Goal: Task Accomplishment & Management: Manage account settings

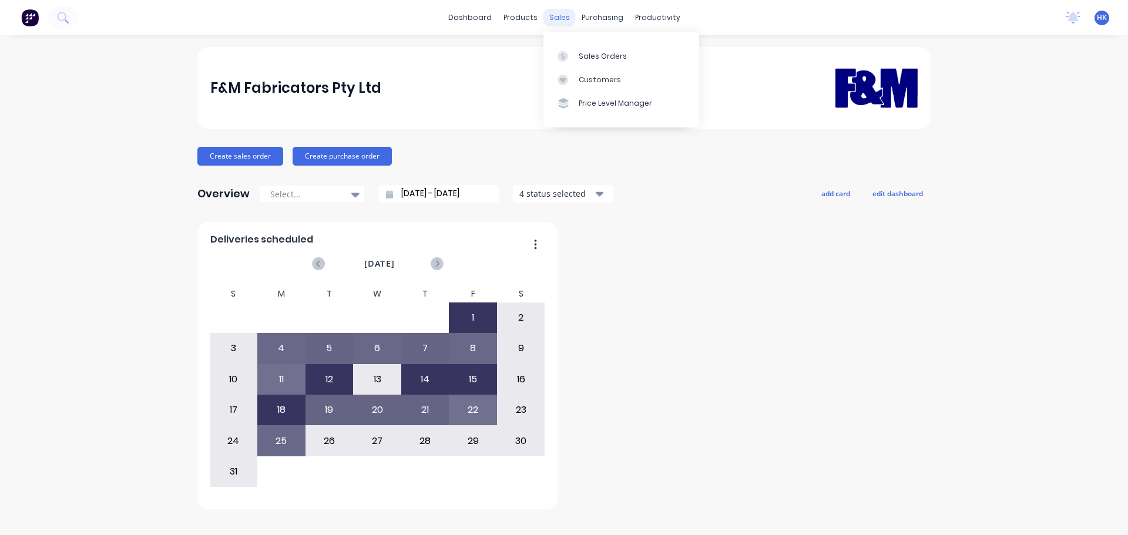
click at [562, 18] on div "sales" at bounding box center [560, 18] width 32 height 18
click at [591, 59] on div "Sales Orders" at bounding box center [603, 56] width 48 height 11
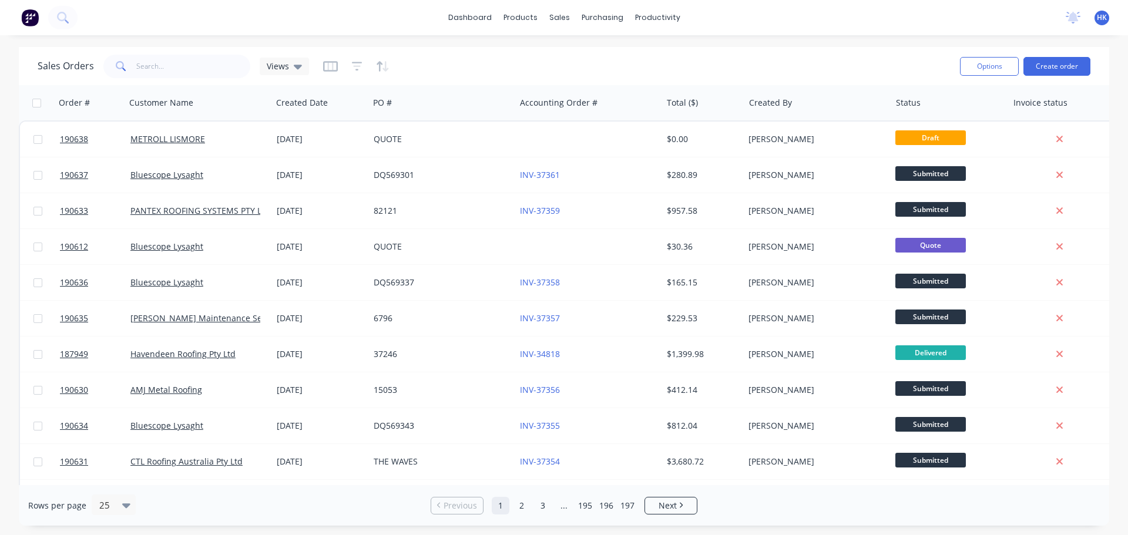
click at [1050, 76] on div "Options Create order" at bounding box center [1023, 66] width 135 height 29
click at [1043, 68] on button "Create order" at bounding box center [1057, 66] width 67 height 19
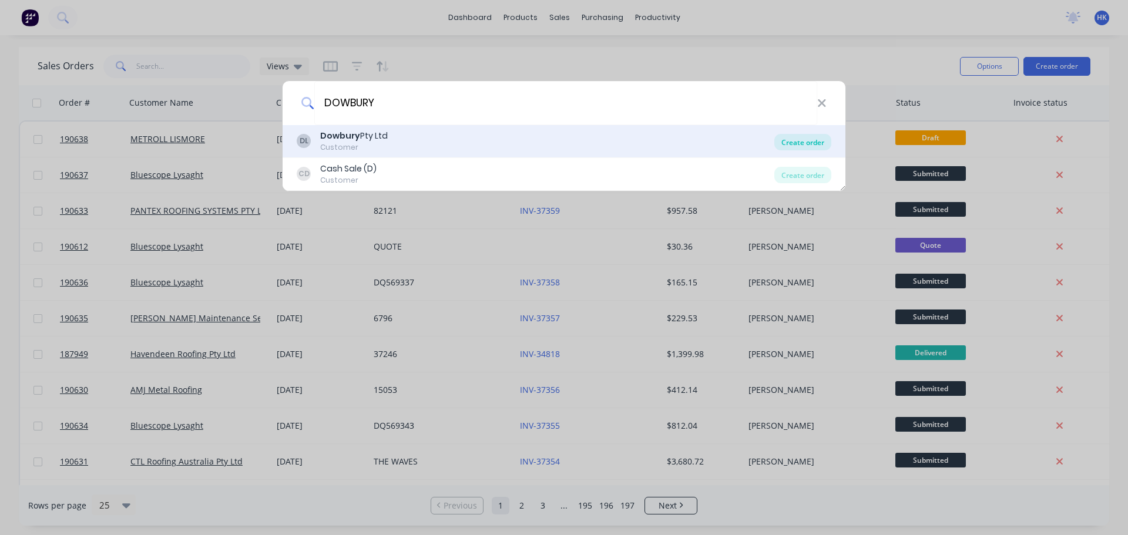
type input "DOWBURY"
click at [792, 146] on div "Create order" at bounding box center [803, 142] width 57 height 16
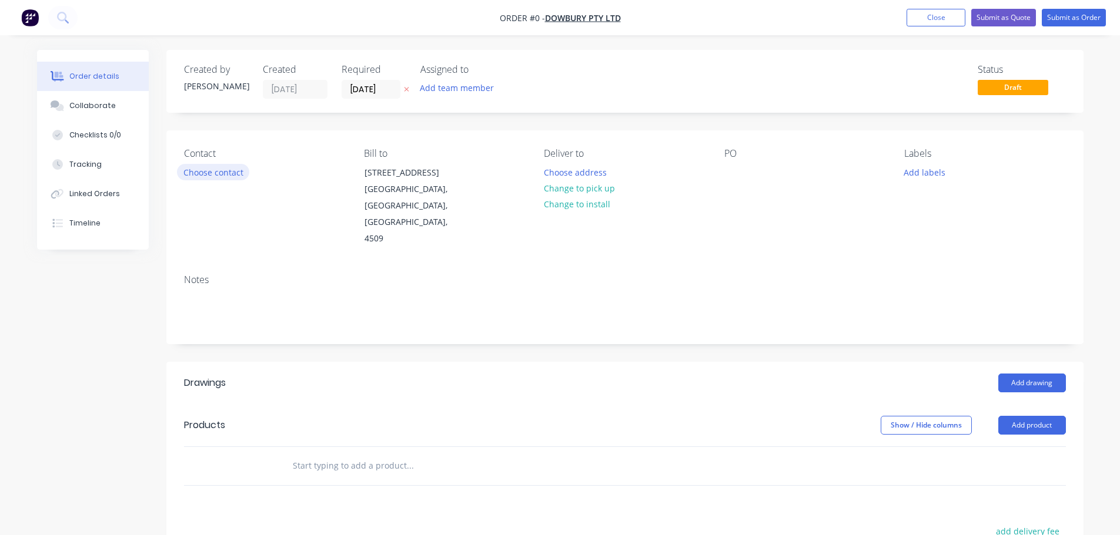
click at [236, 169] on button "Choose contact" at bounding box center [213, 172] width 72 height 16
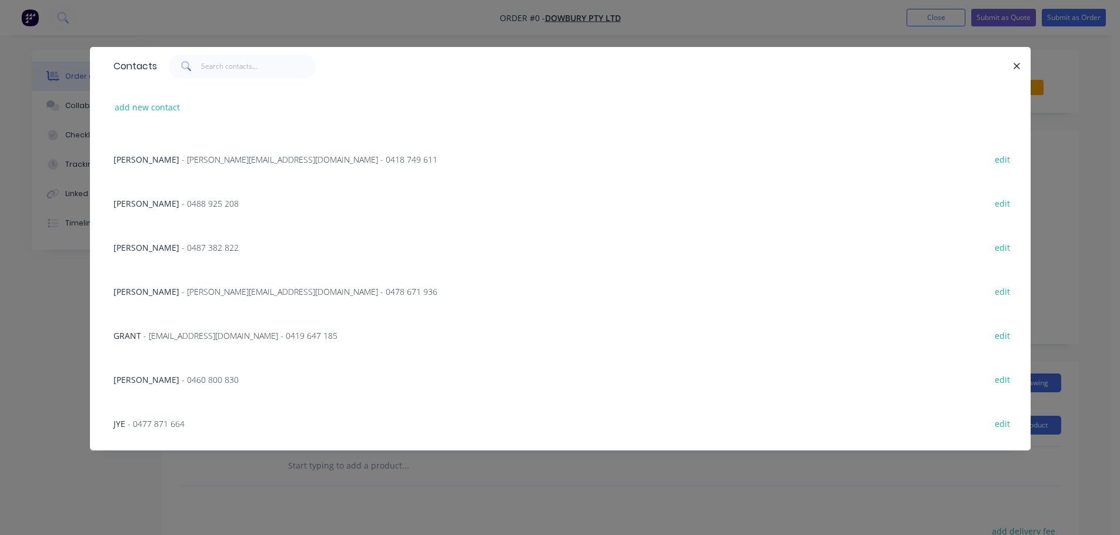
scroll to position [294, 0]
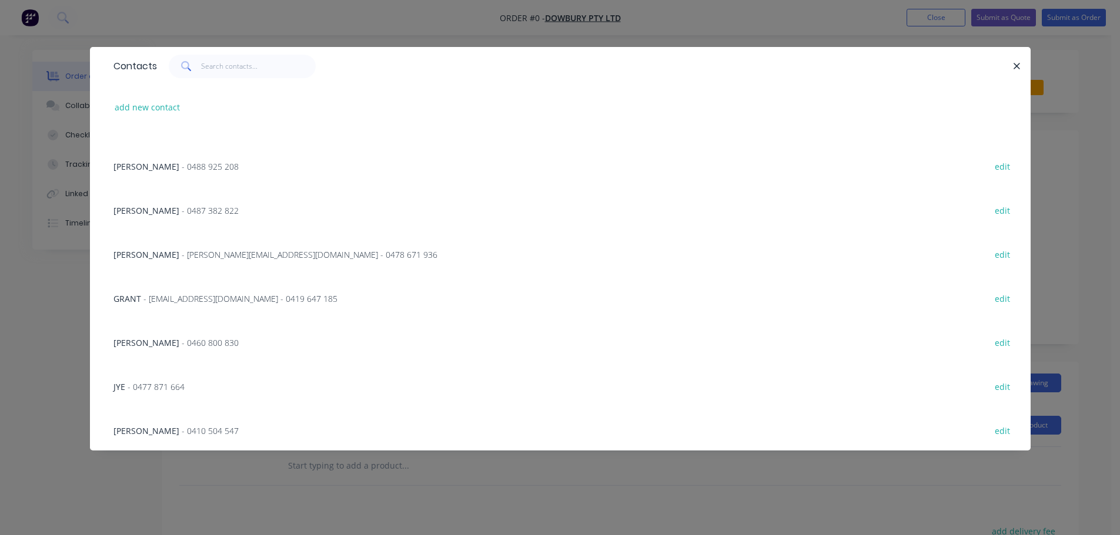
click at [220, 342] on span "- 0460 800 830" at bounding box center [210, 342] width 57 height 11
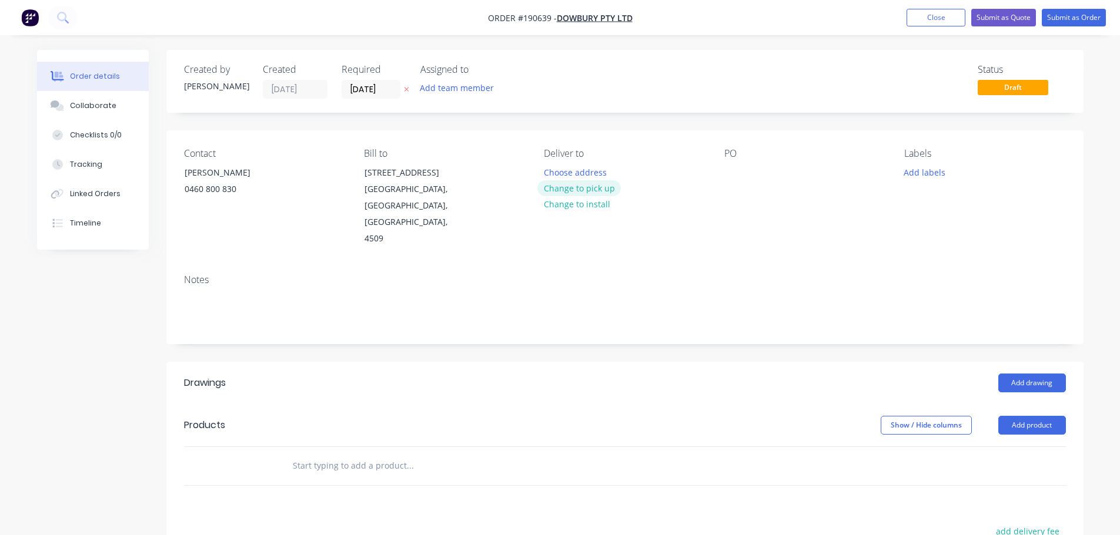
click at [572, 187] on button "Change to pick up" at bounding box center [578, 188] width 83 height 16
click at [556, 175] on div at bounding box center [553, 172] width 19 height 17
click at [738, 173] on div at bounding box center [733, 172] width 19 height 17
click at [1013, 374] on button "Add drawing" at bounding box center [1032, 383] width 68 height 19
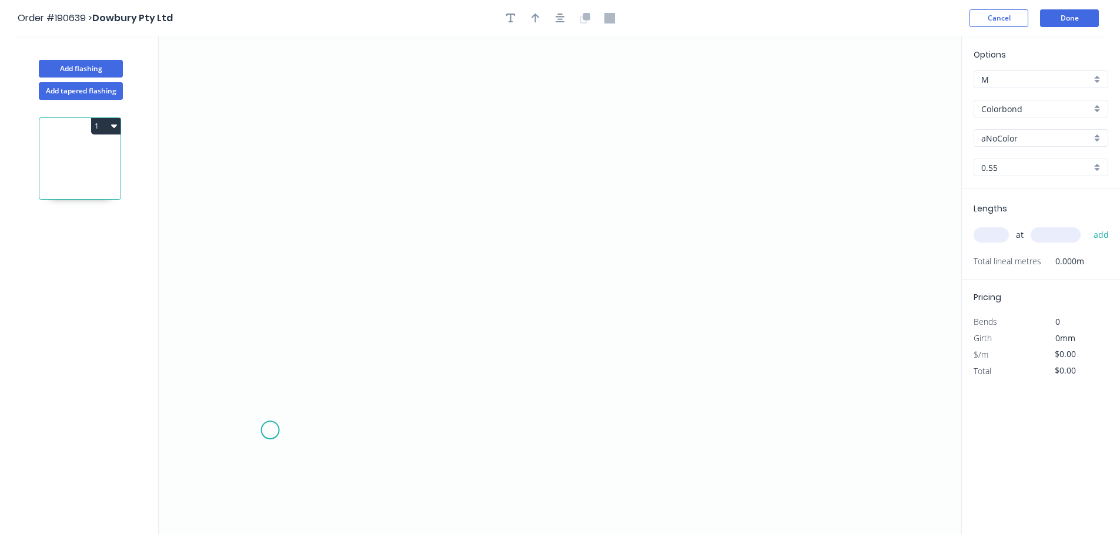
click at [271, 419] on icon "0" at bounding box center [560, 285] width 802 height 499
click at [279, 178] on icon "0" at bounding box center [560, 285] width 802 height 499
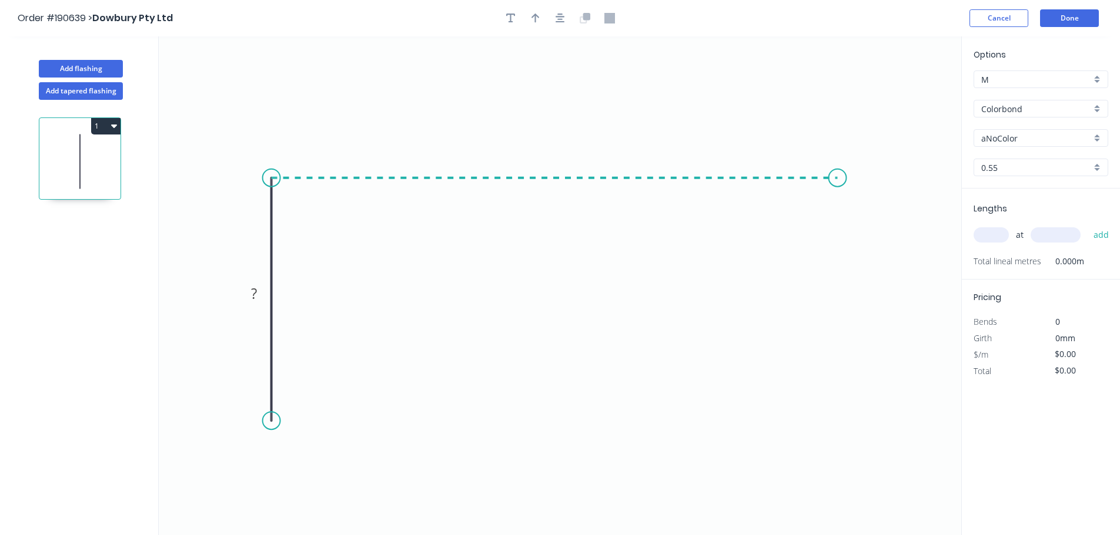
click at [850, 178] on icon "0 ?" at bounding box center [560, 285] width 802 height 499
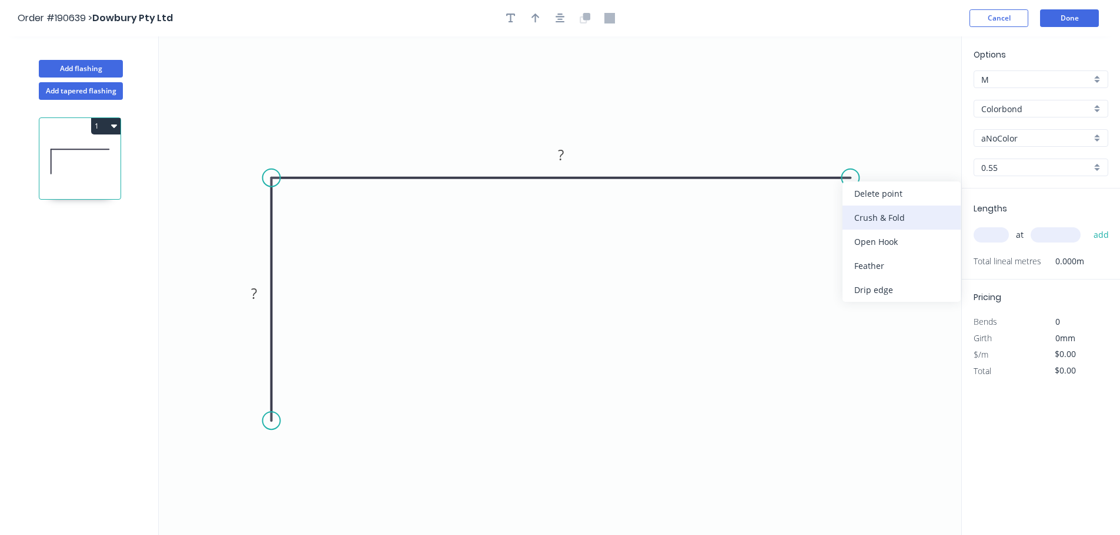
click at [889, 225] on div "Crush & Fold" at bounding box center [901, 218] width 118 height 24
drag, startPoint x: 887, startPoint y: 155, endPoint x: 914, endPoint y: 148, distance: 27.9
click at [919, 142] on rect at bounding box center [896, 137] width 47 height 24
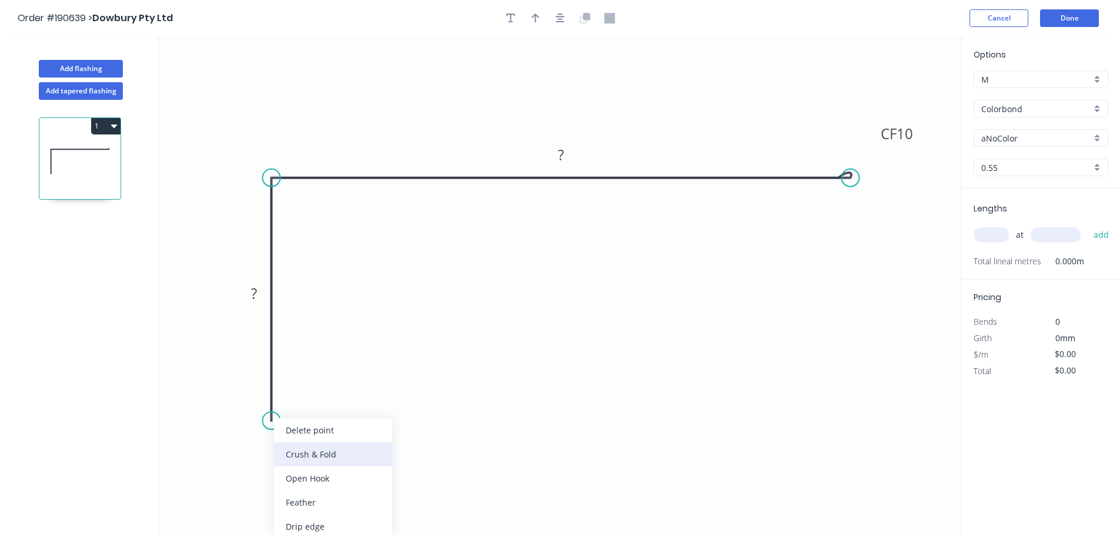
click at [320, 451] on div "Crush & Fold" at bounding box center [333, 455] width 118 height 24
click at [301, 455] on div "Flip bend" at bounding box center [336, 461] width 118 height 24
drag, startPoint x: 316, startPoint y: 405, endPoint x: 315, endPoint y: 488, distance: 83.5
click at [315, 488] on rect at bounding box center [295, 483] width 47 height 24
click at [308, 487] on tspan "10" at bounding box center [304, 483] width 16 height 19
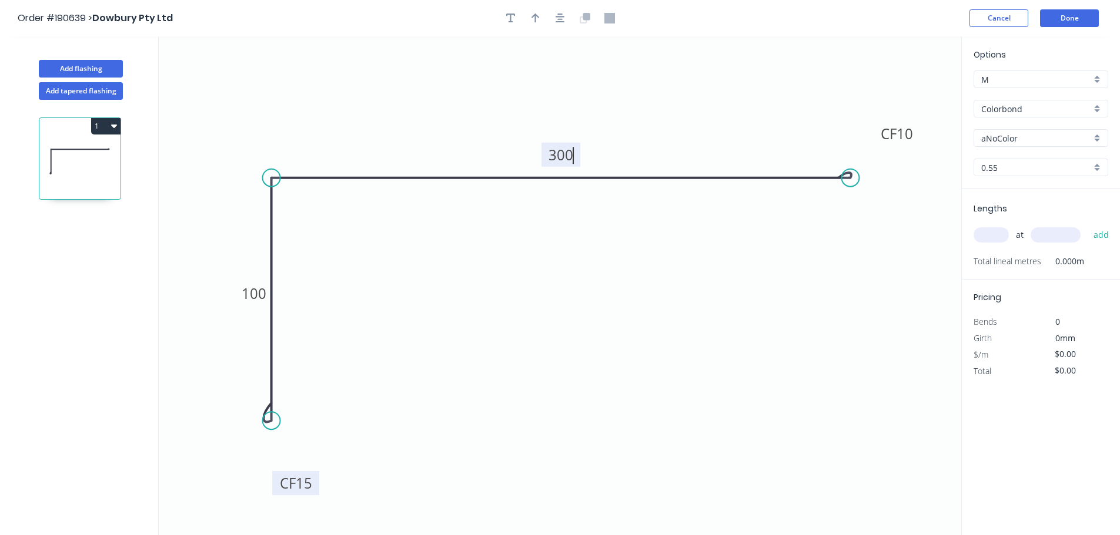
type input "$14.46"
click at [562, 17] on icon "button" at bounding box center [559, 18] width 9 height 9
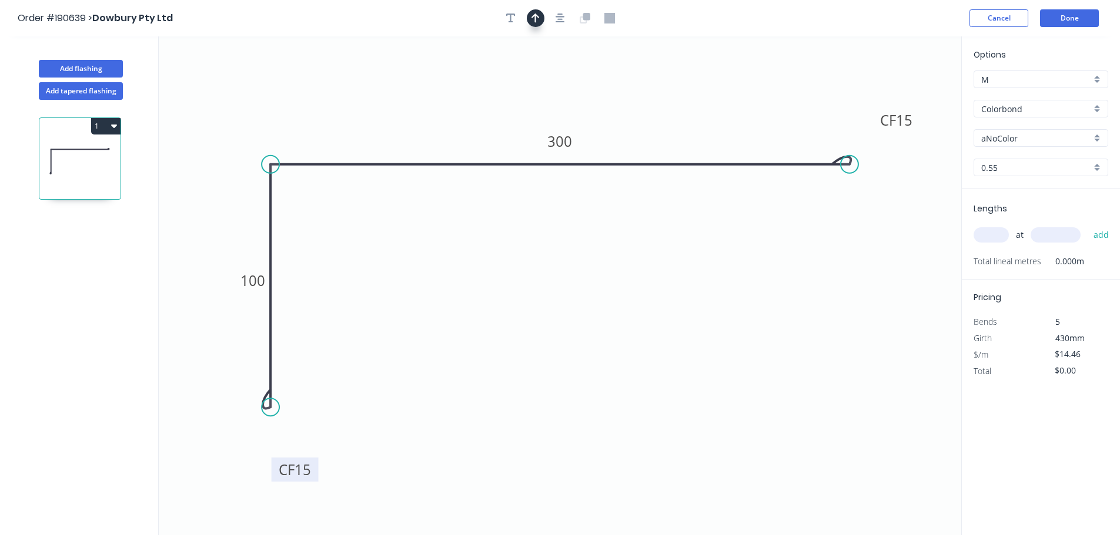
drag, startPoint x: 519, startPoint y: 16, endPoint x: 527, endPoint y: 15, distance: 7.8
click at [519, 17] on button "button" at bounding box center [511, 18] width 18 height 18
drag, startPoint x: 532, startPoint y: 14, endPoint x: 572, endPoint y: 25, distance: 41.7
click at [533, 14] on icon "button" at bounding box center [535, 18] width 8 height 11
click at [903, 92] on icon at bounding box center [901, 82] width 11 height 38
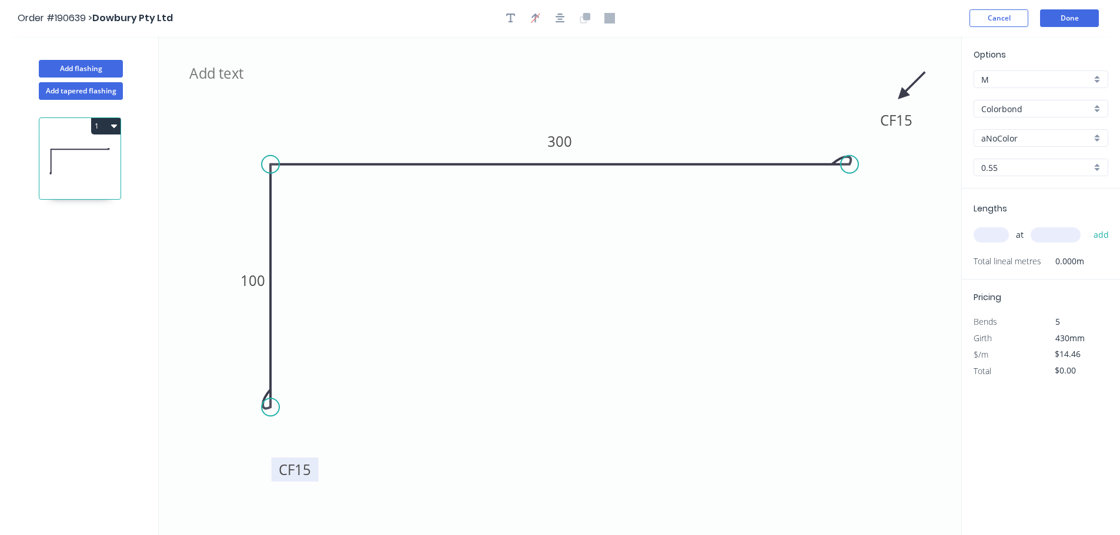
click at [900, 89] on icon "CF 15 100 CF 15 300" at bounding box center [560, 285] width 802 height 499
drag, startPoint x: 900, startPoint y: 96, endPoint x: 917, endPoint y: 72, distance: 29.5
click at [917, 72] on icon at bounding box center [924, 67] width 34 height 34
drag, startPoint x: 917, startPoint y: 115, endPoint x: 920, endPoint y: 125, distance: 10.3
click at [920, 125] on rect at bounding box center [898, 130] width 47 height 24
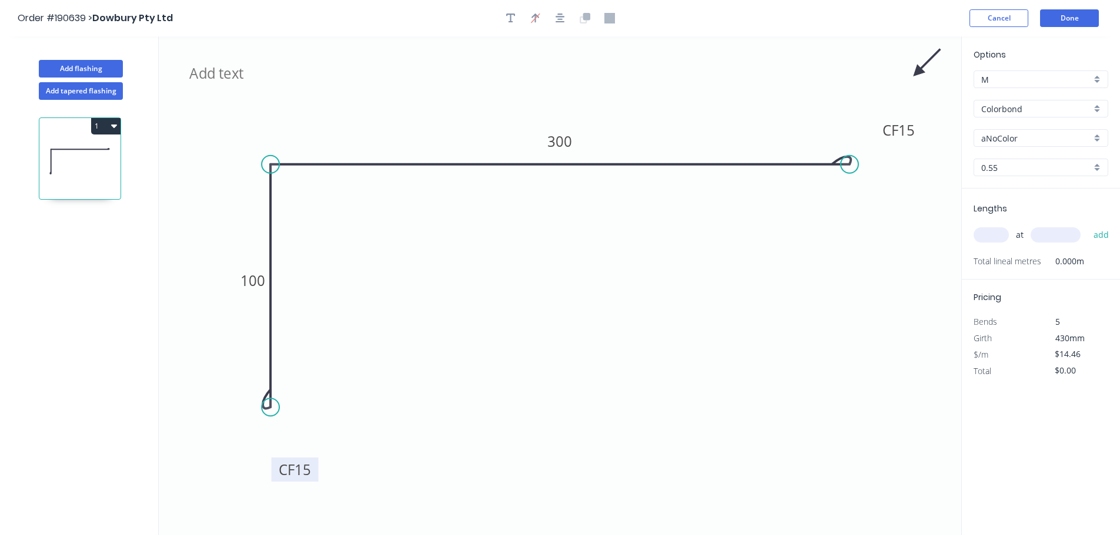
click at [1019, 142] on input "aNoColor" at bounding box center [1036, 138] width 110 height 12
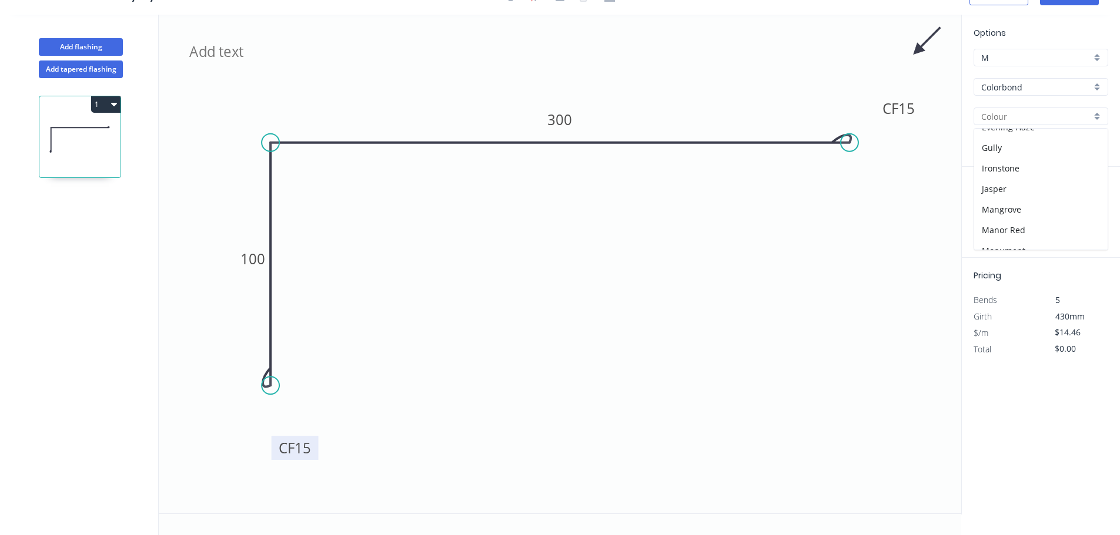
scroll to position [353, 0]
click at [1030, 181] on div "[PERSON_NAME]" at bounding box center [1040, 177] width 133 height 21
type input "[PERSON_NAME]"
click at [993, 212] on input "text" at bounding box center [990, 213] width 35 height 15
type input "2"
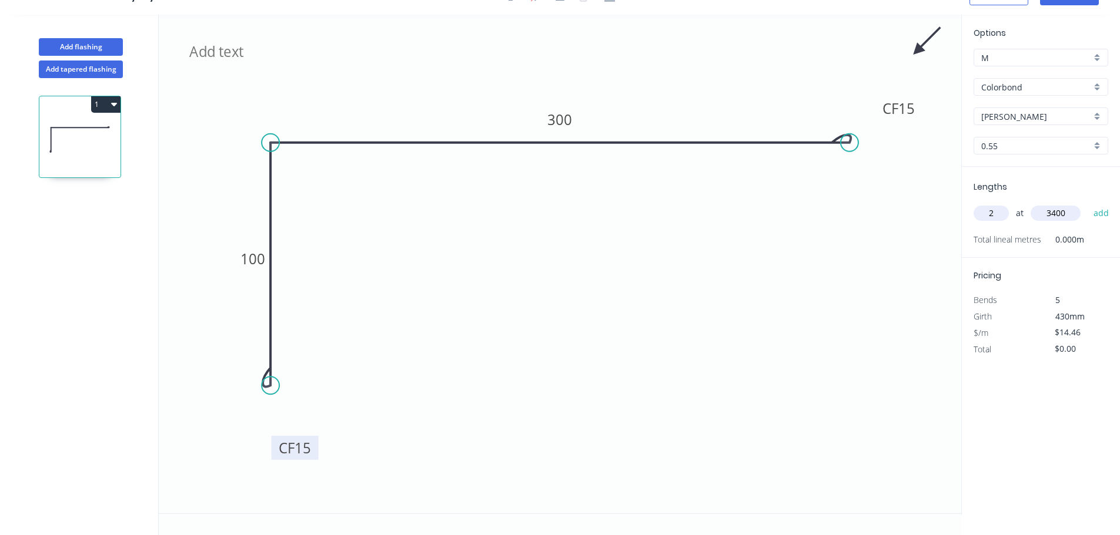
type input "3400"
click at [1087, 203] on button "add" at bounding box center [1101, 213] width 28 height 20
type input "$98.33"
click at [116, 42] on button "Add flashing" at bounding box center [81, 47] width 84 height 18
type input "$0.00"
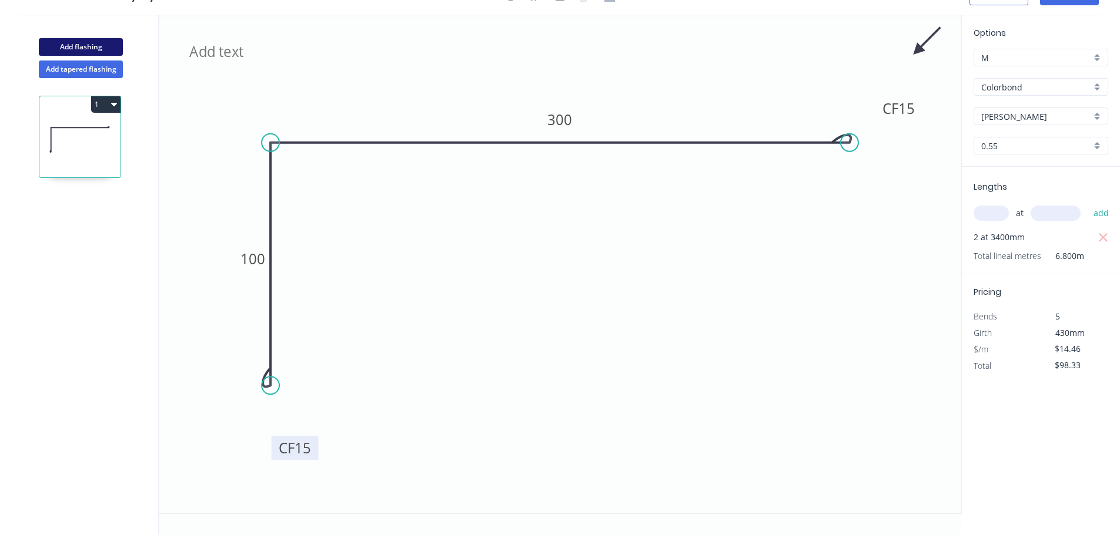
type input "$0.00"
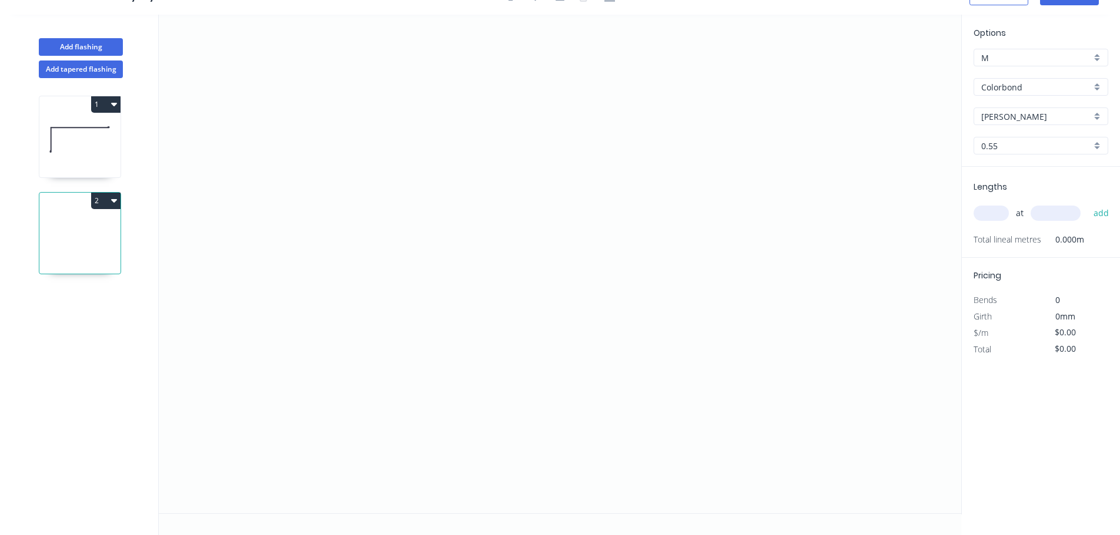
click at [1044, 153] on div "0.55" at bounding box center [1040, 146] width 135 height 18
click at [1044, 153] on div at bounding box center [1040, 146] width 135 height 18
click at [1041, 154] on div at bounding box center [1040, 146] width 135 height 18
click at [1034, 169] on div "0.55" at bounding box center [1040, 168] width 133 height 21
type input "0.55"
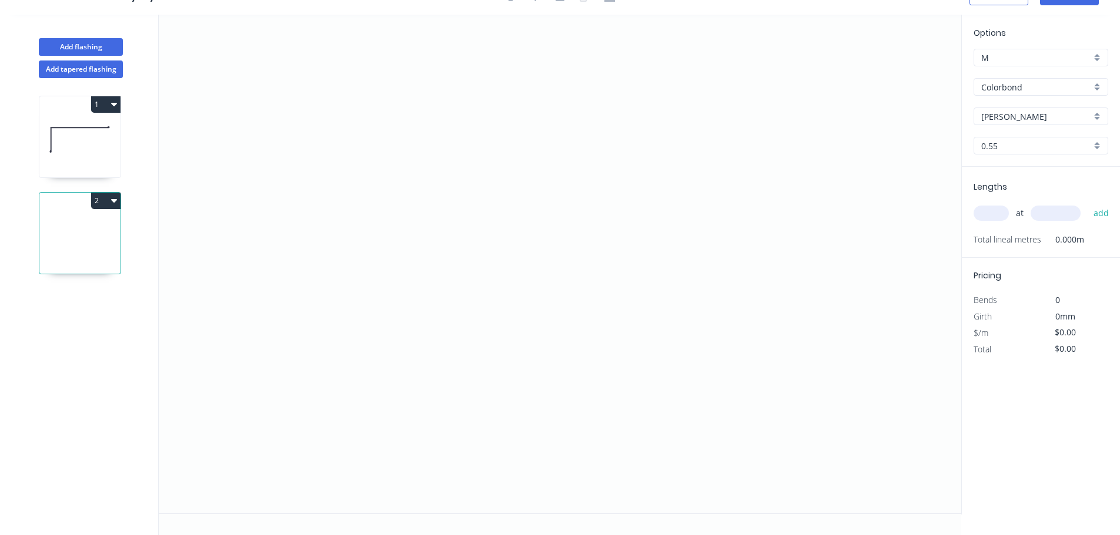
click at [1041, 93] on div "Colorbond" at bounding box center [1040, 87] width 135 height 18
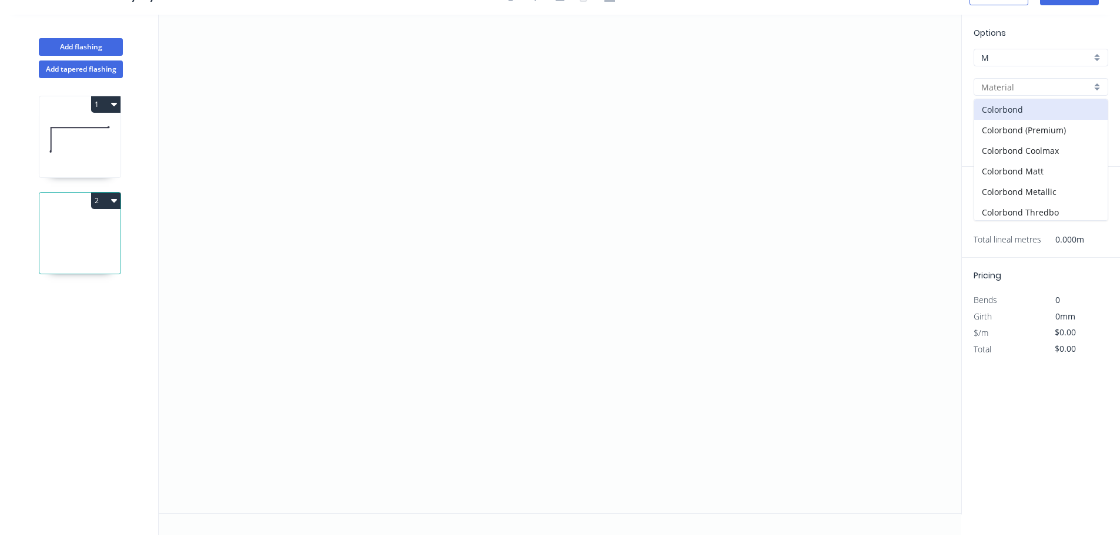
click at [1040, 93] on div at bounding box center [1040, 87] width 135 height 18
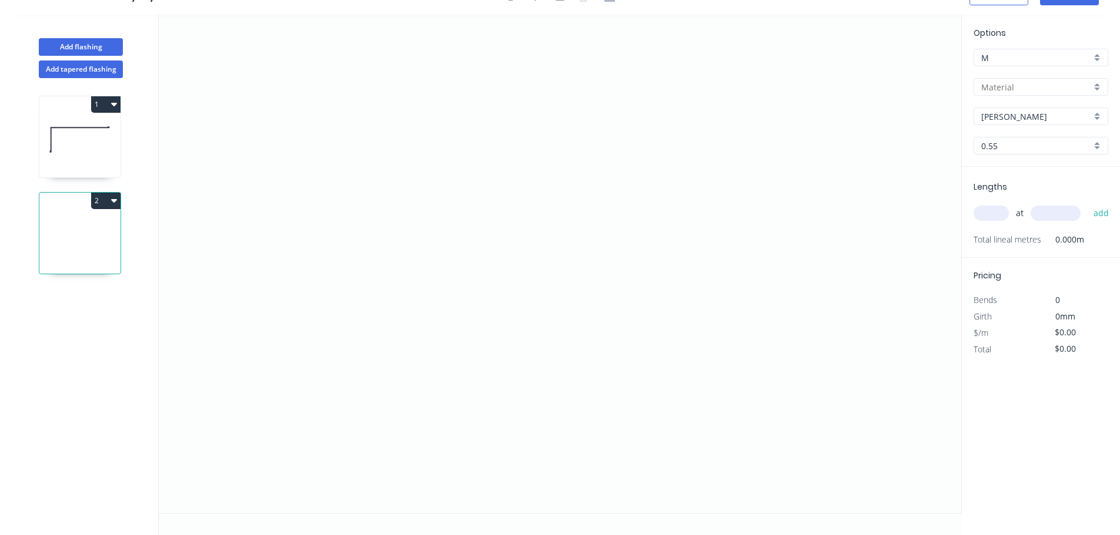
click at [1034, 89] on input "text" at bounding box center [1036, 87] width 110 height 12
click at [1029, 115] on div "Colorbond" at bounding box center [1040, 109] width 133 height 21
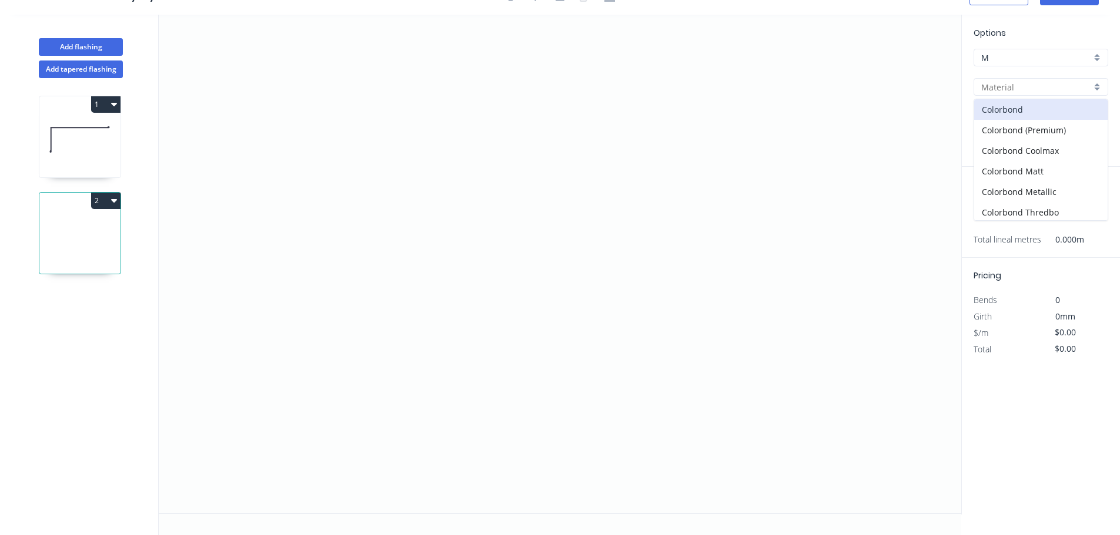
type input "Colorbond"
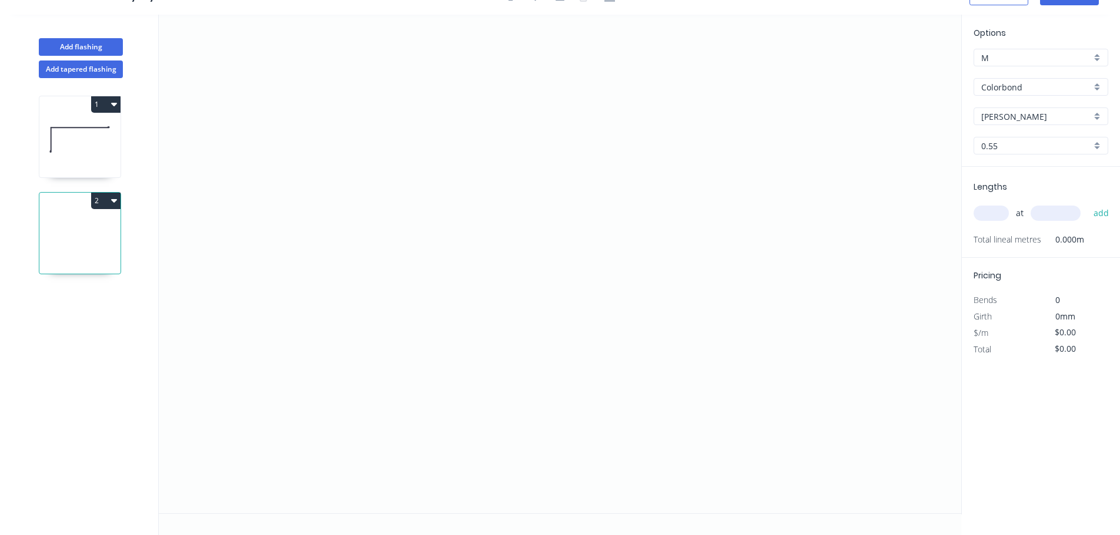
click at [1029, 120] on input "[PERSON_NAME]" at bounding box center [1036, 116] width 110 height 12
click at [1048, 186] on div "Monument" at bounding box center [1040, 192] width 133 height 21
type input "Monument"
click at [241, 337] on icon "0" at bounding box center [560, 264] width 802 height 499
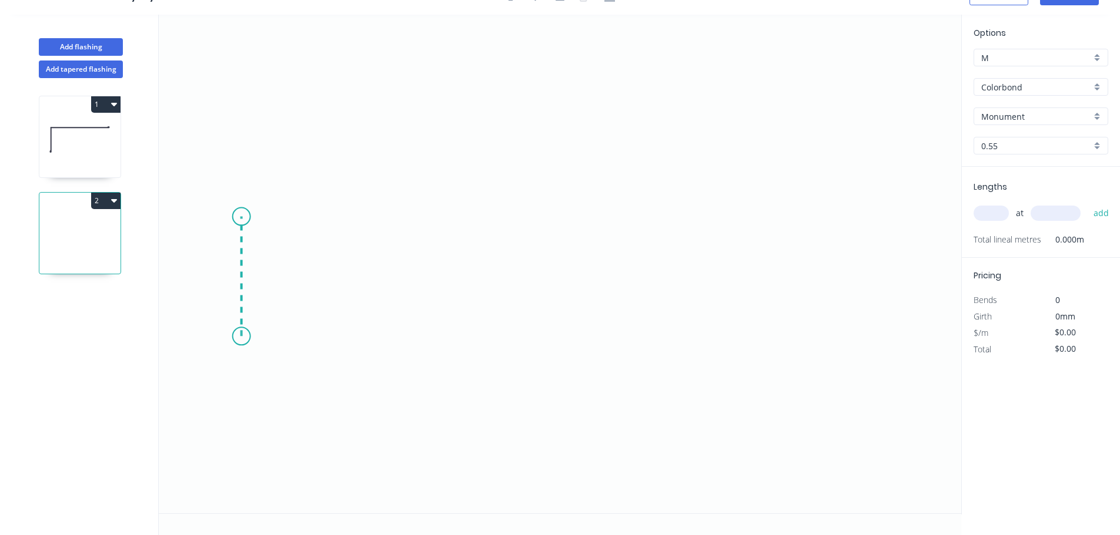
click at [237, 217] on icon "0" at bounding box center [560, 264] width 802 height 499
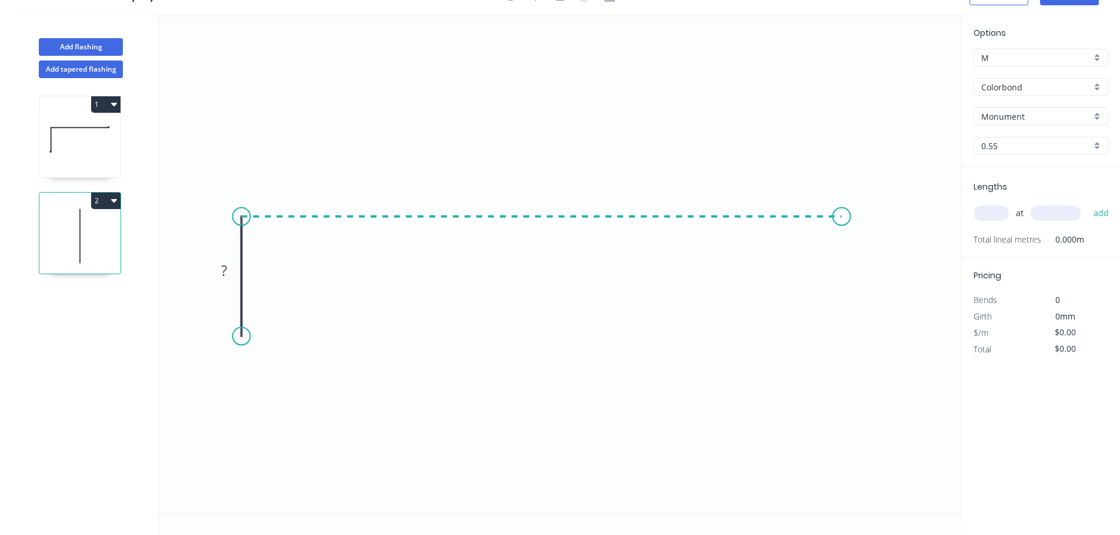
click at [842, 240] on icon "0 ?" at bounding box center [560, 264] width 802 height 499
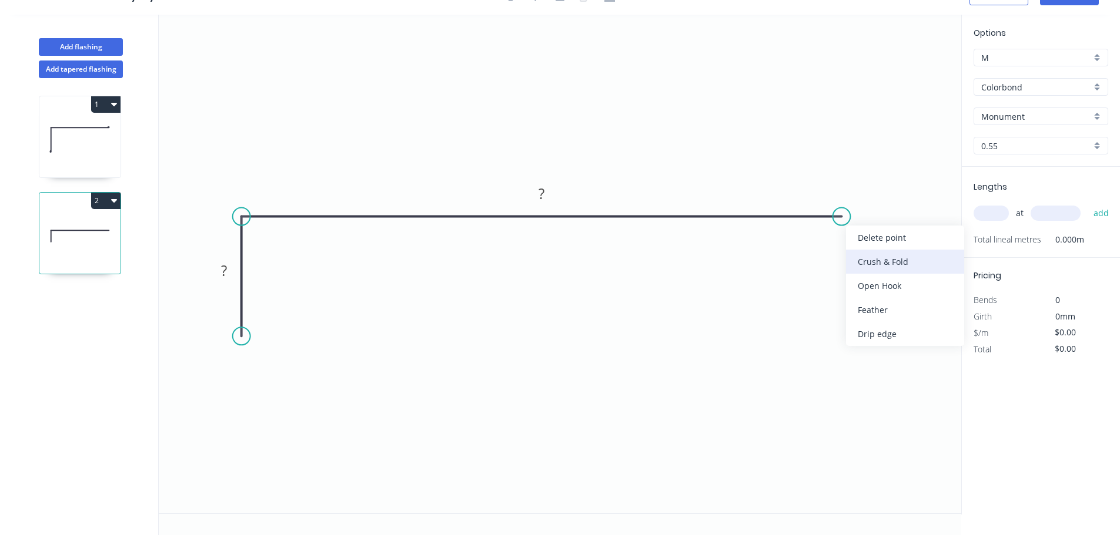
click at [862, 254] on div "Crush & Fold" at bounding box center [905, 262] width 118 height 24
click at [855, 248] on div "Flip bend" at bounding box center [902, 255] width 118 height 24
drag, startPoint x: 877, startPoint y: 241, endPoint x: 912, endPoint y: 263, distance: 40.4
click at [910, 263] on rect at bounding box center [886, 256] width 47 height 24
click at [903, 260] on tspan "10" at bounding box center [898, 257] width 16 height 19
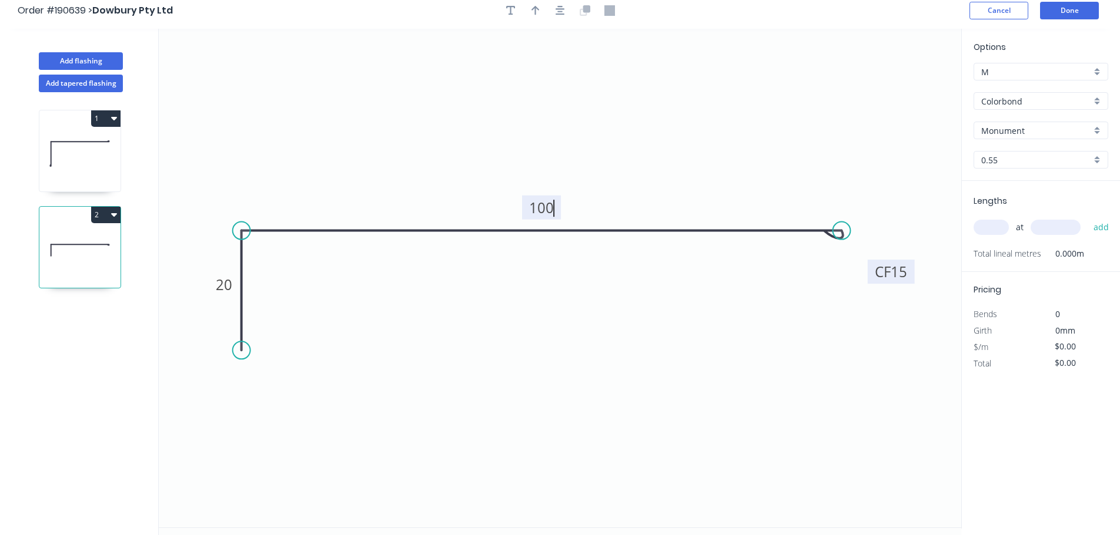
scroll to position [0, 0]
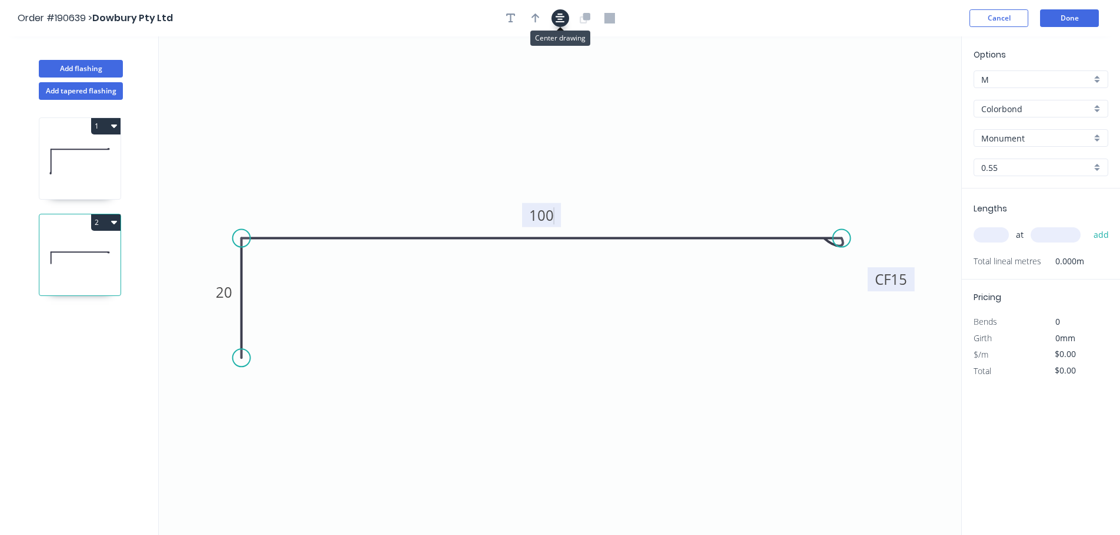
click at [562, 16] on icon "button" at bounding box center [559, 18] width 9 height 11
type input "$7.84"
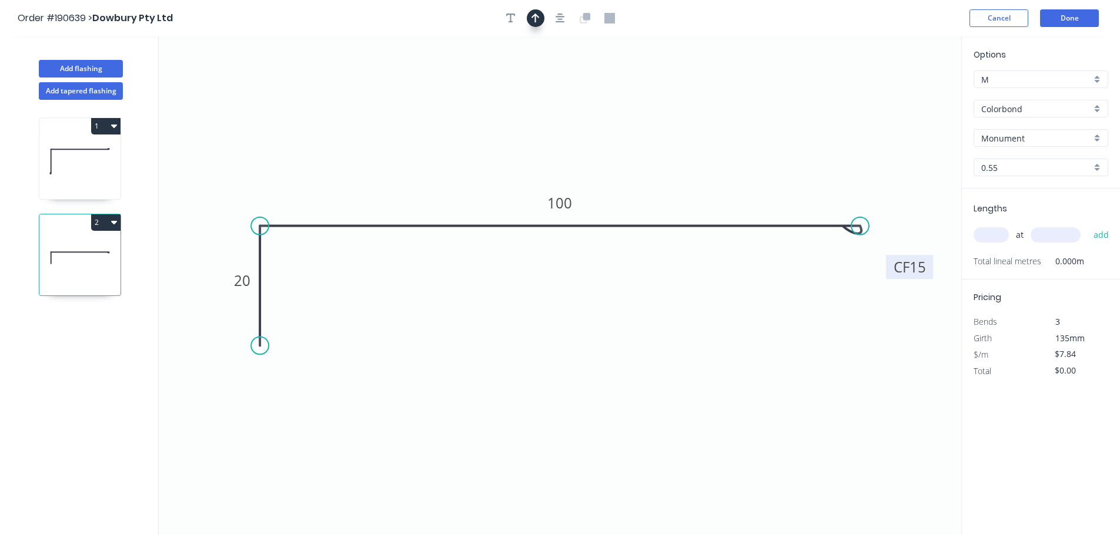
click at [538, 16] on icon "button" at bounding box center [535, 18] width 8 height 11
drag, startPoint x: 796, startPoint y: 99, endPoint x: 634, endPoint y: 86, distance: 162.7
click at [634, 86] on icon at bounding box center [634, 73] width 11 height 38
click at [990, 243] on input "text" at bounding box center [990, 234] width 35 height 15
type input "6"
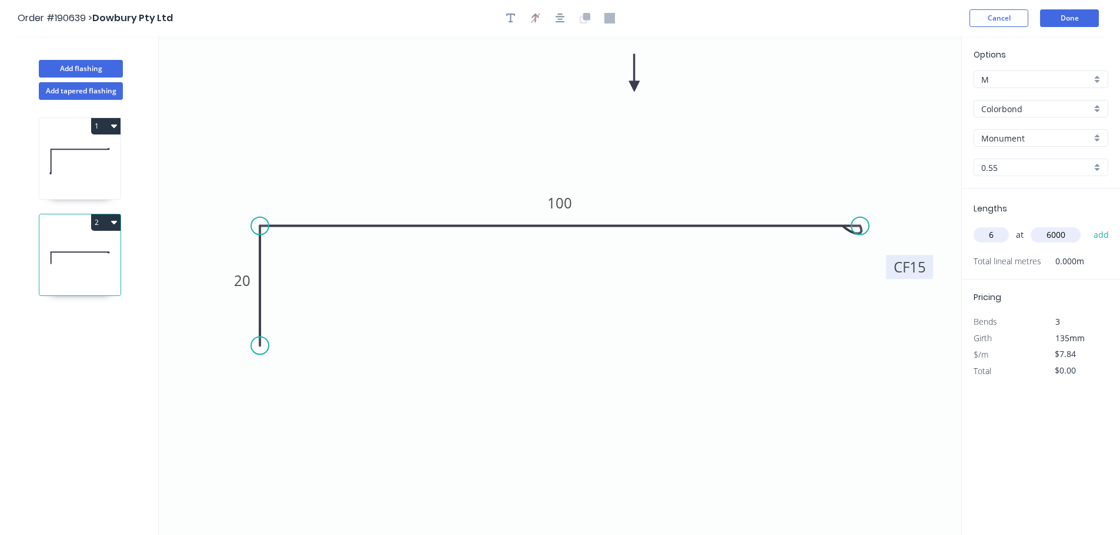
type input "6000"
click at [1087, 225] on button "add" at bounding box center [1101, 235] width 28 height 20
type input "$282.24"
click at [104, 66] on button "Add flashing" at bounding box center [81, 69] width 84 height 18
type input "$0.00"
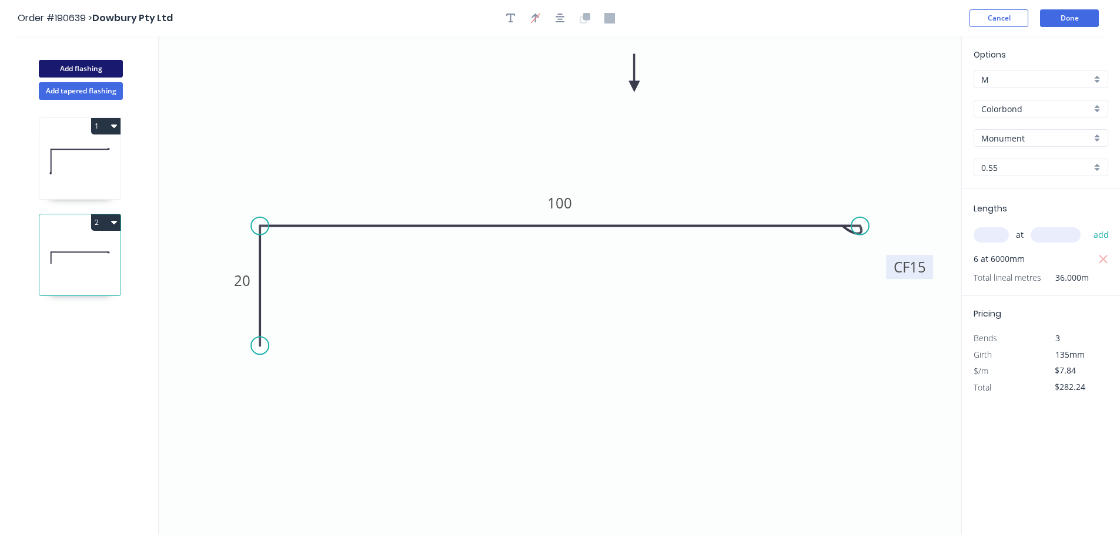
type input "$0.00"
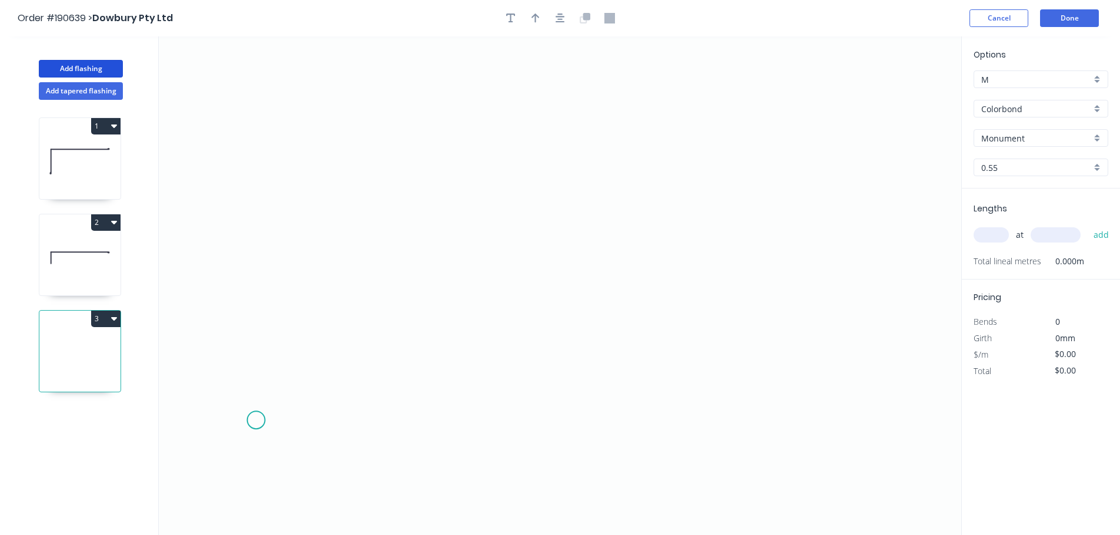
click at [258, 433] on icon "0" at bounding box center [560, 285] width 802 height 499
click at [273, 105] on icon "0" at bounding box center [560, 285] width 802 height 499
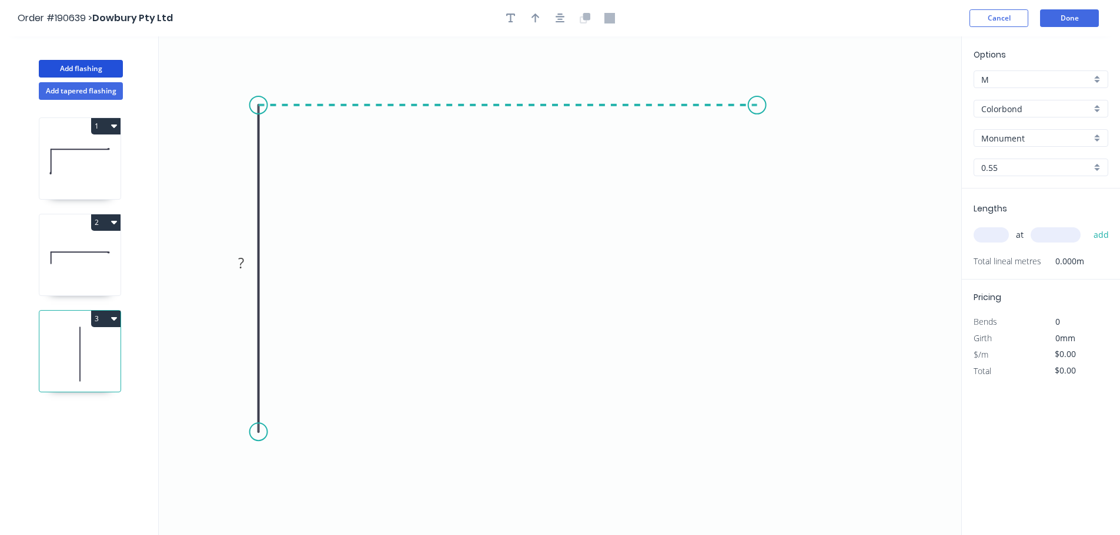
click at [757, 138] on icon "0 ?" at bounding box center [560, 285] width 802 height 499
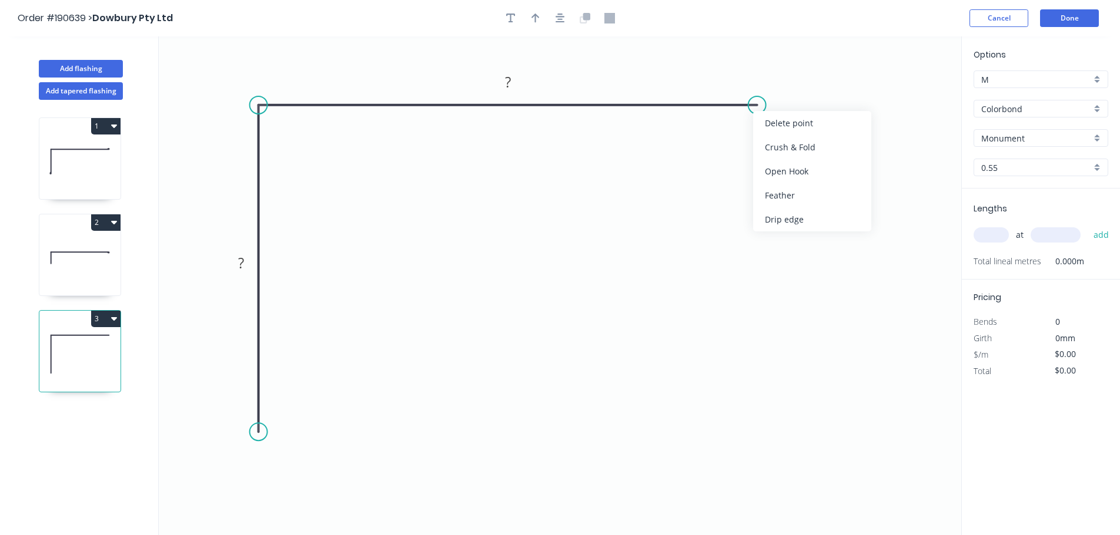
click at [800, 152] on div "Crush & Fold" at bounding box center [812, 147] width 118 height 24
click at [785, 139] on div "Flip bend" at bounding box center [821, 143] width 118 height 24
drag, startPoint x: 792, startPoint y: 132, endPoint x: 843, endPoint y: 136, distance: 51.9
click at [843, 136] on rect at bounding box center [822, 128] width 47 height 24
click at [834, 128] on tspan "10" at bounding box center [831, 128] width 16 height 19
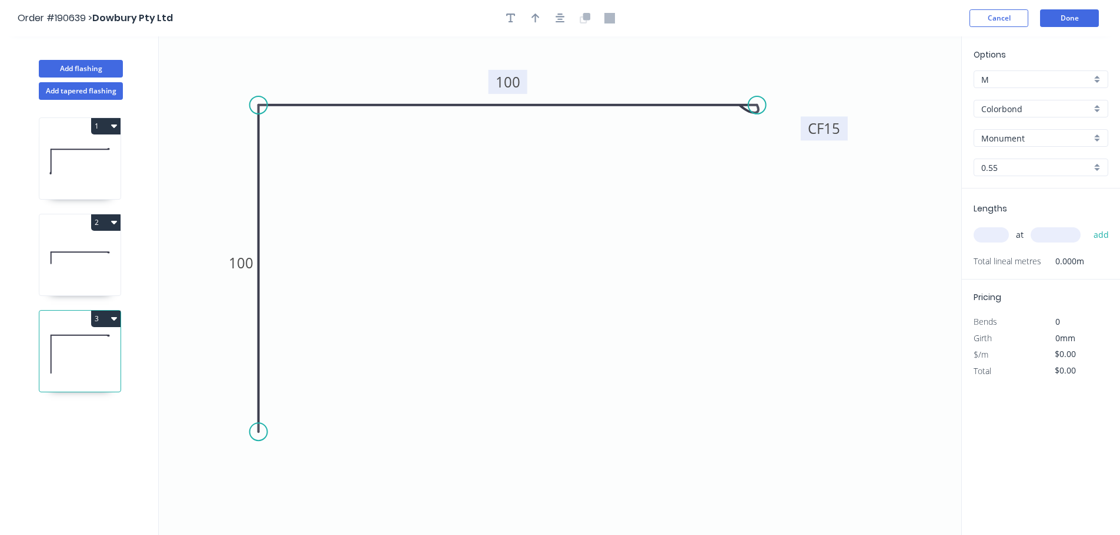
type input "$9.59"
click at [559, 21] on icon "button" at bounding box center [559, 18] width 9 height 11
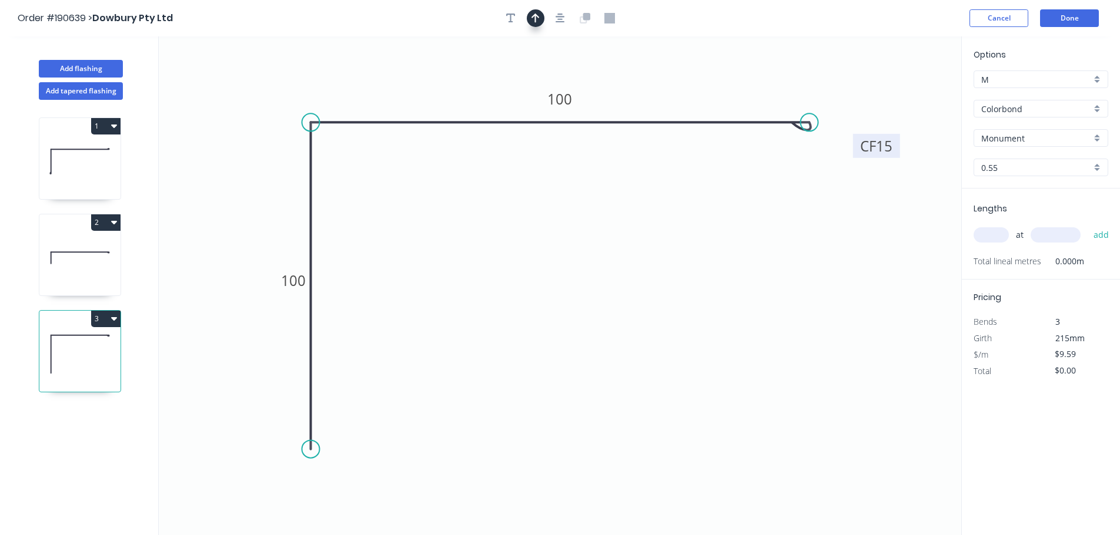
click at [539, 22] on icon "button" at bounding box center [535, 18] width 8 height 11
drag, startPoint x: 900, startPoint y: 96, endPoint x: 246, endPoint y: 83, distance: 654.8
click at [322, 83] on icon at bounding box center [327, 68] width 11 height 38
drag, startPoint x: 246, startPoint y: 83, endPoint x: 209, endPoint y: 76, distance: 37.8
click at [209, 76] on icon at bounding box center [203, 66] width 34 height 34
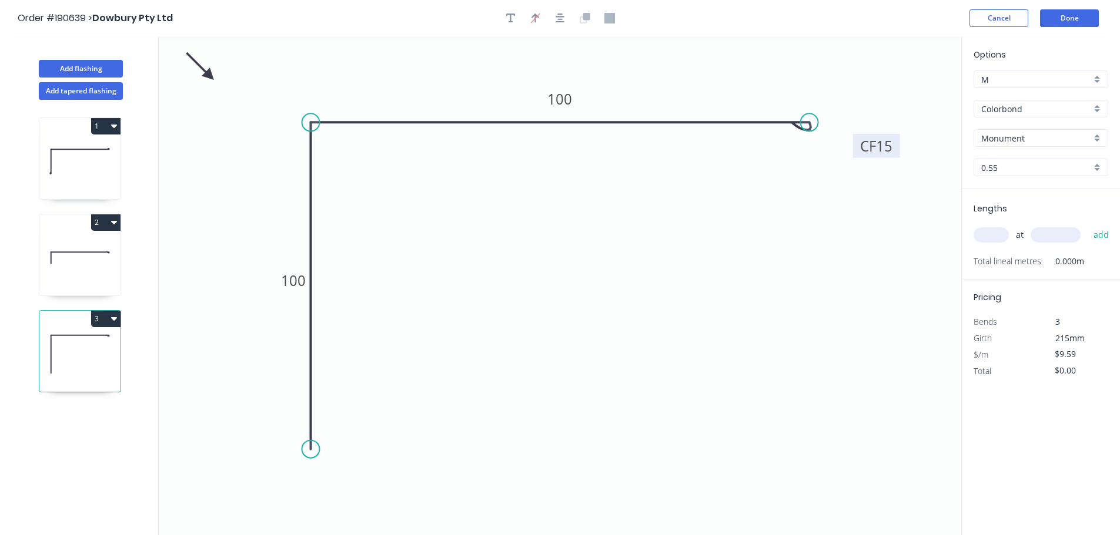
click at [982, 236] on input "text" at bounding box center [990, 234] width 35 height 15
type input "2"
type input "600"
click at [1087, 225] on button "add" at bounding box center [1101, 235] width 28 height 20
drag, startPoint x: 1098, startPoint y: 259, endPoint x: 1026, endPoint y: 256, distance: 72.3
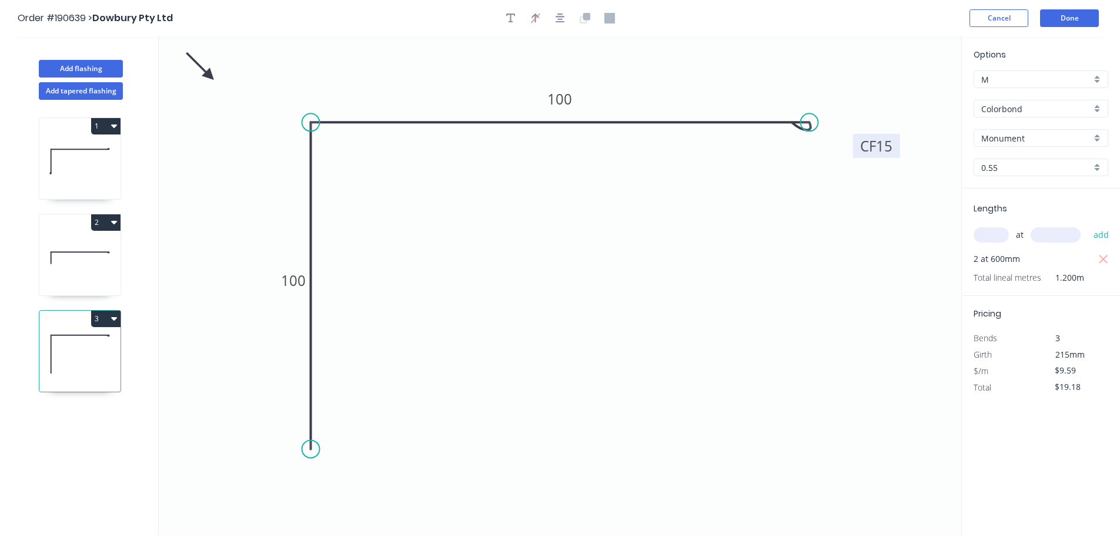
click at [1098, 260] on icon "button" at bounding box center [1103, 260] width 11 height 14
type input "$0.00"
click at [1000, 237] on input "text" at bounding box center [990, 234] width 35 height 15
type input "2"
type input "6000"
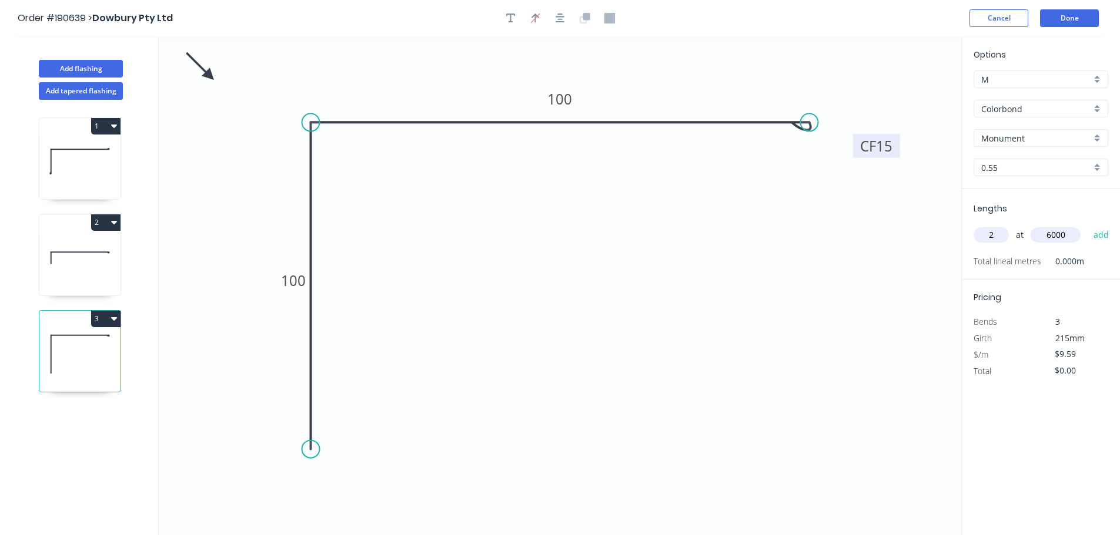
click at [1087, 225] on button "add" at bounding box center [1101, 235] width 28 height 20
type input "$115.08"
click at [1053, 13] on button "Done" at bounding box center [1069, 18] width 59 height 18
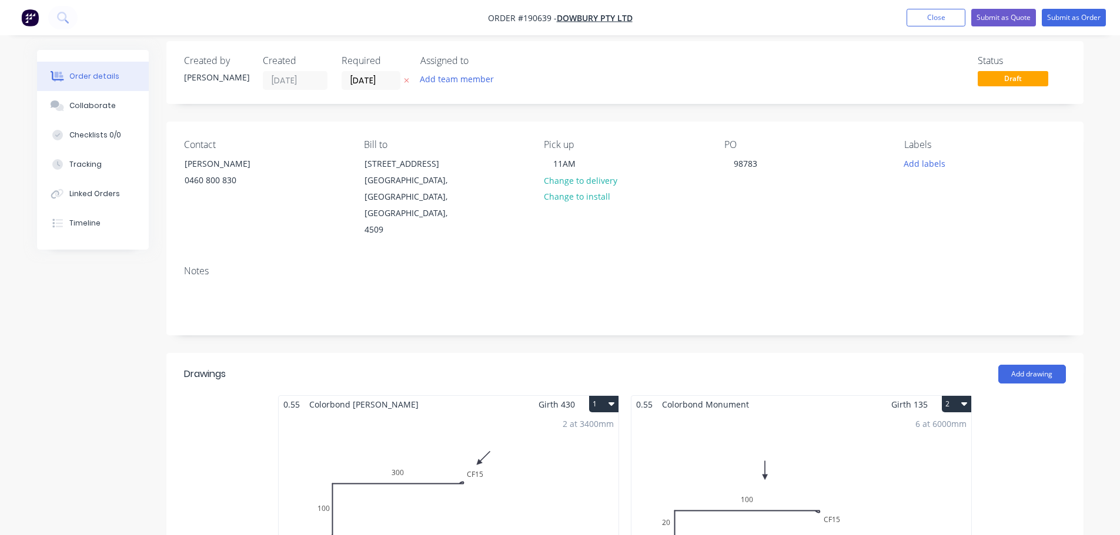
scroll to position [235, 0]
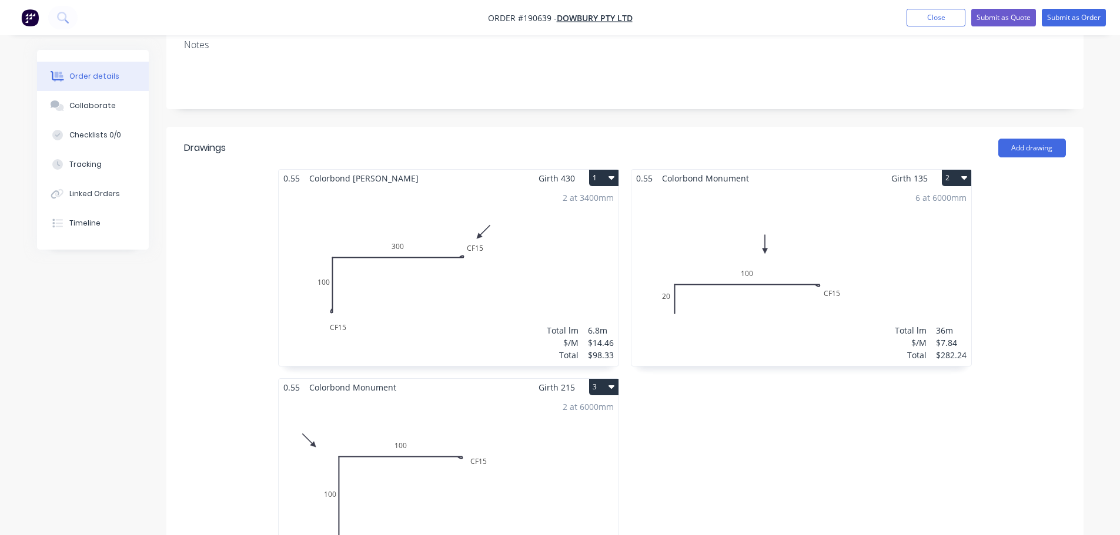
click at [574, 261] on div "2 at 3400mm Total lm $/M Total 6.8m $14.46 $98.33" at bounding box center [449, 276] width 340 height 179
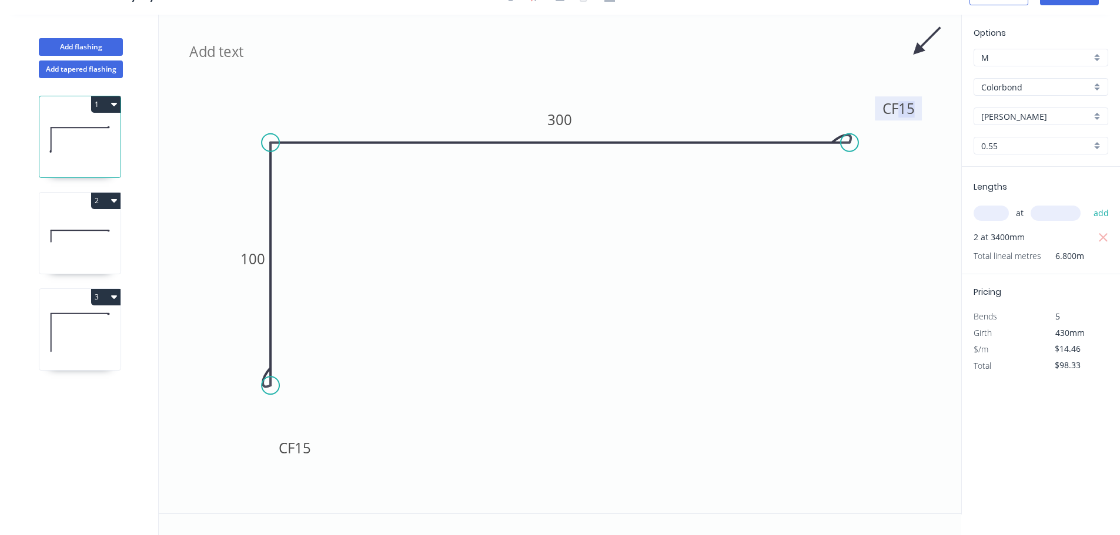
drag, startPoint x: 913, startPoint y: 116, endPoint x: 925, endPoint y: 123, distance: 13.7
click at [920, 158] on icon "CF 15 100 CF 15 300" at bounding box center [560, 264] width 802 height 499
drag, startPoint x: 920, startPoint y: 116, endPoint x: 923, endPoint y: 201, distance: 85.3
click at [923, 201] on rect at bounding box center [900, 194] width 47 height 24
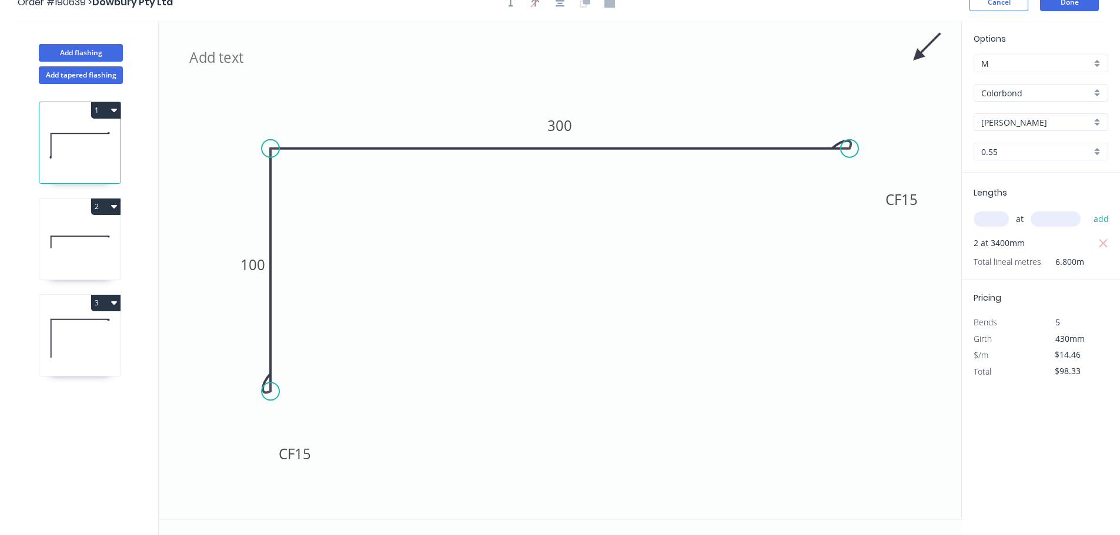
scroll to position [0, 0]
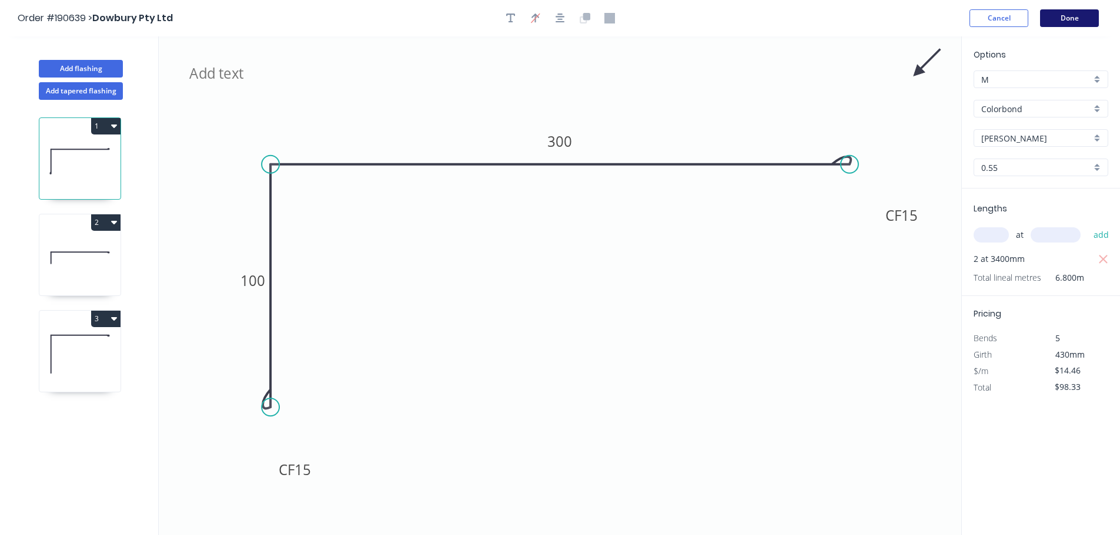
click at [1050, 24] on button "Done" at bounding box center [1069, 18] width 59 height 18
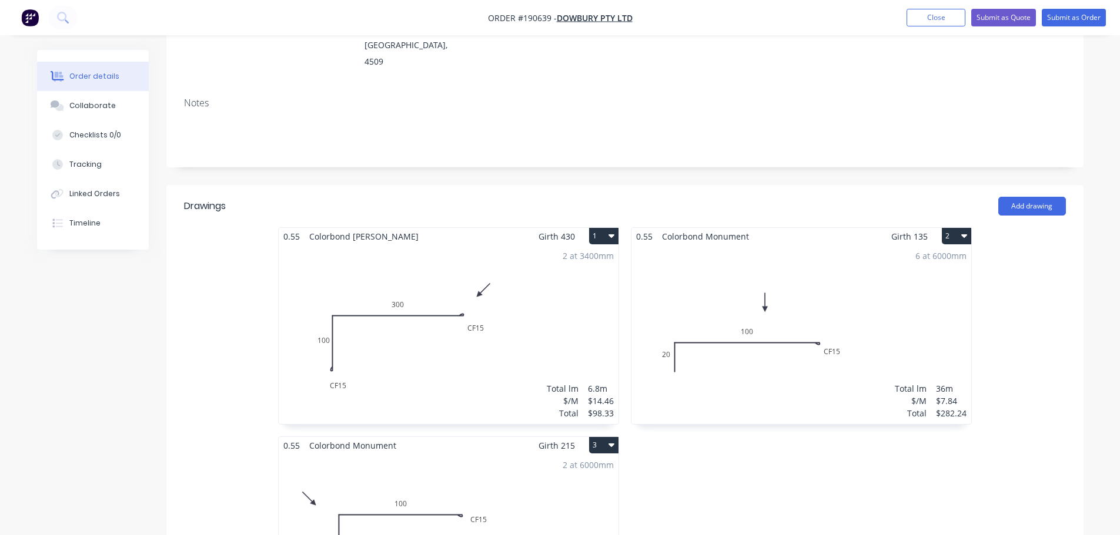
scroll to position [176, 0]
click at [1081, 25] on button "Submit as Order" at bounding box center [1073, 18] width 64 height 18
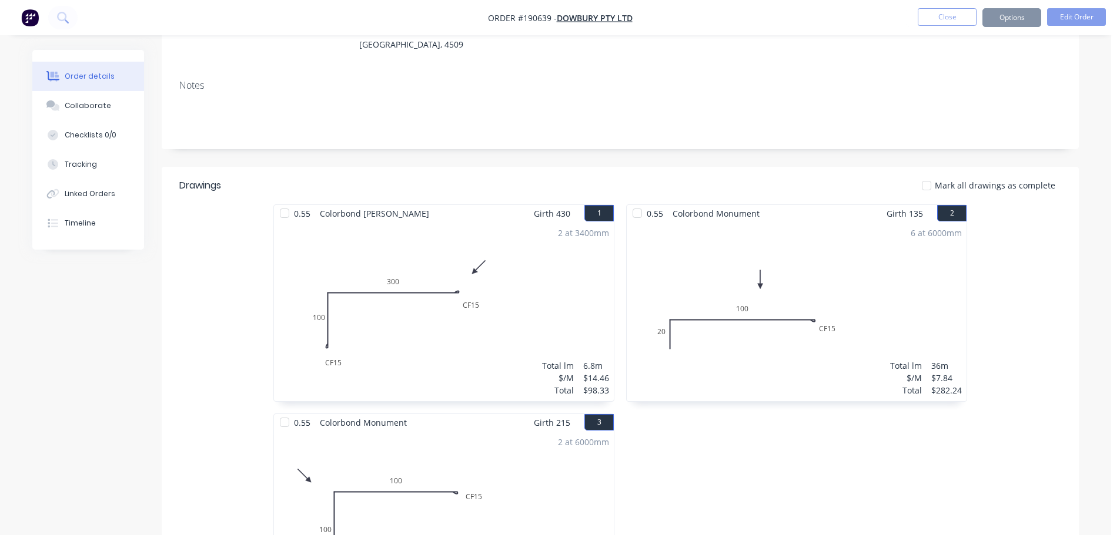
scroll to position [0, 0]
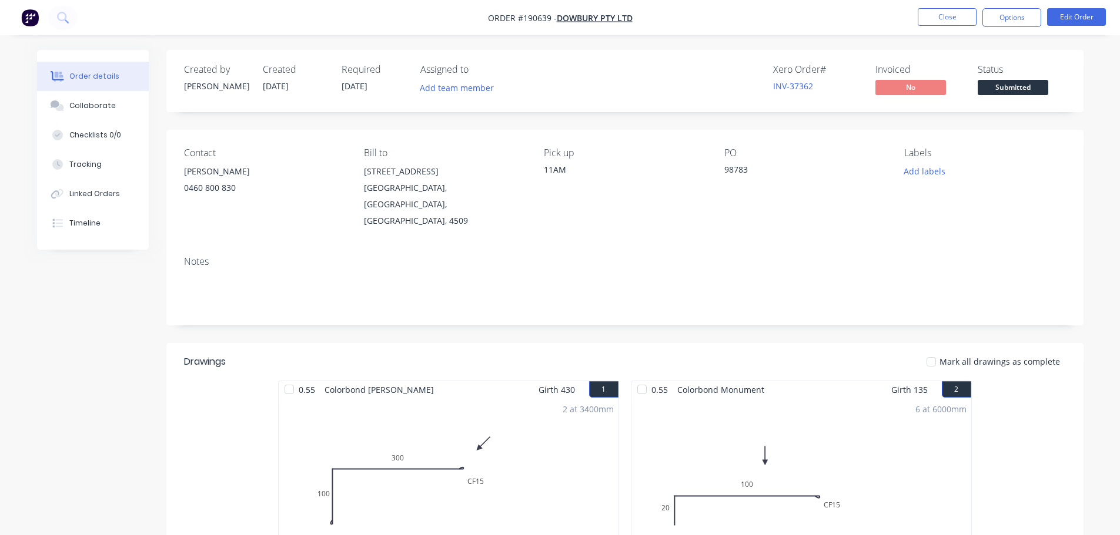
click at [1017, 27] on nav "Order #190639 - Dowbury Pty Ltd Close Options Edit Order" at bounding box center [560, 17] width 1120 height 35
click at [1023, 18] on button "Options" at bounding box center [1011, 17] width 59 height 19
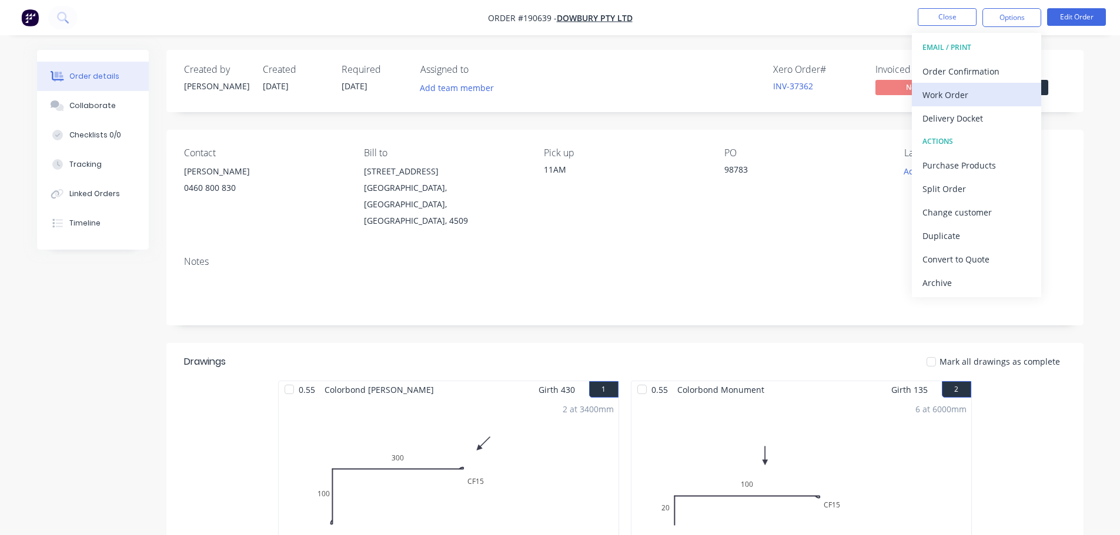
click at [993, 89] on div "Work Order" at bounding box center [976, 94] width 108 height 17
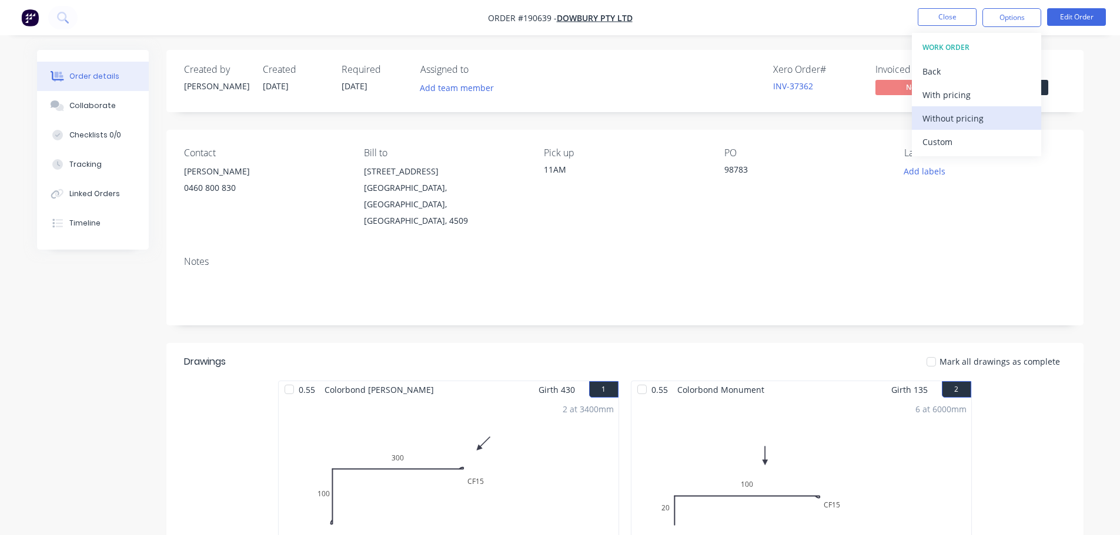
click at [992, 112] on div "Without pricing" at bounding box center [976, 118] width 108 height 17
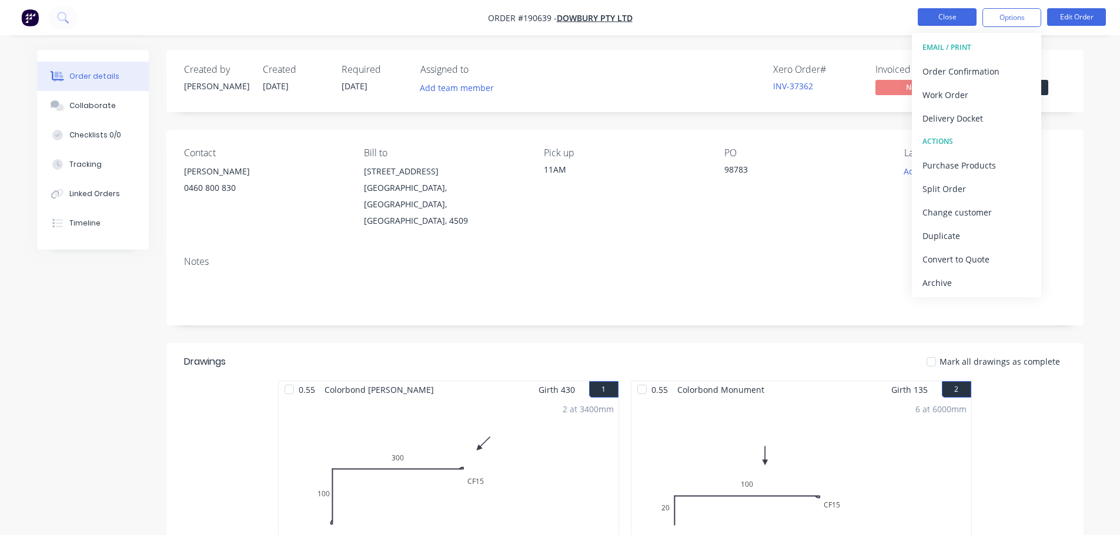
click at [963, 16] on button "Close" at bounding box center [946, 17] width 59 height 18
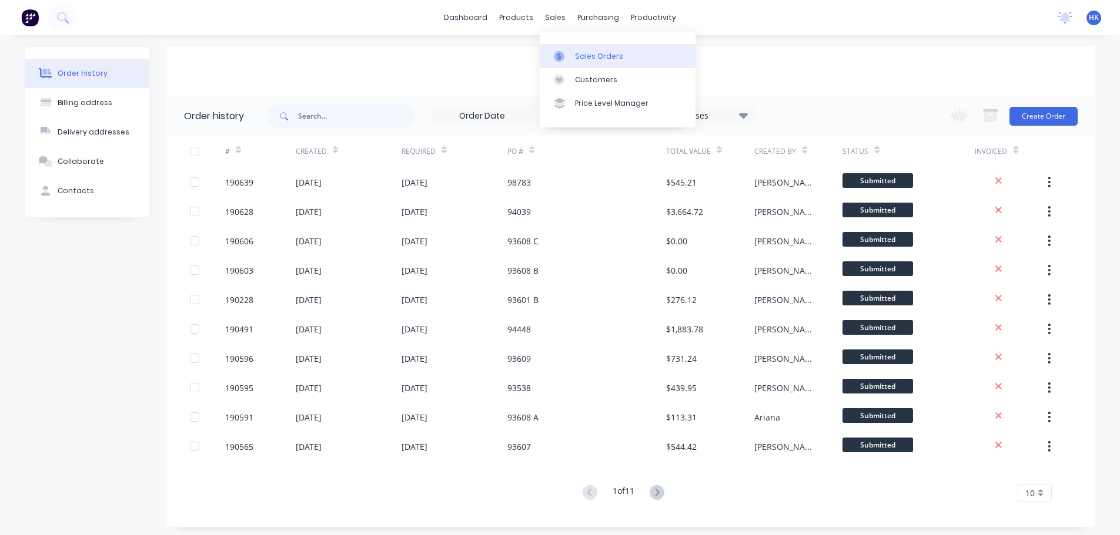
click at [573, 47] on link "Sales Orders" at bounding box center [618, 56] width 156 height 24
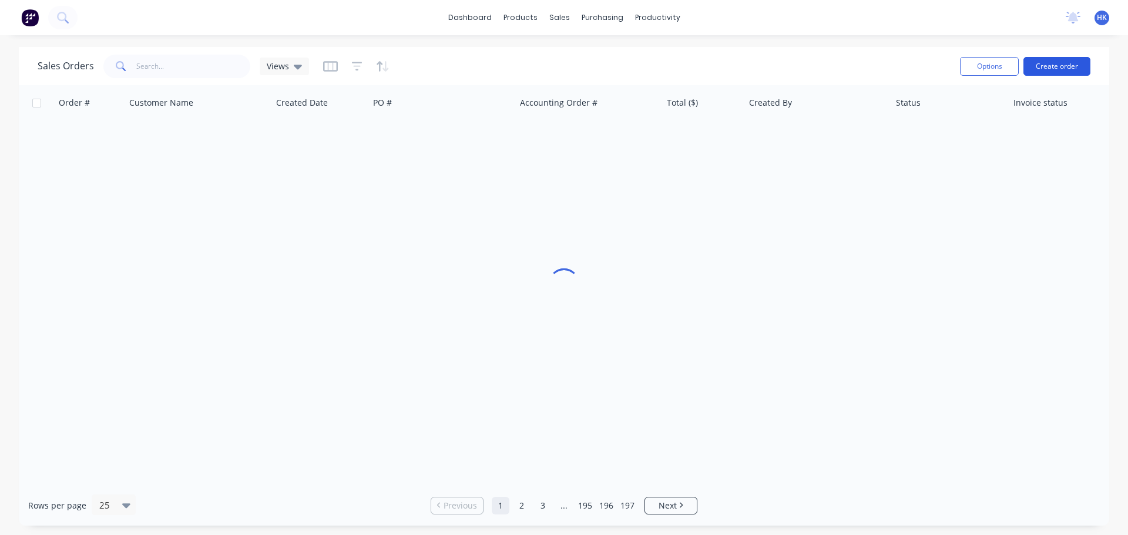
click at [1070, 66] on button "Create order" at bounding box center [1057, 66] width 67 height 19
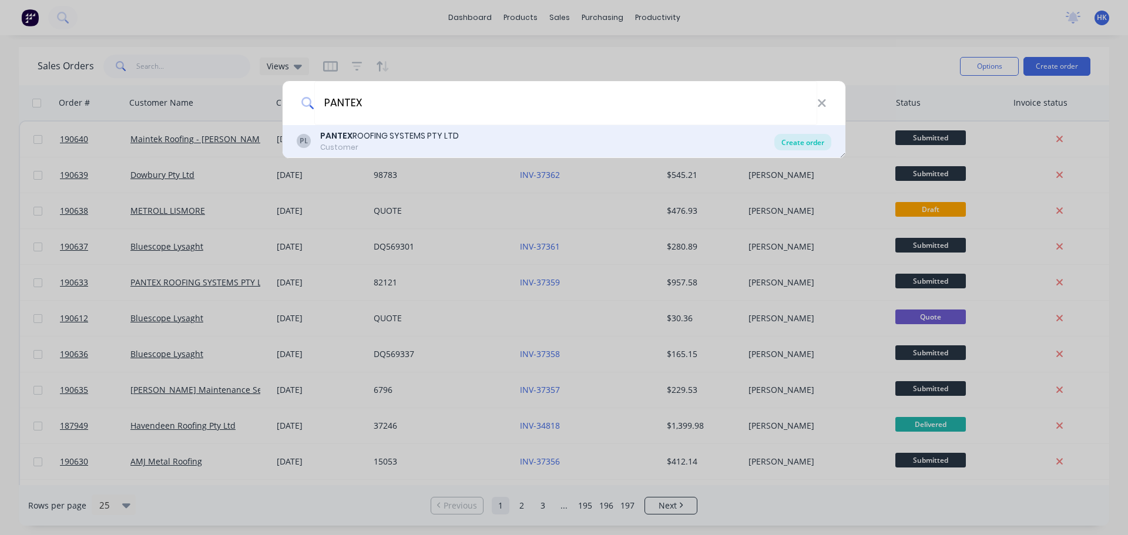
type input "PANTEX"
click at [813, 142] on div "Create order" at bounding box center [803, 142] width 57 height 16
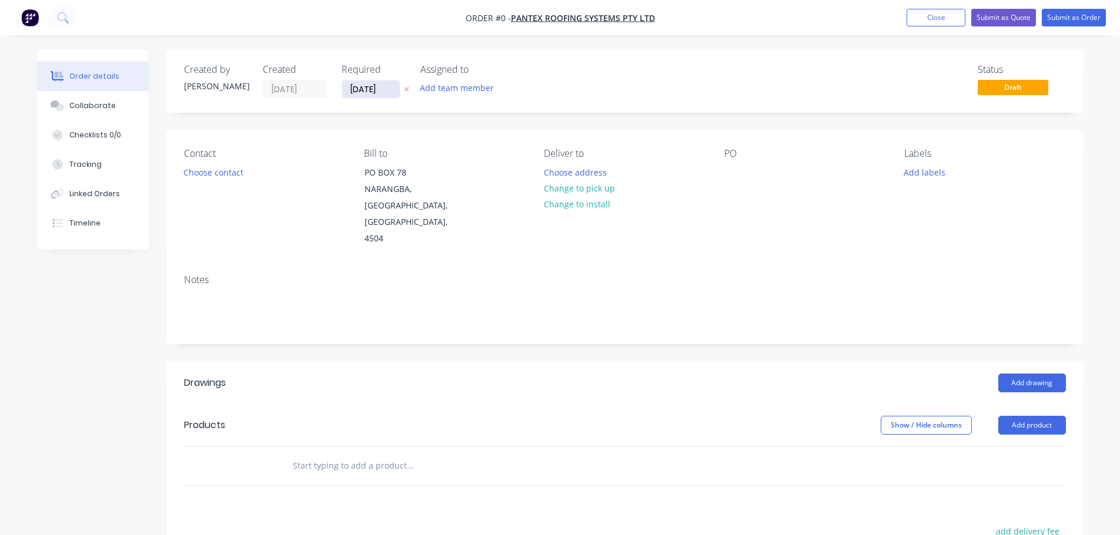
click at [359, 86] on input "[DATE]" at bounding box center [371, 90] width 58 height 18
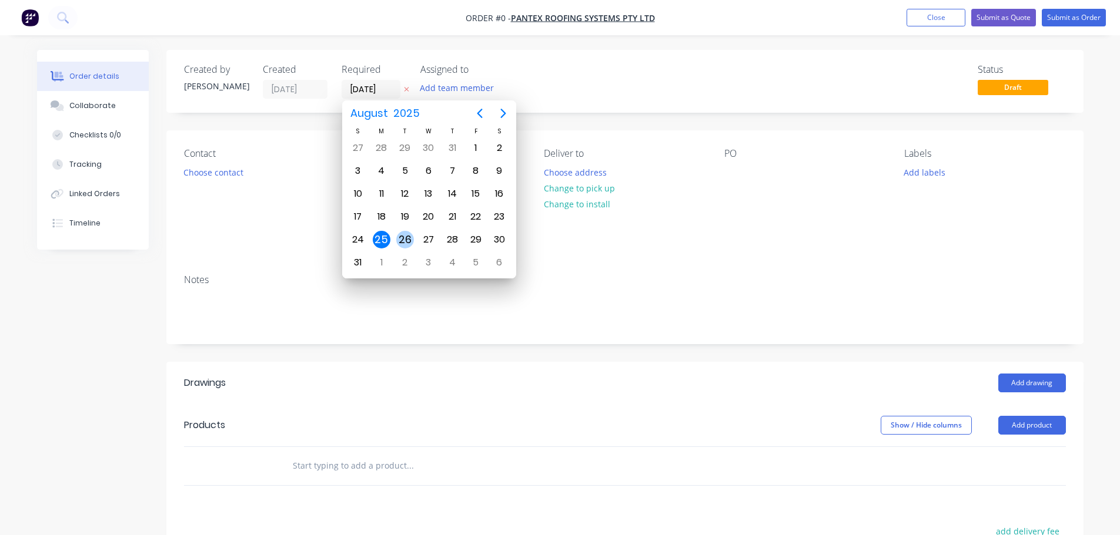
click at [399, 244] on div "26" at bounding box center [405, 240] width 18 height 18
type input "[DATE]"
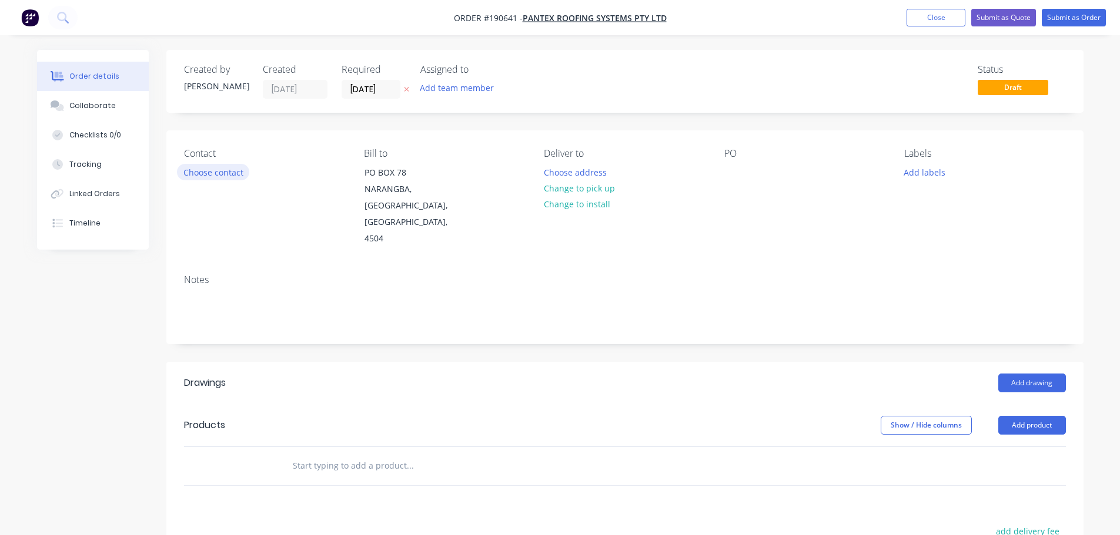
click at [230, 173] on button "Choose contact" at bounding box center [213, 172] width 72 height 16
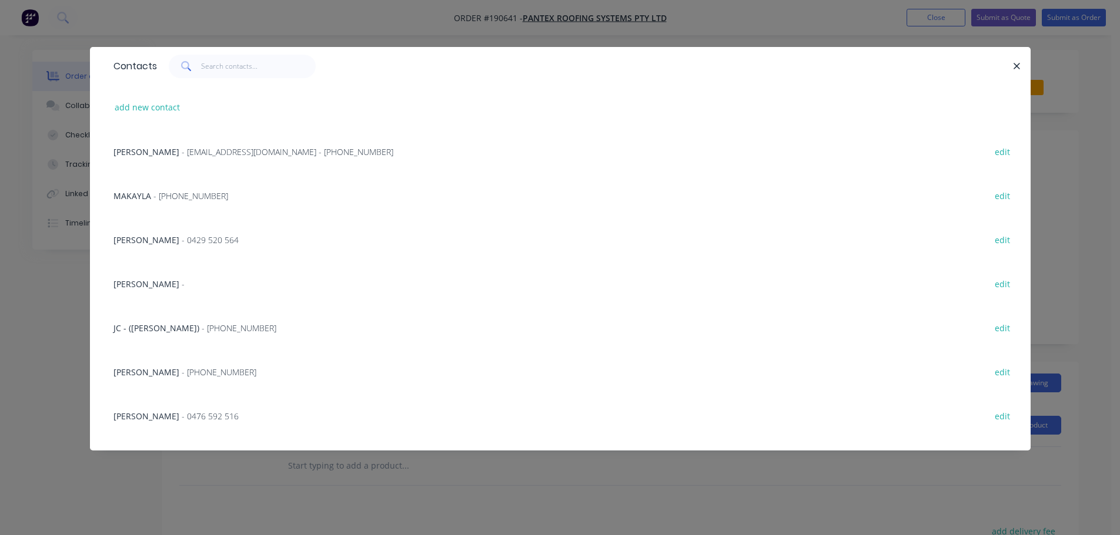
click at [188, 146] on div "KERRY - [EMAIL_ADDRESS][DOMAIN_NAME] - [PHONE_NUMBER]" at bounding box center [253, 152] width 280 height 12
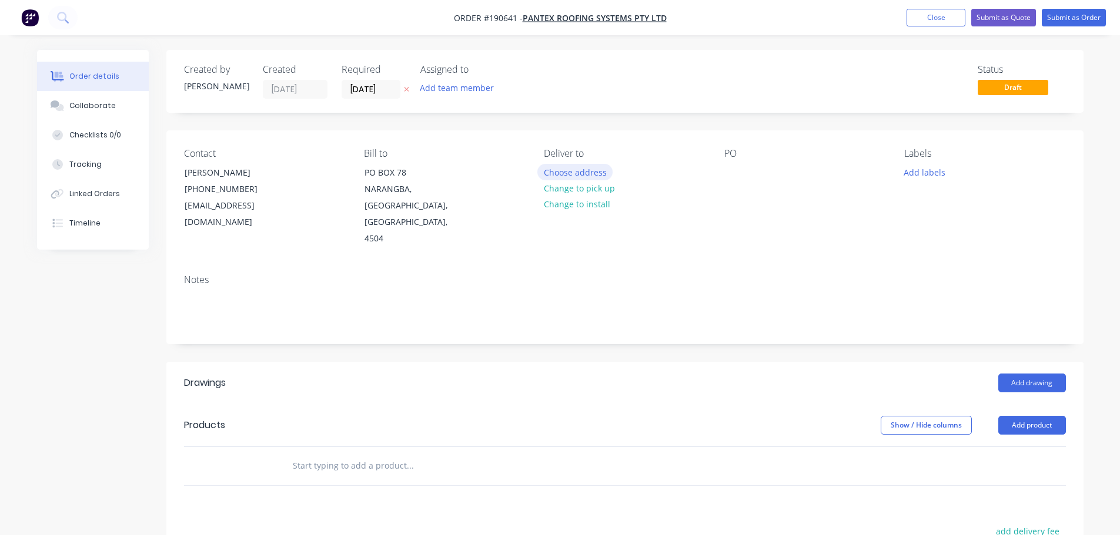
click at [577, 177] on button "Choose address" at bounding box center [574, 172] width 75 height 16
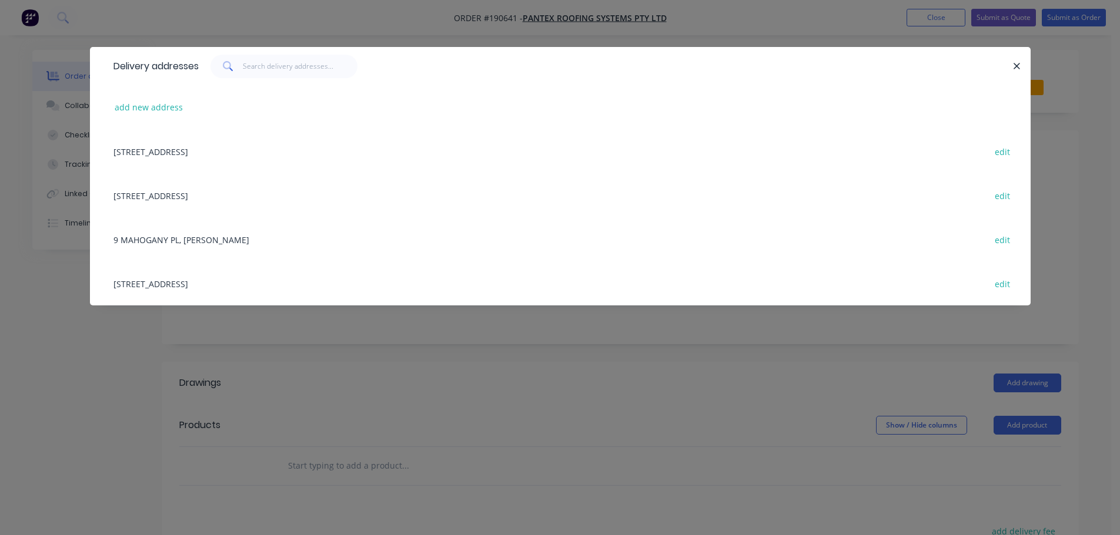
click at [259, 283] on div "[STREET_ADDRESS] edit" at bounding box center [560, 284] width 905 height 44
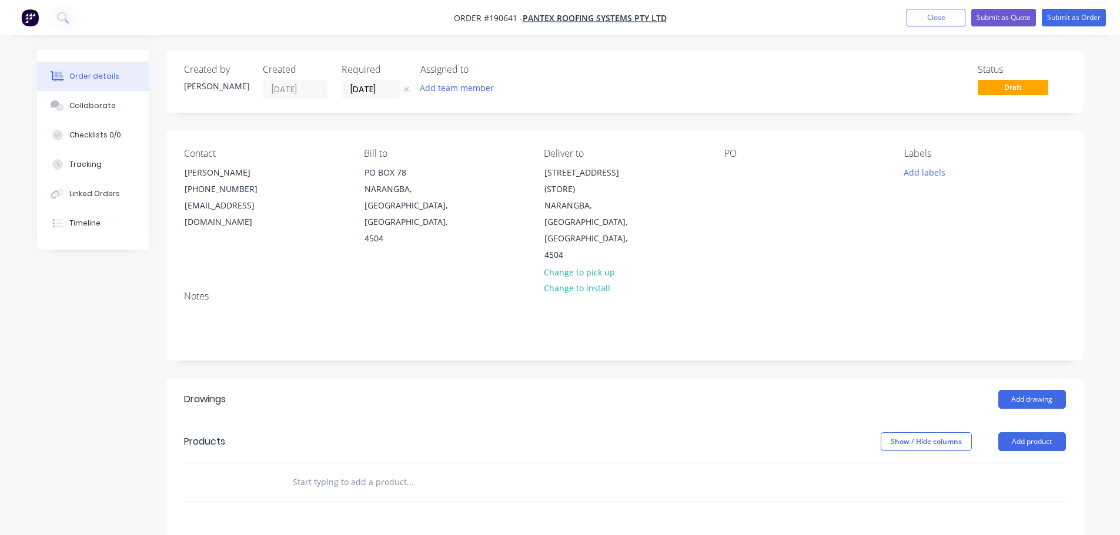
click at [733, 183] on div "PO" at bounding box center [804, 206] width 161 height 116
click at [733, 176] on div at bounding box center [733, 172] width 19 height 17
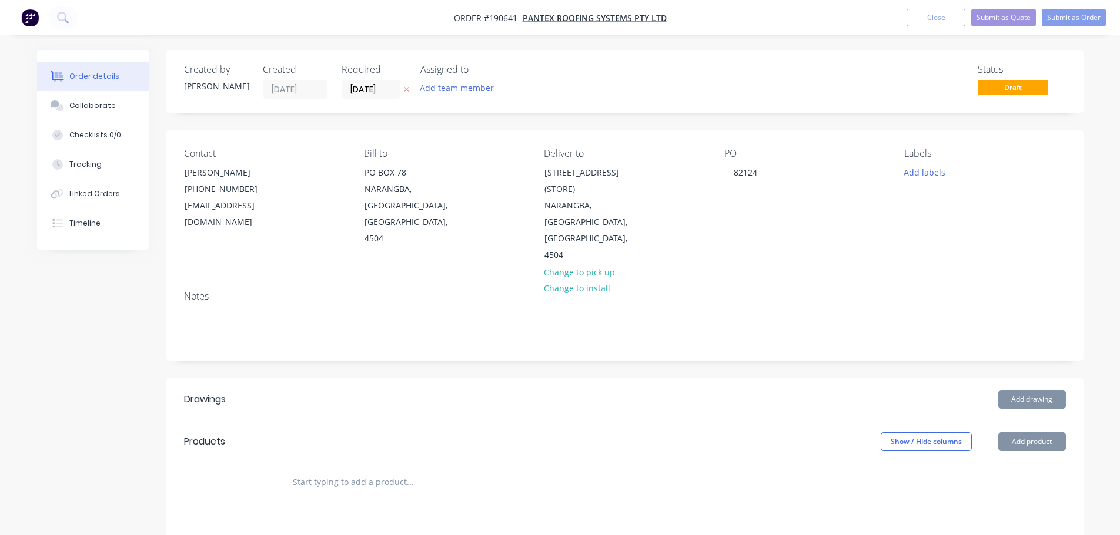
click at [1057, 378] on header "Drawings Add drawing" at bounding box center [624, 399] width 917 height 42
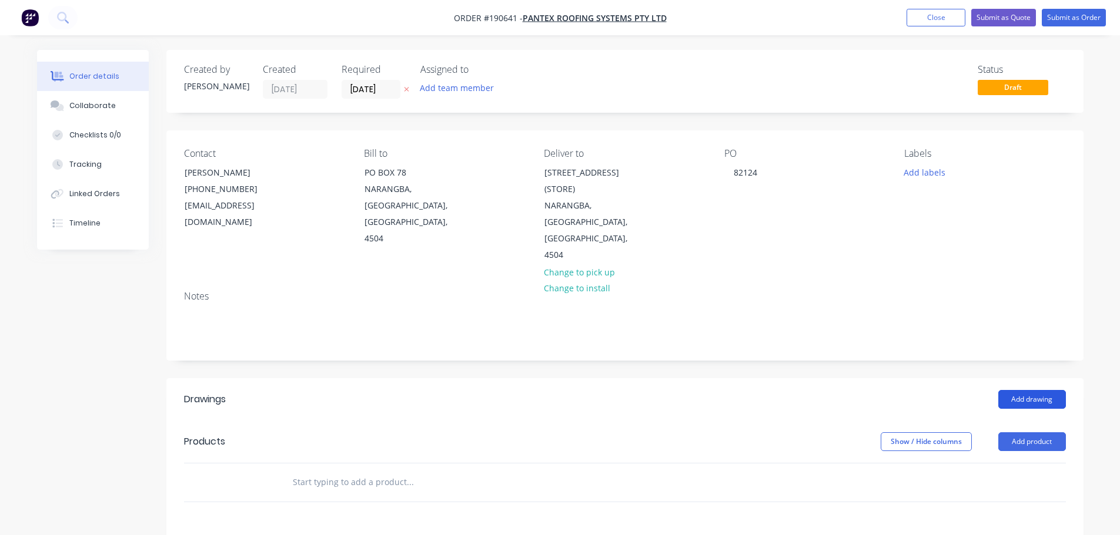
click at [1052, 390] on button "Add drawing" at bounding box center [1032, 399] width 68 height 19
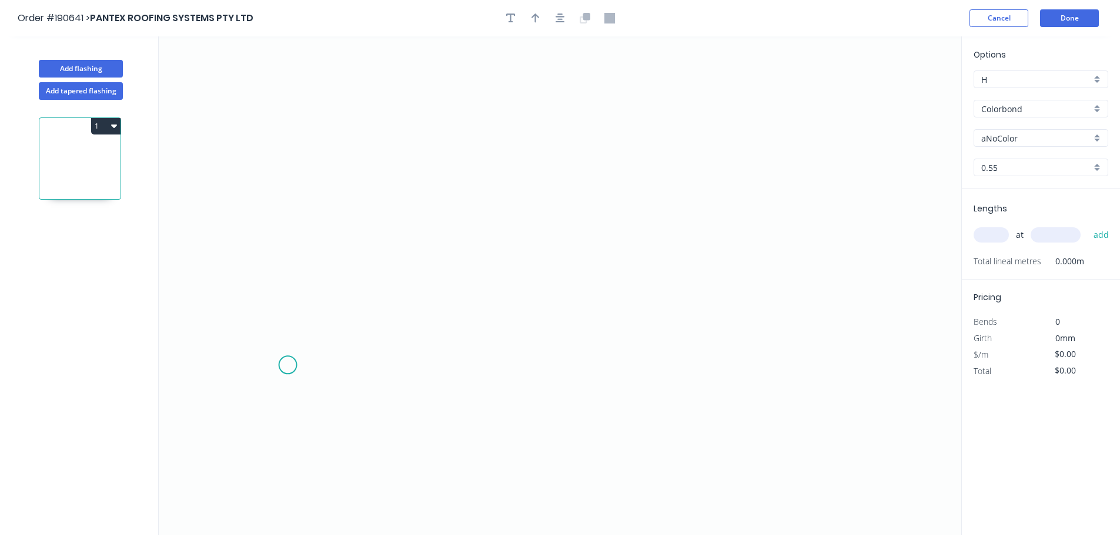
click at [290, 366] on icon "0" at bounding box center [560, 285] width 802 height 499
click at [291, 136] on icon "0" at bounding box center [560, 285] width 802 height 499
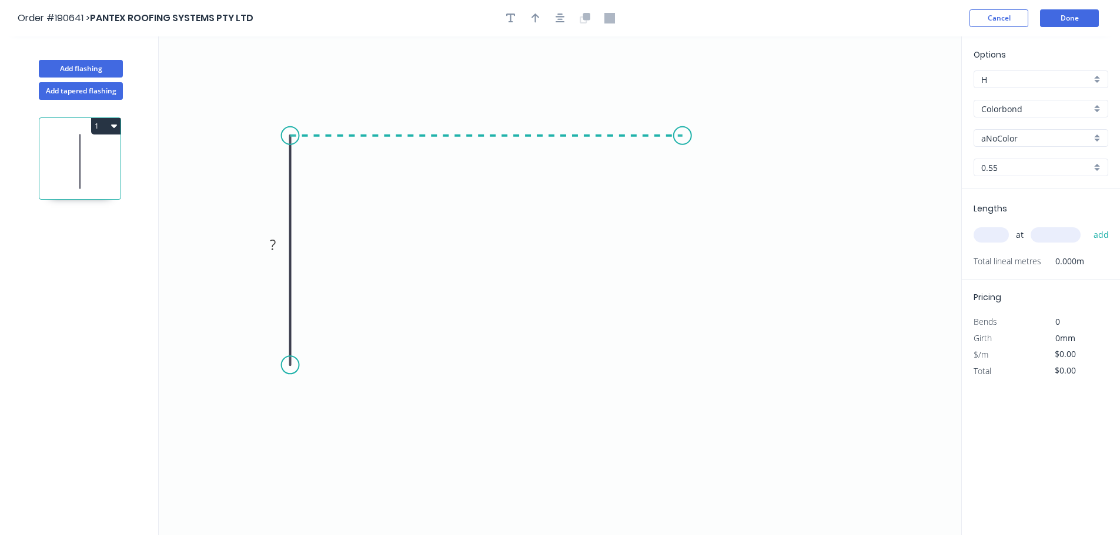
click at [682, 134] on icon "0 ?" at bounding box center [560, 285] width 802 height 499
click at [282, 247] on rect at bounding box center [273, 245] width 24 height 16
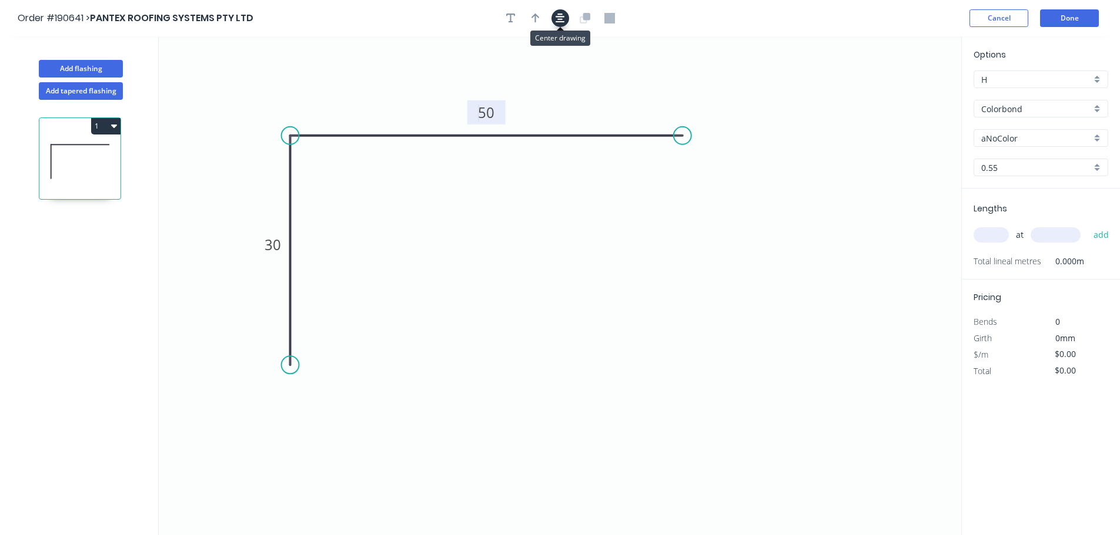
click at [559, 22] on icon "button" at bounding box center [559, 18] width 9 height 9
type input "$5.34"
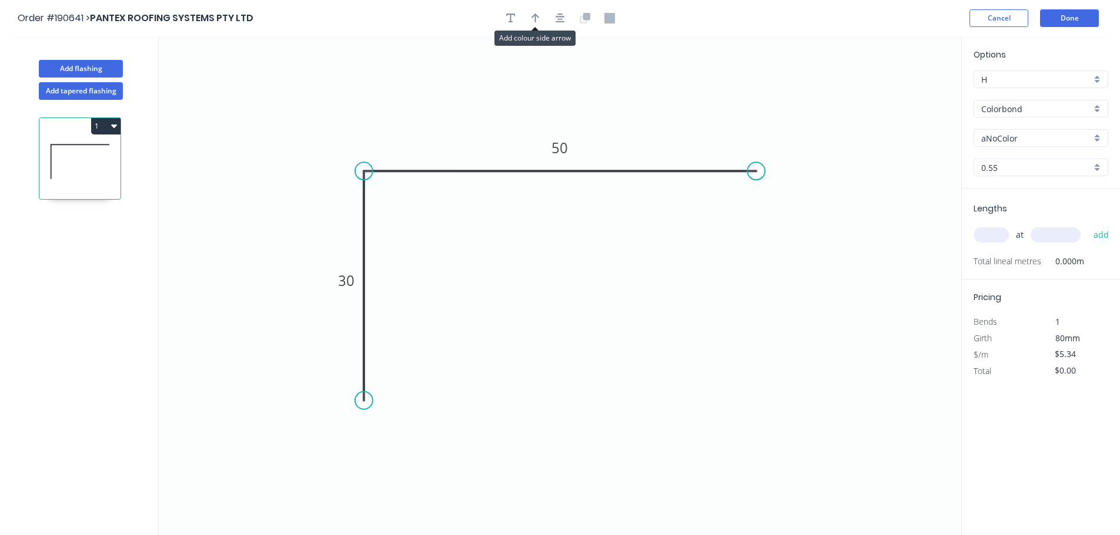
click at [535, 17] on icon "button" at bounding box center [535, 18] width 8 height 9
click at [900, 92] on icon at bounding box center [901, 82] width 11 height 38
drag, startPoint x: 900, startPoint y: 92, endPoint x: 896, endPoint y: 86, distance: 7.7
click at [896, 86] on icon at bounding box center [906, 76] width 34 height 34
click at [1038, 136] on input "aNoColor" at bounding box center [1036, 138] width 110 height 12
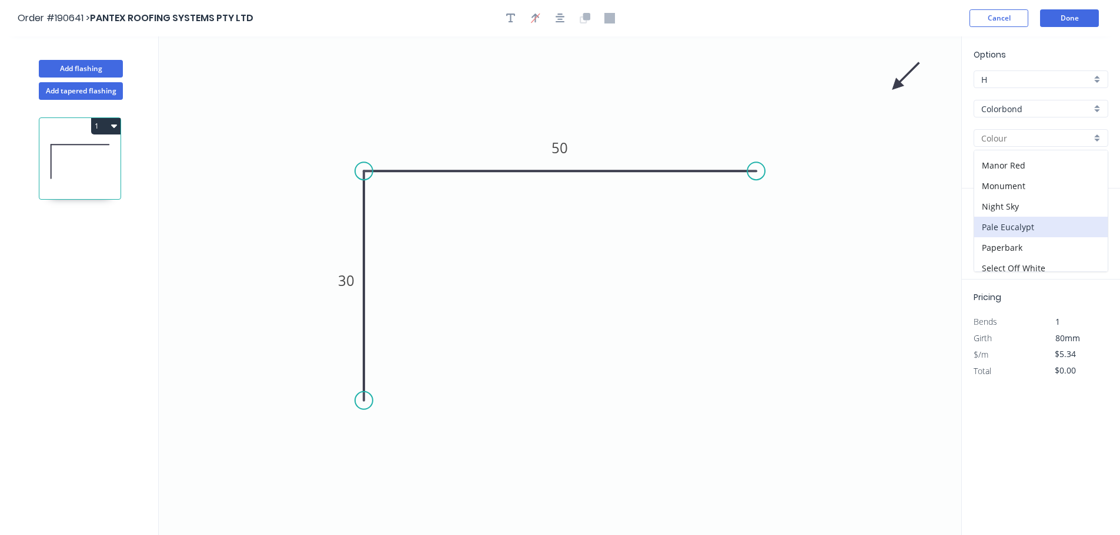
scroll to position [235, 0]
click at [1050, 201] on div "Manor Red" at bounding box center [1040, 193] width 133 height 21
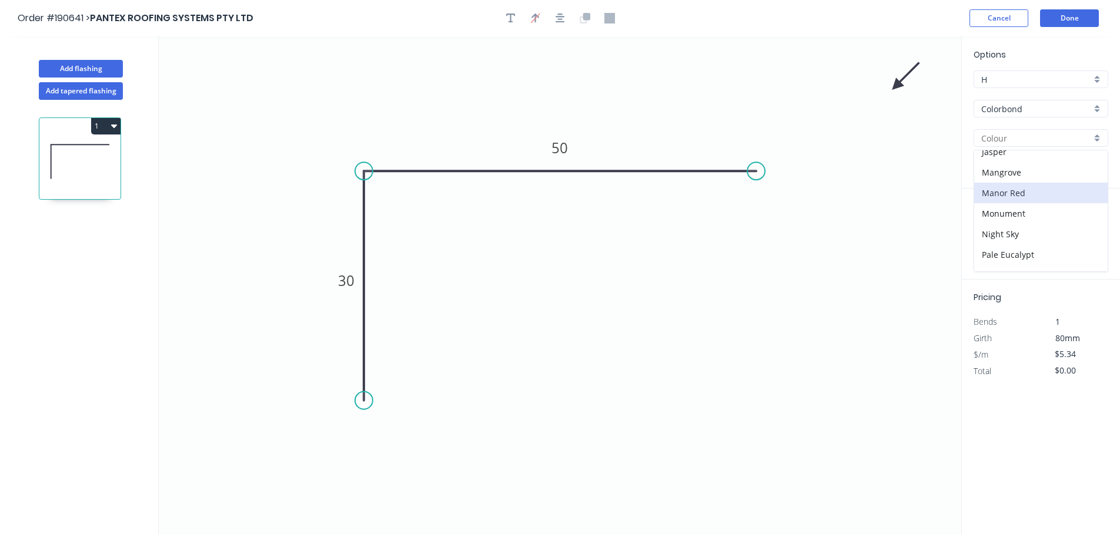
type input "Manor Red"
click at [995, 233] on input "text" at bounding box center [990, 234] width 35 height 15
type input "7"
type input "7500"
click at [1087, 225] on button "add" at bounding box center [1101, 235] width 28 height 20
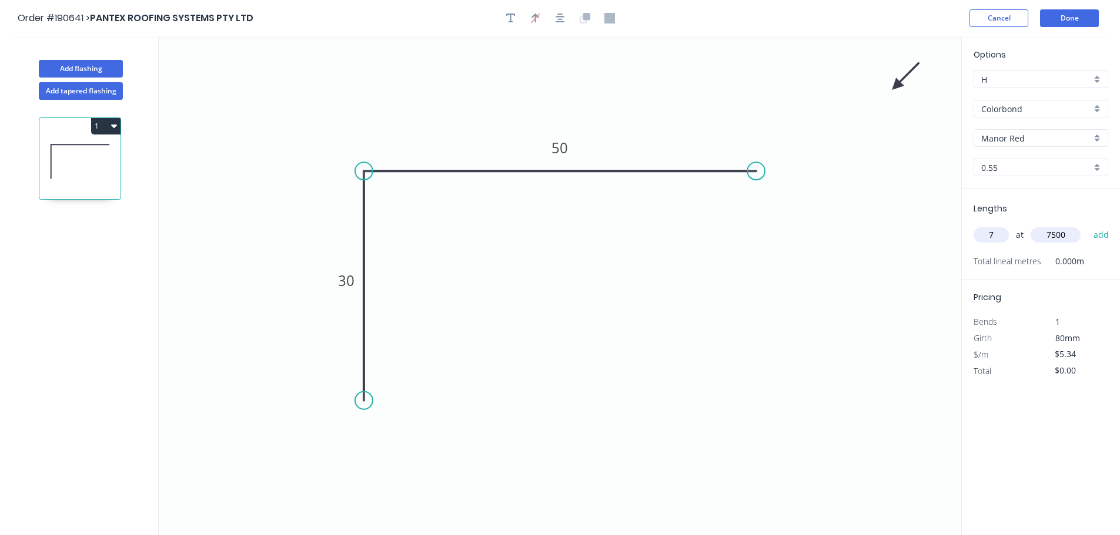
type input "$280.35"
click at [77, 65] on button "Add flashing" at bounding box center [81, 69] width 84 height 18
type input "$0.00"
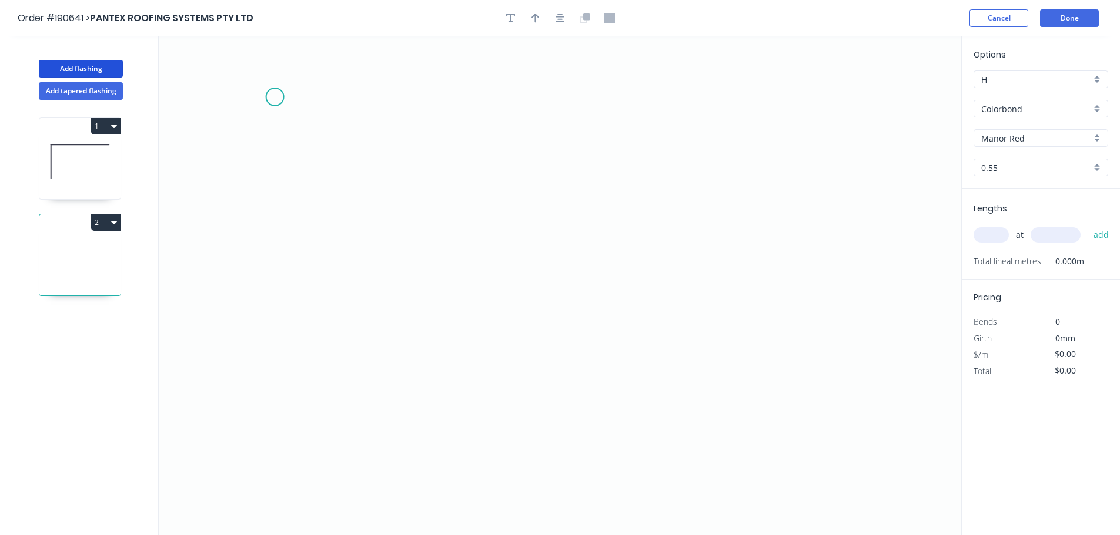
click at [278, 93] on icon "0" at bounding box center [560, 285] width 802 height 499
click at [286, 429] on icon "0" at bounding box center [560, 285] width 802 height 499
click at [101, 222] on button "2" at bounding box center [105, 223] width 29 height 16
drag, startPoint x: 76, startPoint y: 276, endPoint x: 72, endPoint y: 269, distance: 7.4
click at [75, 276] on div "Delete" at bounding box center [64, 275] width 91 height 17
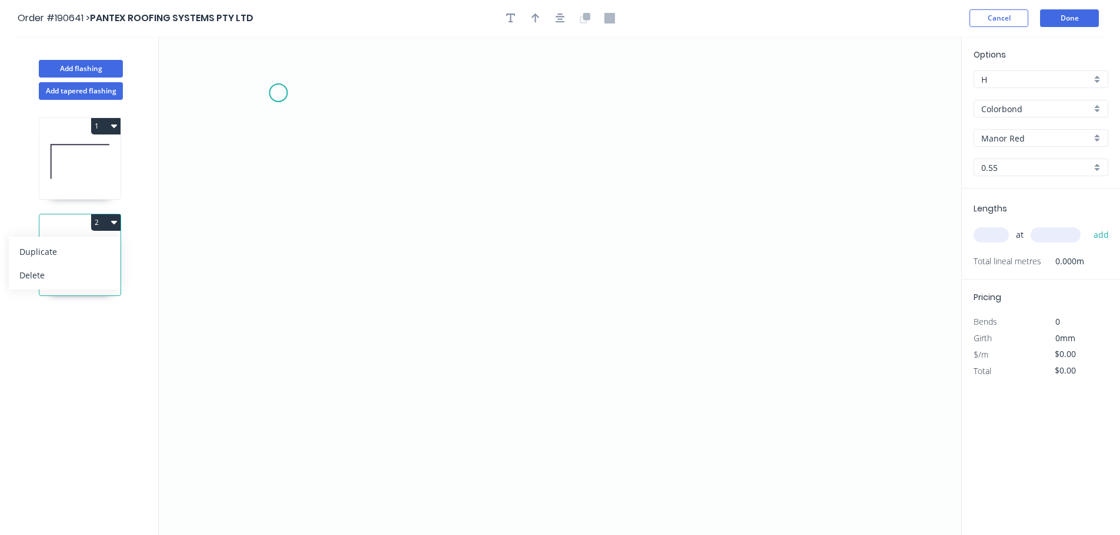
type input "$5.34"
type input "$280.35"
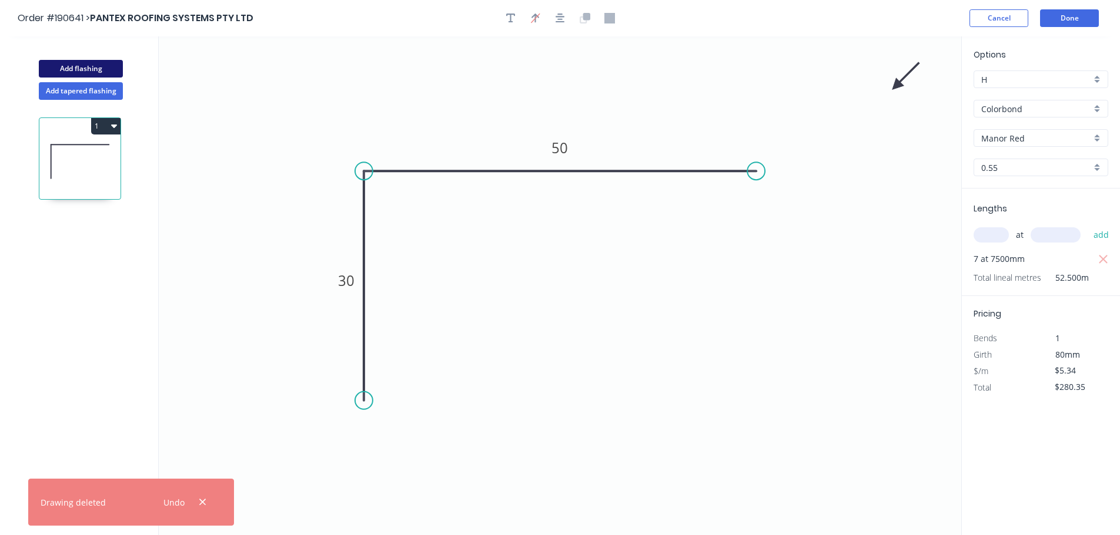
click at [102, 71] on button "Add flashing" at bounding box center [81, 69] width 84 height 18
type input "$0.00"
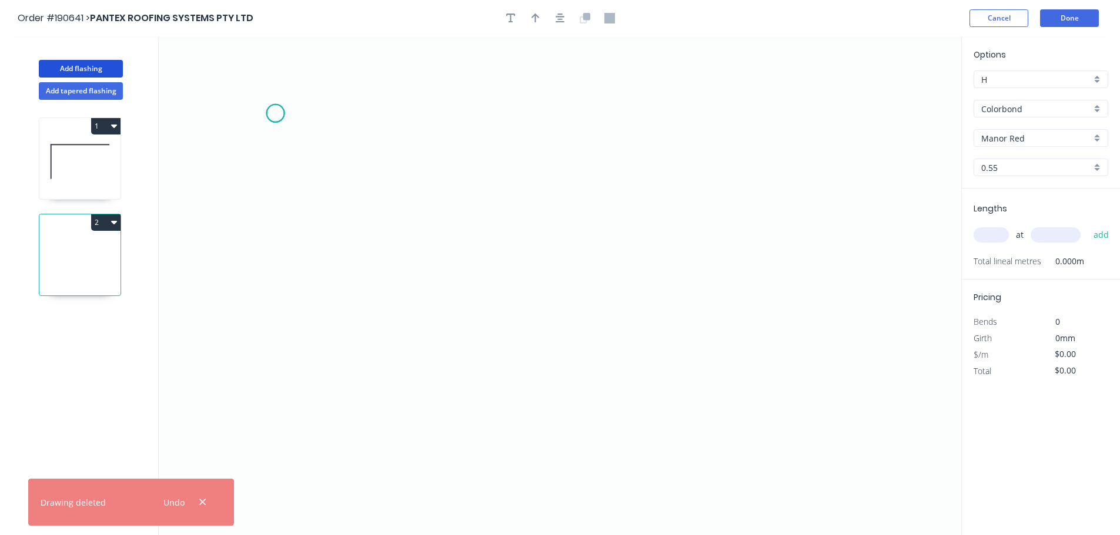
click at [275, 113] on icon "0" at bounding box center [560, 285] width 802 height 499
click at [256, 418] on icon "0" at bounding box center [560, 285] width 802 height 499
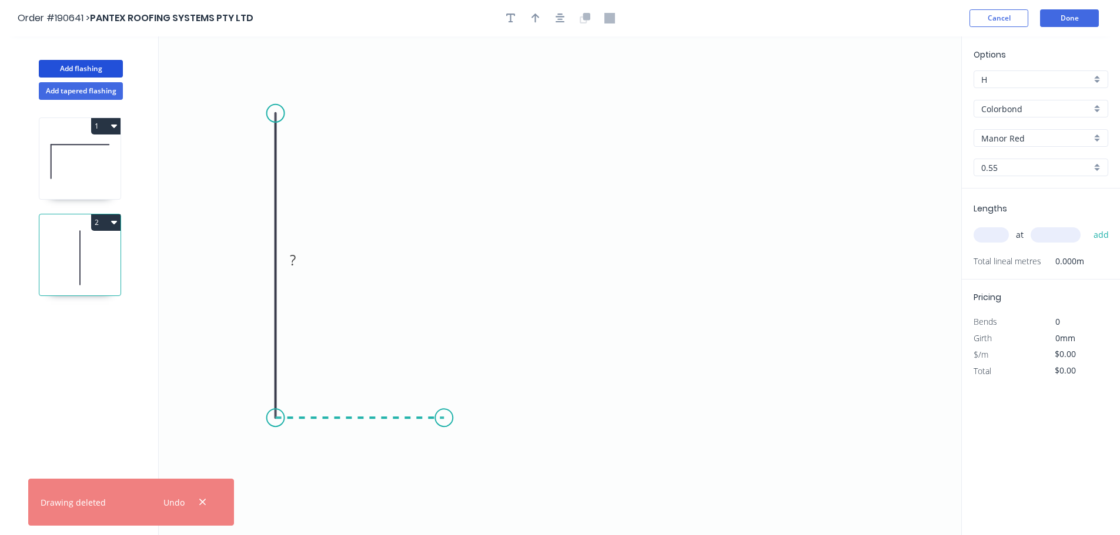
click at [444, 418] on icon at bounding box center [360, 418] width 169 height 0
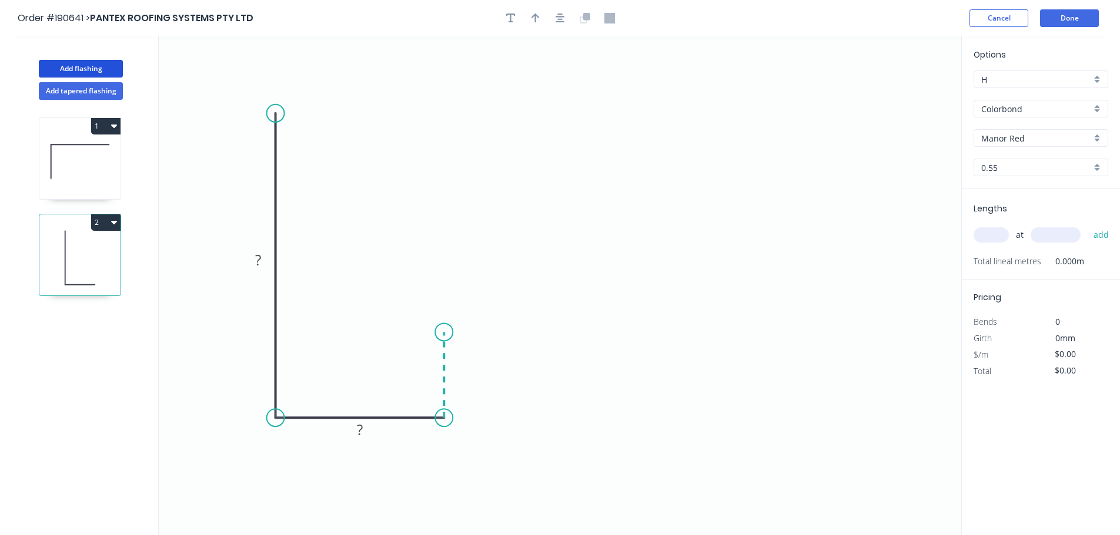
click at [438, 333] on icon "0 ? ?" at bounding box center [560, 285] width 802 height 499
drag, startPoint x: 550, startPoint y: 17, endPoint x: 573, endPoint y: 13, distance: 23.3
click at [551, 17] on div at bounding box center [559, 18] width 123 height 18
click at [565, 16] on button "button" at bounding box center [560, 18] width 18 height 18
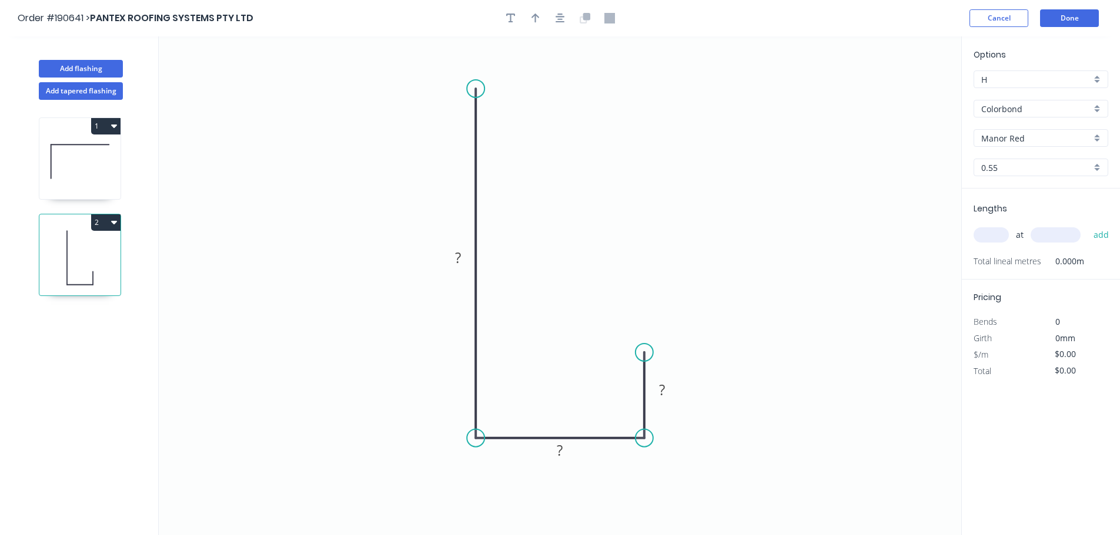
drag, startPoint x: 477, startPoint y: 129, endPoint x: 475, endPoint y: 89, distance: 40.6
click at [475, 89] on circle at bounding box center [476, 89] width 18 height 18
click at [557, 18] on icon "button" at bounding box center [559, 18] width 9 height 11
click at [474, 109] on circle at bounding box center [476, 111] width 18 height 18
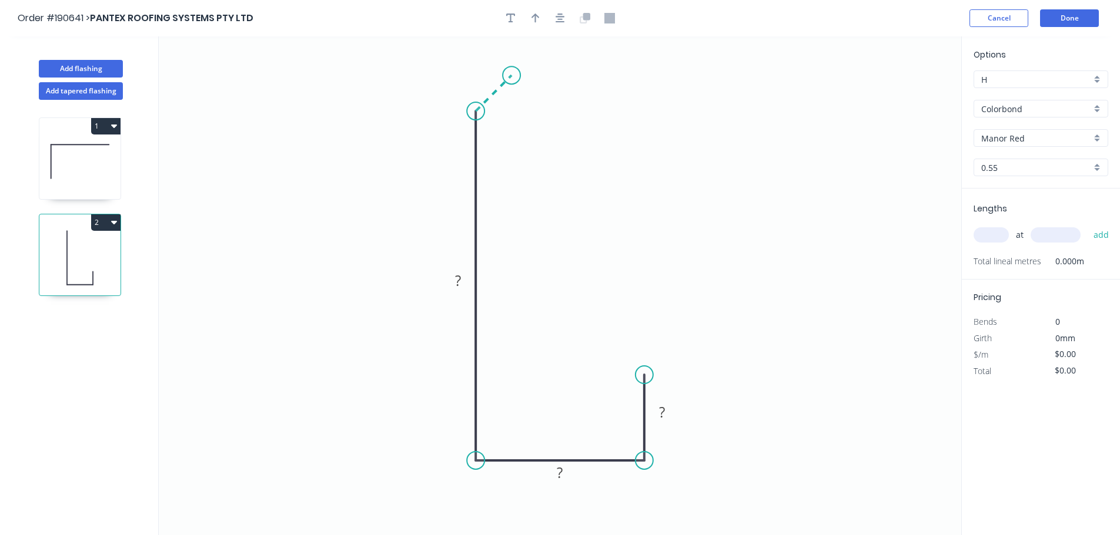
click at [511, 76] on icon at bounding box center [493, 93] width 36 height 36
drag, startPoint x: 643, startPoint y: 367, endPoint x: 634, endPoint y: 363, distance: 9.5
click at [634, 363] on circle at bounding box center [634, 363] width 18 height 18
click at [621, 438] on tspan "?" at bounding box center [620, 439] width 6 height 19
drag, startPoint x: 561, startPoint y: 86, endPoint x: 552, endPoint y: 89, distance: 8.6
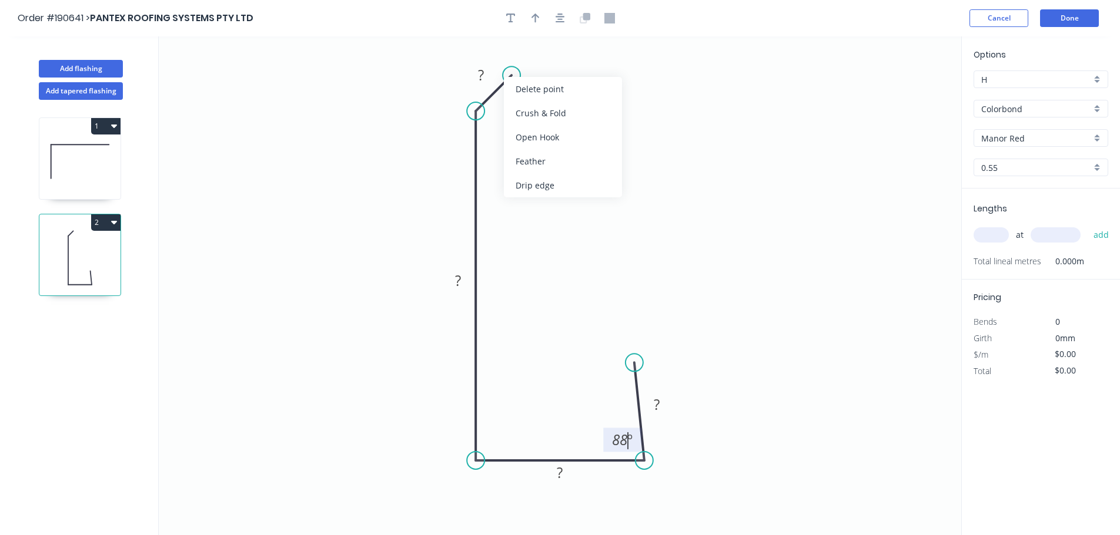
click at [560, 86] on div "Delete point" at bounding box center [563, 89] width 118 height 24
drag, startPoint x: 530, startPoint y: 191, endPoint x: 531, endPoint y: 184, distance: 7.1
click at [530, 192] on div "Feather" at bounding box center [537, 195] width 118 height 24
drag, startPoint x: 473, startPoint y: 89, endPoint x: 544, endPoint y: 66, distance: 74.3
click at [544, 66] on rect at bounding box center [521, 73] width 46 height 24
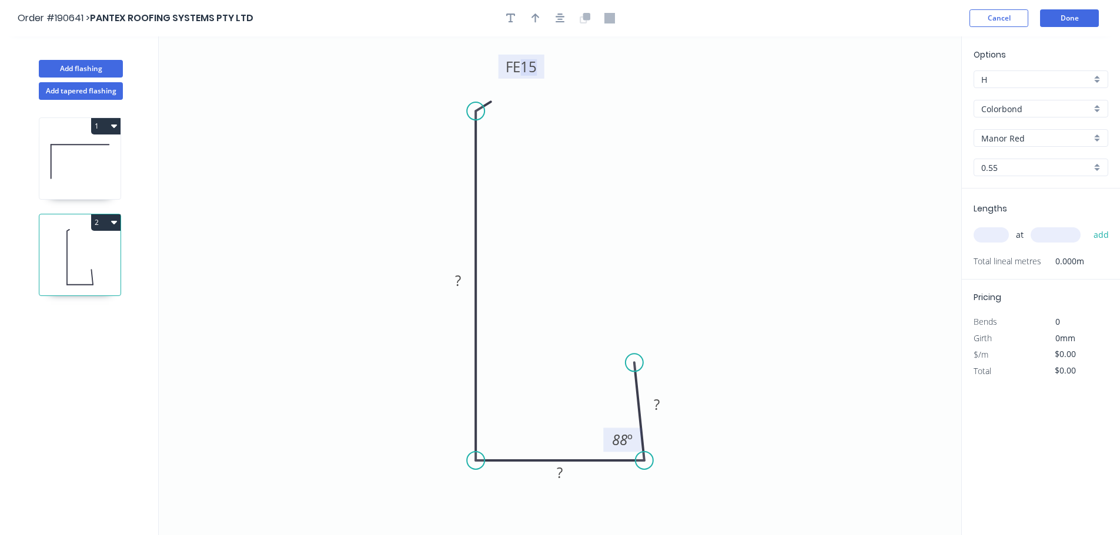
click at [532, 65] on tspan "15" at bounding box center [528, 66] width 16 height 19
click at [561, 15] on icon "button" at bounding box center [559, 18] width 9 height 9
type input "$10.85"
click at [541, 16] on button "button" at bounding box center [536, 18] width 18 height 18
drag, startPoint x: 904, startPoint y: 95, endPoint x: 351, endPoint y: 227, distance: 567.9
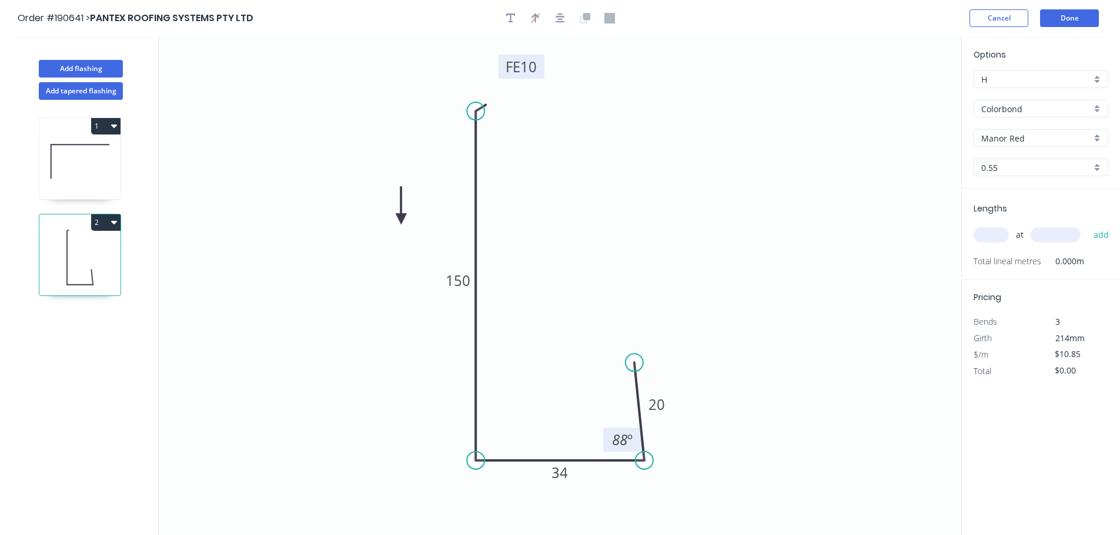
click at [396, 225] on icon at bounding box center [401, 206] width 11 height 38
drag, startPoint x: 351, startPoint y: 226, endPoint x: 270, endPoint y: 247, distance: 83.7
click at [264, 247] on icon at bounding box center [275, 242] width 38 height 11
click at [996, 242] on input "text" at bounding box center [990, 234] width 35 height 15
type input "3"
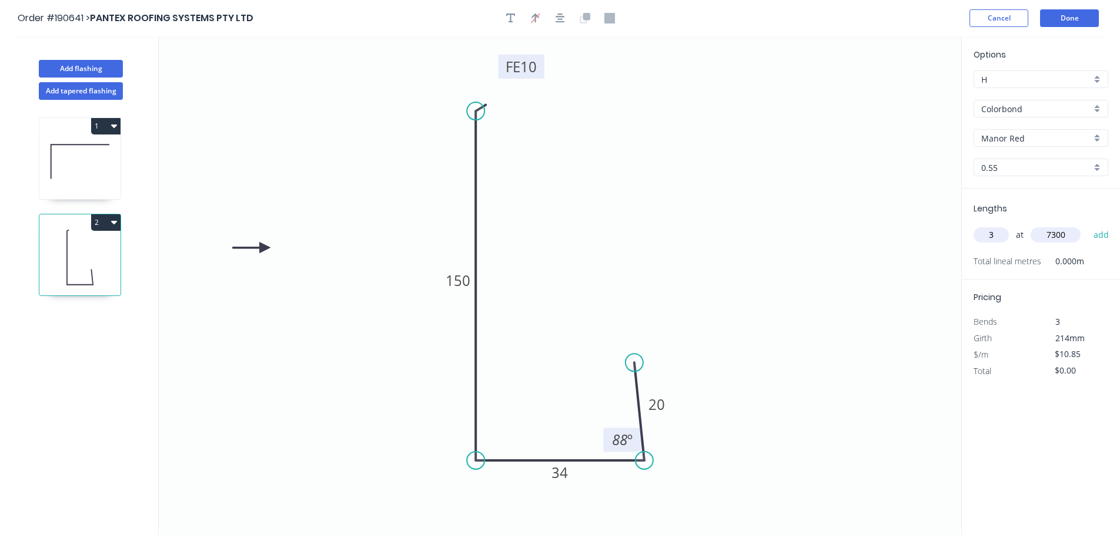
type input "7300"
click at [1087, 225] on button "add" at bounding box center [1101, 235] width 28 height 20
type input "$237.62"
type input "2"
type input "4700"
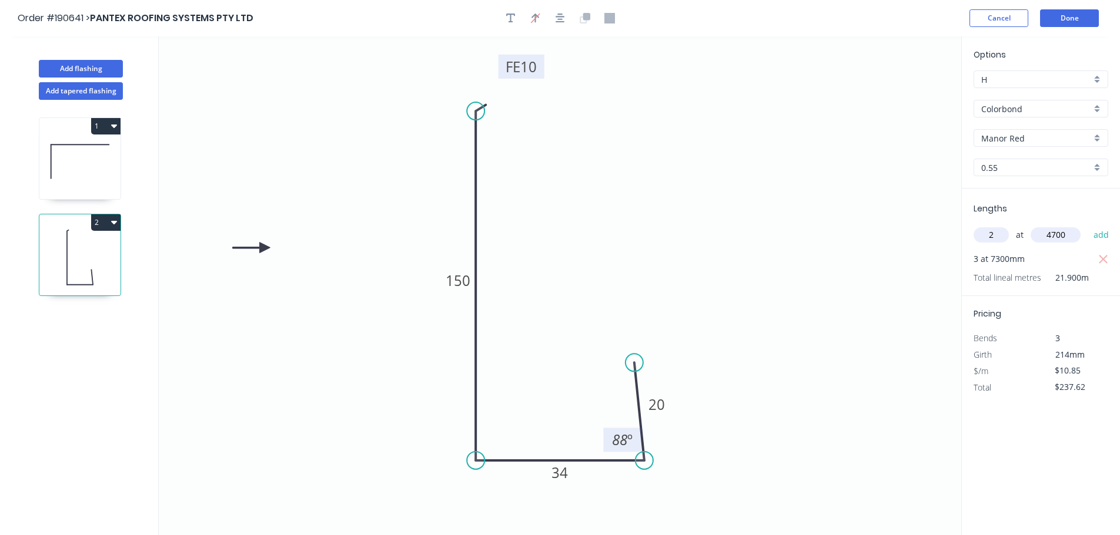
click at [1087, 225] on button "add" at bounding box center [1101, 235] width 28 height 20
click at [112, 220] on icon "button" at bounding box center [114, 221] width 6 height 9
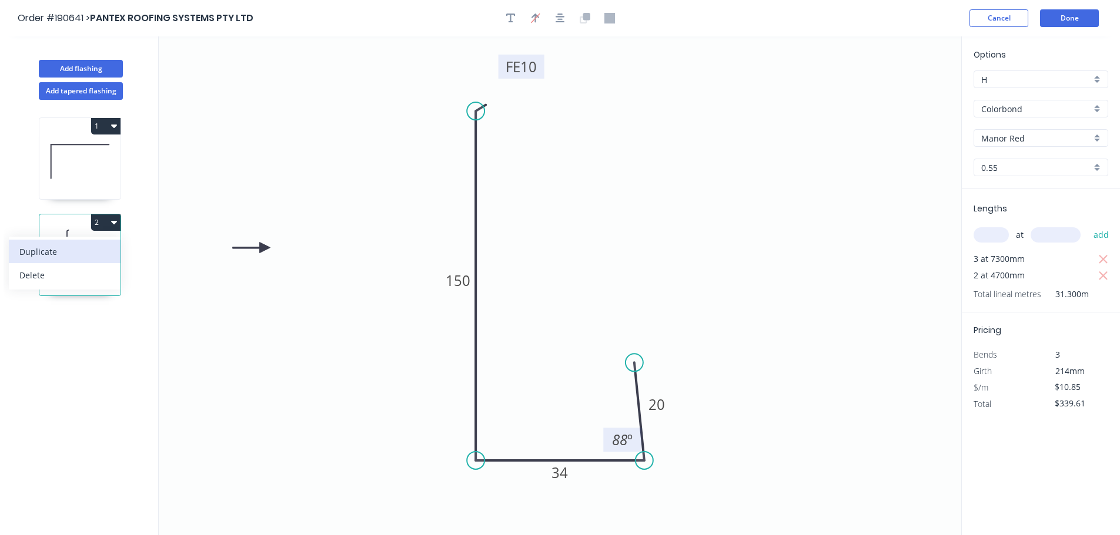
click at [62, 249] on div "Duplicate" at bounding box center [64, 251] width 91 height 17
type input "$0.00"
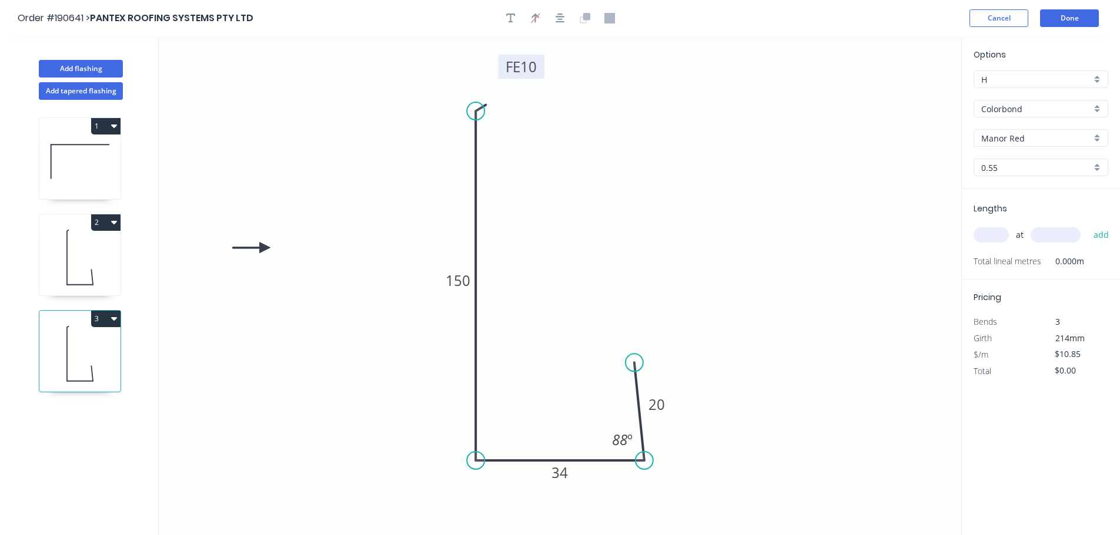
click at [532, 68] on tspan "10" at bounding box center [528, 66] width 16 height 19
drag, startPoint x: 638, startPoint y: 370, endPoint x: 634, endPoint y: 383, distance: 13.6
click at [634, 383] on circle at bounding box center [634, 383] width 18 height 18
type input "$8.87"
click at [999, 229] on input "text" at bounding box center [990, 234] width 35 height 15
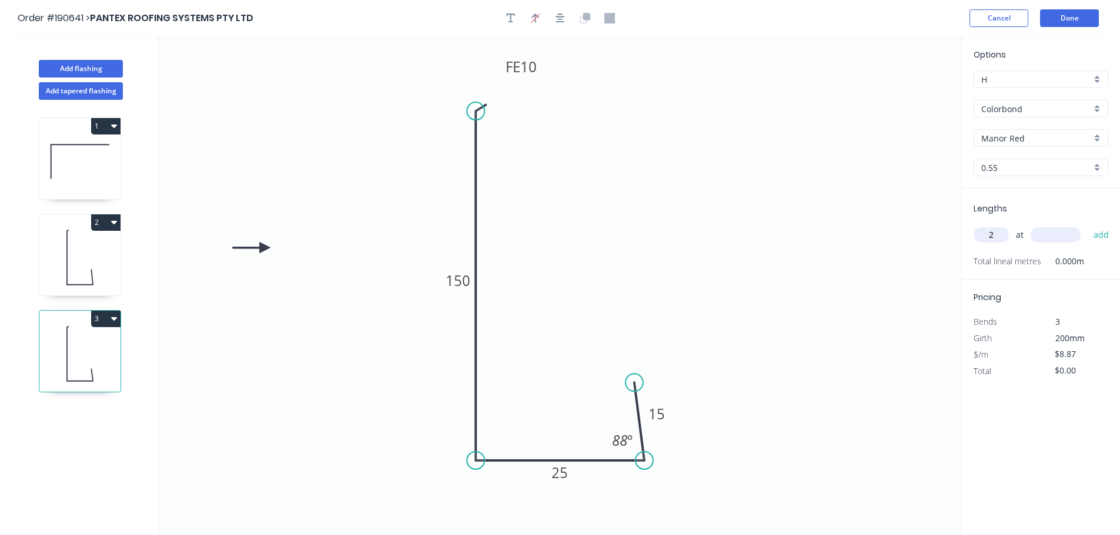
type input "2"
type input "5000"
click at [1087, 225] on button "add" at bounding box center [1101, 235] width 28 height 20
type input "$88.70"
type input "2"
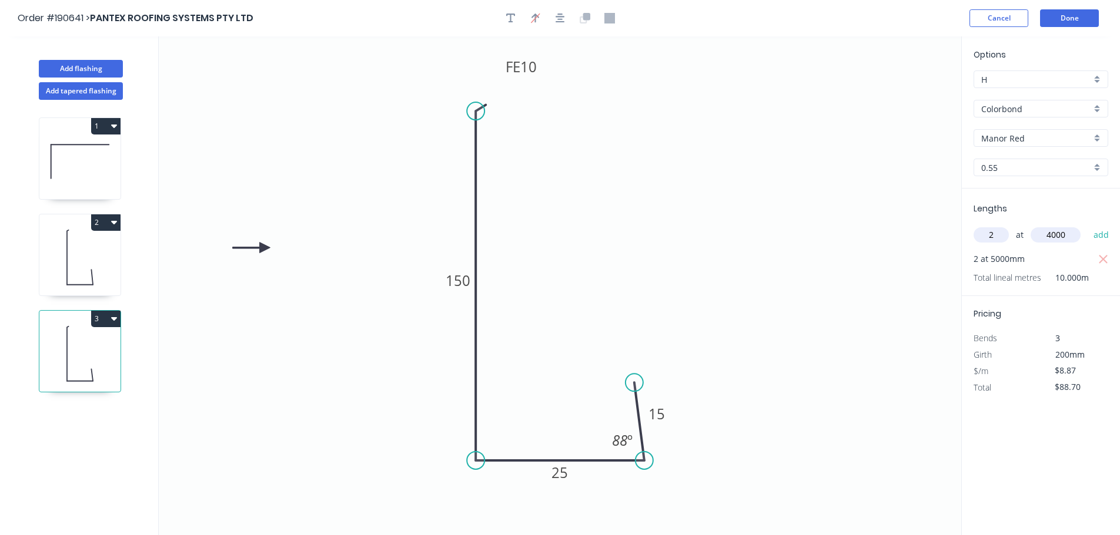
type input "4000"
click at [1087, 225] on button "add" at bounding box center [1101, 235] width 28 height 20
type input "$159.66"
type input "2"
type input "1800"
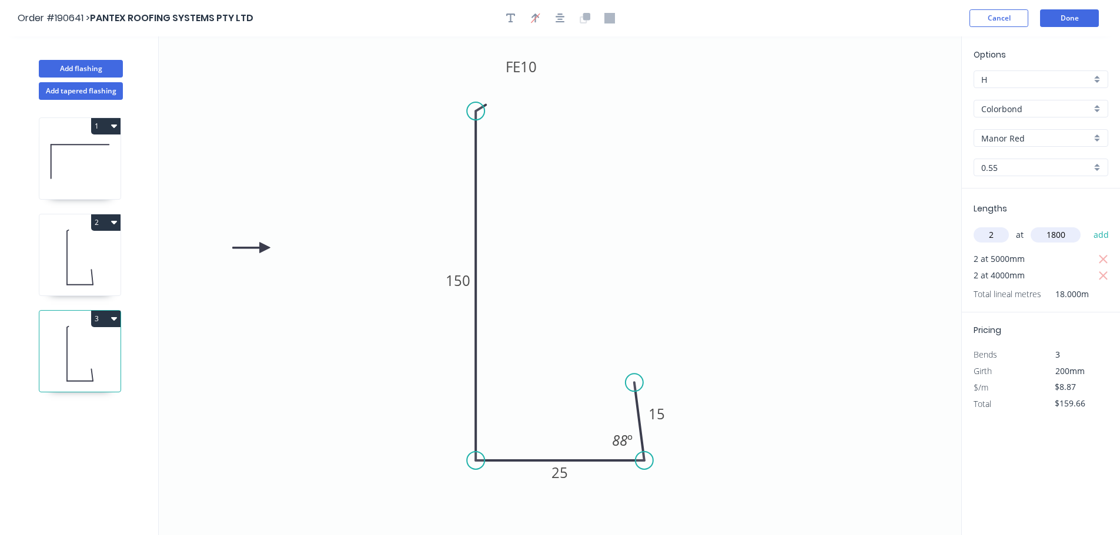
click at [1087, 225] on button "add" at bounding box center [1101, 235] width 28 height 20
click at [103, 314] on button "3" at bounding box center [105, 319] width 29 height 16
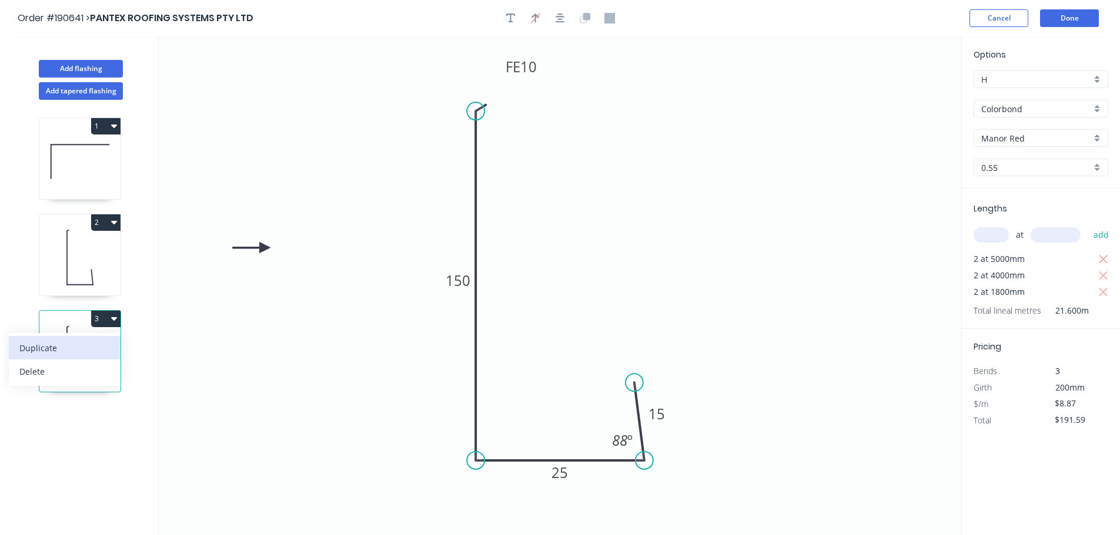
click at [76, 345] on div "Duplicate" at bounding box center [64, 348] width 91 height 17
type input "$0.00"
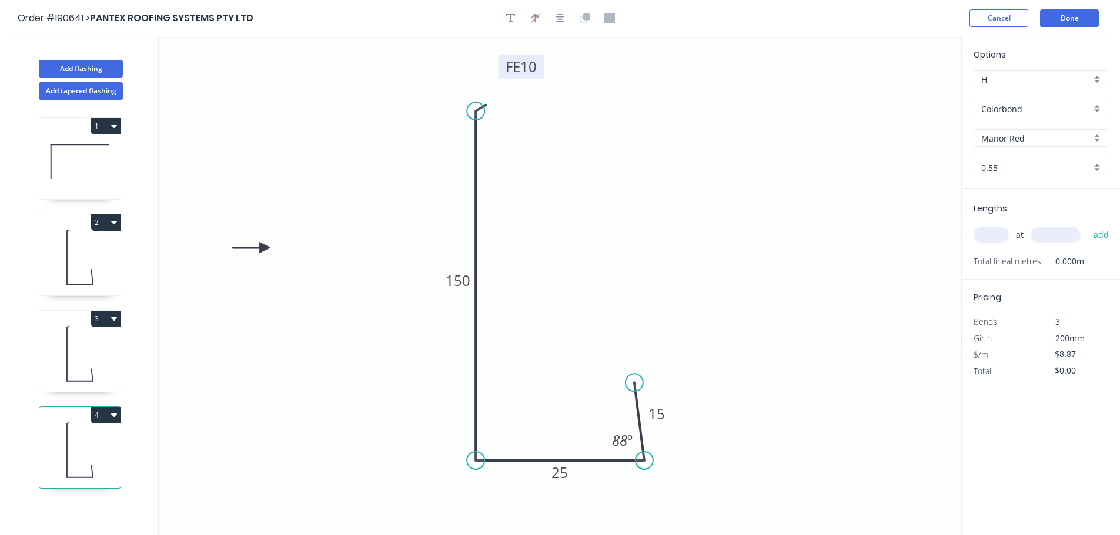
click at [524, 71] on tspan "10" at bounding box center [528, 66] width 16 height 19
type input "$10.85"
drag, startPoint x: 627, startPoint y: 333, endPoint x: 615, endPoint y: 310, distance: 25.8
click at [615, 310] on circle at bounding box center [616, 309] width 18 height 18
drag, startPoint x: 620, startPoint y: 306, endPoint x: 632, endPoint y: 300, distance: 13.4
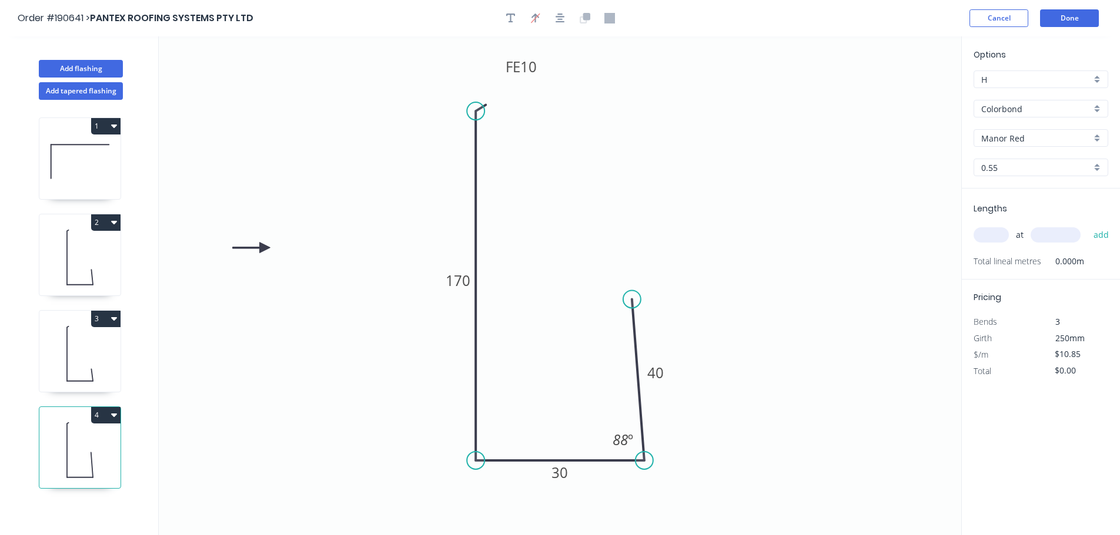
click at [632, 300] on circle at bounding box center [632, 299] width 18 height 18
click at [986, 236] on input "text" at bounding box center [990, 234] width 35 height 15
type input "2"
type input "7100"
click at [1087, 225] on button "add" at bounding box center [1101, 235] width 28 height 20
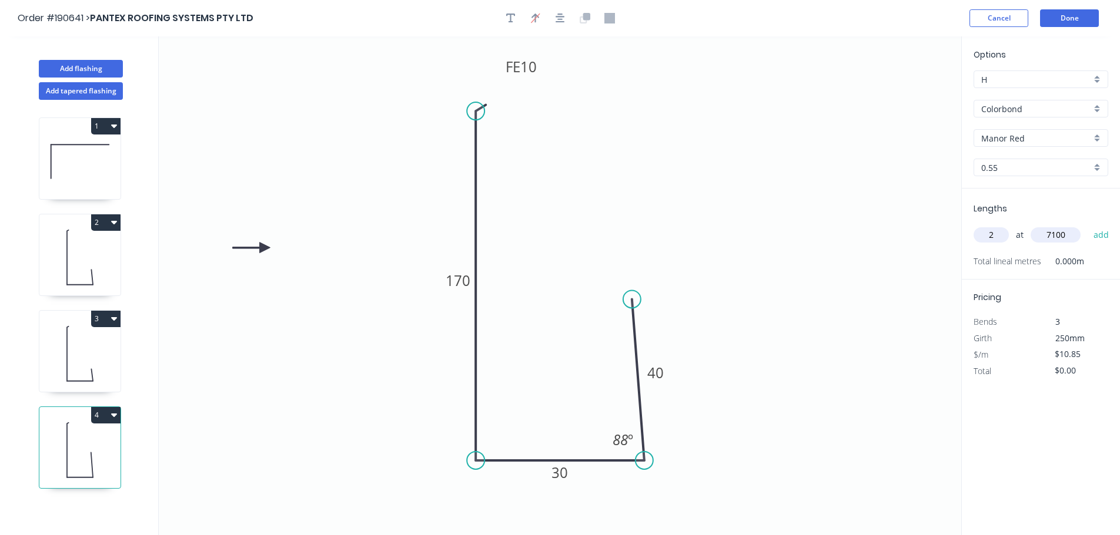
type input "$154.07"
type input "2"
type input "5200"
click at [1087, 225] on button "add" at bounding box center [1101, 235] width 28 height 20
type input "$266.91"
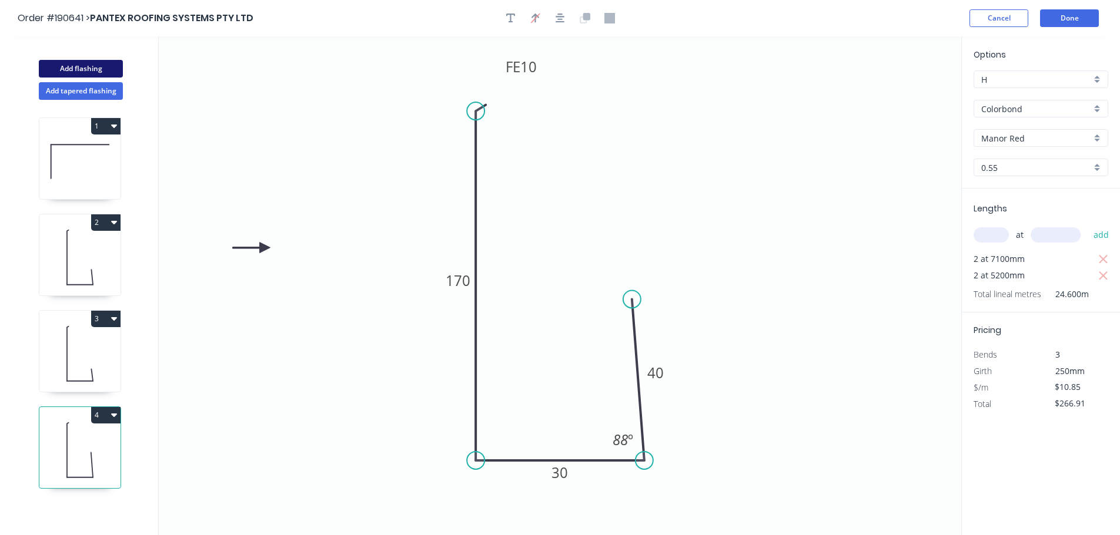
click at [81, 64] on button "Add flashing" at bounding box center [81, 69] width 84 height 18
type input "$0.00"
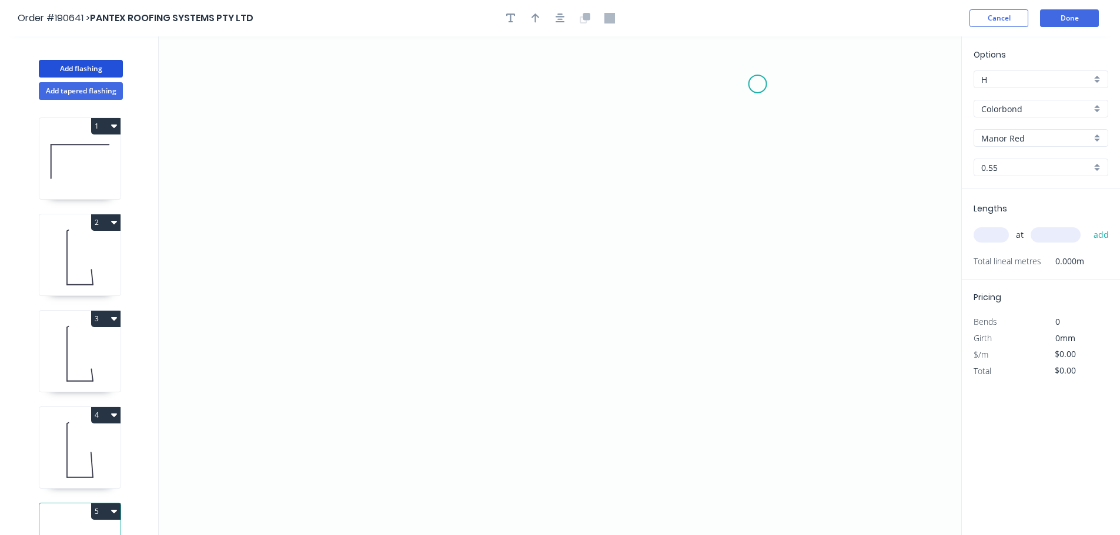
click at [761, 81] on icon "0" at bounding box center [560, 285] width 802 height 499
click at [776, 466] on icon "0" at bounding box center [560, 285] width 802 height 499
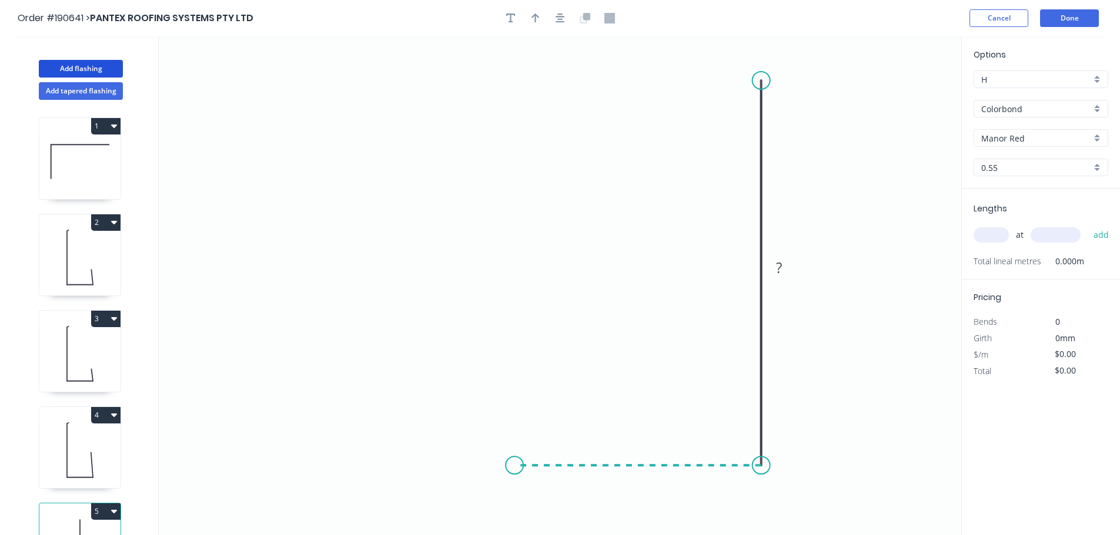
click at [514, 473] on icon "0 ?" at bounding box center [560, 285] width 802 height 499
click at [519, 326] on icon "0 ? ?" at bounding box center [560, 285] width 802 height 499
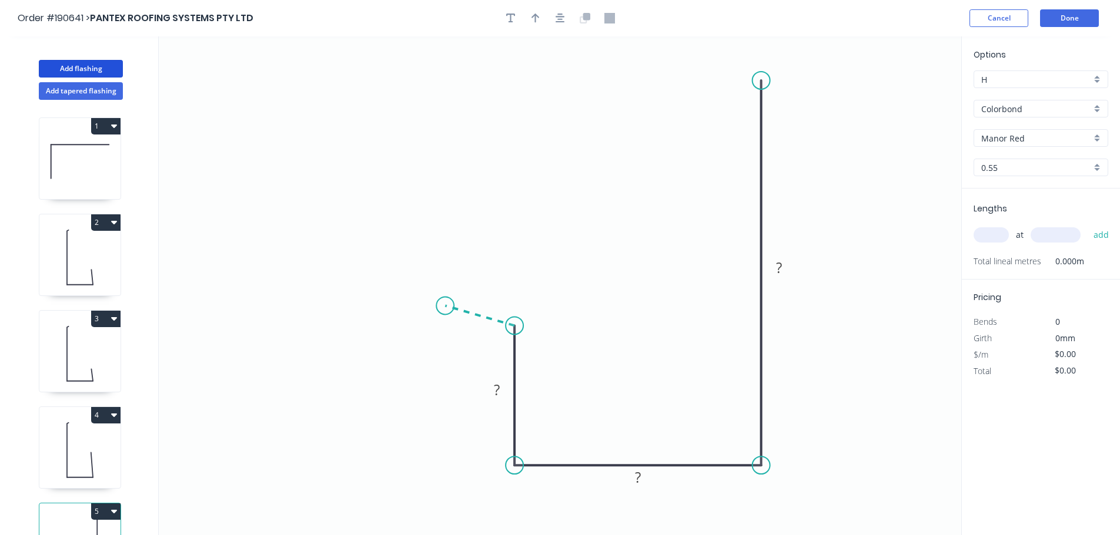
click at [445, 306] on icon "0 ? ? ?" at bounding box center [560, 285] width 802 height 499
drag, startPoint x: 439, startPoint y: 304, endPoint x: 432, endPoint y: 303, distance: 7.3
click at [432, 303] on circle at bounding box center [432, 302] width 18 height 18
click at [483, 294] on rect at bounding box center [478, 292] width 24 height 16
click at [568, 16] on button "button" at bounding box center [560, 18] width 18 height 18
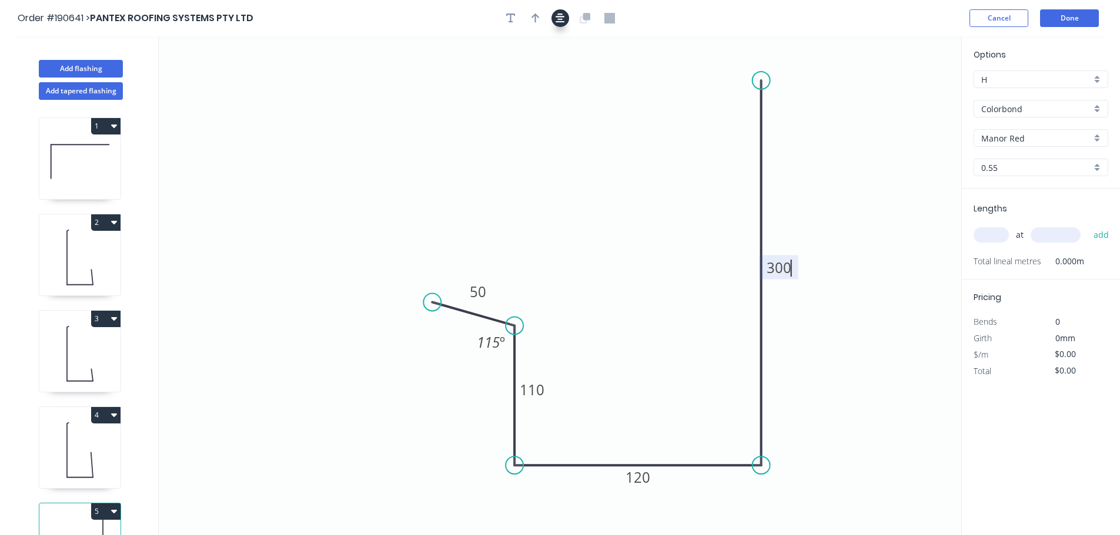
type input "$16.80"
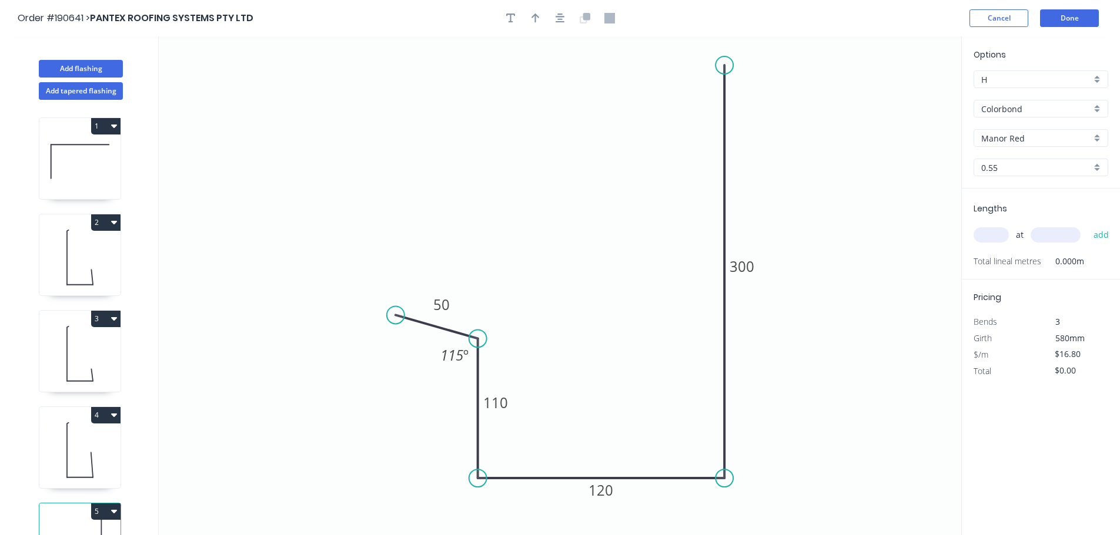
drag, startPoint x: 727, startPoint y: 91, endPoint x: 723, endPoint y: 65, distance: 25.5
click at [723, 65] on circle at bounding box center [724, 65] width 18 height 18
click at [536, 16] on icon "button" at bounding box center [535, 18] width 8 height 11
click at [902, 94] on icon at bounding box center [901, 82] width 11 height 38
click at [1036, 143] on input "Manor Red" at bounding box center [1036, 138] width 110 height 12
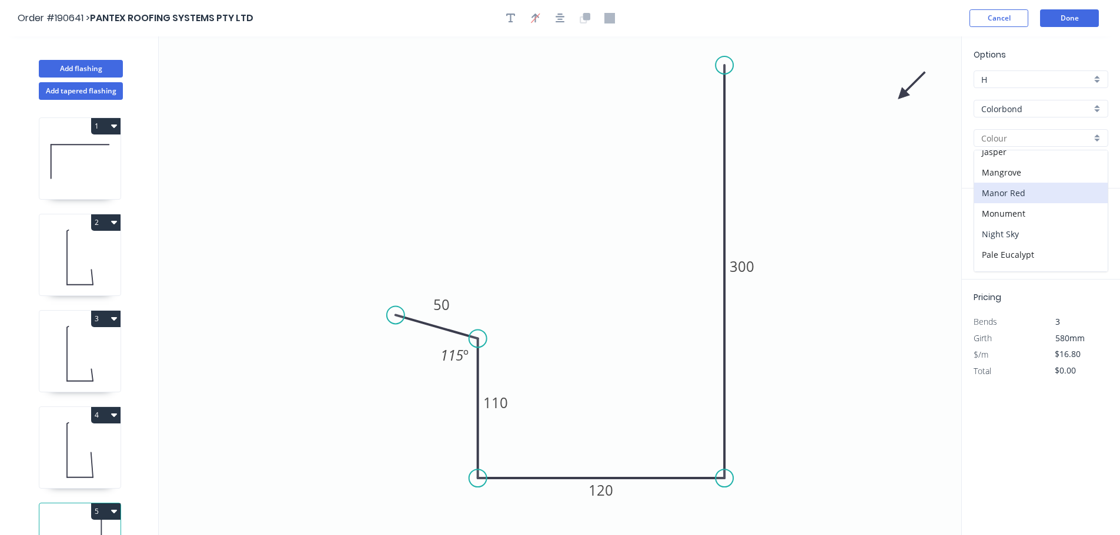
click at [1049, 233] on div "Night Sky" at bounding box center [1040, 234] width 133 height 21
type input "Night Sky"
click at [997, 237] on input "text" at bounding box center [990, 234] width 35 height 15
type input "2"
type input "6200"
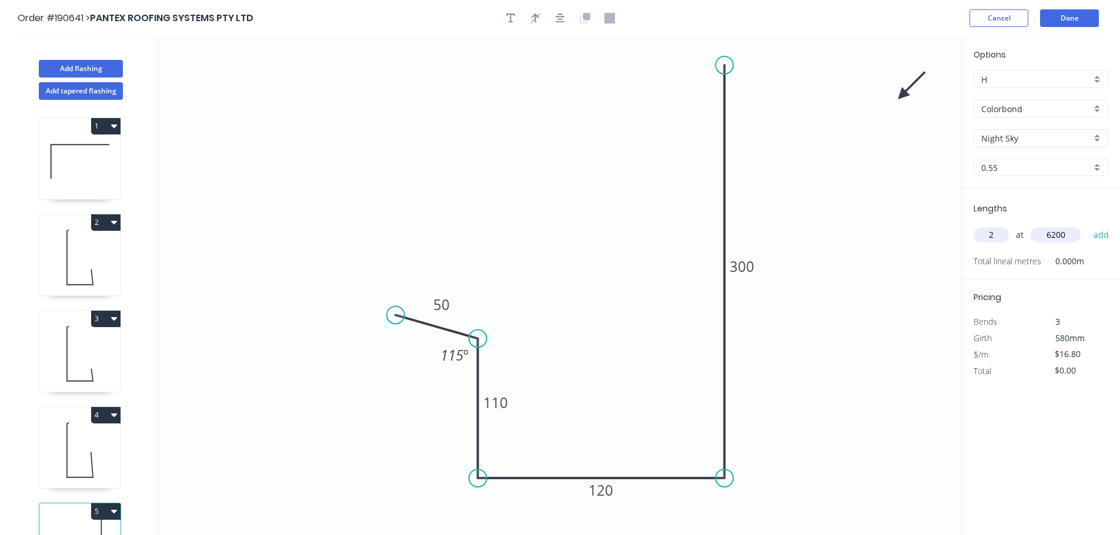
click at [1087, 225] on button "add" at bounding box center [1101, 235] width 28 height 20
type input "$208.32"
click at [75, 62] on button "Add flashing" at bounding box center [81, 69] width 84 height 18
type input "$0.00"
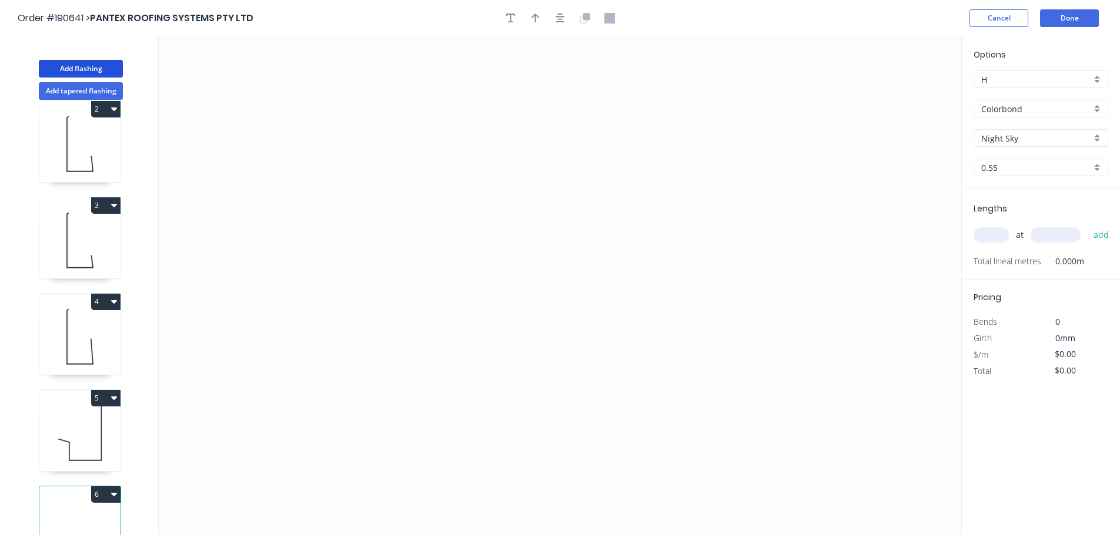
scroll to position [148, 0]
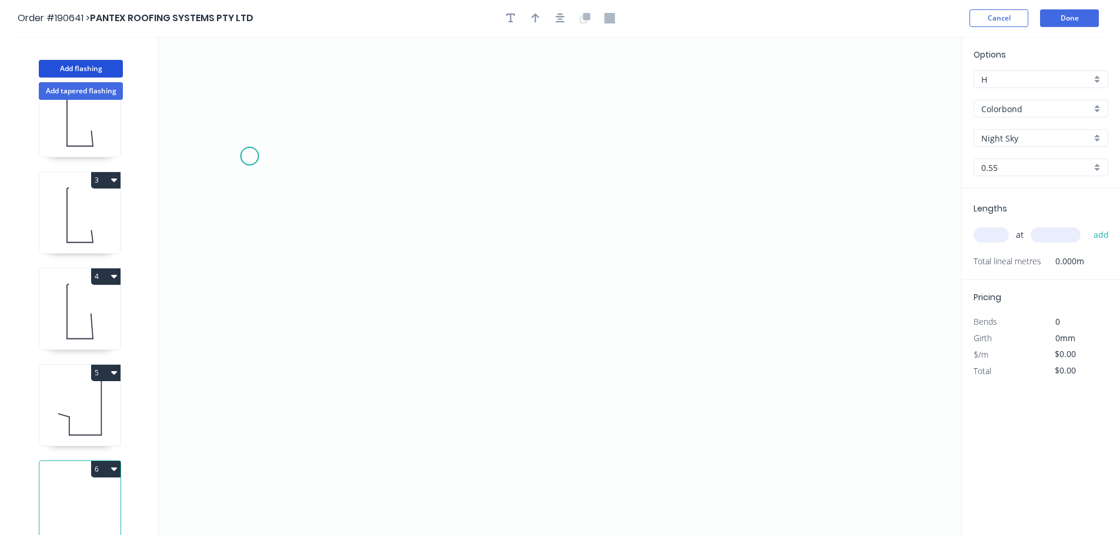
click at [249, 156] on icon "0" at bounding box center [560, 285] width 802 height 499
click at [340, 155] on icon "0" at bounding box center [560, 285] width 802 height 499
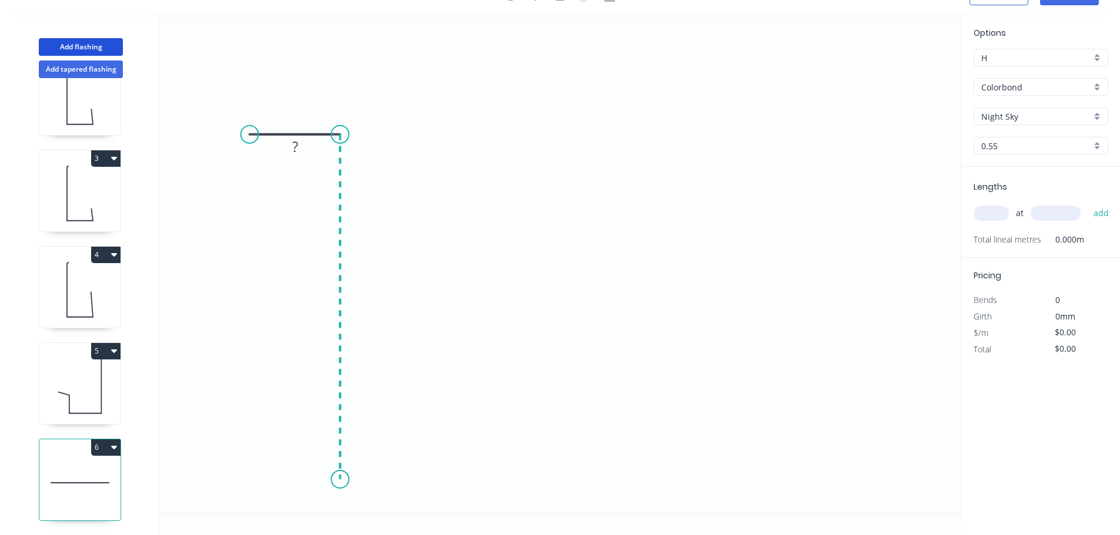
click at [337, 480] on icon "0 ?" at bounding box center [560, 264] width 802 height 499
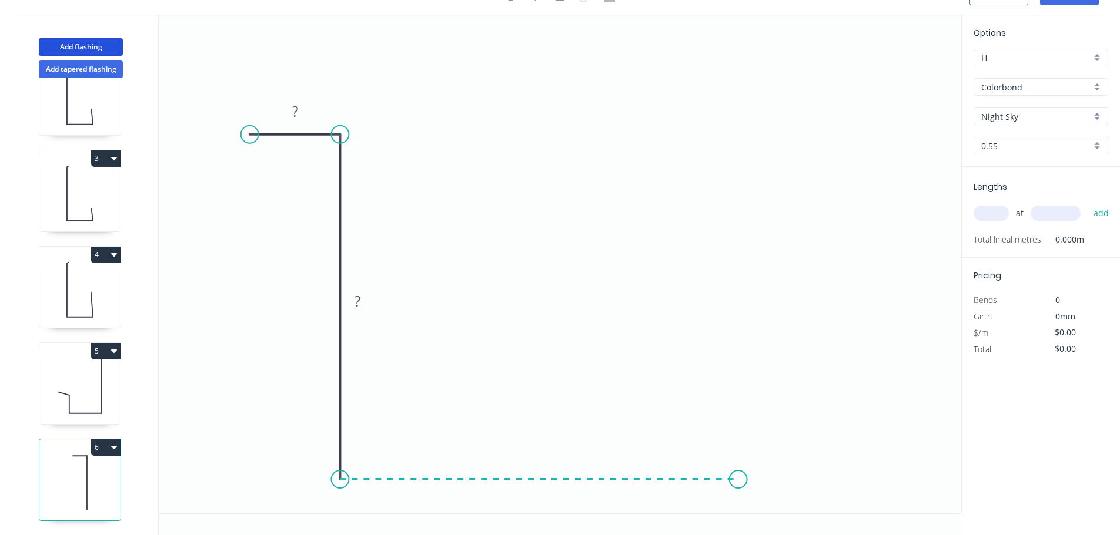
click at [738, 468] on icon "0 ? ?" at bounding box center [560, 264] width 802 height 499
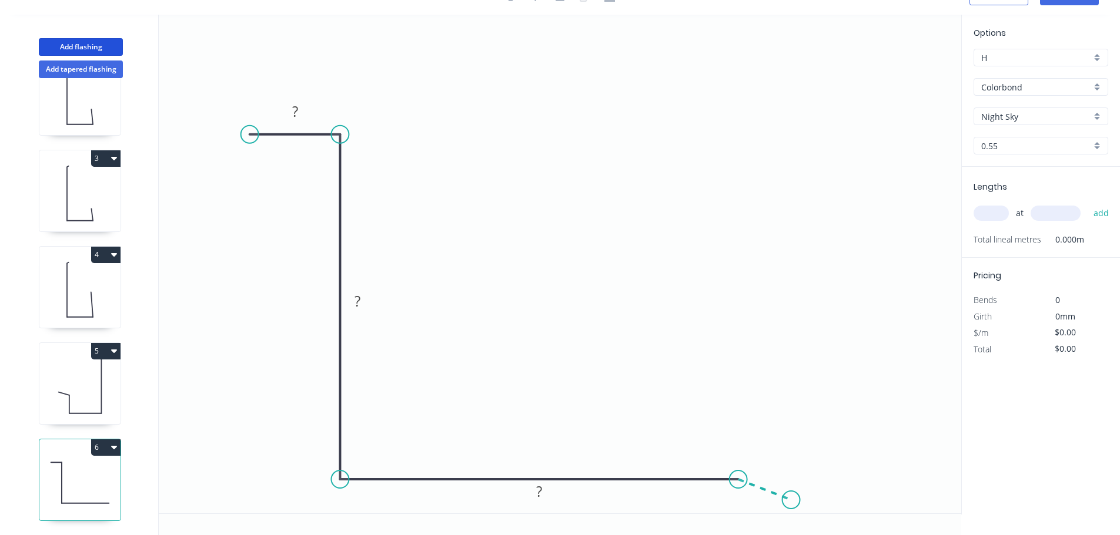
click at [792, 501] on icon "0 ? ? ?" at bounding box center [560, 264] width 802 height 499
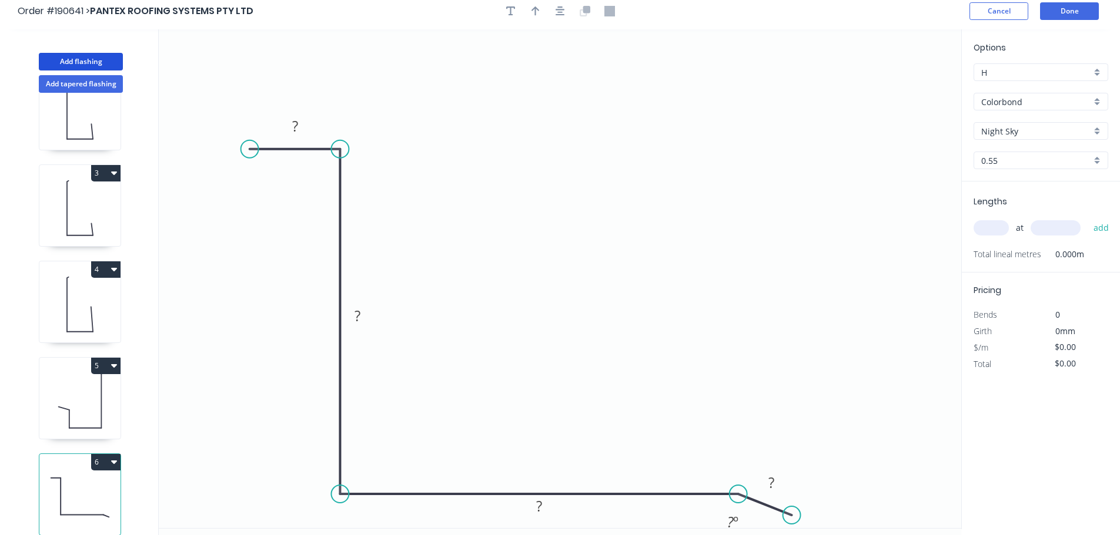
scroll to position [0, 0]
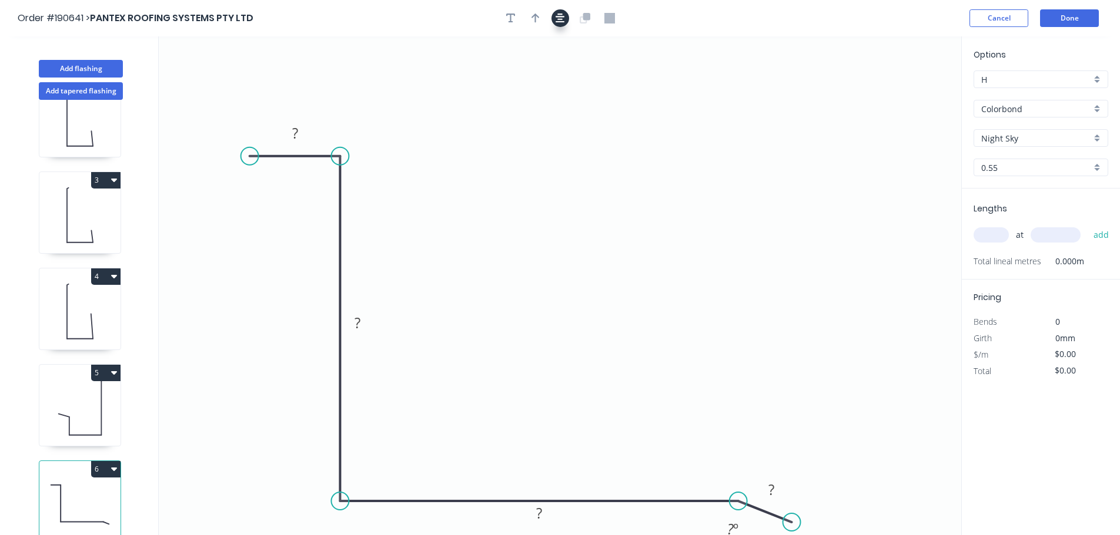
click at [564, 17] on icon "button" at bounding box center [559, 18] width 9 height 9
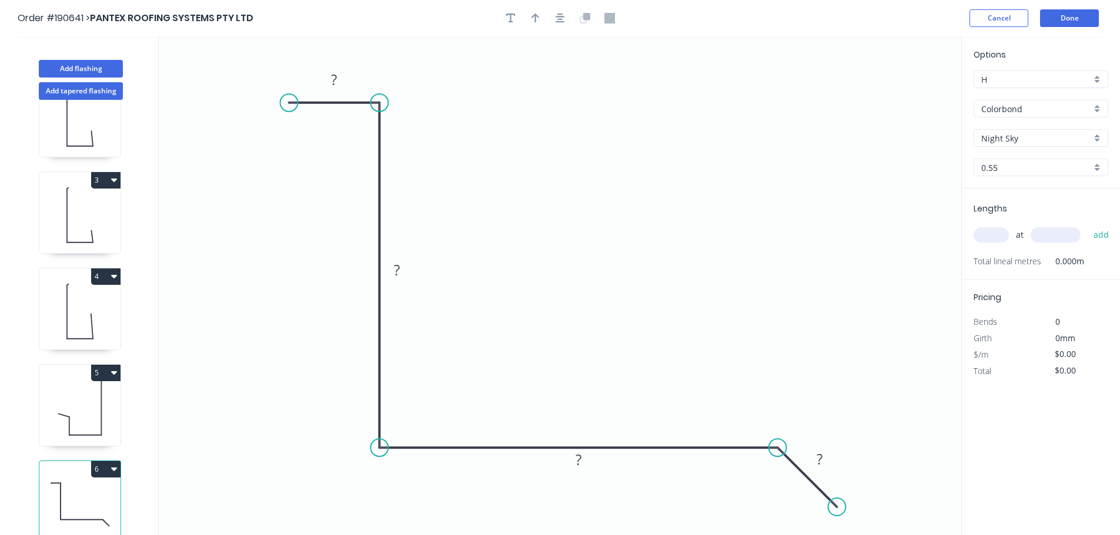
drag, startPoint x: 829, startPoint y: 472, endPoint x: 837, endPoint y: 506, distance: 35.1
click at [837, 506] on circle at bounding box center [836, 507] width 18 height 18
click at [795, 491] on div "Show angle" at bounding box center [839, 494] width 118 height 24
drag, startPoint x: 373, startPoint y: 103, endPoint x: 369, endPoint y: 71, distance: 33.1
click at [369, 71] on icon "0 ? ? ? ? ? º ? º" at bounding box center [560, 285] width 802 height 499
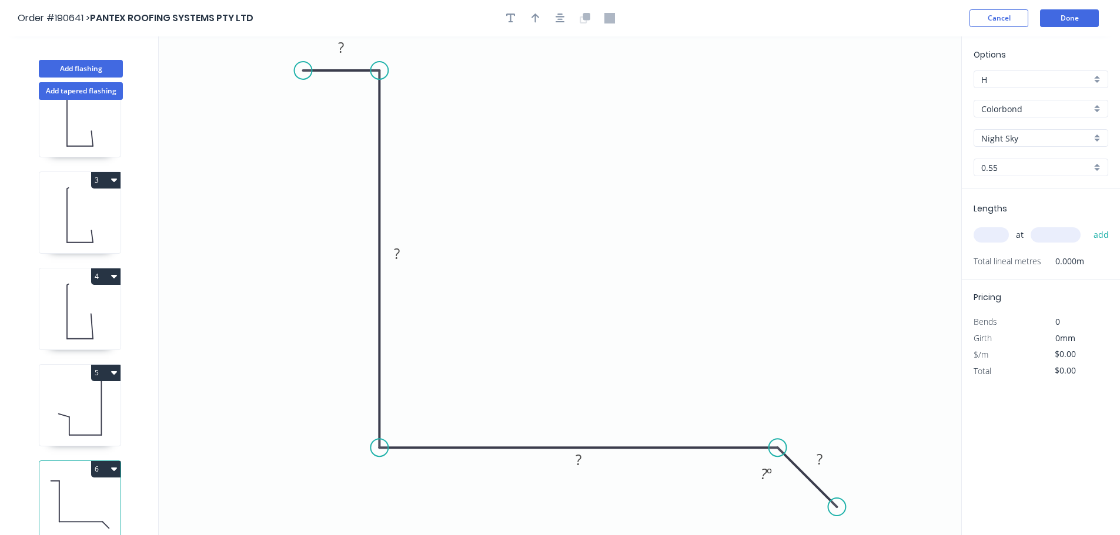
drag, startPoint x: 283, startPoint y: 101, endPoint x: 303, endPoint y: 71, distance: 36.0
click at [303, 71] on circle at bounding box center [303, 71] width 18 height 18
click at [551, 22] on div at bounding box center [559, 18] width 123 height 18
click at [552, 22] on button "button" at bounding box center [560, 18] width 18 height 18
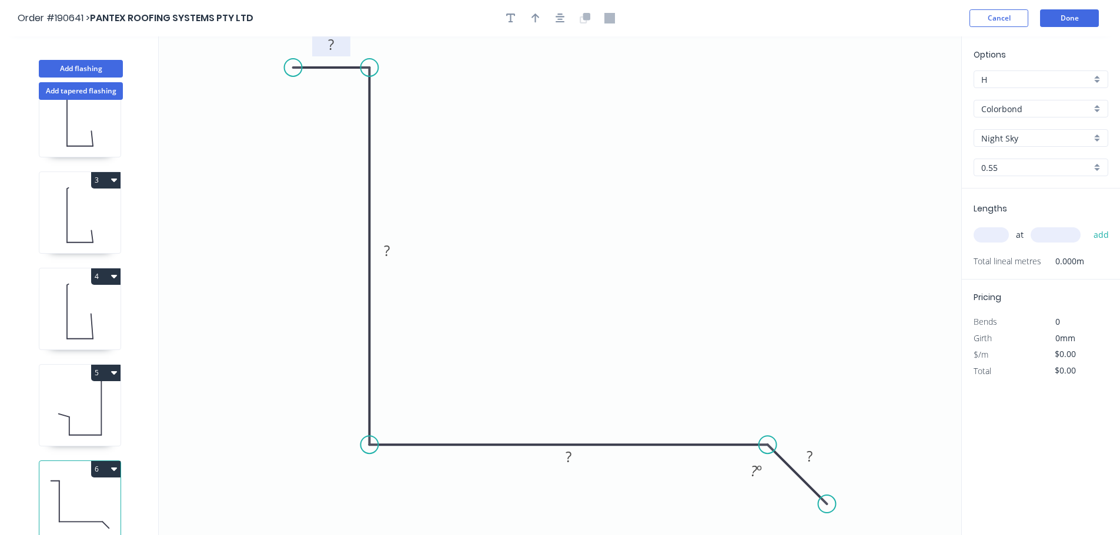
click at [334, 46] on tspan "?" at bounding box center [331, 44] width 6 height 19
drag, startPoint x: 569, startPoint y: 14, endPoint x: 564, endPoint y: 17, distance: 6.6
click at [569, 14] on div at bounding box center [559, 18] width 123 height 18
type input "$14.82"
click at [561, 17] on icon "button" at bounding box center [559, 18] width 9 height 9
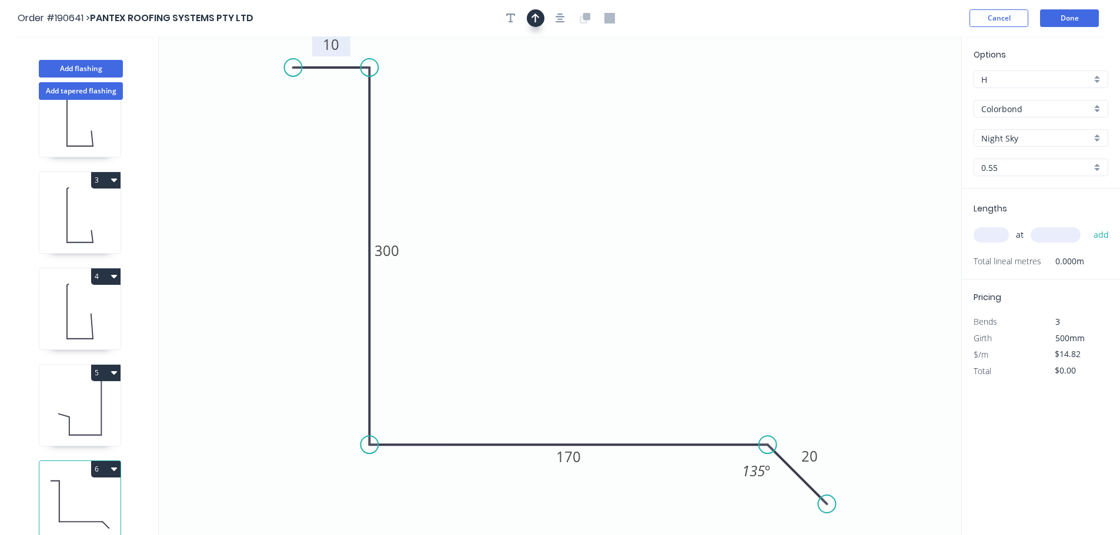
click at [534, 16] on icon "button" at bounding box center [535, 18] width 8 height 9
click at [900, 93] on icon at bounding box center [901, 82] width 11 height 38
click at [900, 95] on icon at bounding box center [898, 80] width 11 height 38
click at [878, 91] on icon at bounding box center [887, 82] width 34 height 34
click at [1036, 138] on input "Night Sky" at bounding box center [1036, 138] width 110 height 12
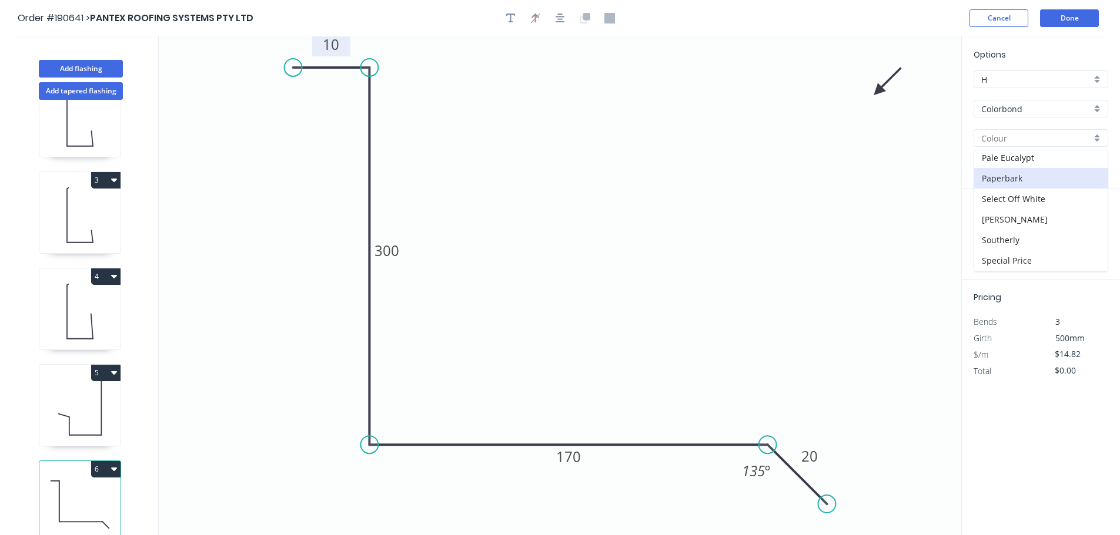
scroll to position [353, 0]
click at [1035, 210] on div "Southerly" at bounding box center [1040, 219] width 133 height 21
type input "Southerly"
click at [1024, 141] on input "Southerly" at bounding box center [1036, 138] width 110 height 12
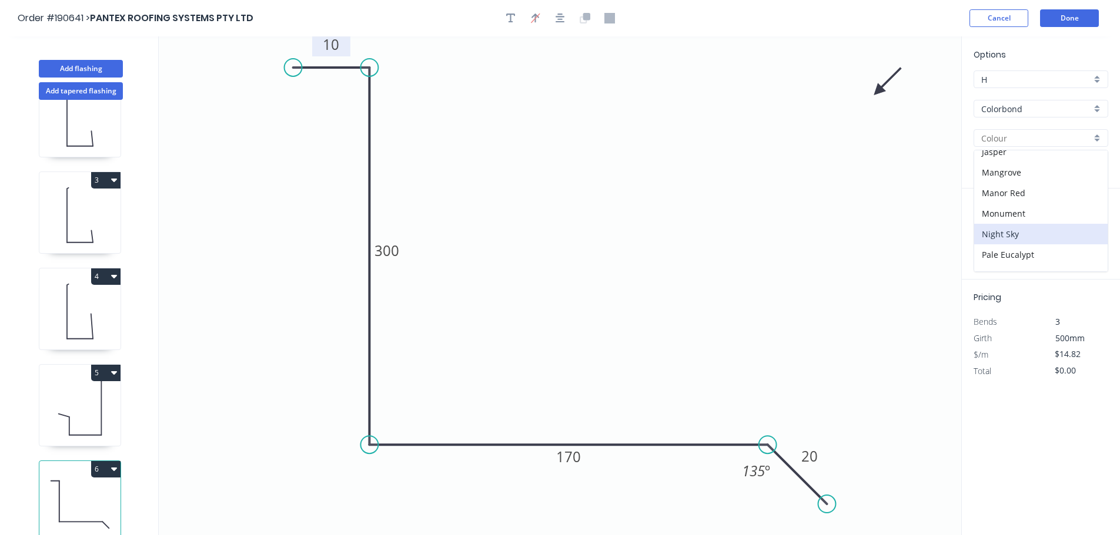
scroll to position [294, 0]
click at [1036, 254] on div "[PERSON_NAME]" at bounding box center [1040, 257] width 133 height 21
type input "[PERSON_NAME]"
click at [1000, 234] on input "text" at bounding box center [990, 234] width 35 height 15
type input "2"
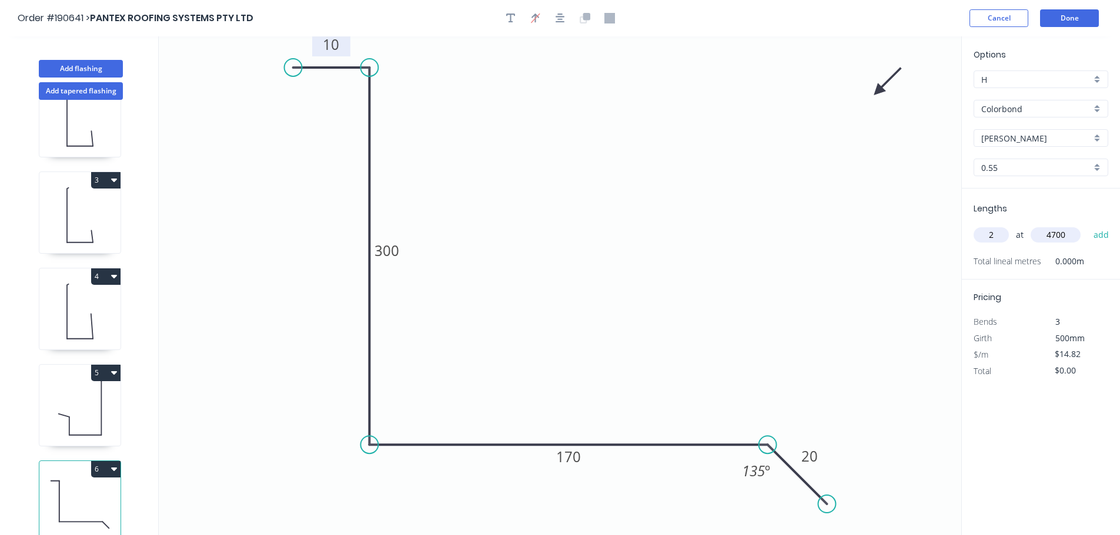
type input "4700"
click at [1087, 225] on button "add" at bounding box center [1101, 235] width 28 height 20
type input "$139.31"
type input "1"
type input "5300"
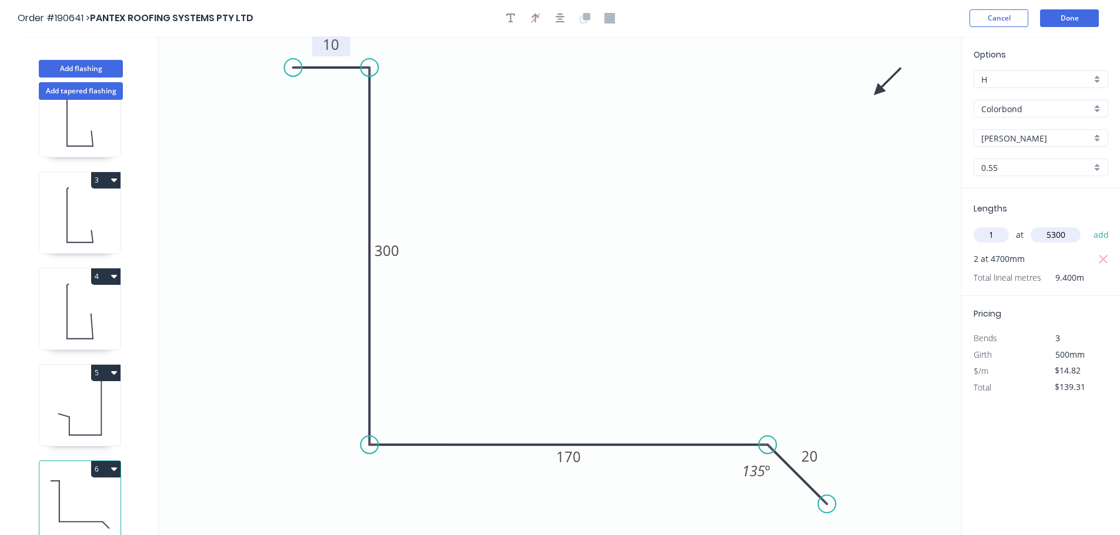
click at [1087, 225] on button "add" at bounding box center [1101, 235] width 28 height 20
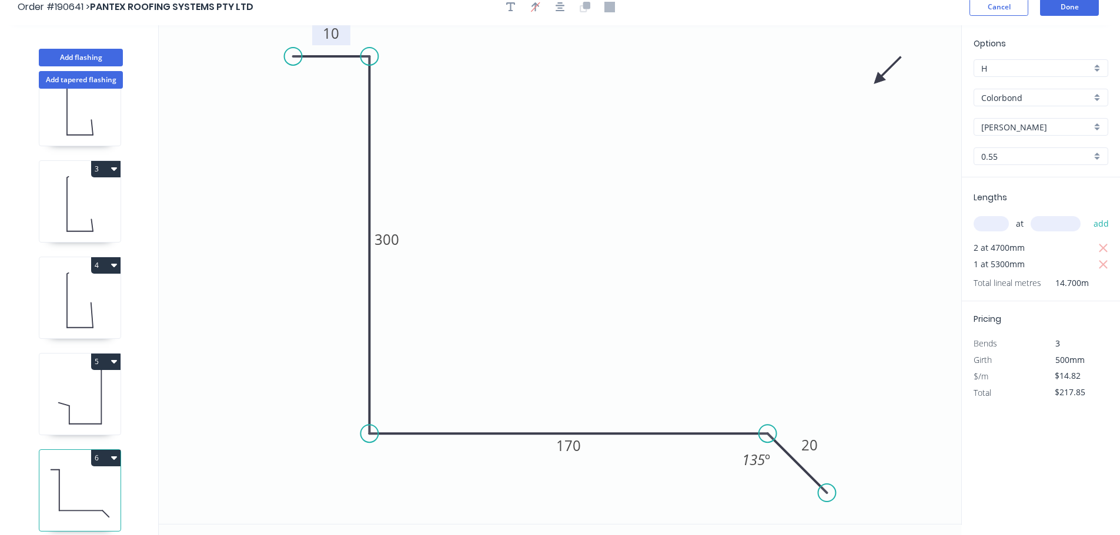
scroll to position [22, 0]
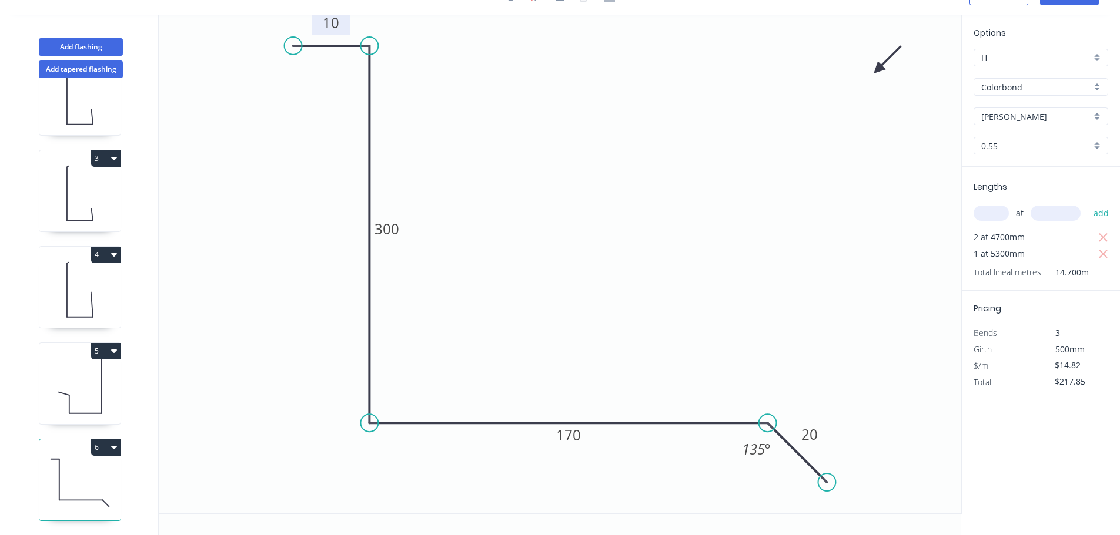
click at [88, 440] on div "6" at bounding box center [79, 448] width 81 height 16
click at [106, 440] on button "6" at bounding box center [105, 448] width 29 height 16
click at [69, 468] on div "Duplicate" at bounding box center [64, 476] width 91 height 17
type input "$0.00"
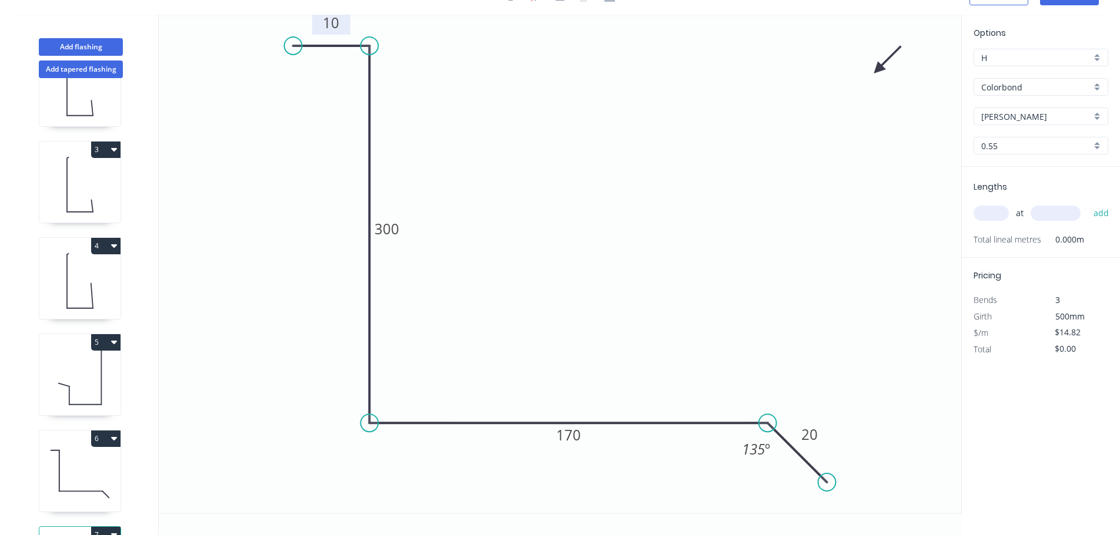
click at [340, 24] on rect at bounding box center [331, 23] width 24 height 16
click at [993, 209] on input "text" at bounding box center [990, 213] width 35 height 15
type input "1"
type input "1200"
click at [1087, 203] on button "add" at bounding box center [1101, 213] width 28 height 20
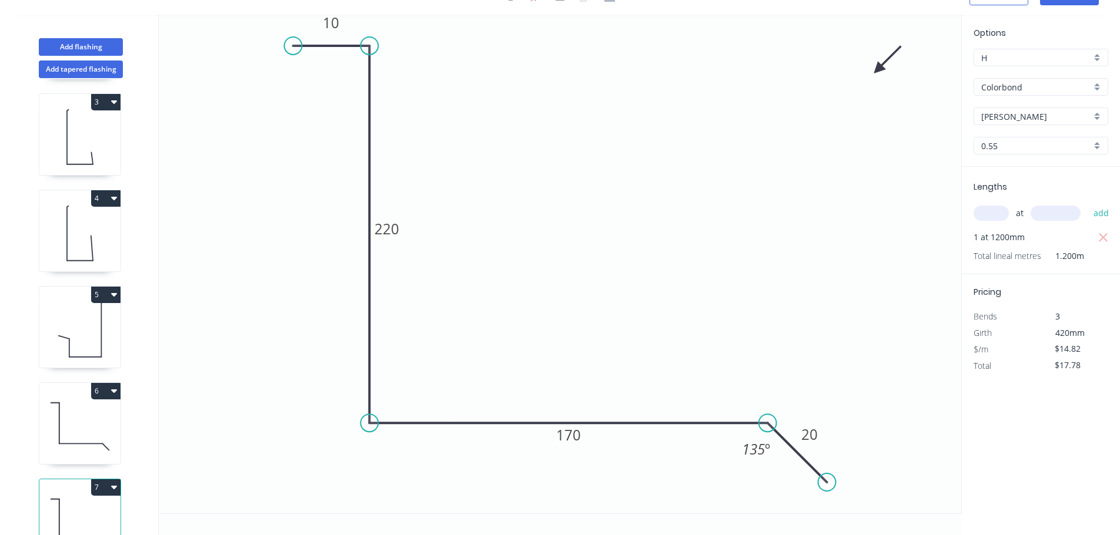
scroll to position [244, 0]
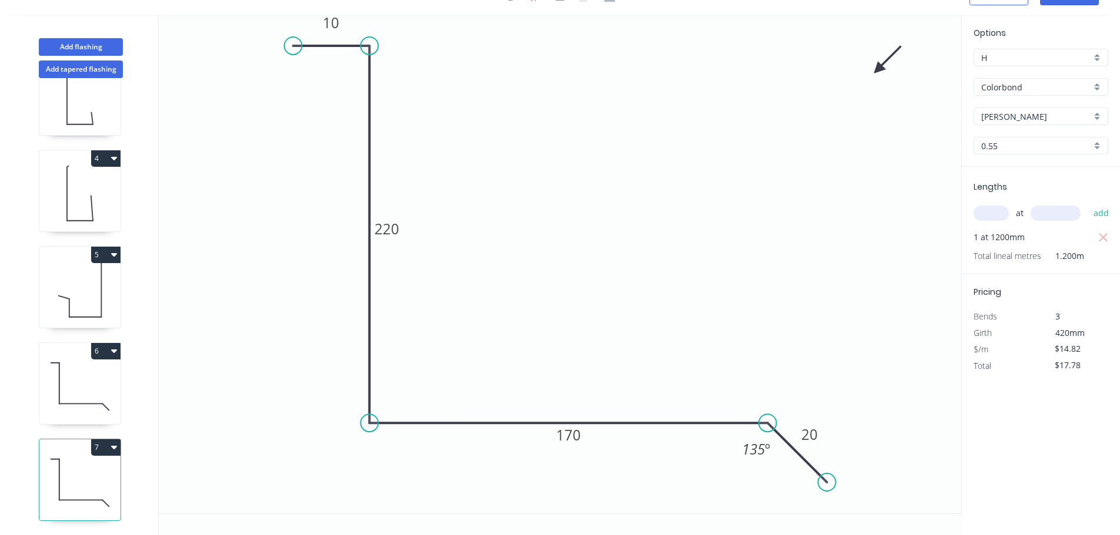
click at [106, 440] on button "7" at bounding box center [105, 448] width 29 height 16
click at [94, 465] on button "Duplicate" at bounding box center [65, 477] width 112 height 24
type input "$0.00"
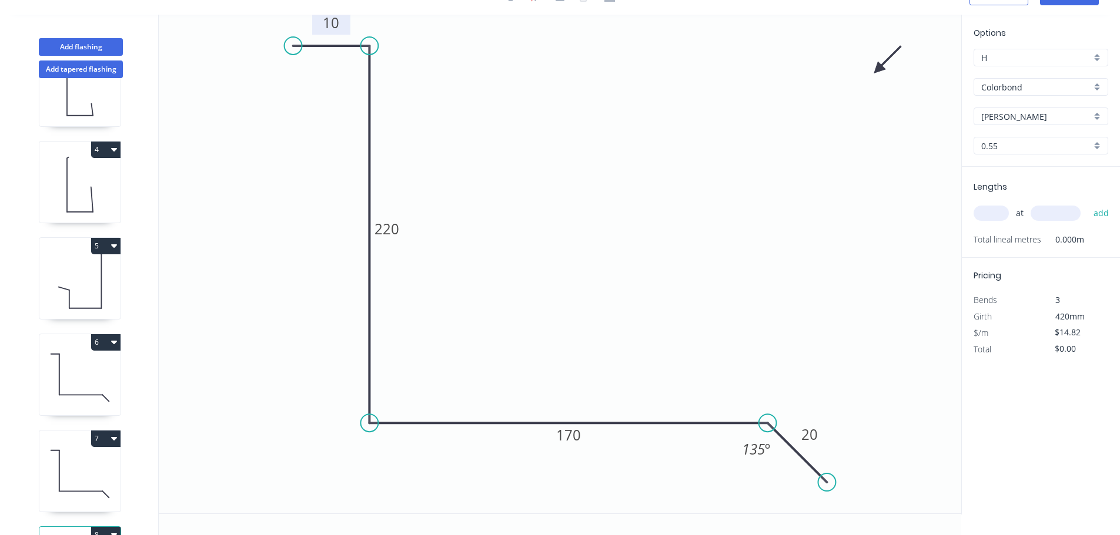
click at [345, 25] on rect at bounding box center [331, 23] width 38 height 24
click at [337, 23] on tspan "10" at bounding box center [330, 22] width 16 height 19
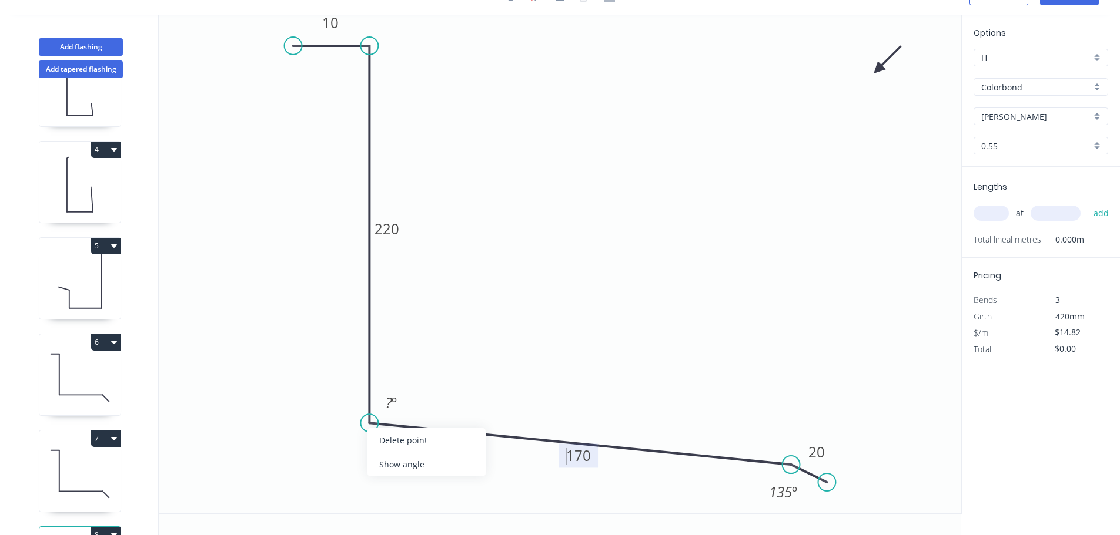
drag, startPoint x: 768, startPoint y: 425, endPoint x: 791, endPoint y: 465, distance: 46.9
click at [791, 465] on circle at bounding box center [791, 465] width 18 height 18
drag, startPoint x: 822, startPoint y: 480, endPoint x: 837, endPoint y: 505, distance: 30.0
click at [837, 505] on circle at bounding box center [837, 505] width 18 height 18
click at [391, 405] on tspan "º" at bounding box center [393, 402] width 5 height 19
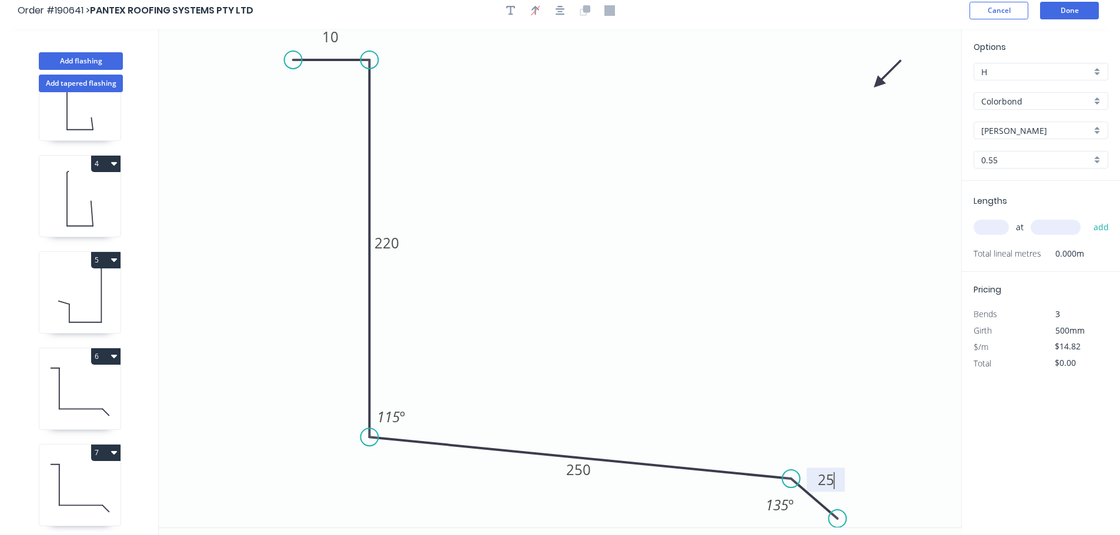
scroll to position [0, 0]
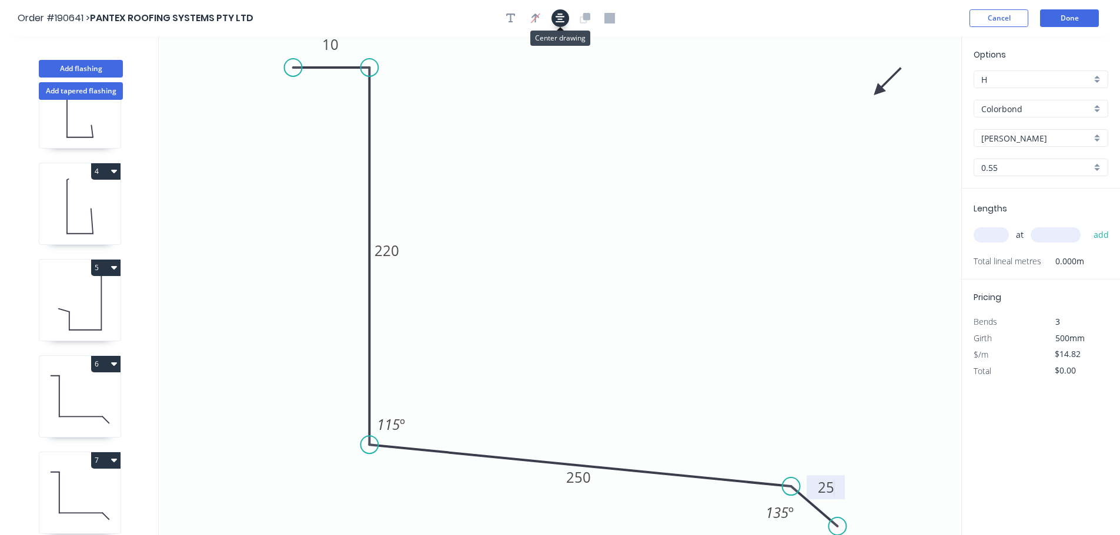
click at [558, 21] on icon "button" at bounding box center [559, 18] width 9 height 11
type input "$16.80"
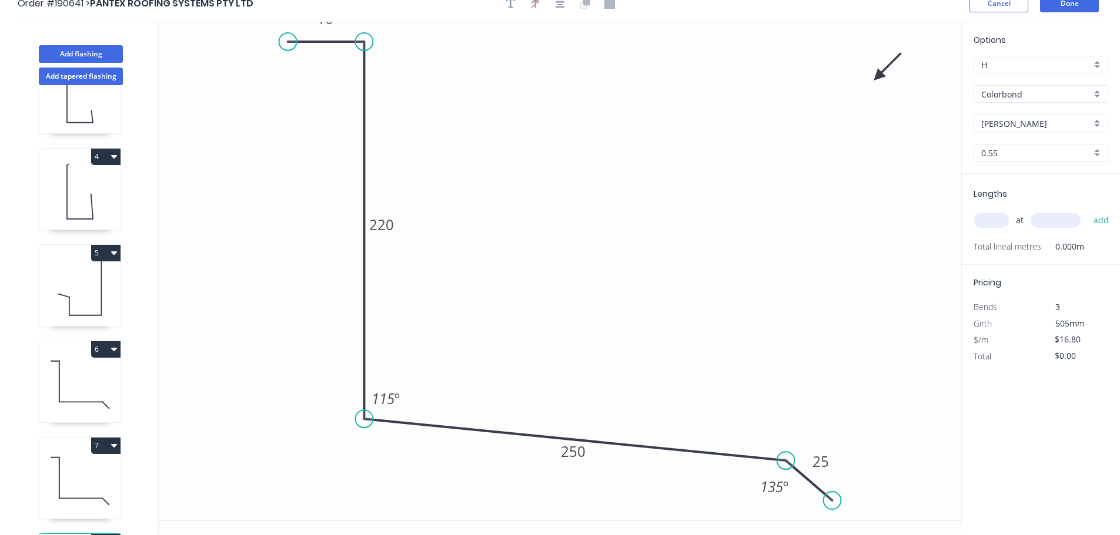
scroll to position [22, 0]
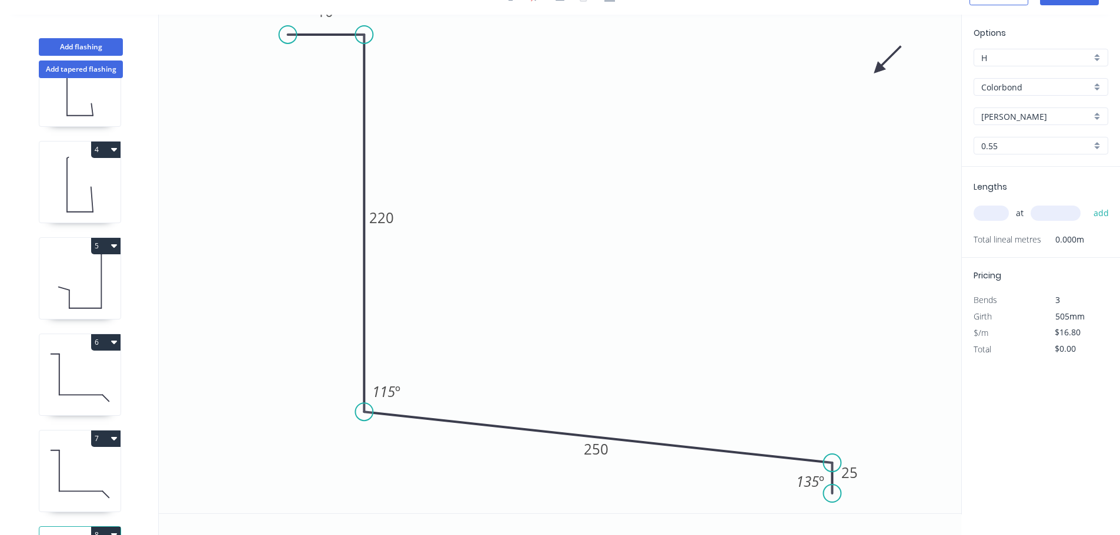
drag, startPoint x: 788, startPoint y: 456, endPoint x: 833, endPoint y: 464, distance: 45.4
click at [833, 464] on circle at bounding box center [832, 463] width 18 height 18
drag, startPoint x: 835, startPoint y: 497, endPoint x: 892, endPoint y: 512, distance: 59.0
click at [892, 512] on circle at bounding box center [891, 512] width 18 height 18
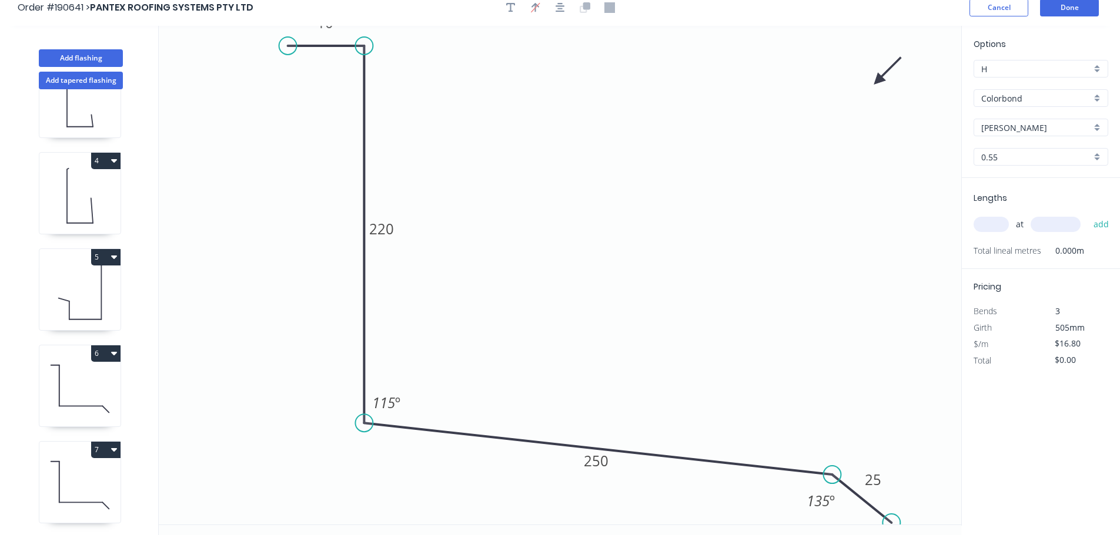
scroll to position [0, 0]
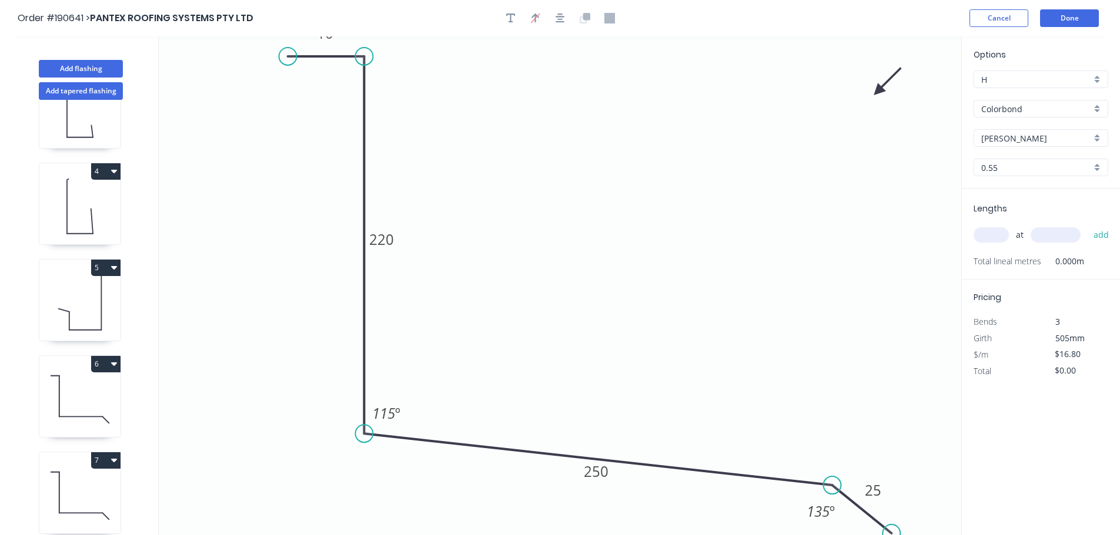
click at [1000, 240] on input "text" at bounding box center [990, 234] width 35 height 15
type input "1"
type input "1500"
click at [1087, 225] on button "add" at bounding box center [1101, 235] width 28 height 20
type input "$25.20"
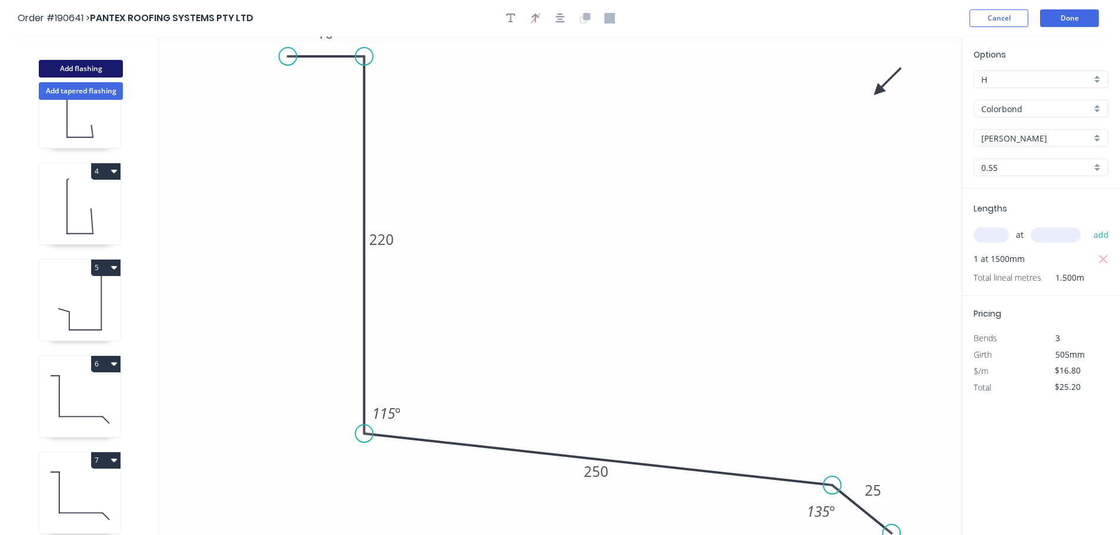
click at [113, 73] on button "Add flashing" at bounding box center [81, 69] width 84 height 18
type input "$0.00"
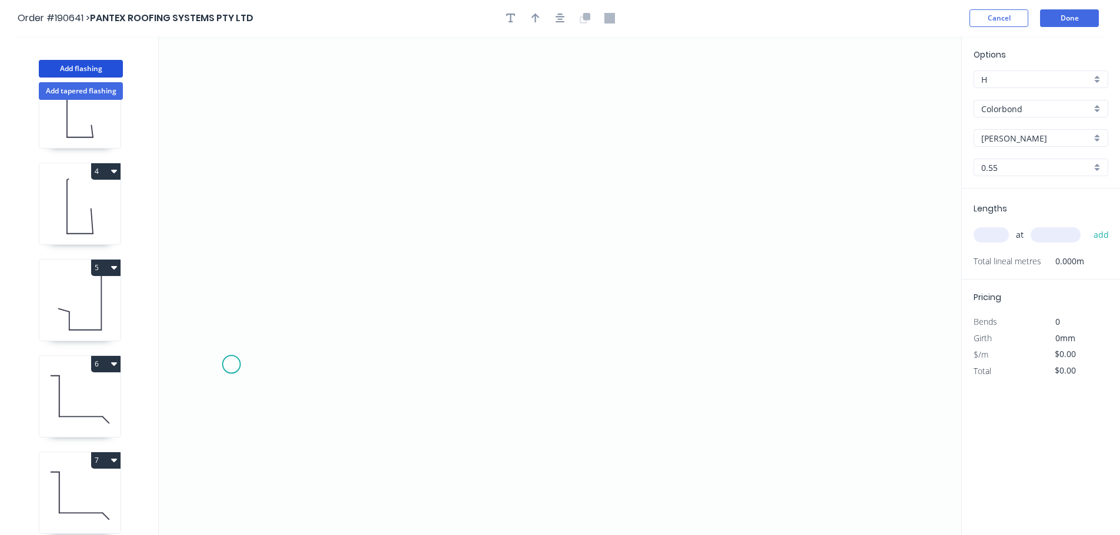
click at [230, 374] on icon "0" at bounding box center [560, 285] width 802 height 499
click at [296, 290] on icon at bounding box center [263, 331] width 66 height 84
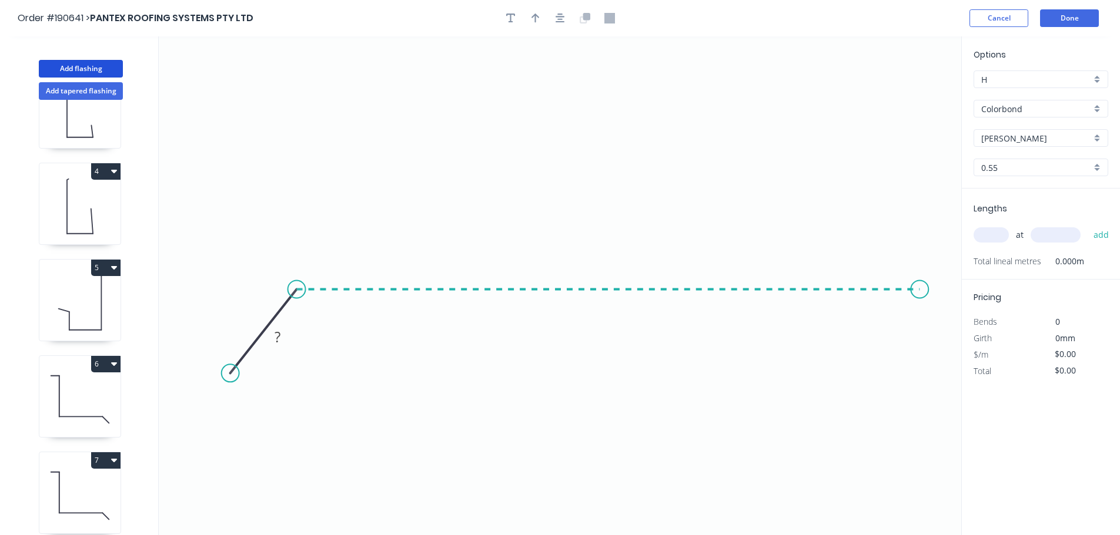
drag, startPoint x: 920, startPoint y: 330, endPoint x: 913, endPoint y: 330, distance: 7.1
click at [919, 330] on icon "0 ?" at bounding box center [560, 285] width 802 height 499
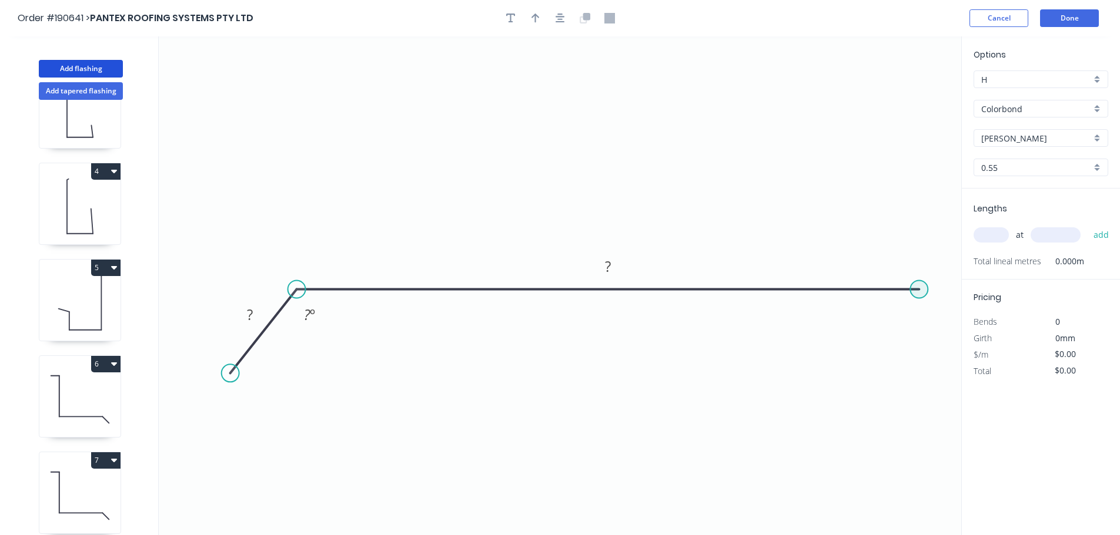
click at [910, 297] on circle at bounding box center [919, 290] width 18 height 18
drag, startPoint x: 898, startPoint y: 297, endPoint x: 905, endPoint y: 310, distance: 14.7
click at [898, 298] on circle at bounding box center [898, 290] width 18 height 18
click at [904, 297] on icon "0 ? ? ? º" at bounding box center [560, 285] width 802 height 499
click at [898, 292] on circle at bounding box center [898, 290] width 18 height 18
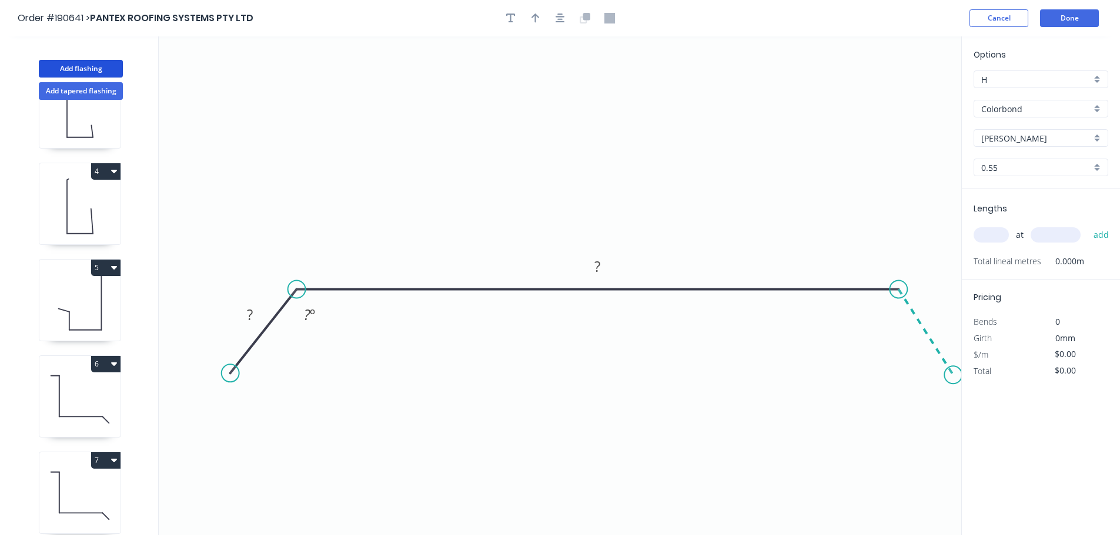
click at [953, 379] on icon "0 ? ? ? º" at bounding box center [560, 285] width 802 height 499
click at [554, 25] on div at bounding box center [559, 18] width 123 height 18
click at [554, 24] on button "button" at bounding box center [560, 18] width 18 height 18
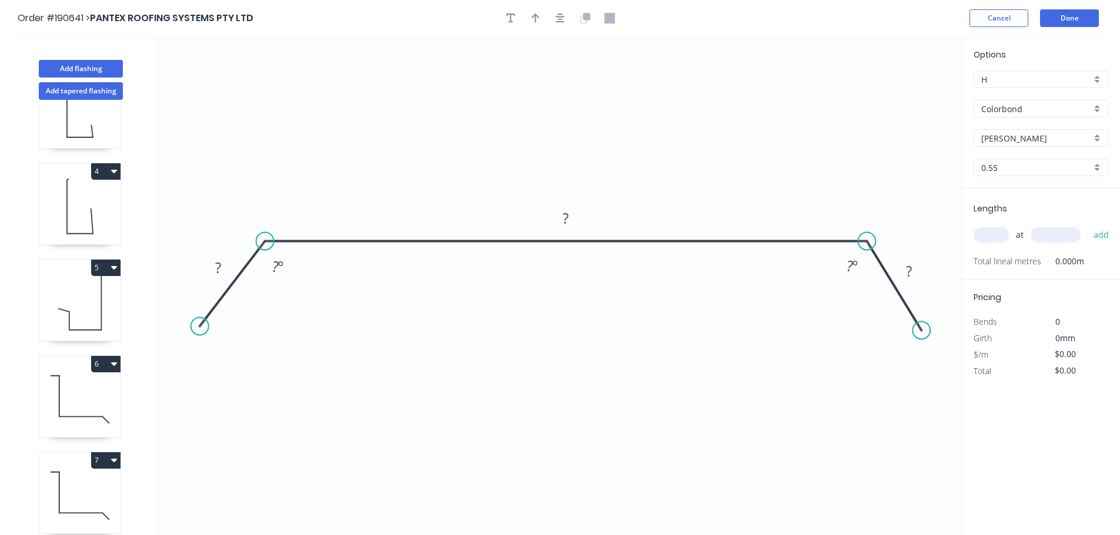
drag, startPoint x: 196, startPoint y: 324, endPoint x: 201, endPoint y: 328, distance: 6.4
click at [201, 328] on circle at bounding box center [200, 326] width 18 height 18
drag, startPoint x: 920, startPoint y: 334, endPoint x: 934, endPoint y: 333, distance: 14.8
click at [934, 333] on circle at bounding box center [934, 332] width 18 height 18
click at [205, 329] on circle at bounding box center [202, 328] width 18 height 18
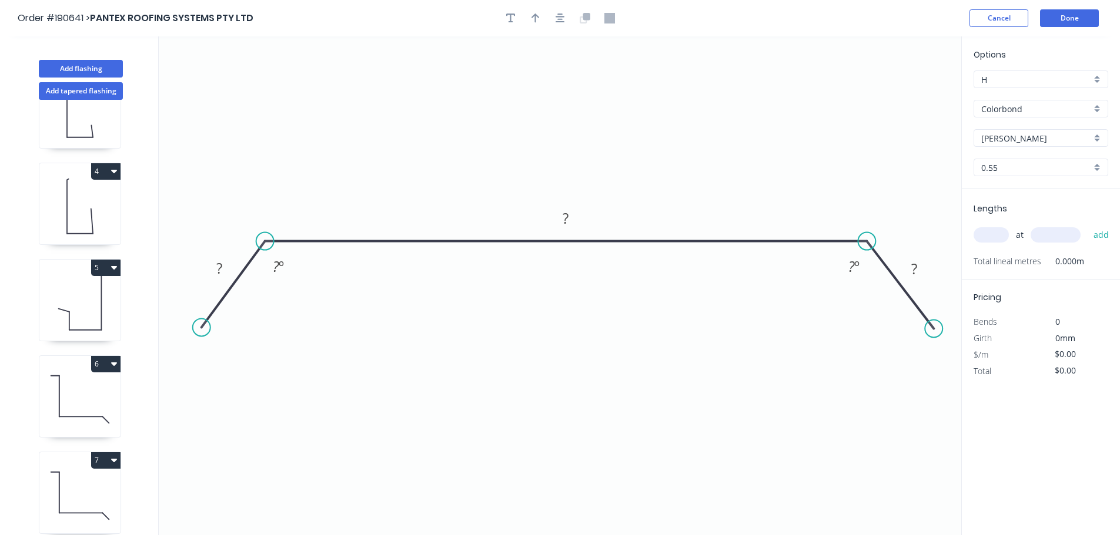
drag, startPoint x: 942, startPoint y: 333, endPoint x: 934, endPoint y: 329, distance: 9.0
click at [934, 329] on circle at bounding box center [933, 329] width 18 height 18
click at [233, 269] on rect at bounding box center [219, 268] width 38 height 24
click at [229, 269] on rect at bounding box center [219, 269] width 24 height 16
click at [564, 14] on icon "button" at bounding box center [559, 18] width 9 height 11
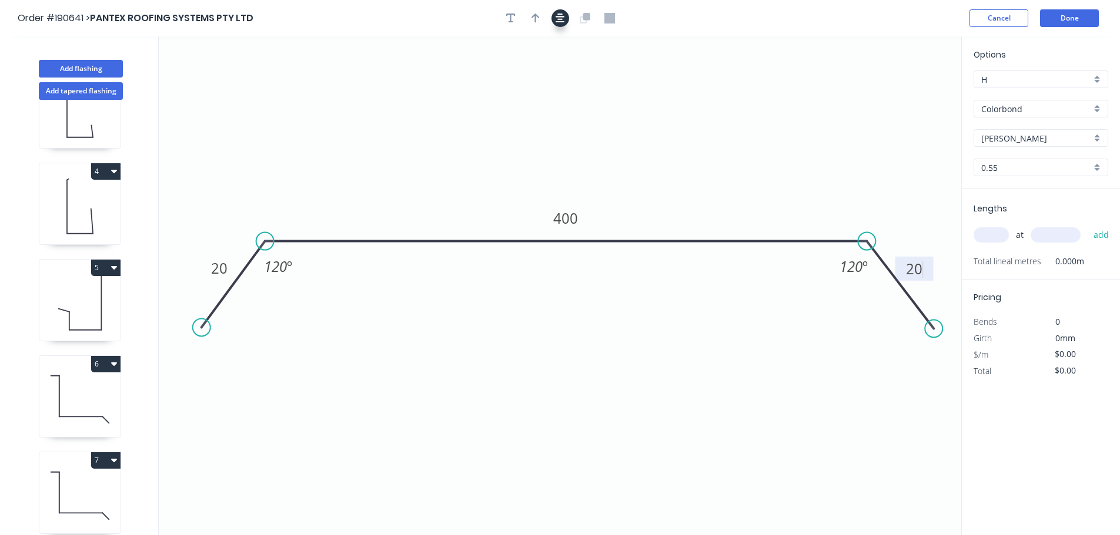
type input "$14.04"
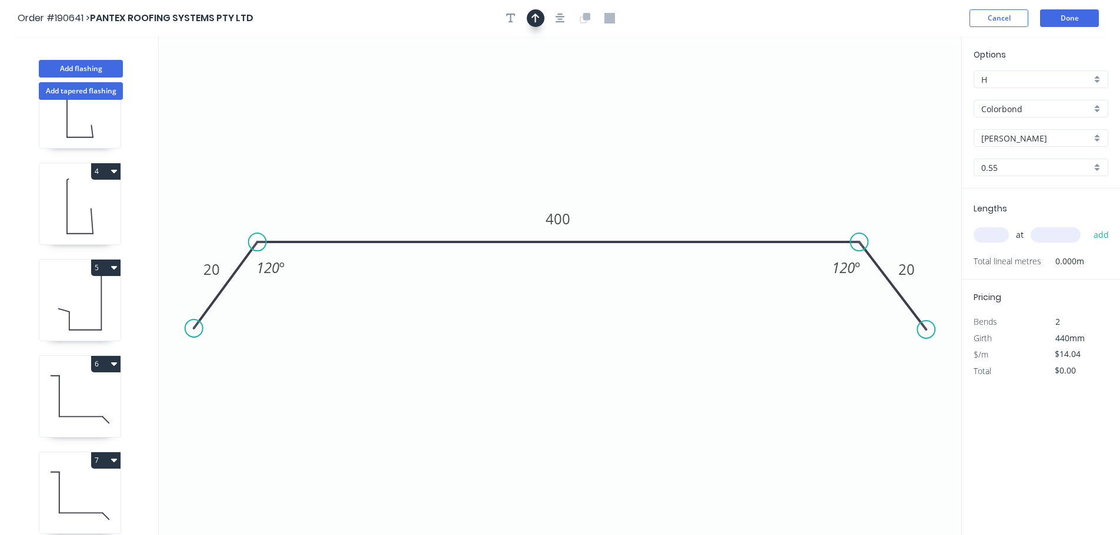
click at [536, 21] on icon "button" at bounding box center [535, 18] width 8 height 11
drag, startPoint x: 902, startPoint y: 94, endPoint x: 826, endPoint y: 146, distance: 92.3
click at [706, 99] on icon at bounding box center [706, 87] width 11 height 38
click at [986, 239] on input "text" at bounding box center [990, 234] width 35 height 15
type input "2"
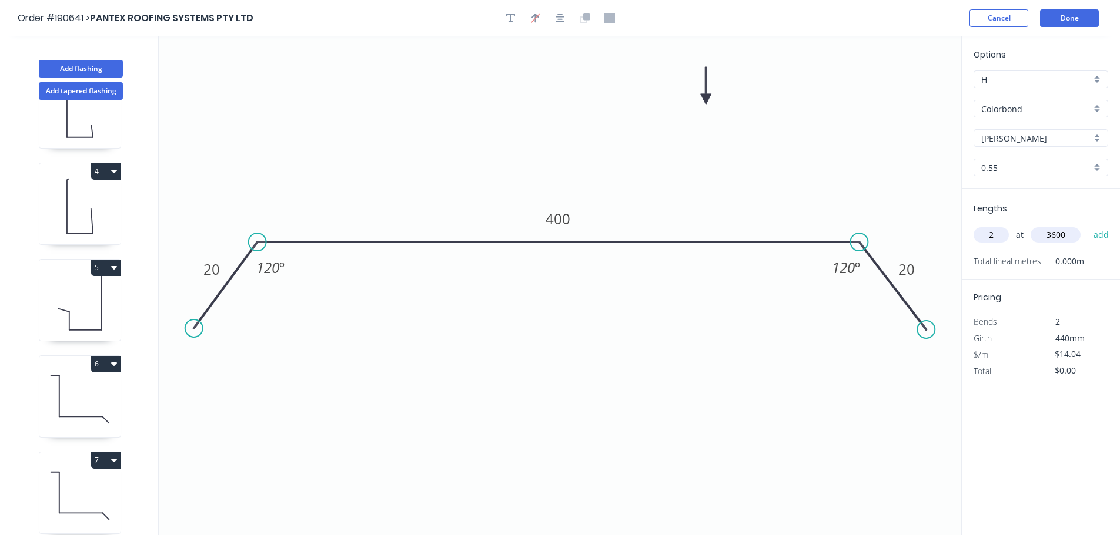
type input "3600"
click at [1087, 225] on button "add" at bounding box center [1101, 235] width 28 height 20
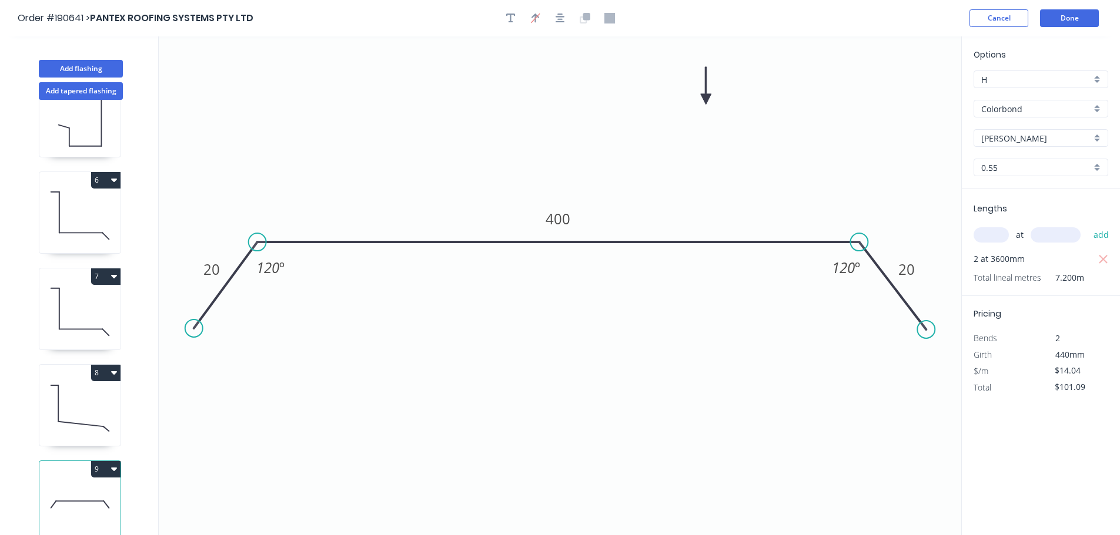
scroll to position [437, 0]
click at [104, 461] on button "9" at bounding box center [105, 469] width 29 height 16
click at [82, 490] on div "Duplicate" at bounding box center [64, 498] width 91 height 17
type input "$0.00"
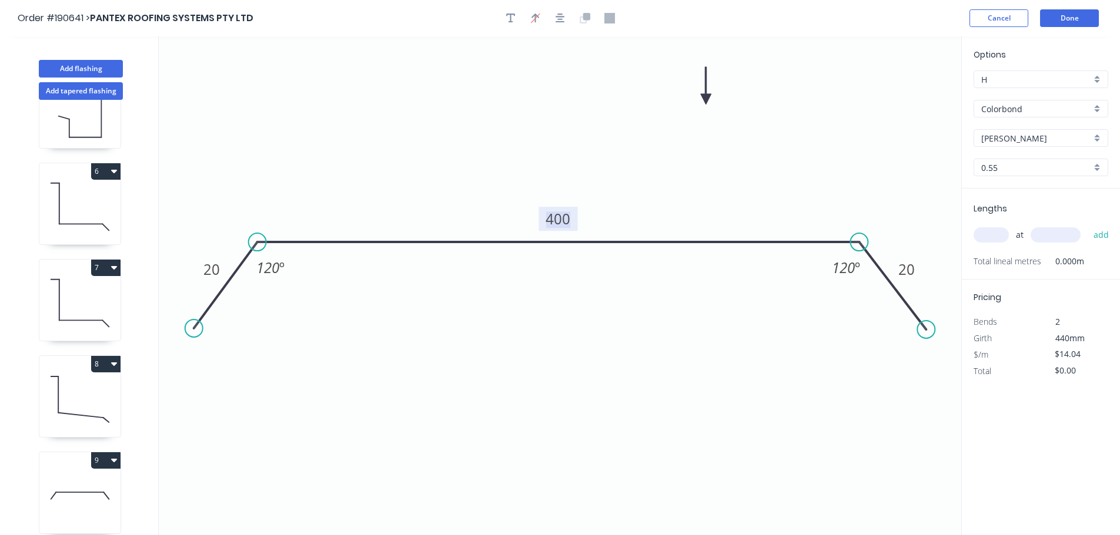
click at [569, 224] on tspan "400" at bounding box center [558, 218] width 25 height 19
type input "$10.08"
click at [984, 234] on input "text" at bounding box center [990, 234] width 35 height 15
type input "1"
type input "3000"
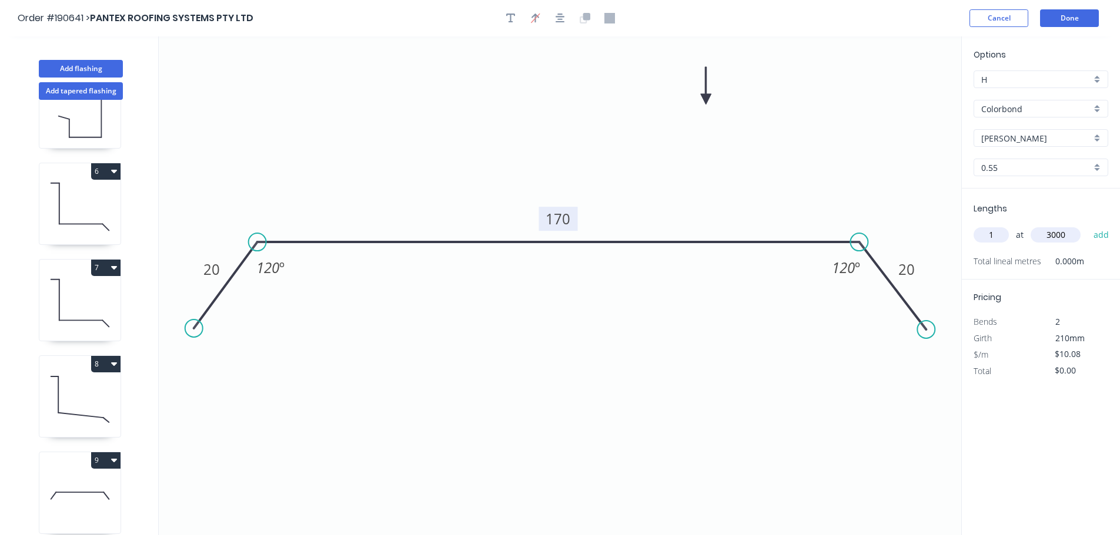
click at [1087, 225] on button "add" at bounding box center [1101, 235] width 28 height 20
type input "$30.24"
type input "2"
type input "2600"
click at [1087, 225] on button "add" at bounding box center [1101, 235] width 28 height 20
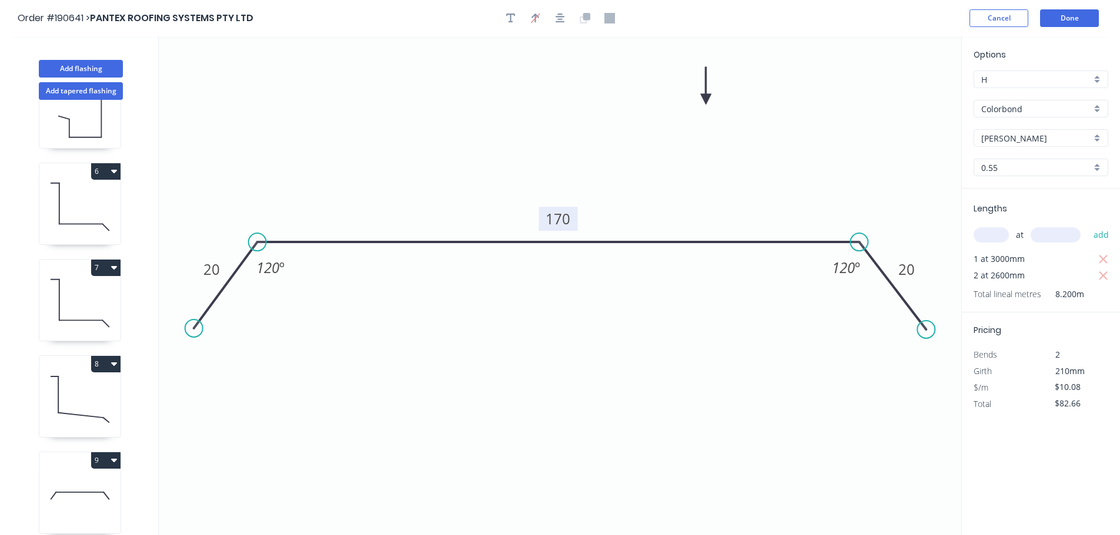
scroll to position [533, 0]
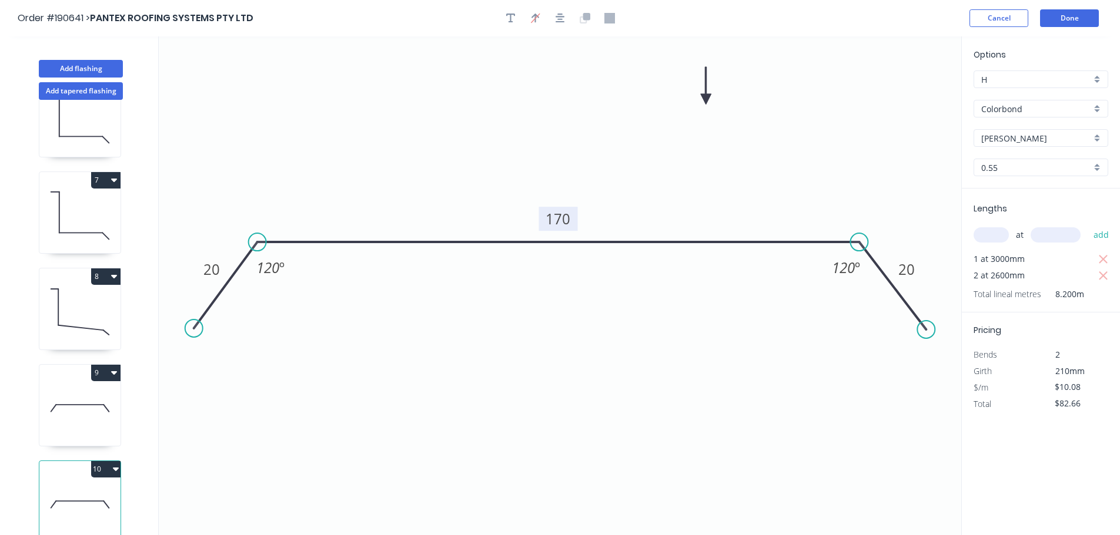
click at [102, 463] on button "10" at bounding box center [105, 469] width 29 height 16
click at [66, 490] on div "Duplicate" at bounding box center [64, 498] width 91 height 17
type input "$0.00"
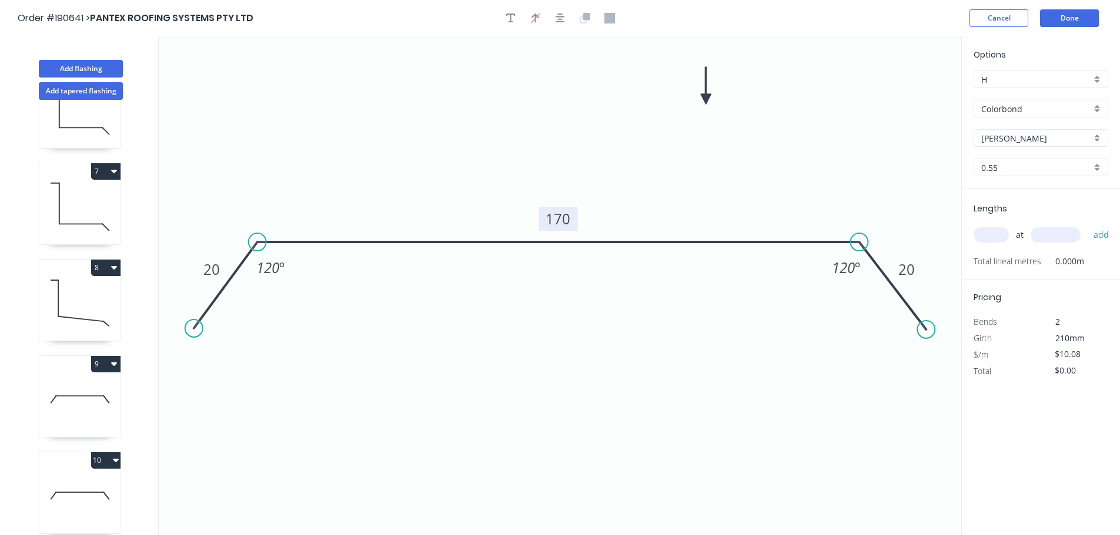
click at [562, 220] on tspan "170" at bounding box center [558, 218] width 25 height 19
type input "$16.02"
click at [996, 238] on input "text" at bounding box center [990, 234] width 35 height 15
type input "1"
type input "3800"
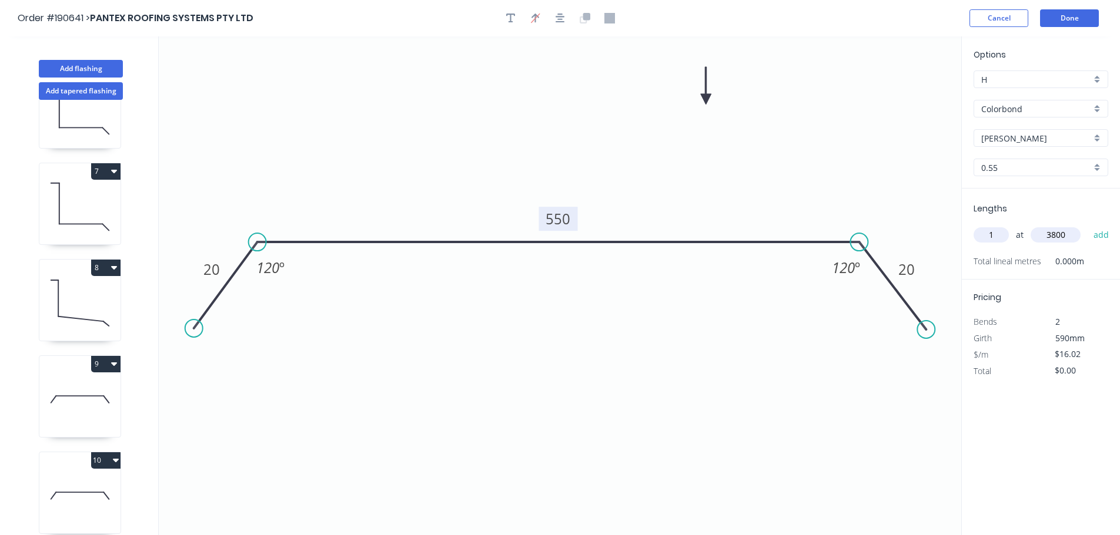
click at [1087, 225] on button "add" at bounding box center [1101, 235] width 28 height 20
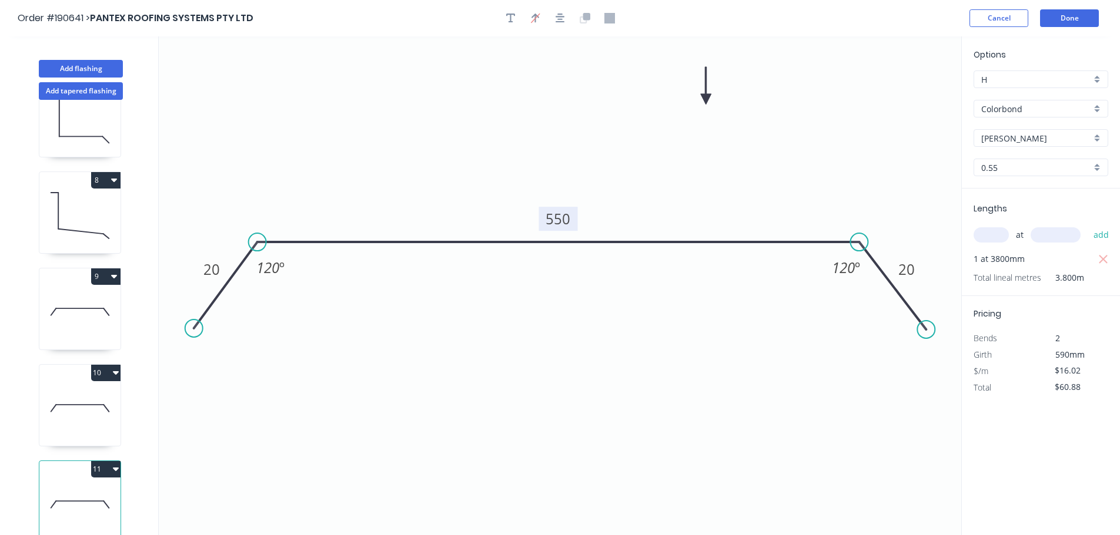
scroll to position [629, 0]
click at [100, 461] on button "11" at bounding box center [105, 469] width 29 height 16
click at [79, 490] on div "Duplicate" at bounding box center [64, 498] width 91 height 17
type input "$0.00"
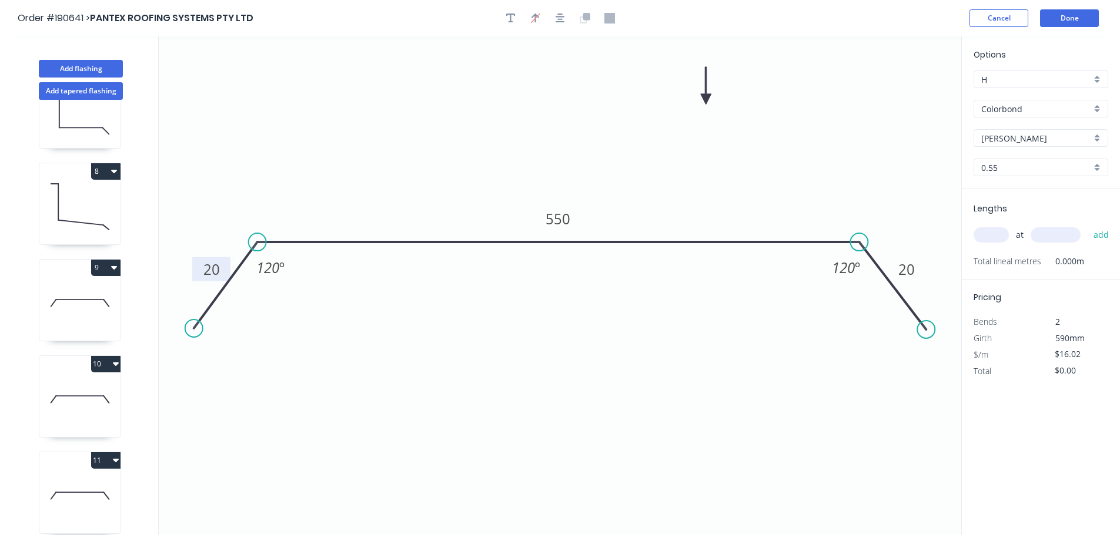
click at [222, 269] on rect at bounding box center [212, 270] width 24 height 16
type input "$14.04"
click at [997, 234] on input "text" at bounding box center [990, 234] width 35 height 15
type input "1"
type input "3800"
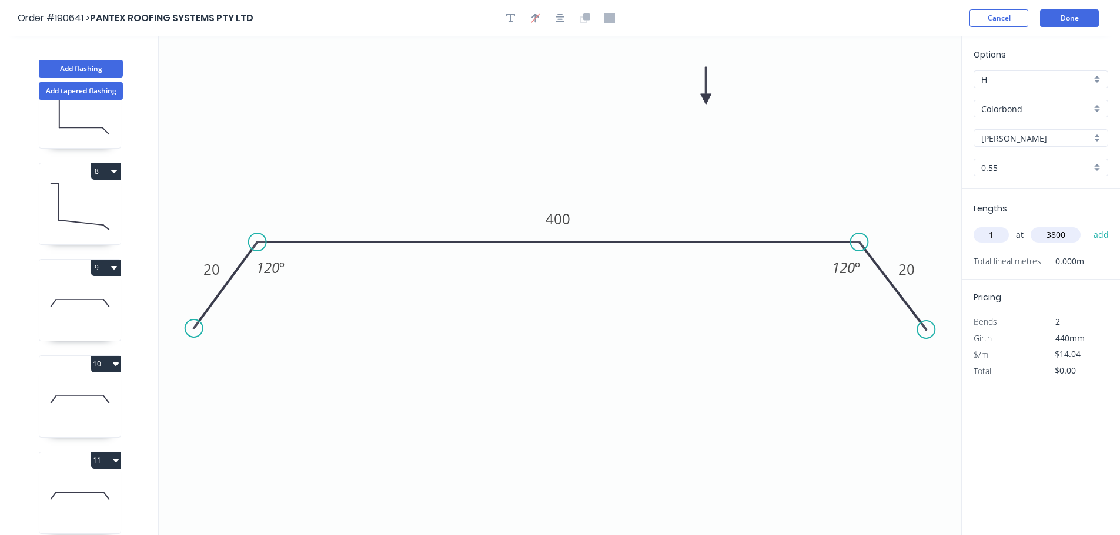
click at [1087, 225] on button "add" at bounding box center [1101, 235] width 28 height 20
type input "$53.35"
click at [98, 61] on button "Add flashing" at bounding box center [81, 69] width 84 height 18
type input "$0.00"
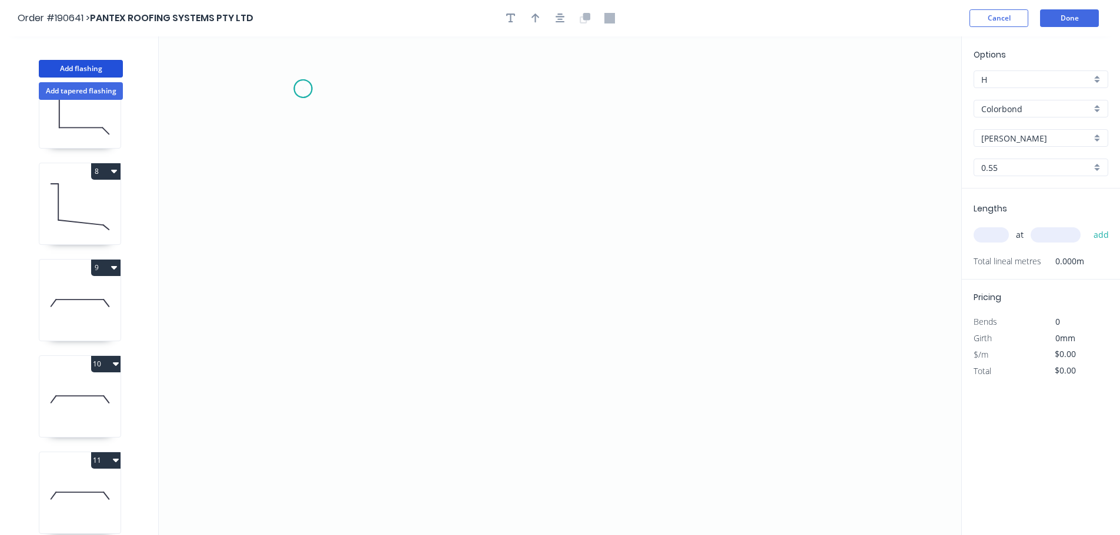
click at [303, 89] on icon "0" at bounding box center [560, 285] width 802 height 499
click at [382, 93] on icon "0" at bounding box center [560, 285] width 802 height 499
drag, startPoint x: 299, startPoint y: 85, endPoint x: 286, endPoint y: 85, distance: 12.9
click at [286, 85] on circle at bounding box center [286, 89] width 18 height 18
click at [388, 92] on circle at bounding box center [382, 89] width 18 height 18
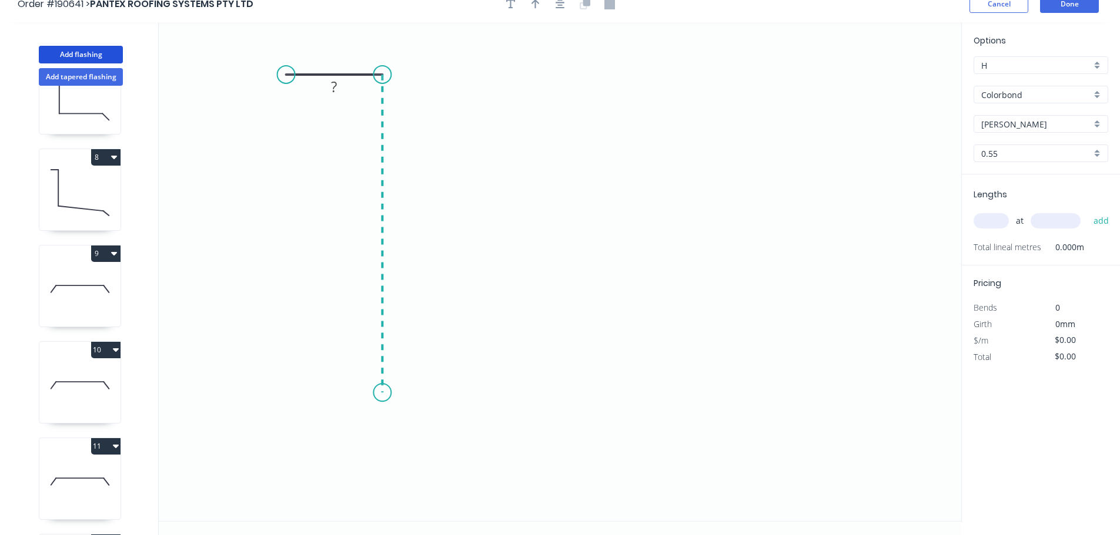
scroll to position [22, 0]
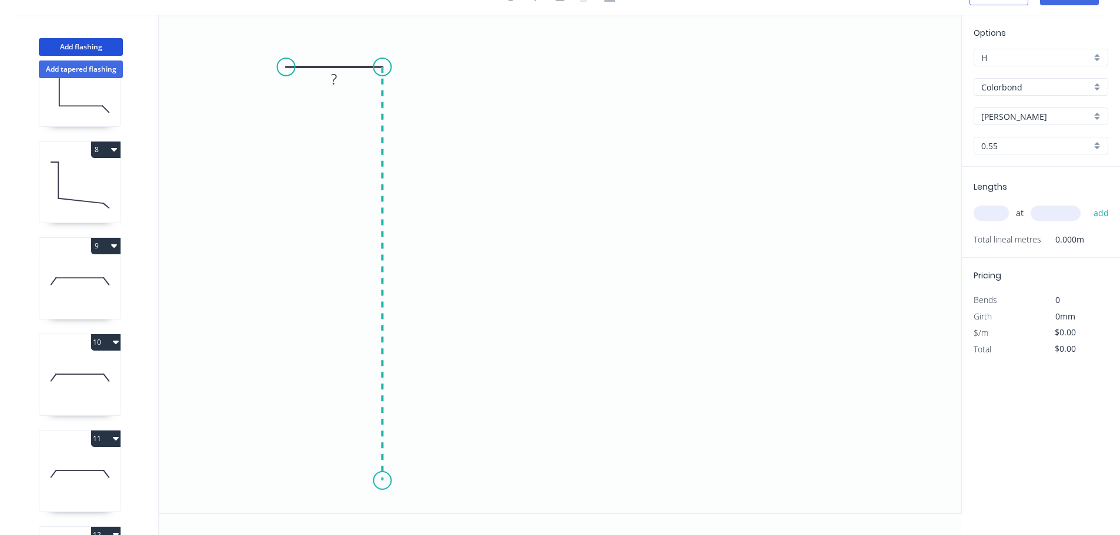
click at [383, 481] on icon "0 ?" at bounding box center [560, 264] width 802 height 499
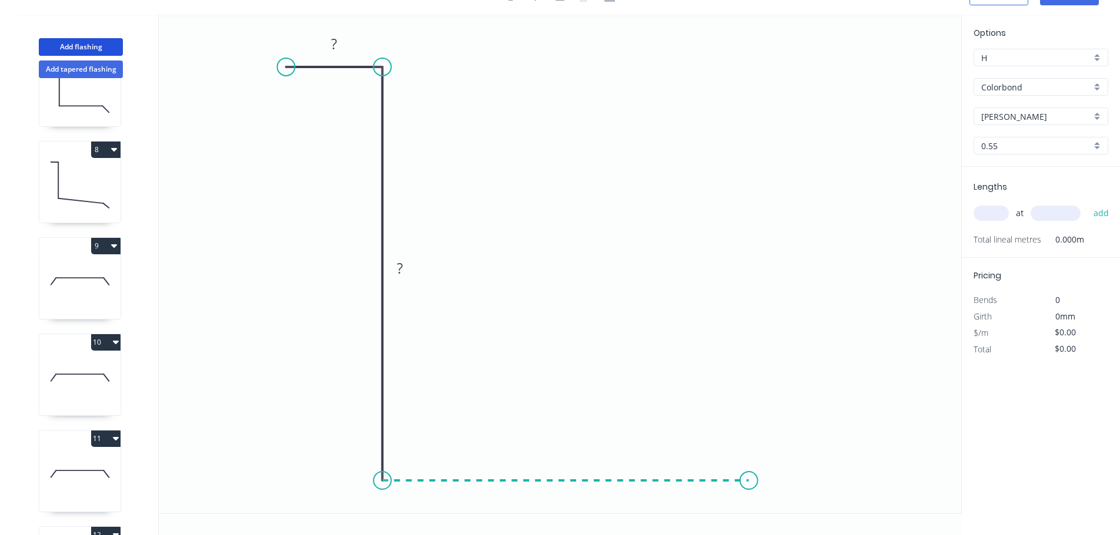
click at [749, 488] on icon "0 ? ?" at bounding box center [560, 264] width 802 height 499
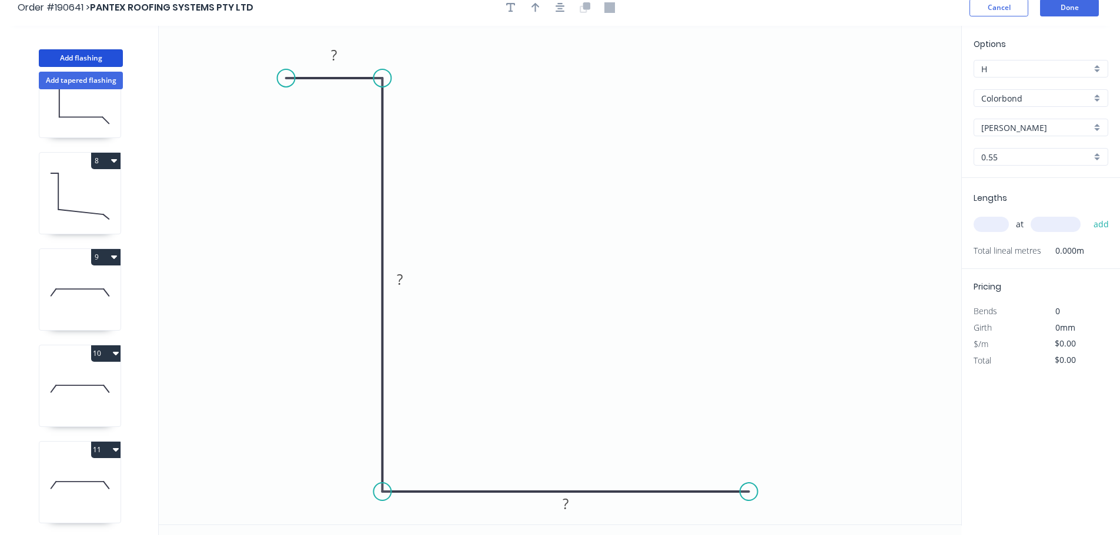
scroll to position [0, 0]
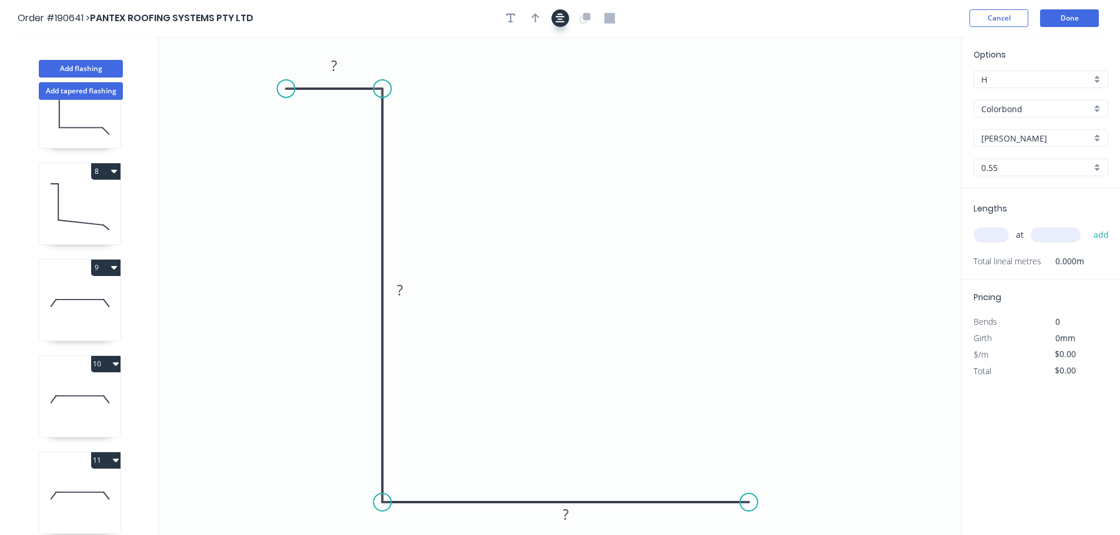
click at [555, 20] on icon "button" at bounding box center [559, 18] width 9 height 11
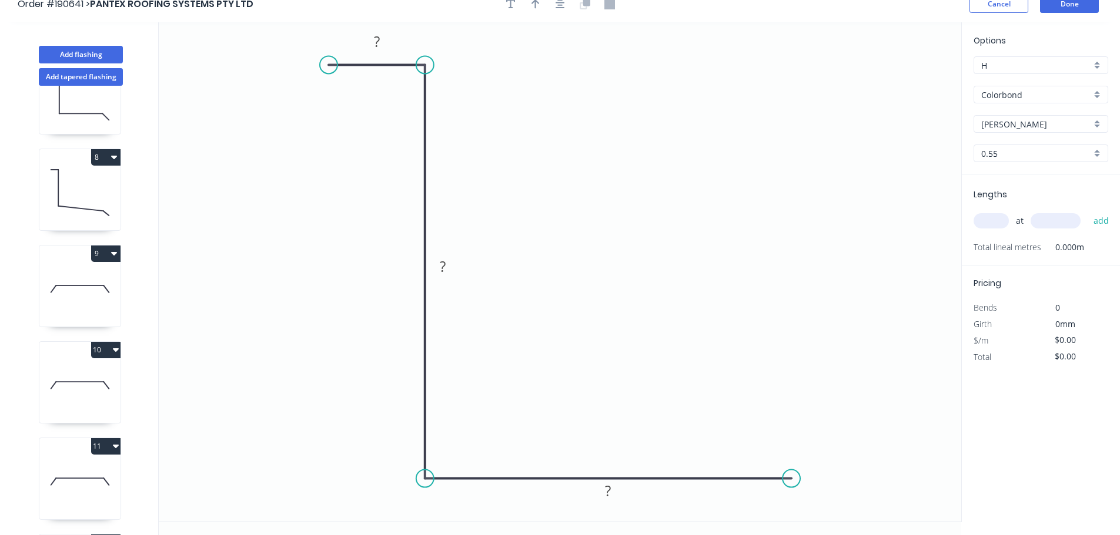
scroll to position [22, 0]
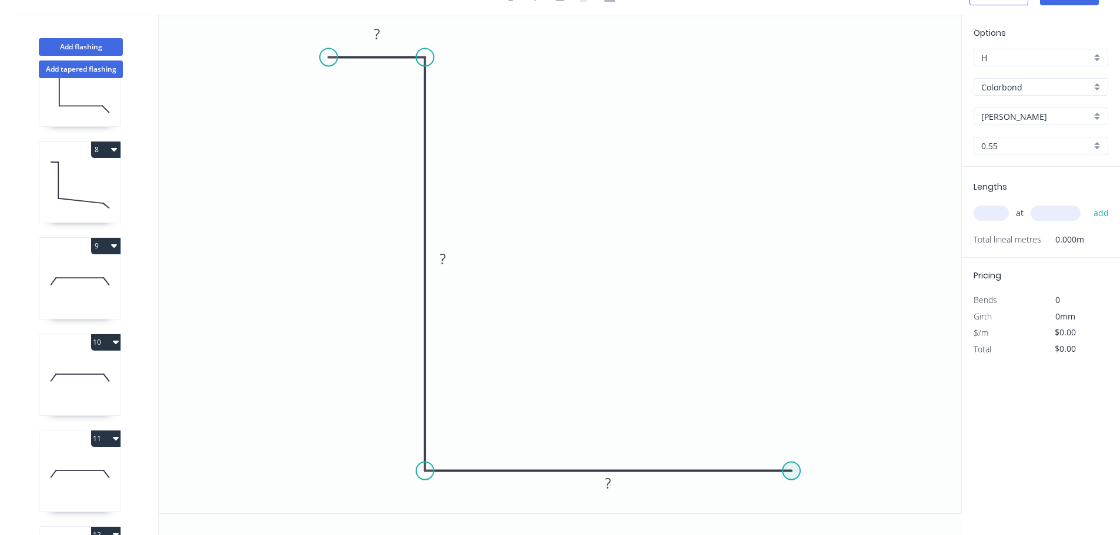
click at [793, 471] on circle at bounding box center [791, 472] width 18 height 18
click at [790, 471] on circle at bounding box center [791, 472] width 18 height 18
click at [847, 513] on icon "0 ? ? ?" at bounding box center [560, 264] width 802 height 499
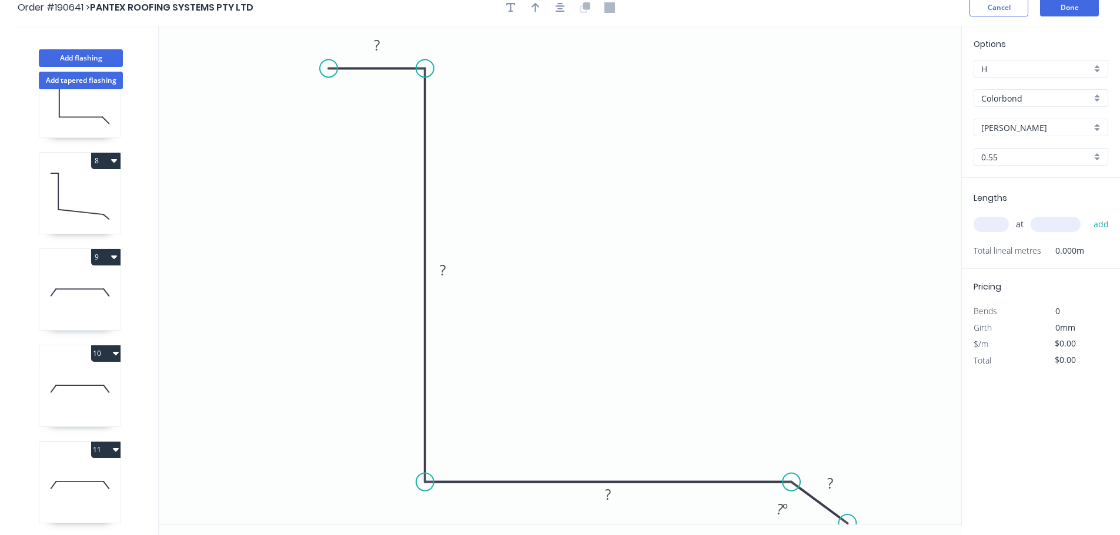
scroll to position [0, 0]
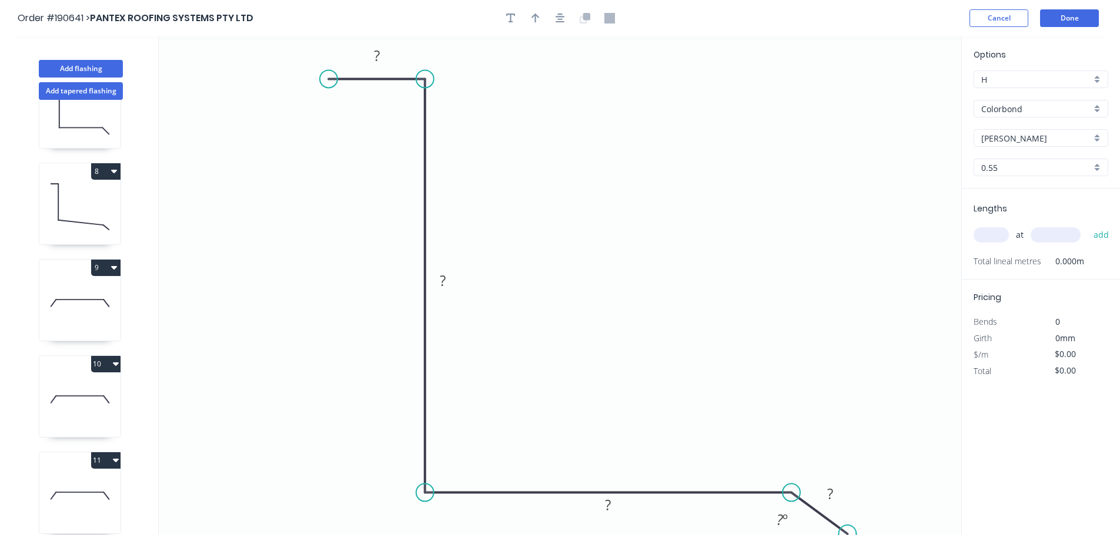
click at [554, 7] on header "Order #190641 > PANTEX ROOFING SYSTEMS PTY LTD Cancel Done" at bounding box center [560, 18] width 1120 height 36
click at [560, 16] on icon "button" at bounding box center [559, 18] width 9 height 11
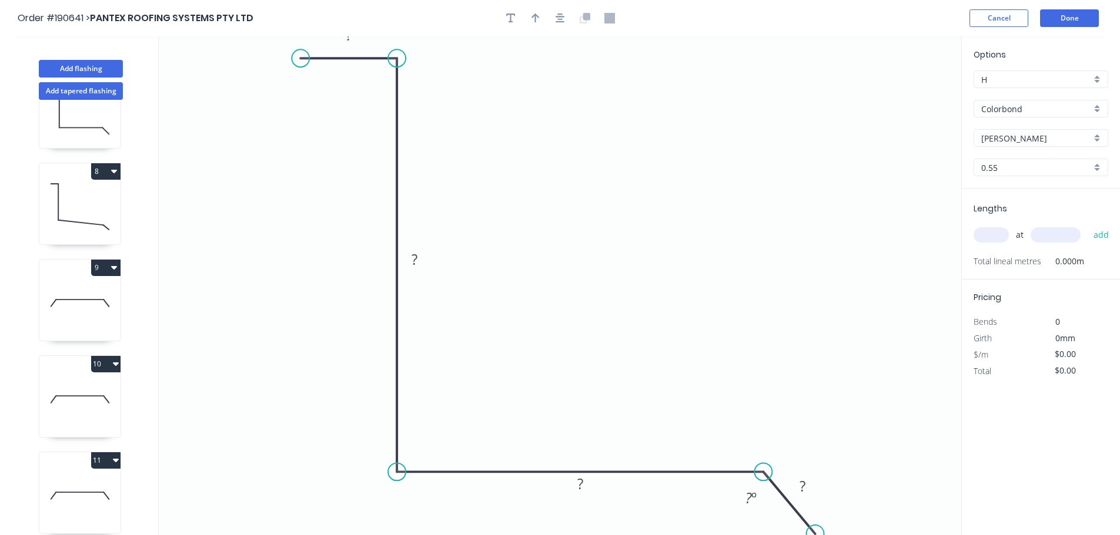
drag, startPoint x: 819, startPoint y: 515, endPoint x: 746, endPoint y: 497, distance: 74.4
click at [815, 535] on html "Order #190641 > PANTEX ROOFING SYSTEMS PTY LTD Cancel Done Add flashing Add tap…" at bounding box center [560, 278] width 1120 height 557
click at [353, 37] on rect at bounding box center [349, 36] width 24 height 16
click at [527, 19] on button "button" at bounding box center [536, 18] width 18 height 18
type input "$14.82"
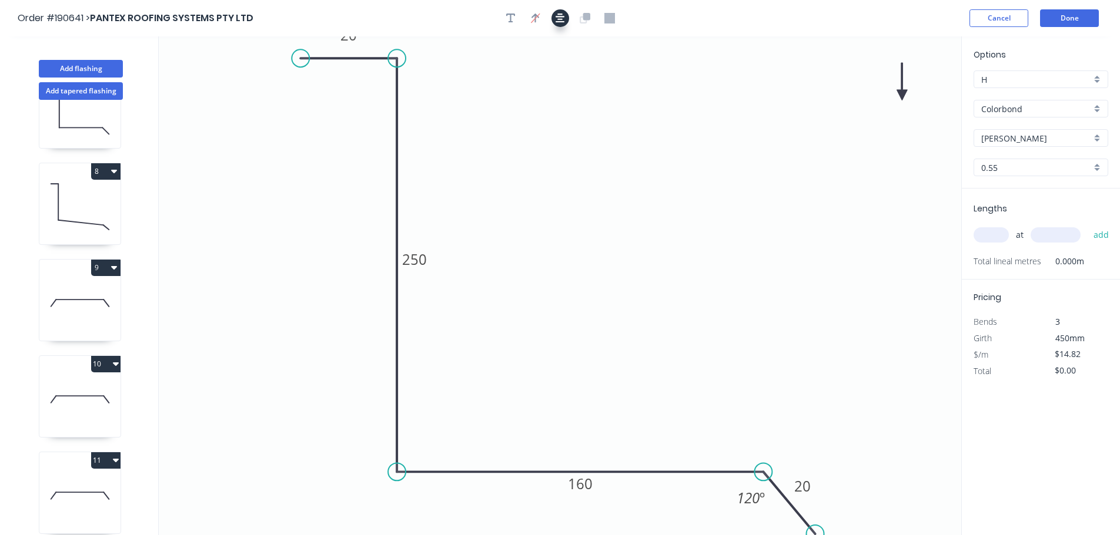
click at [559, 21] on icon "button" at bounding box center [559, 18] width 9 height 11
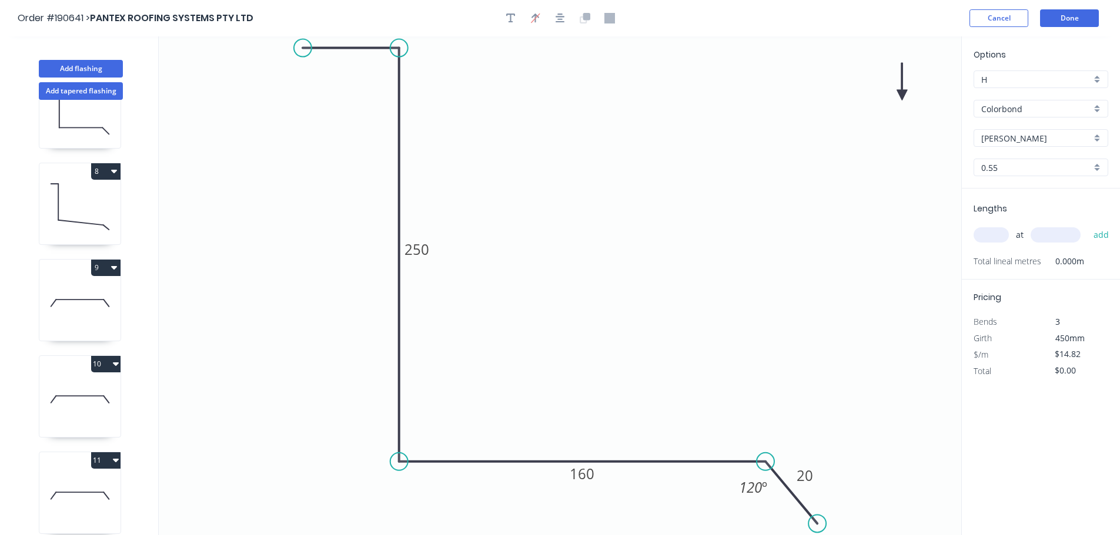
click at [904, 91] on icon at bounding box center [901, 82] width 11 height 38
drag, startPoint x: 904, startPoint y: 91, endPoint x: 880, endPoint y: 93, distance: 24.2
click at [874, 86] on icon at bounding box center [884, 76] width 34 height 34
click at [987, 236] on input "text" at bounding box center [990, 234] width 35 height 15
type input "2"
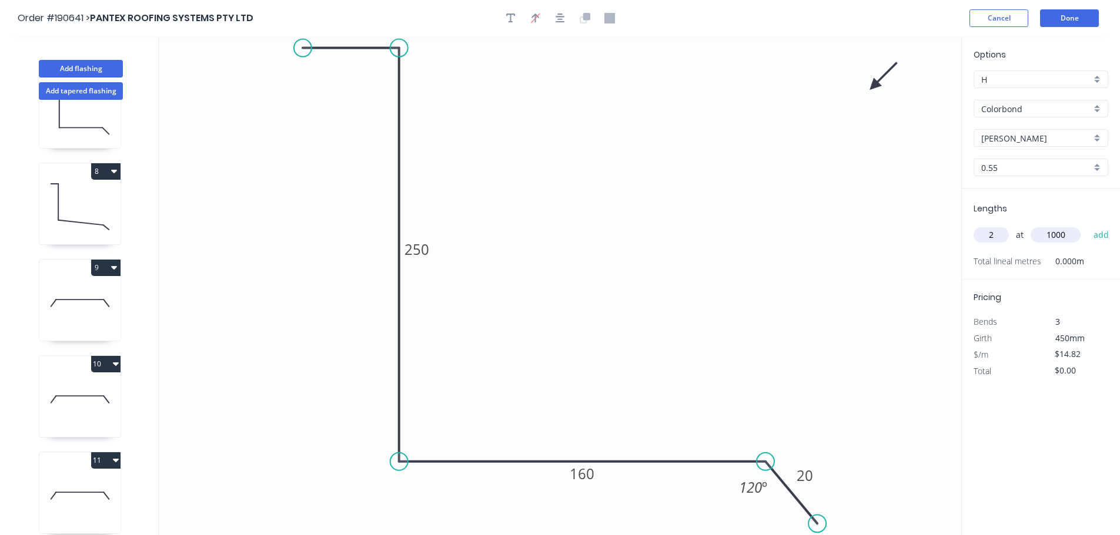
type input "1000"
click at [1087, 225] on button "add" at bounding box center [1101, 235] width 28 height 20
type input "$29.64"
click at [109, 68] on button "Add flashing" at bounding box center [81, 69] width 84 height 18
type input "$0.00"
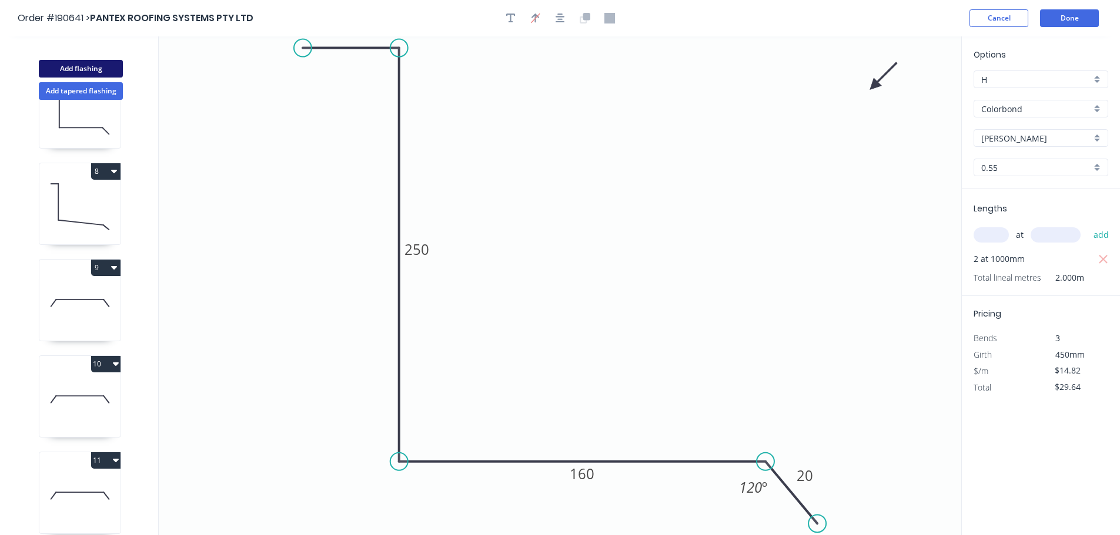
type input "$0.00"
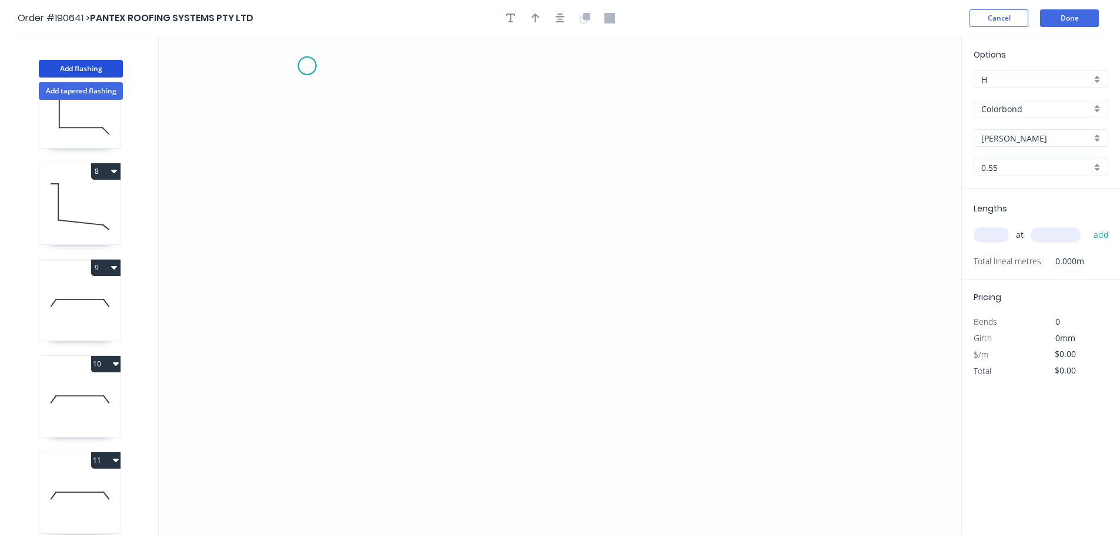
click at [307, 66] on icon "0" at bounding box center [560, 285] width 802 height 499
click at [413, 66] on icon "0" at bounding box center [560, 285] width 802 height 499
click at [421, 341] on icon "0 ?" at bounding box center [560, 285] width 802 height 499
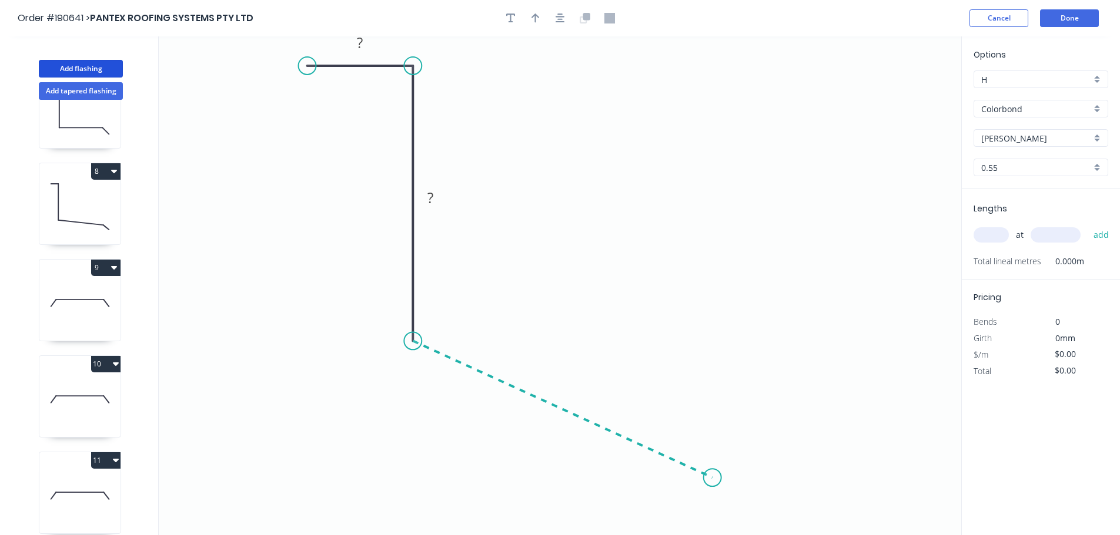
scroll to position [22, 0]
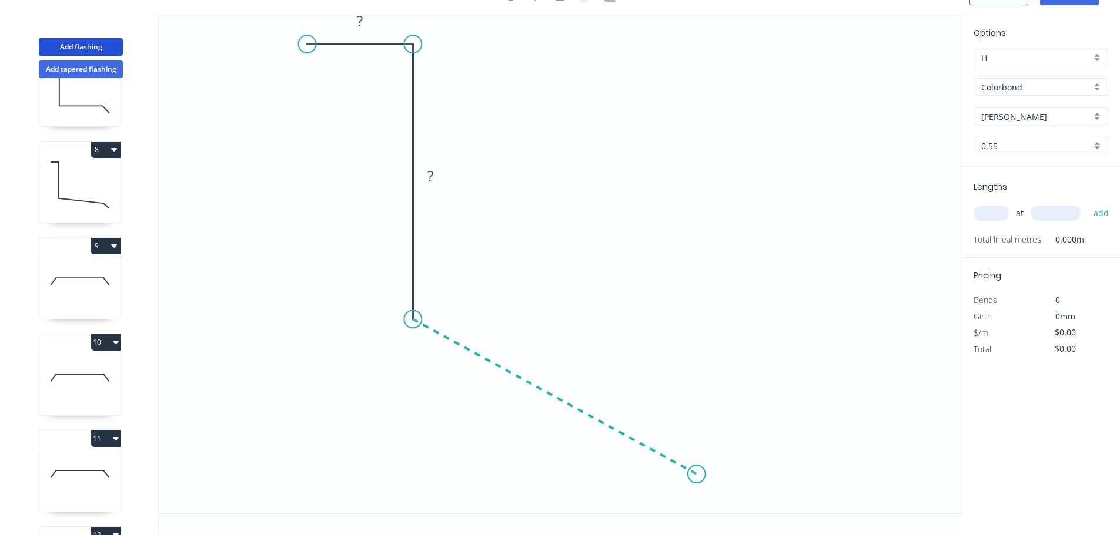
click at [696, 475] on icon "0 ? ?" at bounding box center [560, 264] width 802 height 499
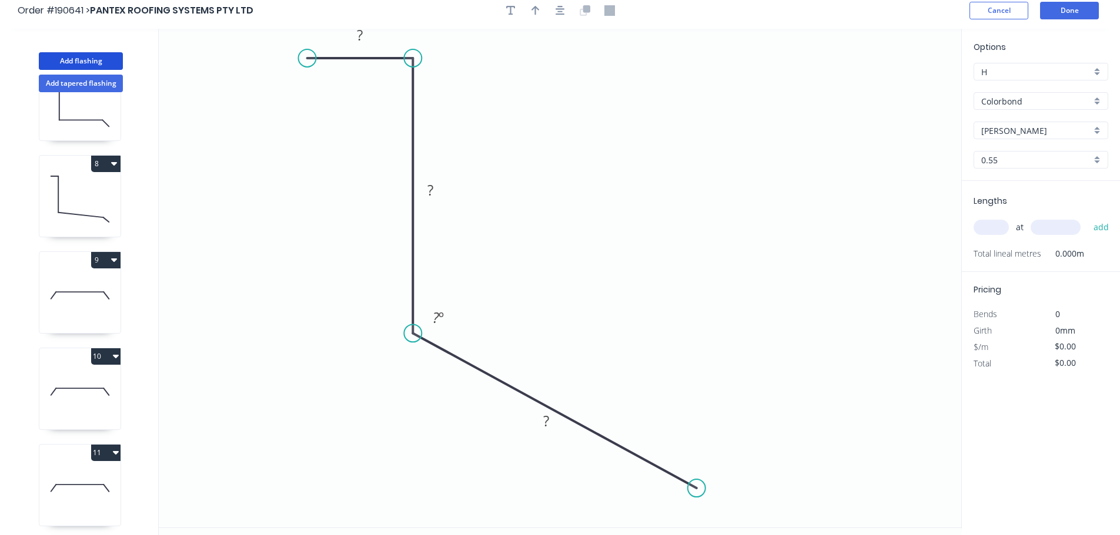
scroll to position [0, 0]
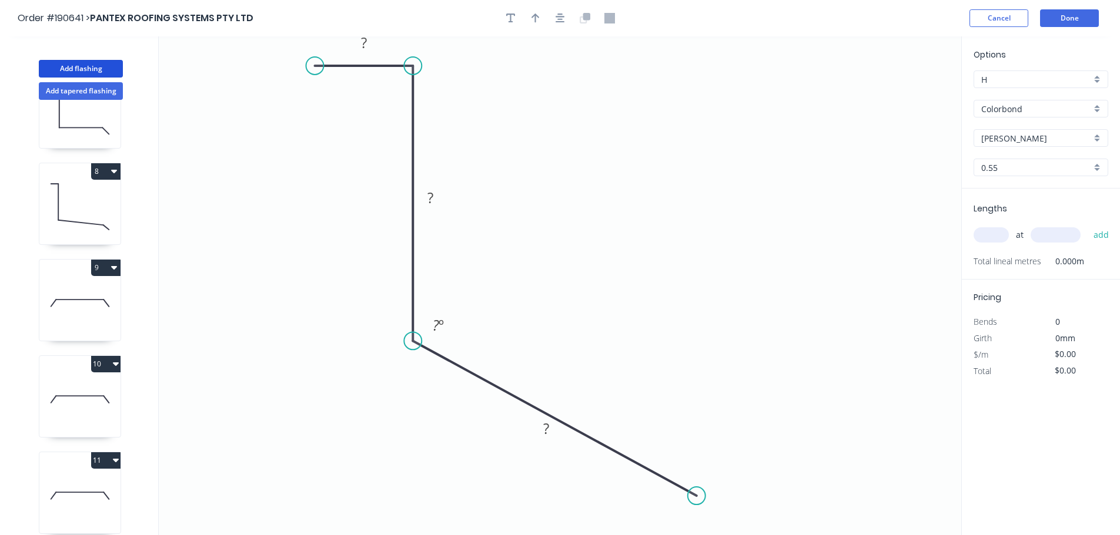
drag, startPoint x: 304, startPoint y: 66, endPoint x: 316, endPoint y: 66, distance: 11.8
click at [316, 66] on circle at bounding box center [315, 66] width 18 height 18
click at [565, 19] on button "button" at bounding box center [560, 18] width 18 height 18
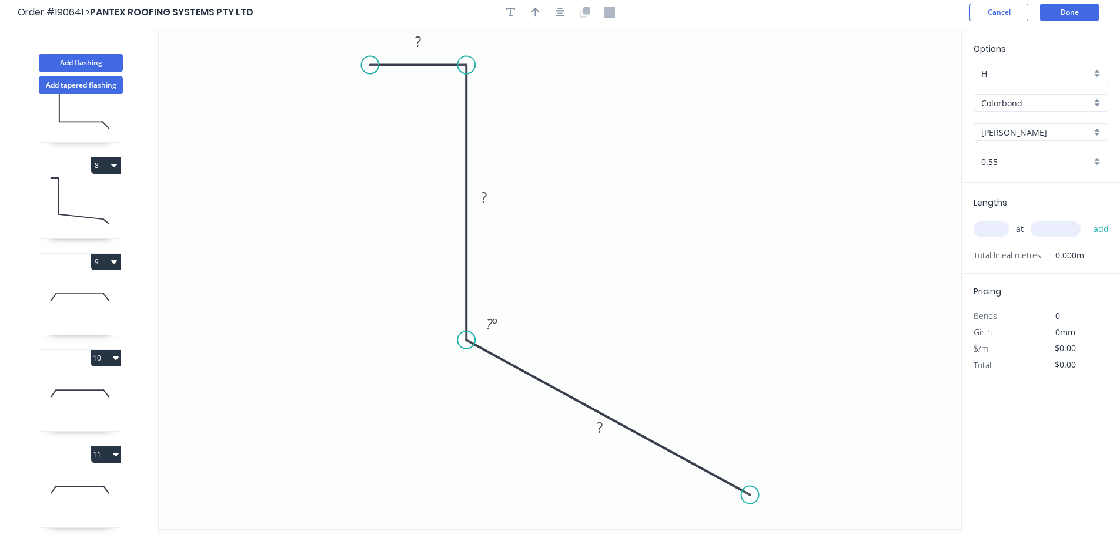
scroll to position [22, 0]
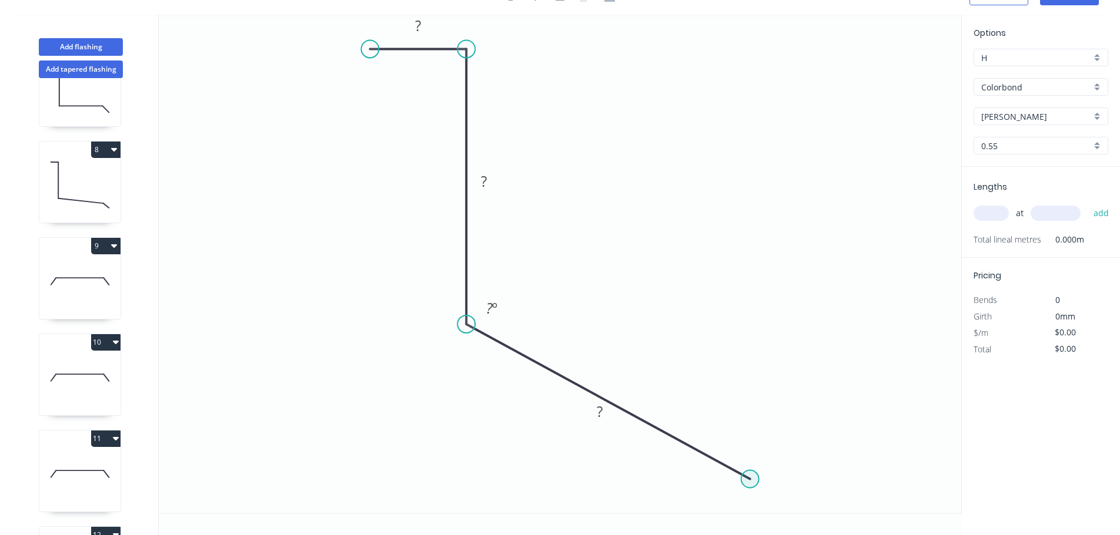
click at [755, 475] on circle at bounding box center [750, 480] width 18 height 18
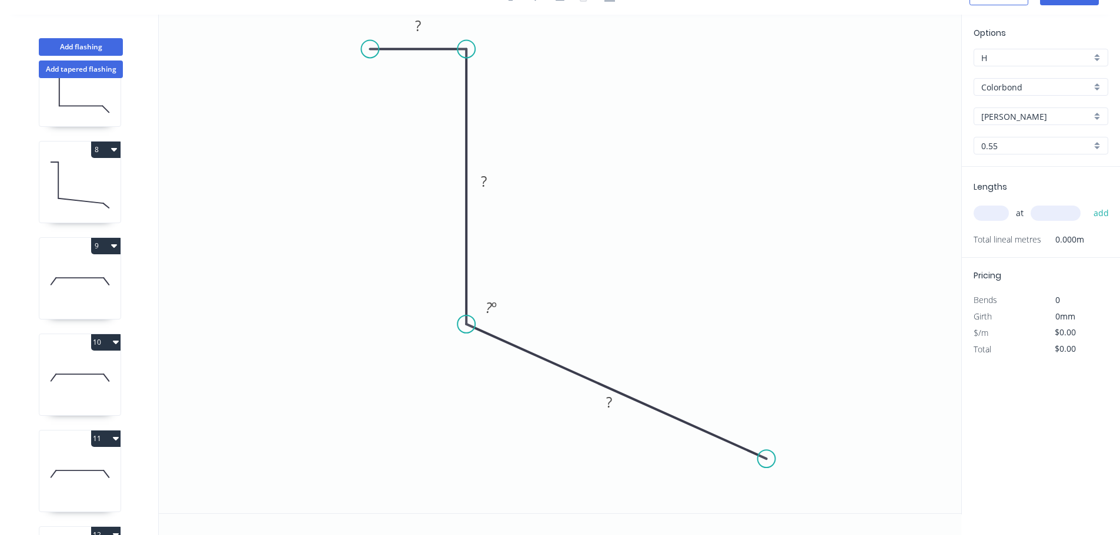
drag, startPoint x: 755, startPoint y: 478, endPoint x: 766, endPoint y: 460, distance: 21.9
click at [766, 460] on circle at bounding box center [767, 459] width 18 height 18
drag, startPoint x: 767, startPoint y: 460, endPoint x: 782, endPoint y: 447, distance: 19.2
click at [782, 447] on circle at bounding box center [782, 447] width 18 height 18
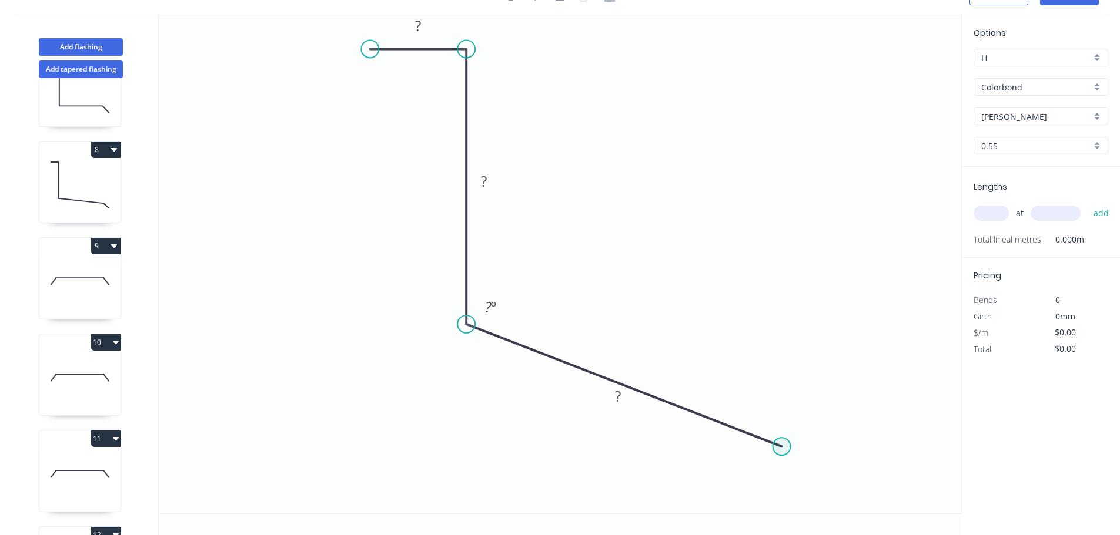
click at [788, 451] on circle at bounding box center [782, 447] width 18 height 18
click at [783, 450] on circle at bounding box center [782, 447] width 18 height 18
click at [782, 451] on circle at bounding box center [782, 447] width 18 height 18
click at [785, 450] on circle at bounding box center [782, 447] width 18 height 18
drag, startPoint x: 778, startPoint y: 448, endPoint x: 809, endPoint y: 470, distance: 38.0
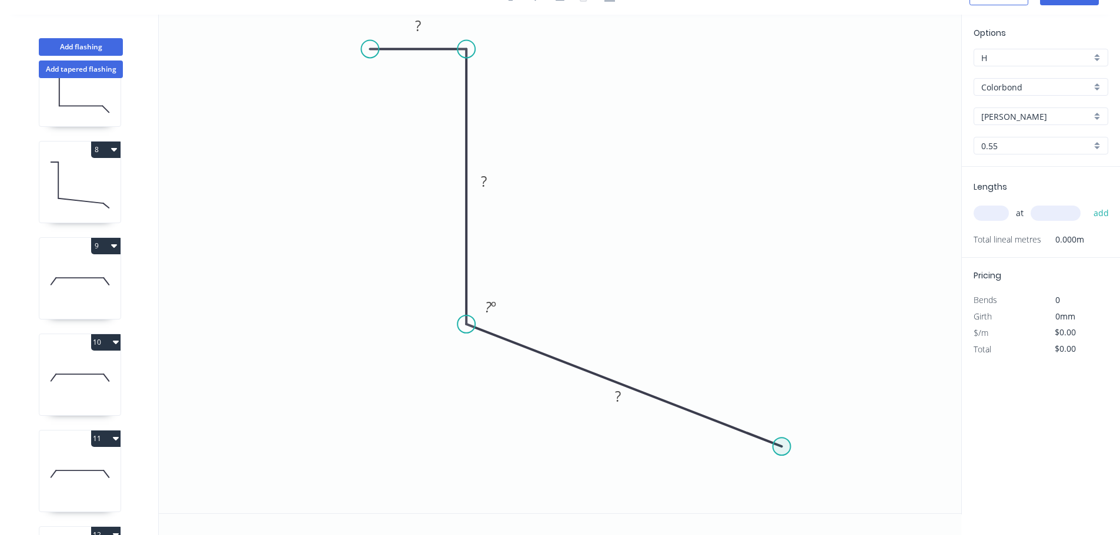
click at [779, 448] on circle at bounding box center [782, 447] width 18 height 18
click at [786, 450] on circle at bounding box center [782, 447] width 18 height 18
click at [788, 450] on circle at bounding box center [787, 450] width 18 height 18
click at [830, 509] on icon "0 ? ? ? ? º" at bounding box center [560, 264] width 802 height 499
click at [374, 51] on circle at bounding box center [375, 49] width 18 height 18
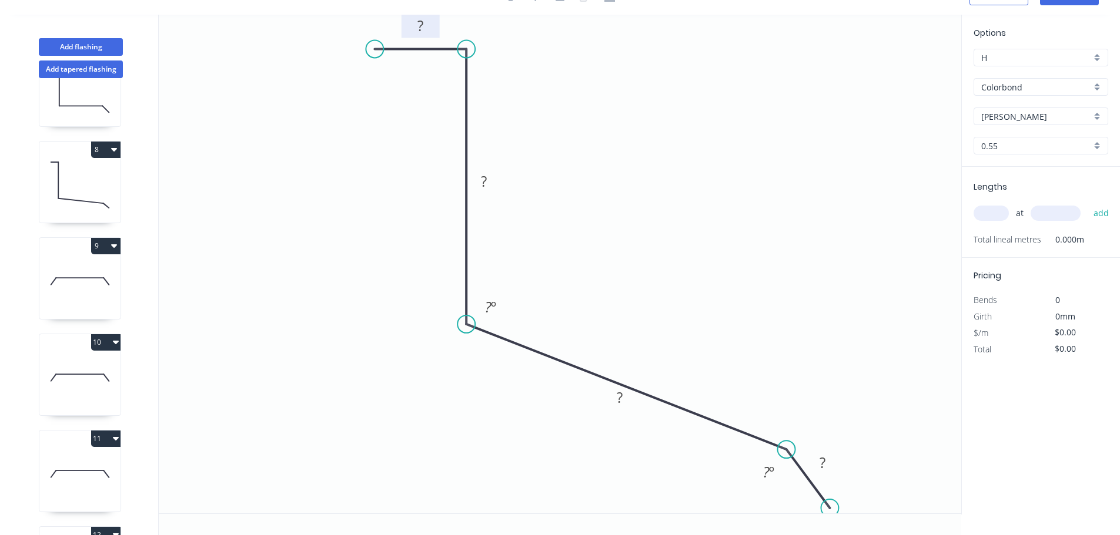
click at [426, 26] on rect at bounding box center [420, 26] width 24 height 16
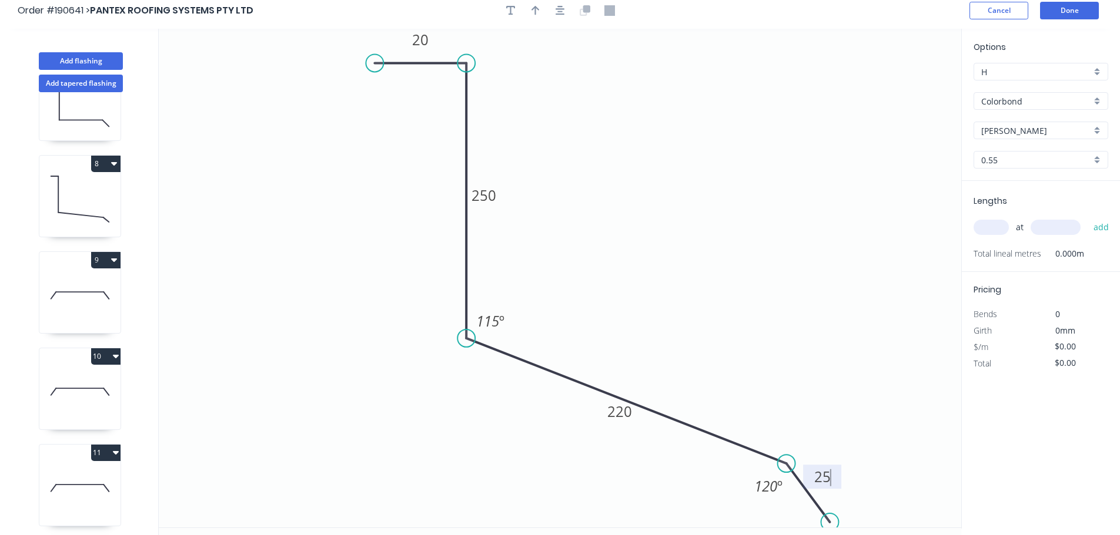
scroll to position [0, 0]
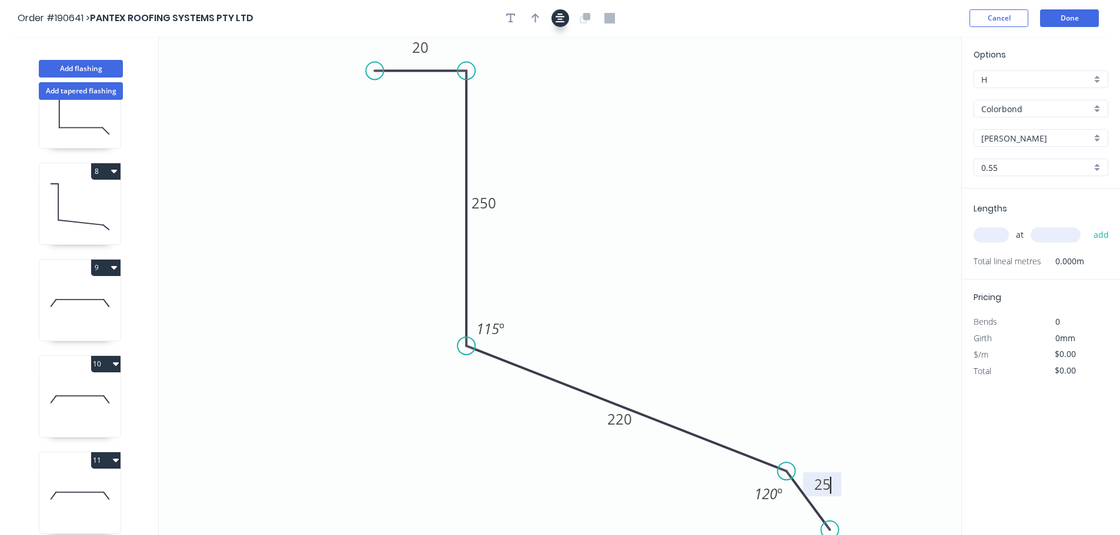
click at [563, 24] on button "button" at bounding box center [560, 18] width 18 height 18
type input "$16.80"
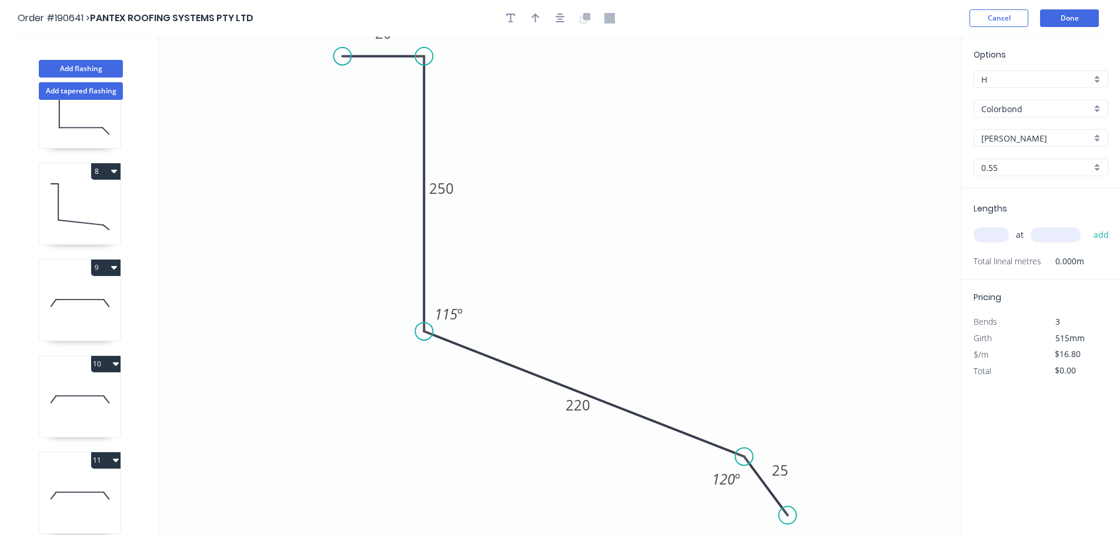
drag, startPoint x: 331, startPoint y: 56, endPoint x: 396, endPoint y: 59, distance: 64.1
click at [343, 56] on circle at bounding box center [342, 57] width 18 height 18
click at [530, 24] on button "button" at bounding box center [536, 18] width 18 height 18
click at [904, 93] on icon at bounding box center [901, 82] width 11 height 38
click at [903, 93] on icon at bounding box center [903, 80] width 11 height 38
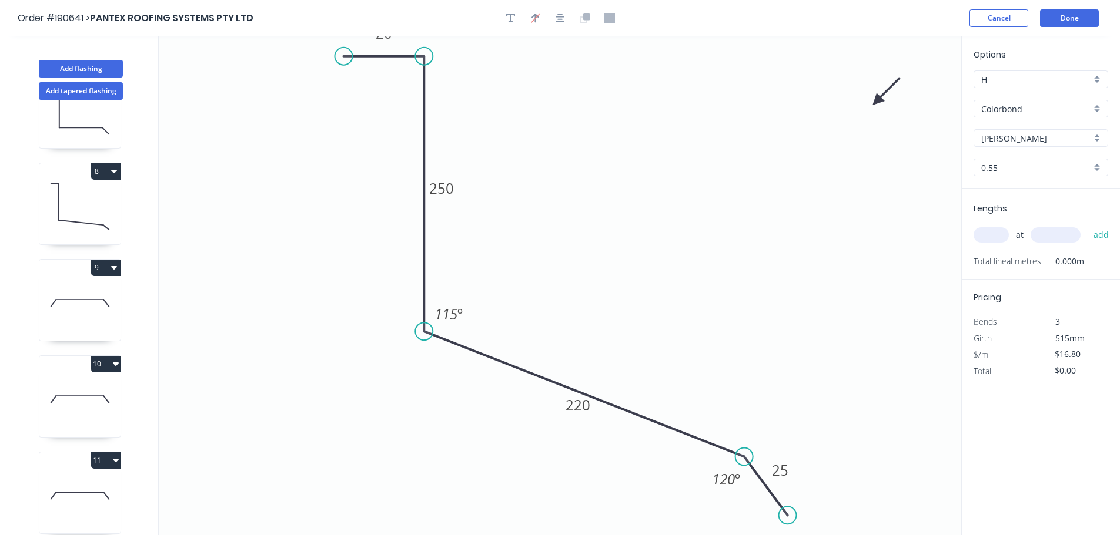
drag, startPoint x: 903, startPoint y: 92, endPoint x: 873, endPoint y: 103, distance: 31.8
click at [873, 103] on icon at bounding box center [886, 92] width 34 height 34
click at [987, 233] on input "text" at bounding box center [990, 234] width 35 height 15
type input "1"
type input "1200"
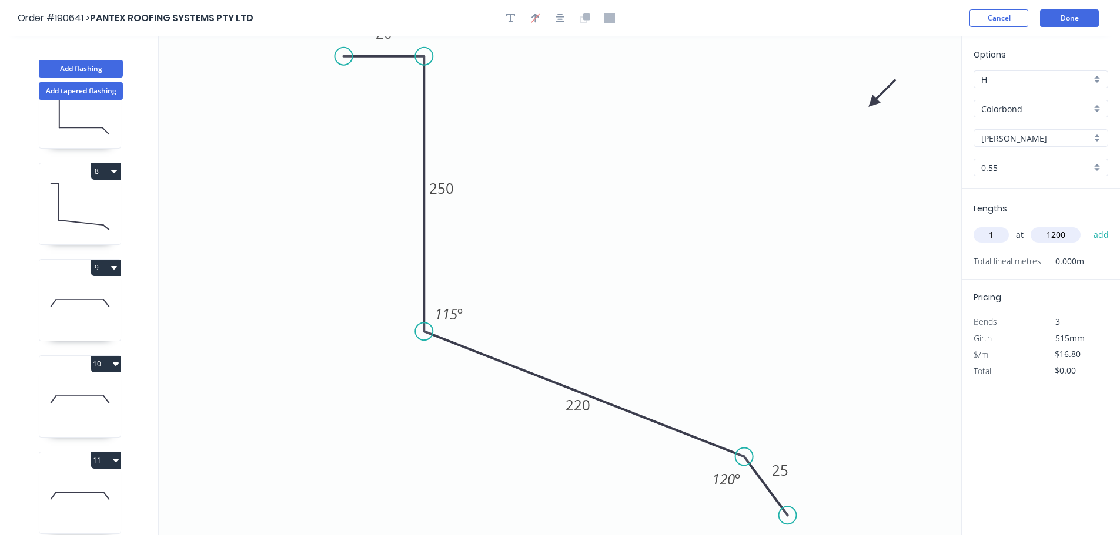
click at [1087, 225] on button "add" at bounding box center [1101, 235] width 28 height 20
type input "$20.16"
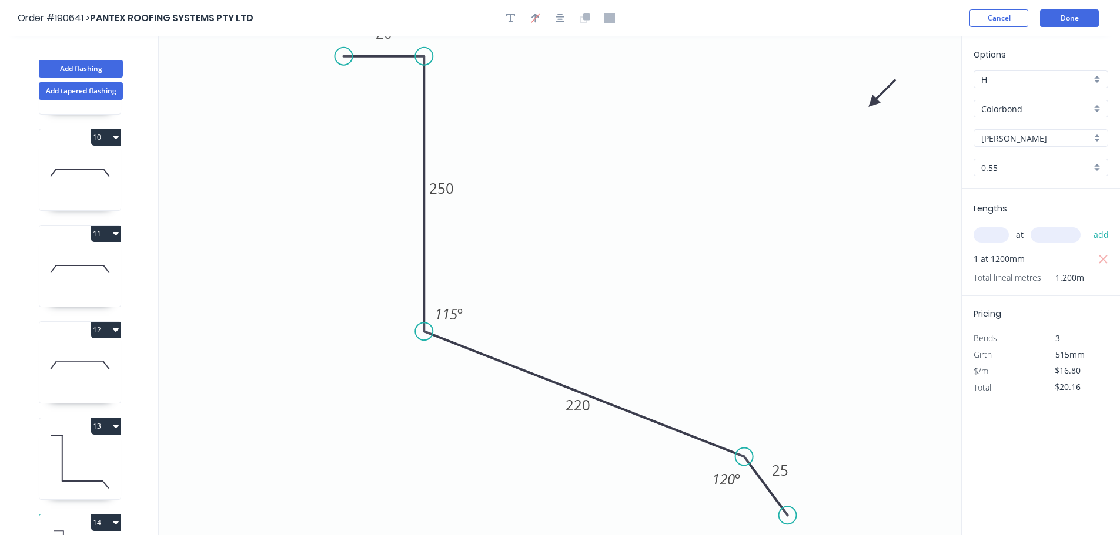
scroll to position [919, 0]
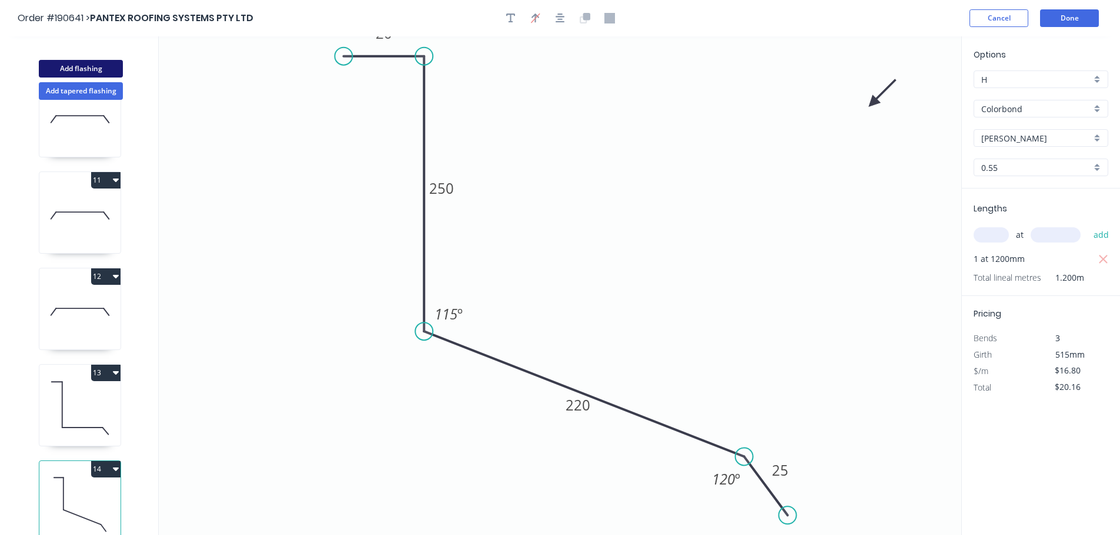
click at [69, 67] on button "Add flashing" at bounding box center [81, 69] width 84 height 18
type input "$0.00"
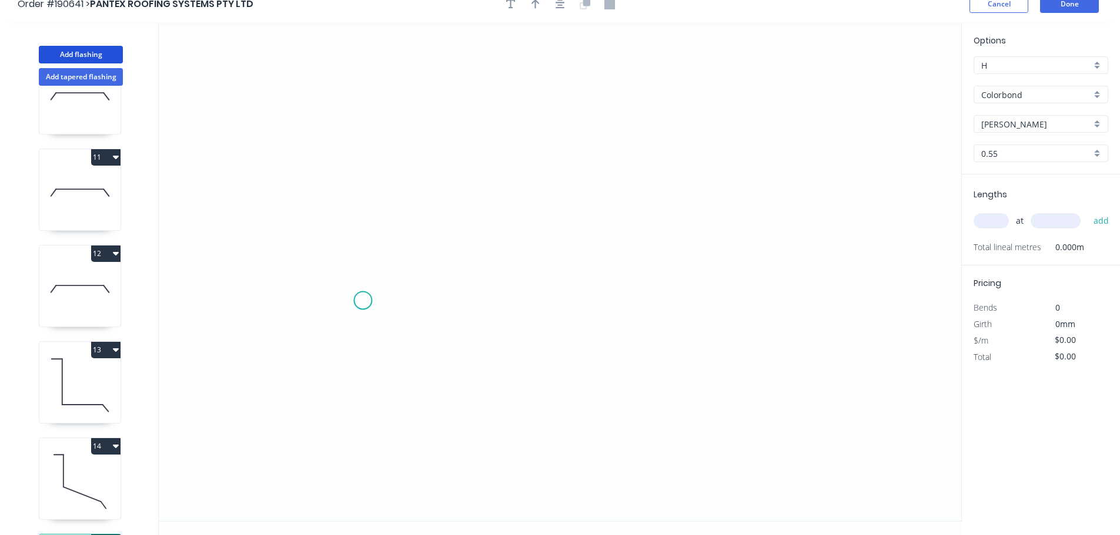
scroll to position [22, 0]
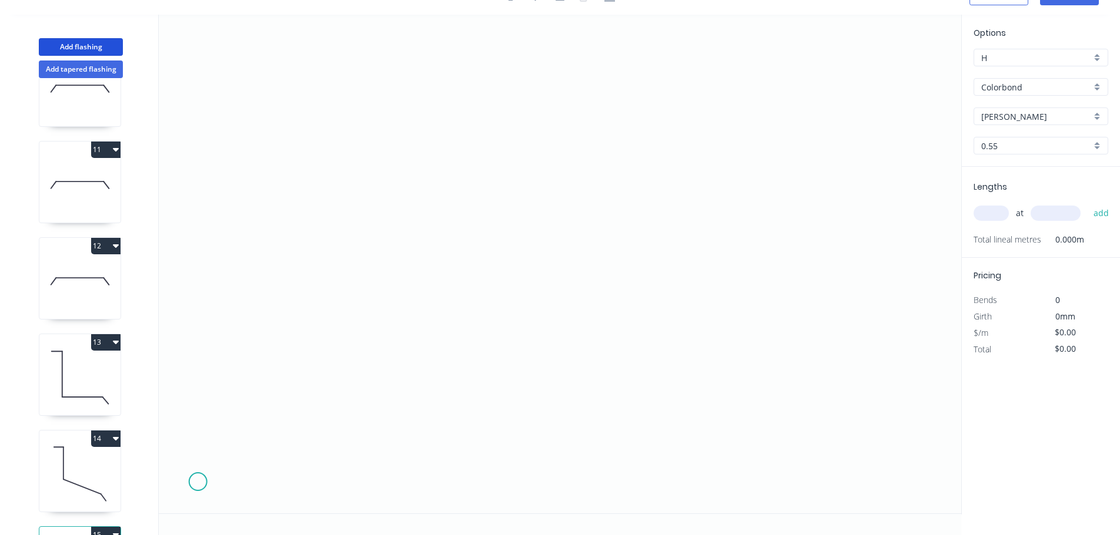
click at [197, 480] on icon "0" at bounding box center [560, 264] width 802 height 499
click at [273, 420] on icon at bounding box center [236, 449] width 76 height 59
click at [615, 434] on icon "0 ?" at bounding box center [560, 264] width 802 height 499
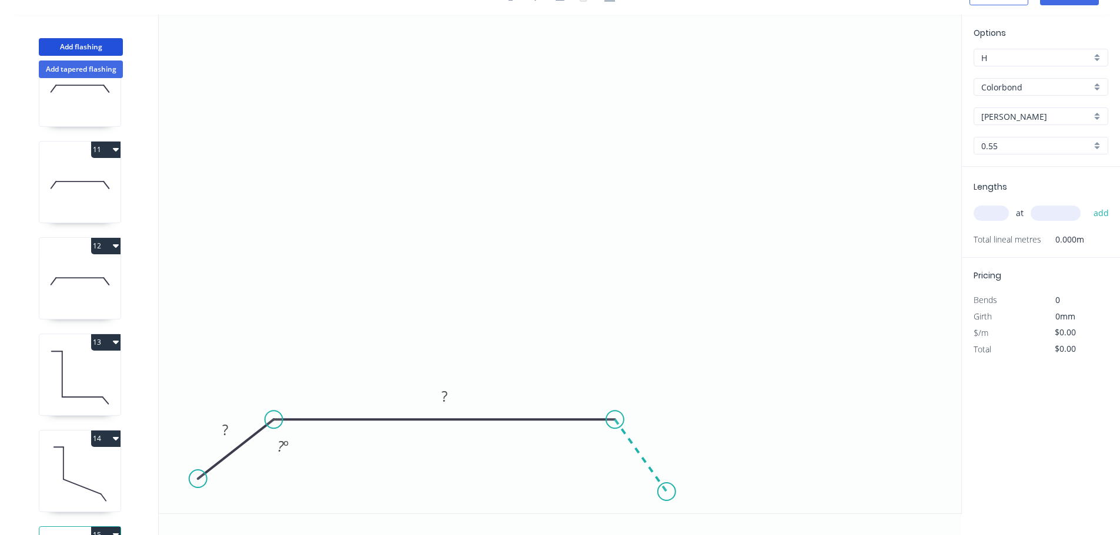
click at [666, 492] on icon "0 ? ? ? º" at bounding box center [560, 264] width 802 height 499
drag, startPoint x: 207, startPoint y: 488, endPoint x: 229, endPoint y: 475, distance: 24.8
click at [212, 494] on circle at bounding box center [212, 494] width 18 height 18
click at [233, 441] on rect at bounding box center [229, 440] width 24 height 16
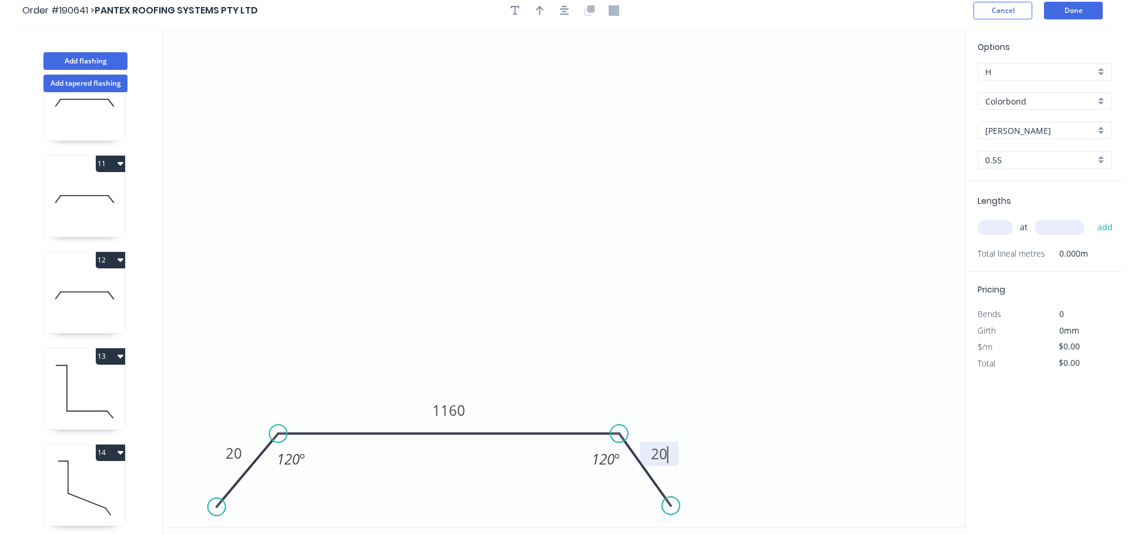
scroll to position [0, 0]
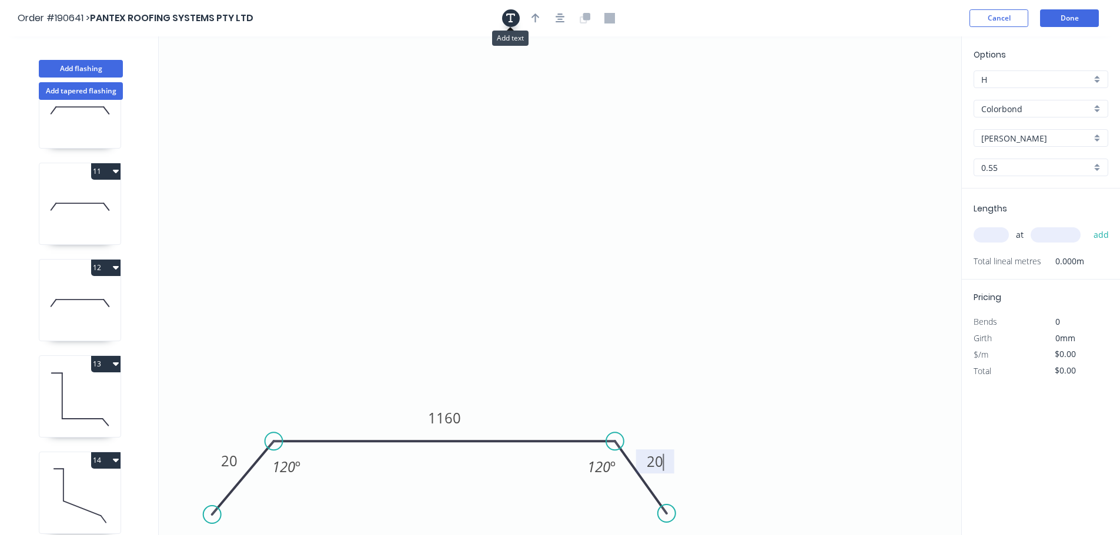
click at [505, 24] on button "button" at bounding box center [511, 18] width 18 height 18
type input "$27.92"
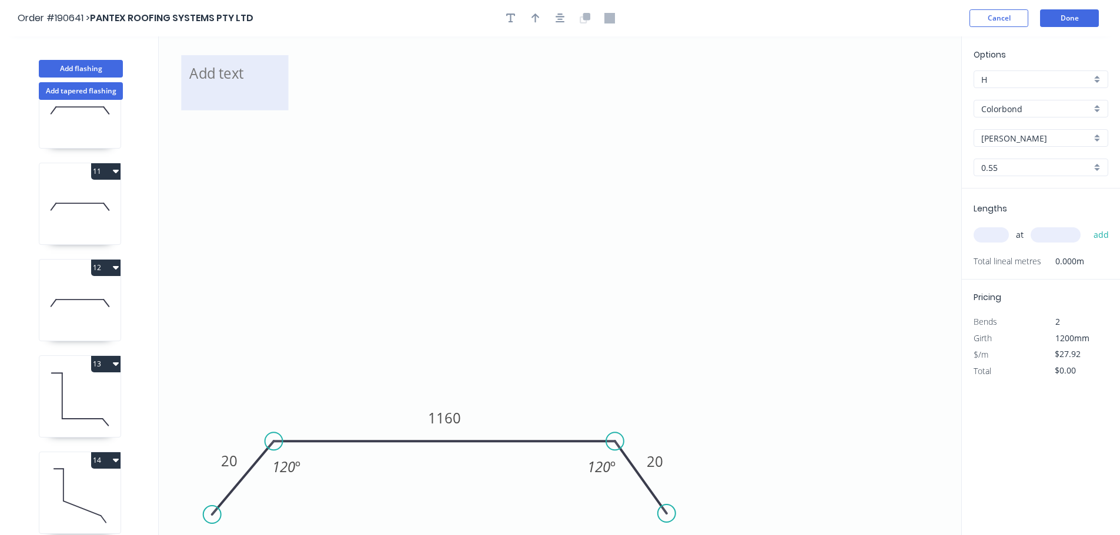
click at [247, 76] on textarea at bounding box center [234, 82] width 95 height 43
type textarea ".."
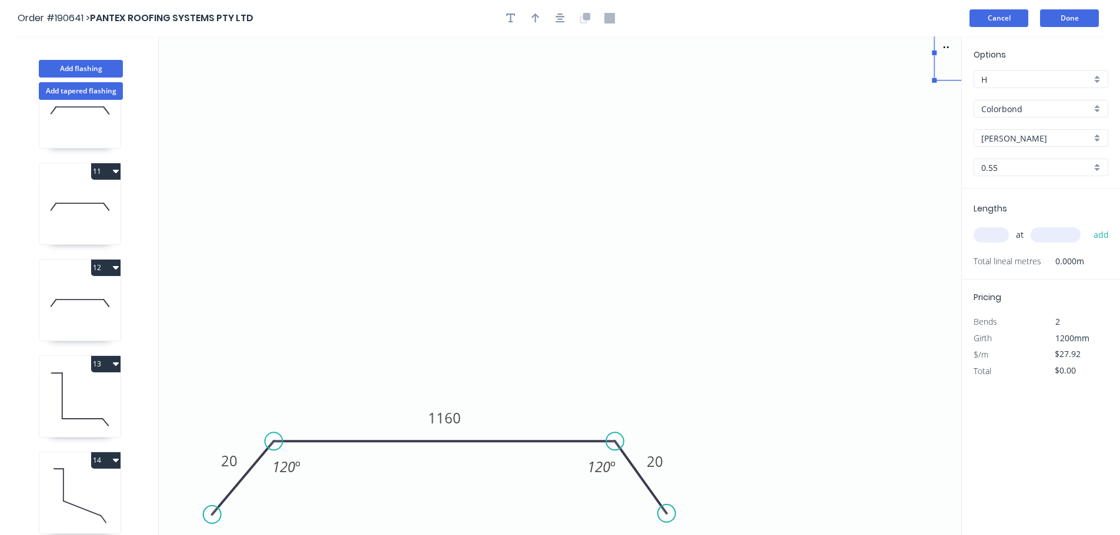
drag, startPoint x: 256, startPoint y: 56, endPoint x: 1009, endPoint y: 26, distance: 753.5
click at [1009, 26] on div "Order #190641 > PANTEX ROOFING SYSTEMS PTY LTD Cancel Done Add flashing Add tap…" at bounding box center [560, 278] width 1120 height 557
click at [982, 235] on input "text" at bounding box center [990, 234] width 35 height 15
type input "1"
type input "20"
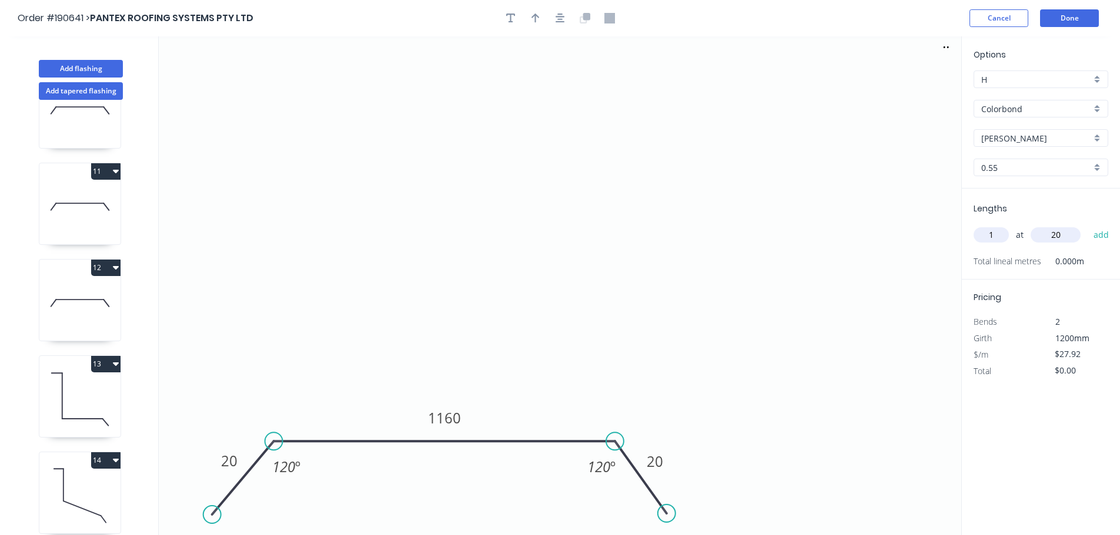
click at [1063, 239] on input "20" at bounding box center [1055, 234] width 50 height 15
type input "2070"
click at [1087, 225] on button "add" at bounding box center [1101, 235] width 28 height 20
type input "$57.79"
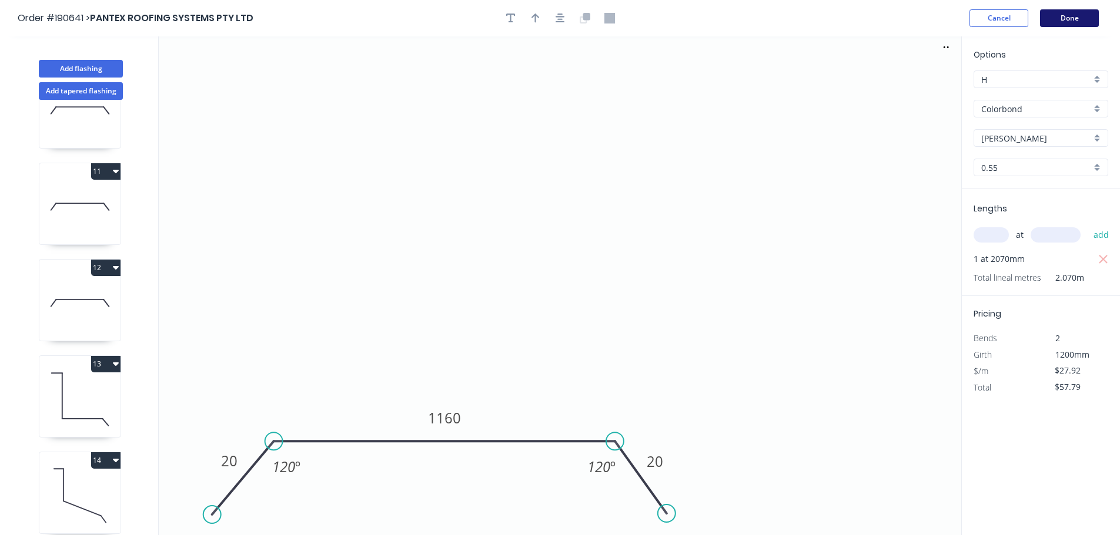
click at [1070, 16] on button "Done" at bounding box center [1069, 18] width 59 height 18
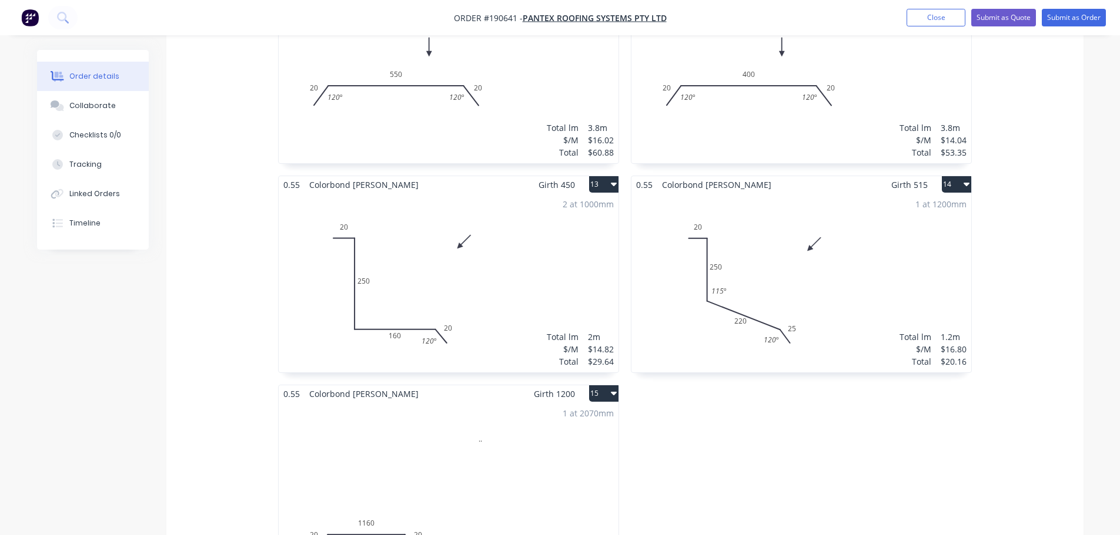
scroll to position [1528, 0]
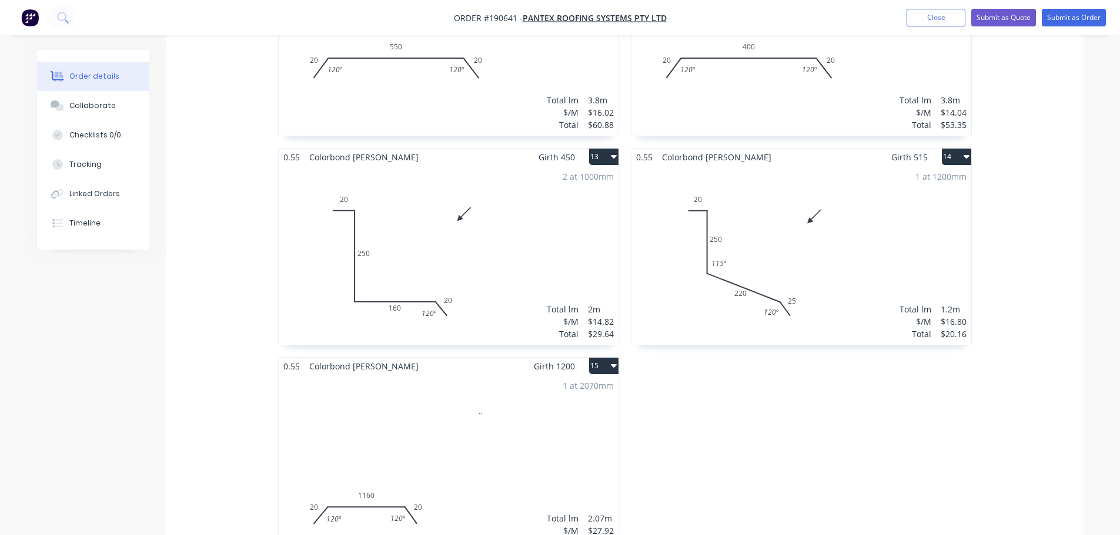
click at [815, 197] on div "1 at 1200mm Total lm $/M Total 1.2m $16.80 $20.16" at bounding box center [801, 255] width 340 height 179
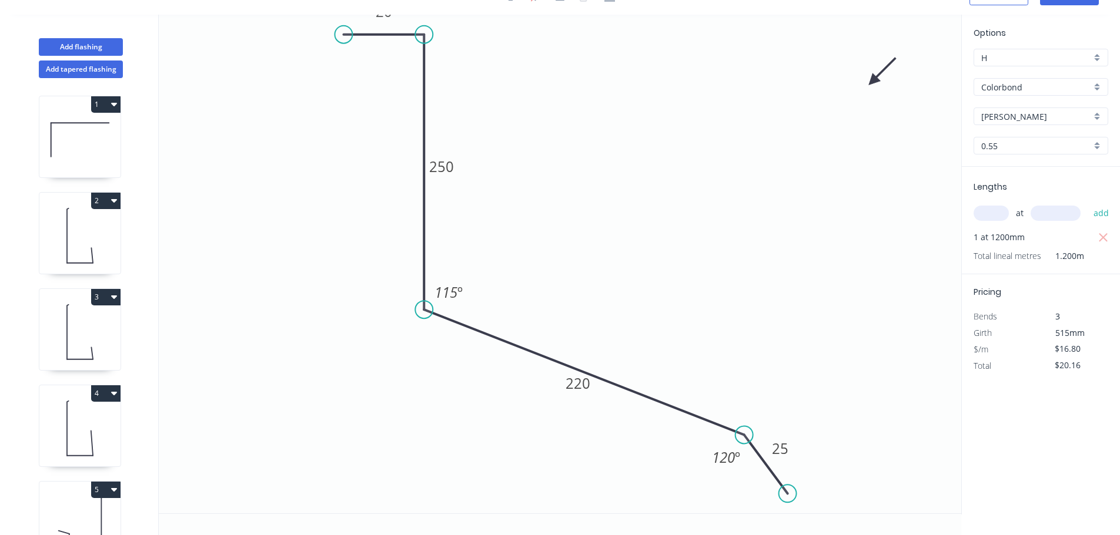
scroll to position [22, 0]
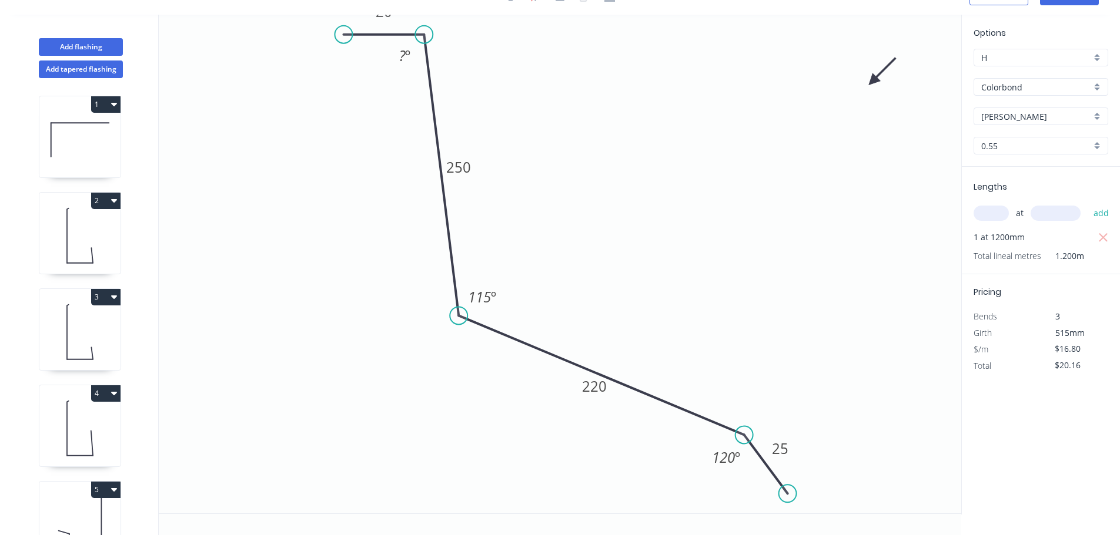
drag, startPoint x: 435, startPoint y: 319, endPoint x: 458, endPoint y: 316, distance: 23.7
click at [458, 316] on circle at bounding box center [459, 316] width 18 height 18
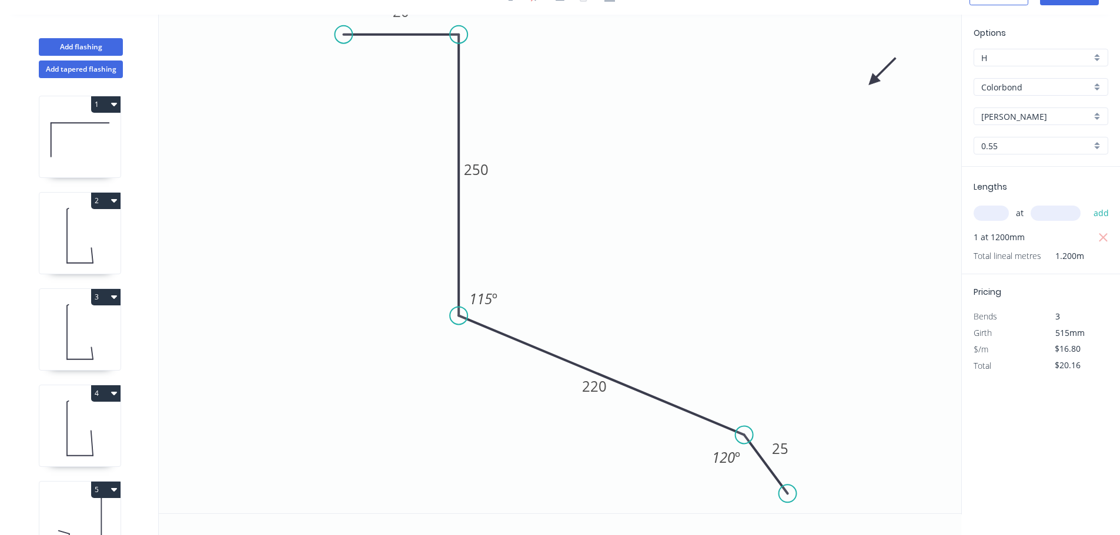
click at [445, 39] on icon "0 20 250 220 25 115 º 120 º" at bounding box center [560, 264] width 802 height 499
drag, startPoint x: 335, startPoint y: 34, endPoint x: 371, endPoint y: 35, distance: 35.9
click at [371, 35] on circle at bounding box center [371, 35] width 18 height 18
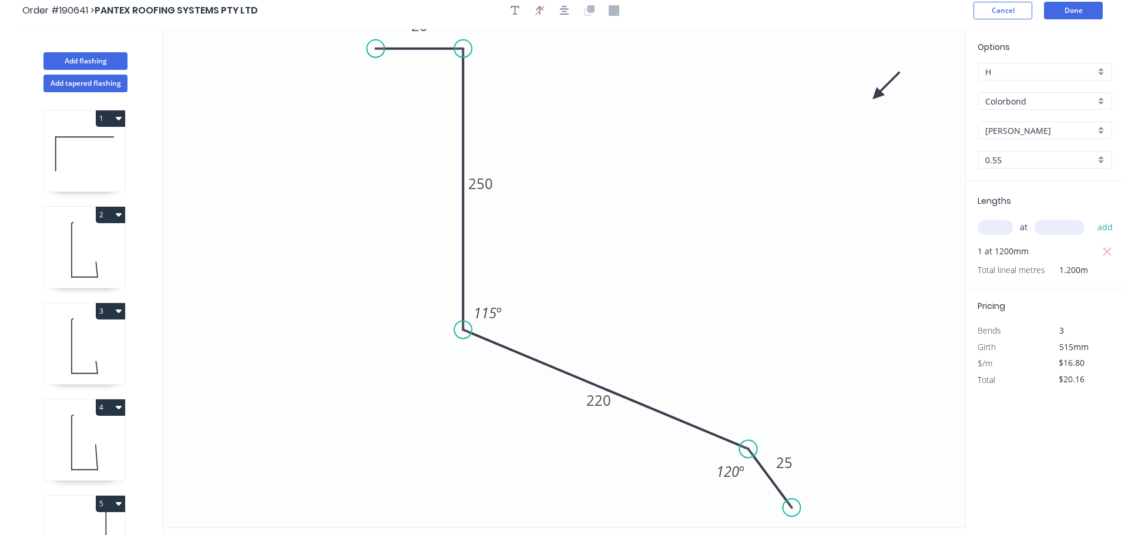
scroll to position [0, 0]
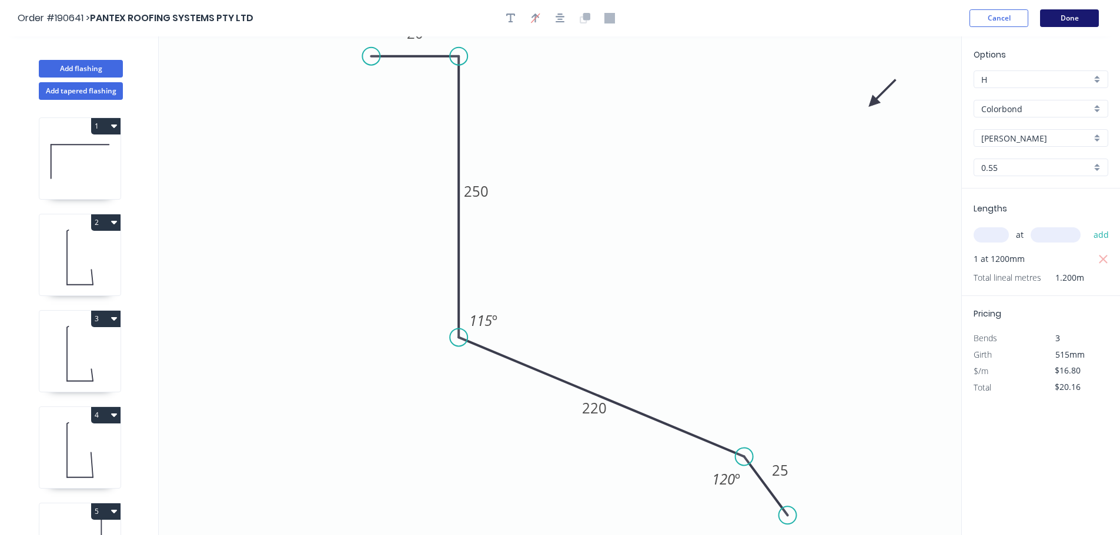
click at [1059, 19] on button "Done" at bounding box center [1069, 18] width 59 height 18
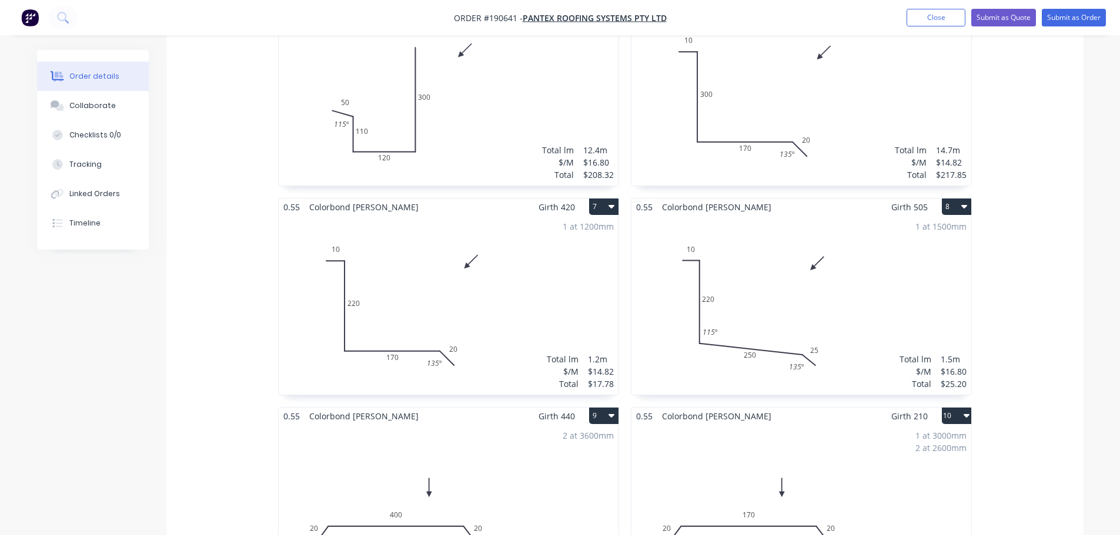
scroll to position [999, 0]
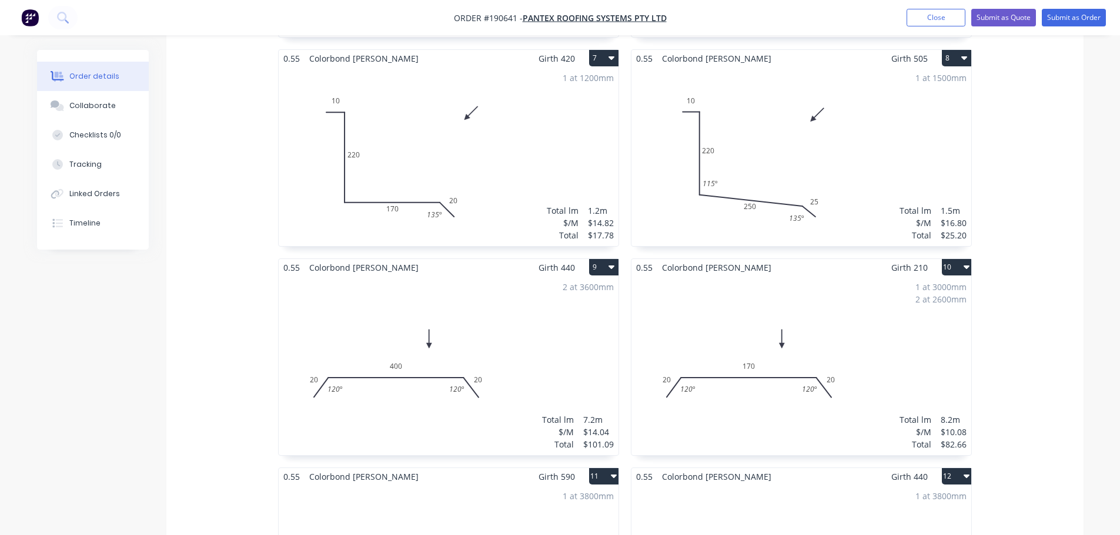
click at [671, 194] on div "1 at 1500mm Total lm $/M Total 1.5m $16.80 $25.20" at bounding box center [801, 156] width 340 height 179
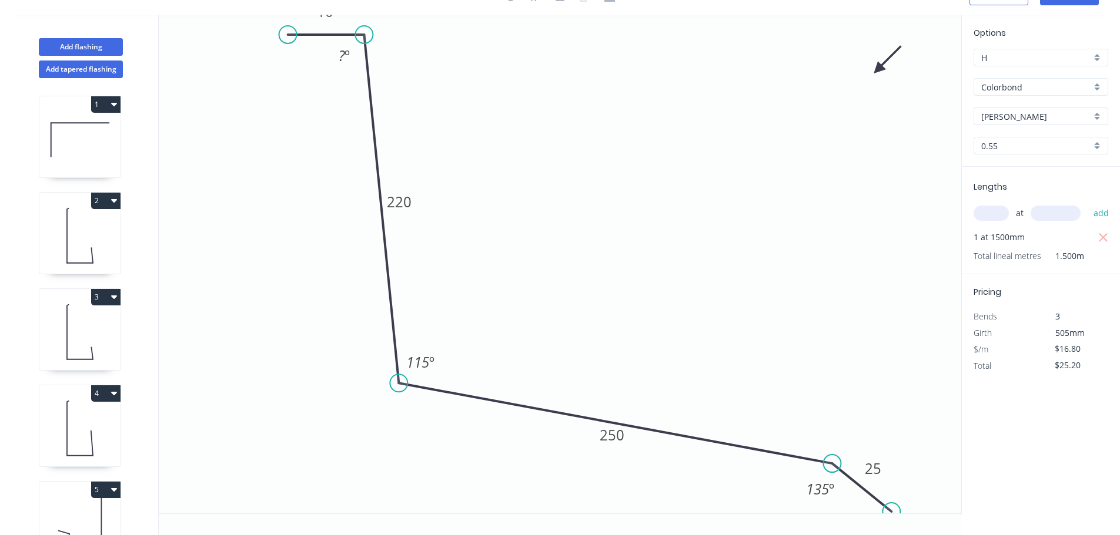
drag, startPoint x: 381, startPoint y: 397, endPoint x: 398, endPoint y: 384, distance: 22.2
click at [398, 384] on circle at bounding box center [399, 383] width 18 height 18
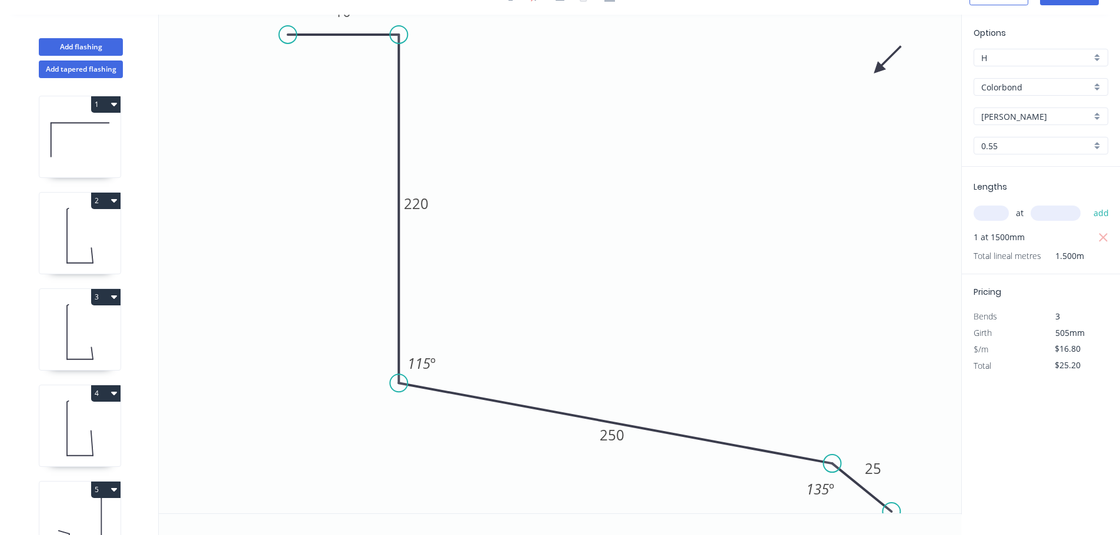
drag, startPoint x: 363, startPoint y: 32, endPoint x: 378, endPoint y: 33, distance: 15.4
click at [378, 33] on icon "0 10 220 250 25 115 º 135 º" at bounding box center [560, 264] width 802 height 499
drag, startPoint x: 309, startPoint y: 36, endPoint x: 323, endPoint y: 36, distance: 14.7
click at [323, 36] on circle at bounding box center [323, 35] width 18 height 18
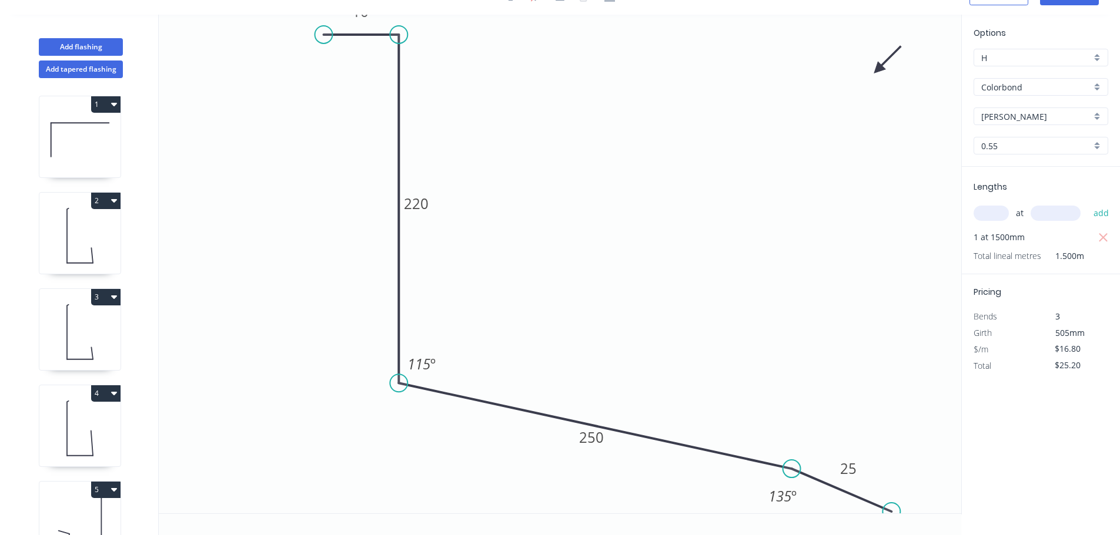
drag, startPoint x: 798, startPoint y: 473, endPoint x: 792, endPoint y: 470, distance: 7.4
click at [792, 470] on circle at bounding box center [792, 469] width 18 height 18
drag, startPoint x: 869, startPoint y: 507, endPoint x: 840, endPoint y: 513, distance: 30.0
click at [840, 513] on icon "0 10 220 250 25 115 º 135 º" at bounding box center [560, 264] width 802 height 499
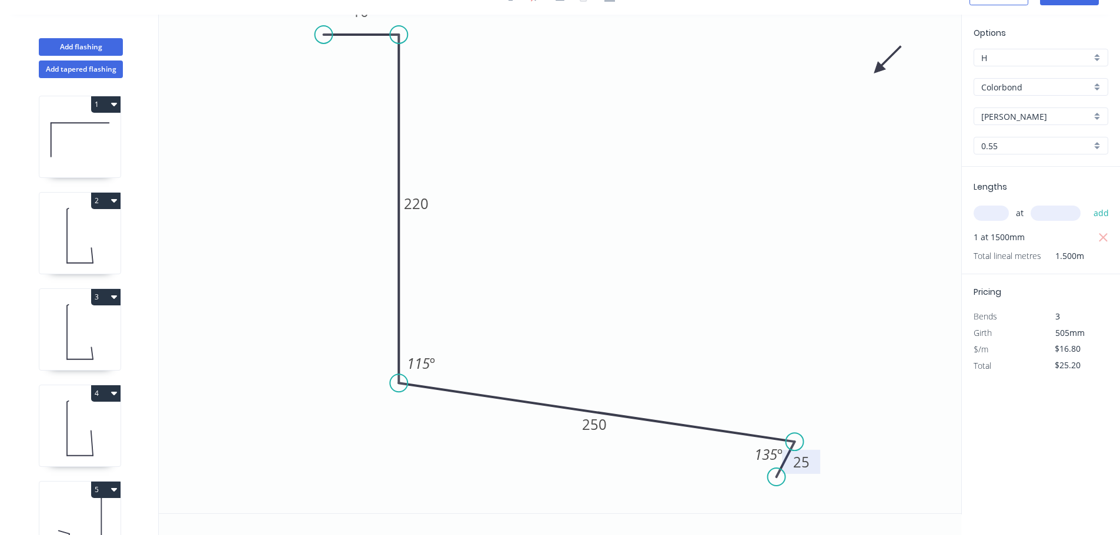
drag, startPoint x: 776, startPoint y: 478, endPoint x: 788, endPoint y: 460, distance: 21.4
click at [786, 438] on circle at bounding box center [795, 442] width 18 height 18
drag, startPoint x: 778, startPoint y: 474, endPoint x: 856, endPoint y: 477, distance: 78.8
click at [856, 477] on circle at bounding box center [853, 478] width 18 height 18
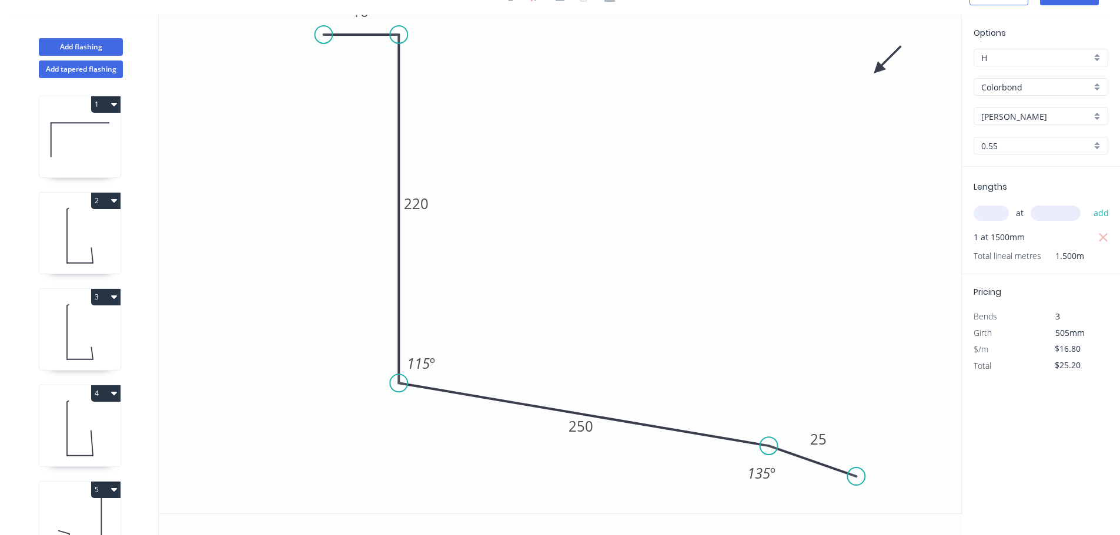
drag, startPoint x: 773, startPoint y: 460, endPoint x: 769, endPoint y: 447, distance: 13.8
click at [769, 447] on circle at bounding box center [769, 446] width 18 height 18
drag, startPoint x: 853, startPoint y: 468, endPoint x: 830, endPoint y: 506, distance: 44.0
click at [830, 506] on circle at bounding box center [829, 507] width 18 height 18
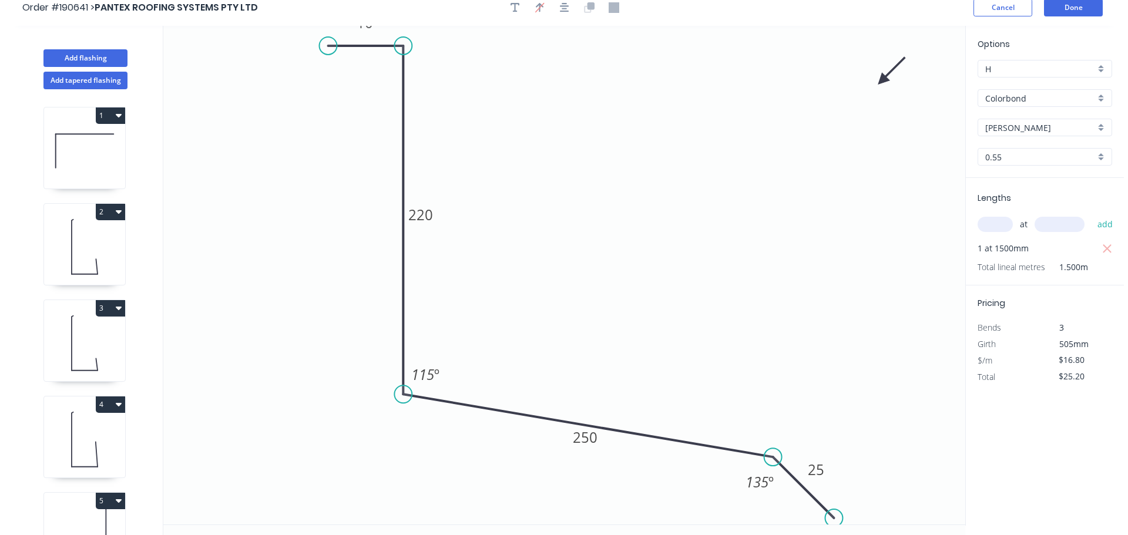
scroll to position [0, 0]
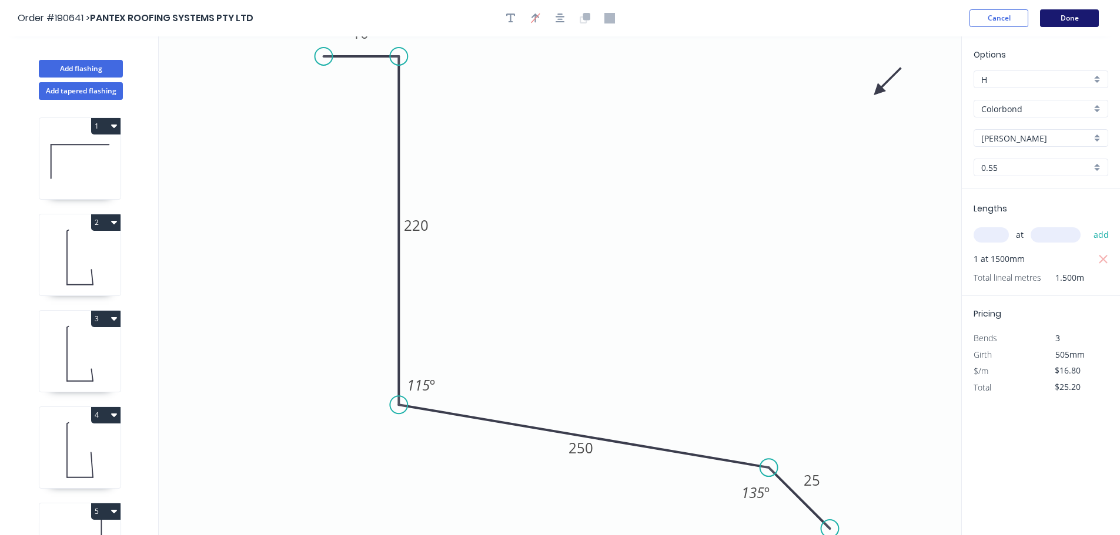
click at [1057, 22] on button "Done" at bounding box center [1069, 18] width 59 height 18
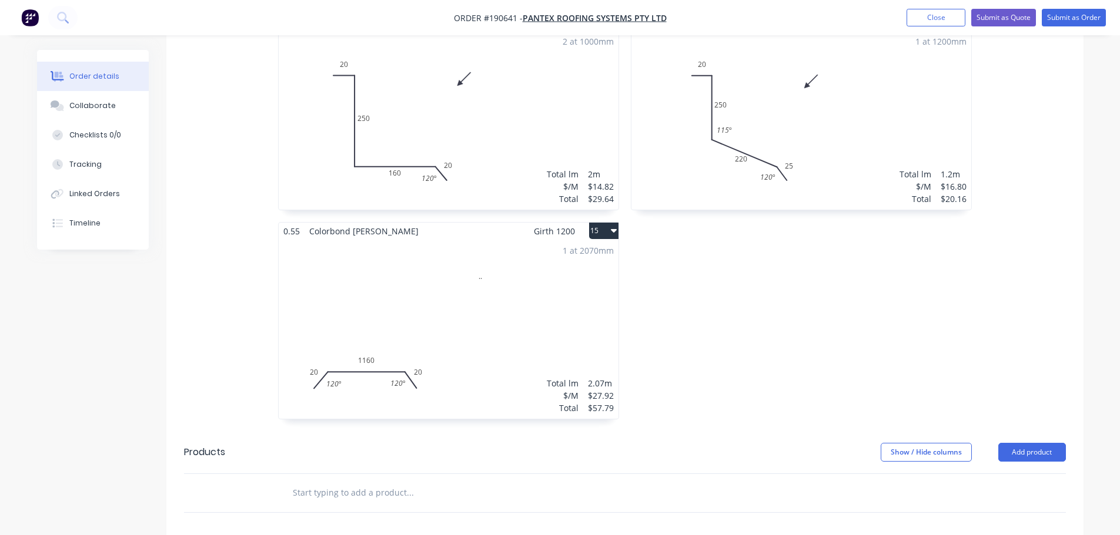
scroll to position [1704, 0]
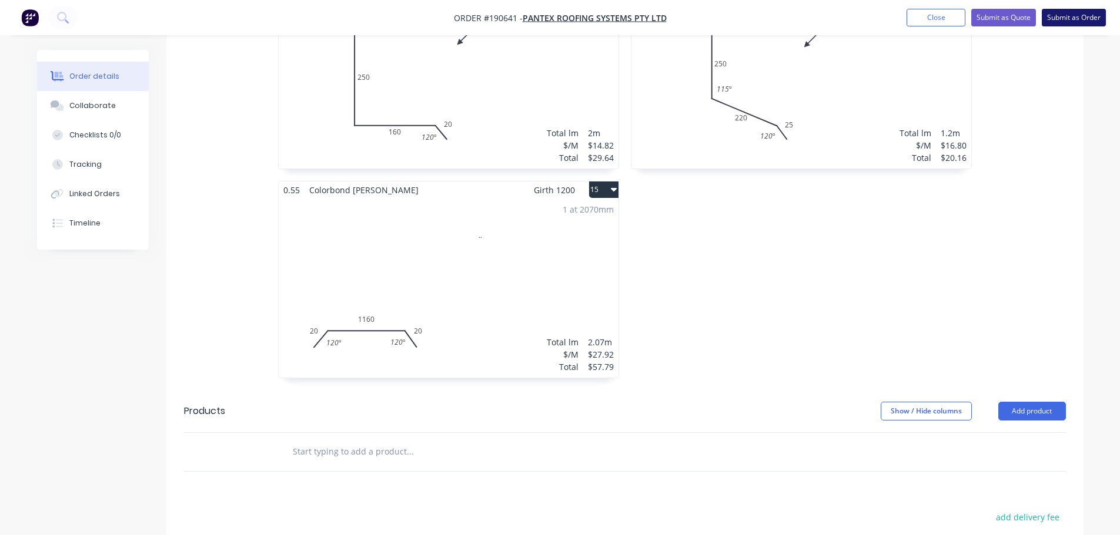
click at [1081, 14] on button "Submit as Order" at bounding box center [1073, 18] width 64 height 18
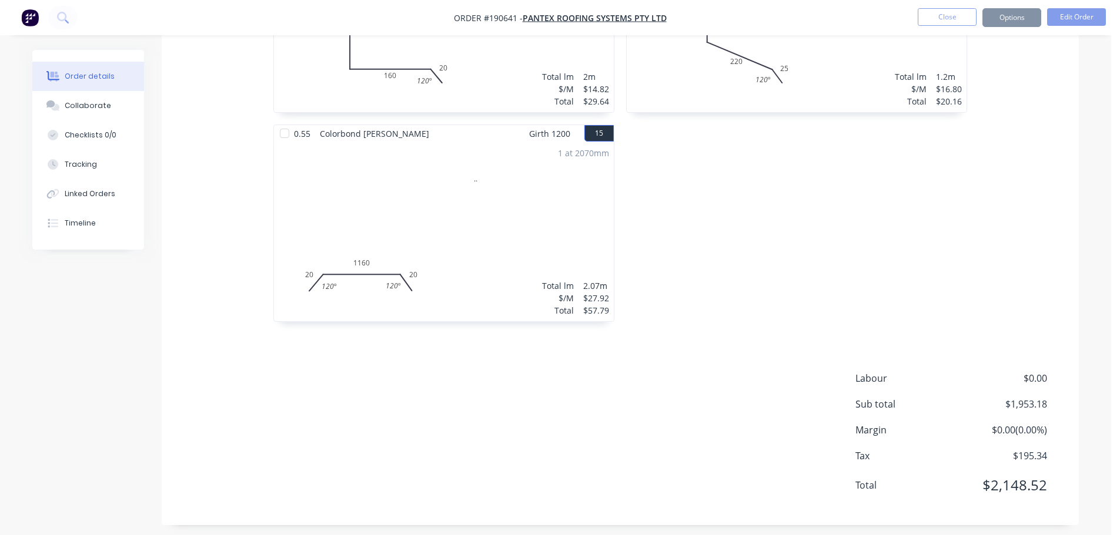
scroll to position [0, 0]
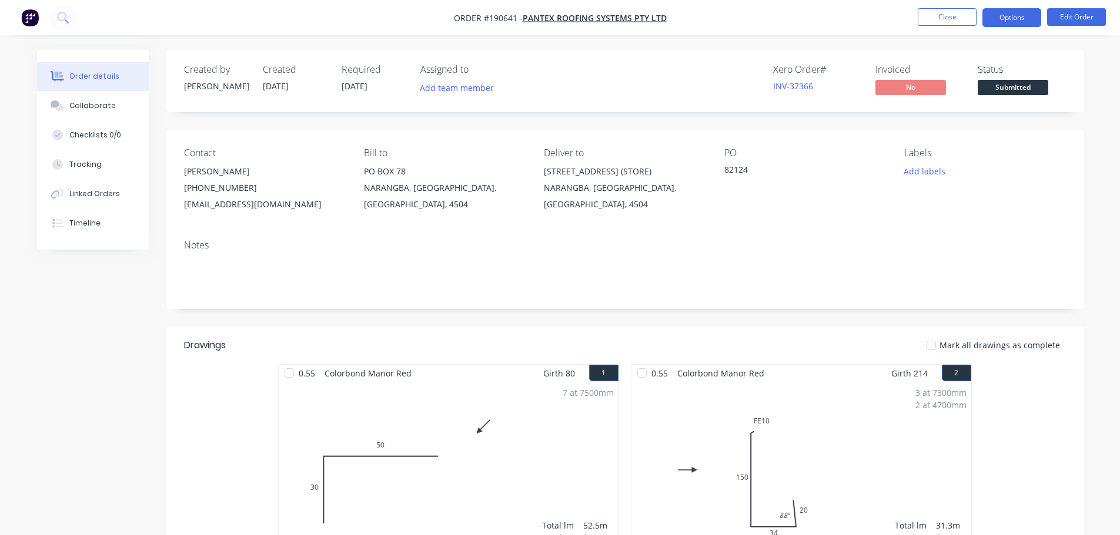
click at [1005, 24] on button "Options" at bounding box center [1011, 17] width 59 height 19
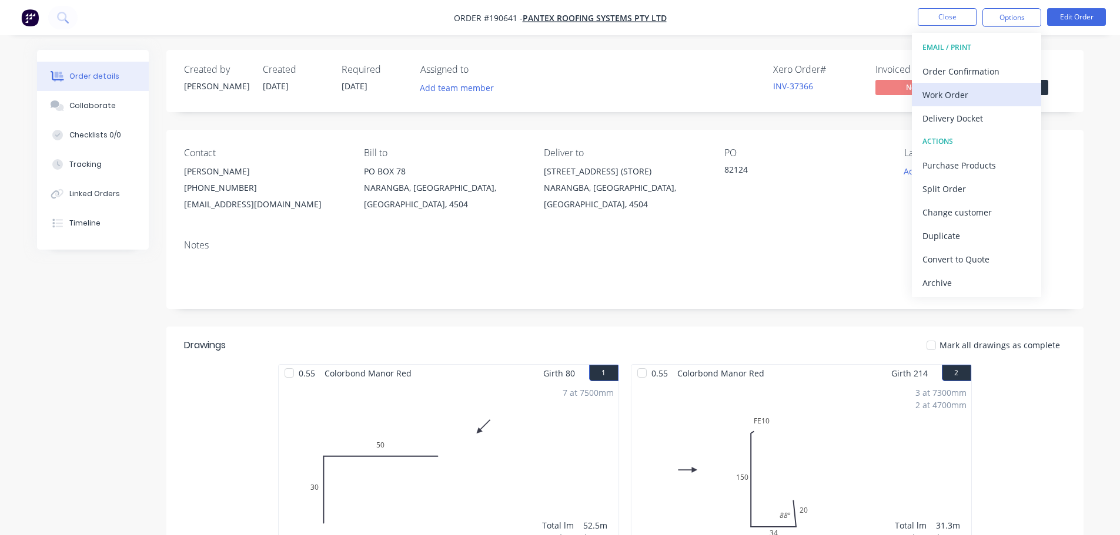
click at [964, 98] on div "Work Order" at bounding box center [976, 94] width 108 height 17
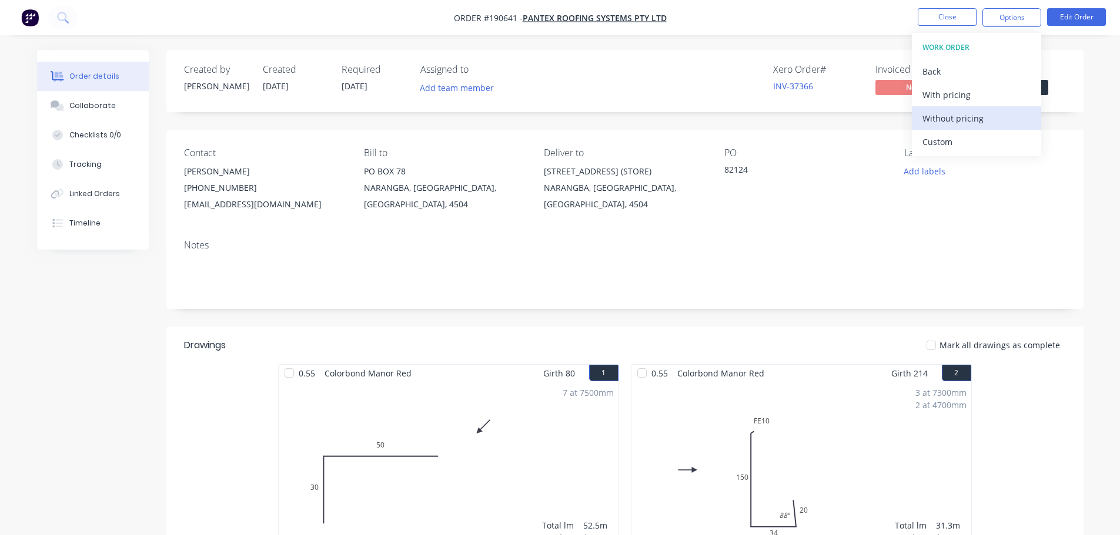
click at [967, 124] on div "Without pricing" at bounding box center [976, 118] width 108 height 17
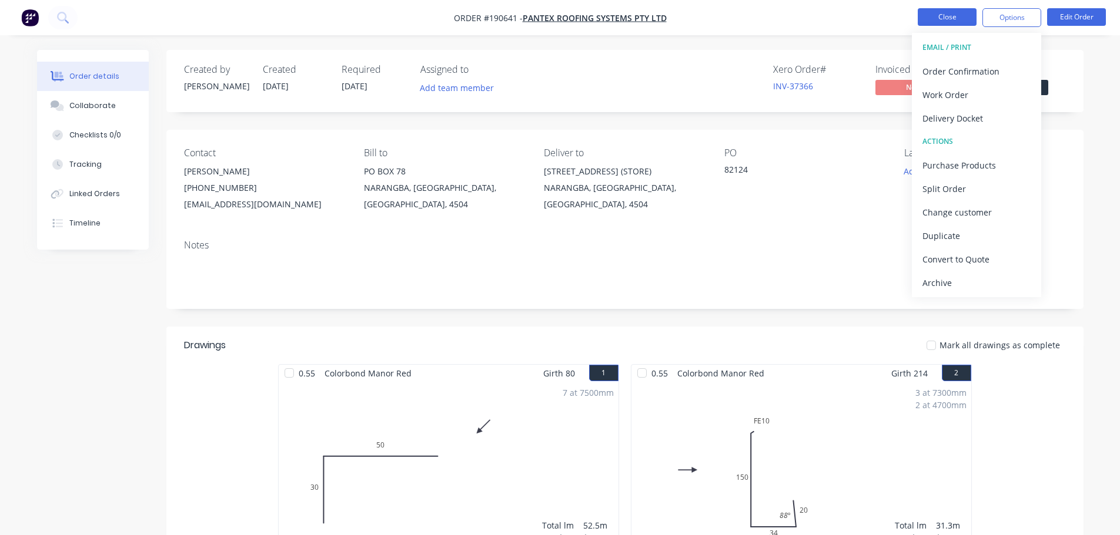
click at [954, 17] on button "Close" at bounding box center [946, 17] width 59 height 18
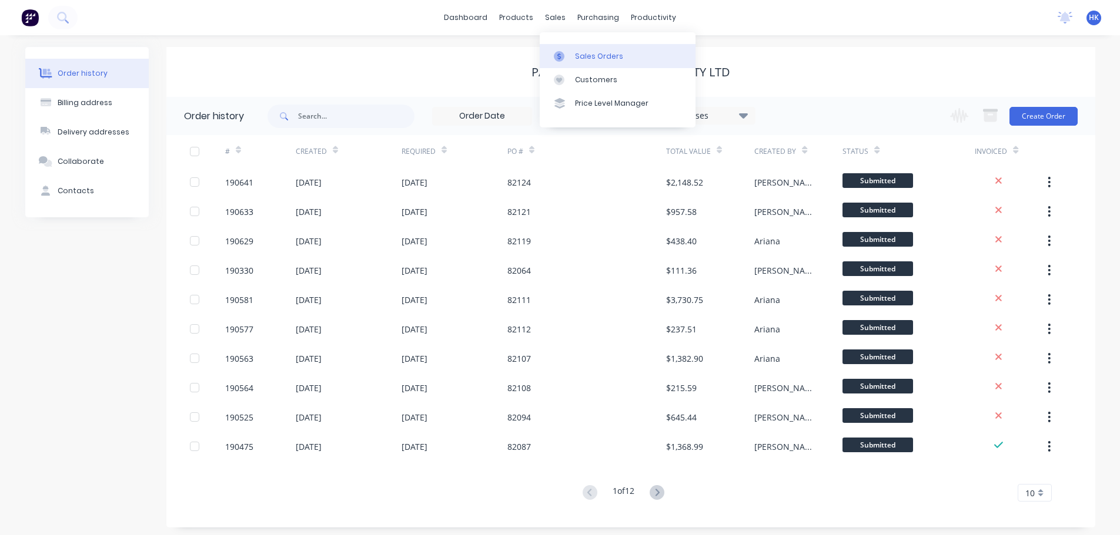
click at [597, 59] on div "Sales Orders" at bounding box center [599, 56] width 48 height 11
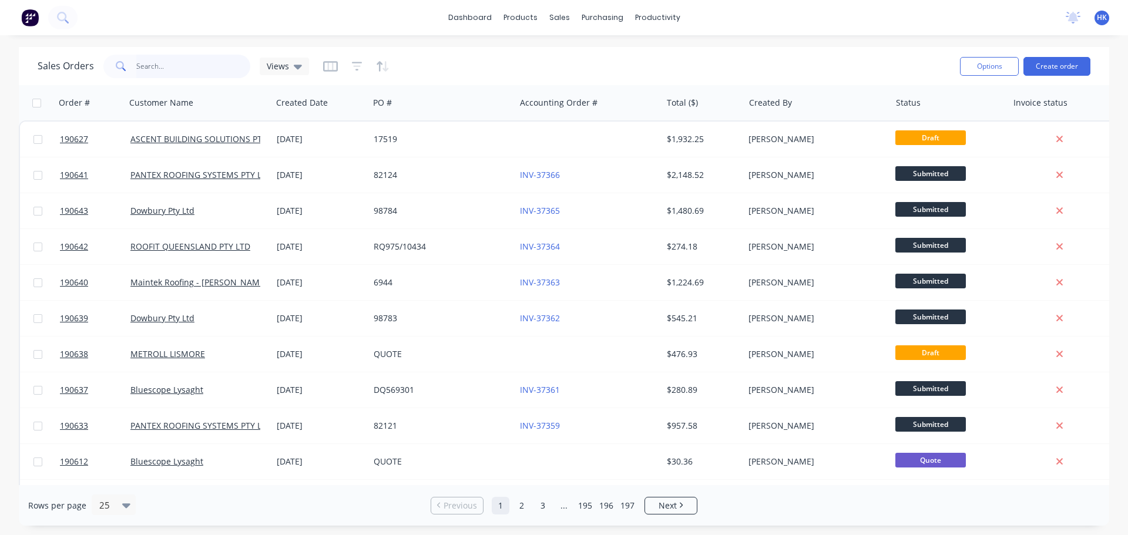
click at [144, 68] on input "text" at bounding box center [193, 67] width 115 height 24
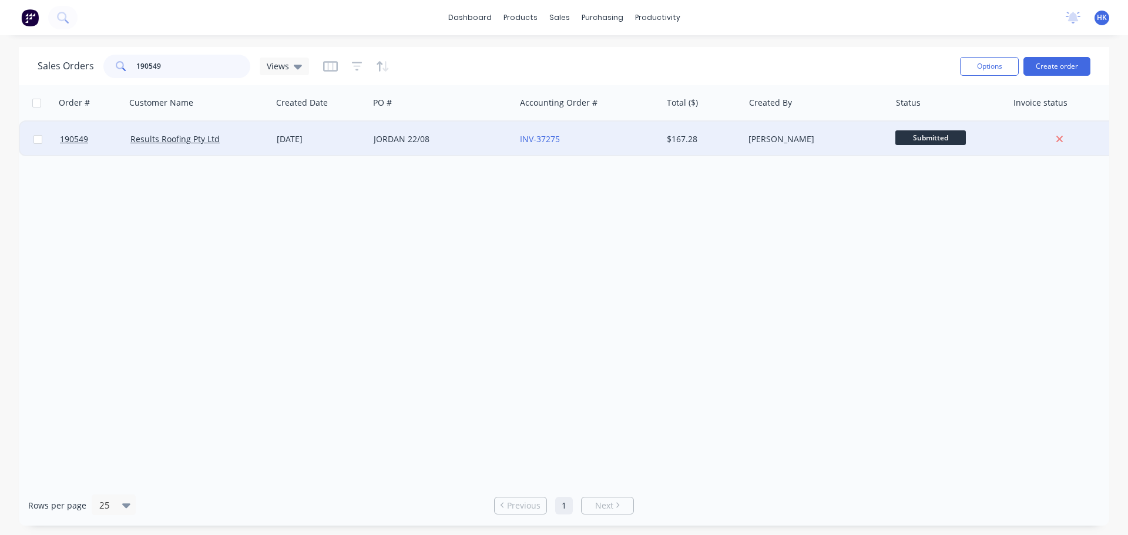
type input "190549"
click at [453, 147] on div "JORDAN 22/08" at bounding box center [442, 139] width 146 height 35
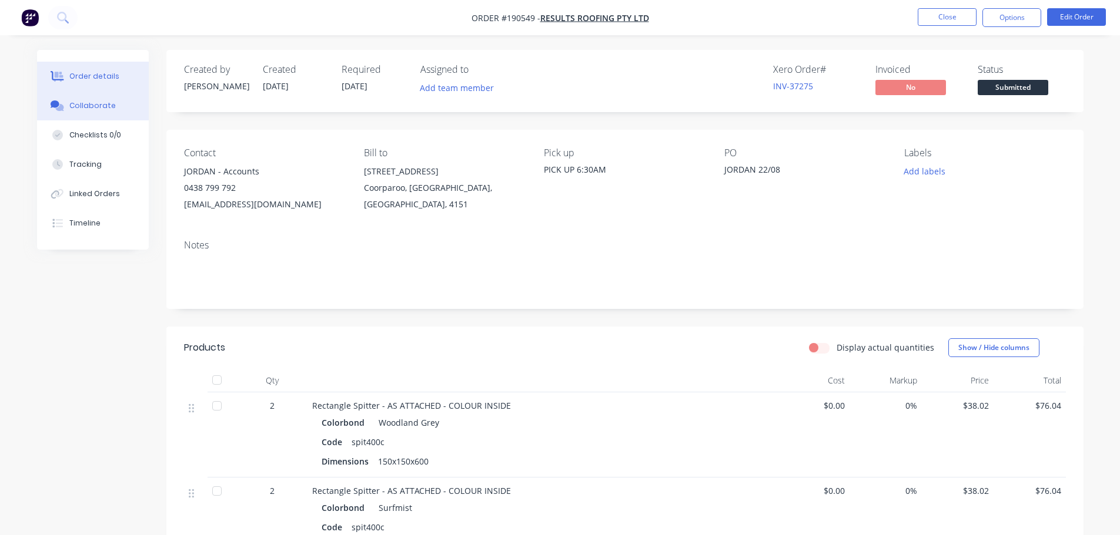
click at [93, 111] on button "Collaborate" at bounding box center [93, 105] width 112 height 29
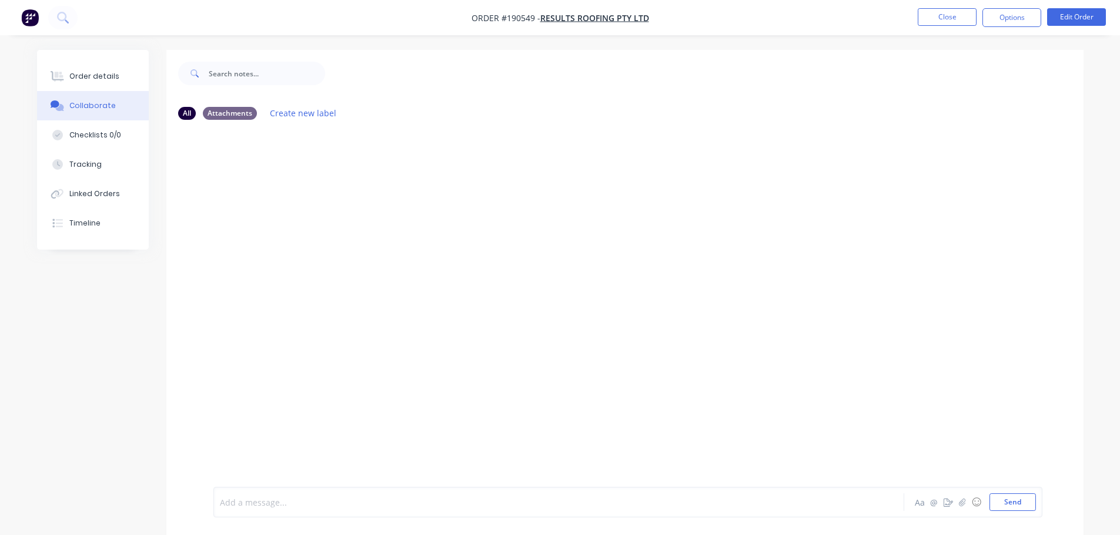
click at [308, 508] on div at bounding box center [525, 503] width 611 height 12
drag, startPoint x: 450, startPoint y: 502, endPoint x: 206, endPoint y: 517, distance: 244.9
click at [206, 517] on div "Order has been picked up by [PERSON_NAME] at 6am [DATE] Aa @ ☺ Send" at bounding box center [624, 503] width 917 height 66
click at [464, 498] on div "Order has been picked up by [PERSON_NAME] at 6am [DATE]" at bounding box center [525, 503] width 611 height 12
drag, startPoint x: 426, startPoint y: 515, endPoint x: 382, endPoint y: 518, distance: 44.2
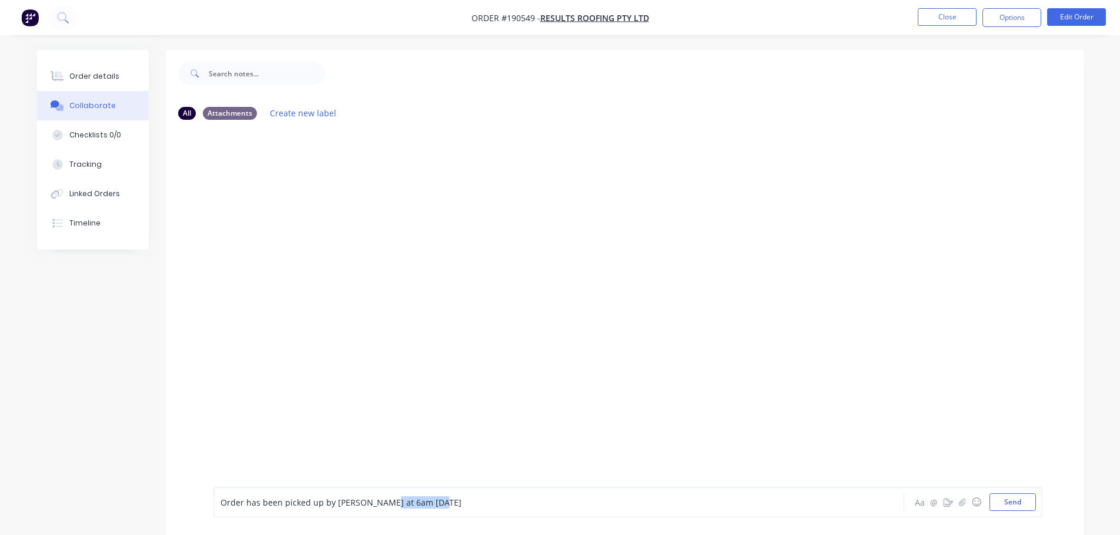
click at [382, 518] on div "Order has been picked up by [PERSON_NAME] at 6am [DATE] Aa @ ☺ Send" at bounding box center [624, 503] width 917 height 66
copy span "- [DATE]"
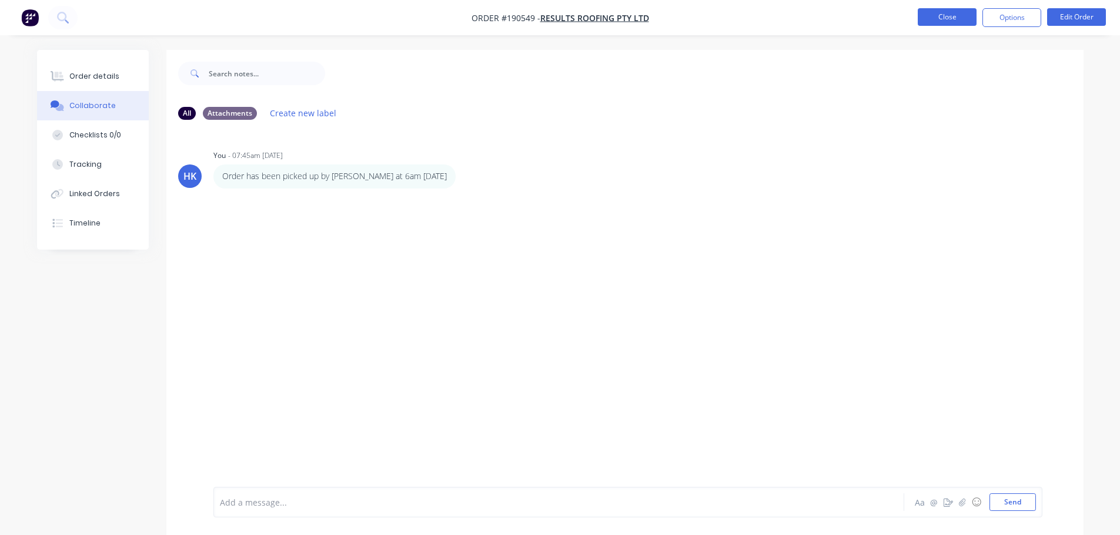
click at [950, 22] on button "Close" at bounding box center [946, 17] width 59 height 18
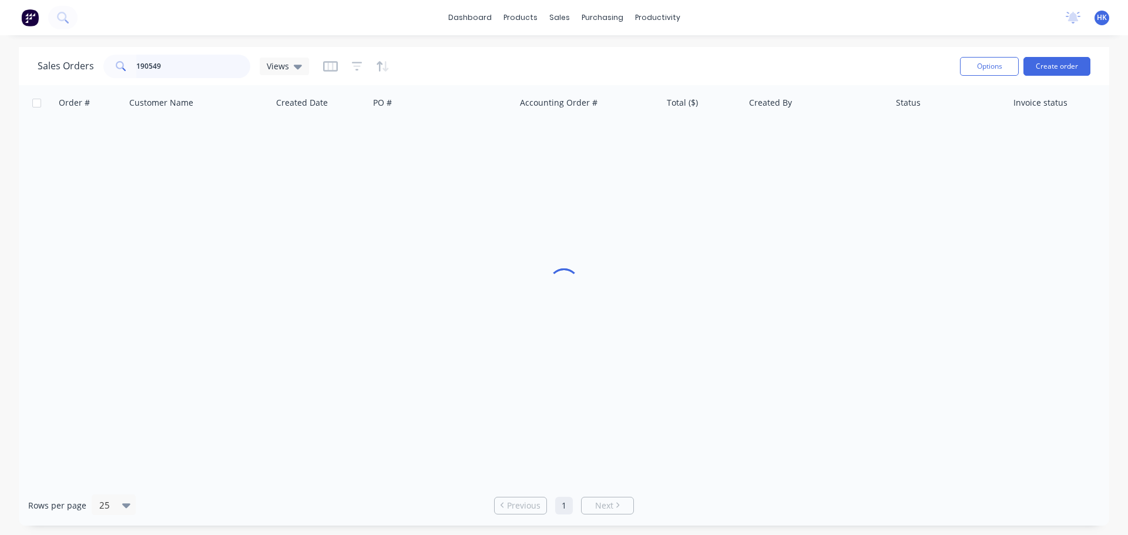
click at [191, 69] on input "190549" at bounding box center [193, 67] width 115 height 24
click at [190, 69] on input "190549" at bounding box center [193, 67] width 115 height 24
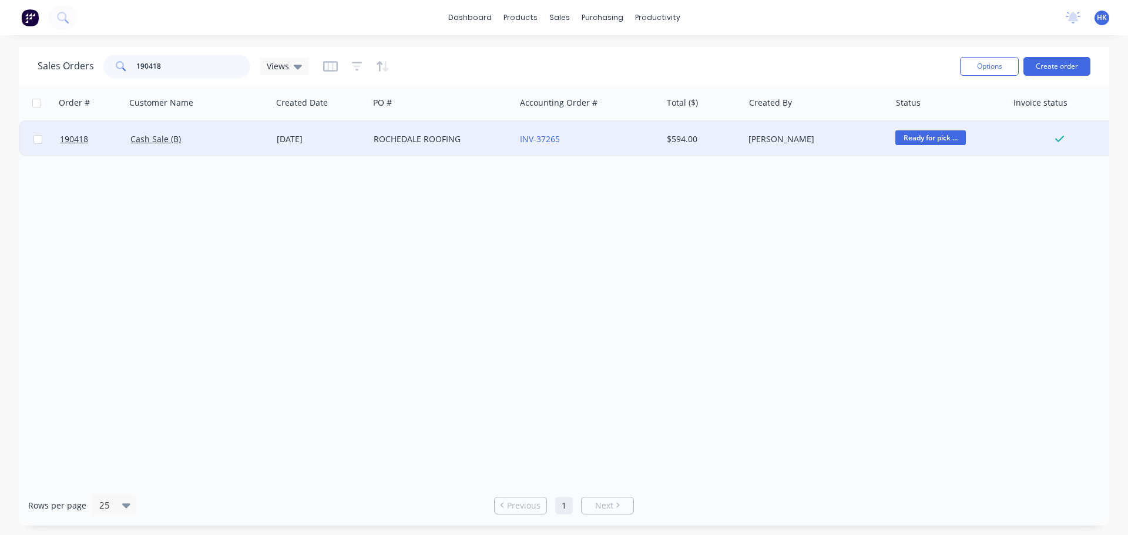
type input "190418"
click at [329, 145] on div "[DATE]" at bounding box center [320, 139] width 97 height 35
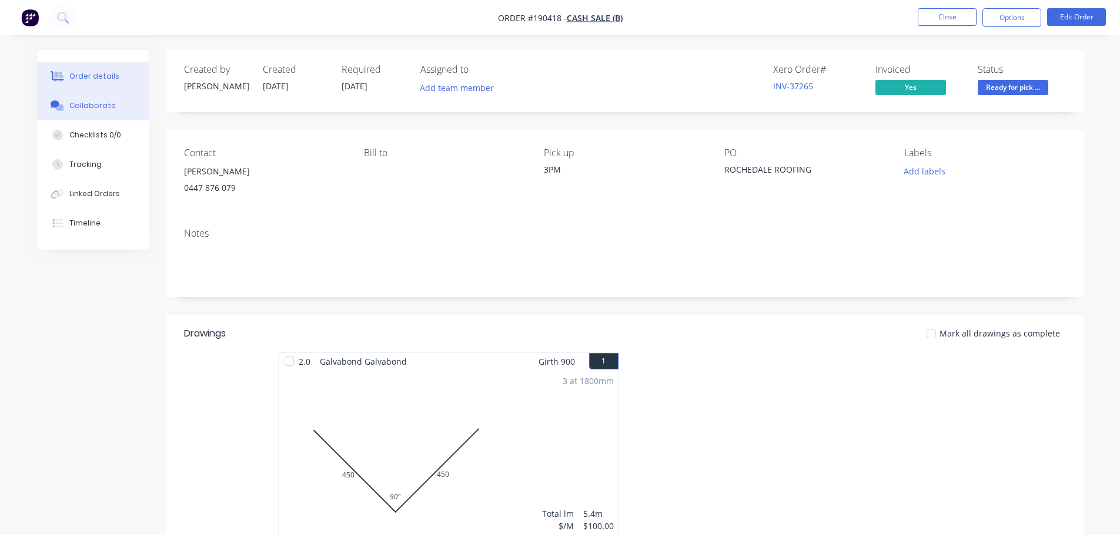
click at [81, 104] on div "Collaborate" at bounding box center [92, 105] width 46 height 11
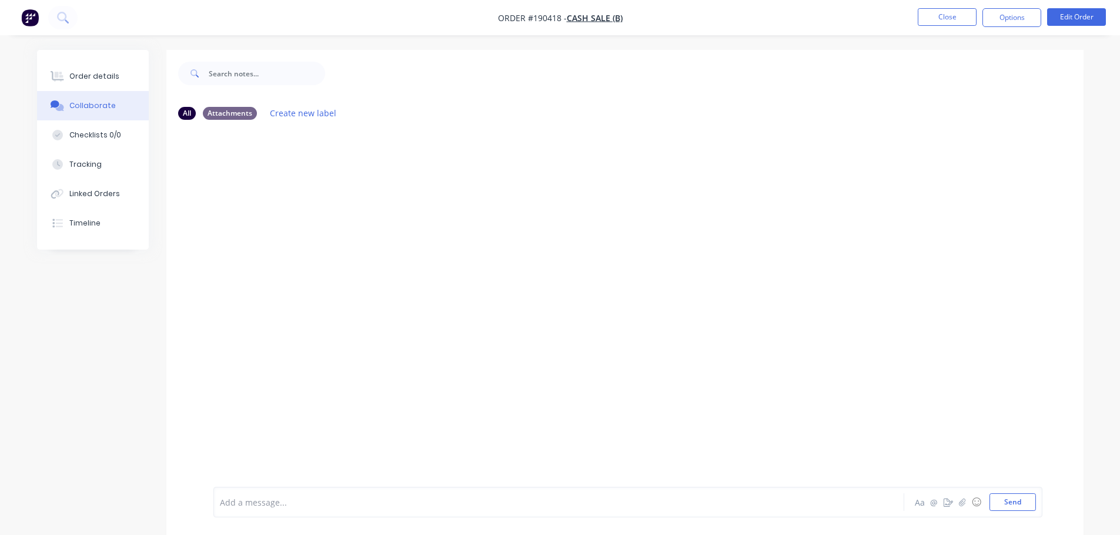
click at [264, 492] on div "Add a message... Aa @ ☺ Send" at bounding box center [627, 502] width 829 height 31
click at [249, 502] on div at bounding box center [525, 503] width 611 height 12
drag, startPoint x: 437, startPoint y: 501, endPoint x: 378, endPoint y: 512, distance: 59.2
click at [378, 512] on div "Order has been picked up by [PERSON_NAME] at 2pm [DATE] Aa @ ☺ Send" at bounding box center [627, 502] width 829 height 31
copy span "- [DATE]"
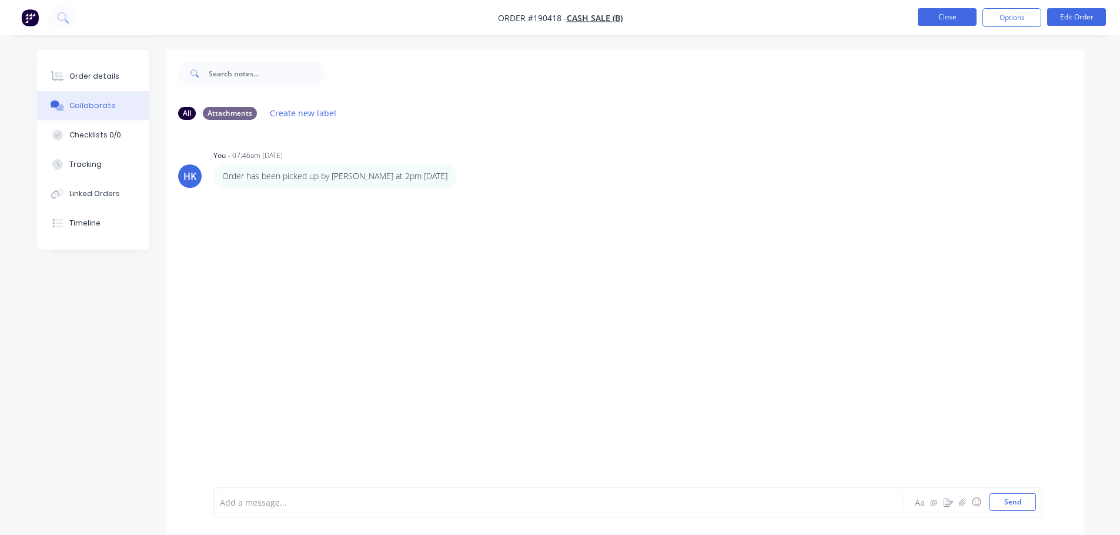
click at [927, 15] on button "Close" at bounding box center [946, 17] width 59 height 18
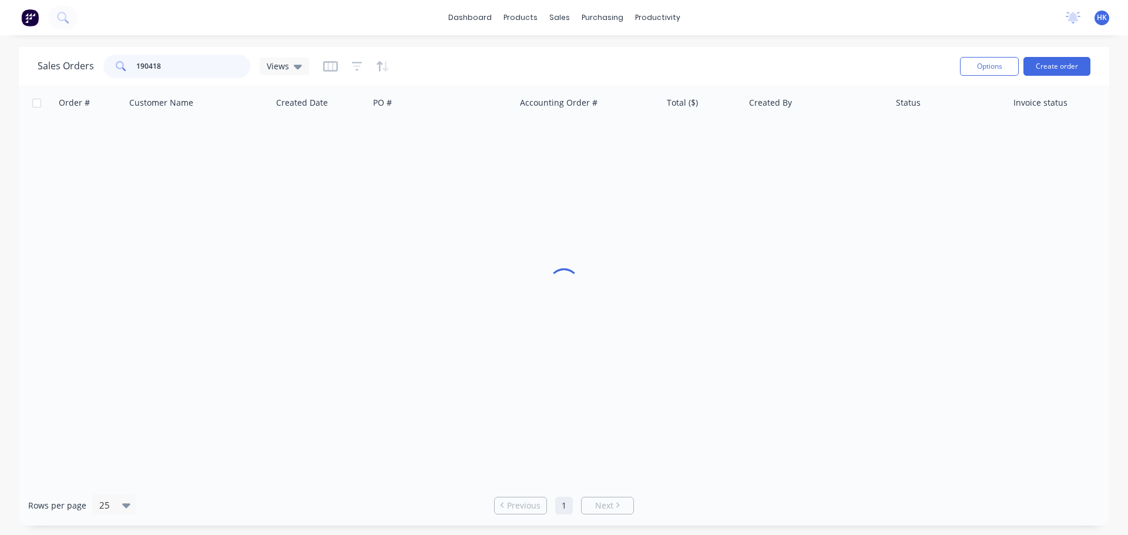
drag, startPoint x: 202, startPoint y: 61, endPoint x: 133, endPoint y: 68, distance: 69.1
click at [134, 66] on div "190418" at bounding box center [176, 67] width 147 height 24
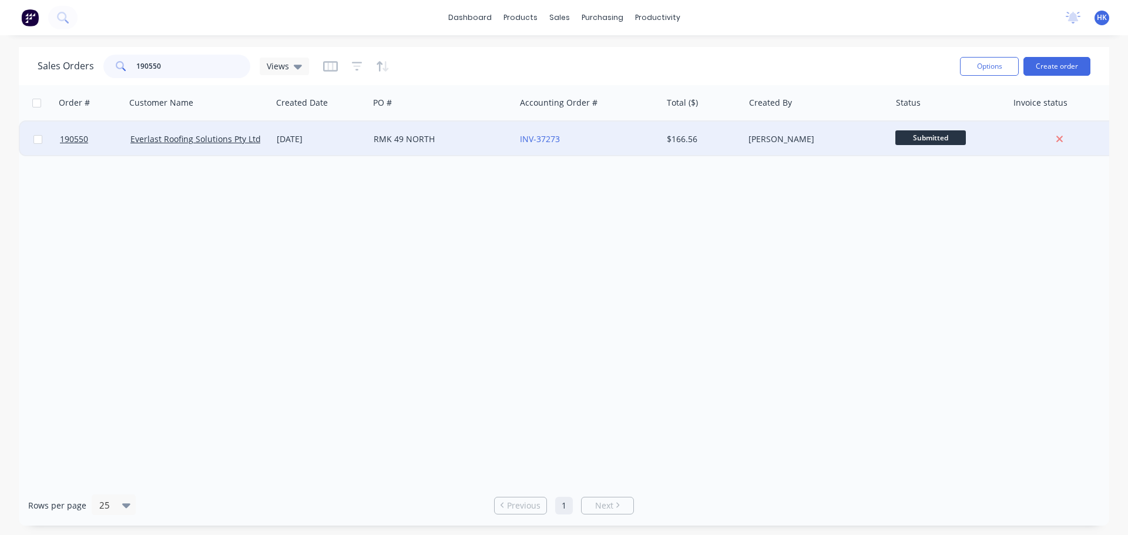
type input "190550"
click at [451, 144] on div "RMK 49 NORTH" at bounding box center [439, 139] width 130 height 12
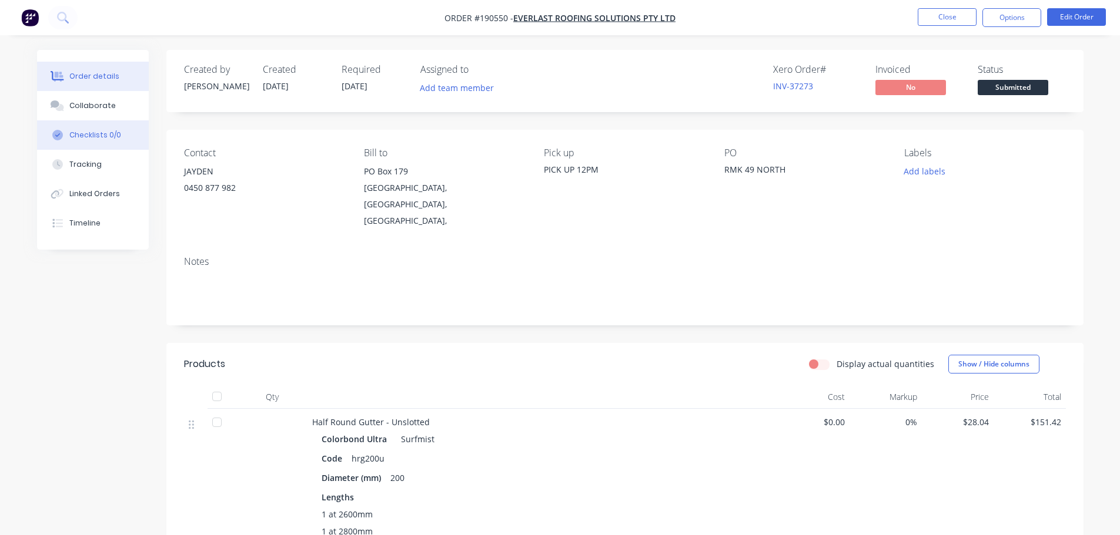
drag, startPoint x: 91, startPoint y: 105, endPoint x: 125, endPoint y: 146, distance: 53.4
click at [91, 107] on div "Collaborate" at bounding box center [92, 105] width 46 height 11
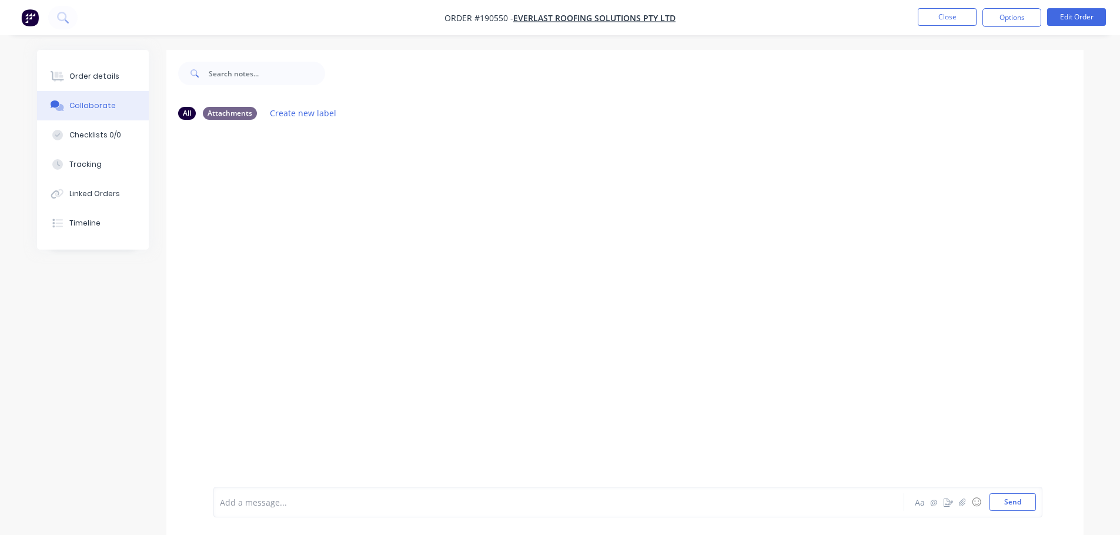
click at [262, 508] on div at bounding box center [525, 503] width 611 height 12
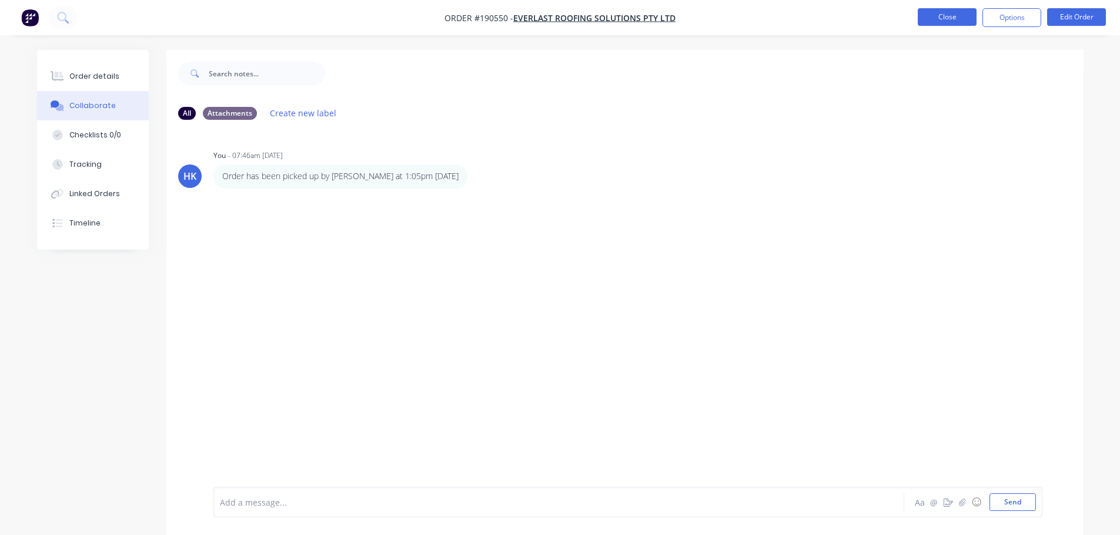
click at [954, 11] on button "Close" at bounding box center [946, 17] width 59 height 18
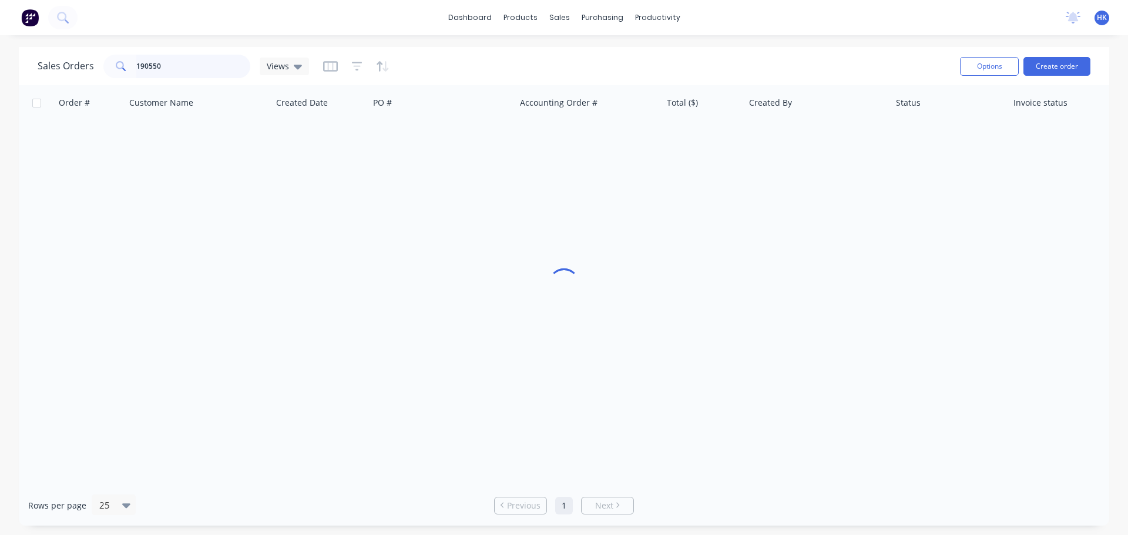
click at [102, 79] on div "Sales Orders 190550 Views" at bounding box center [494, 66] width 913 height 29
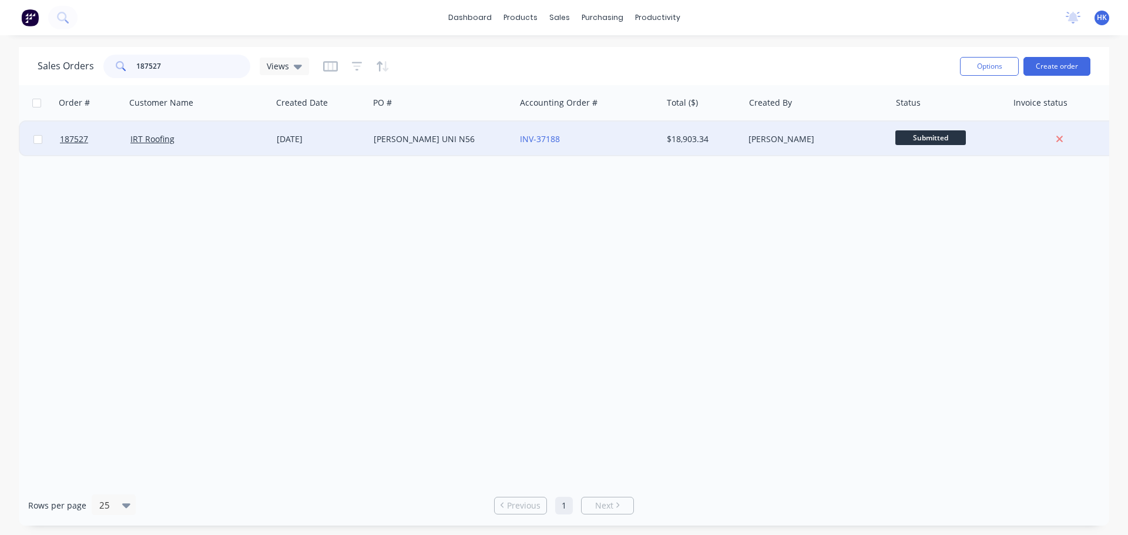
type input "187527"
click at [223, 136] on div "IRT Roofing" at bounding box center [195, 139] width 130 height 12
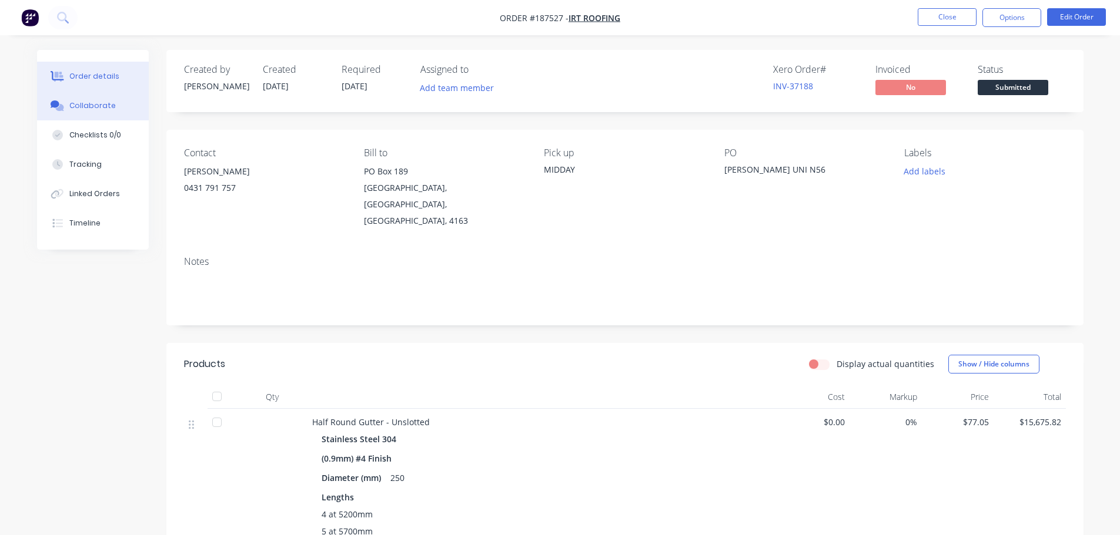
click at [103, 104] on div "Collaborate" at bounding box center [92, 105] width 46 height 11
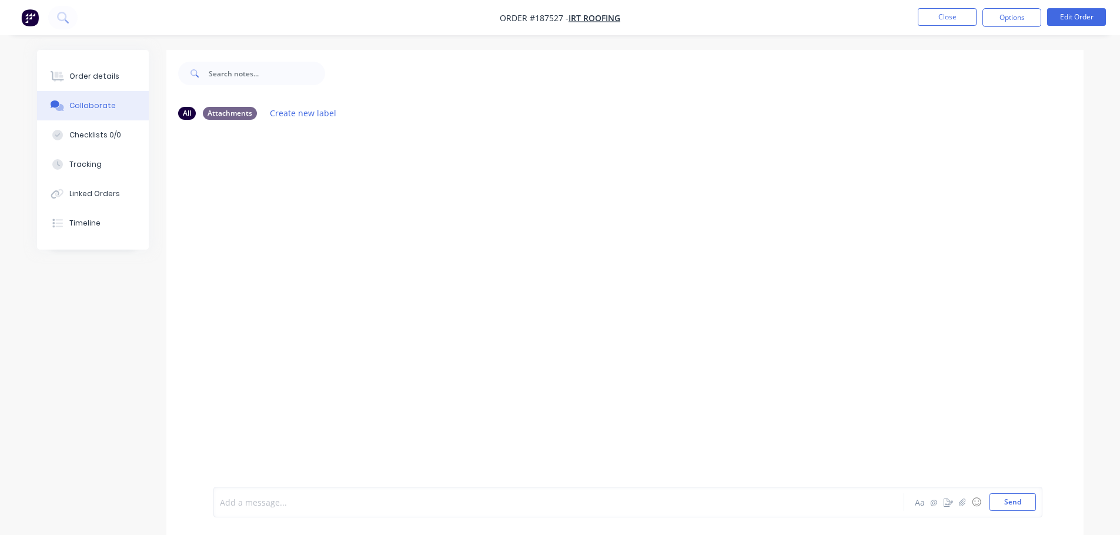
click at [250, 497] on div at bounding box center [525, 503] width 611 height 12
click at [943, 20] on button "Close" at bounding box center [946, 17] width 59 height 18
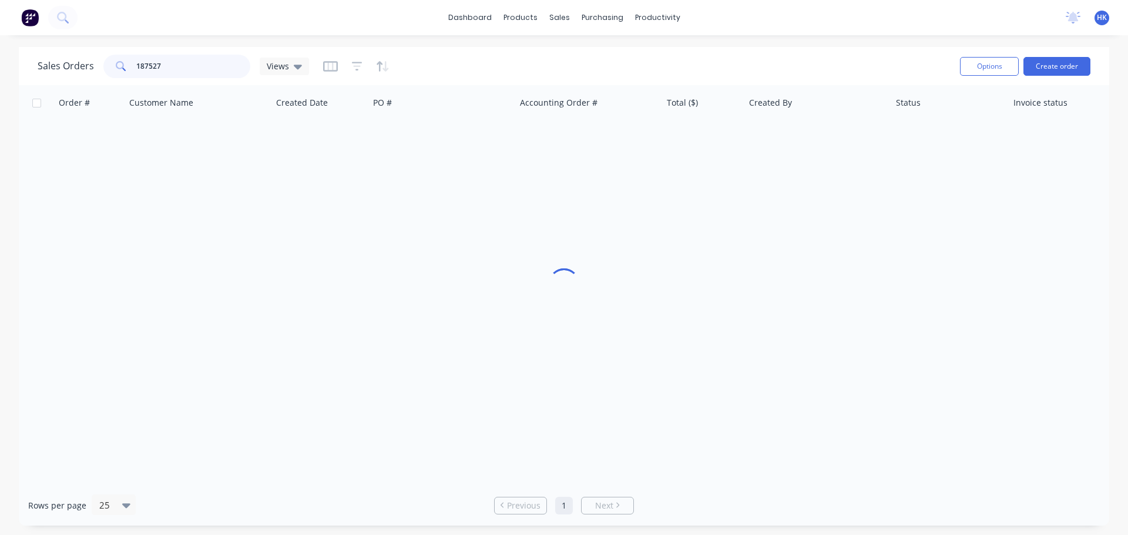
drag, startPoint x: 123, startPoint y: 70, endPoint x: 69, endPoint y: 75, distance: 54.9
click at [69, 75] on div "Sales Orders 187527 Views" at bounding box center [174, 67] width 272 height 24
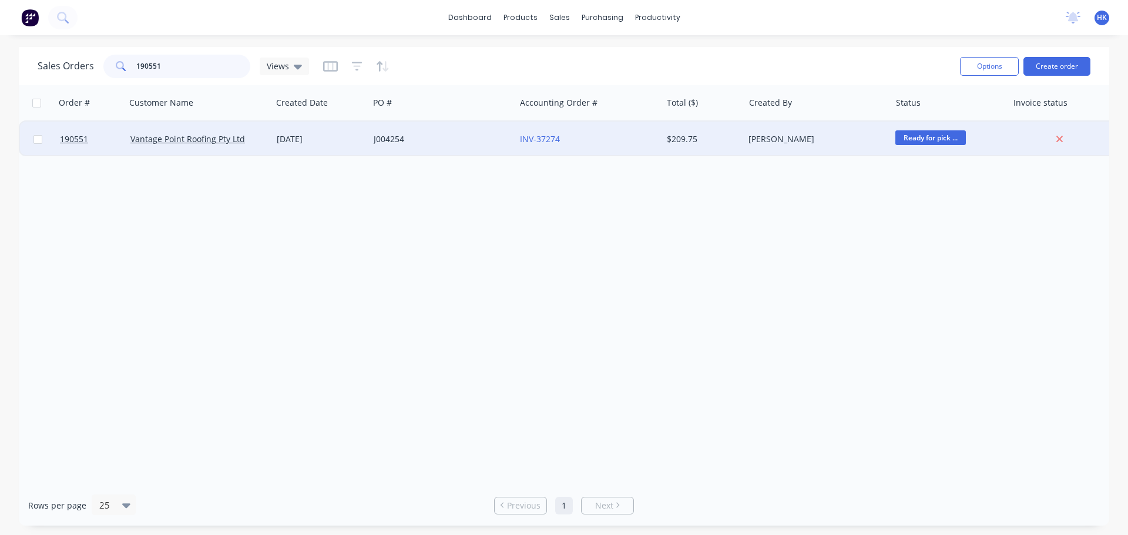
type input "190551"
click at [433, 144] on div "J004254" at bounding box center [439, 139] width 130 height 12
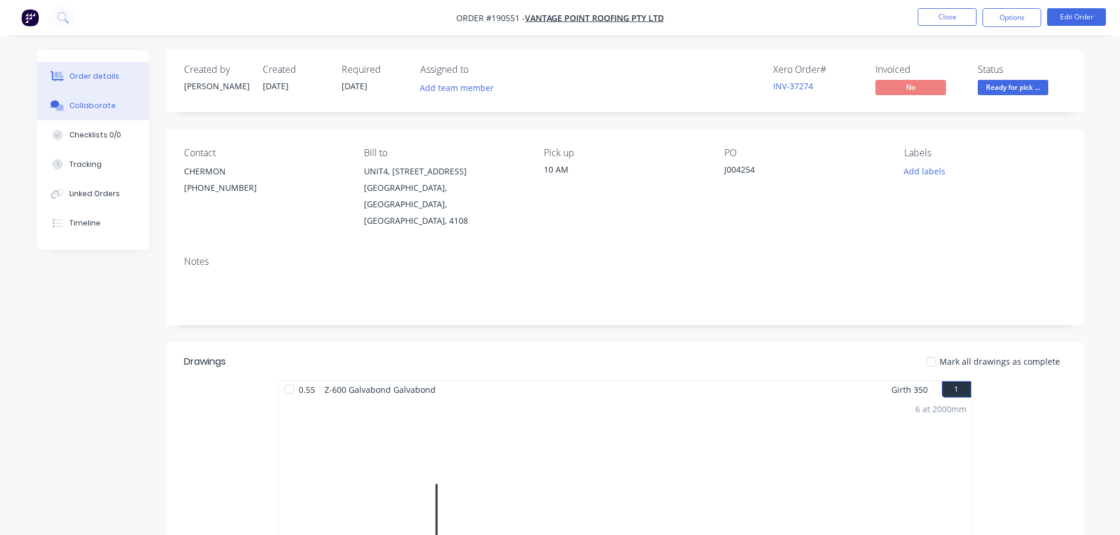
click at [102, 106] on div "Collaborate" at bounding box center [92, 105] width 46 height 11
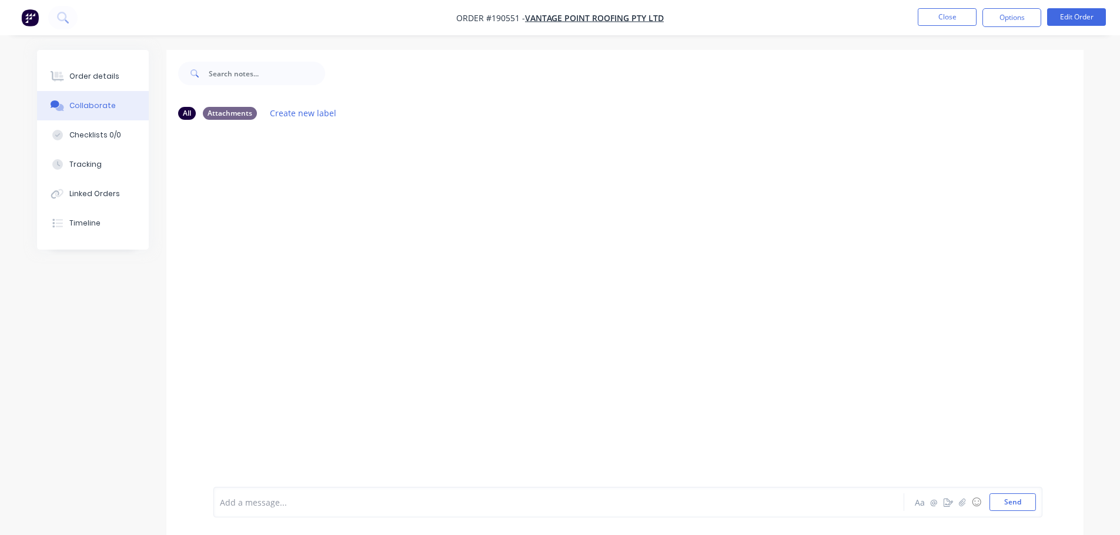
click at [304, 501] on div at bounding box center [525, 503] width 611 height 12
click at [361, 515] on div "Order has been picked up by [PERSON_NAME] @ ☺ Send" at bounding box center [627, 502] width 829 height 31
click at [364, 505] on div "Order has been picked up by [PERSON_NAME]" at bounding box center [525, 503] width 611 height 12
click at [937, 2] on nav "Order #190551 - Vantage Point Roofing Pty Ltd Close Options Edit Order" at bounding box center [560, 17] width 1120 height 35
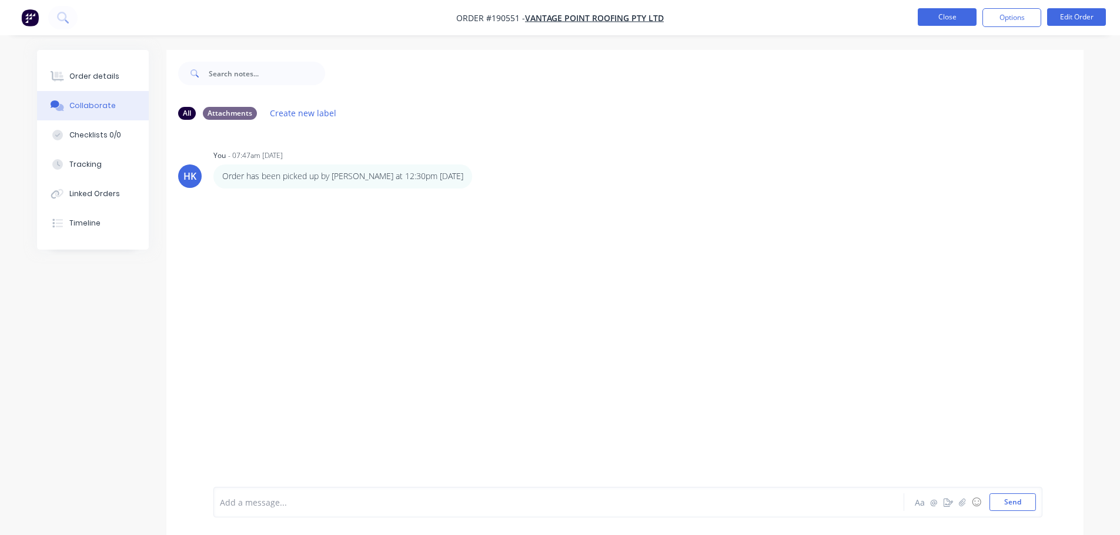
click at [937, 21] on button "Close" at bounding box center [946, 17] width 59 height 18
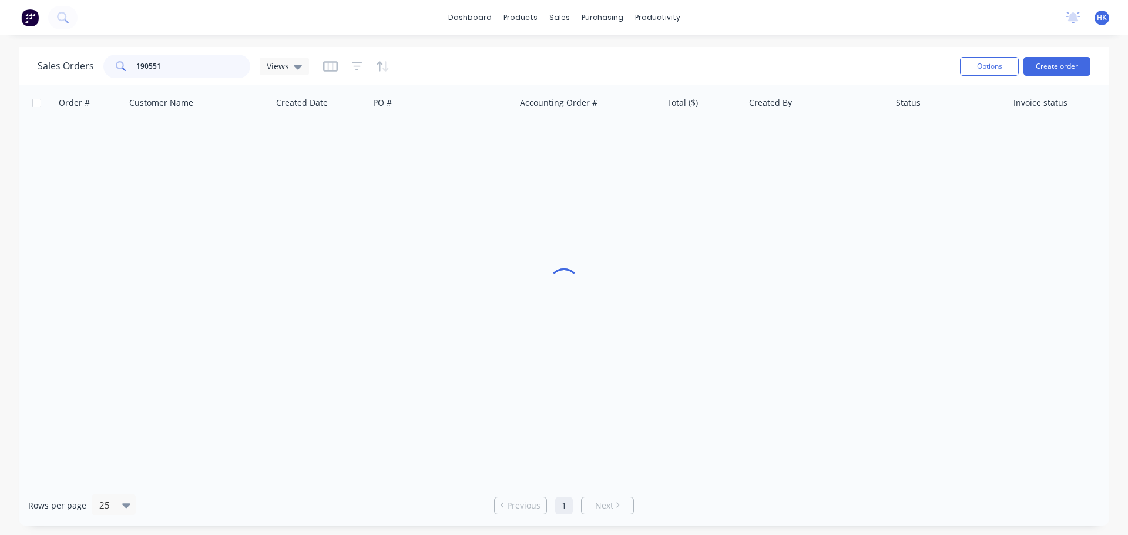
drag, startPoint x: 209, startPoint y: 68, endPoint x: 124, endPoint y: 81, distance: 85.5
click at [124, 81] on div "Sales Orders 190551 Views Options Create order" at bounding box center [564, 66] width 1091 height 38
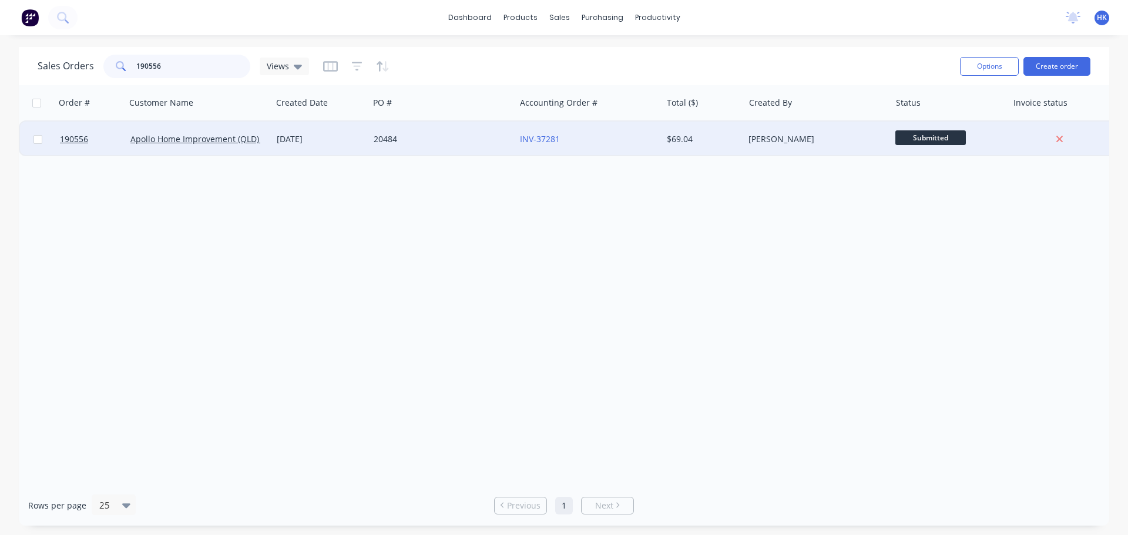
type input "190556"
click at [435, 150] on div "20484" at bounding box center [442, 139] width 146 height 35
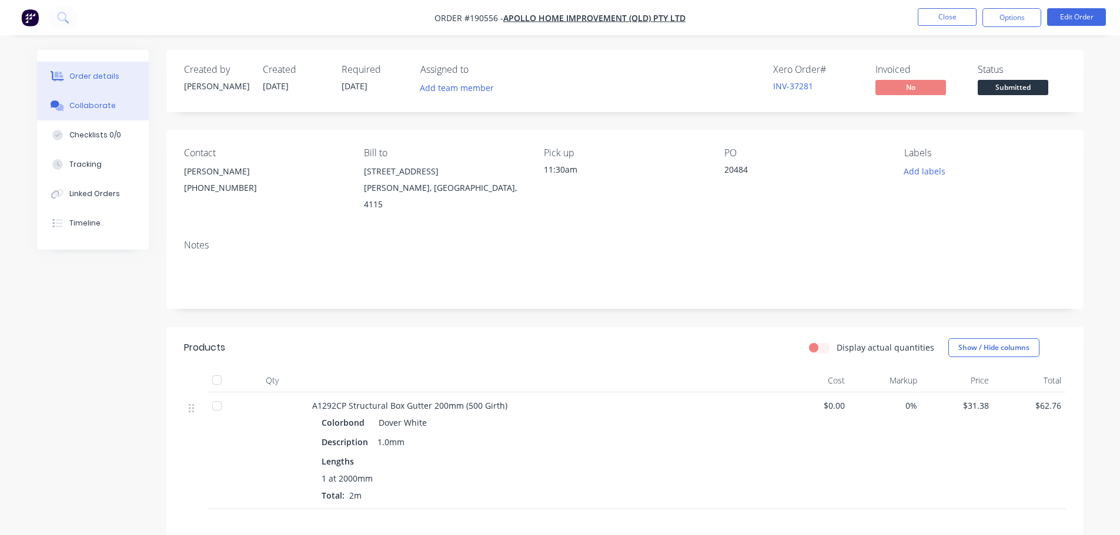
click at [81, 116] on button "Collaborate" at bounding box center [93, 105] width 112 height 29
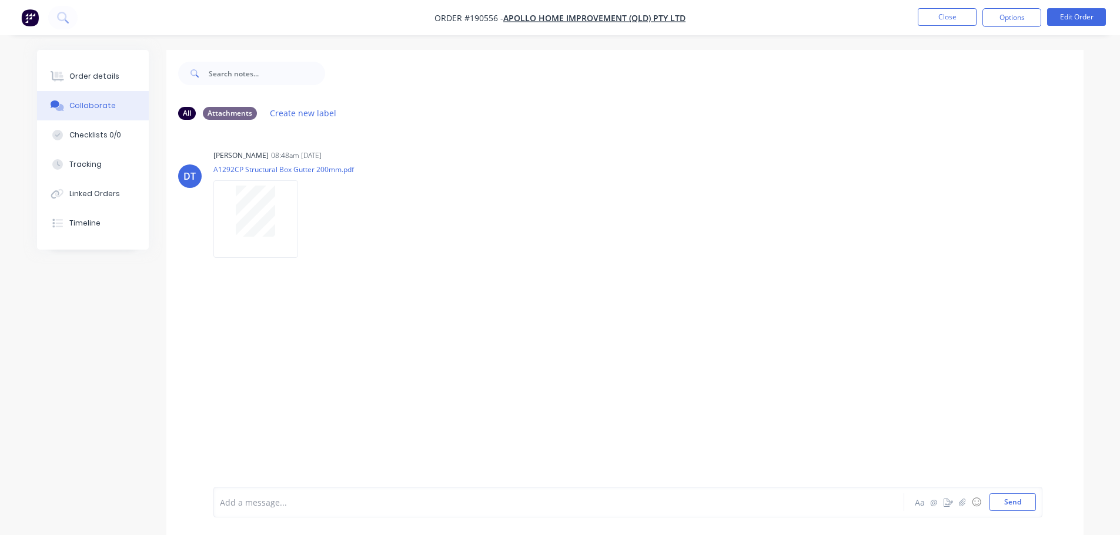
drag, startPoint x: 269, startPoint y: 492, endPoint x: 259, endPoint y: 517, distance: 26.6
click at [269, 492] on div "Add a message... Aa @ ☺ Send" at bounding box center [627, 502] width 829 height 31
click at [259, 517] on div "Add a message... Aa @ ☺ Send" at bounding box center [627, 502] width 829 height 31
click at [262, 502] on div at bounding box center [525, 503] width 611 height 12
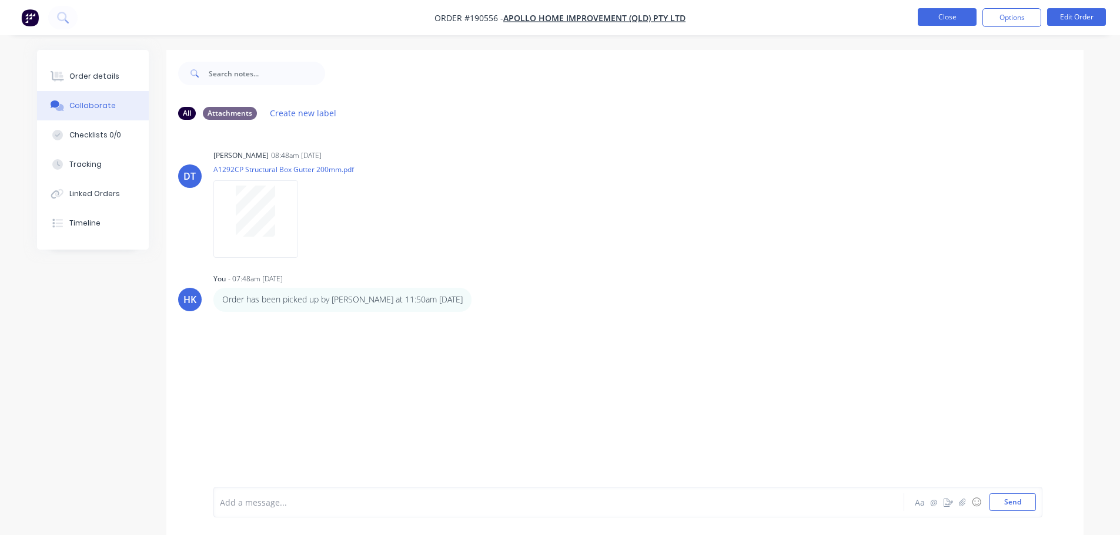
click at [936, 25] on button "Close" at bounding box center [946, 17] width 59 height 18
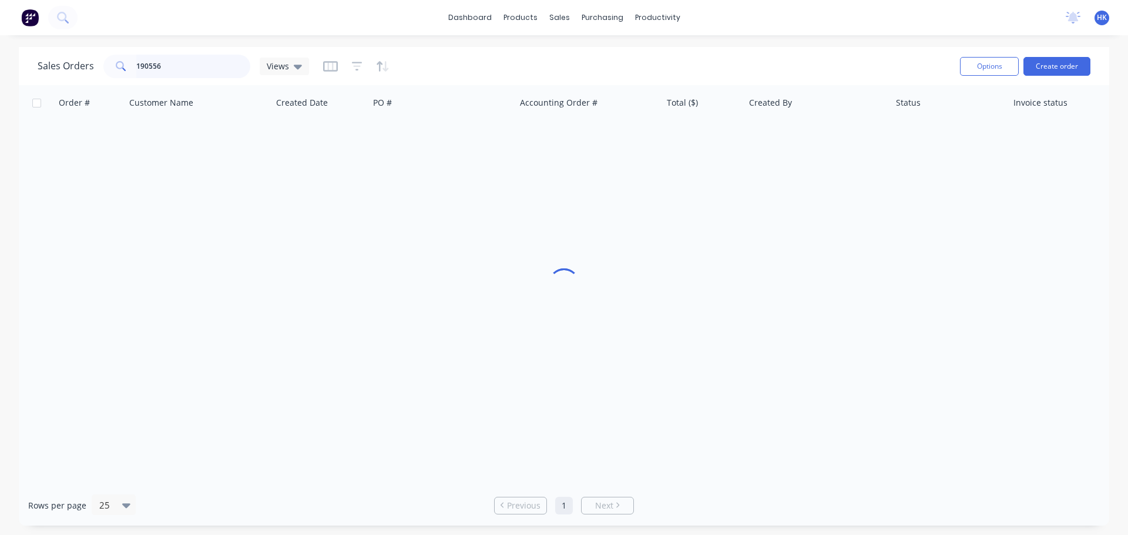
drag, startPoint x: 103, startPoint y: 76, endPoint x: 76, endPoint y: 79, distance: 26.7
click at [76, 79] on div "Sales Orders 190556 Views" at bounding box center [494, 66] width 913 height 29
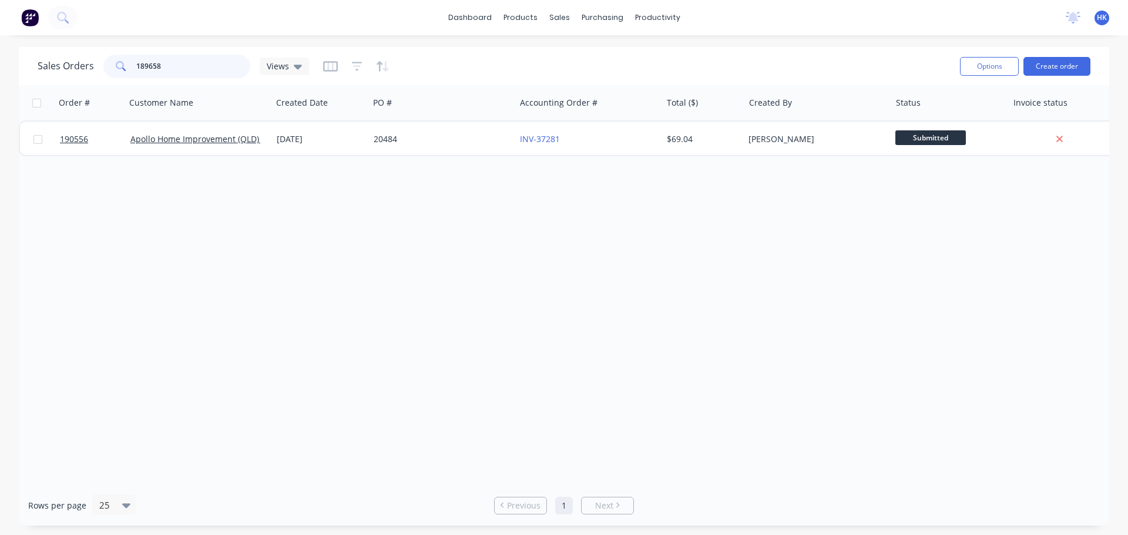
type input "189658"
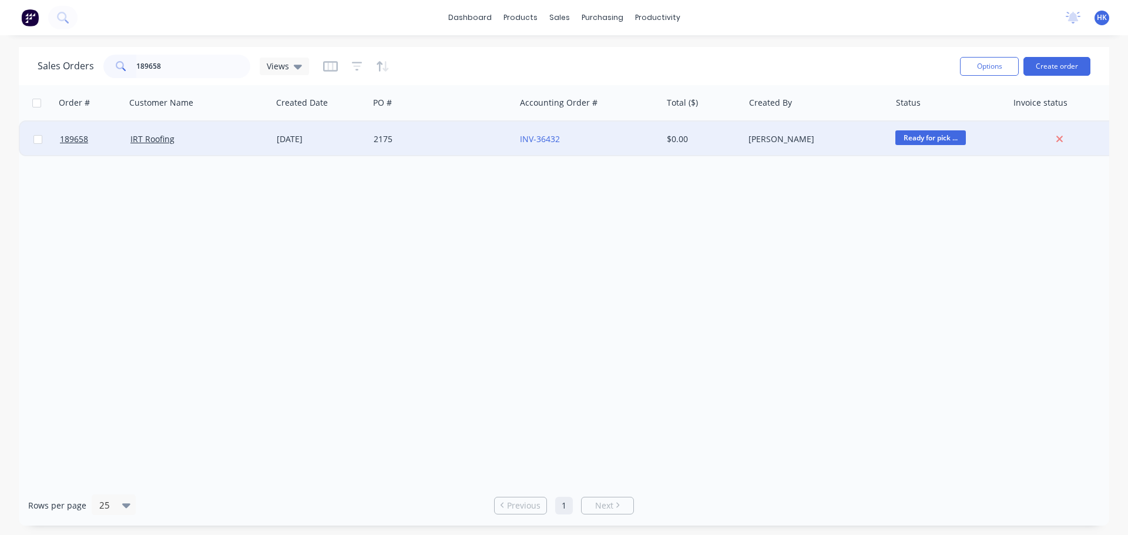
click at [191, 143] on div "IRT Roofing" at bounding box center [195, 139] width 130 height 12
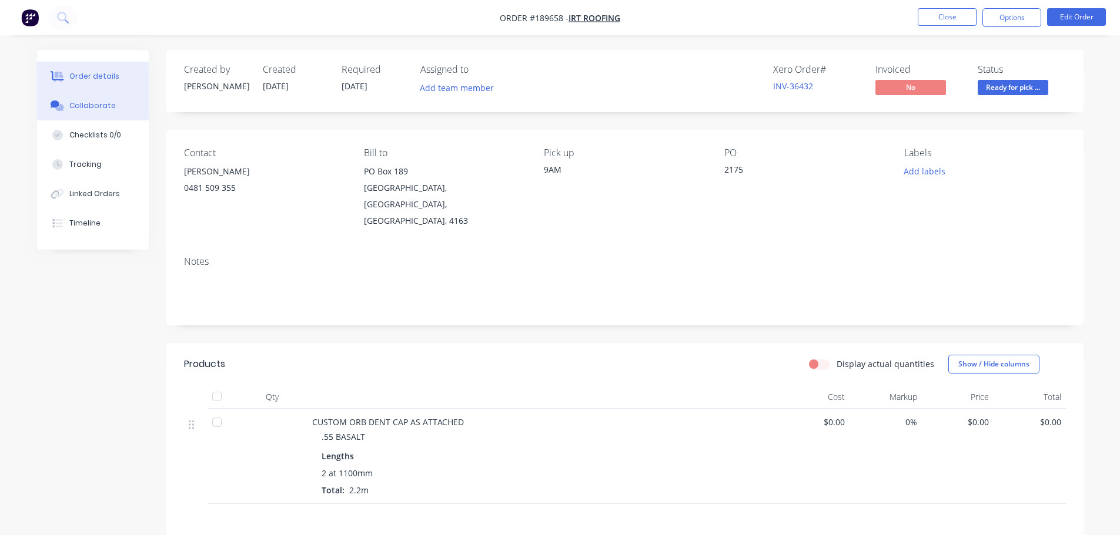
click at [98, 113] on button "Collaborate" at bounding box center [93, 105] width 112 height 29
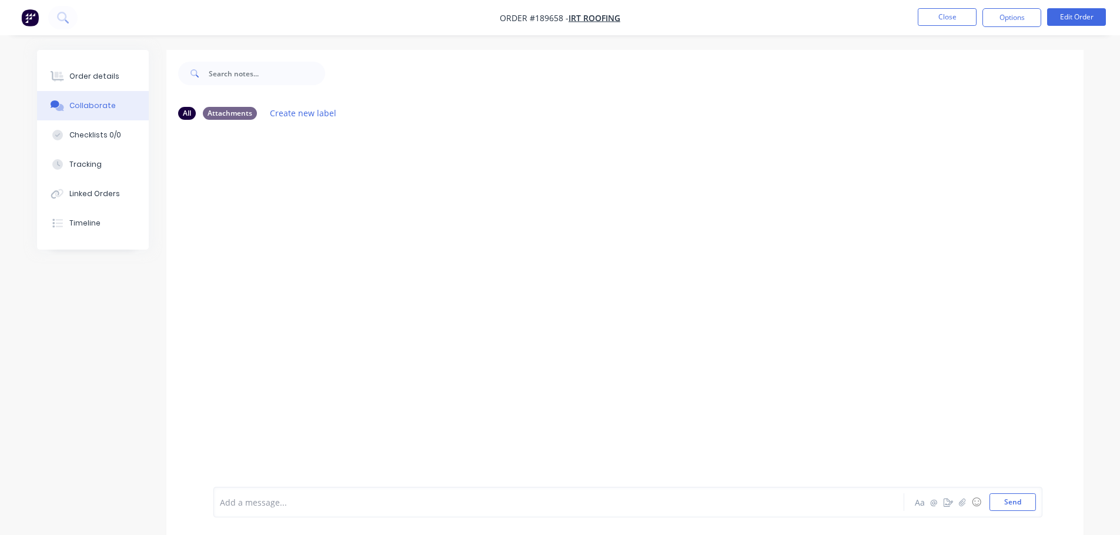
click at [257, 497] on div at bounding box center [525, 503] width 611 height 12
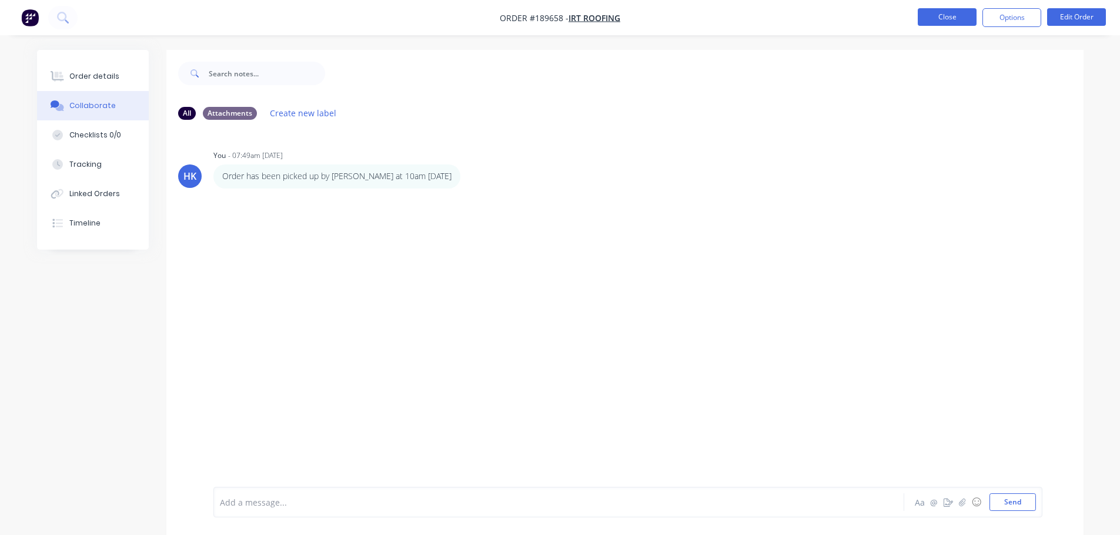
click at [954, 18] on button "Close" at bounding box center [946, 17] width 59 height 18
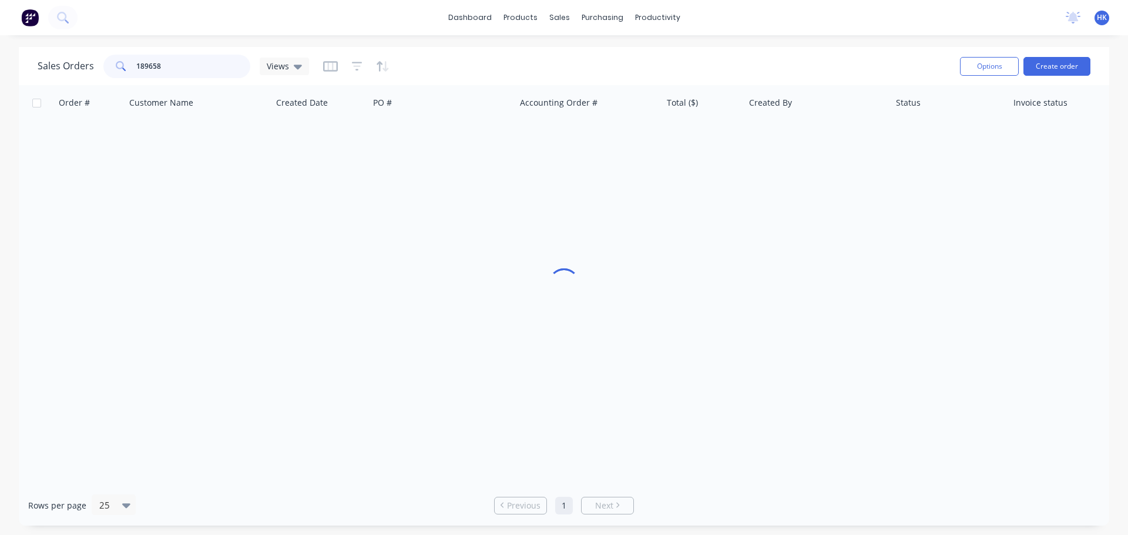
drag, startPoint x: 202, startPoint y: 65, endPoint x: 132, endPoint y: 71, distance: 70.2
click at [132, 71] on div "189658" at bounding box center [176, 67] width 147 height 24
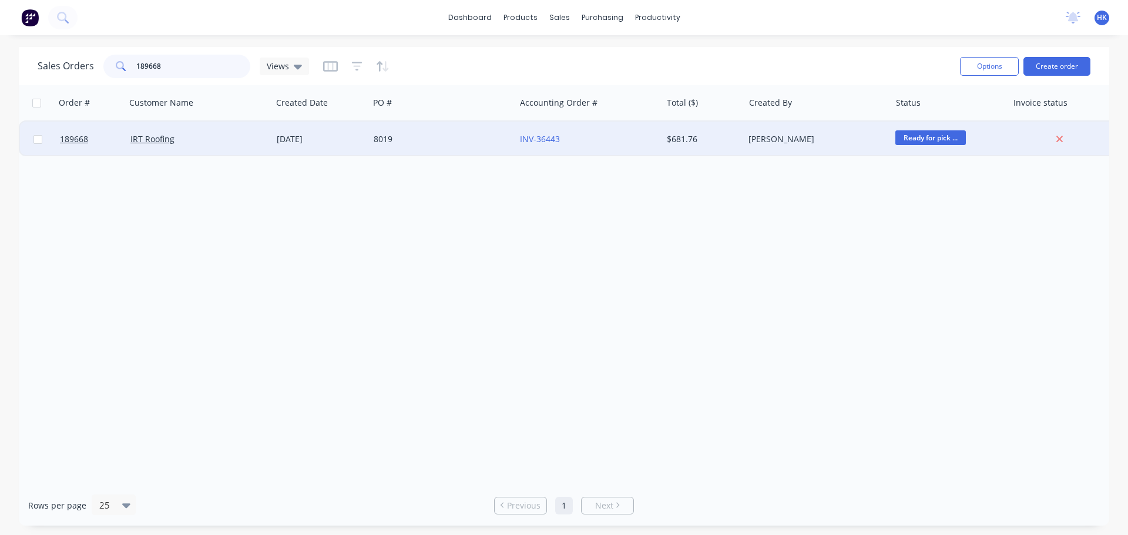
type input "189668"
click at [223, 149] on div "IRT Roofing" at bounding box center [199, 139] width 146 height 35
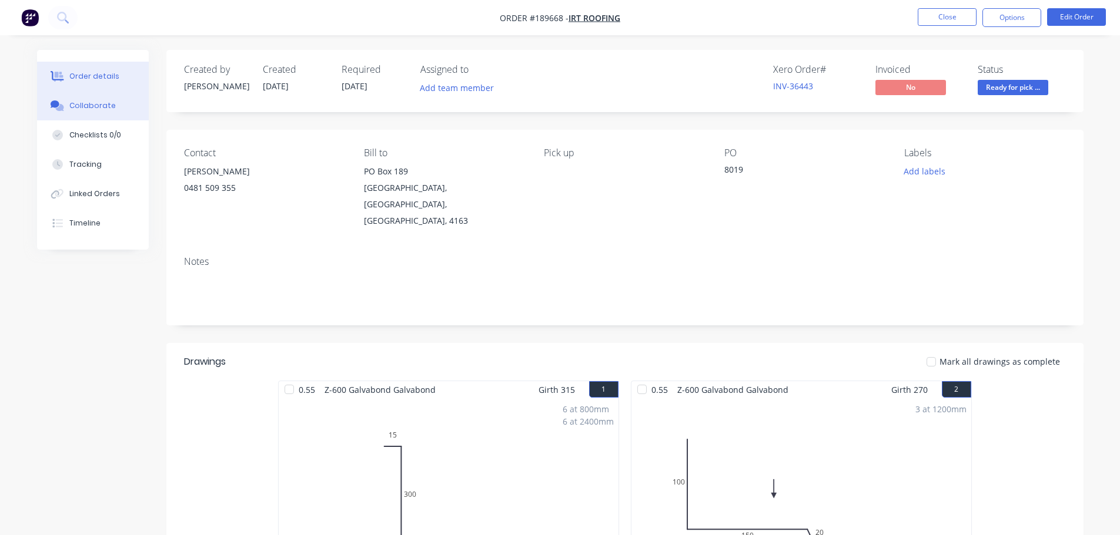
click at [92, 105] on div "Collaborate" at bounding box center [92, 105] width 46 height 11
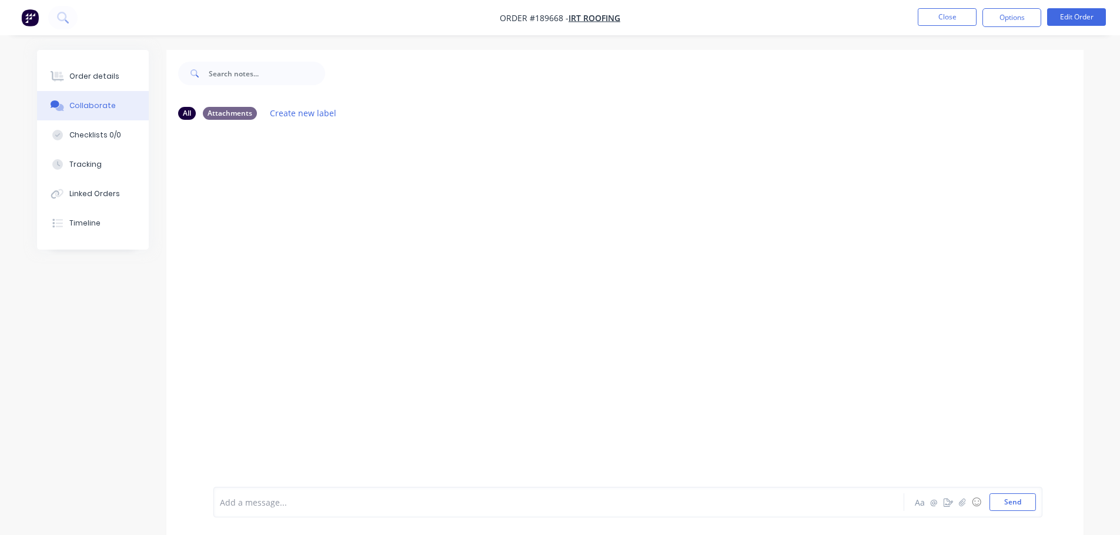
click at [243, 495] on div "Add a message..." at bounding box center [526, 503] width 612 height 18
click at [466, 177] on div "Labels Edit Delete" at bounding box center [469, 176] width 7 height 17
click at [467, 178] on icon "button" at bounding box center [469, 177] width 4 height 14
click at [0, 0] on button "Edit" at bounding box center [0, 0] width 0 height 0
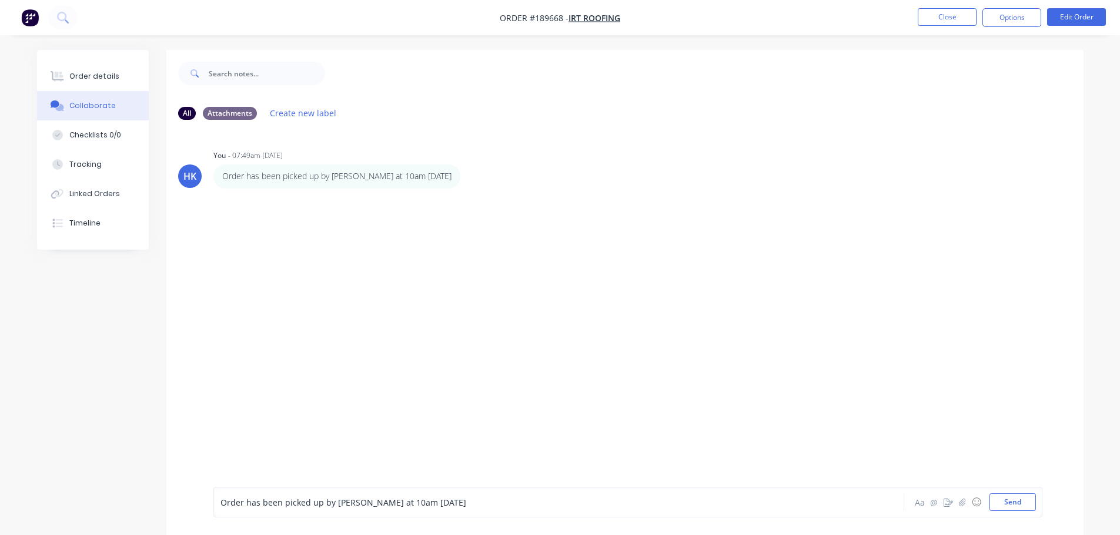
click at [335, 502] on span "Order has been picked up by [PERSON_NAME] at 10am [DATE]" at bounding box center [343, 502] width 246 height 11
click at [934, 28] on nav "Order #189668 - IRT Roofing Close Options Edit Order" at bounding box center [560, 17] width 1120 height 35
click at [941, 19] on button "Close" at bounding box center [946, 17] width 59 height 18
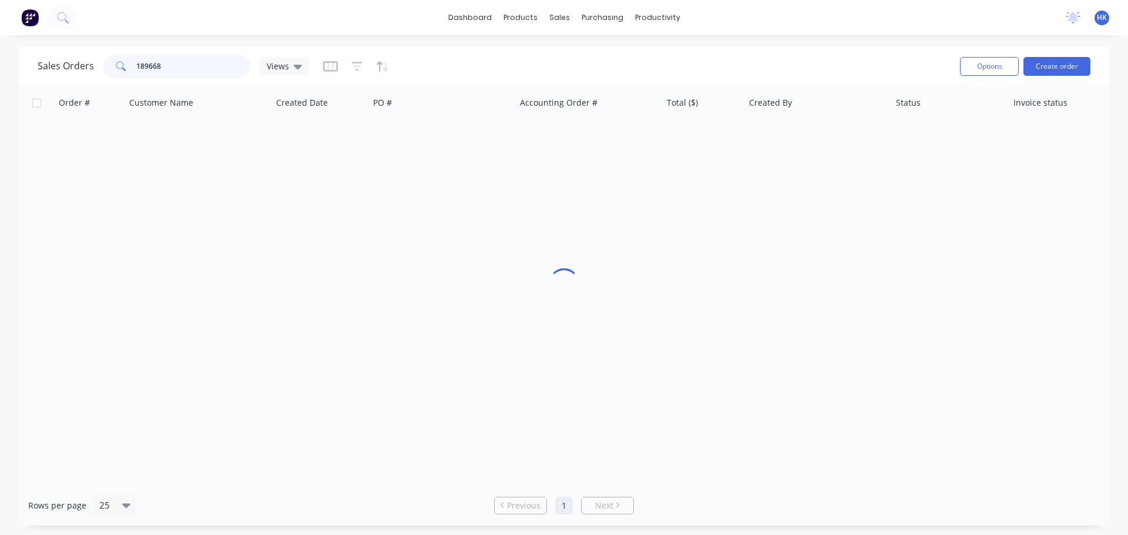
drag, startPoint x: 127, startPoint y: 74, endPoint x: 120, endPoint y: 74, distance: 7.1
click at [120, 74] on div "189668" at bounding box center [176, 67] width 147 height 24
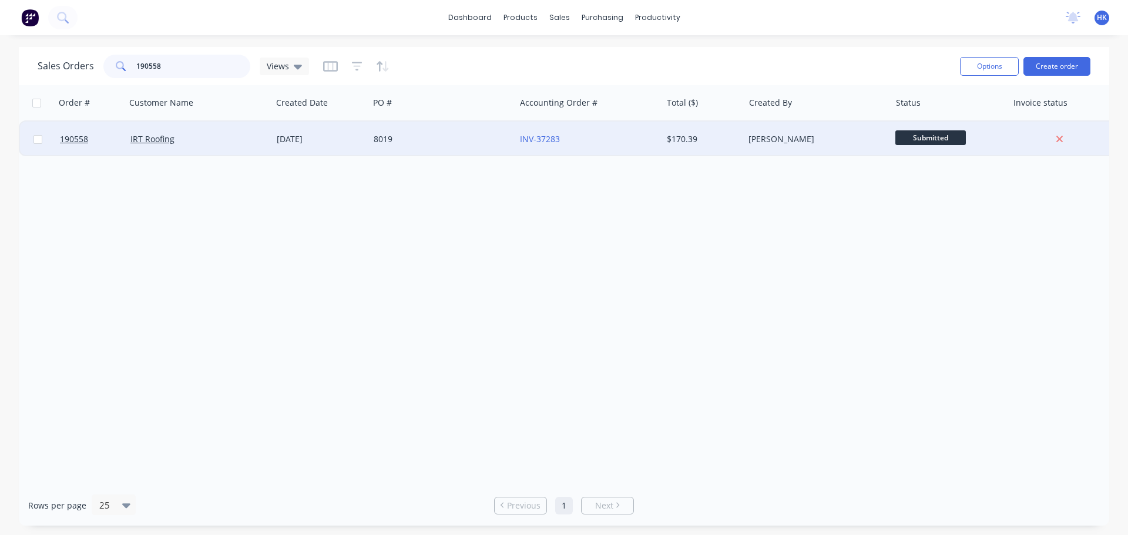
type input "190558"
click at [387, 143] on div "8019" at bounding box center [439, 139] width 130 height 12
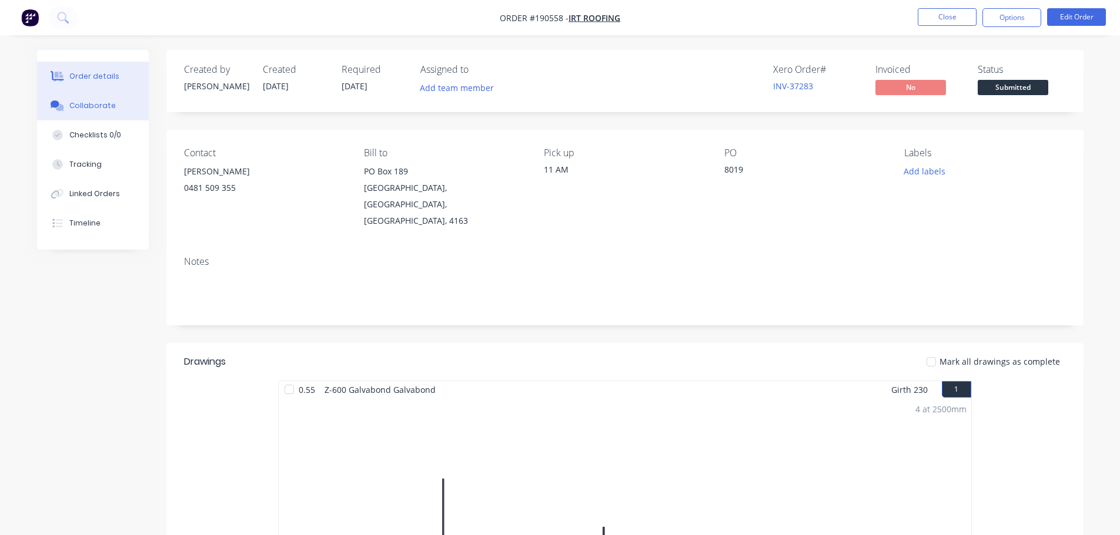
click at [81, 105] on div "Collaborate" at bounding box center [92, 105] width 46 height 11
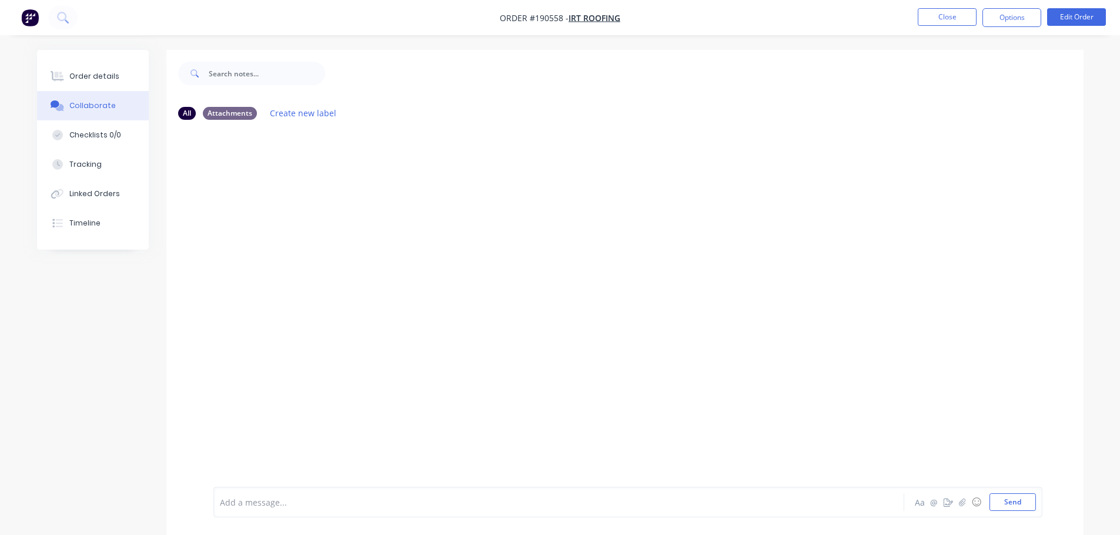
click at [249, 500] on div at bounding box center [525, 503] width 611 height 12
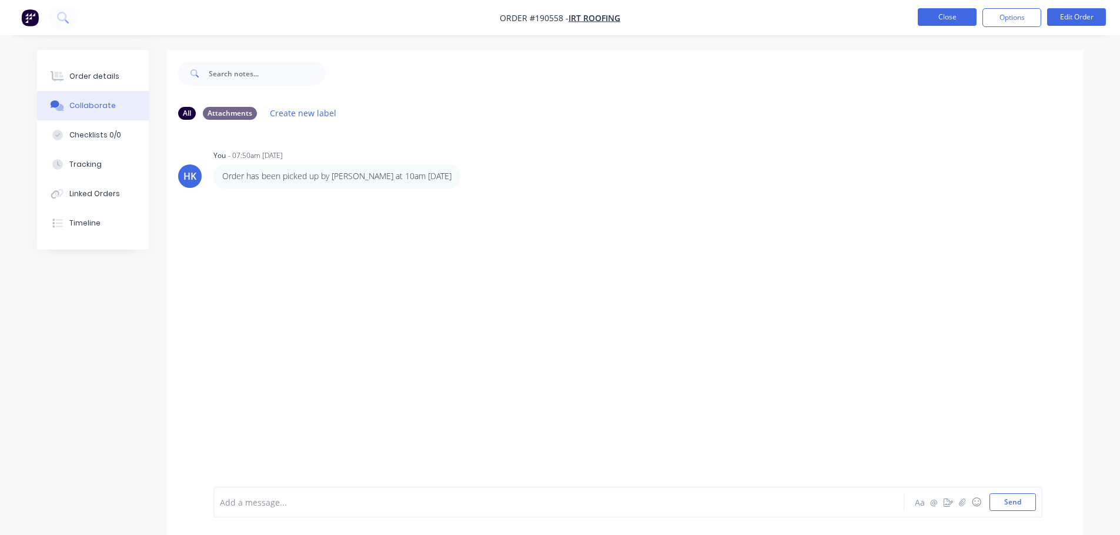
click at [964, 21] on button "Close" at bounding box center [946, 17] width 59 height 18
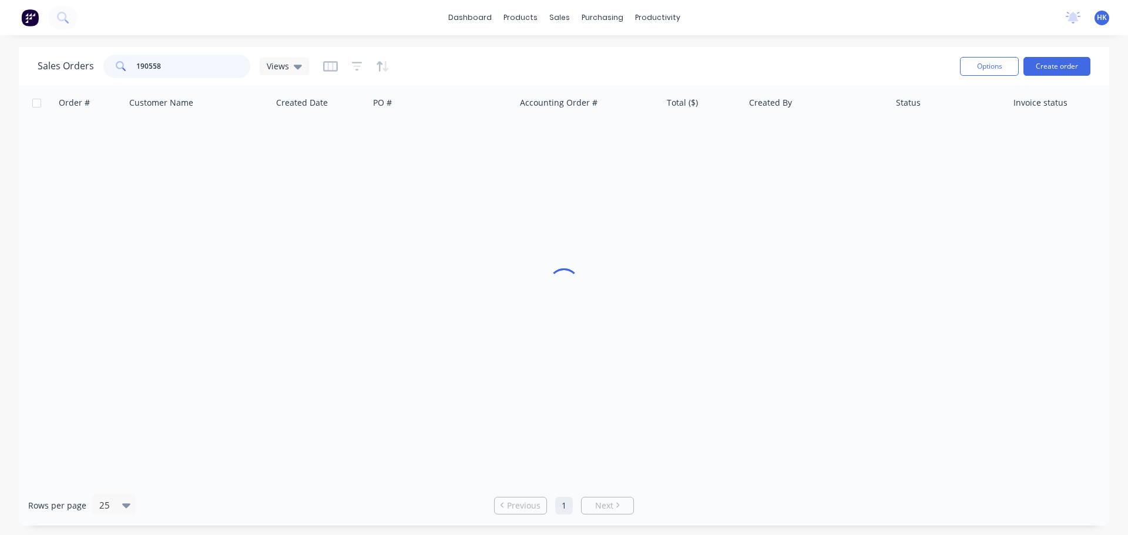
click at [110, 78] on div "Sales Orders 190558 Views" at bounding box center [494, 66] width 913 height 29
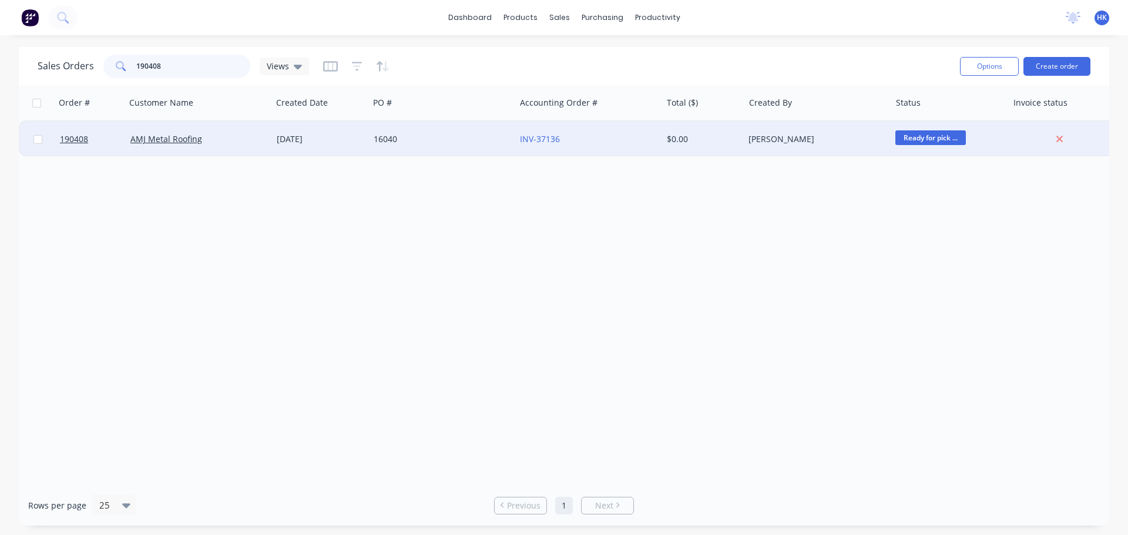
type input "190408"
click at [206, 143] on div "AMJ Metal Roofing" at bounding box center [195, 139] width 130 height 12
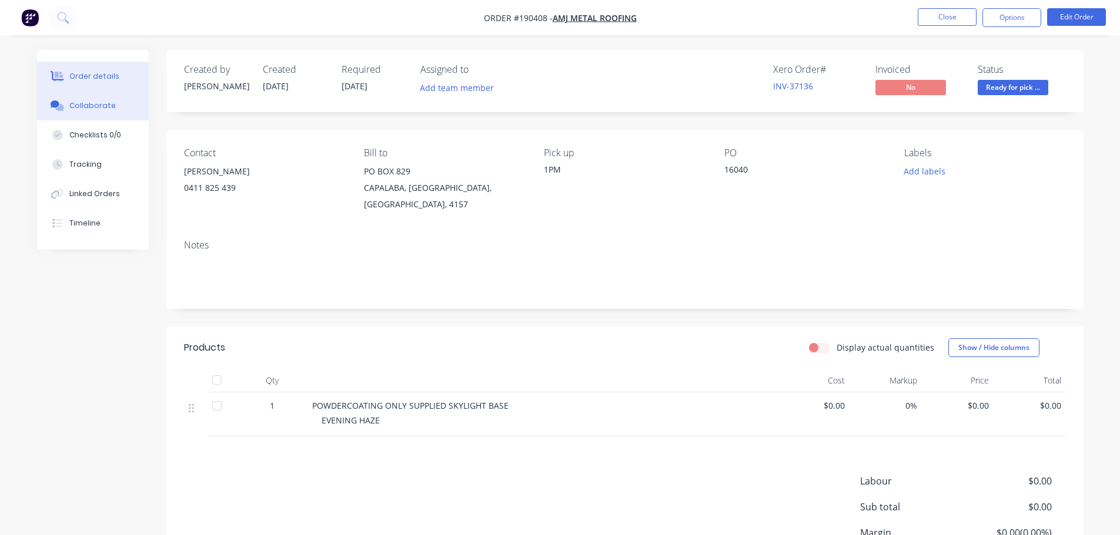
click at [92, 108] on div "Collaborate" at bounding box center [92, 105] width 46 height 11
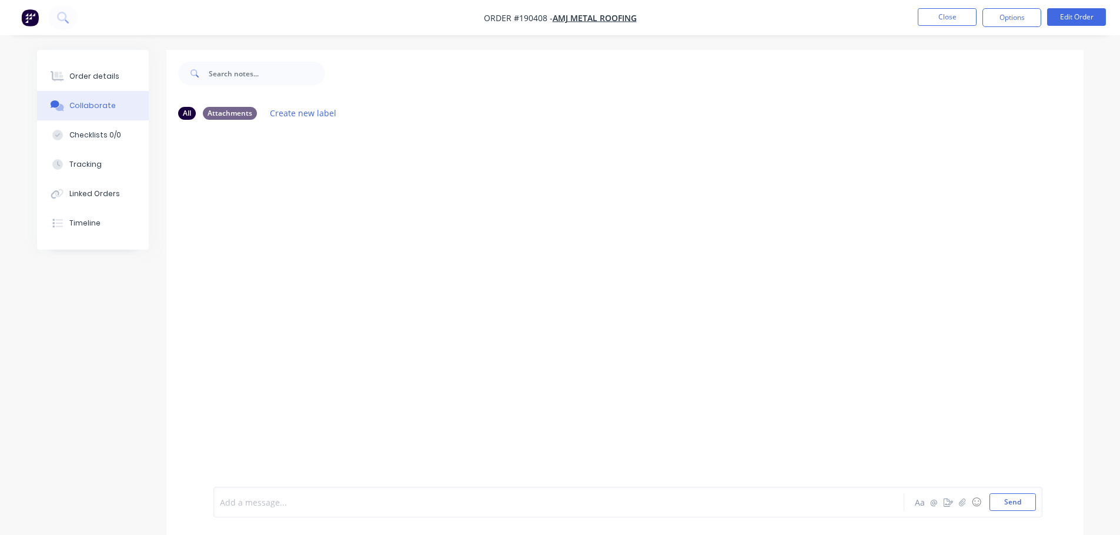
click at [246, 501] on div at bounding box center [525, 503] width 611 height 12
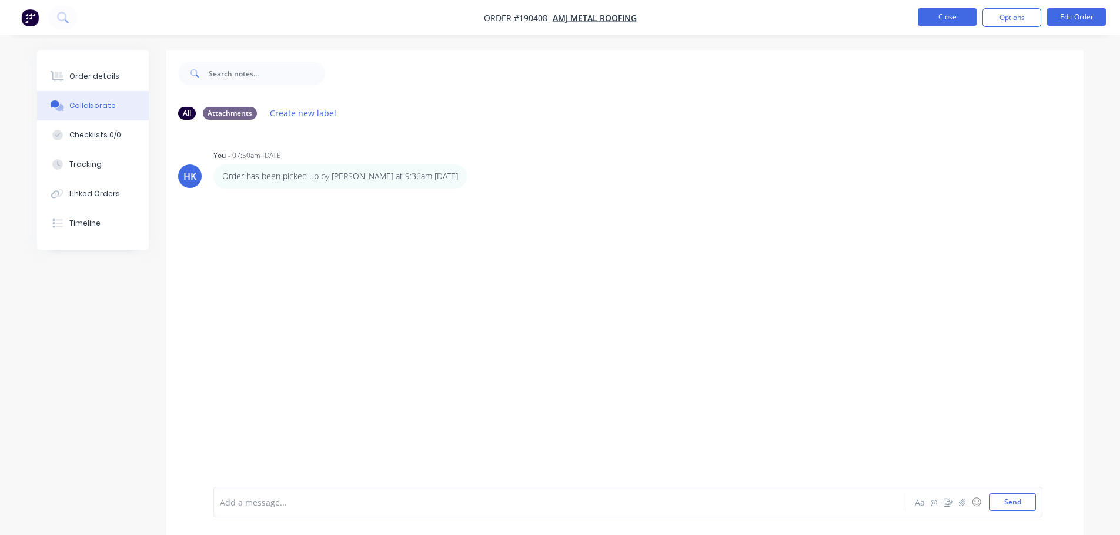
click at [933, 16] on button "Close" at bounding box center [946, 17] width 59 height 18
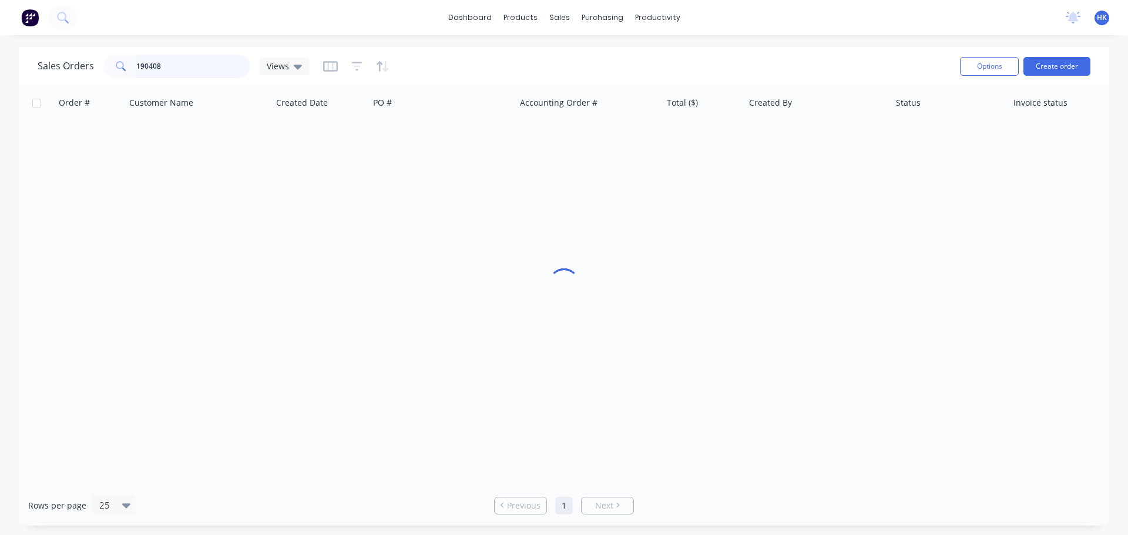
drag, startPoint x: 205, startPoint y: 68, endPoint x: 101, endPoint y: 78, distance: 103.9
click at [101, 78] on div "Sales Orders 190408 Views" at bounding box center [494, 66] width 913 height 29
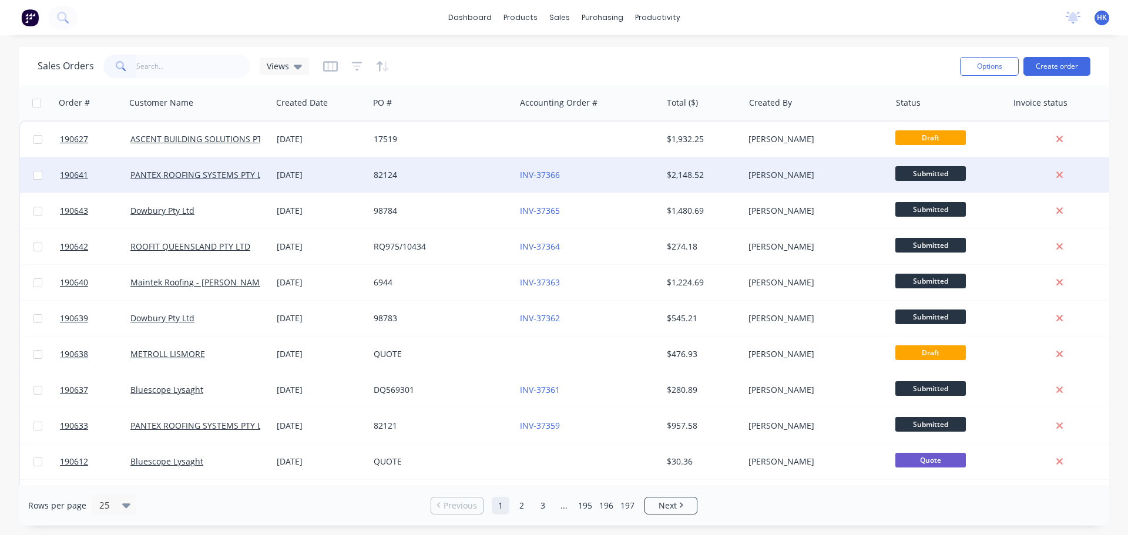
click at [646, 182] on div "INV-37366" at bounding box center [588, 175] width 146 height 35
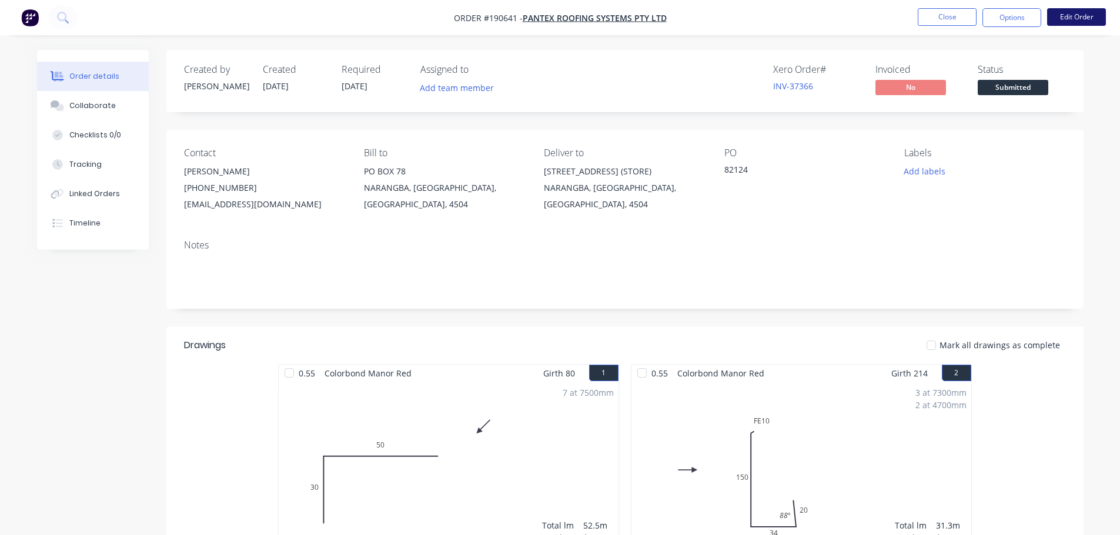
click at [1077, 22] on button "Edit Order" at bounding box center [1076, 17] width 59 height 18
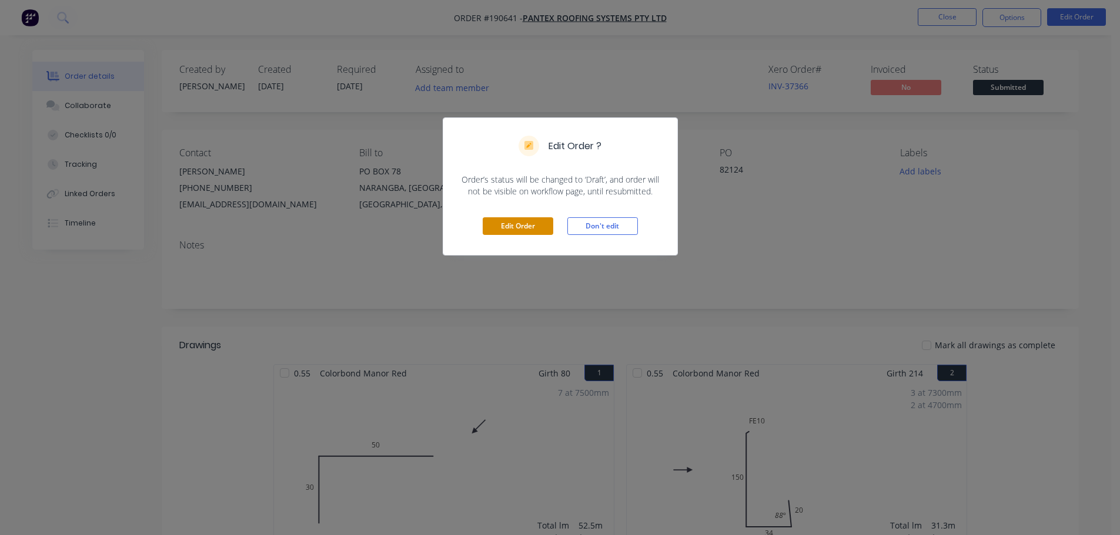
click at [518, 233] on button "Edit Order" at bounding box center [518, 226] width 71 height 18
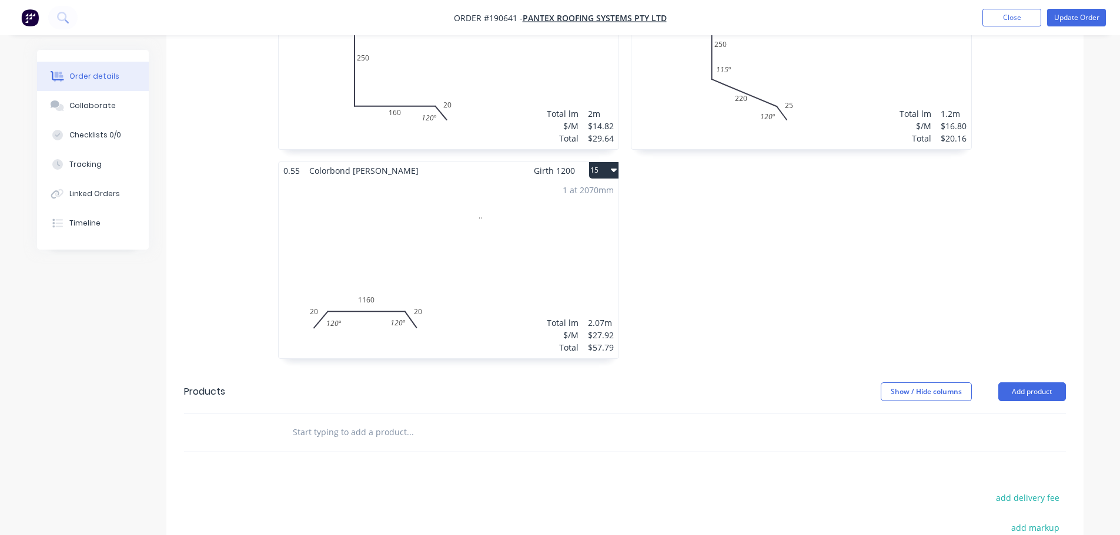
scroll to position [1822, 0]
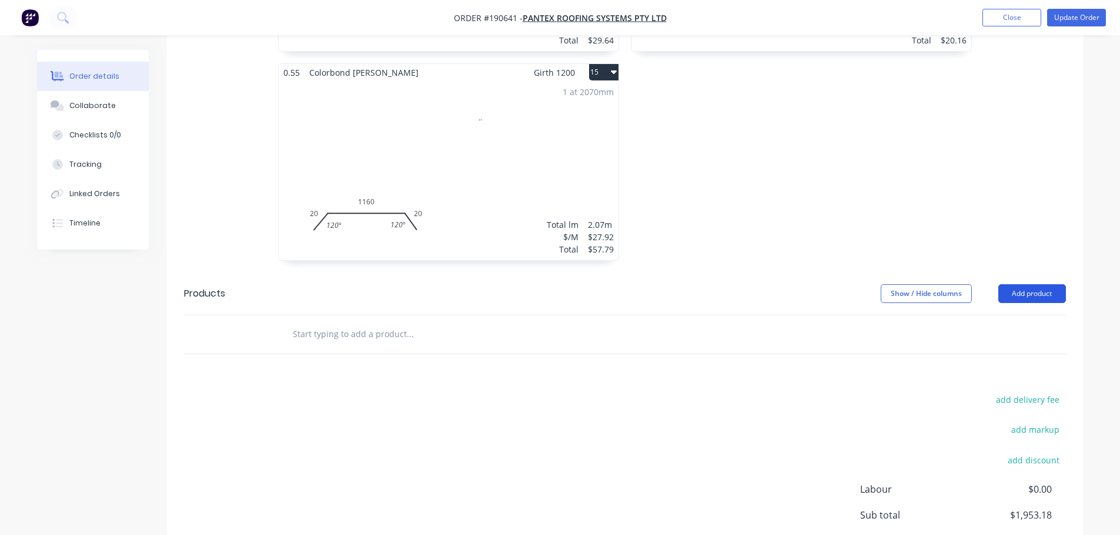
click at [1038, 284] on button "Add product" at bounding box center [1032, 293] width 68 height 19
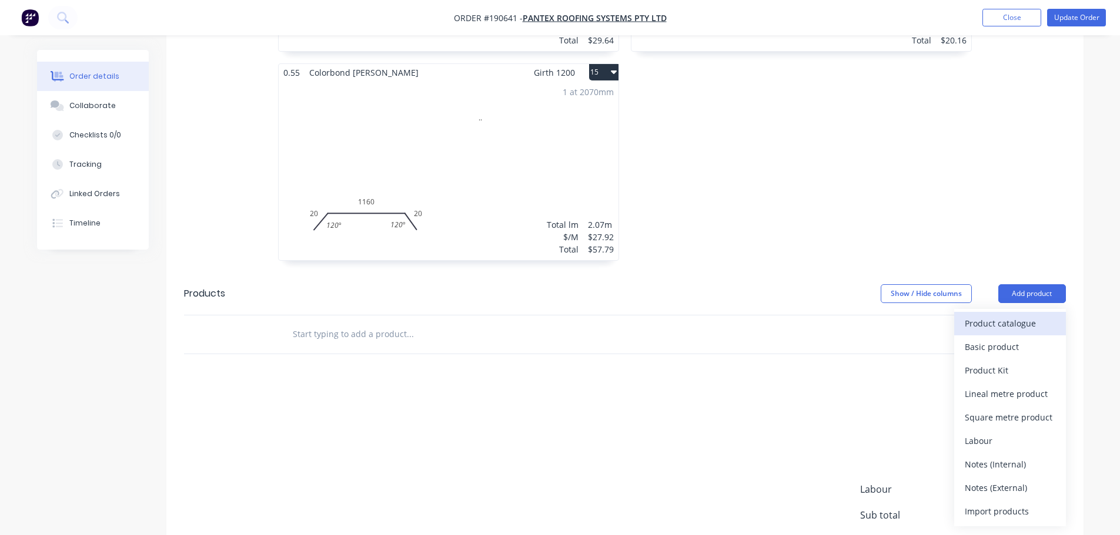
click at [1021, 315] on div "Product catalogue" at bounding box center [1009, 323] width 91 height 17
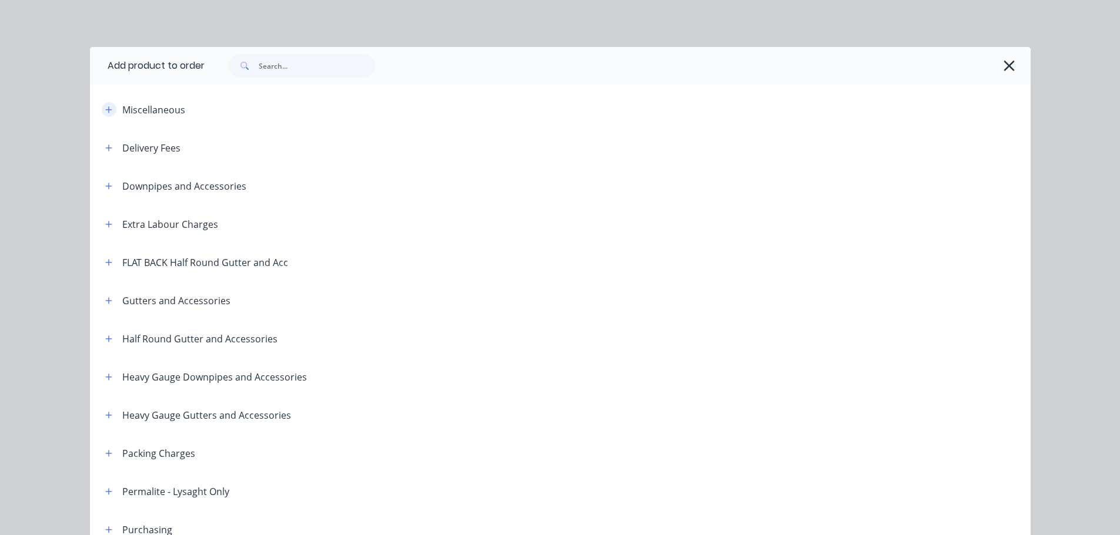
click at [105, 112] on icon "button" at bounding box center [108, 109] width 6 height 6
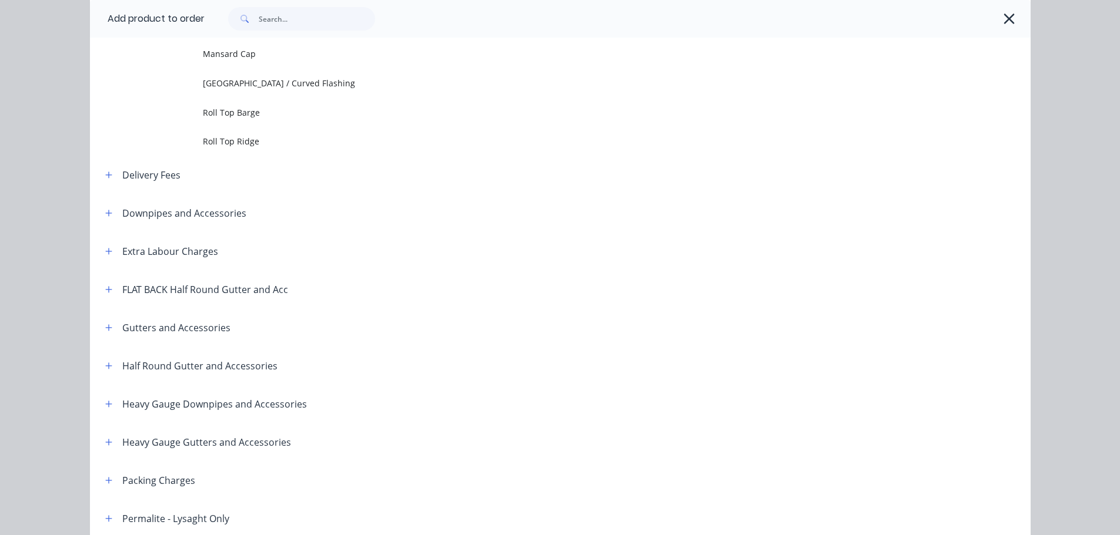
scroll to position [470, 0]
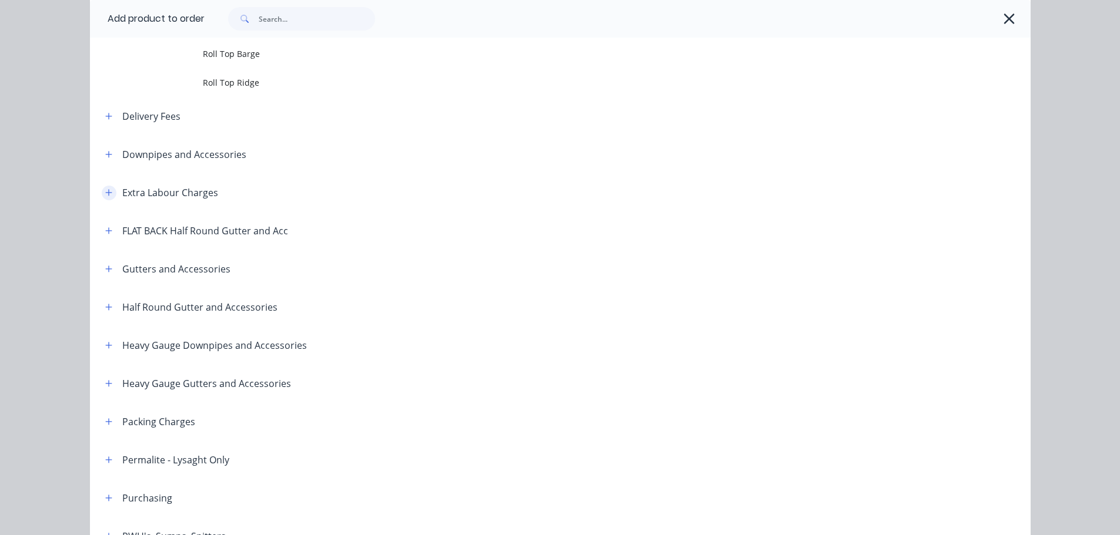
click at [105, 195] on icon "button" at bounding box center [108, 193] width 7 height 8
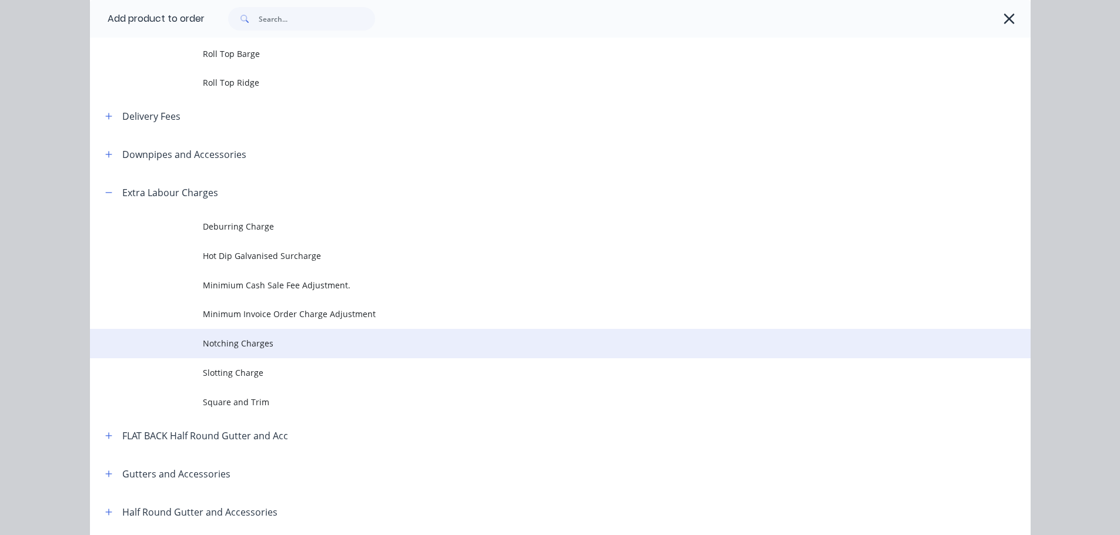
click at [368, 334] on td "Notching Charges" at bounding box center [616, 343] width 827 height 29
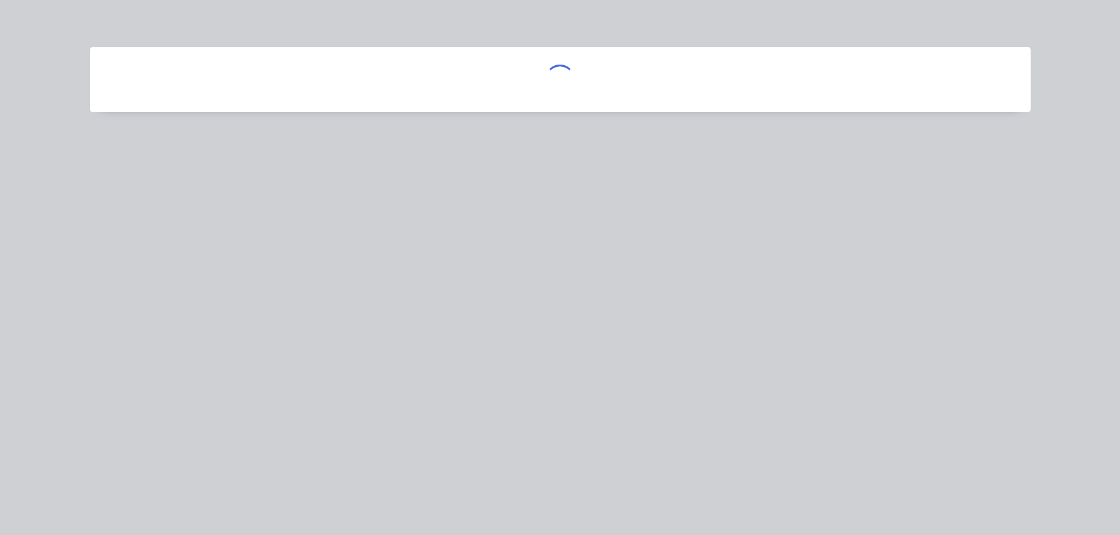
scroll to position [0, 0]
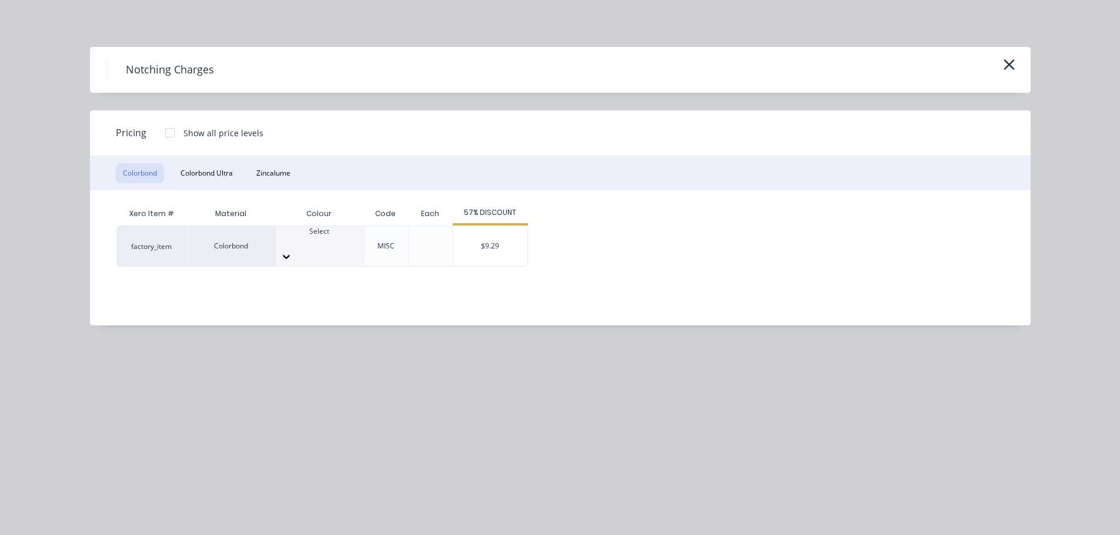
click at [292, 251] on icon at bounding box center [286, 257] width 12 height 12
click at [484, 240] on div "$9.29" at bounding box center [490, 246] width 74 height 40
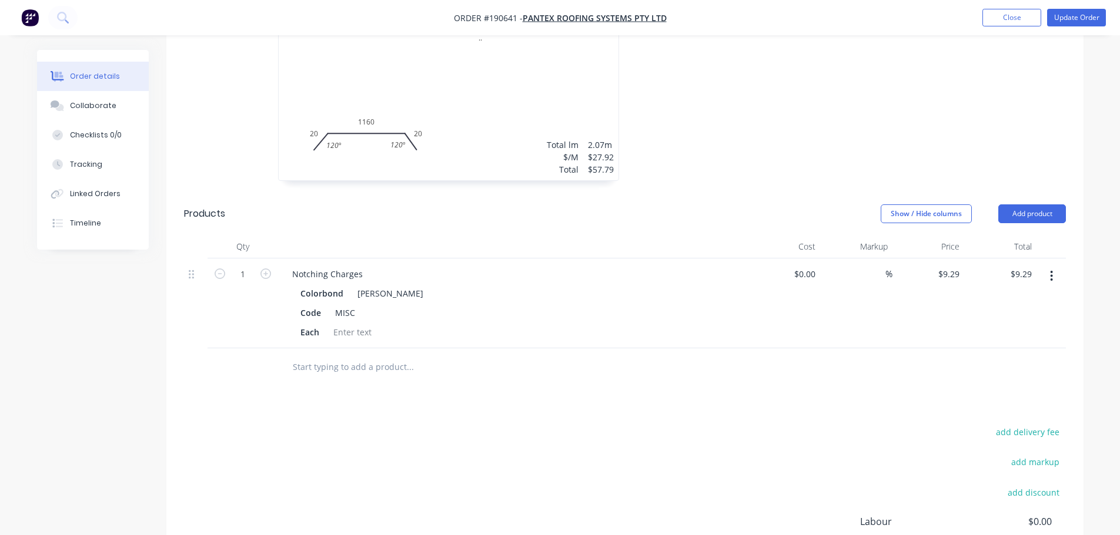
scroll to position [2020, 0]
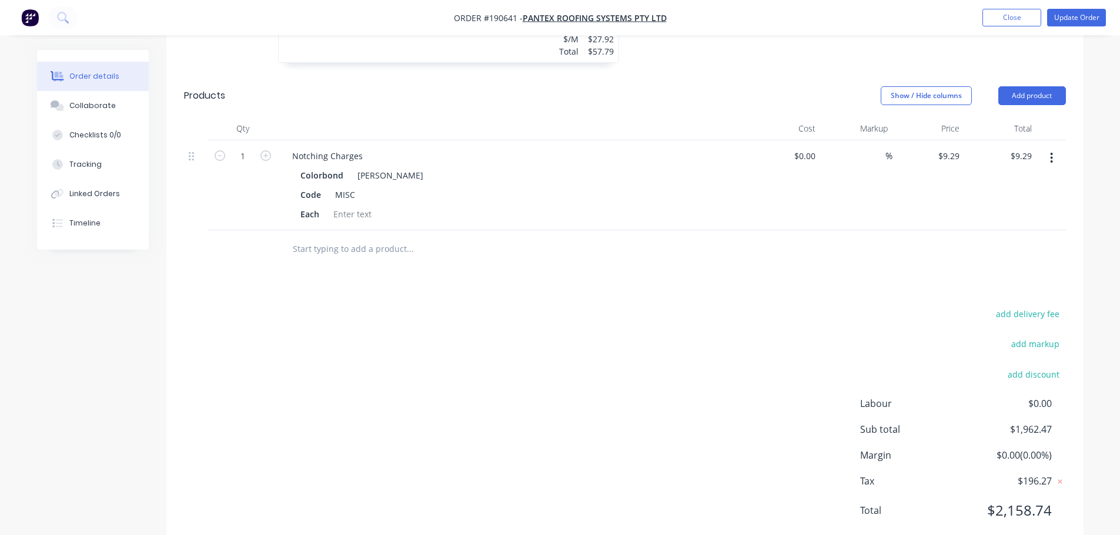
click at [264, 150] on icon "button" at bounding box center [265, 155] width 11 height 11
click at [1090, 22] on button "Update Order" at bounding box center [1076, 18] width 59 height 18
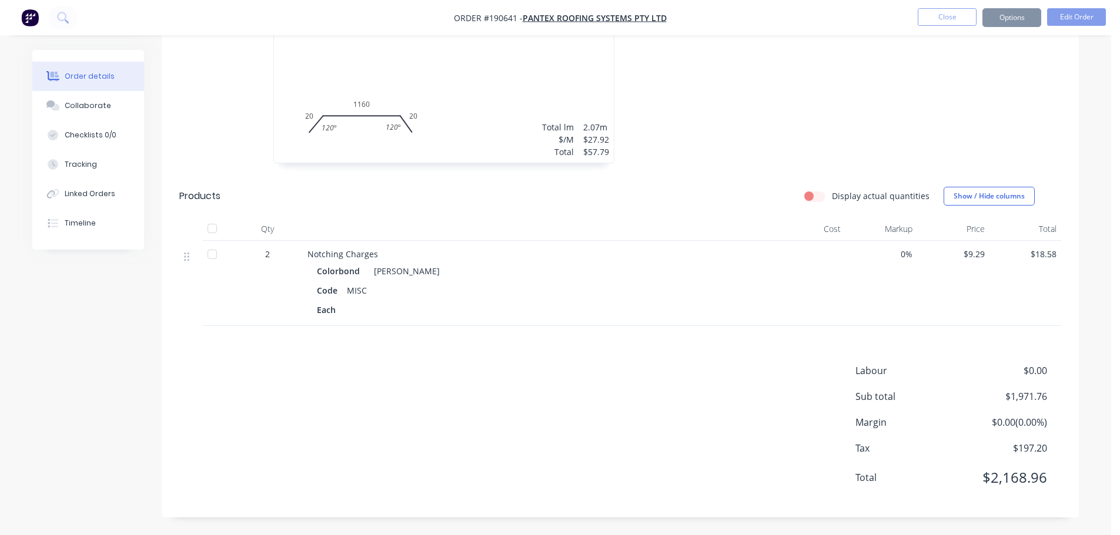
scroll to position [0, 0]
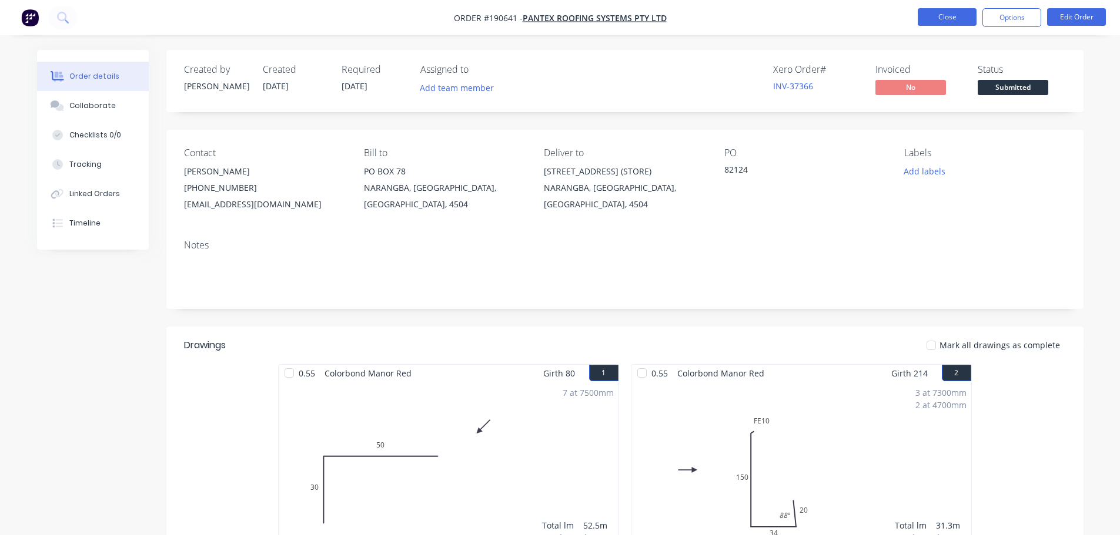
click at [943, 17] on button "Close" at bounding box center [946, 17] width 59 height 18
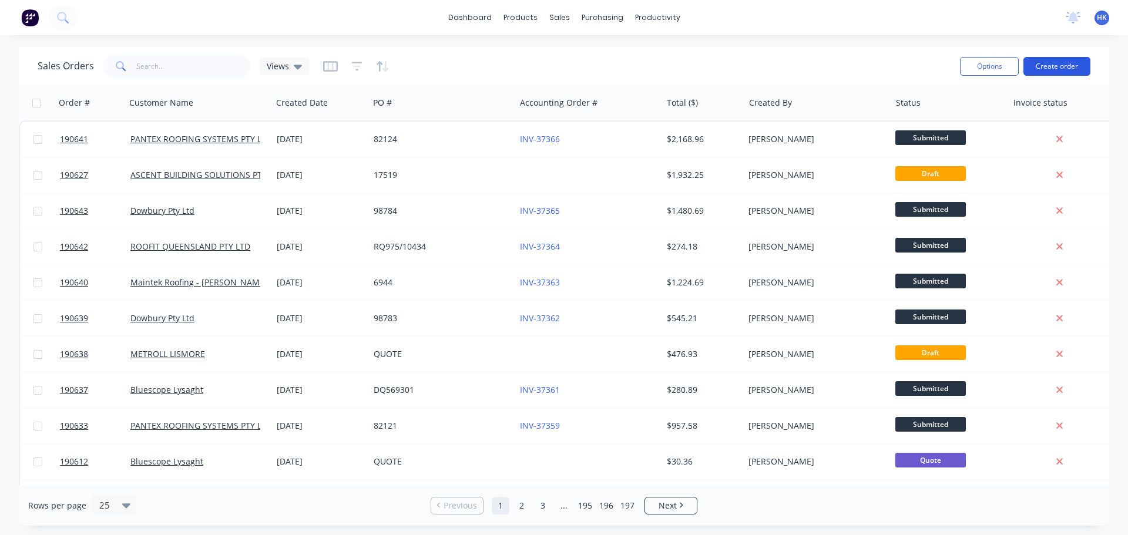
click at [1064, 69] on button "Create order" at bounding box center [1057, 66] width 67 height 19
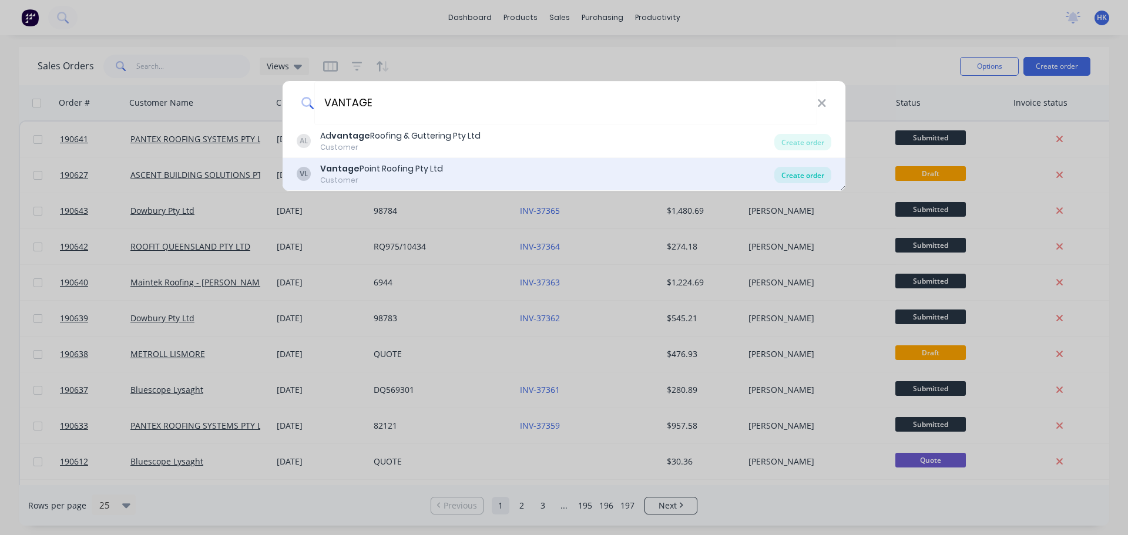
click at [788, 175] on div "Create order" at bounding box center [803, 175] width 57 height 16
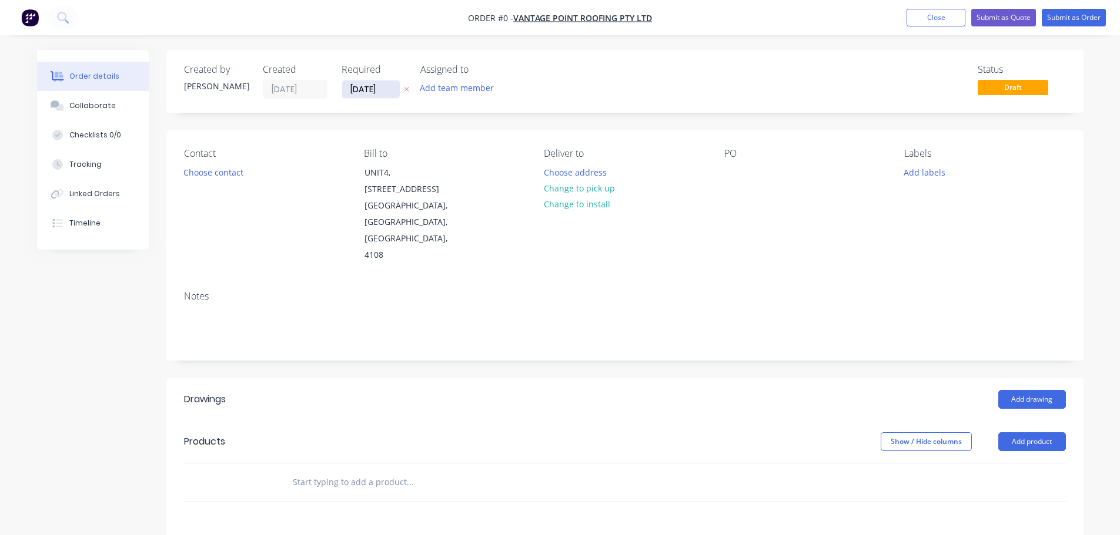
click at [370, 96] on input "[DATE]" at bounding box center [371, 90] width 58 height 18
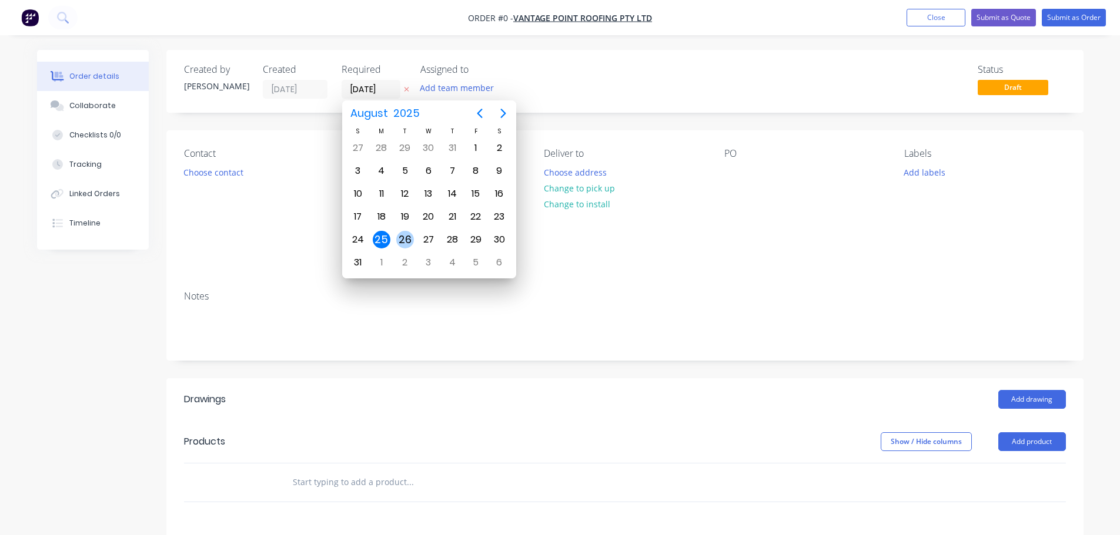
click at [405, 241] on div "26" at bounding box center [405, 240] width 18 height 18
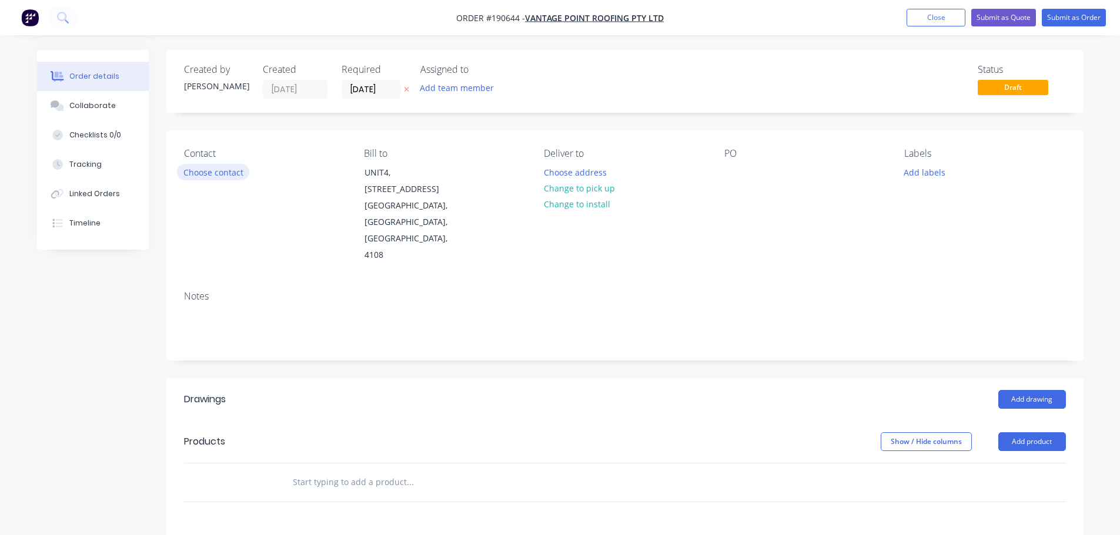
click at [228, 173] on button "Choose contact" at bounding box center [213, 172] width 72 height 16
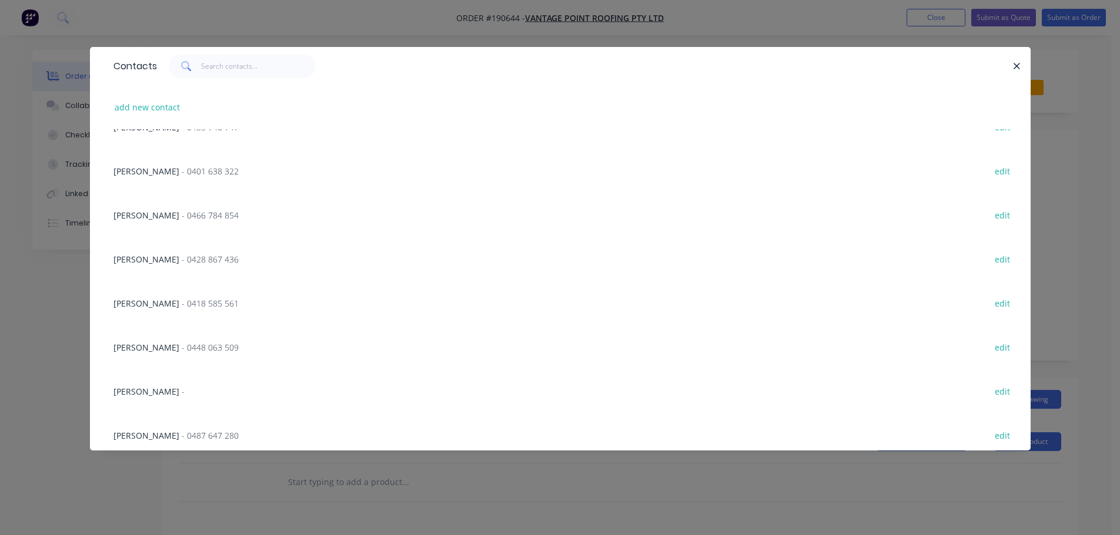
scroll to position [1177, 0]
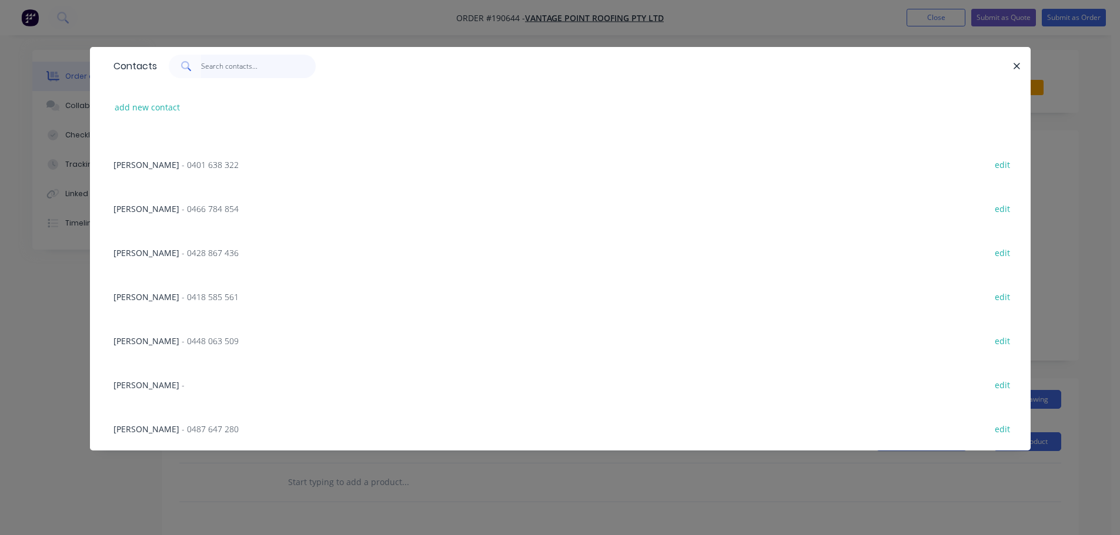
click at [216, 71] on input "text" at bounding box center [258, 67] width 115 height 24
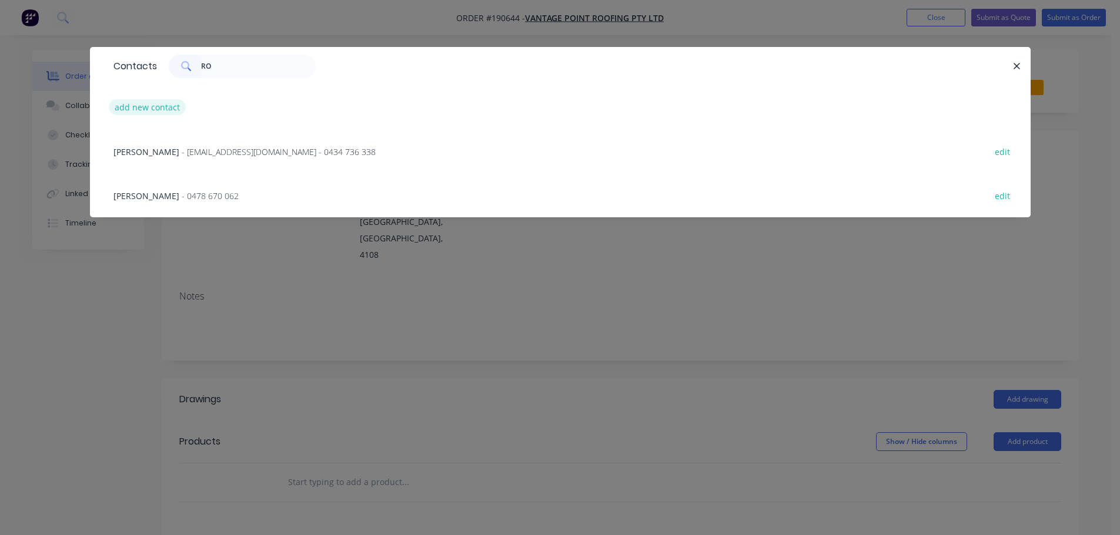
click at [159, 109] on button "add new contact" at bounding box center [148, 107] width 78 height 16
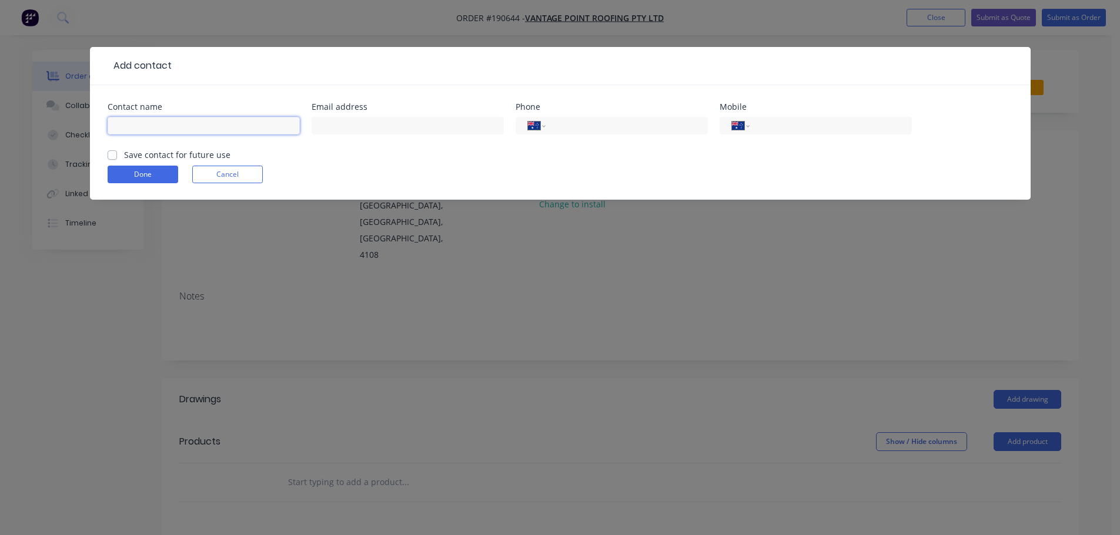
click at [149, 126] on input "text" at bounding box center [204, 126] width 192 height 18
click at [823, 120] on input "tel" at bounding box center [828, 126] width 141 height 14
click at [160, 180] on button "Done" at bounding box center [143, 175] width 71 height 18
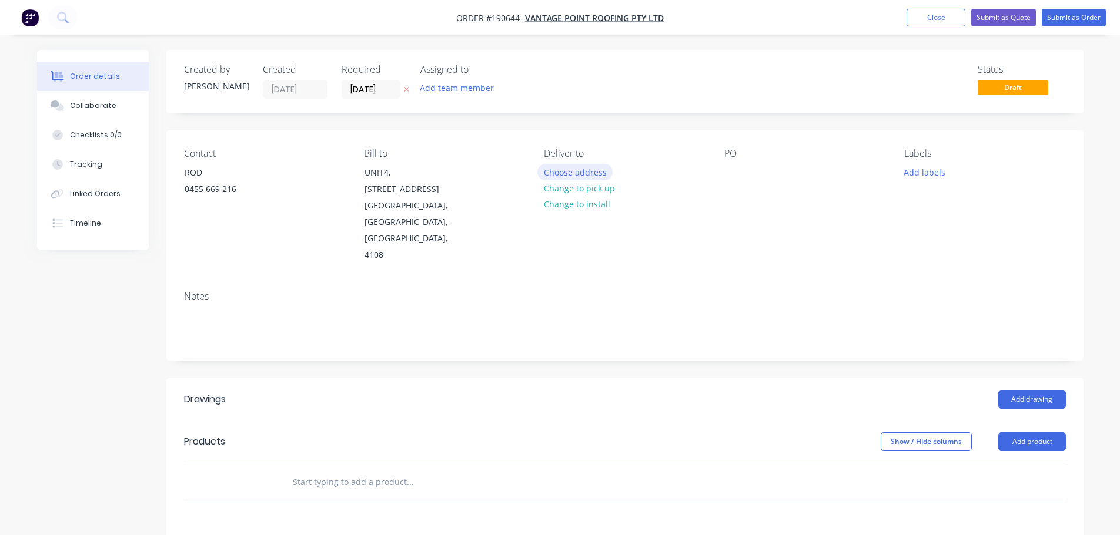
click at [590, 173] on button "Choose address" at bounding box center [574, 172] width 75 height 16
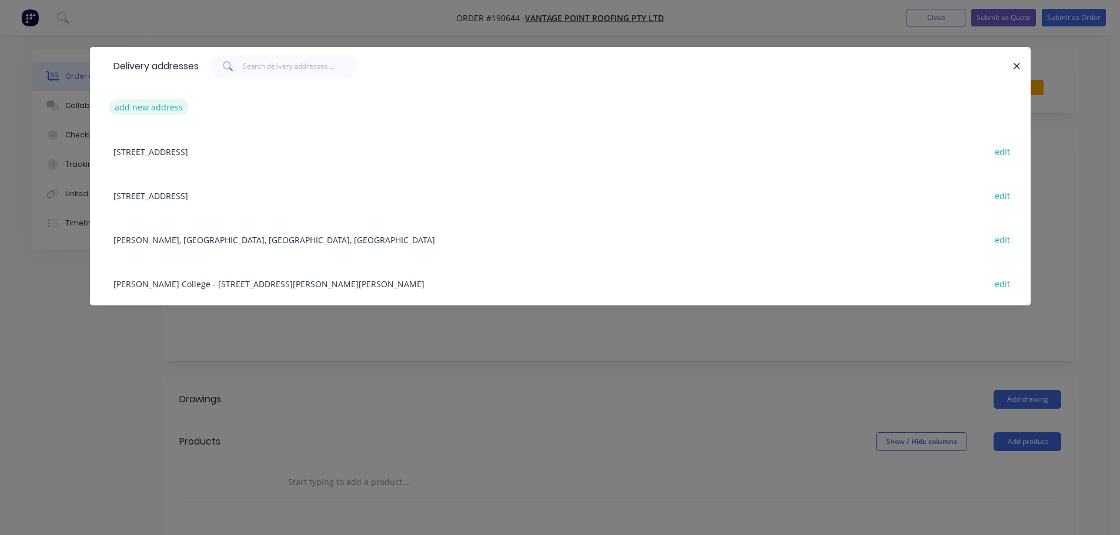
click at [149, 109] on button "add new address" at bounding box center [149, 107] width 81 height 16
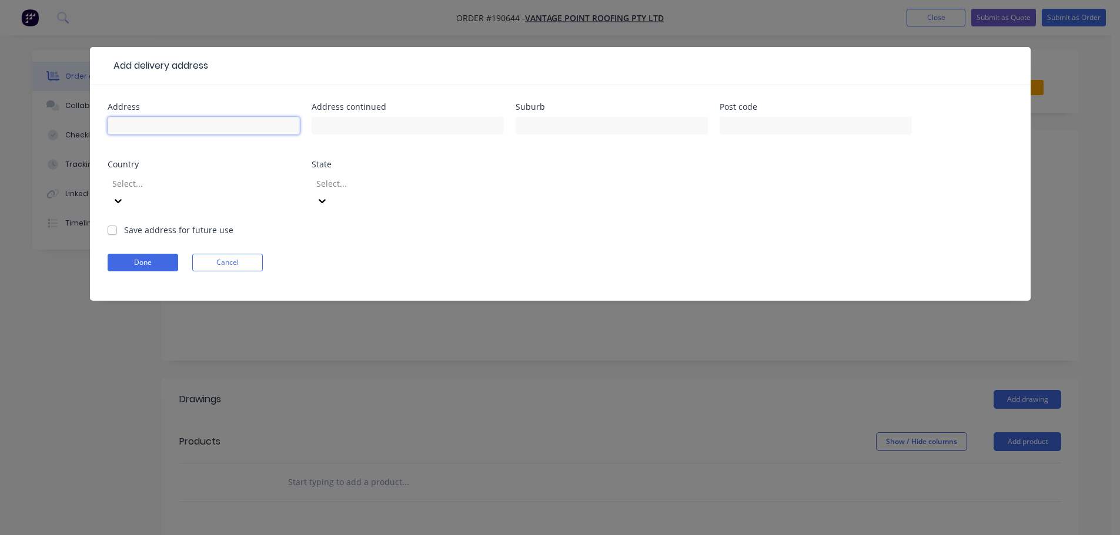
click at [195, 132] on input "text" at bounding box center [204, 126] width 192 height 18
click at [330, 131] on input "text" at bounding box center [407, 126] width 192 height 18
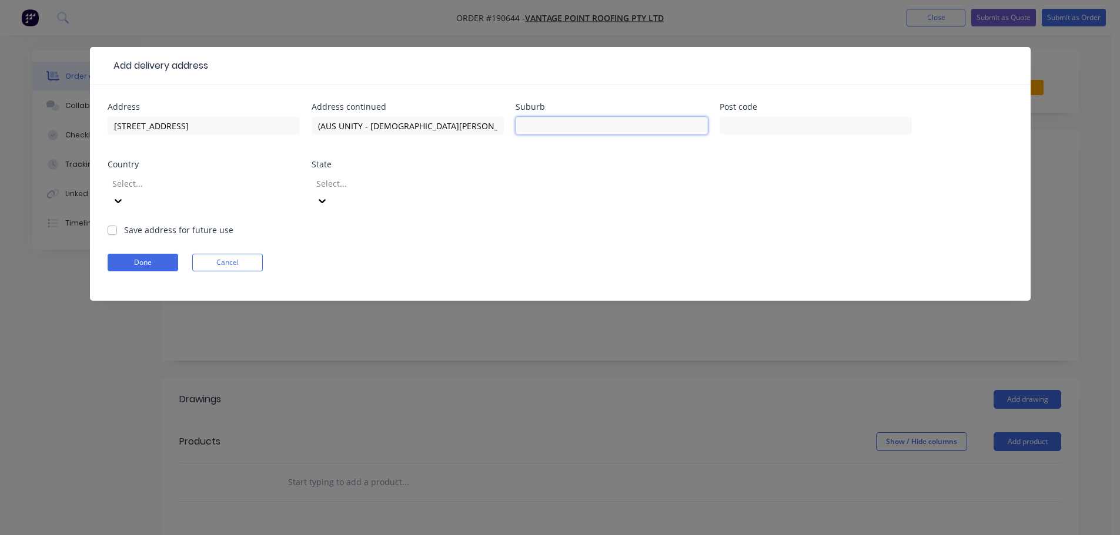
click at [559, 118] on input "text" at bounding box center [611, 126] width 192 height 18
click at [170, 189] on div at bounding box center [195, 183] width 169 height 15
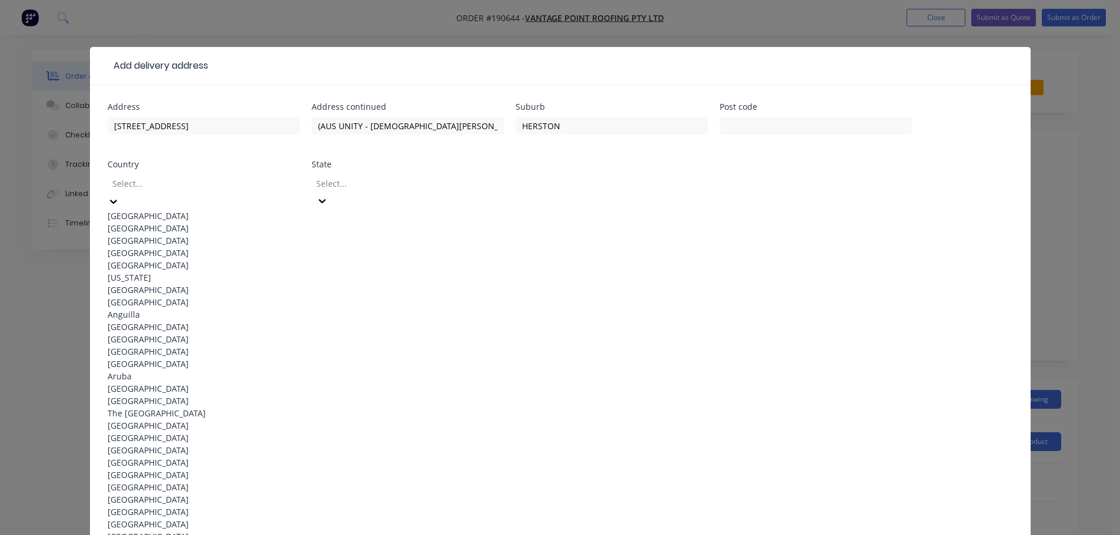
click at [166, 213] on div "[GEOGRAPHIC_DATA]" at bounding box center [204, 216] width 192 height 12
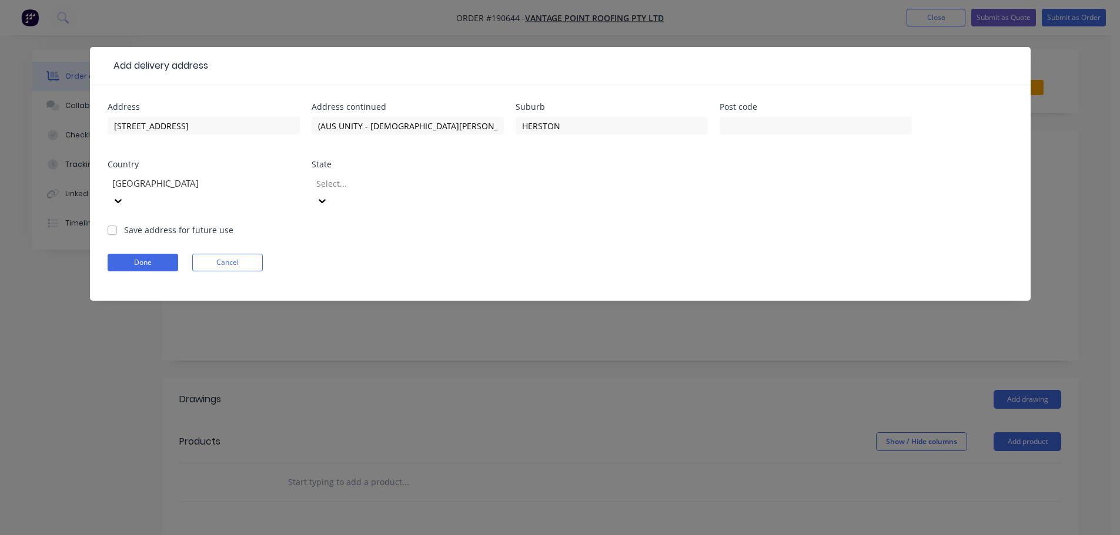
click at [351, 170] on div "State Select..." at bounding box center [407, 191] width 192 height 63
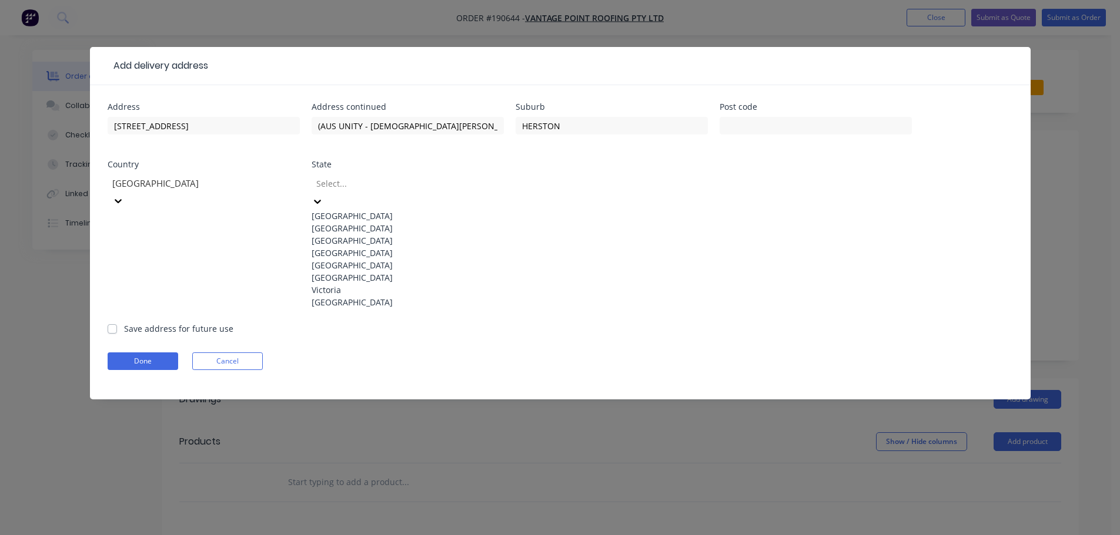
click at [362, 189] on div at bounding box center [399, 183] width 169 height 15
click at [362, 259] on div "[GEOGRAPHIC_DATA]" at bounding box center [407, 253] width 192 height 12
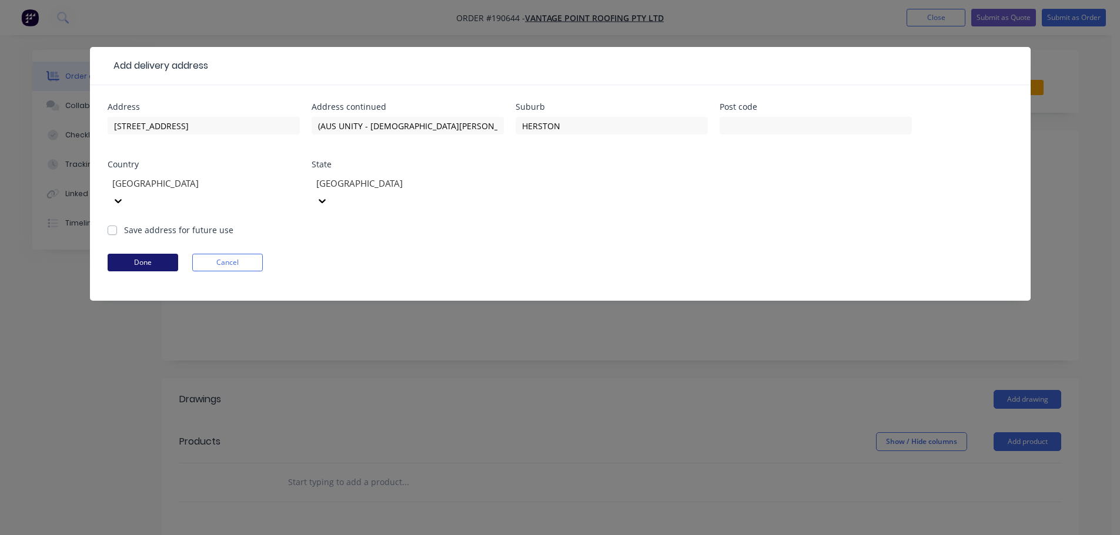
click at [149, 254] on button "Done" at bounding box center [143, 263] width 71 height 18
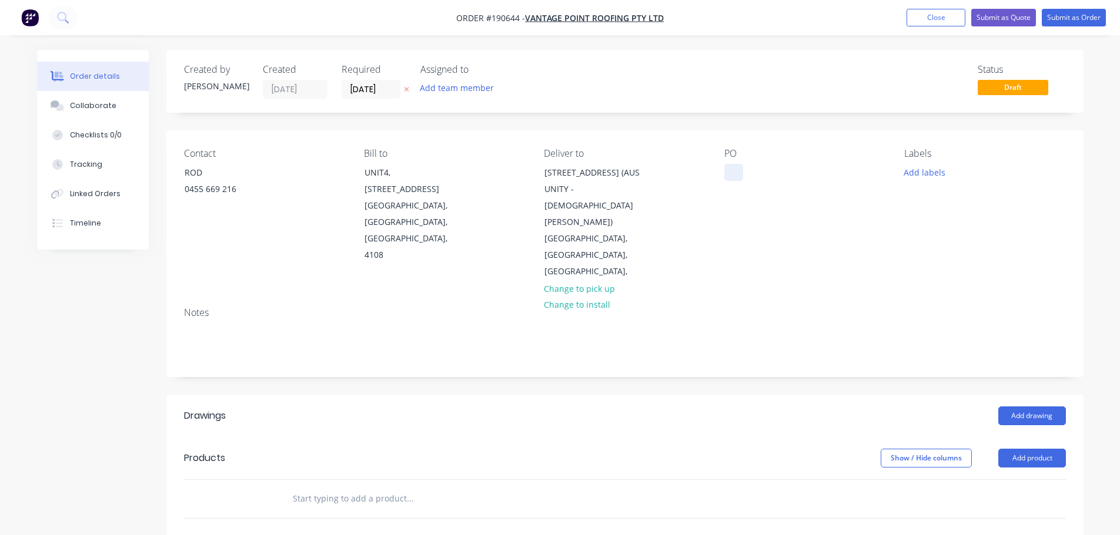
click at [736, 175] on div at bounding box center [733, 172] width 19 height 17
click at [939, 172] on button "Add labels" at bounding box center [924, 172] width 54 height 16
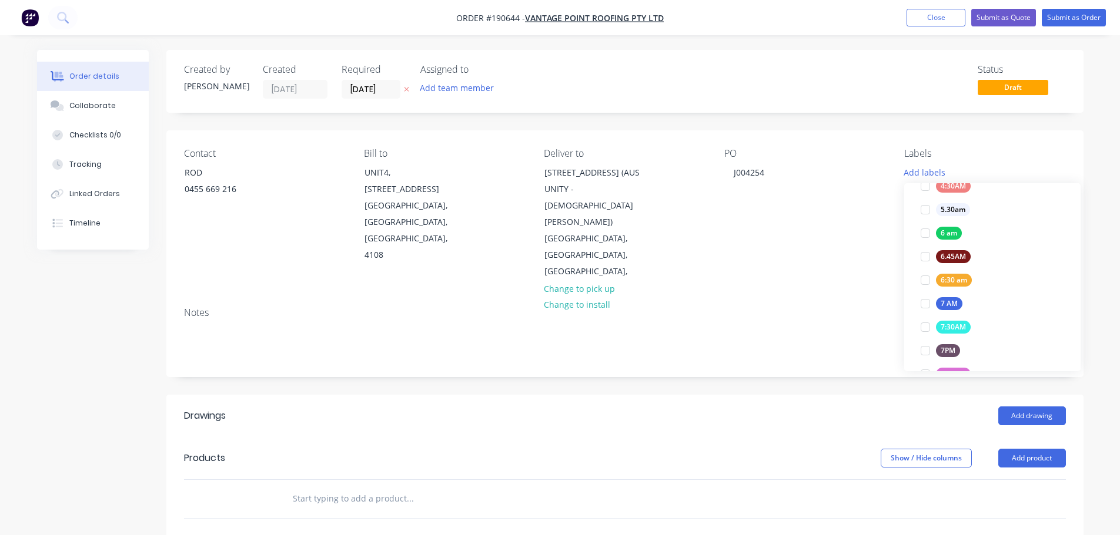
scroll to position [235, 0]
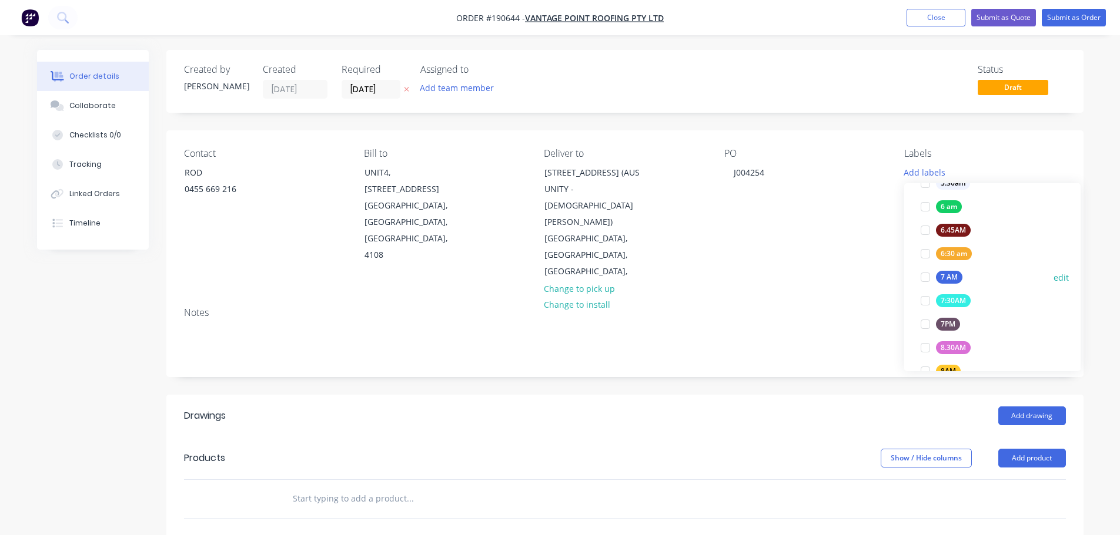
click at [924, 278] on div at bounding box center [925, 278] width 24 height 24
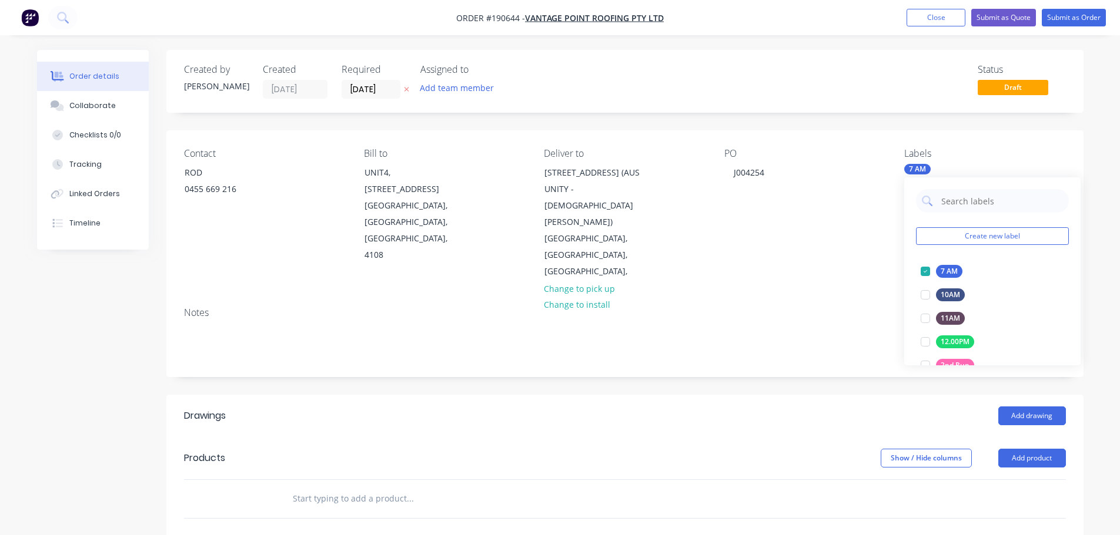
click at [855, 307] on div "Notes" at bounding box center [625, 312] width 882 height 11
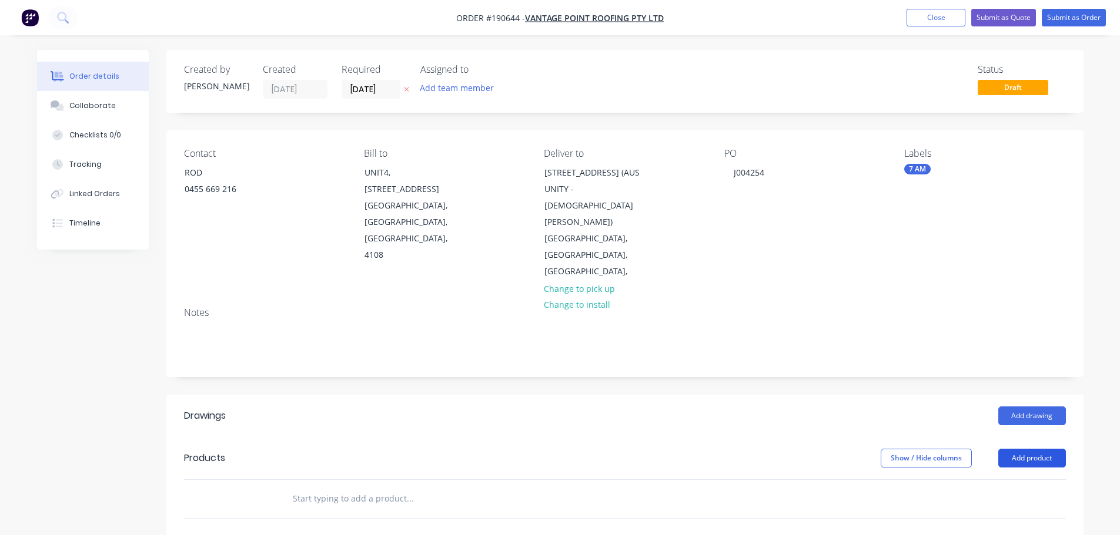
click at [1031, 449] on button "Add product" at bounding box center [1032, 458] width 68 height 19
click at [1027, 480] on div "Product catalogue" at bounding box center [1009, 488] width 91 height 17
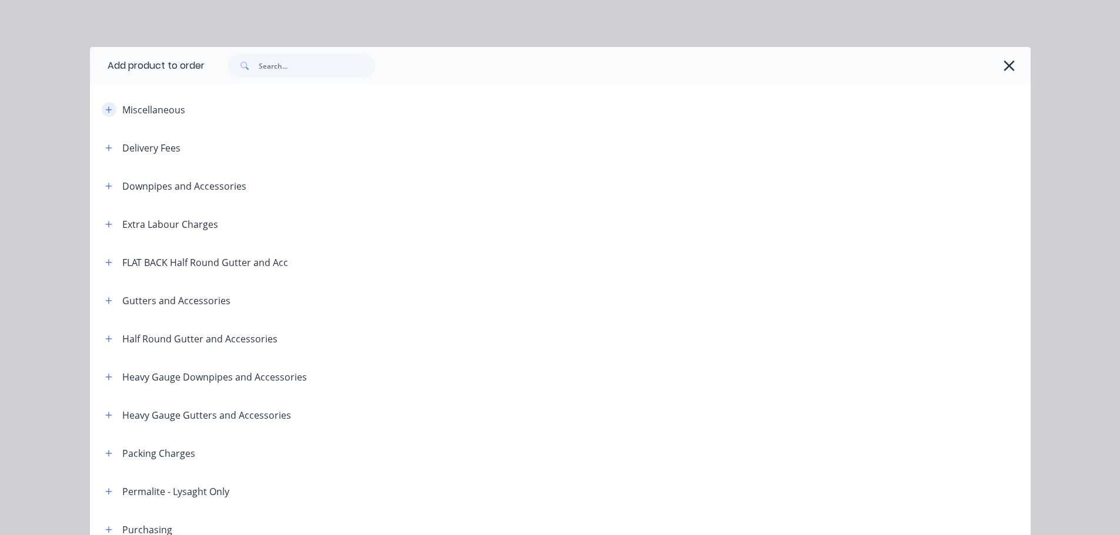
click at [105, 108] on icon "button" at bounding box center [108, 110] width 7 height 8
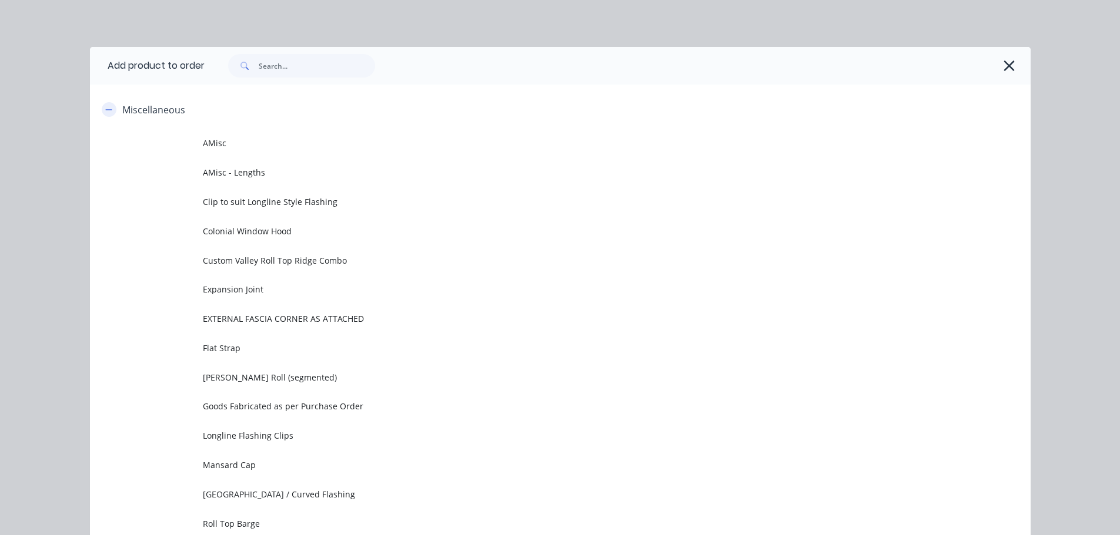
click at [105, 108] on icon "button" at bounding box center [108, 110] width 7 height 8
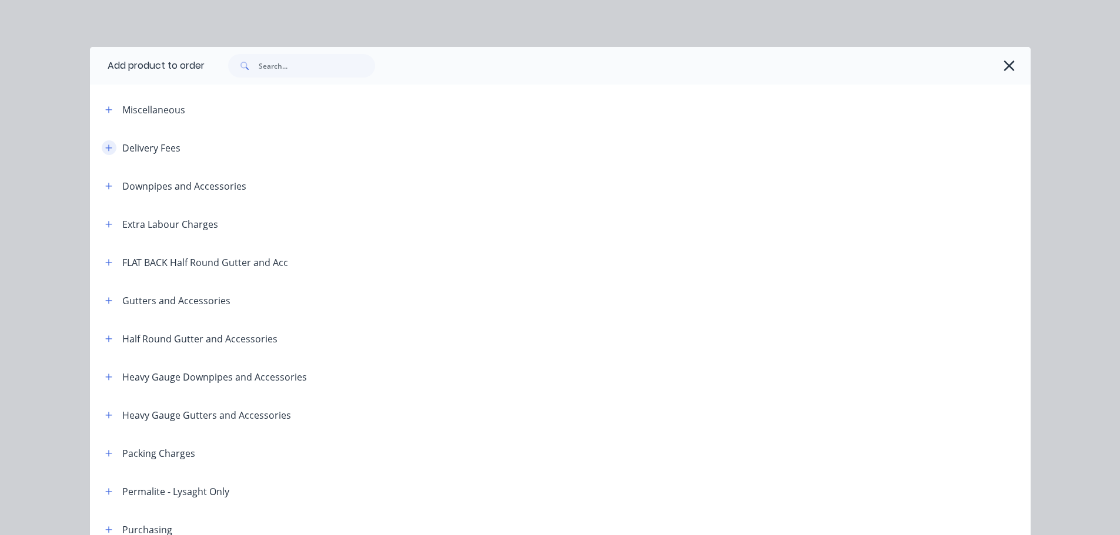
click at [105, 149] on icon "button" at bounding box center [108, 148] width 6 height 6
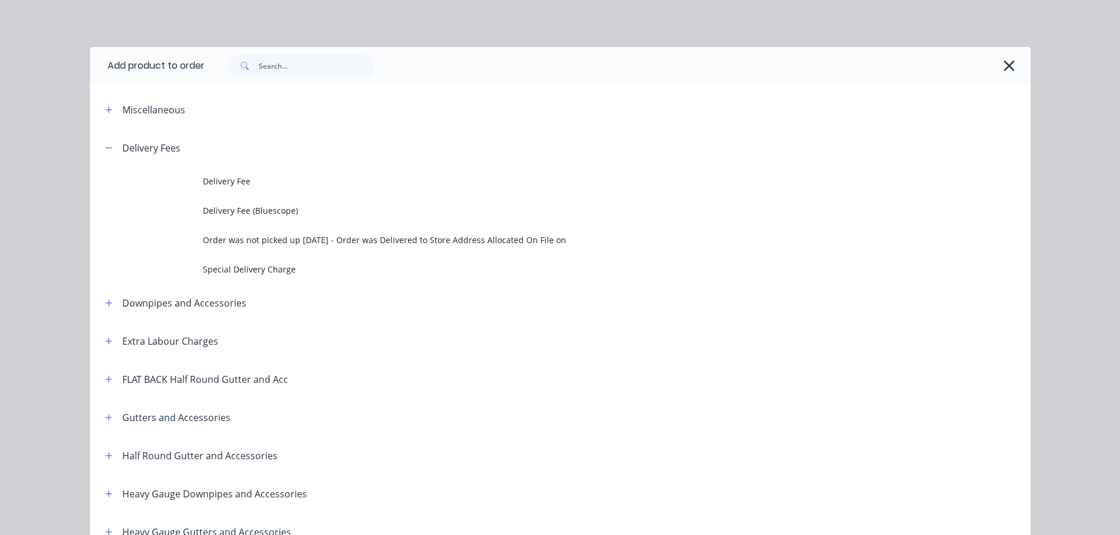
click at [211, 176] on span "Delivery Fee" at bounding box center [534, 181] width 662 height 12
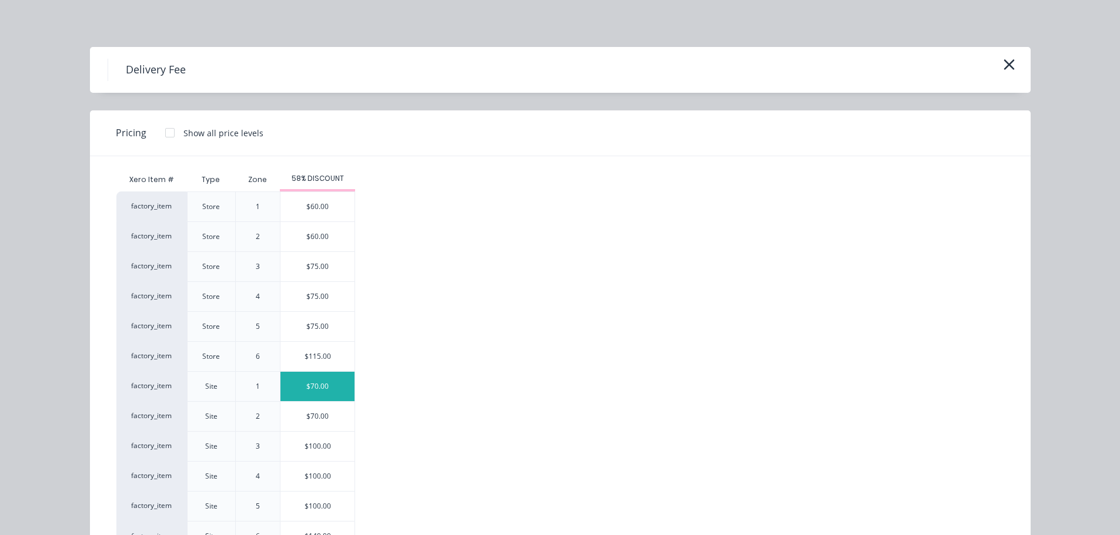
click at [327, 383] on div "$70.00" at bounding box center [317, 386] width 74 height 29
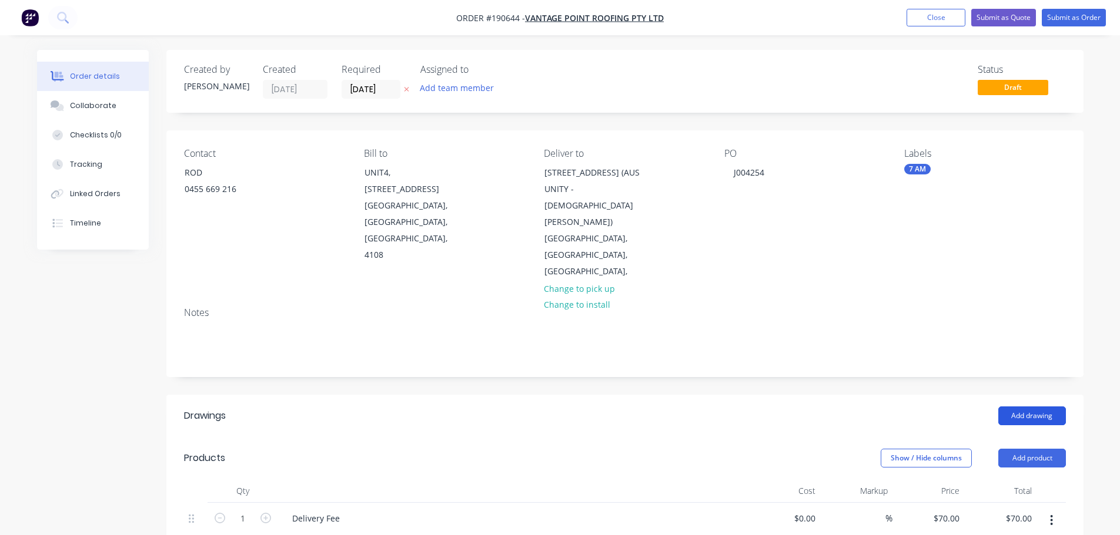
click at [1033, 407] on button "Add drawing" at bounding box center [1032, 416] width 68 height 19
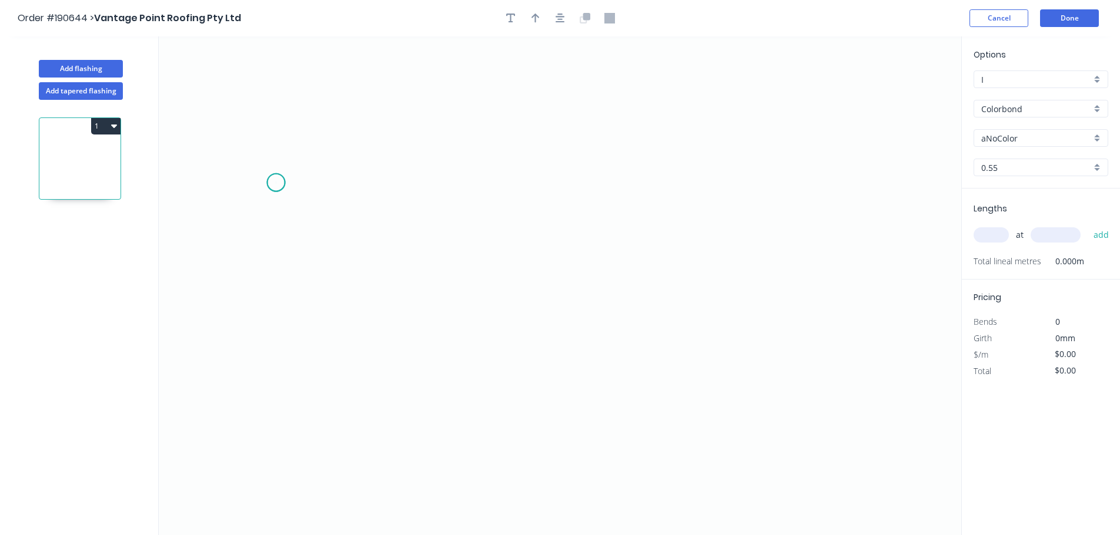
click at [276, 183] on icon "0" at bounding box center [560, 285] width 802 height 499
click at [272, 282] on icon "0" at bounding box center [560, 285] width 802 height 499
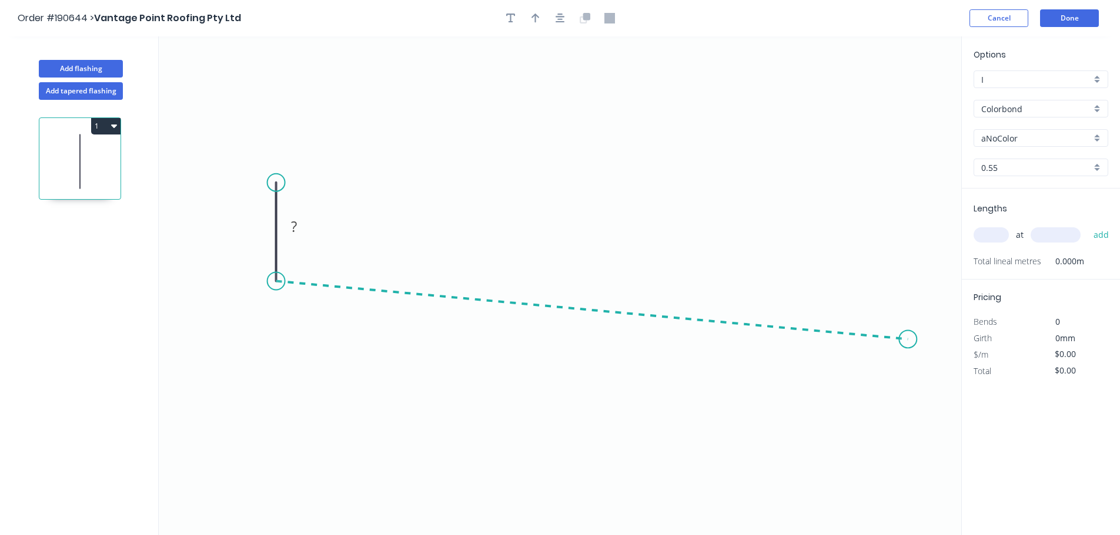
click at [908, 340] on icon "0 ?" at bounding box center [560, 285] width 802 height 499
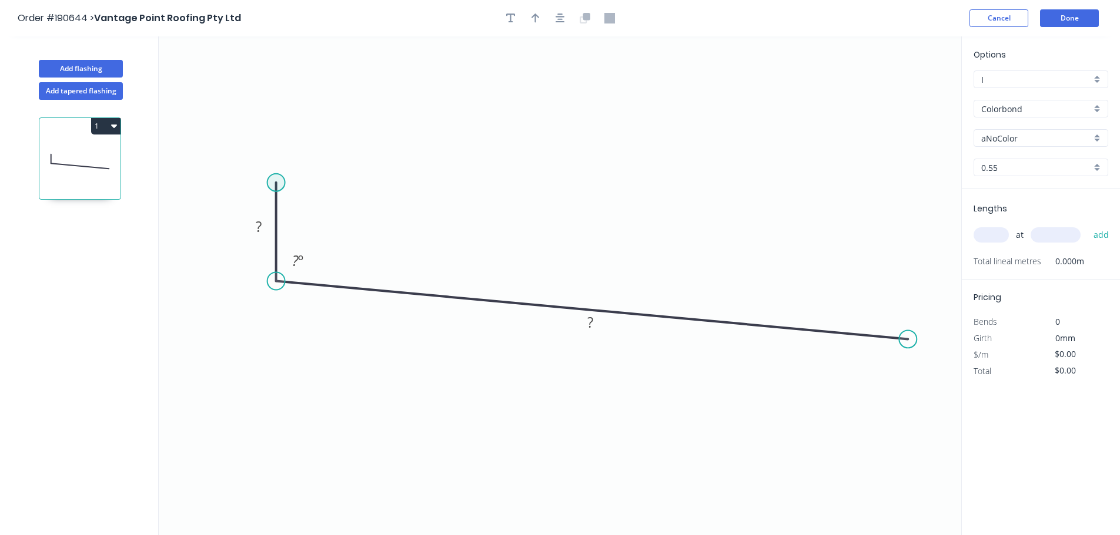
click at [279, 180] on circle at bounding box center [276, 183] width 18 height 18
click at [334, 185] on icon "0 ? ? ? º" at bounding box center [560, 285] width 802 height 499
click at [313, 163] on rect at bounding box center [306, 160] width 24 height 16
click at [1024, 113] on input "Colorbond" at bounding box center [1036, 109] width 110 height 12
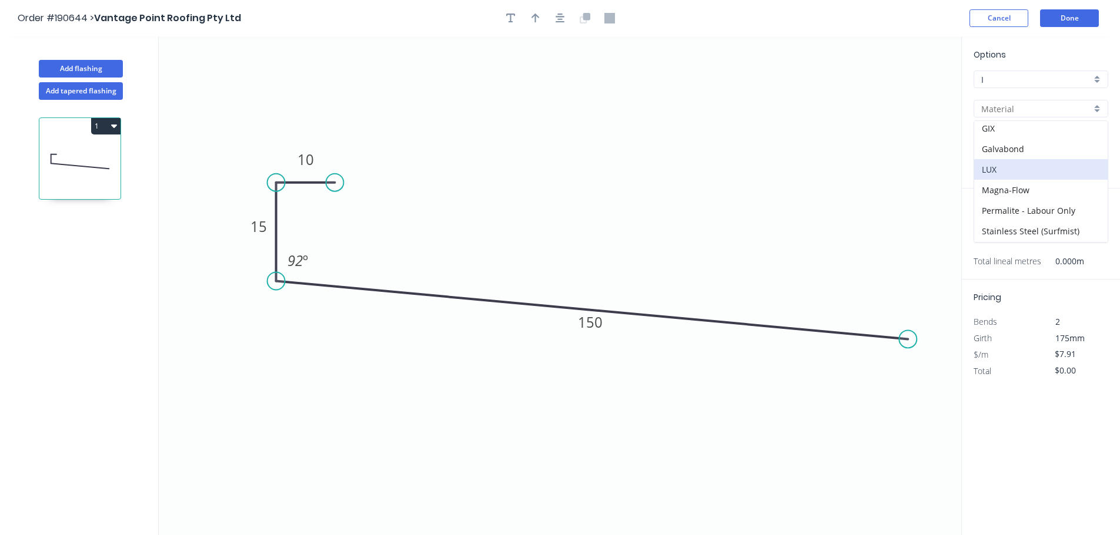
scroll to position [176, 0]
click at [1041, 144] on div "Galvabond" at bounding box center [1040, 140] width 133 height 21
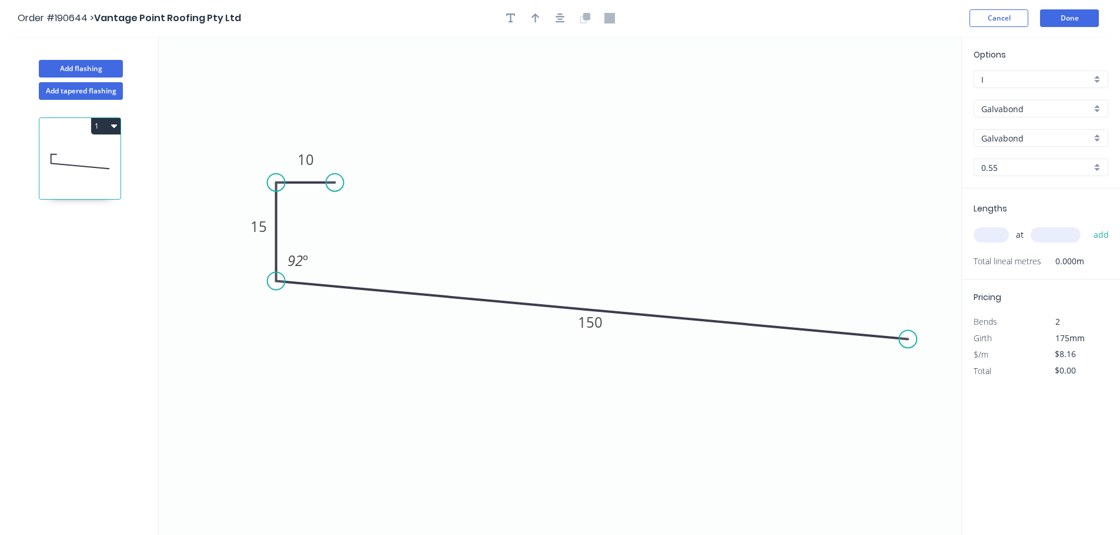
click at [1034, 176] on div "0.55" at bounding box center [1040, 168] width 135 height 18
click at [1048, 138] on input "Galvabond" at bounding box center [1036, 138] width 110 height 12
click at [1047, 108] on input "Galvabond" at bounding box center [1036, 109] width 110 height 12
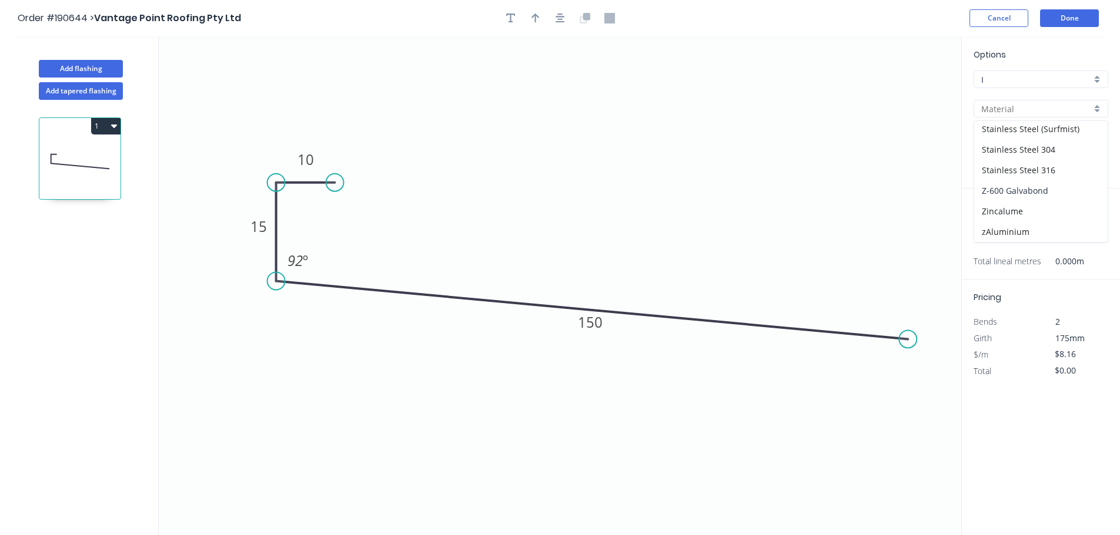
click at [1045, 195] on div "Z-600 Galvabond" at bounding box center [1040, 190] width 133 height 21
click at [1041, 170] on input "0.55" at bounding box center [1036, 168] width 110 height 12
drag, startPoint x: 1037, startPoint y: 195, endPoint x: 1035, endPoint y: 171, distance: 23.6
click at [1036, 195] on div "0.55" at bounding box center [1040, 190] width 133 height 21
click at [1035, 135] on input "text" at bounding box center [1036, 138] width 110 height 12
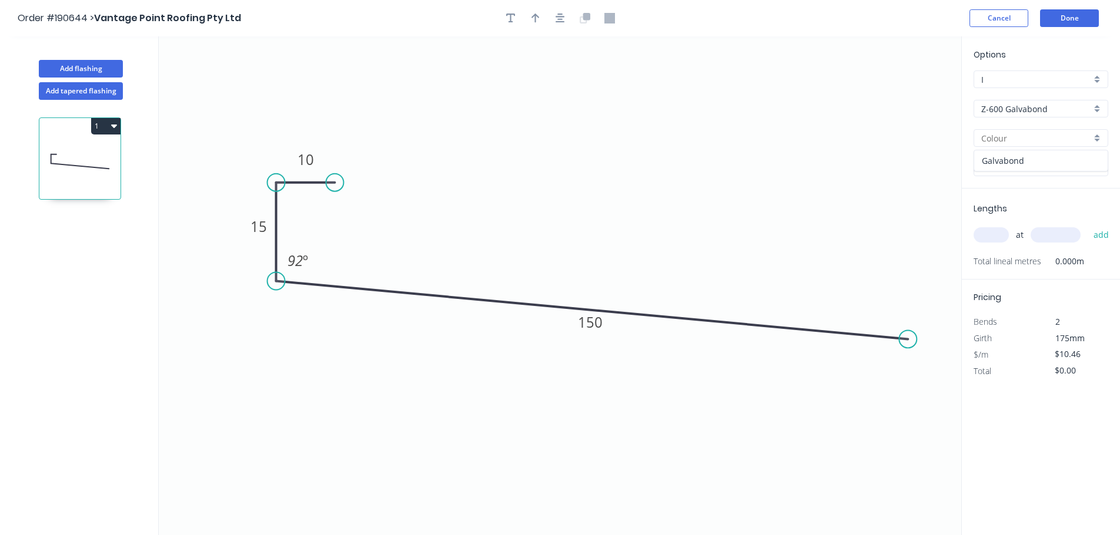
click at [1033, 164] on div "Galvabond" at bounding box center [1040, 160] width 133 height 21
click at [995, 237] on input "text" at bounding box center [990, 234] width 35 height 15
click at [1087, 225] on button "add" at bounding box center [1101, 235] width 28 height 20
click at [947, 380] on div "Crush & Fold" at bounding box center [973, 383] width 118 height 24
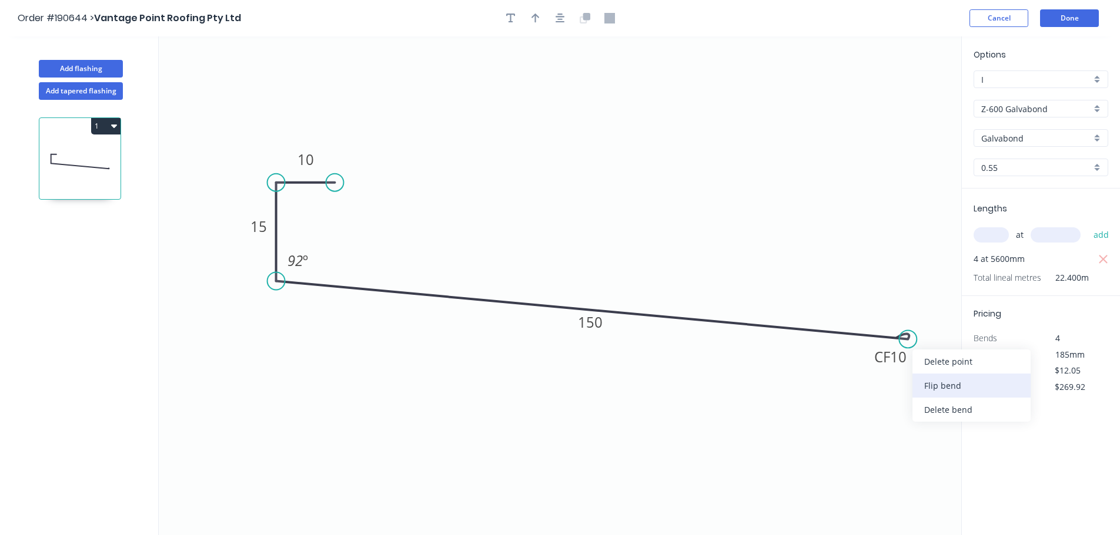
click at [939, 387] on div "Flip bend" at bounding box center [971, 386] width 118 height 24
drag, startPoint x: 913, startPoint y: 313, endPoint x: 942, endPoint y: 299, distance: 32.1
click at [942, 299] on rect at bounding box center [923, 298] width 47 height 24
click at [1054, 34] on header "Order #190644 > Vantage Point Roofing Pty Ltd Cancel Done" at bounding box center [560, 18] width 1120 height 36
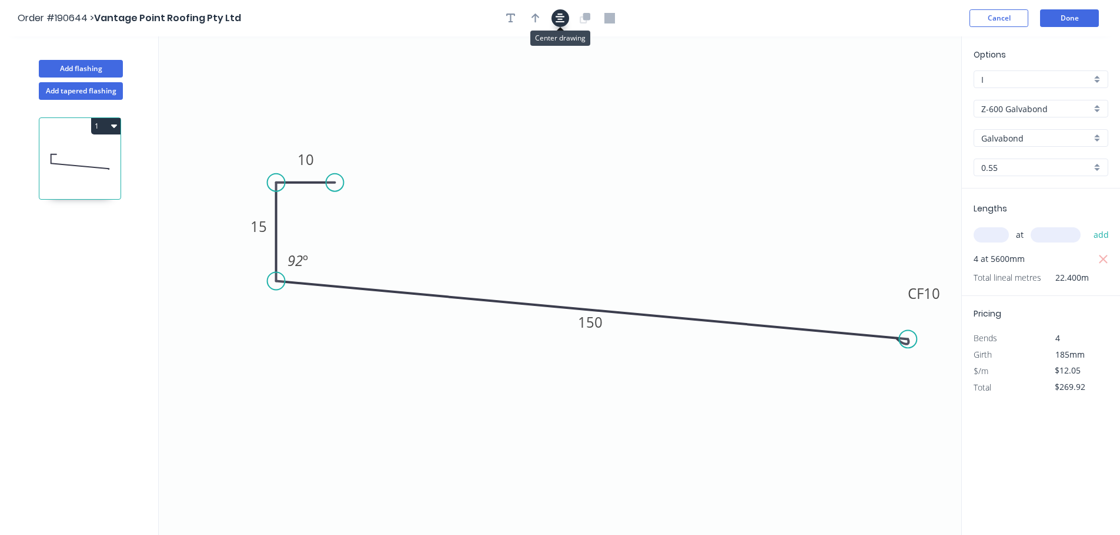
click at [557, 19] on icon "button" at bounding box center [559, 18] width 9 height 11
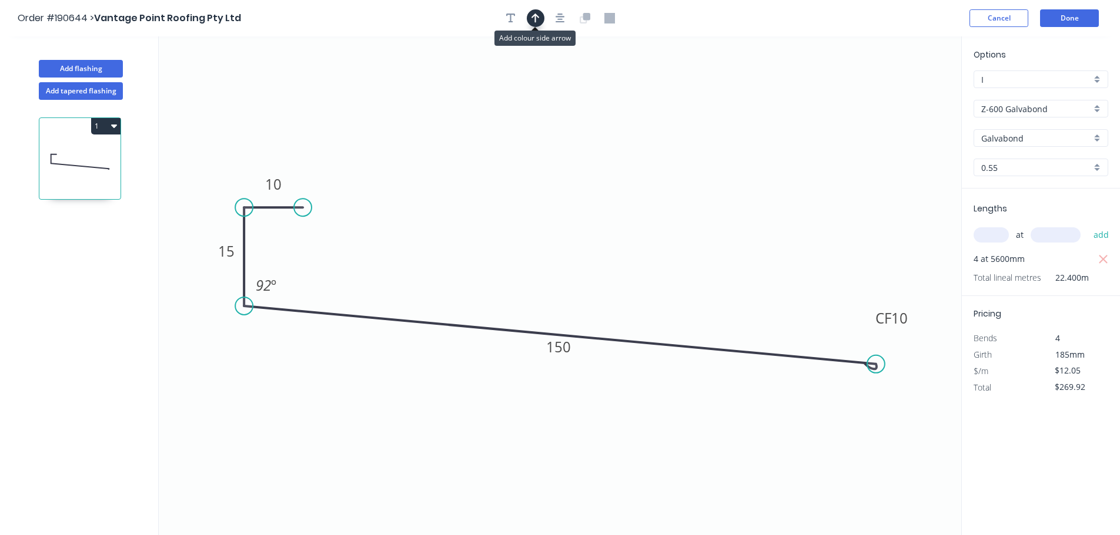
click at [536, 19] on icon "button" at bounding box center [535, 18] width 8 height 11
drag, startPoint x: 899, startPoint y: 89, endPoint x: 704, endPoint y: 111, distance: 195.7
click at [636, 99] on icon "0 10 15 CF 10 150 92 º" at bounding box center [560, 285] width 802 height 499
drag, startPoint x: 897, startPoint y: 91, endPoint x: 561, endPoint y: 105, distance: 335.9
click at [561, 105] on icon at bounding box center [561, 92] width 11 height 38
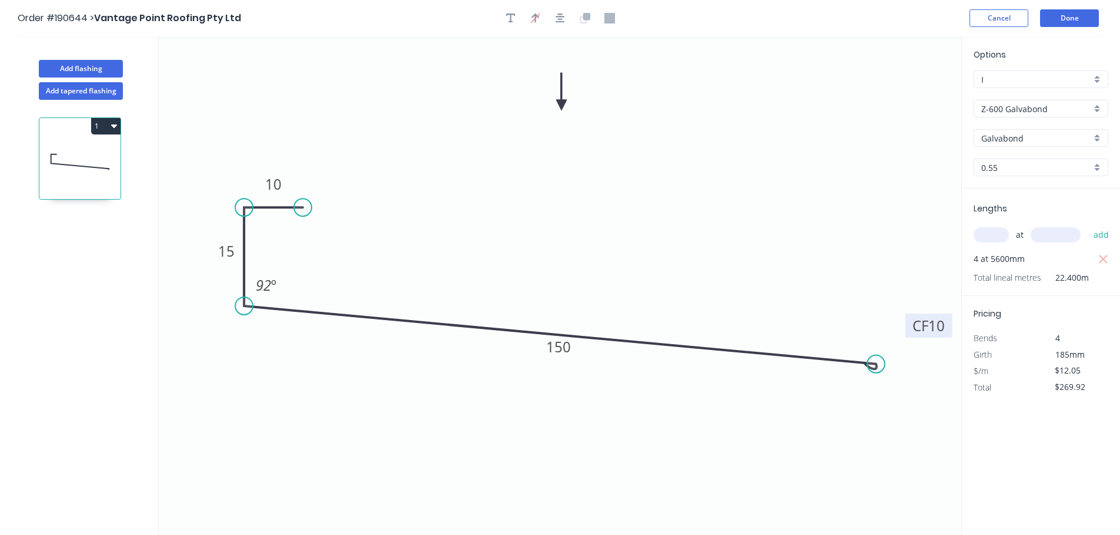
drag, startPoint x: 912, startPoint y: 312, endPoint x: 949, endPoint y: 320, distance: 37.8
click at [949, 320] on rect at bounding box center [928, 326] width 47 height 24
click at [1071, 15] on button "Done" at bounding box center [1069, 18] width 59 height 18
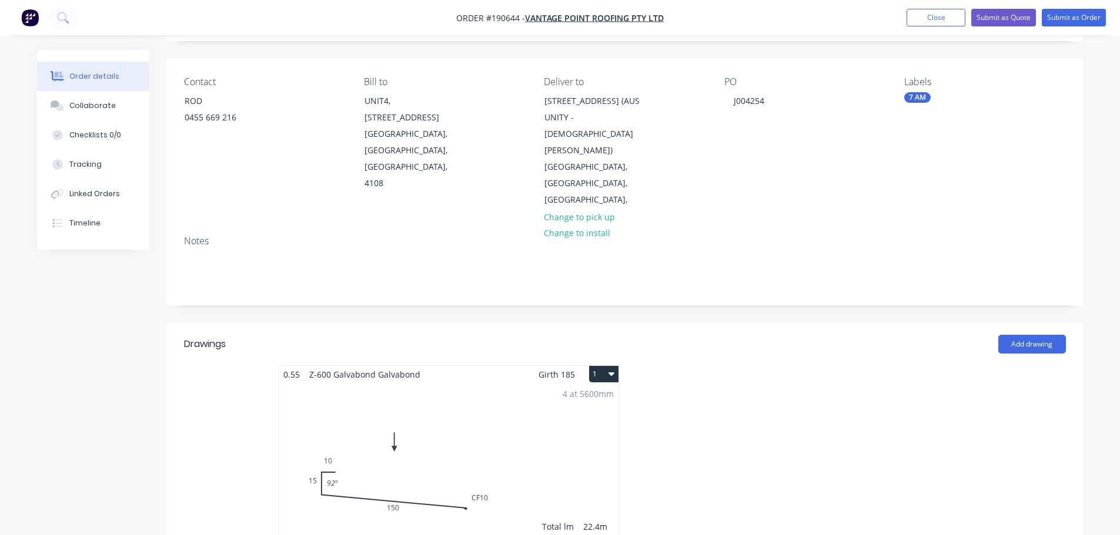
scroll to position [176, 0]
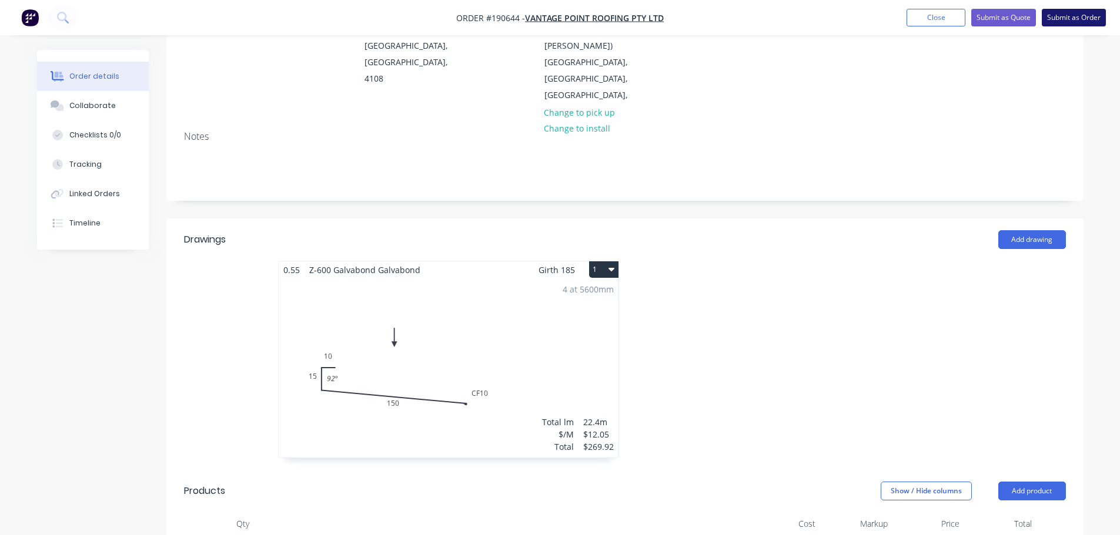
click at [1077, 25] on button "Submit as Order" at bounding box center [1073, 18] width 64 height 18
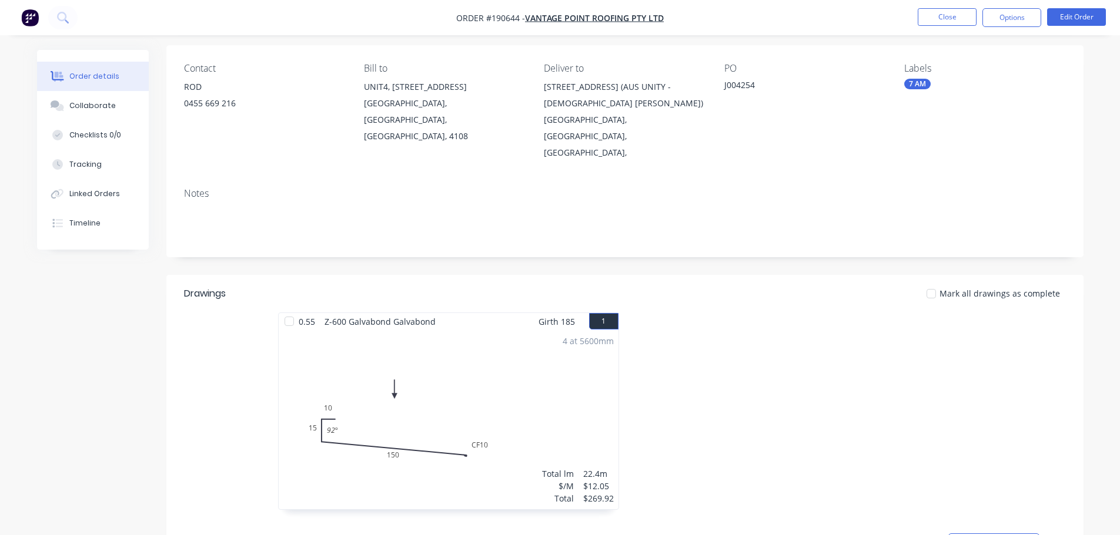
scroll to position [235, 0]
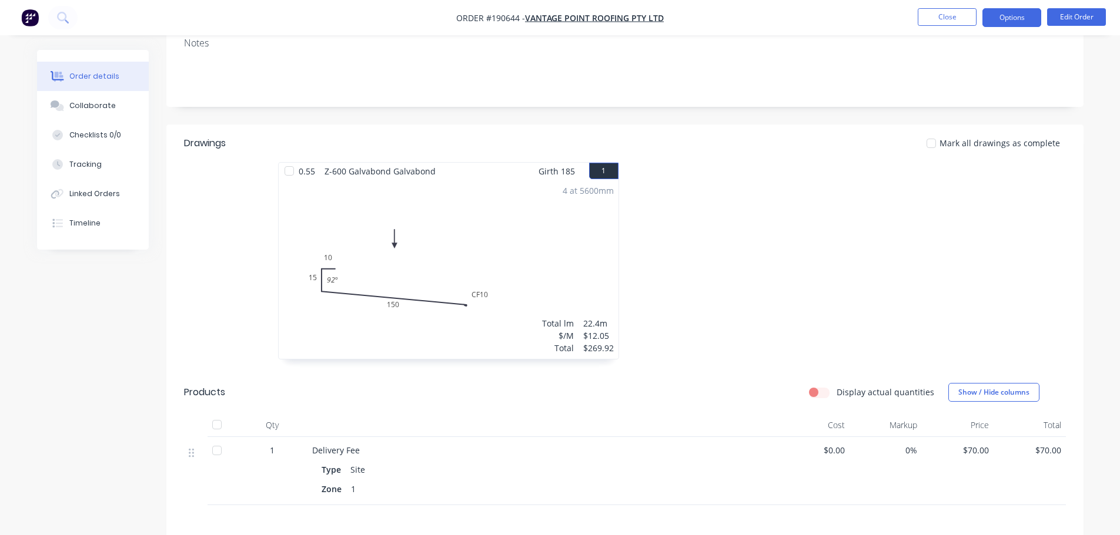
click at [998, 22] on button "Options" at bounding box center [1011, 17] width 59 height 19
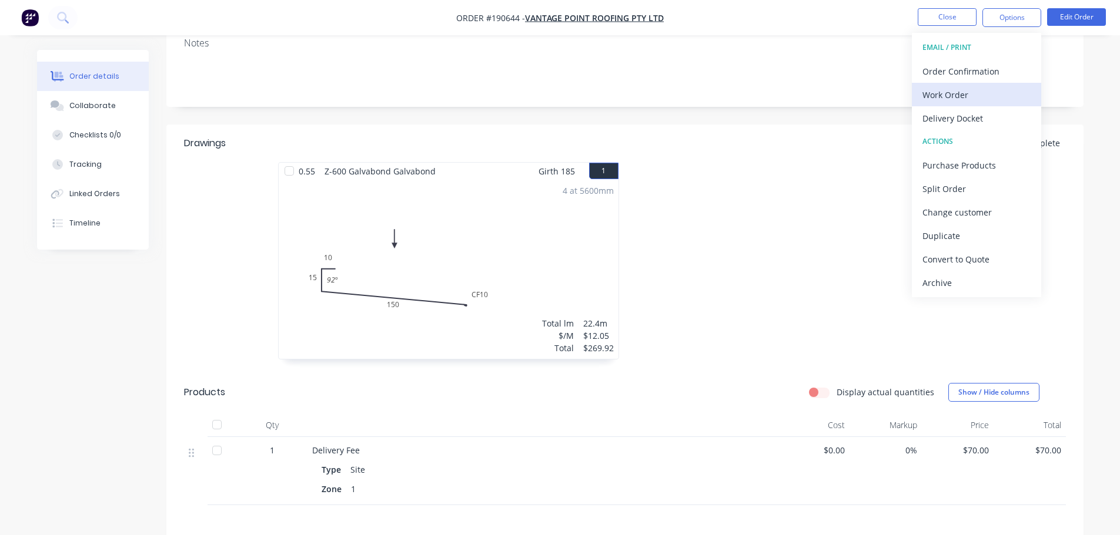
click at [1000, 93] on div "Work Order" at bounding box center [976, 94] width 108 height 17
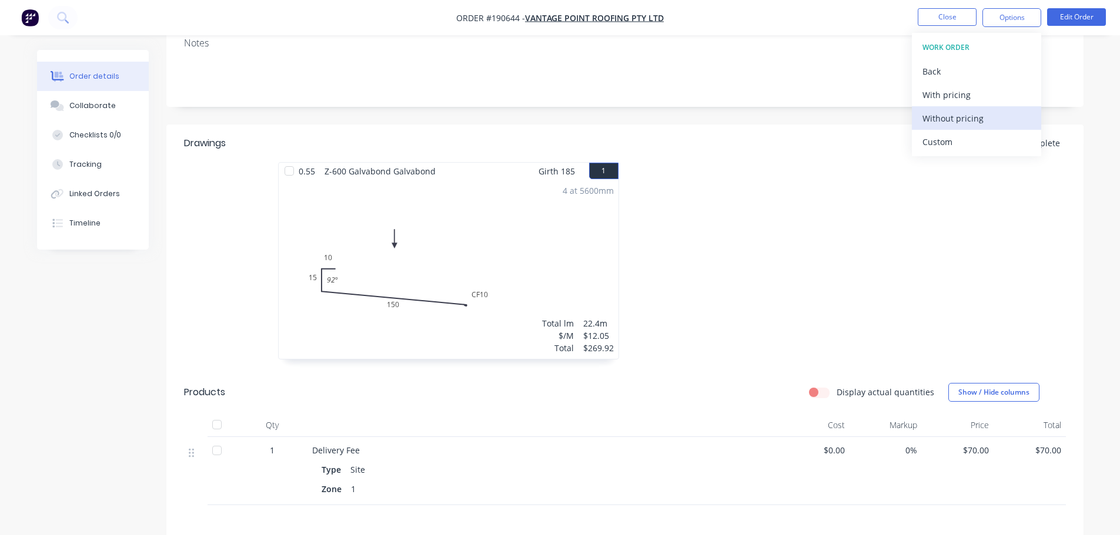
click at [993, 123] on div "Without pricing" at bounding box center [976, 118] width 108 height 17
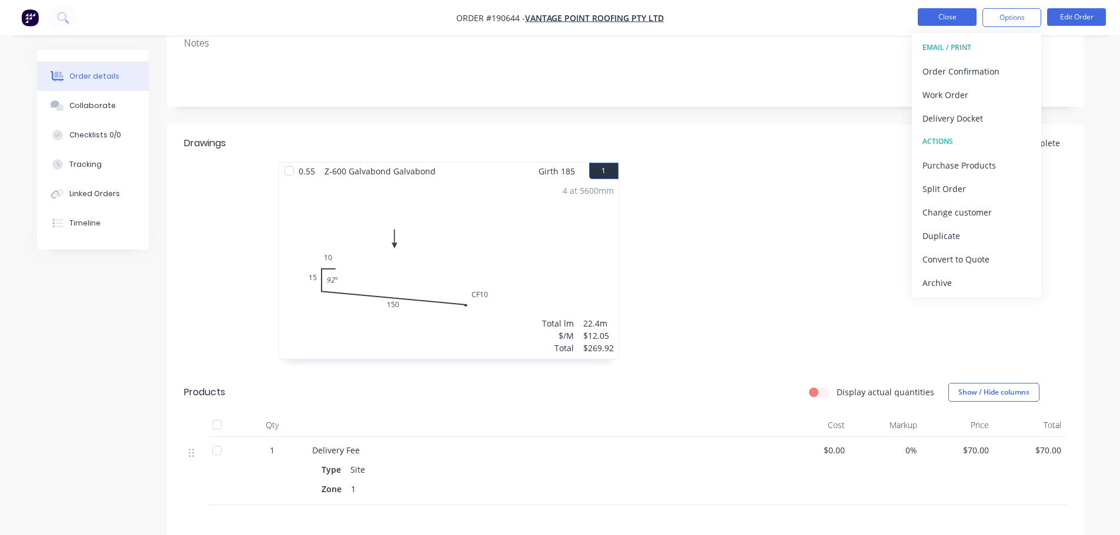
click at [971, 22] on button "Close" at bounding box center [946, 17] width 59 height 18
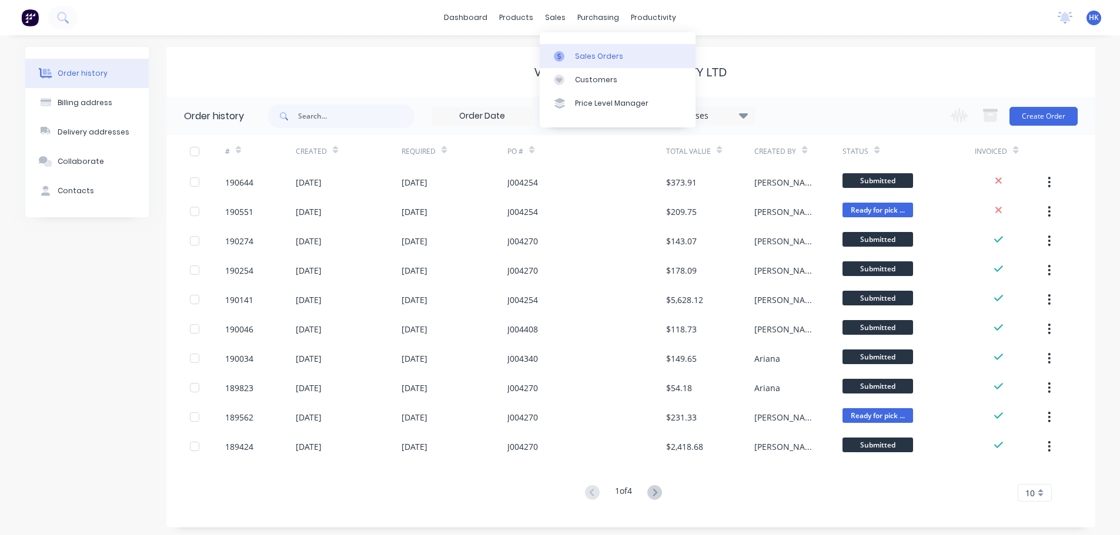
click at [571, 53] on div at bounding box center [563, 56] width 18 height 11
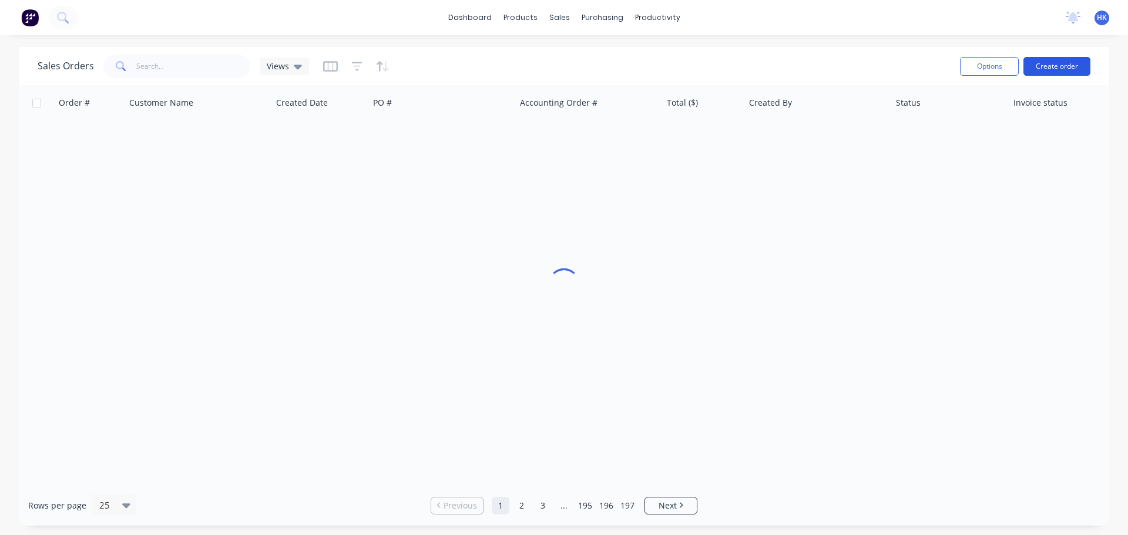
click at [1047, 63] on button "Create order" at bounding box center [1057, 66] width 67 height 19
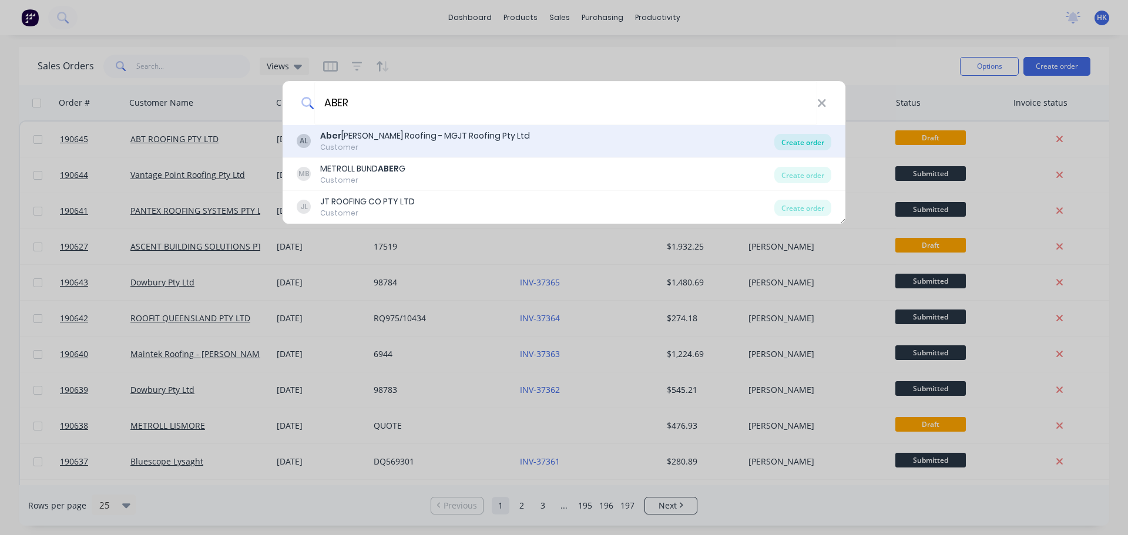
click at [810, 149] on div "Create order" at bounding box center [803, 142] width 57 height 16
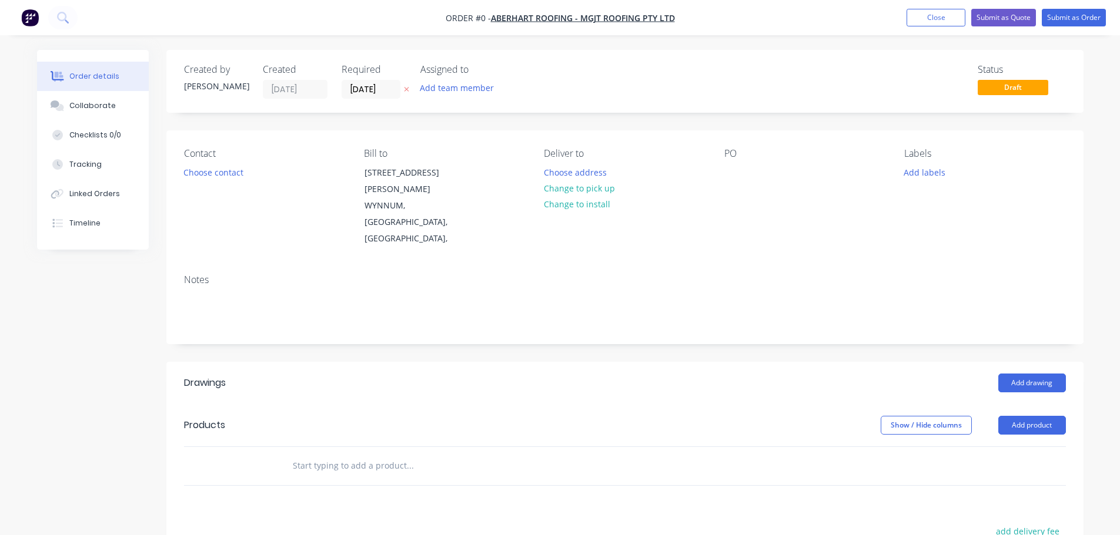
click at [376, 92] on input "[DATE]" at bounding box center [371, 90] width 58 height 18
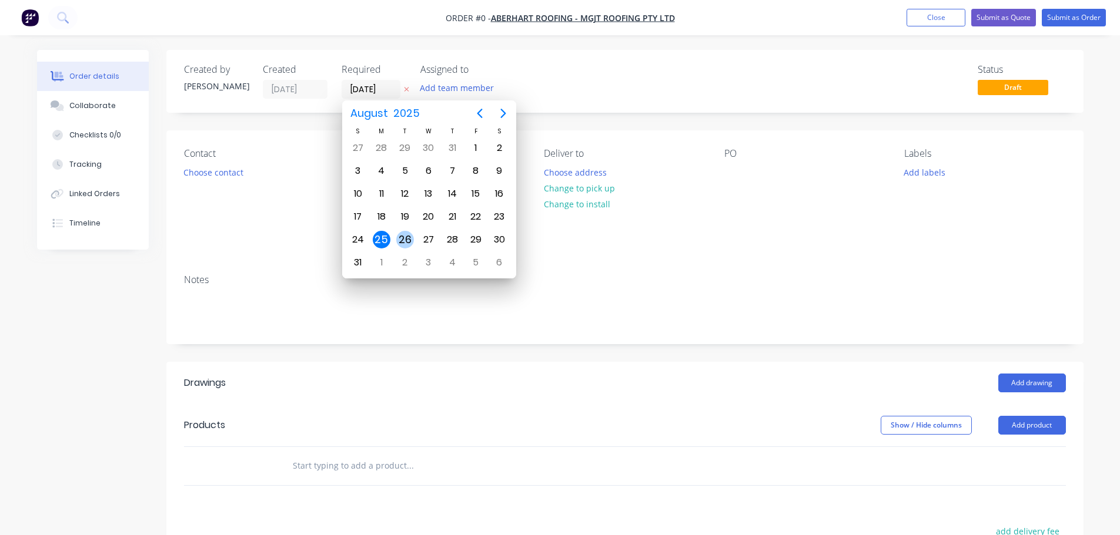
click at [413, 231] on div "26" at bounding box center [405, 240] width 24 height 22
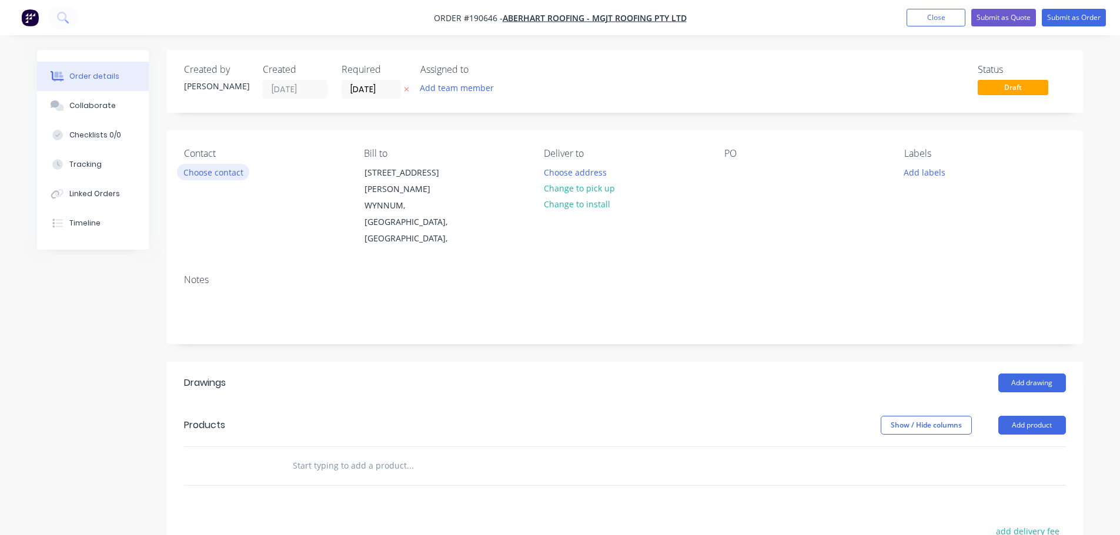
click at [229, 168] on button "Choose contact" at bounding box center [213, 172] width 72 height 16
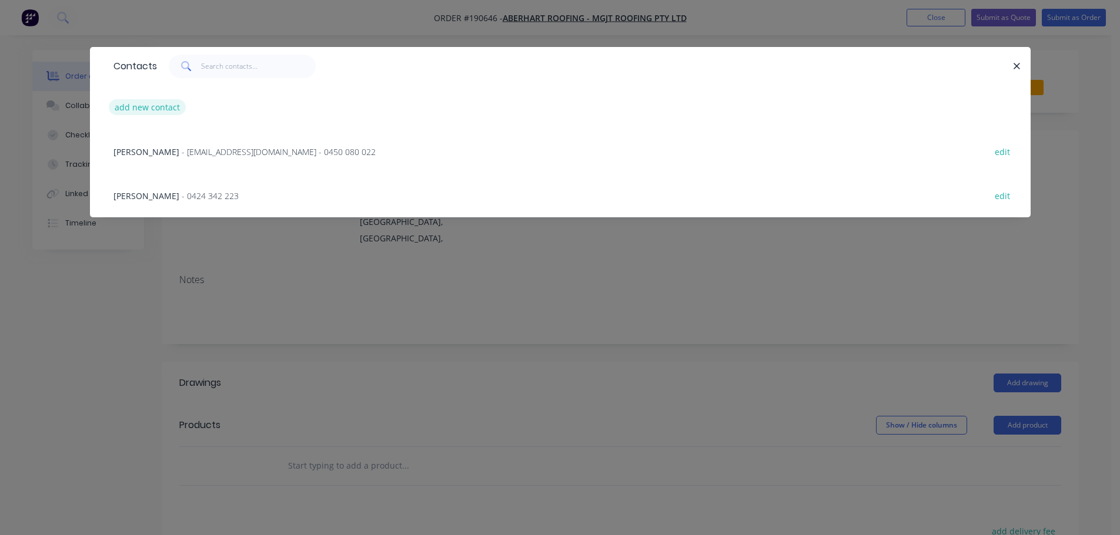
click at [156, 110] on button "add new contact" at bounding box center [148, 107] width 78 height 16
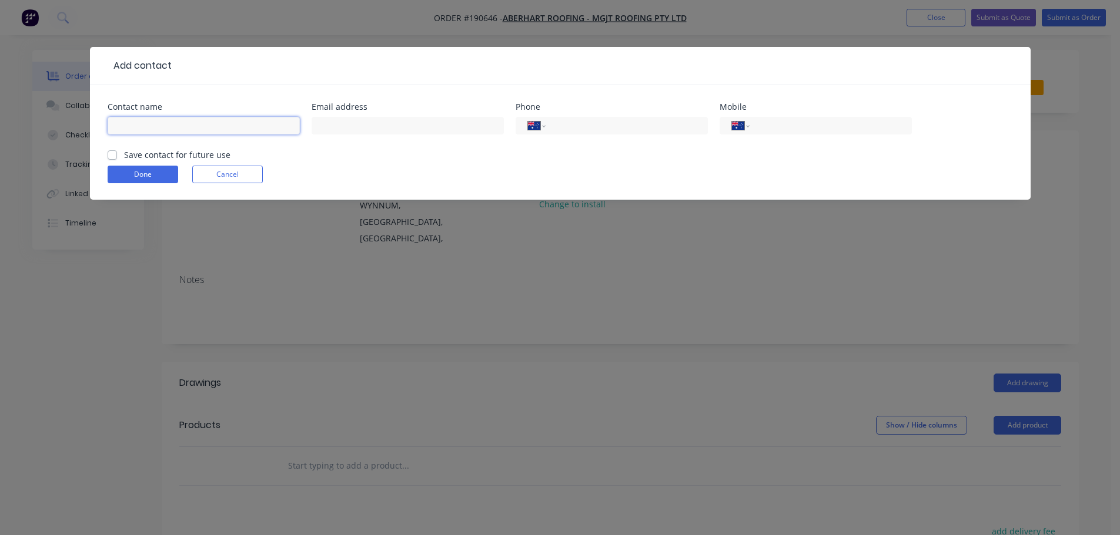
click at [147, 130] on input "text" at bounding box center [204, 126] width 192 height 18
click at [770, 120] on input "tel" at bounding box center [828, 126] width 141 height 14
click at [124, 153] on label "Save contact for future use" at bounding box center [177, 155] width 106 height 12
click at [110, 153] on input "Save contact for future use" at bounding box center [112, 154] width 9 height 11
click at [125, 170] on button "Done" at bounding box center [143, 175] width 71 height 18
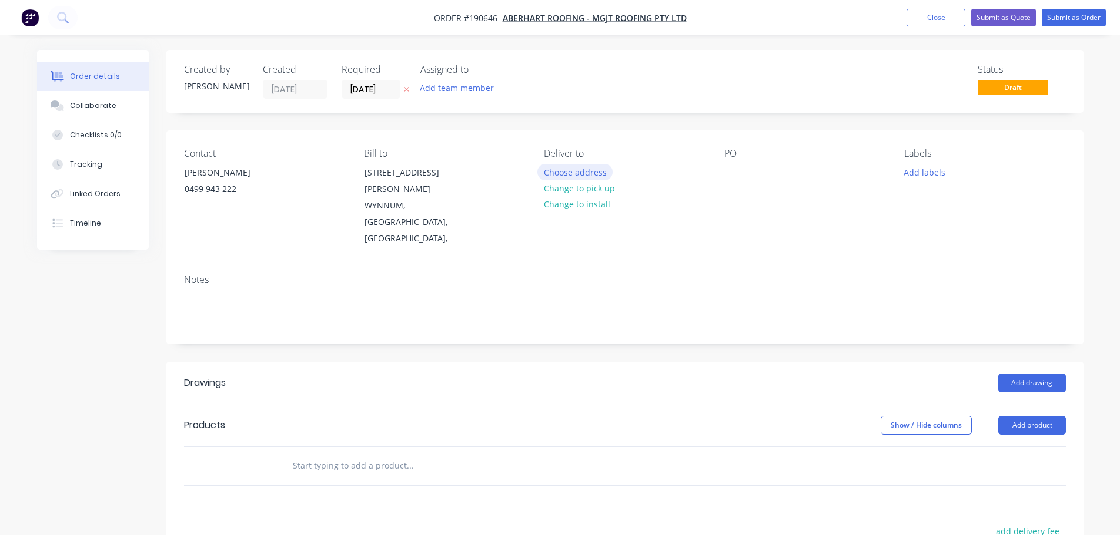
click at [584, 170] on button "Choose address" at bounding box center [574, 172] width 75 height 16
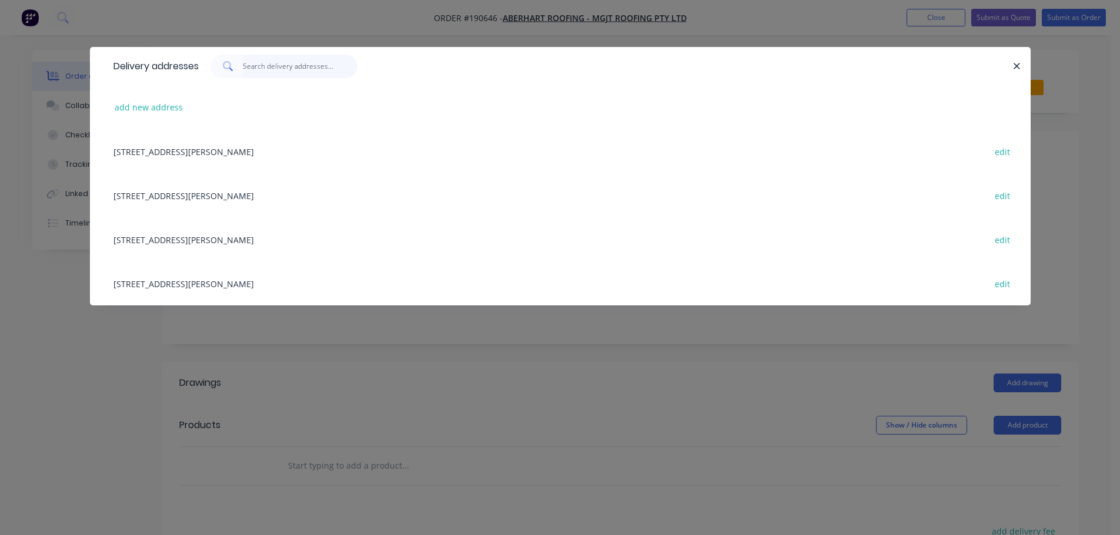
click at [264, 75] on input "text" at bounding box center [300, 67] width 115 height 24
click at [169, 98] on div "add new address" at bounding box center [560, 107] width 905 height 44
click at [166, 113] on button "add new address" at bounding box center [149, 107] width 81 height 16
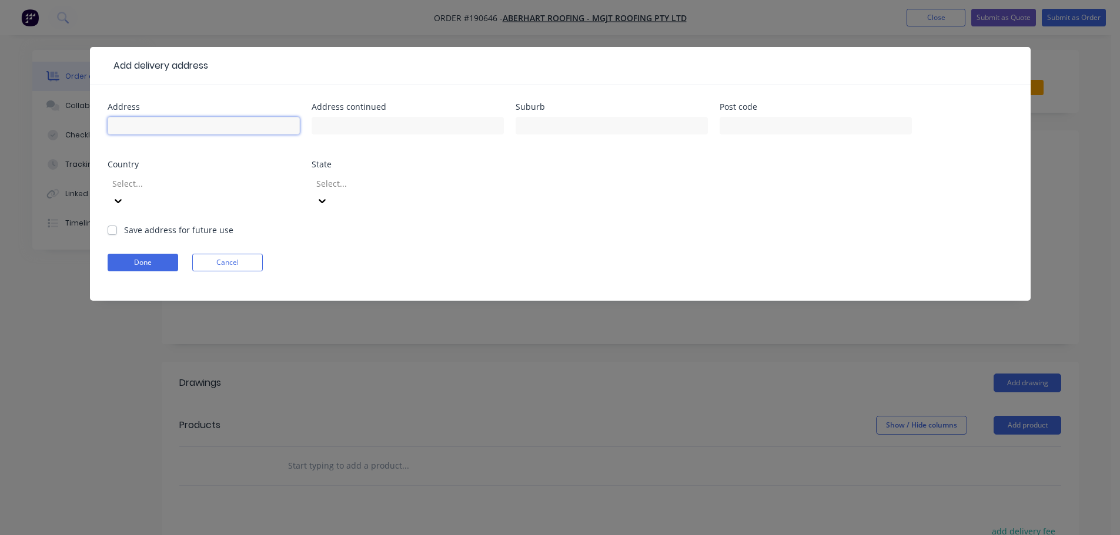
click at [160, 127] on input "text" at bounding box center [204, 126] width 192 height 18
click at [176, 190] on div at bounding box center [195, 183] width 169 height 15
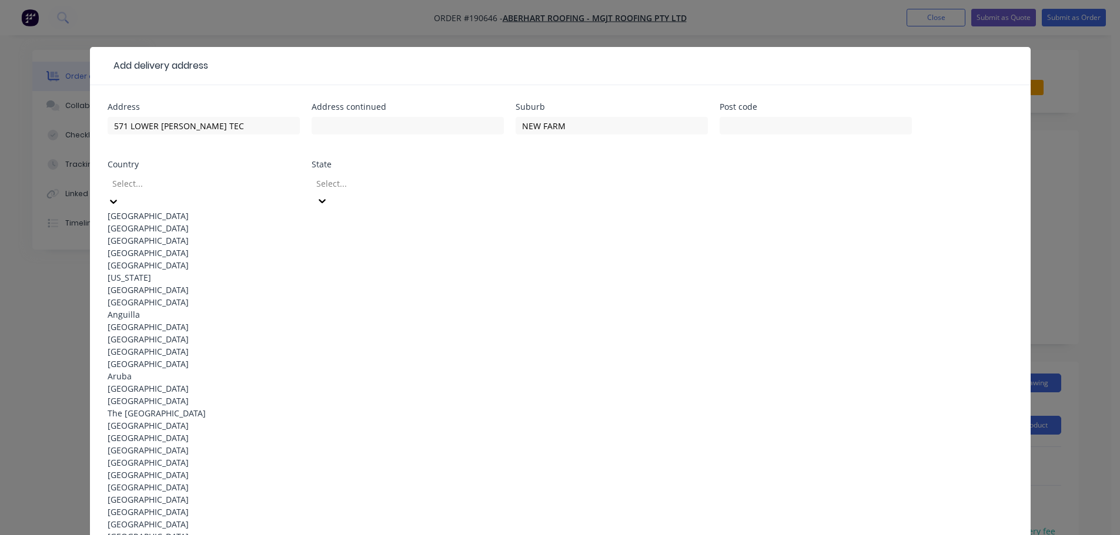
click at [174, 214] on div "[GEOGRAPHIC_DATA]" at bounding box center [204, 216] width 192 height 12
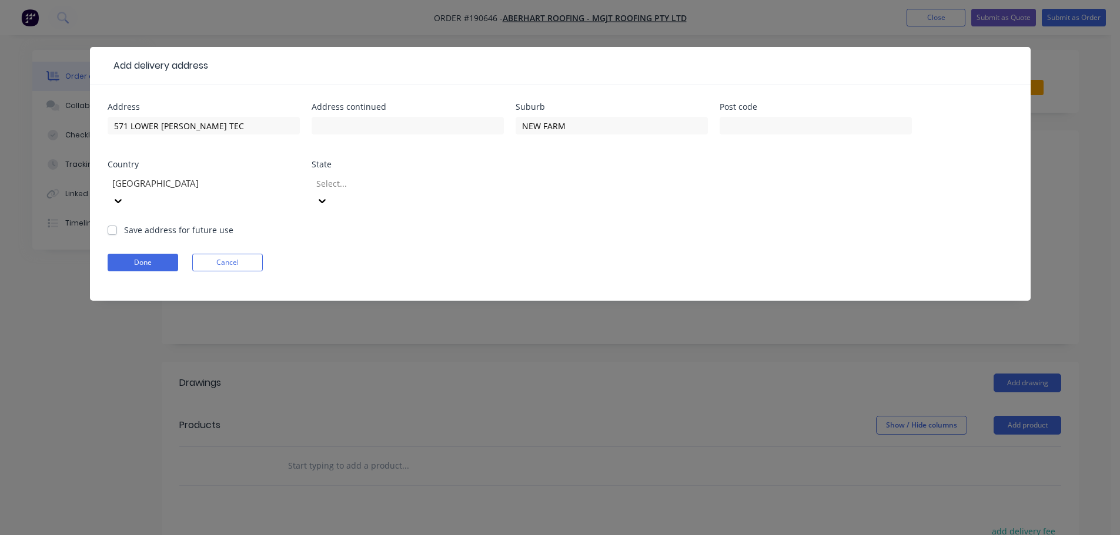
click at [336, 189] on div at bounding box center [399, 183] width 169 height 15
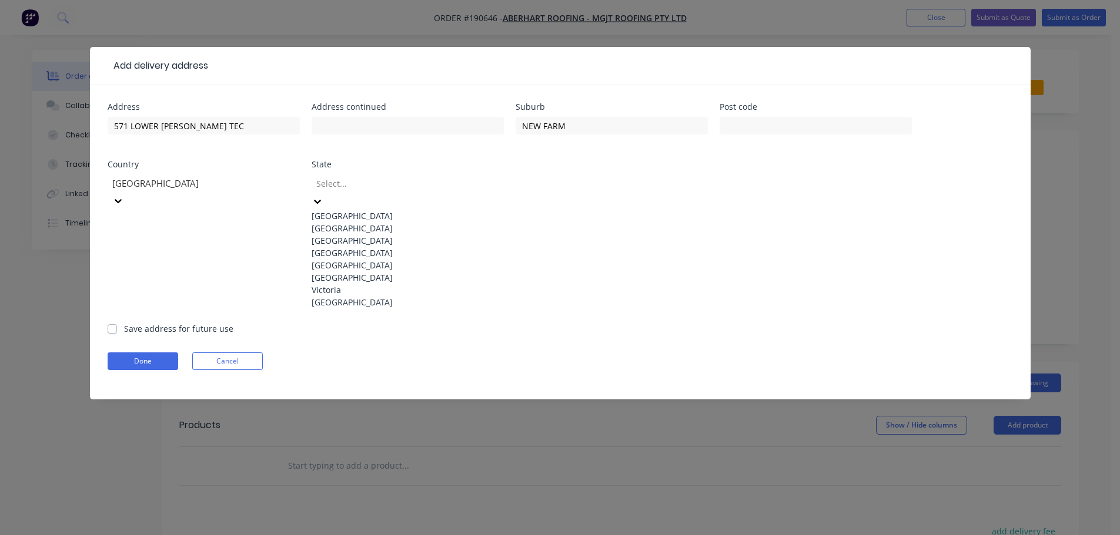
click at [343, 259] on div "[GEOGRAPHIC_DATA]" at bounding box center [407, 253] width 192 height 12
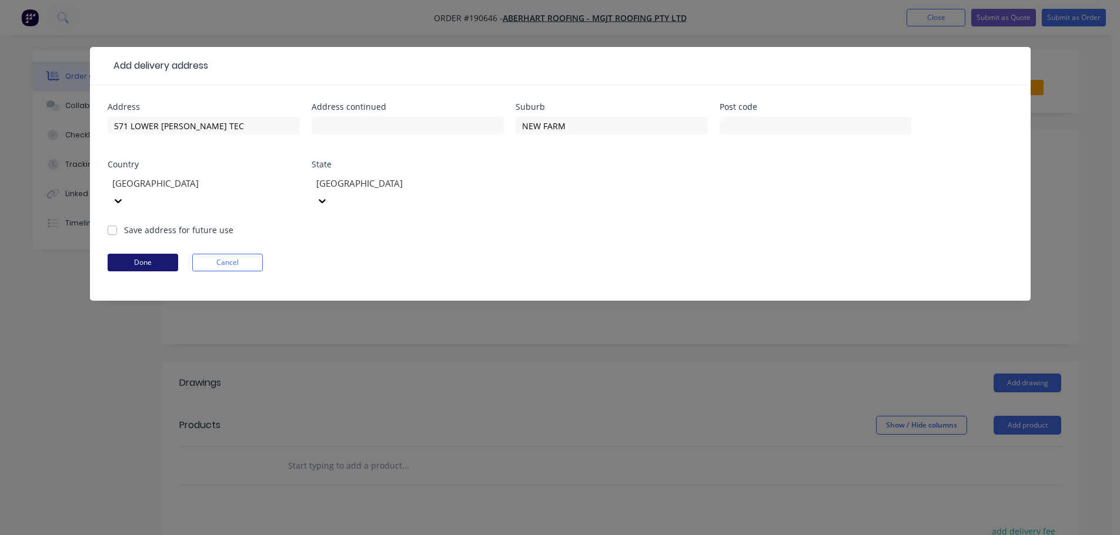
click at [142, 254] on button "Done" at bounding box center [143, 263] width 71 height 18
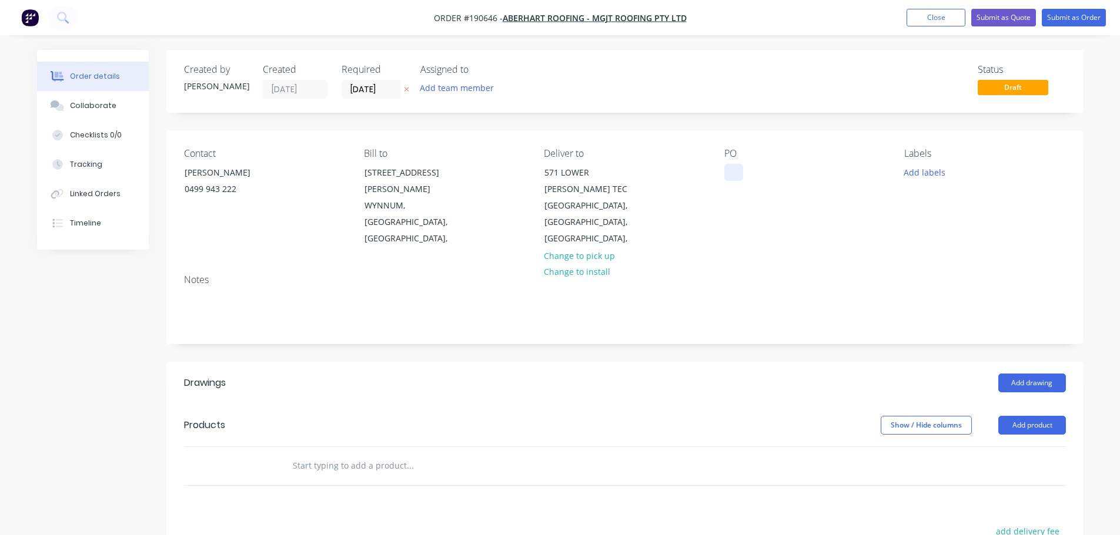
click at [730, 176] on div at bounding box center [733, 172] width 19 height 17
drag, startPoint x: 923, startPoint y: 180, endPoint x: 928, endPoint y: 175, distance: 7.1
click at [924, 178] on div "Labels Add labels" at bounding box center [984, 197] width 161 height 99
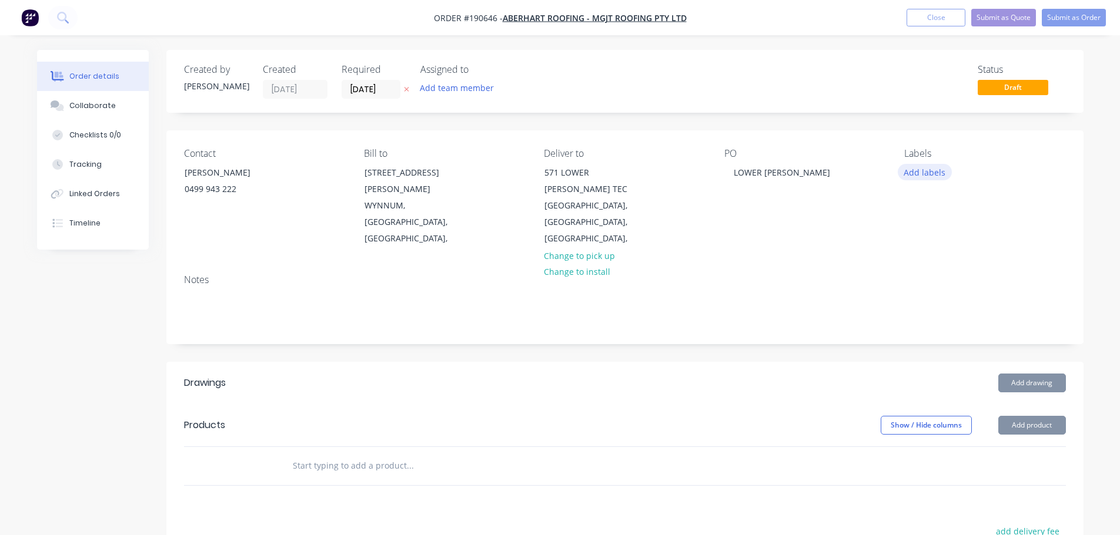
click at [928, 175] on button "Add labels" at bounding box center [924, 172] width 54 height 16
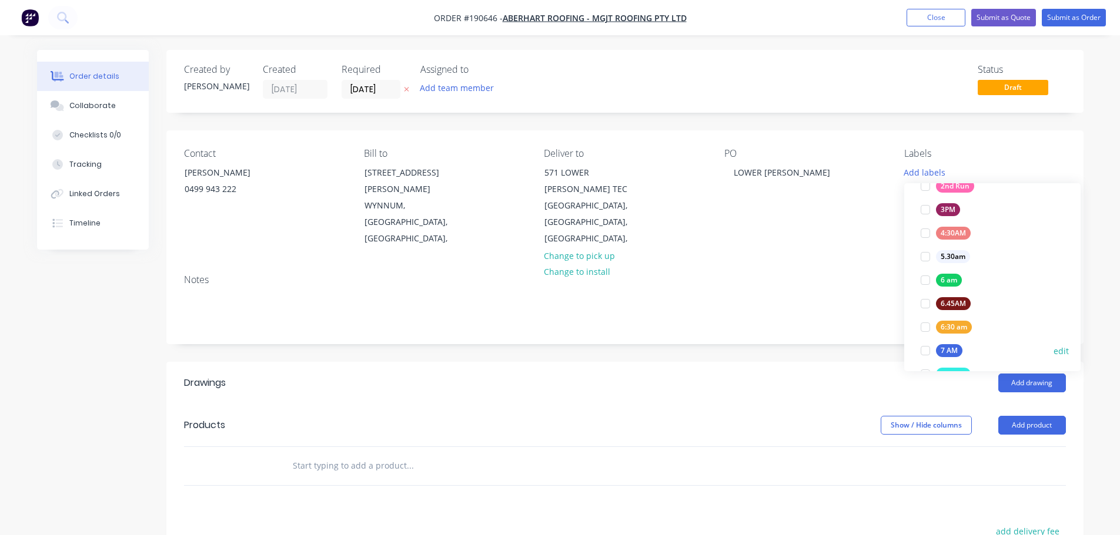
scroll to position [176, 0]
click at [921, 332] on div at bounding box center [925, 336] width 24 height 24
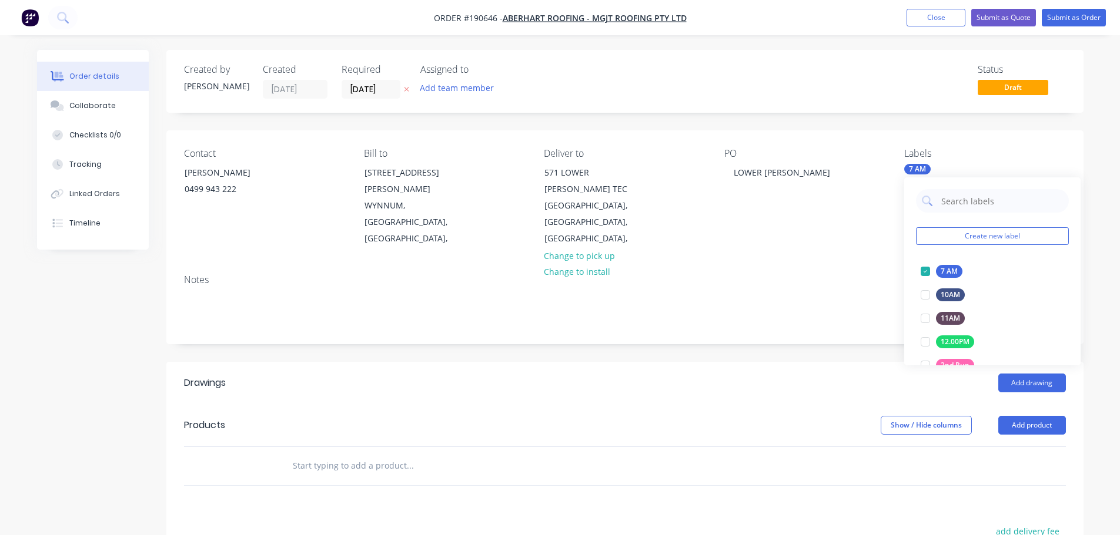
click at [838, 374] on div "Add drawing" at bounding box center [718, 383] width 694 height 19
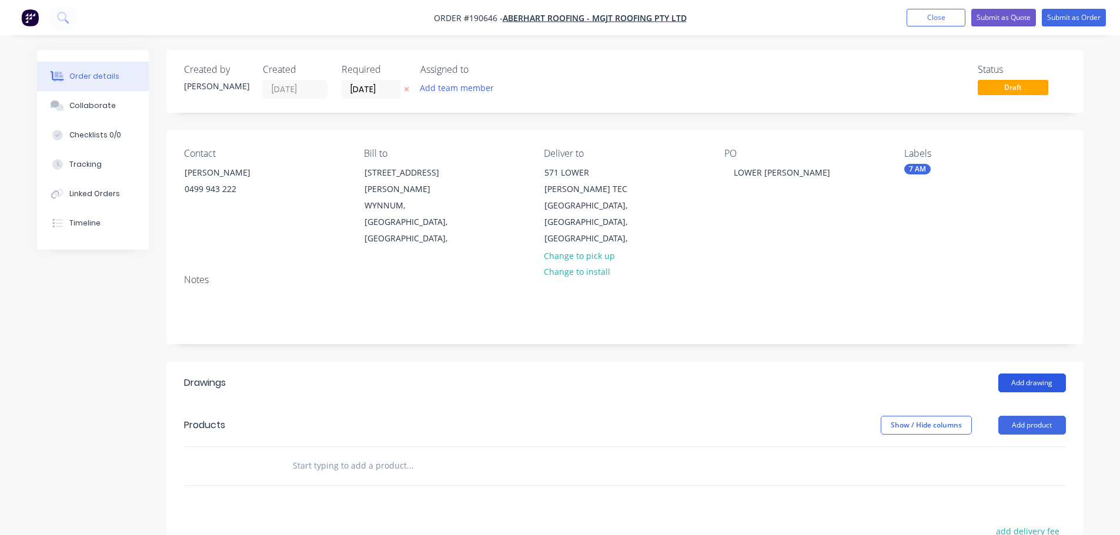
click at [1031, 374] on button "Add drawing" at bounding box center [1032, 383] width 68 height 19
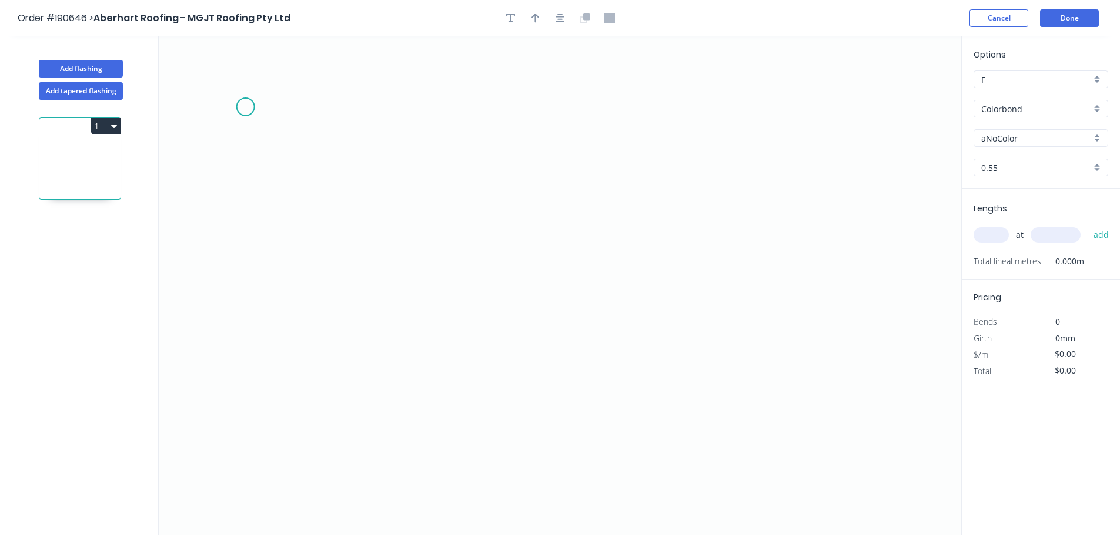
click at [245, 107] on icon "0" at bounding box center [560, 285] width 802 height 499
click at [352, 79] on icon at bounding box center [299, 93] width 107 height 28
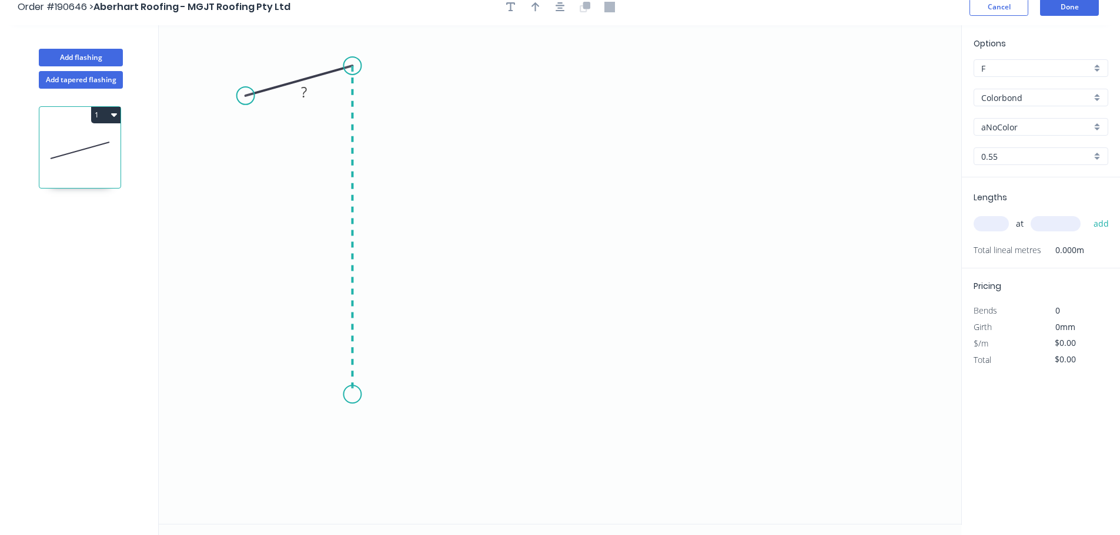
scroll to position [22, 0]
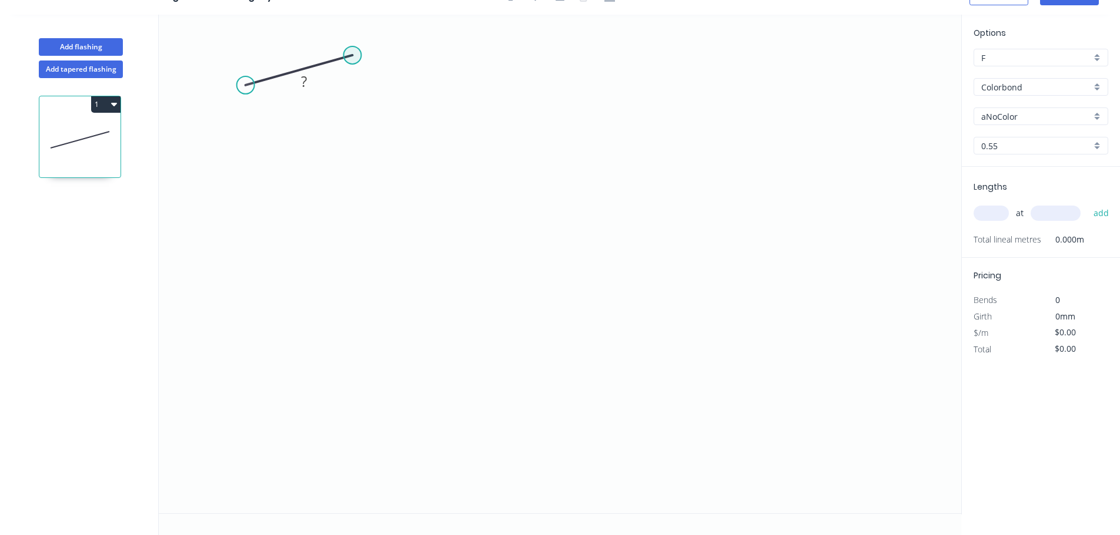
click at [356, 58] on circle at bounding box center [352, 55] width 18 height 18
click at [342, 485] on icon "0 ?" at bounding box center [560, 264] width 802 height 499
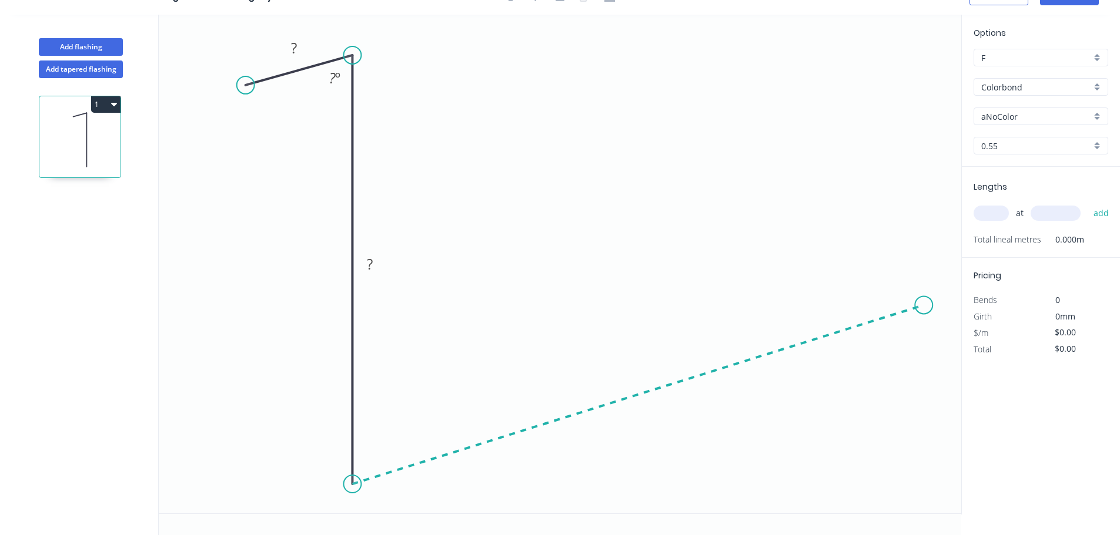
click at [924, 306] on icon "0 ? ? ? º" at bounding box center [560, 264] width 802 height 499
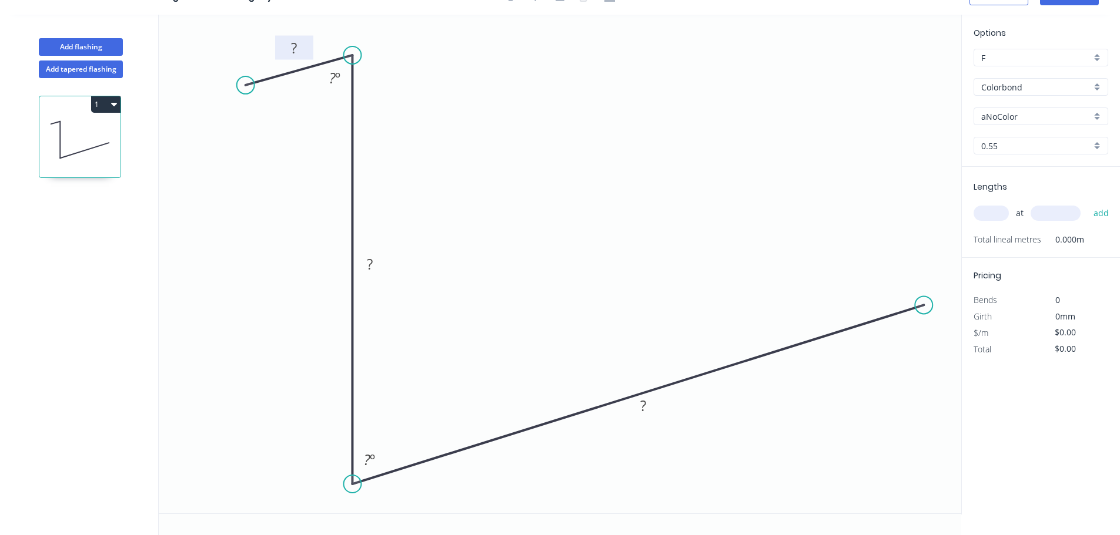
click at [306, 48] on rect at bounding box center [294, 48] width 38 height 24
click at [300, 49] on rect at bounding box center [294, 49] width 24 height 16
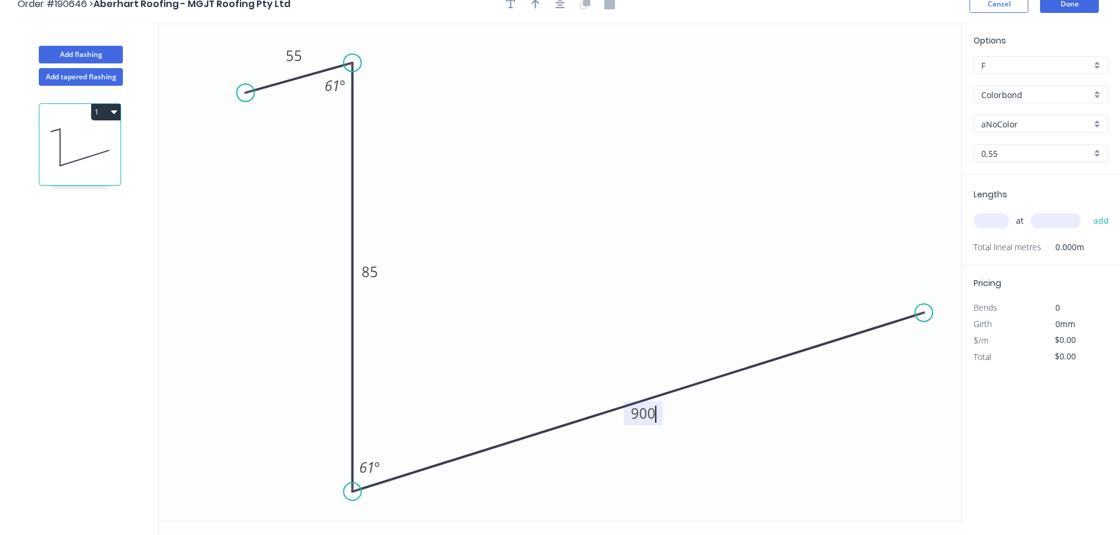
scroll to position [0, 0]
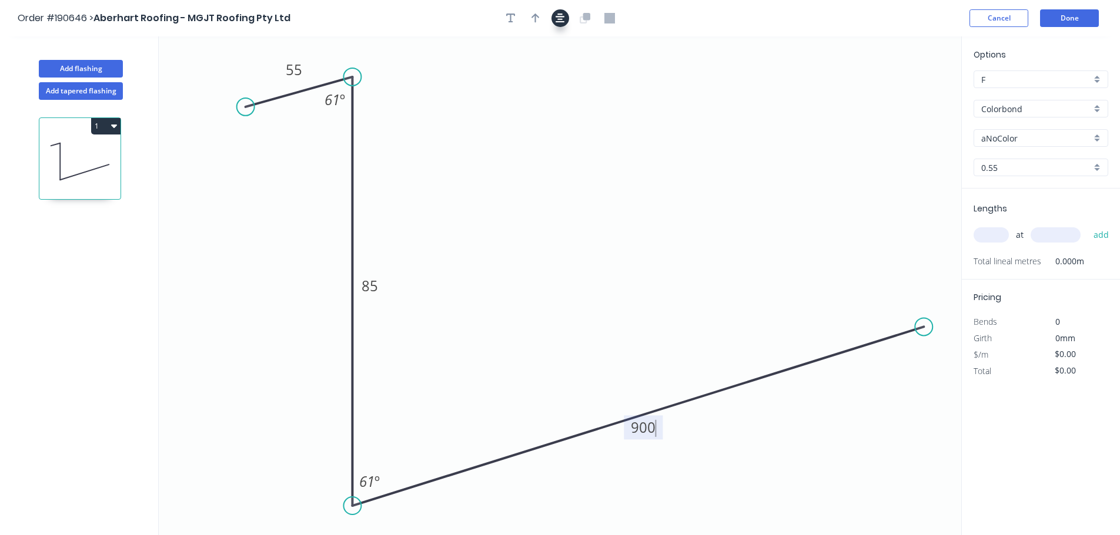
click at [566, 21] on button "button" at bounding box center [560, 18] width 18 height 18
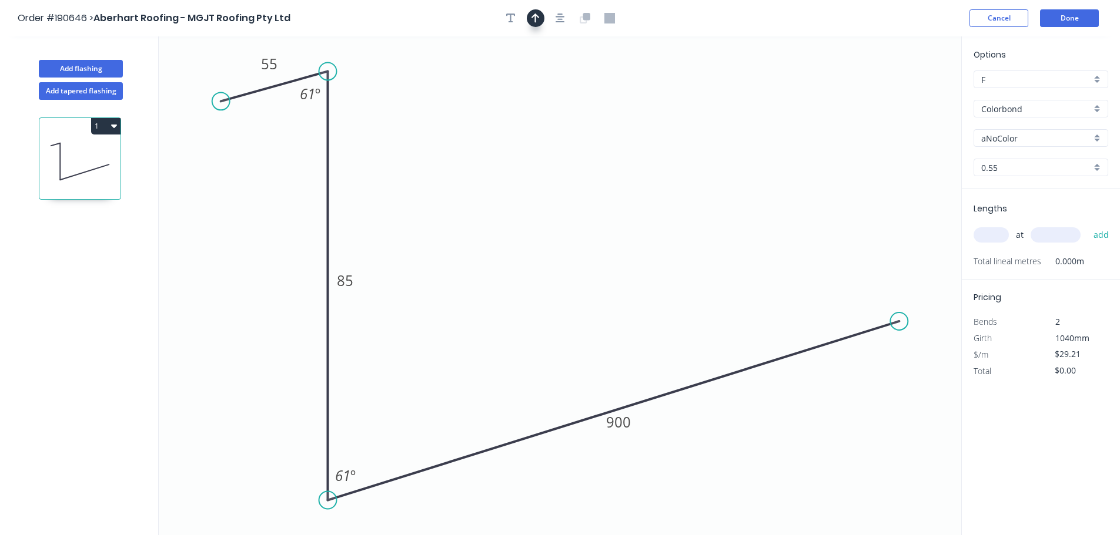
click at [538, 19] on icon "button" at bounding box center [535, 18] width 8 height 11
drag, startPoint x: 899, startPoint y: 92, endPoint x: 550, endPoint y: 104, distance: 349.3
click at [550, 104] on icon at bounding box center [553, 91] width 11 height 38
click at [1038, 136] on input "aNoColor" at bounding box center [1036, 138] width 110 height 12
click at [1053, 115] on input "Colorbond" at bounding box center [1036, 109] width 110 height 12
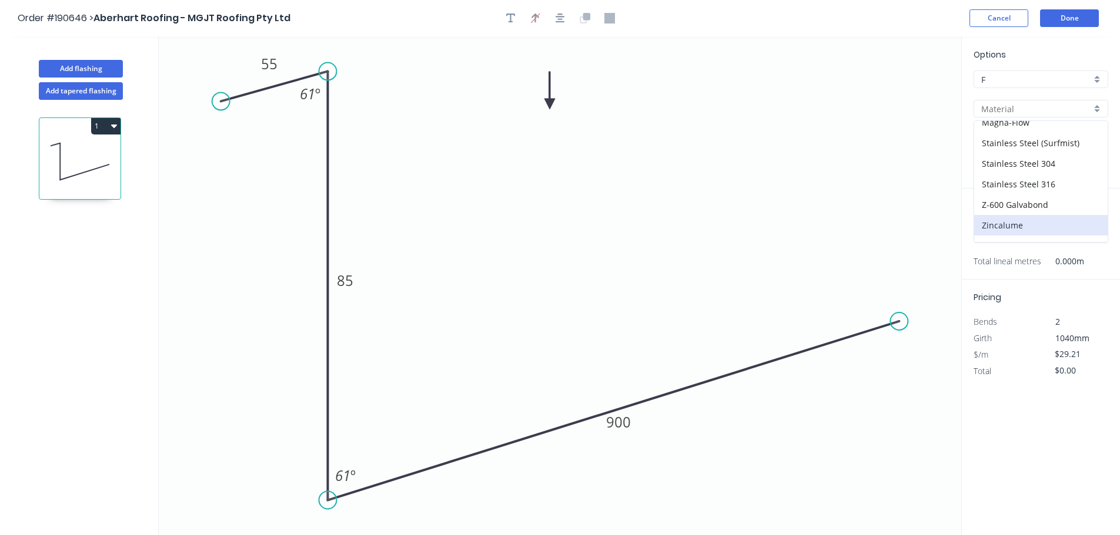
scroll to position [249, 0]
click at [1043, 215] on div "Zincalume" at bounding box center [1040, 211] width 133 height 21
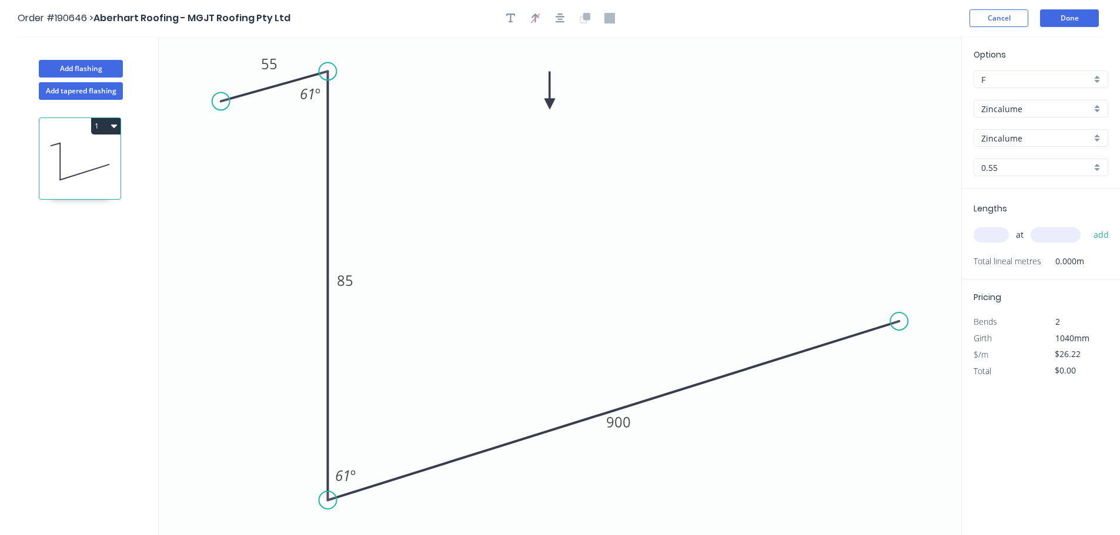
click at [990, 233] on input "text" at bounding box center [990, 234] width 35 height 15
click at [1087, 225] on button "add" at bounding box center [1101, 235] width 28 height 20
click at [105, 61] on button "Add flashing" at bounding box center [81, 69] width 84 height 18
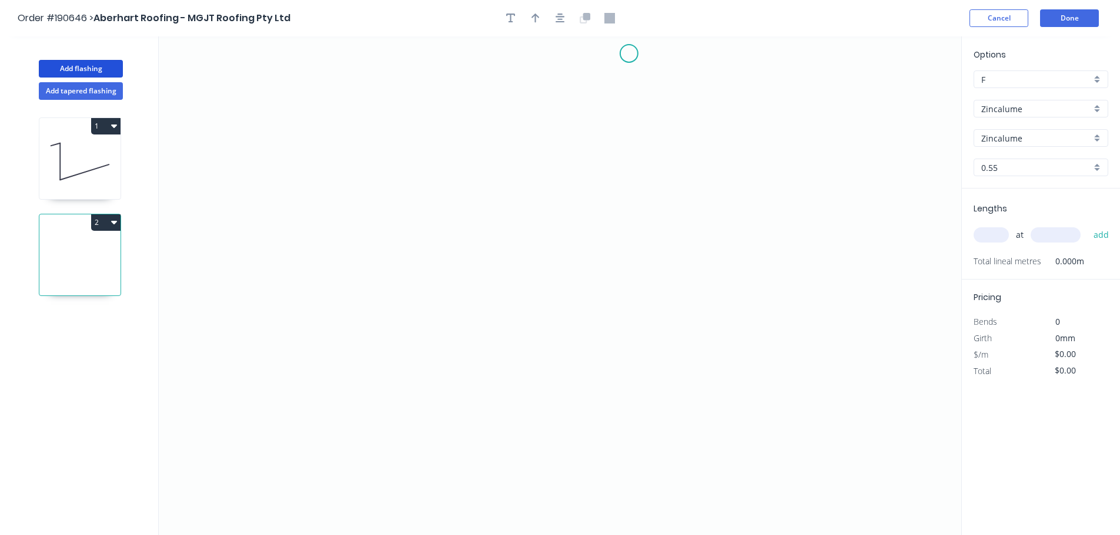
click at [626, 53] on icon "0" at bounding box center [560, 285] width 802 height 499
click at [550, 79] on icon "0" at bounding box center [560, 285] width 802 height 499
drag, startPoint x: 551, startPoint y: 78, endPoint x: 511, endPoint y: 92, distance: 42.4
click at [512, 92] on circle at bounding box center [517, 91] width 18 height 18
click at [510, 92] on circle at bounding box center [512, 92] width 18 height 18
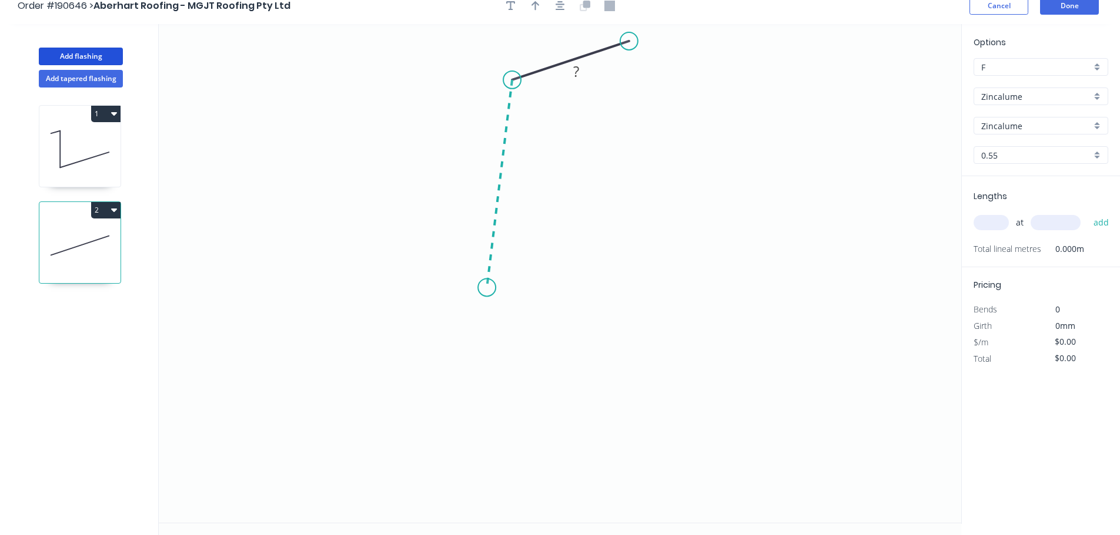
scroll to position [22, 0]
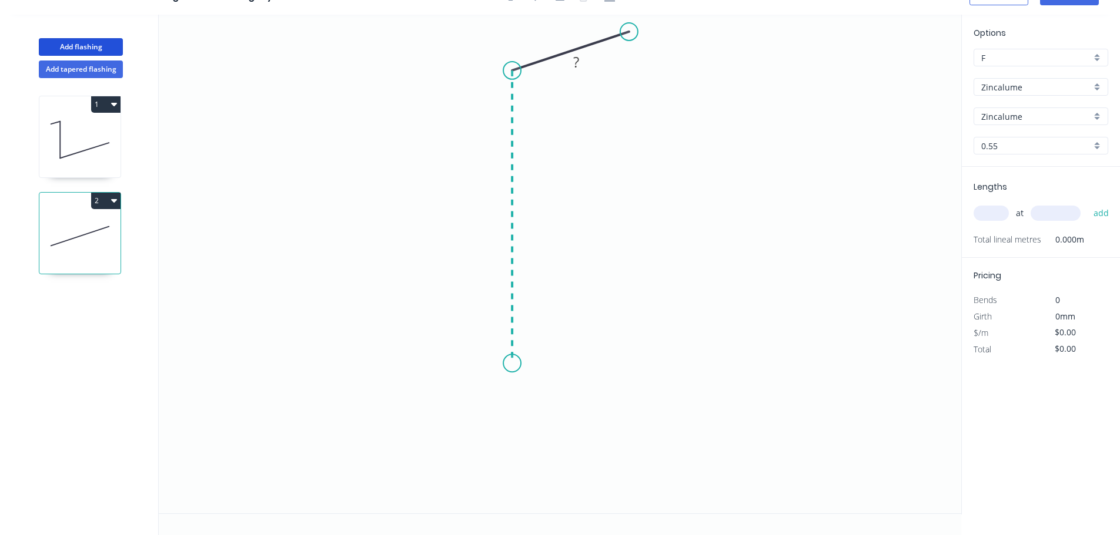
click at [500, 364] on icon "0 ?" at bounding box center [560, 264] width 802 height 499
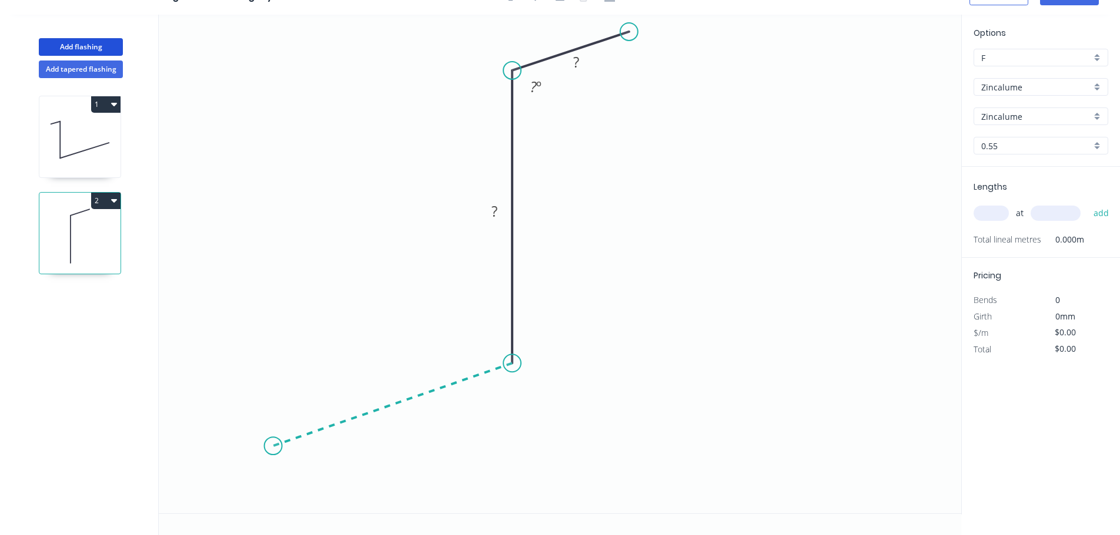
click at [270, 441] on icon "0 ? ? ? º" at bounding box center [560, 264] width 802 height 499
click at [264, 508] on icon "0 ? ? ? ? º ? º" at bounding box center [560, 264] width 802 height 499
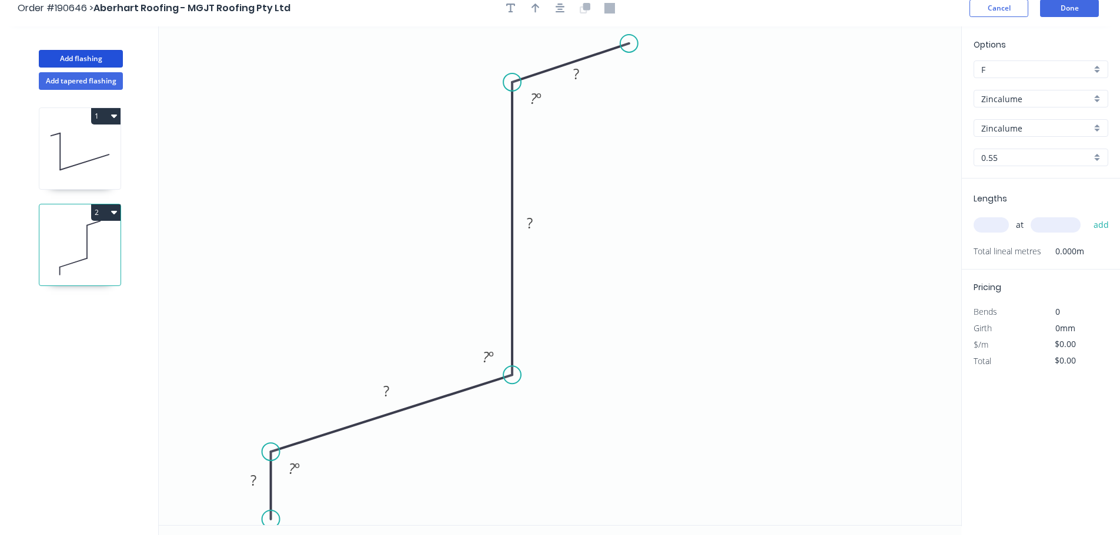
scroll to position [0, 0]
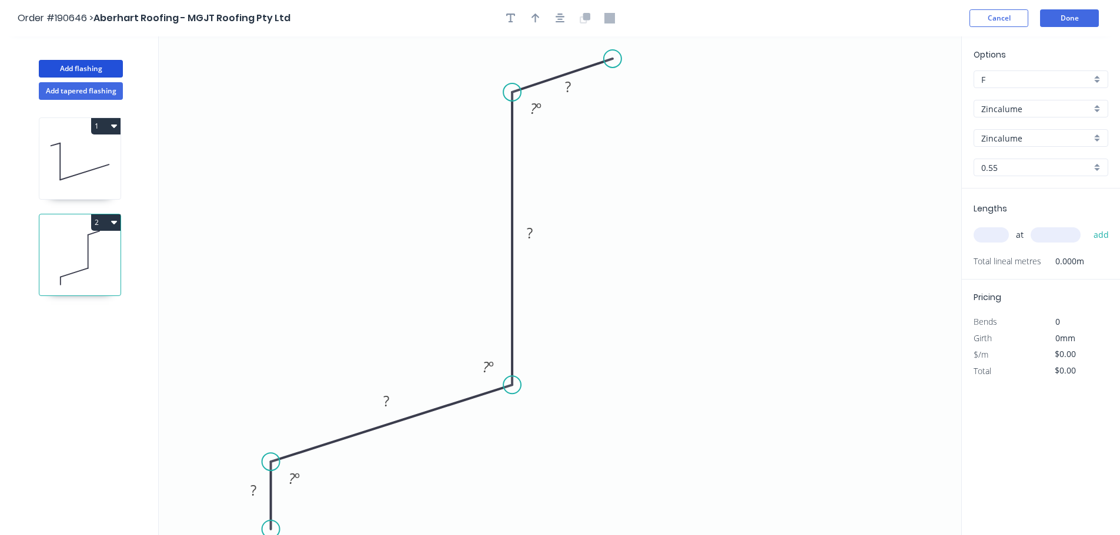
drag, startPoint x: 626, startPoint y: 56, endPoint x: 612, endPoint y: 59, distance: 14.3
click at [612, 59] on circle at bounding box center [613, 59] width 18 height 18
click at [561, 21] on icon "button" at bounding box center [559, 18] width 9 height 11
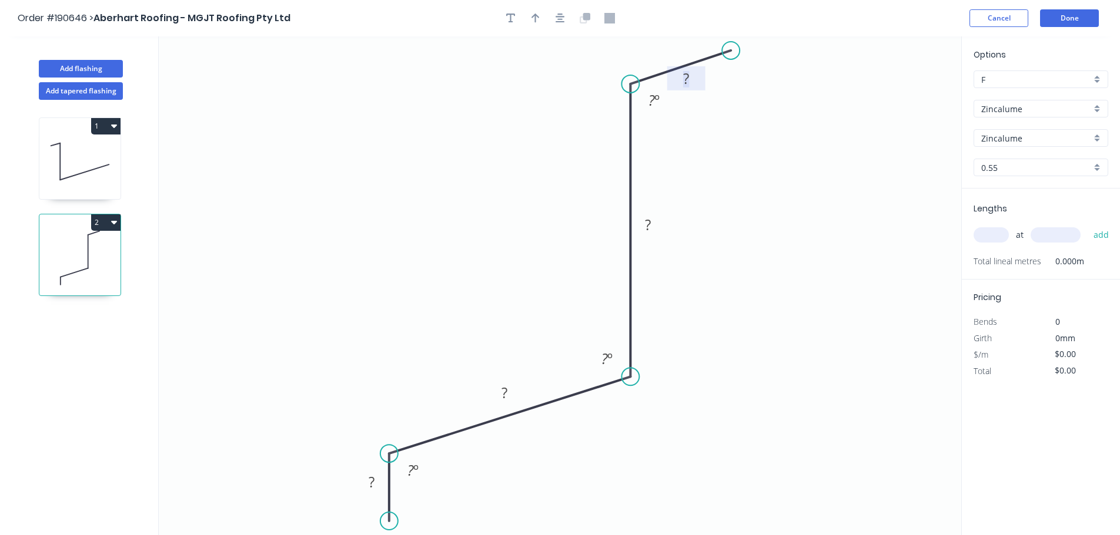
click at [686, 81] on tspan "?" at bounding box center [686, 78] width 6 height 19
drag, startPoint x: 634, startPoint y: 83, endPoint x: 635, endPoint y: 112, distance: 28.8
click at [635, 109] on circle at bounding box center [630, 105] width 18 height 18
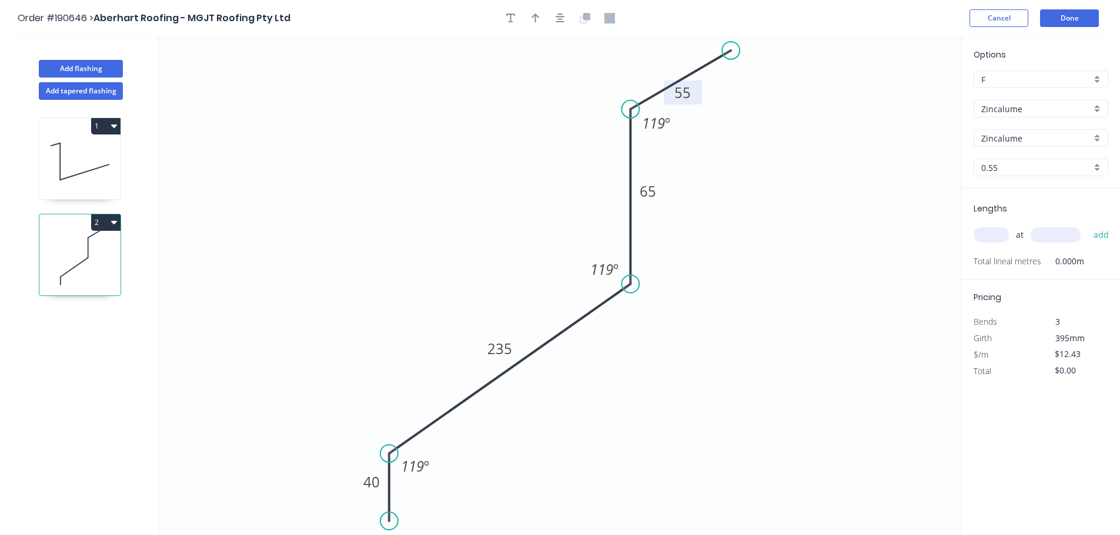
drag, startPoint x: 629, startPoint y: 377, endPoint x: 635, endPoint y: 284, distance: 92.4
click at [635, 284] on circle at bounding box center [630, 285] width 18 height 18
drag, startPoint x: 730, startPoint y: 49, endPoint x: 739, endPoint y: 45, distance: 10.3
click at [739, 45] on circle at bounding box center [740, 45] width 18 height 18
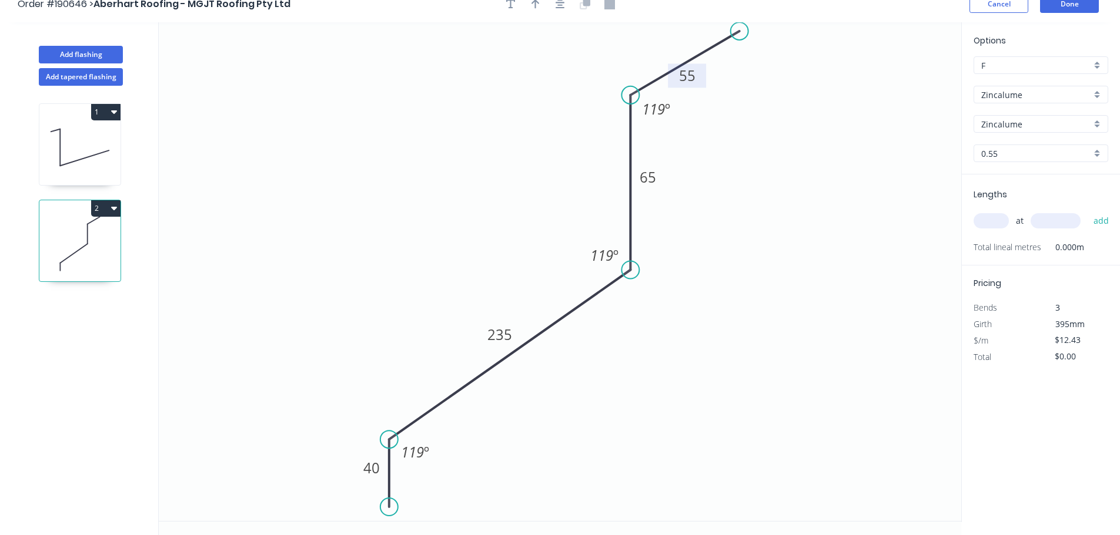
scroll to position [22, 0]
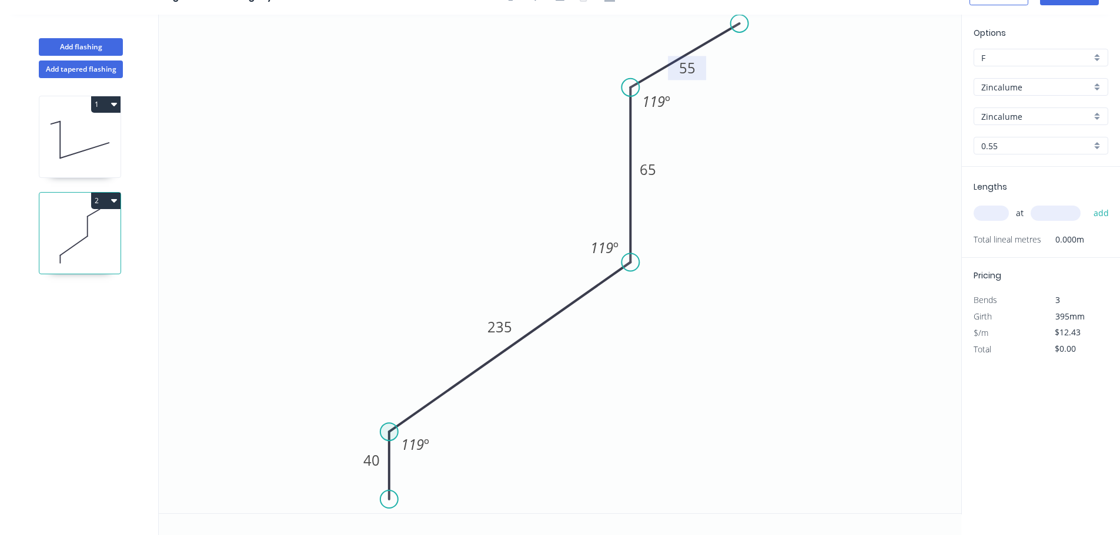
click at [389, 437] on circle at bounding box center [389, 432] width 18 height 18
drag, startPoint x: 391, startPoint y: 500, endPoint x: 356, endPoint y: 497, distance: 35.3
click at [356, 497] on circle at bounding box center [356, 497] width 18 height 18
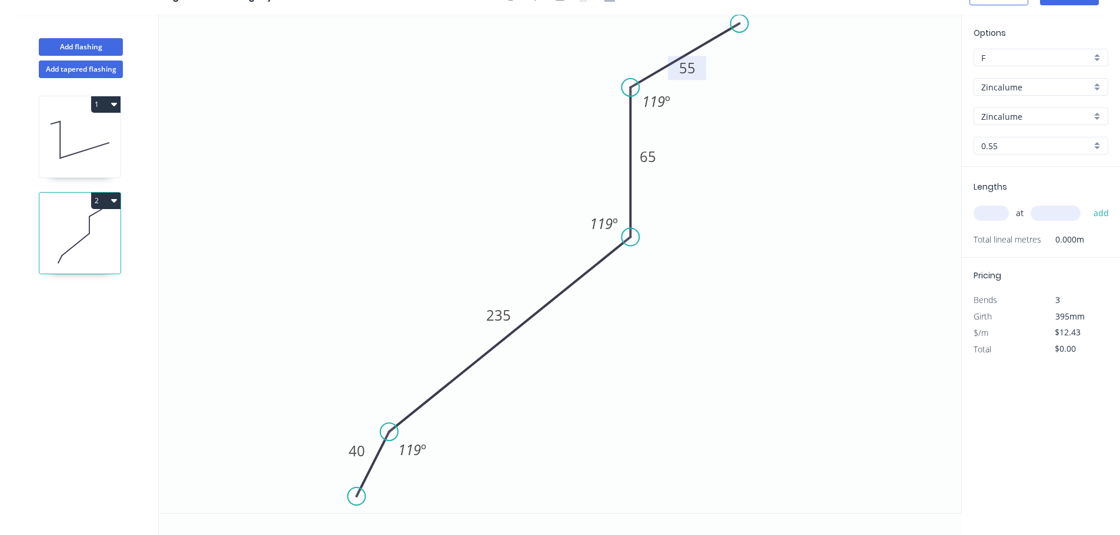
drag, startPoint x: 634, startPoint y: 246, endPoint x: 635, endPoint y: 237, distance: 8.3
click at [635, 237] on circle at bounding box center [630, 238] width 18 height 18
drag, startPoint x: 358, startPoint y: 493, endPoint x: 355, endPoint y: 512, distance: 19.6
click at [355, 512] on circle at bounding box center [362, 512] width 18 height 18
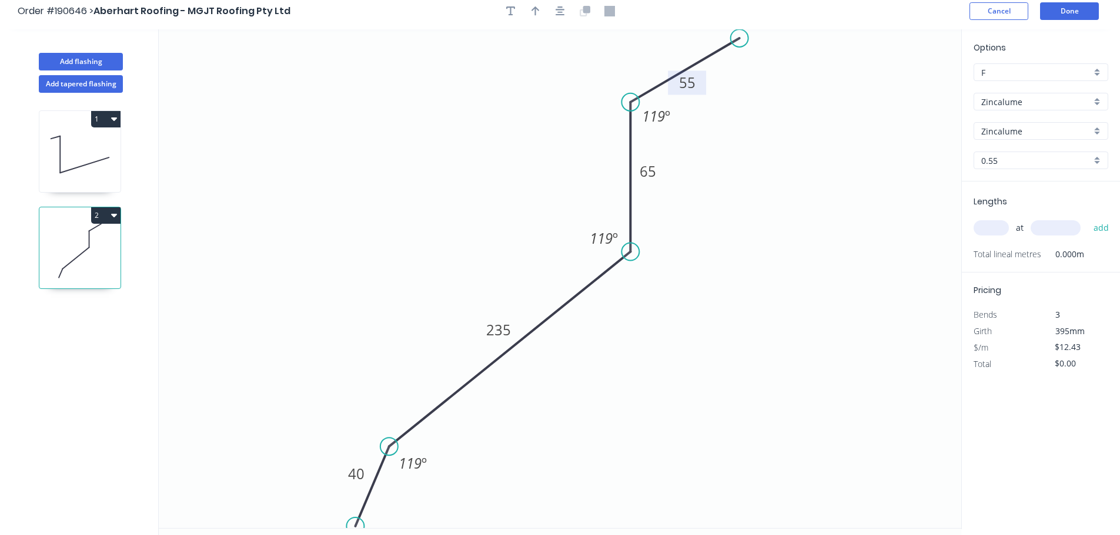
scroll to position [0, 0]
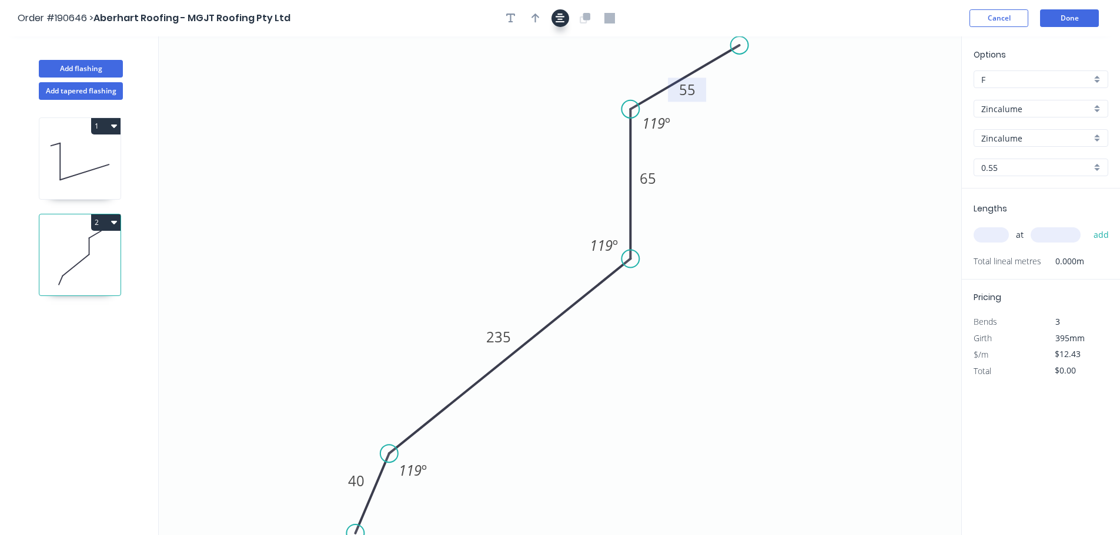
click at [567, 18] on button "button" at bounding box center [560, 18] width 18 height 18
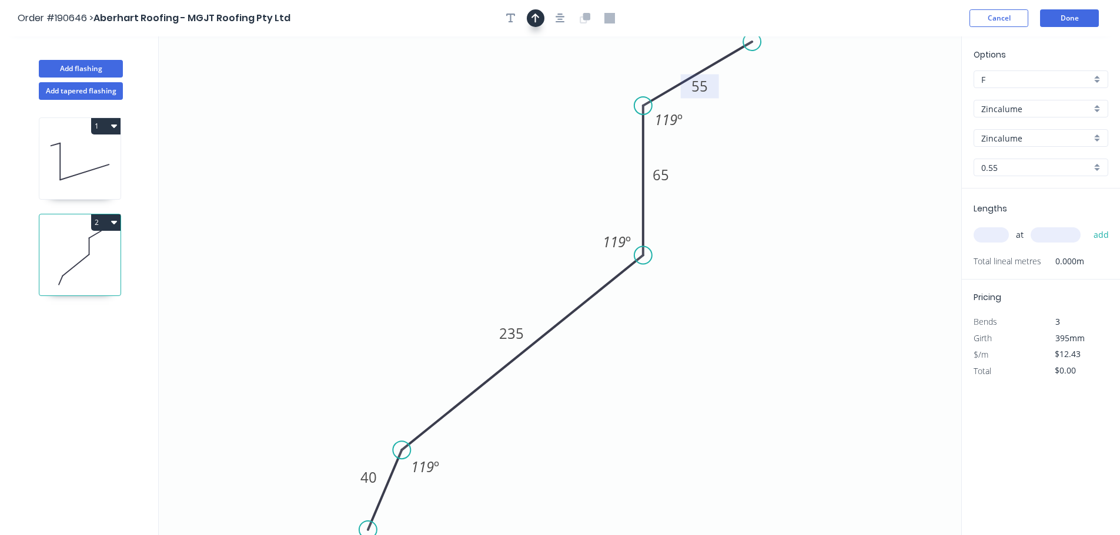
click at [532, 23] on icon "button" at bounding box center [535, 18] width 8 height 11
drag, startPoint x: 902, startPoint y: 87, endPoint x: 457, endPoint y: 145, distance: 448.1
click at [457, 145] on icon at bounding box center [457, 132] width 11 height 38
drag, startPoint x: 457, startPoint y: 143, endPoint x: 374, endPoint y: 160, distance: 83.9
click at [374, 160] on icon at bounding box center [365, 150] width 34 height 34
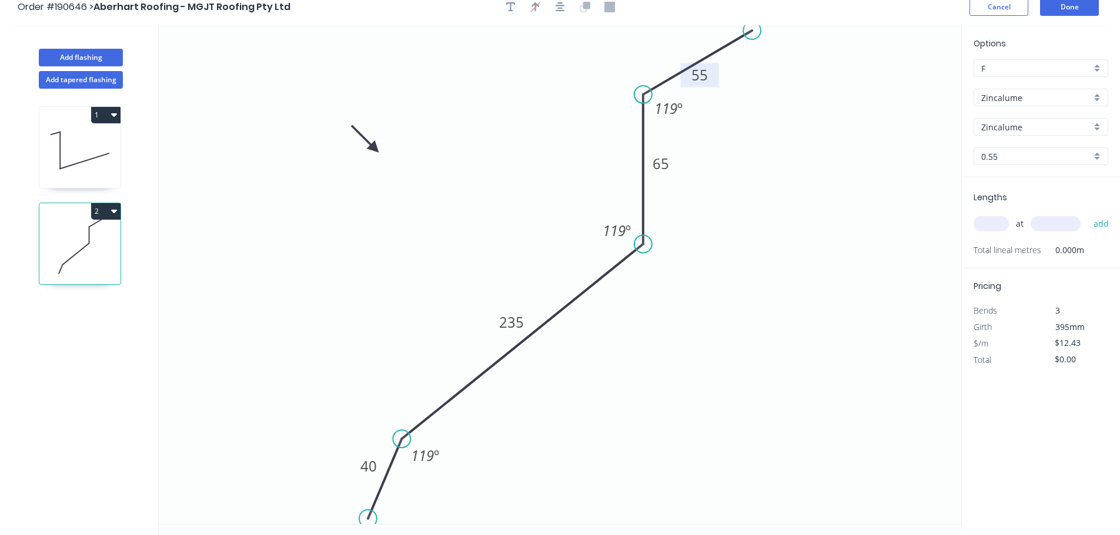
scroll to position [22, 0]
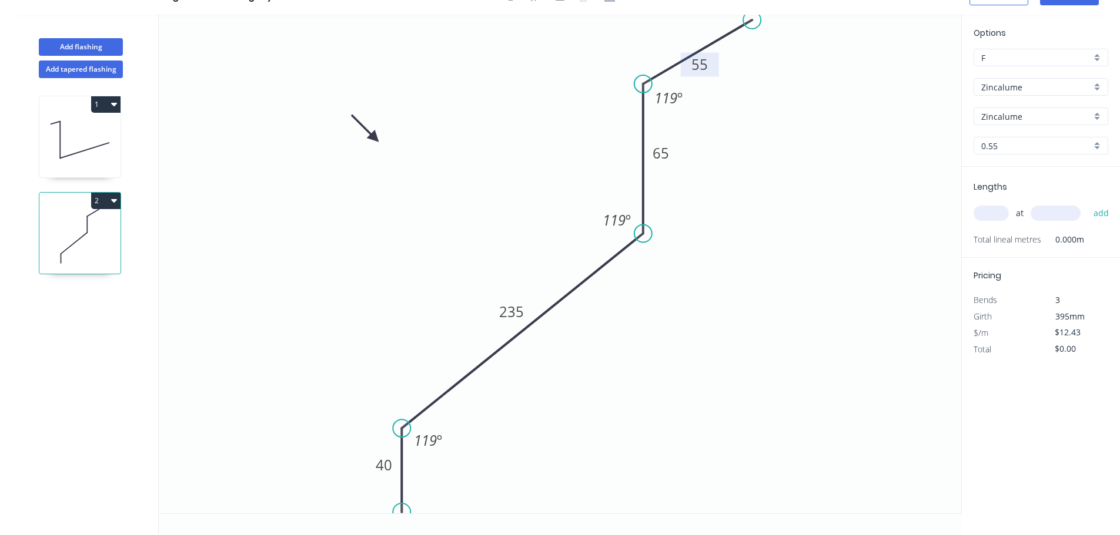
click at [366, 504] on icon "0 40 235 65 55 119 º 119 º 119 º" at bounding box center [560, 264] width 802 height 499
drag, startPoint x: 402, startPoint y: 512, endPoint x: 378, endPoint y: 508, distance: 24.4
click at [378, 508] on circle at bounding box center [378, 508] width 18 height 18
click at [991, 213] on input "text" at bounding box center [990, 213] width 35 height 15
click at [1087, 203] on button "add" at bounding box center [1101, 213] width 28 height 20
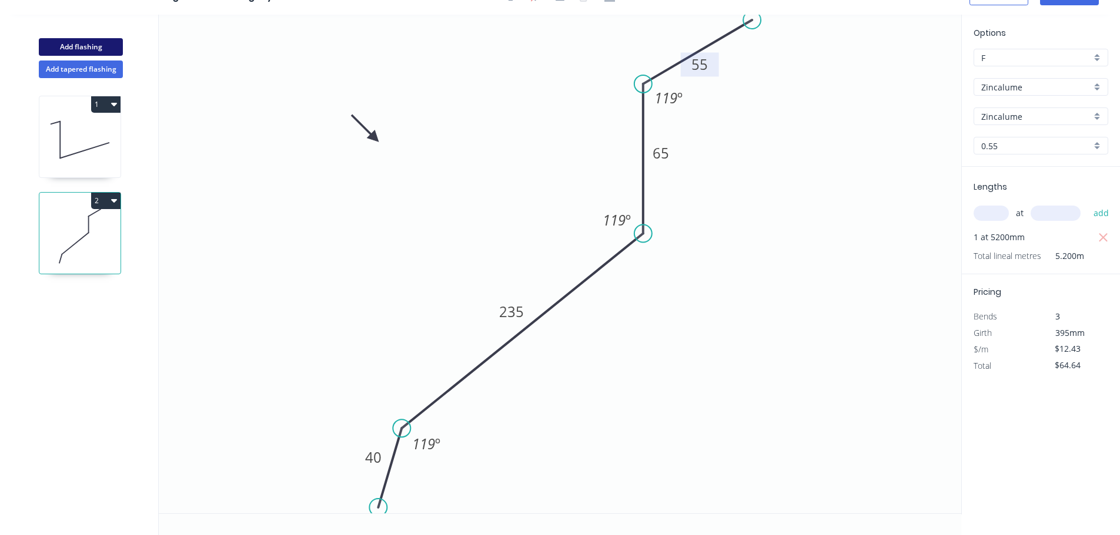
click at [109, 51] on button "Add flashing" at bounding box center [81, 47] width 84 height 18
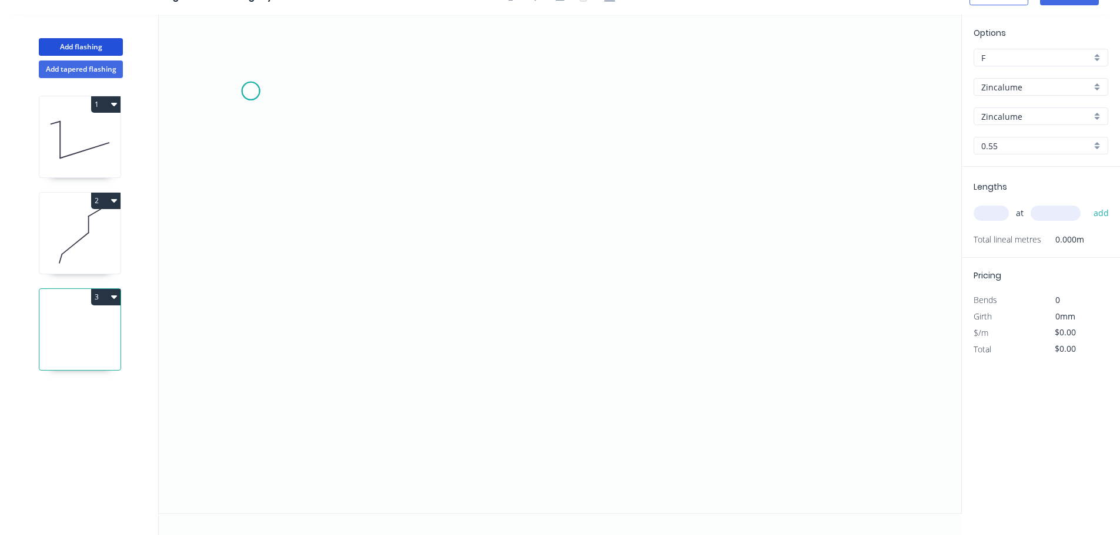
click at [250, 91] on icon "0" at bounding box center [560, 264] width 802 height 499
click at [370, 93] on icon "0" at bounding box center [560, 264] width 802 height 499
click at [362, 418] on icon "0 ?" at bounding box center [560, 264] width 802 height 499
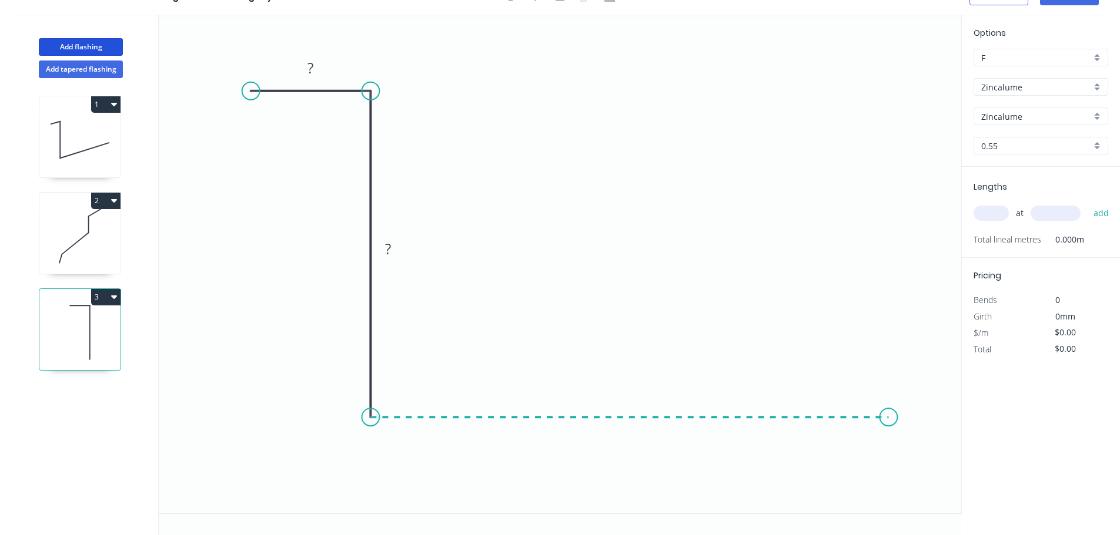
click at [889, 426] on icon "0 ? ?" at bounding box center [560, 264] width 802 height 499
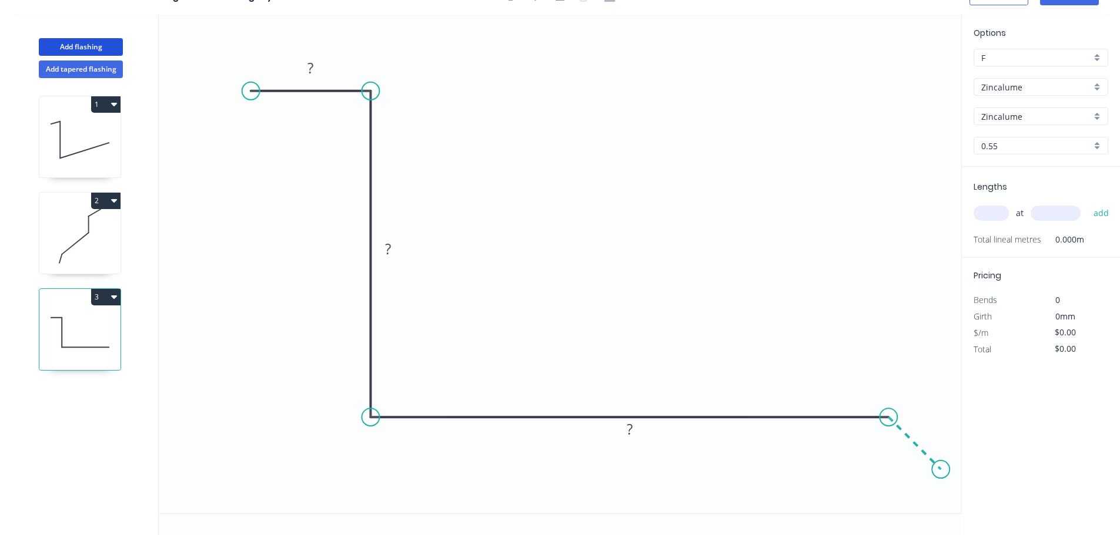
click at [941, 480] on icon "0 ? ? ?" at bounding box center [560, 264] width 802 height 499
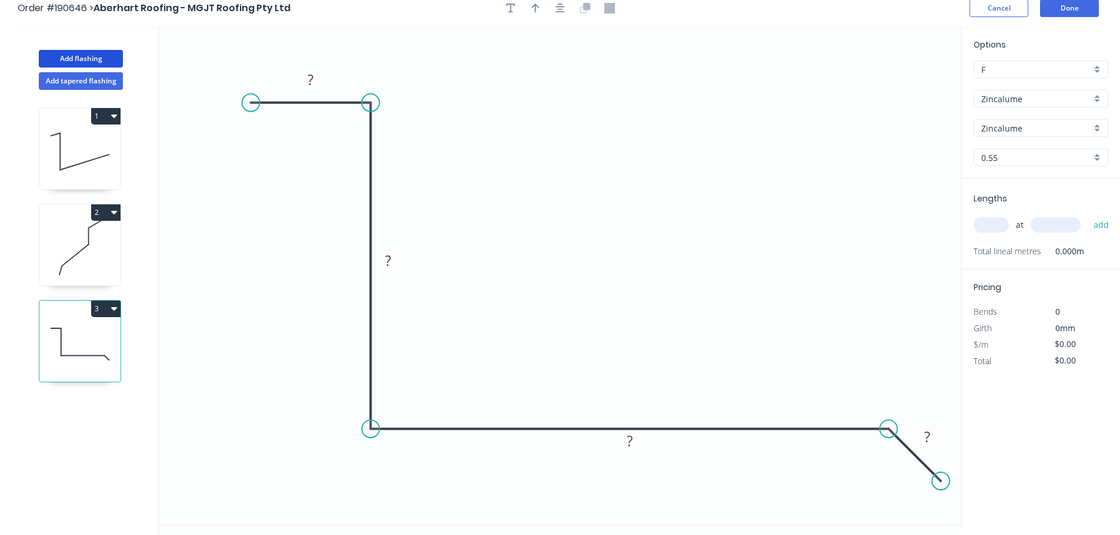
scroll to position [0, 0]
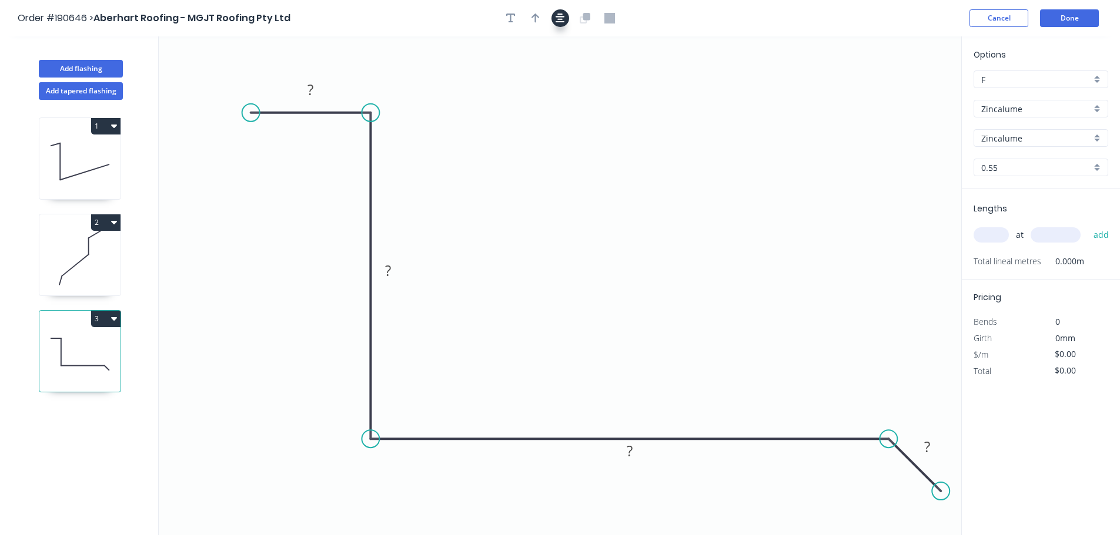
click at [557, 24] on button "button" at bounding box center [560, 18] width 18 height 18
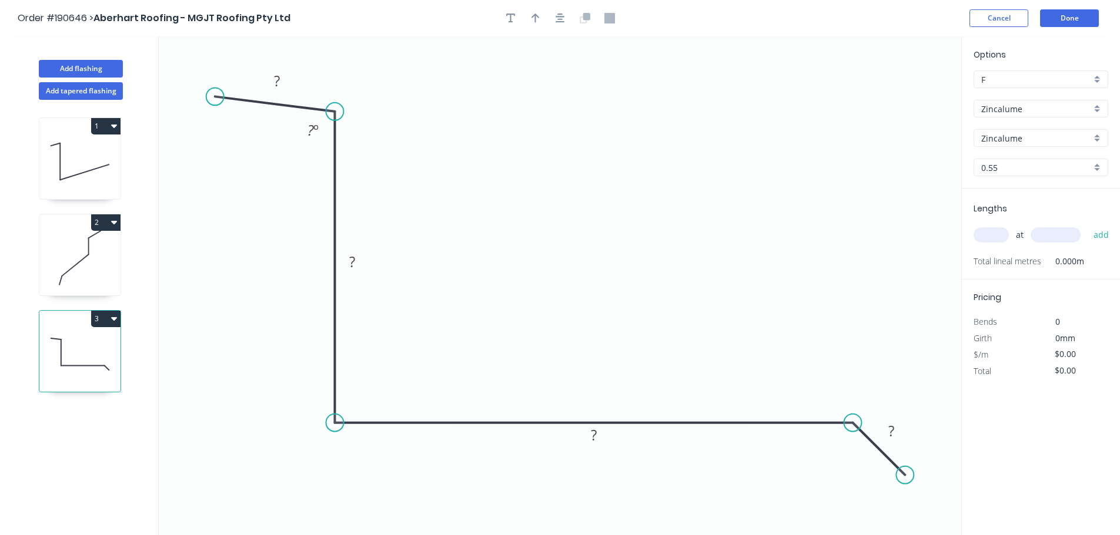
drag, startPoint x: 329, startPoint y: 112, endPoint x: 305, endPoint y: 114, distance: 24.2
click at [327, 116] on circle at bounding box center [335, 112] width 18 height 18
drag, startPoint x: 202, startPoint y: 129, endPoint x: 196, endPoint y: 121, distance: 10.5
click at [194, 127] on circle at bounding box center [202, 132] width 18 height 18
drag, startPoint x: 194, startPoint y: 127, endPoint x: 182, endPoint y: 120, distance: 14.2
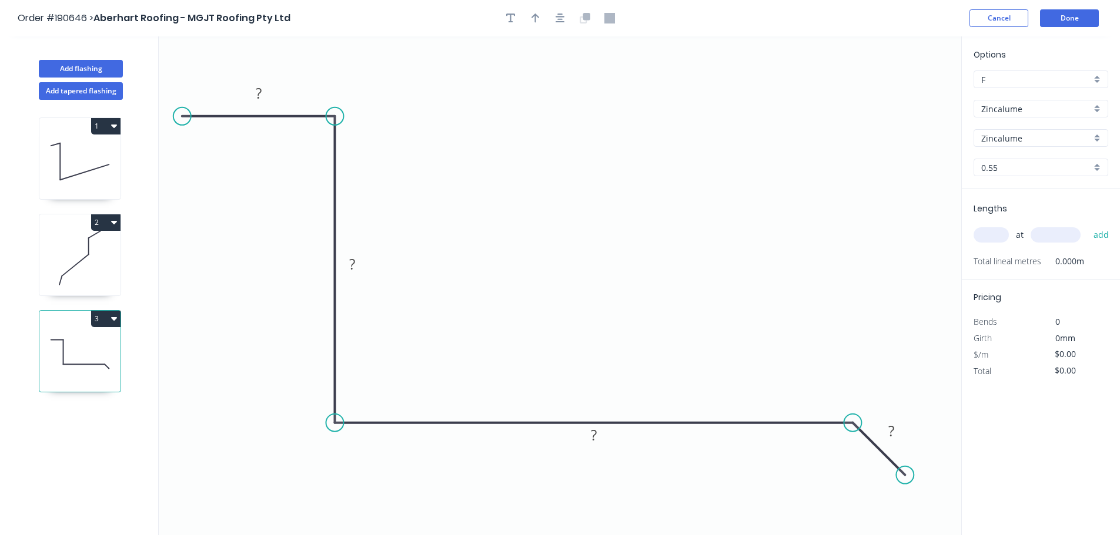
click at [182, 120] on circle at bounding box center [182, 117] width 18 height 18
drag, startPoint x: 337, startPoint y: 130, endPoint x: 232, endPoint y: 120, distance: 105.6
click at [335, 146] on circle at bounding box center [335, 147] width 18 height 18
drag, startPoint x: 176, startPoint y: 125, endPoint x: 166, endPoint y: 137, distance: 15.9
click at [166, 137] on circle at bounding box center [167, 146] width 18 height 18
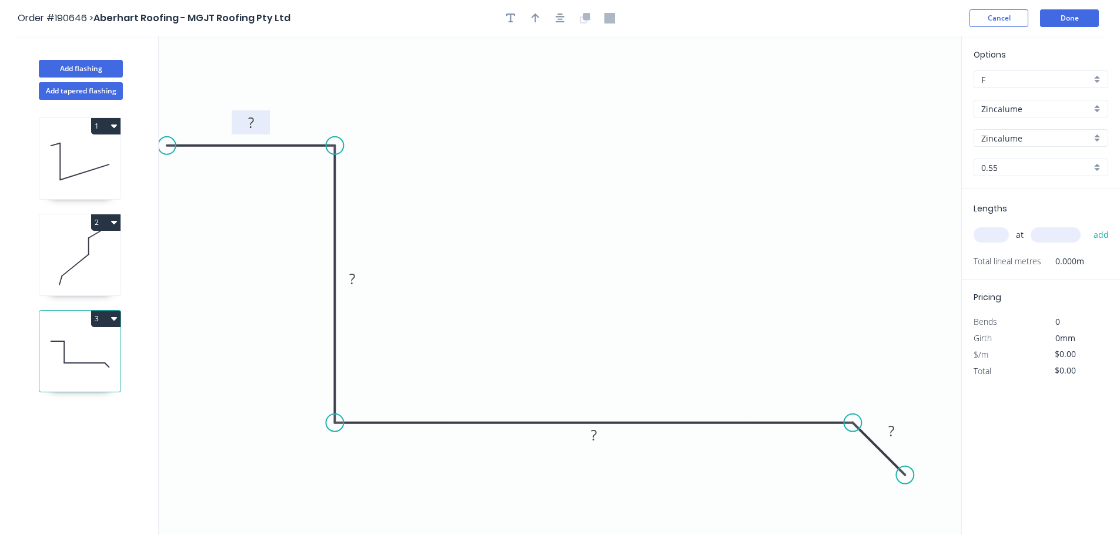
click at [257, 127] on rect at bounding box center [251, 123] width 24 height 16
drag, startPoint x: 908, startPoint y: 472, endPoint x: 919, endPoint y: 478, distance: 12.4
click at [919, 478] on circle at bounding box center [918, 478] width 18 height 18
click at [916, 485] on circle at bounding box center [915, 486] width 18 height 18
click at [567, 18] on button "button" at bounding box center [560, 18] width 18 height 18
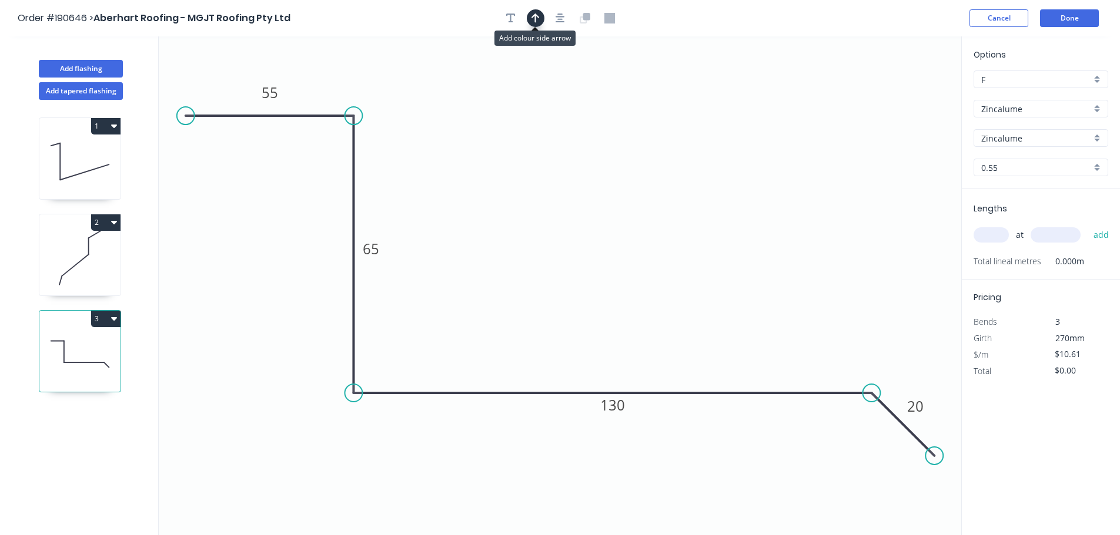
click at [531, 19] on icon "button" at bounding box center [535, 18] width 8 height 11
click at [646, 104] on icon at bounding box center [646, 91] width 11 height 38
click at [999, 232] on input "text" at bounding box center [990, 234] width 35 height 15
click at [1087, 225] on button "add" at bounding box center [1101, 235] width 28 height 20
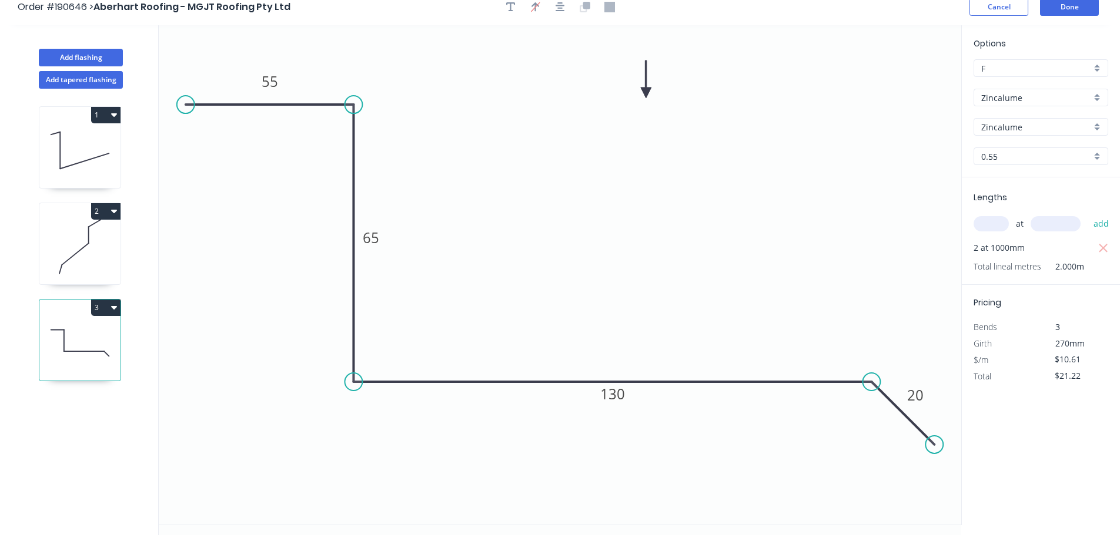
scroll to position [22, 0]
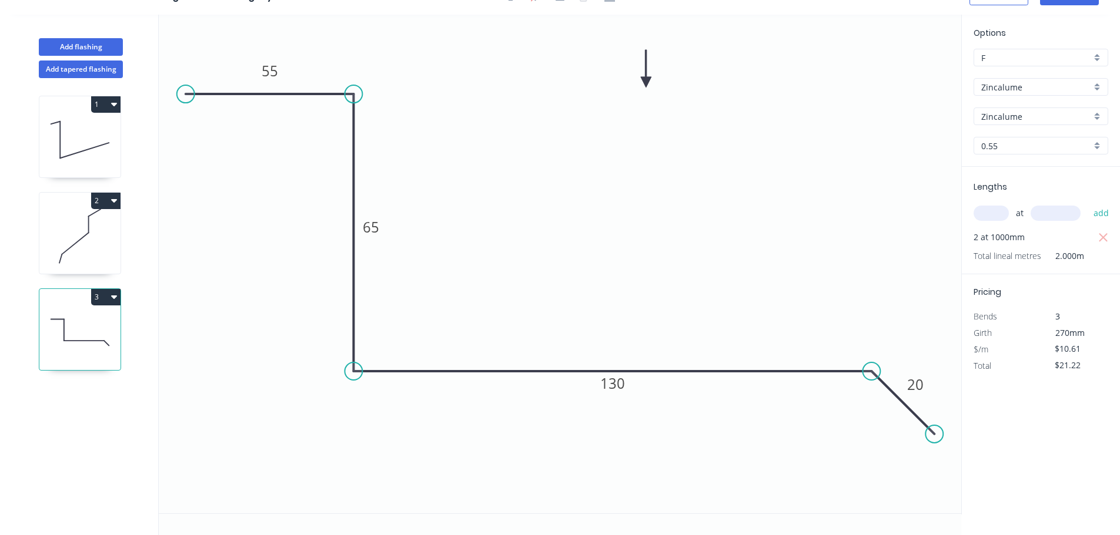
click at [98, 286] on div "1 2 3" at bounding box center [81, 306] width 155 height 457
click at [98, 295] on button "3" at bounding box center [105, 297] width 29 height 16
click at [58, 326] on div "Duplicate" at bounding box center [64, 326] width 91 height 17
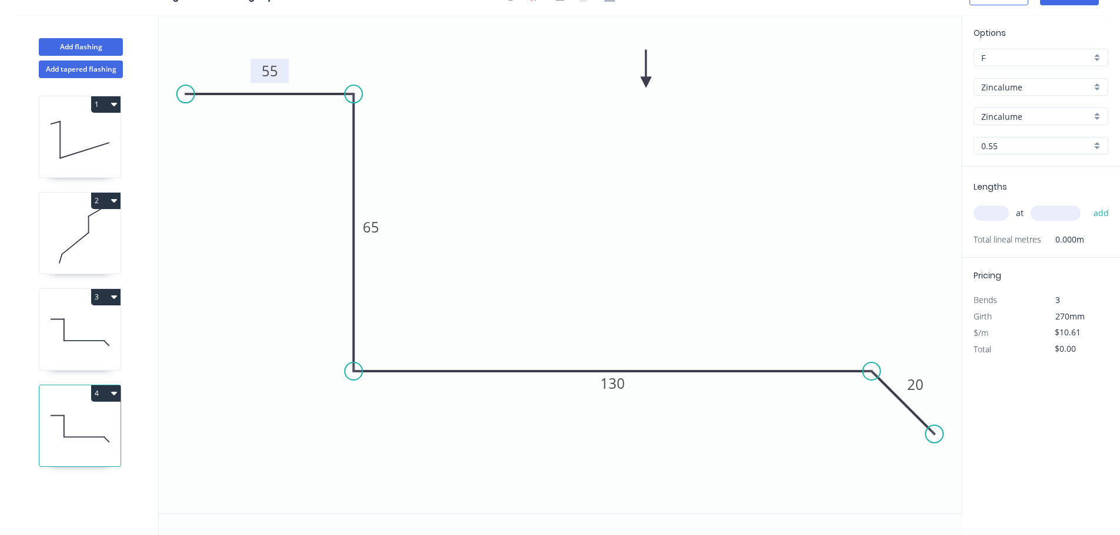
click at [263, 73] on tspan "55" at bounding box center [270, 70] width 16 height 19
click at [239, 109] on div "Delete point" at bounding box center [250, 110] width 118 height 24
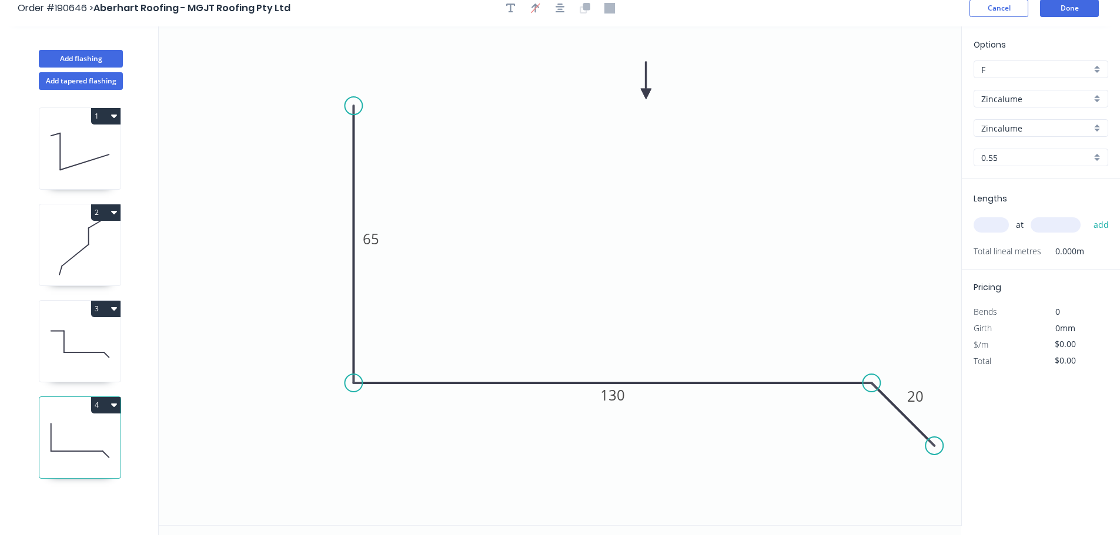
scroll to position [0, 0]
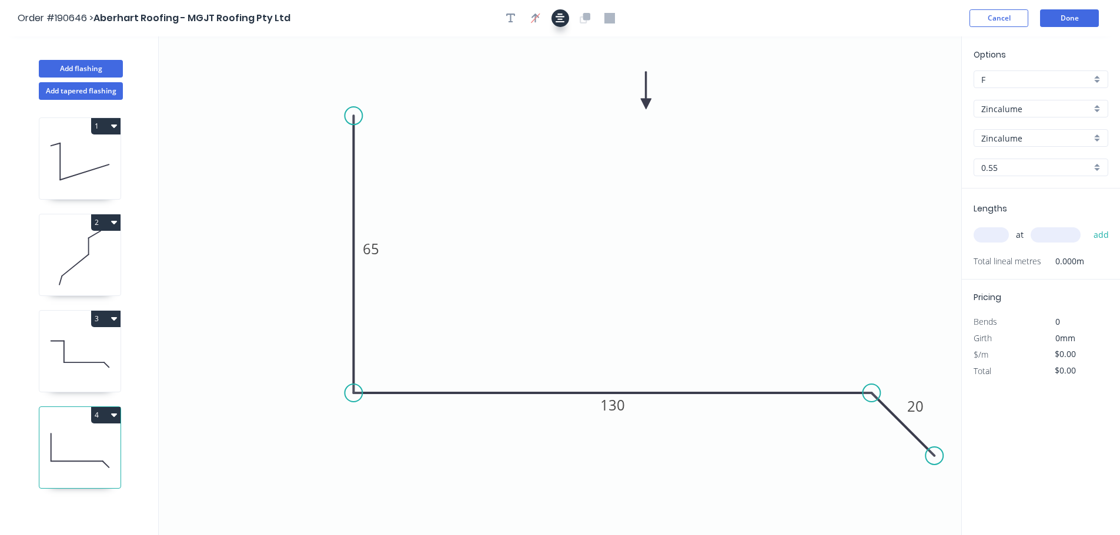
click at [567, 20] on button "button" at bounding box center [560, 18] width 18 height 18
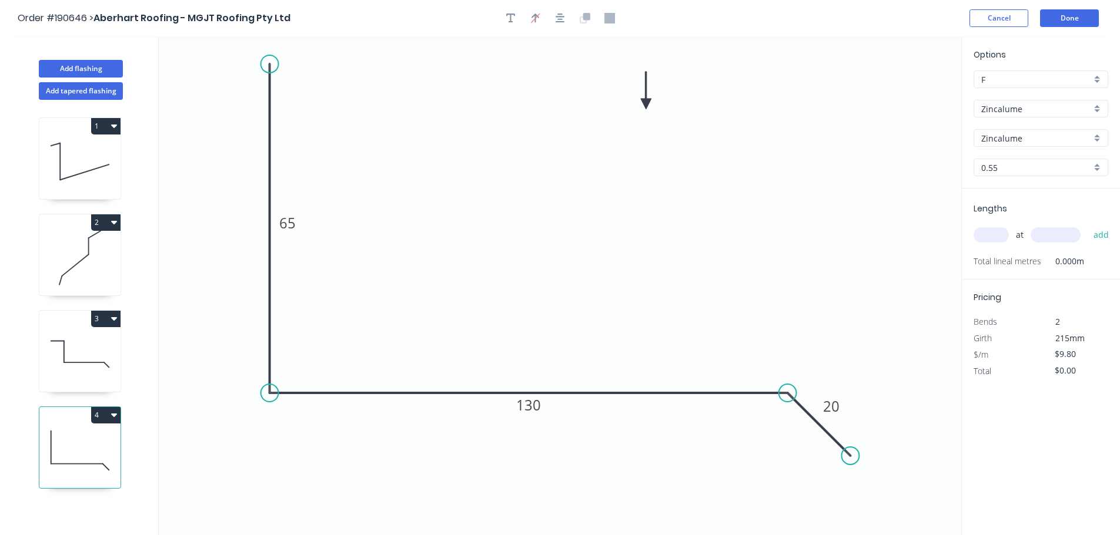
drag, startPoint x: 276, startPoint y: 65, endPoint x: 280, endPoint y: 56, distance: 9.7
click at [280, 56] on icon "0 65 130 20" at bounding box center [560, 285] width 802 height 499
click at [295, 223] on tspan "65" at bounding box center [287, 218] width 16 height 19
click at [560, 17] on icon "button" at bounding box center [559, 18] width 9 height 9
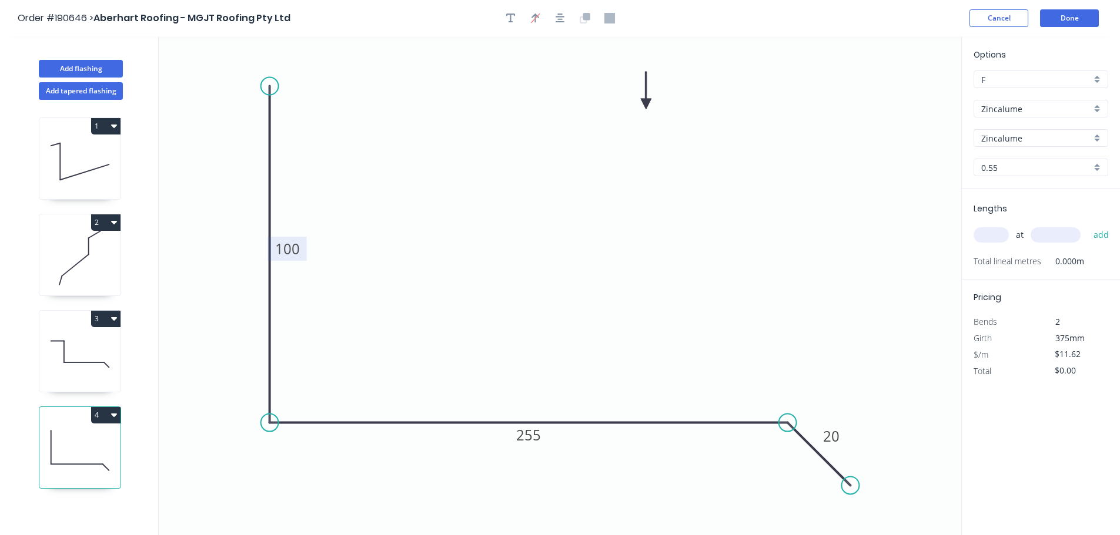
click at [986, 228] on input "text" at bounding box center [990, 234] width 35 height 15
click at [1087, 225] on button "add" at bounding box center [1101, 235] width 28 height 20
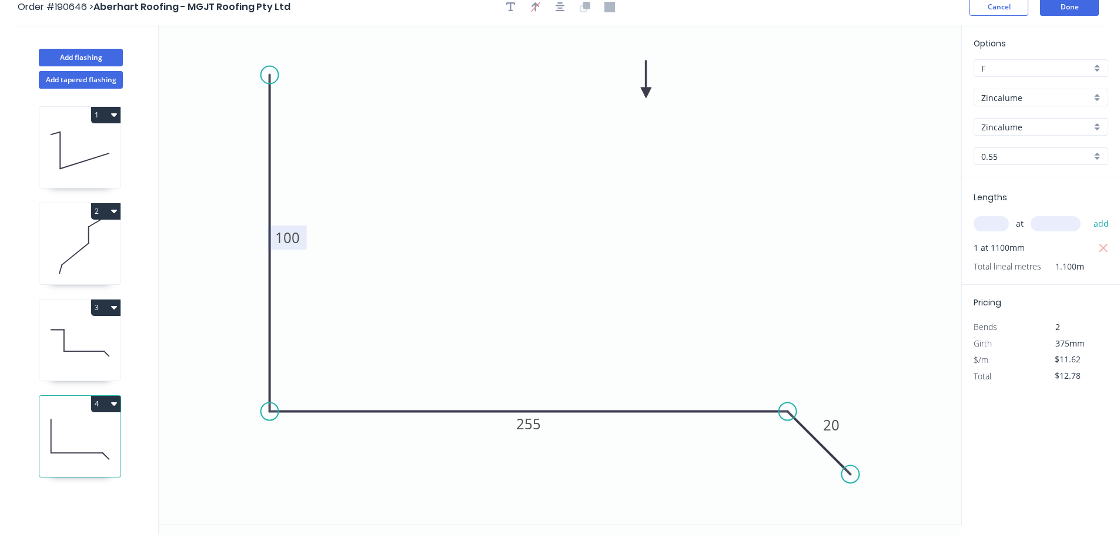
scroll to position [22, 0]
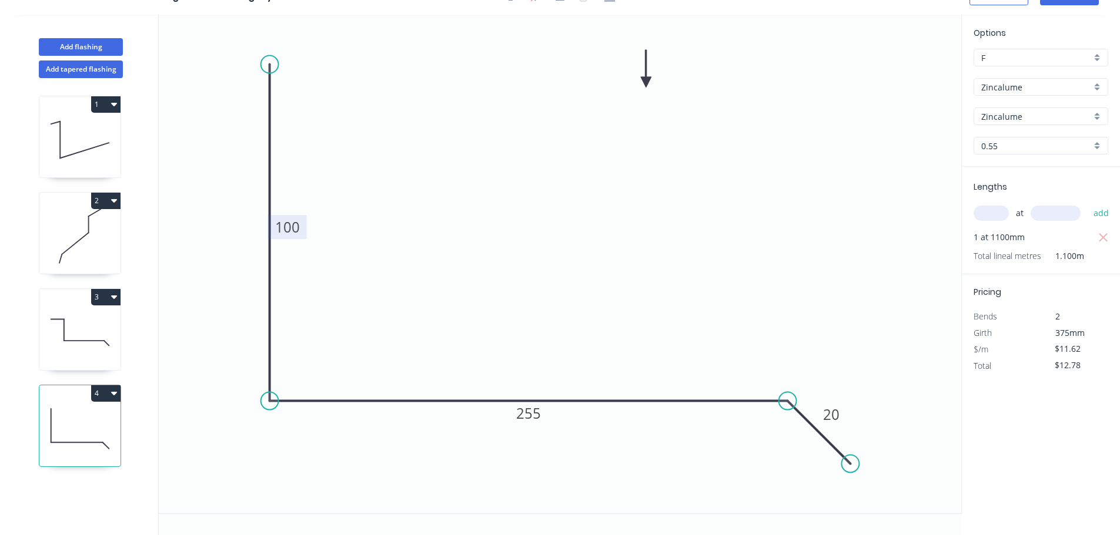
click at [104, 398] on button "4" at bounding box center [105, 394] width 29 height 16
click at [88, 420] on div "Duplicate" at bounding box center [64, 422] width 91 height 17
click at [293, 224] on tspan "100" at bounding box center [287, 226] width 25 height 19
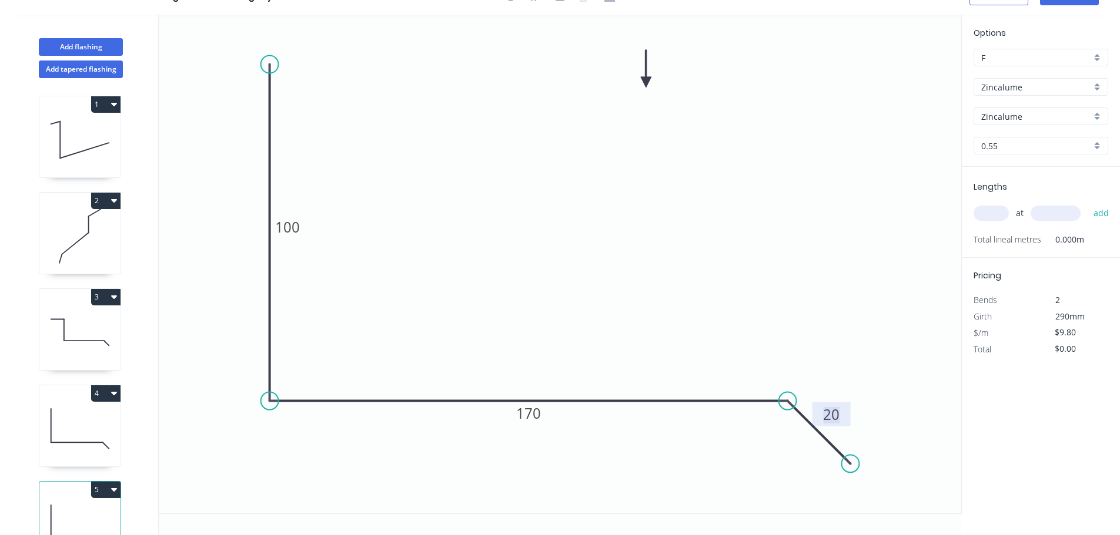
click at [993, 216] on input "text" at bounding box center [990, 213] width 35 height 15
click at [1087, 203] on button "add" at bounding box center [1101, 213] width 28 height 20
click at [72, 43] on button "Add flashing" at bounding box center [81, 47] width 84 height 18
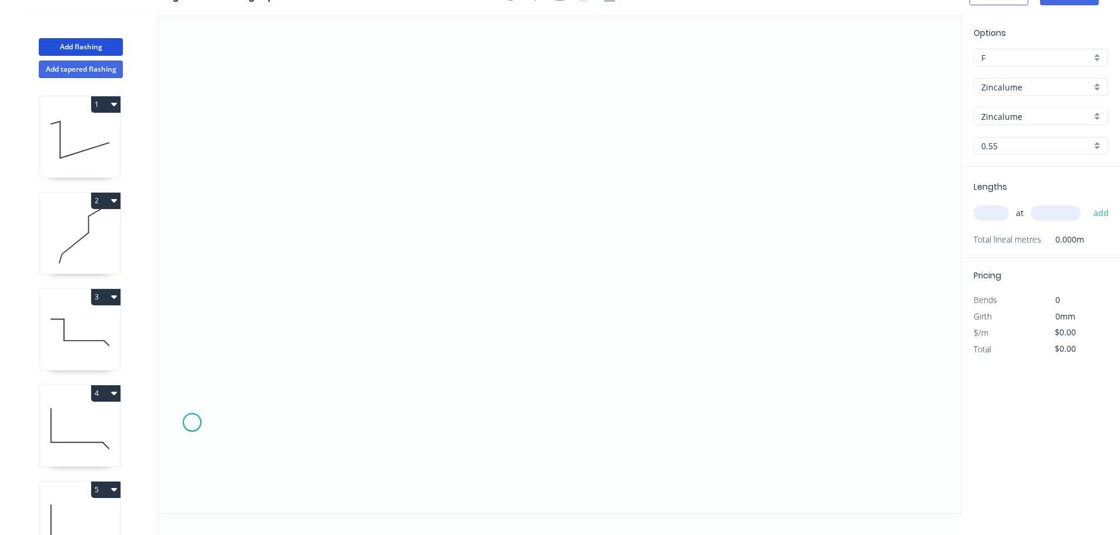
click at [192, 423] on icon "0" at bounding box center [560, 264] width 802 height 499
click at [270, 347] on icon "0" at bounding box center [560, 264] width 802 height 499
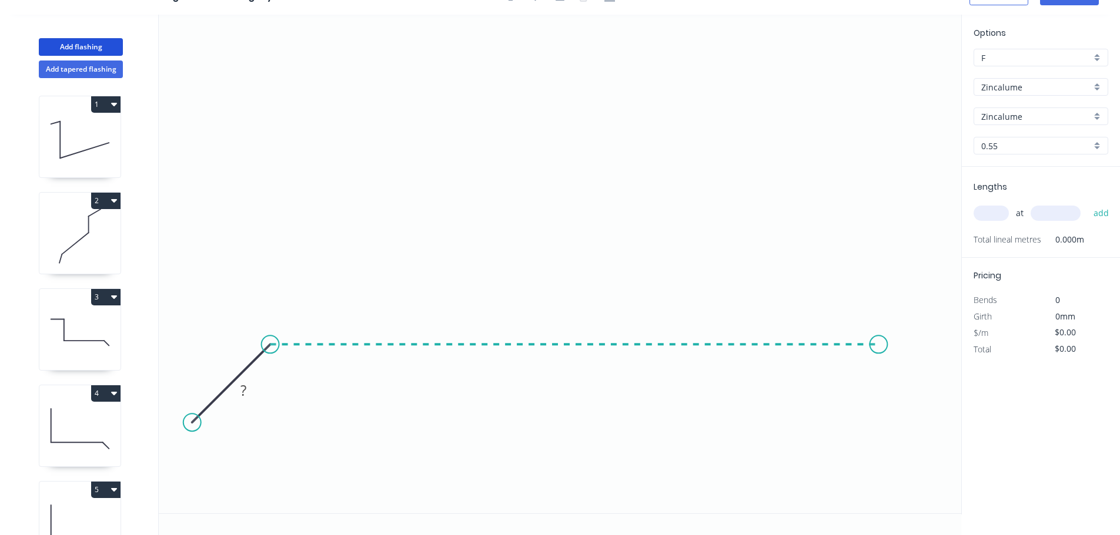
drag, startPoint x: 879, startPoint y: 377, endPoint x: 892, endPoint y: 407, distance: 32.3
click at [879, 378] on icon "0 ?" at bounding box center [560, 264] width 802 height 499
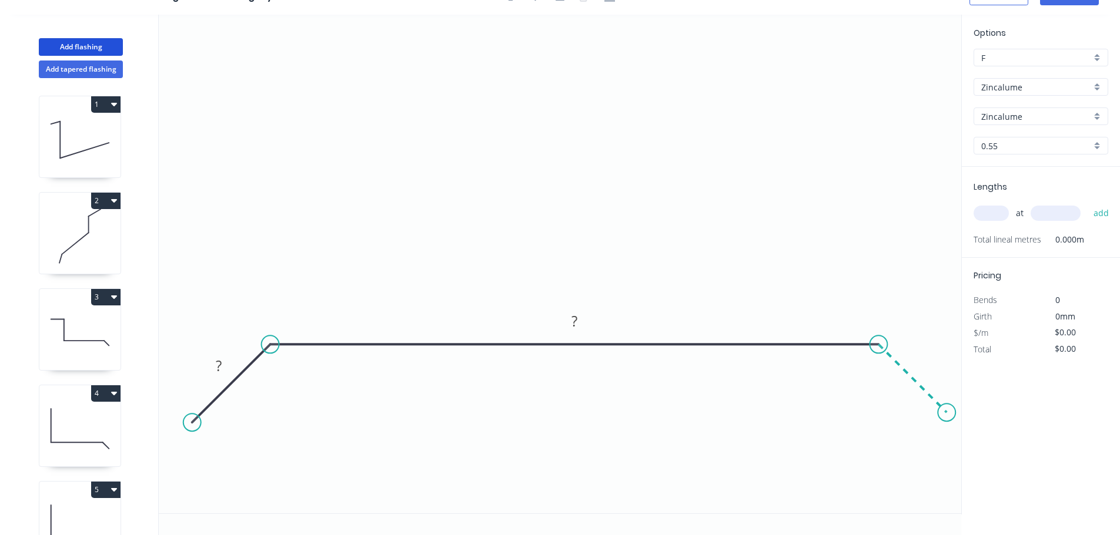
click at [948, 412] on icon "0 ? ?" at bounding box center [560, 264] width 802 height 499
click at [198, 422] on circle at bounding box center [199, 416] width 18 height 18
click at [225, 362] on rect at bounding box center [222, 363] width 24 height 16
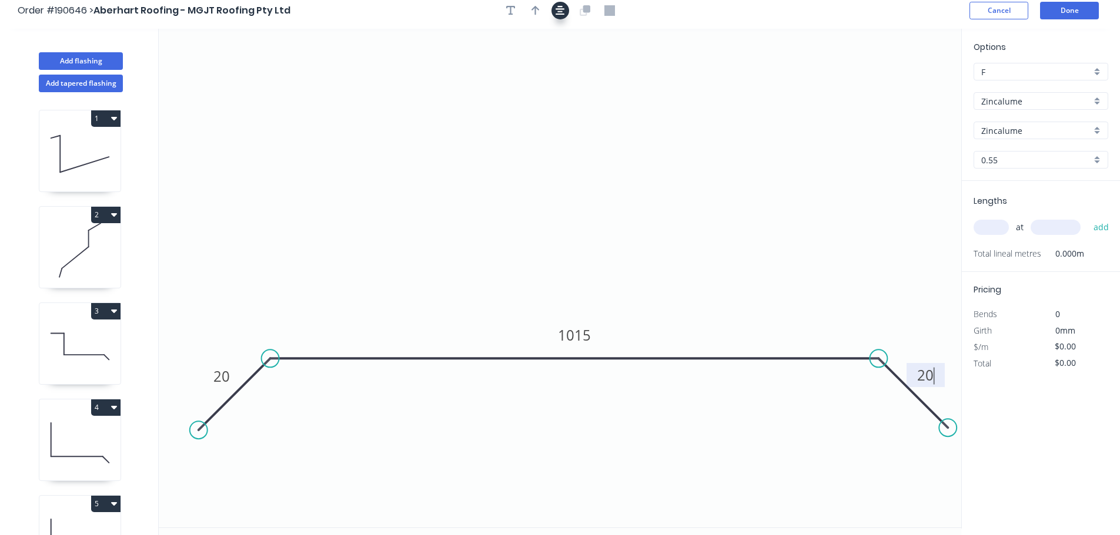
scroll to position [0, 0]
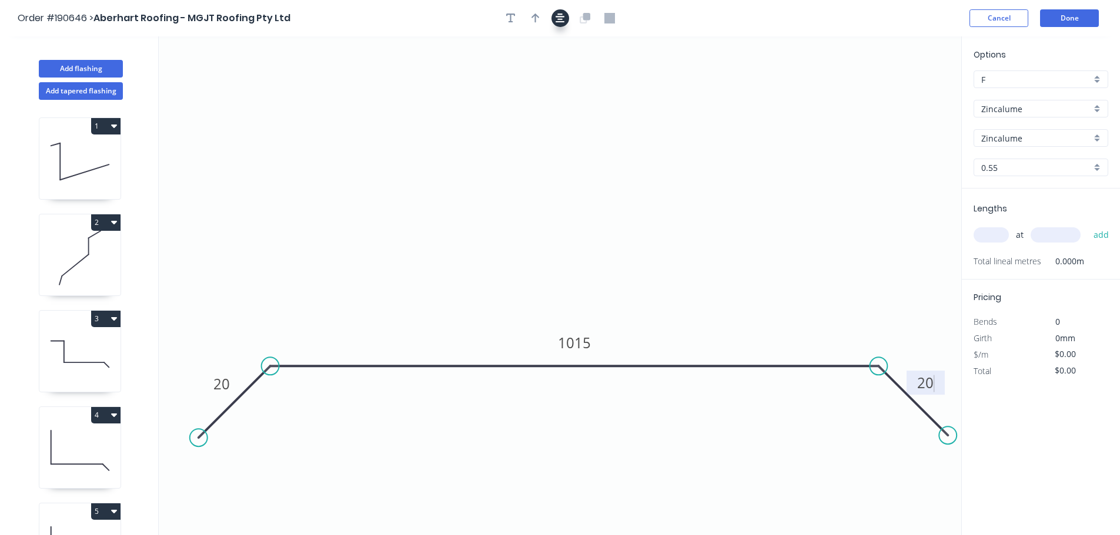
click at [567, 17] on button "button" at bounding box center [560, 18] width 18 height 18
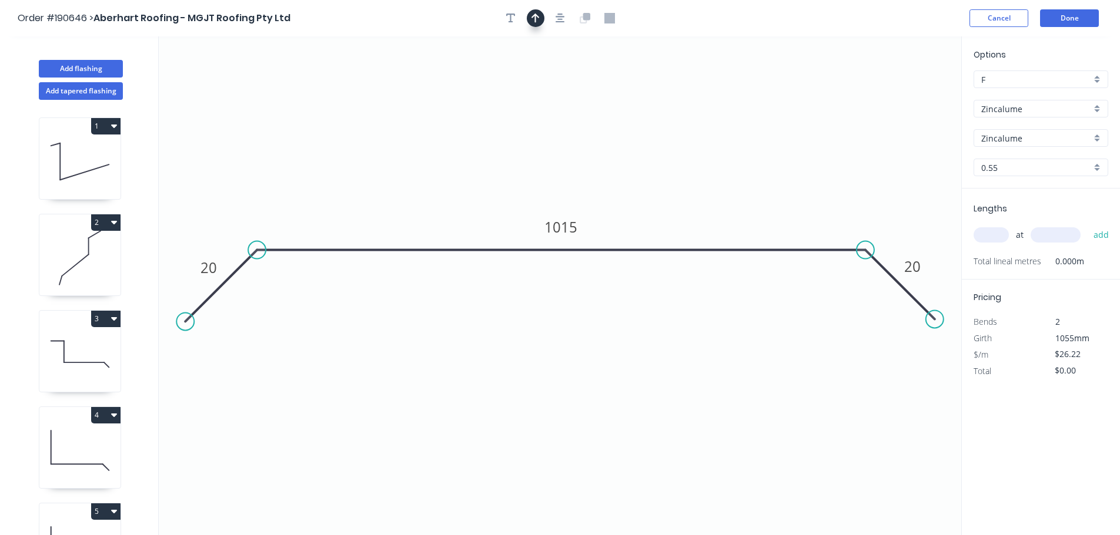
click at [539, 16] on icon "button" at bounding box center [535, 18] width 8 height 11
drag, startPoint x: 769, startPoint y: 96, endPoint x: 661, endPoint y: 115, distance: 110.3
click at [656, 92] on icon at bounding box center [661, 81] width 11 height 38
click at [996, 240] on input "text" at bounding box center [990, 234] width 35 height 15
click at [1087, 225] on button "add" at bounding box center [1101, 235] width 28 height 20
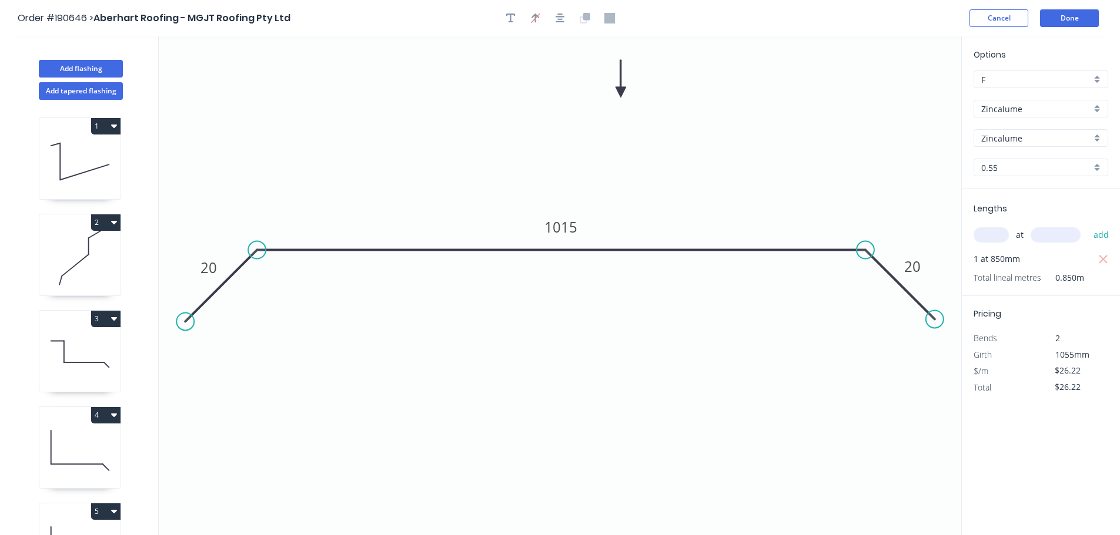
scroll to position [118, 0]
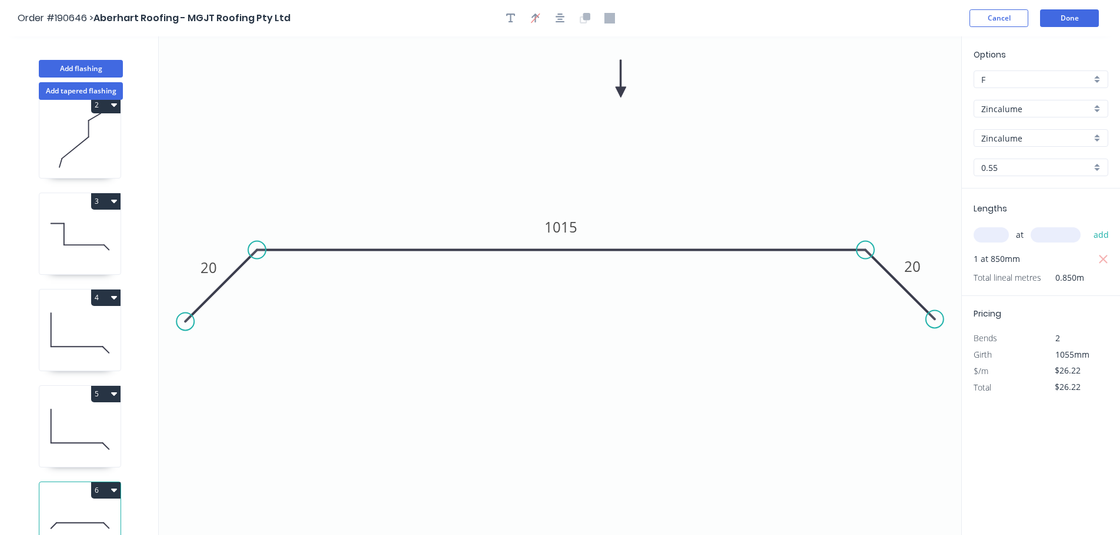
drag, startPoint x: 109, startPoint y: 299, endPoint x: 111, endPoint y: 311, distance: 12.6
click at [109, 299] on button "4" at bounding box center [105, 298] width 29 height 16
click at [88, 326] on div "Duplicate" at bounding box center [64, 327] width 91 height 17
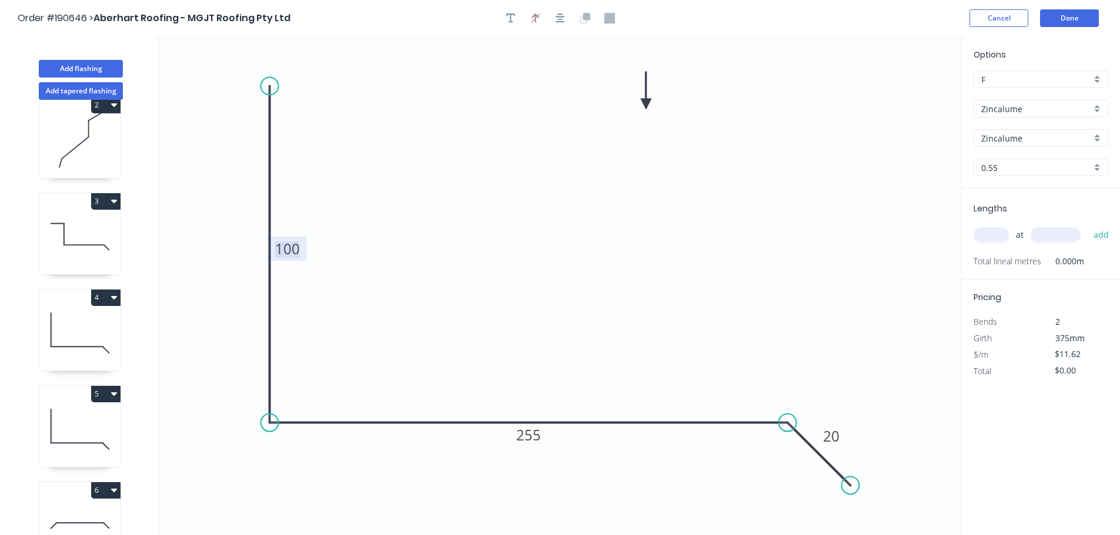
click at [296, 253] on tspan "100" at bounding box center [287, 248] width 25 height 19
click at [1003, 232] on input "text" at bounding box center [990, 234] width 35 height 15
click at [1087, 225] on button "add" at bounding box center [1101, 235] width 28 height 20
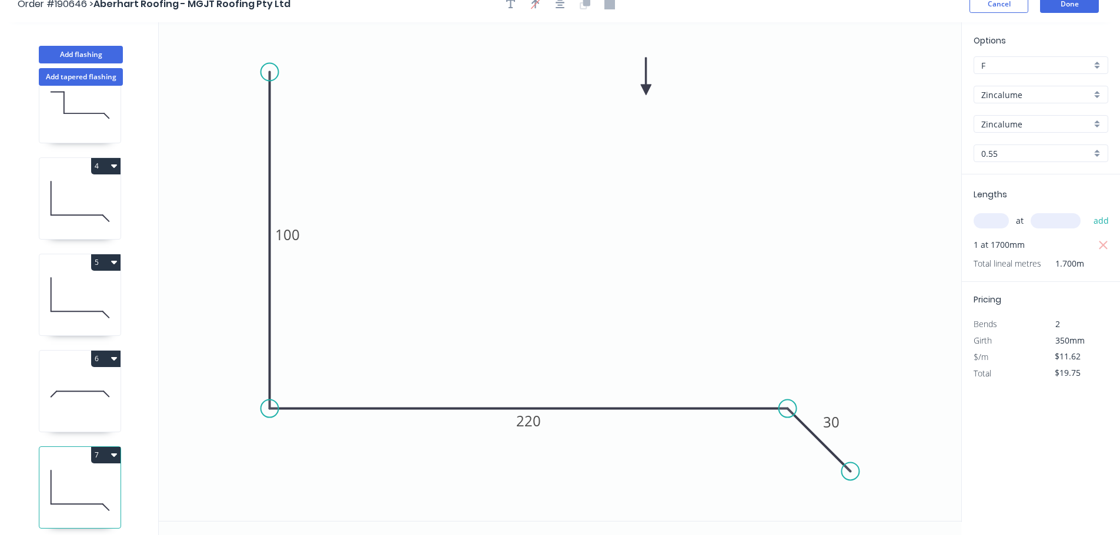
scroll to position [22, 0]
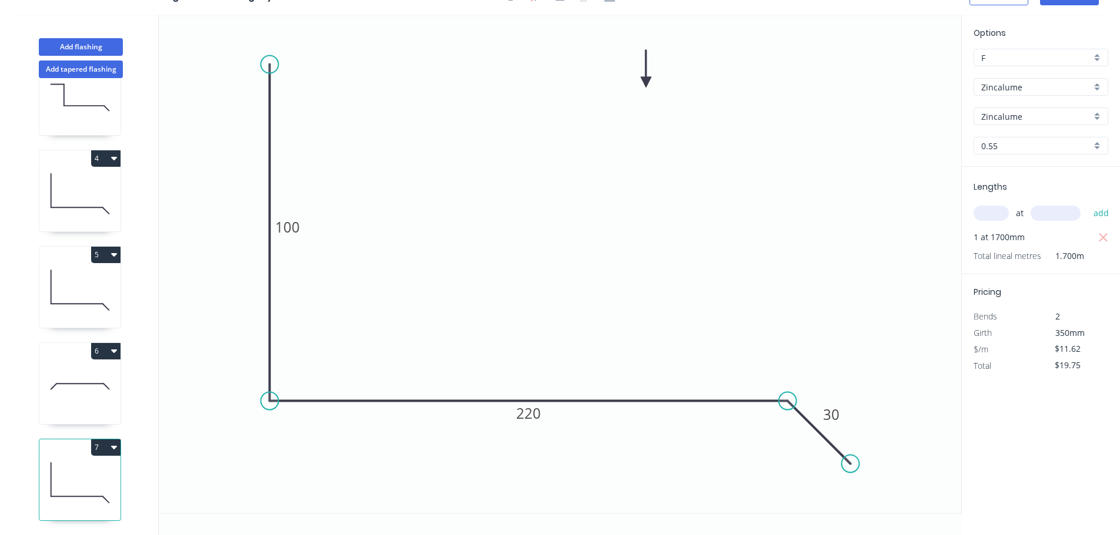
click at [103, 440] on button "7" at bounding box center [105, 448] width 29 height 16
click at [68, 468] on div "Duplicate" at bounding box center [64, 476] width 91 height 17
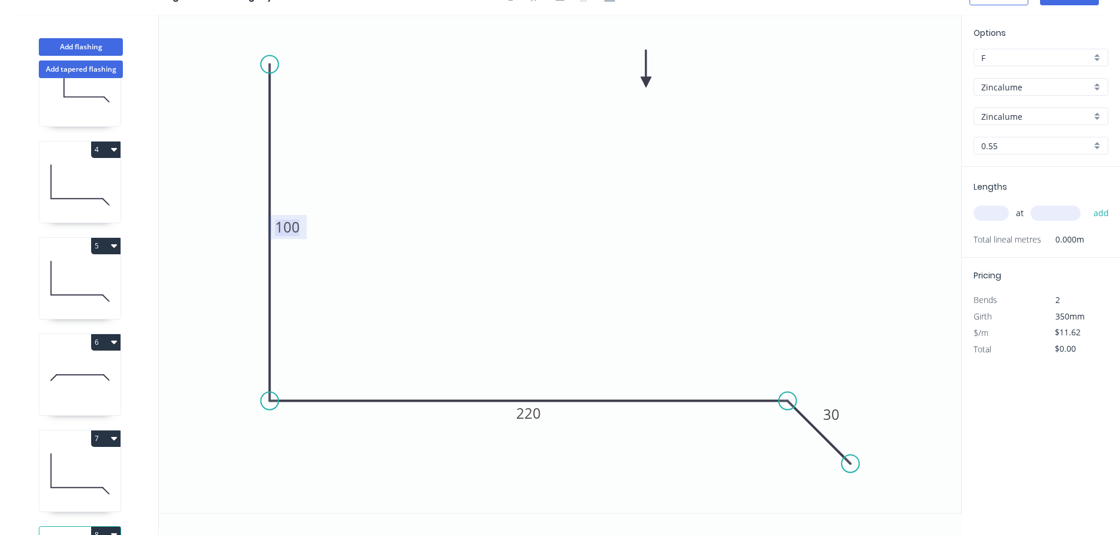
click at [298, 237] on tspan "100" at bounding box center [287, 226] width 25 height 19
click at [984, 223] on div "at add" at bounding box center [1041, 213] width 137 height 20
click at [995, 215] on input "text" at bounding box center [990, 213] width 35 height 15
click at [1087, 203] on button "add" at bounding box center [1101, 213] width 28 height 20
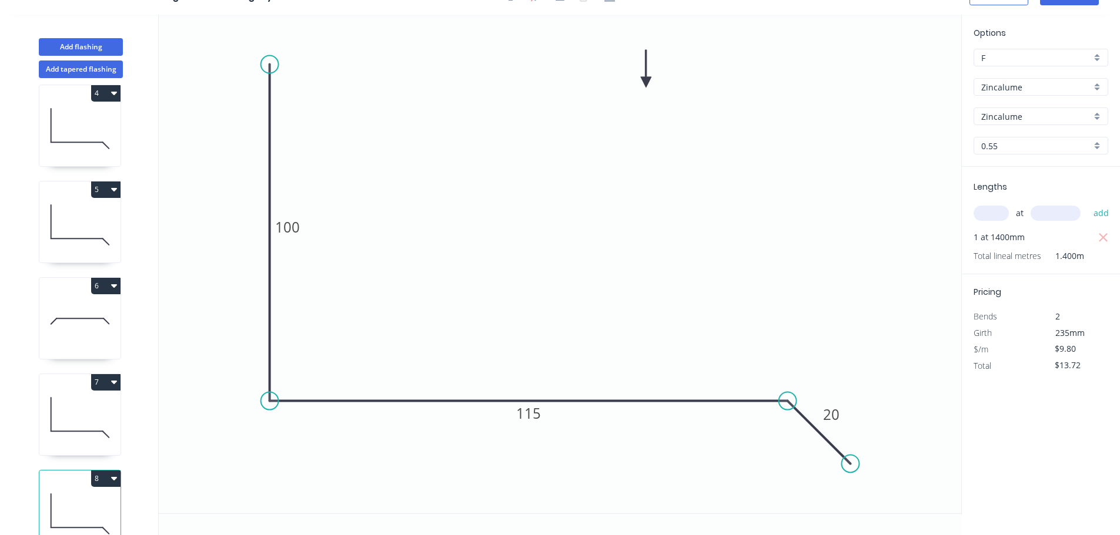
scroll to position [340, 0]
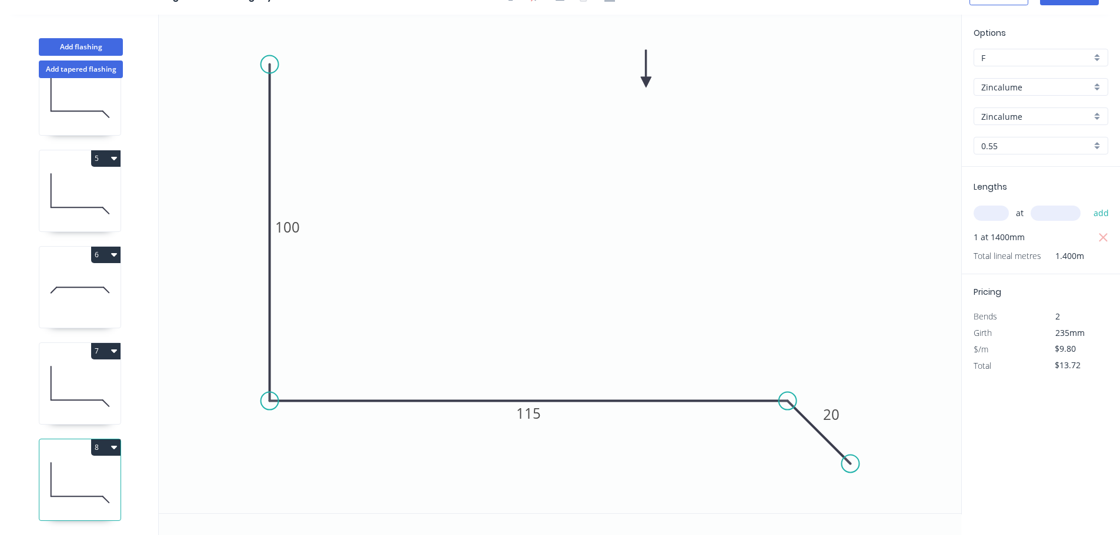
click at [101, 443] on button "8" at bounding box center [105, 448] width 29 height 16
click at [80, 468] on div "Duplicate" at bounding box center [64, 476] width 91 height 17
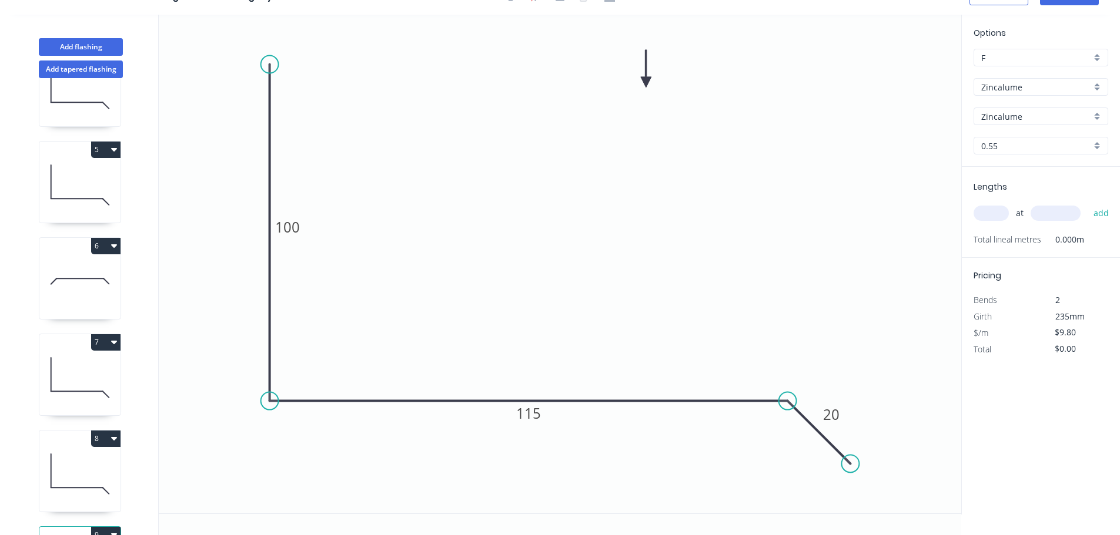
click at [279, 243] on icon "0 100 115 20" at bounding box center [560, 264] width 802 height 499
click at [286, 233] on tspan "100" at bounding box center [287, 226] width 25 height 19
click at [996, 209] on input "text" at bounding box center [990, 213] width 35 height 15
click at [1087, 203] on button "add" at bounding box center [1101, 213] width 28 height 20
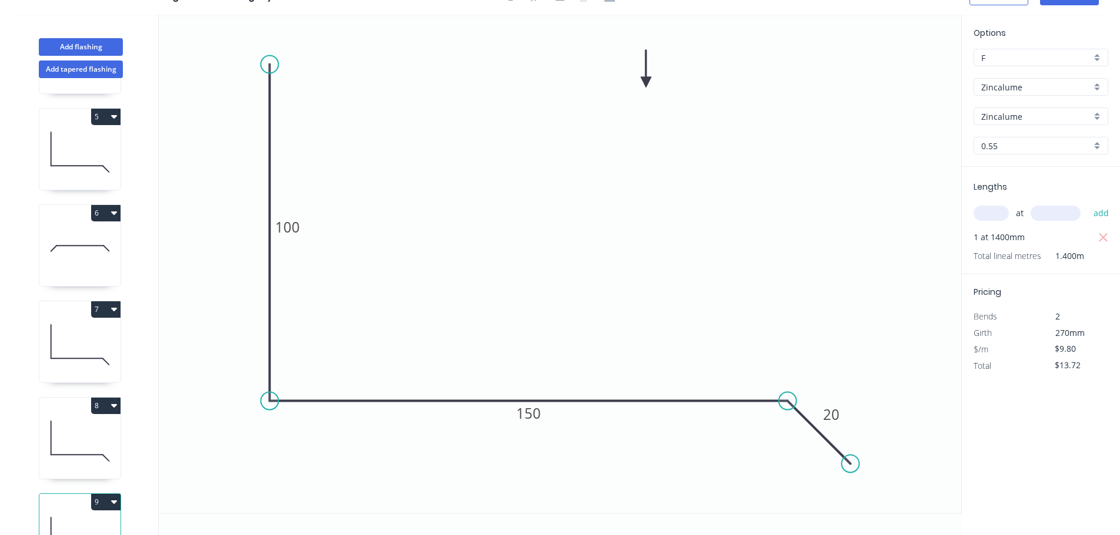
scroll to position [437, 0]
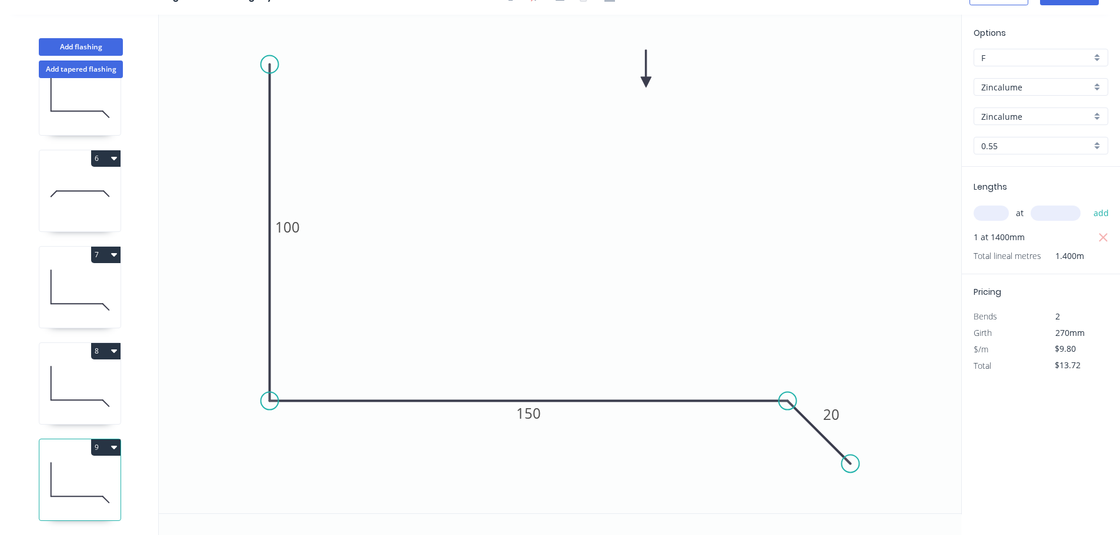
click at [109, 440] on button "9" at bounding box center [105, 448] width 29 height 16
click at [93, 468] on div "Duplicate" at bounding box center [64, 476] width 91 height 17
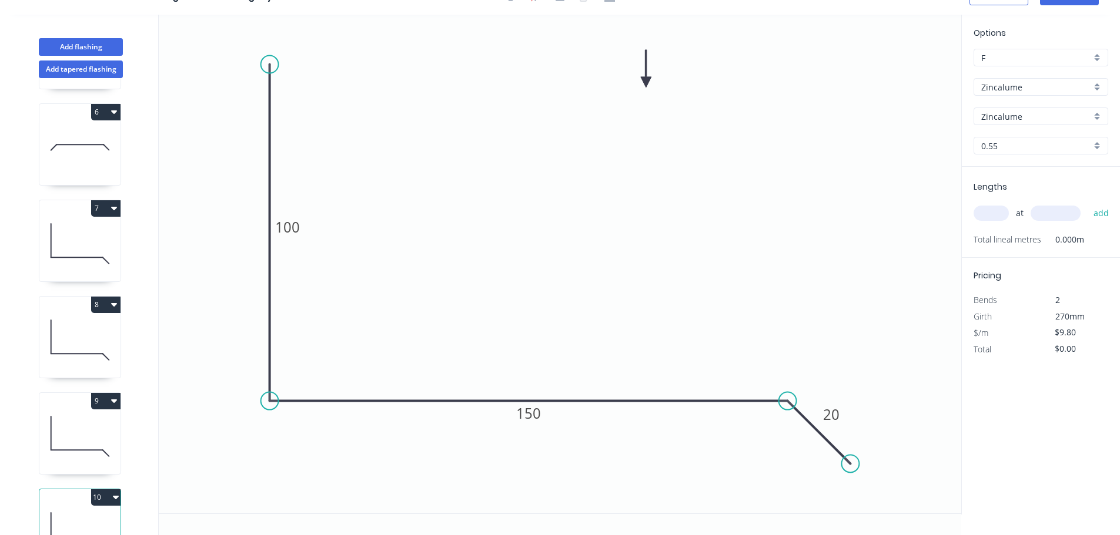
click at [73, 165] on icon at bounding box center [79, 147] width 81 height 75
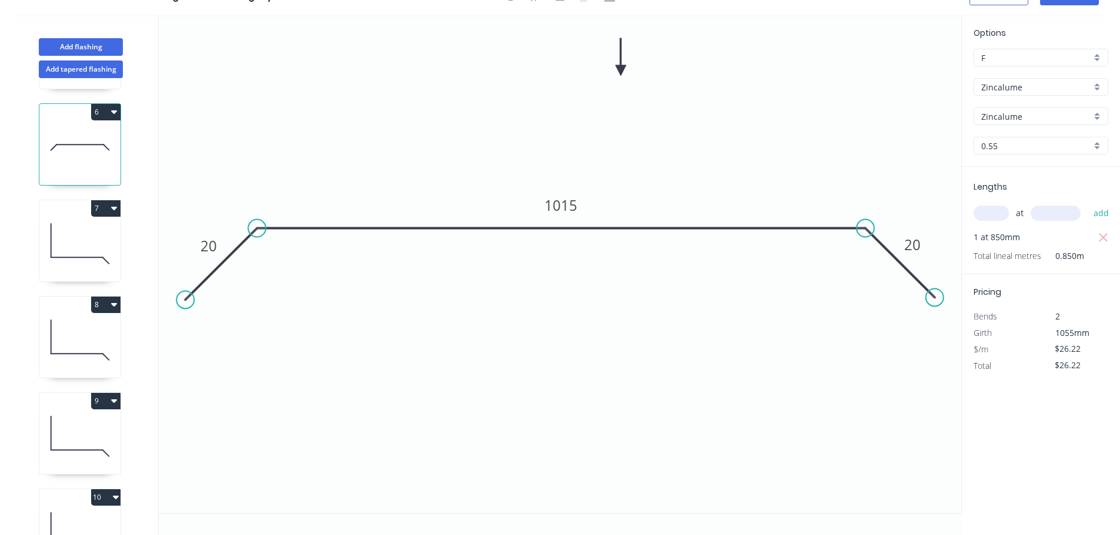
scroll to position [533, 0]
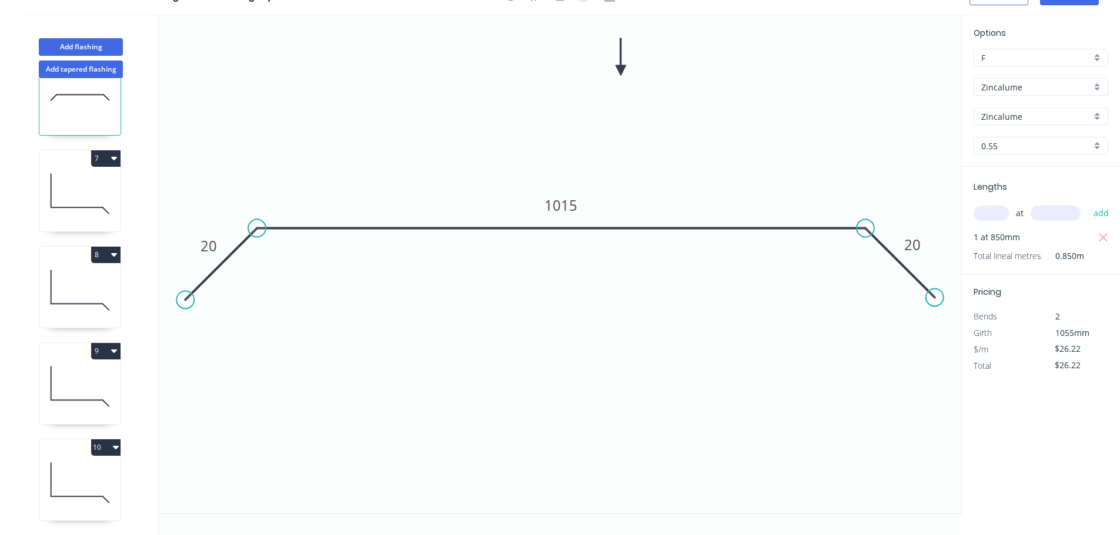
click at [76, 186] on icon at bounding box center [79, 193] width 81 height 75
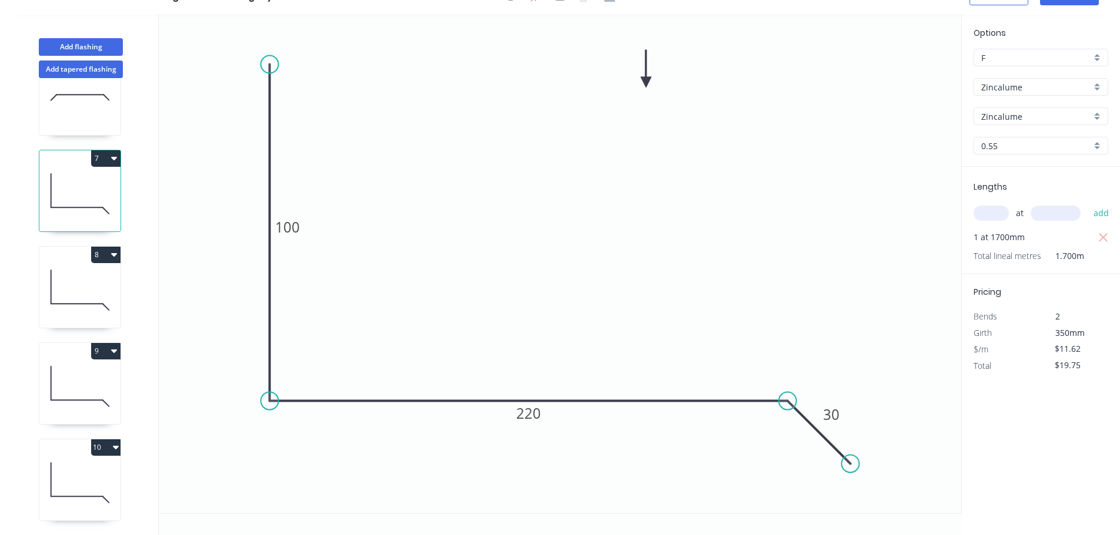
click at [85, 279] on icon at bounding box center [79, 290] width 81 height 75
click at [93, 373] on icon at bounding box center [79, 386] width 81 height 75
drag, startPoint x: 90, startPoint y: 458, endPoint x: 125, endPoint y: 467, distance: 35.8
click at [90, 458] on icon at bounding box center [79, 482] width 81 height 75
click at [306, 236] on rect at bounding box center [286, 227] width 39 height 24
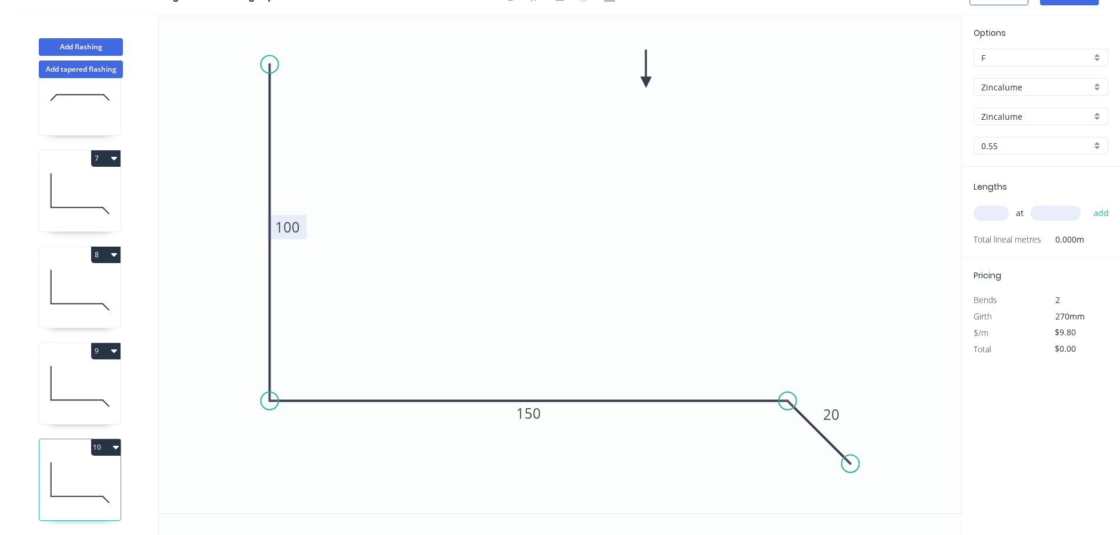
click at [296, 226] on tspan "100" at bounding box center [287, 226] width 25 height 19
click at [981, 219] on input "text" at bounding box center [990, 213] width 35 height 15
click at [1087, 203] on button "add" at bounding box center [1101, 213] width 28 height 20
click at [98, 54] on button "Add flashing" at bounding box center [81, 47] width 84 height 18
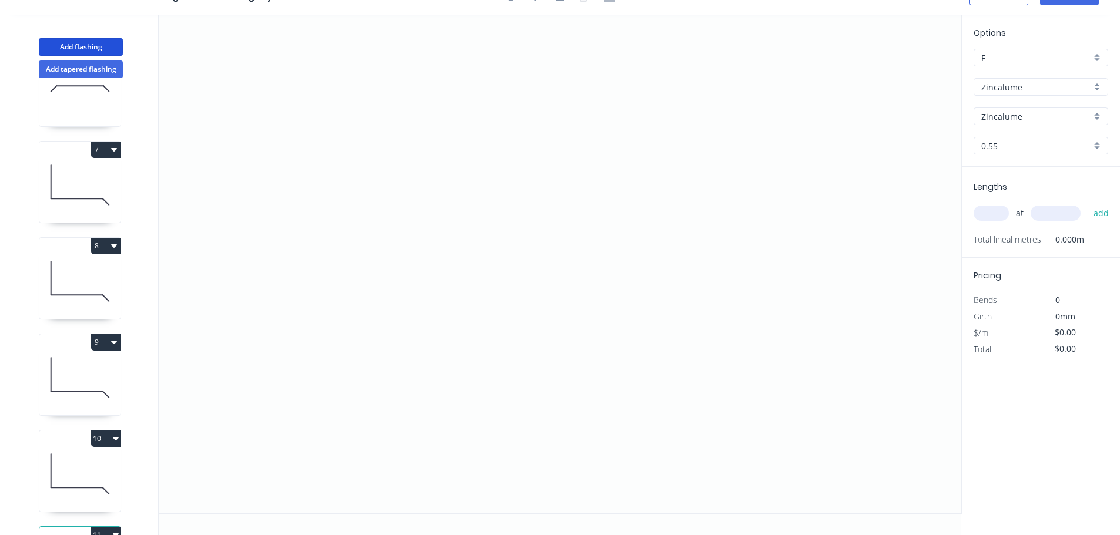
scroll to position [629, 0]
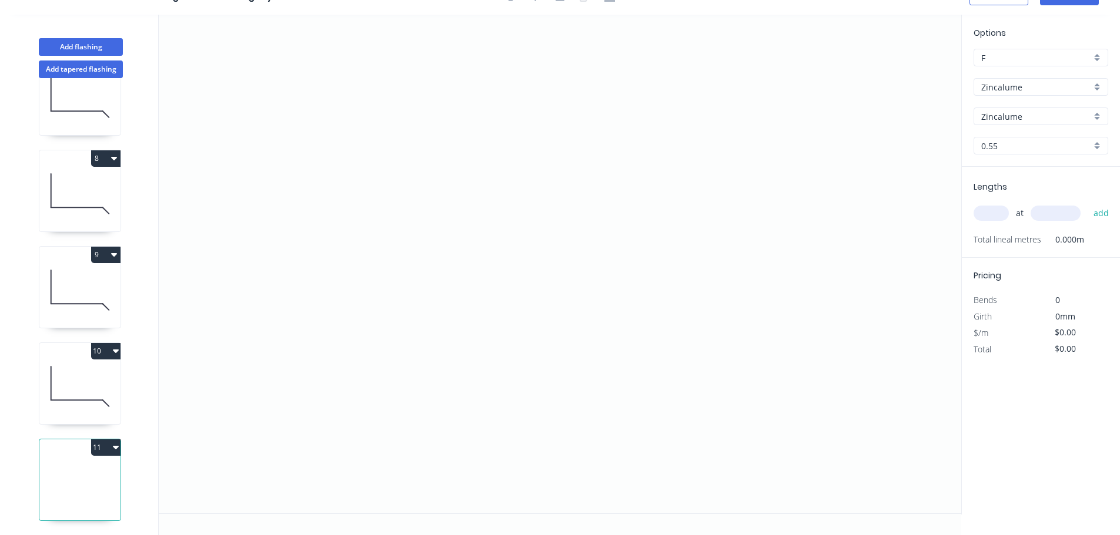
click at [92, 441] on button "11" at bounding box center [105, 448] width 29 height 16
click at [78, 492] on div "Delete" at bounding box center [64, 500] width 91 height 17
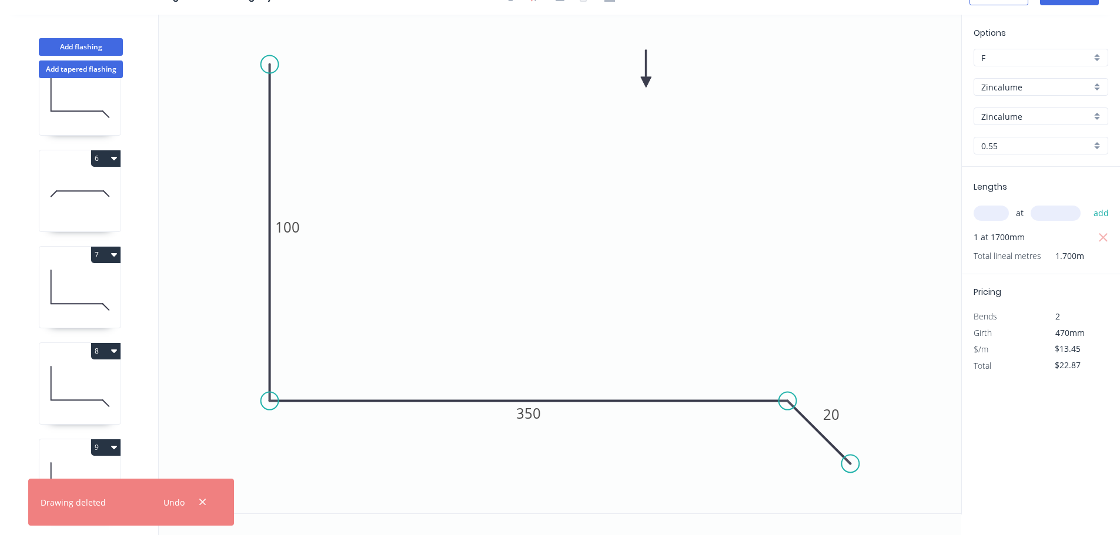
scroll to position [416, 0]
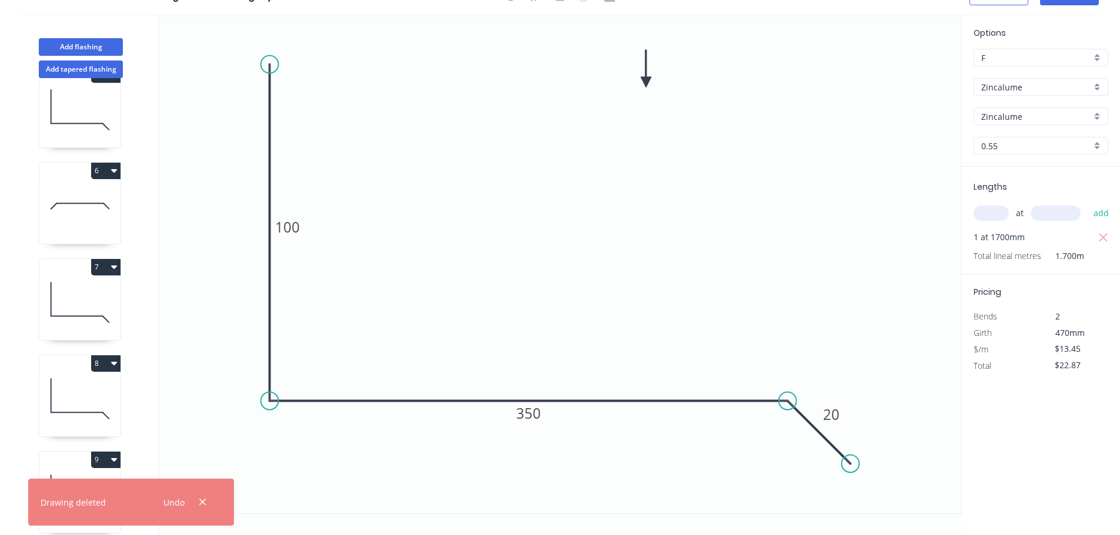
click at [104, 172] on button "6" at bounding box center [105, 171] width 29 height 16
click at [76, 197] on div "Duplicate" at bounding box center [64, 200] width 91 height 17
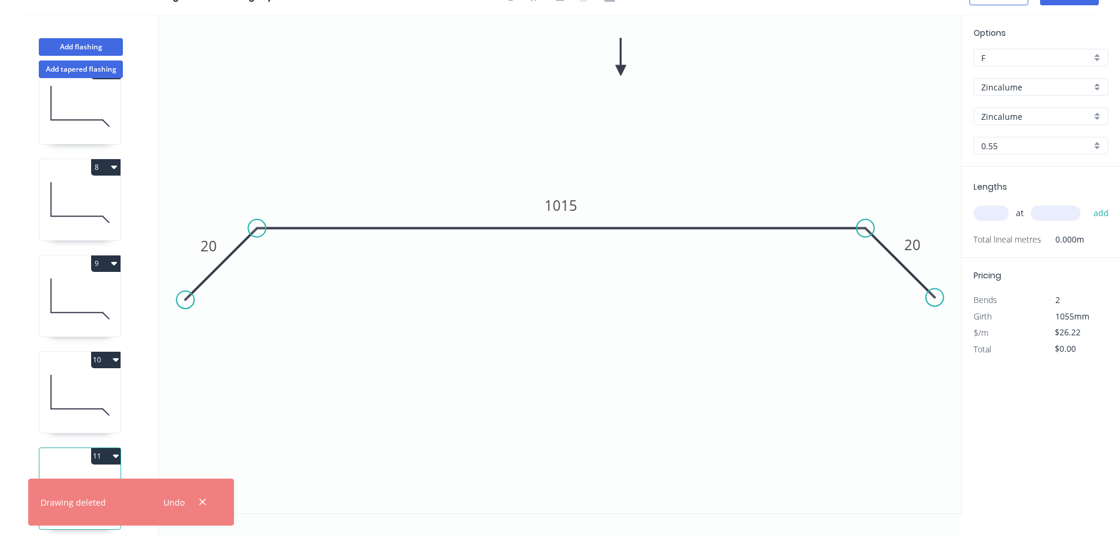
scroll to position [629, 0]
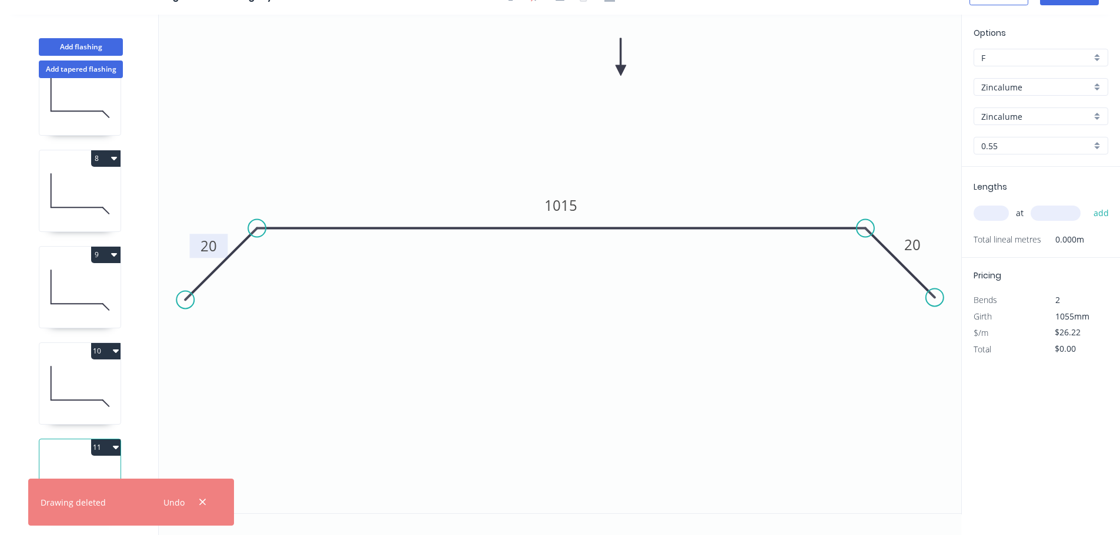
click at [207, 246] on tspan "20" at bounding box center [208, 245] width 16 height 19
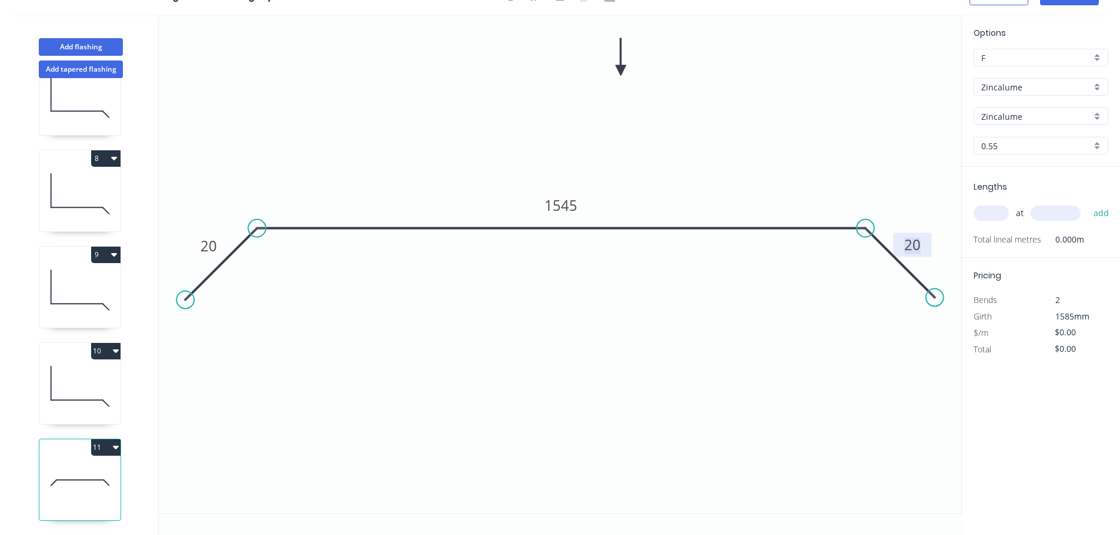
click at [978, 213] on input "text" at bounding box center [990, 213] width 35 height 15
click at [1087, 203] on button "add" at bounding box center [1101, 213] width 28 height 20
click at [73, 49] on button "Add flashing" at bounding box center [81, 47] width 84 height 18
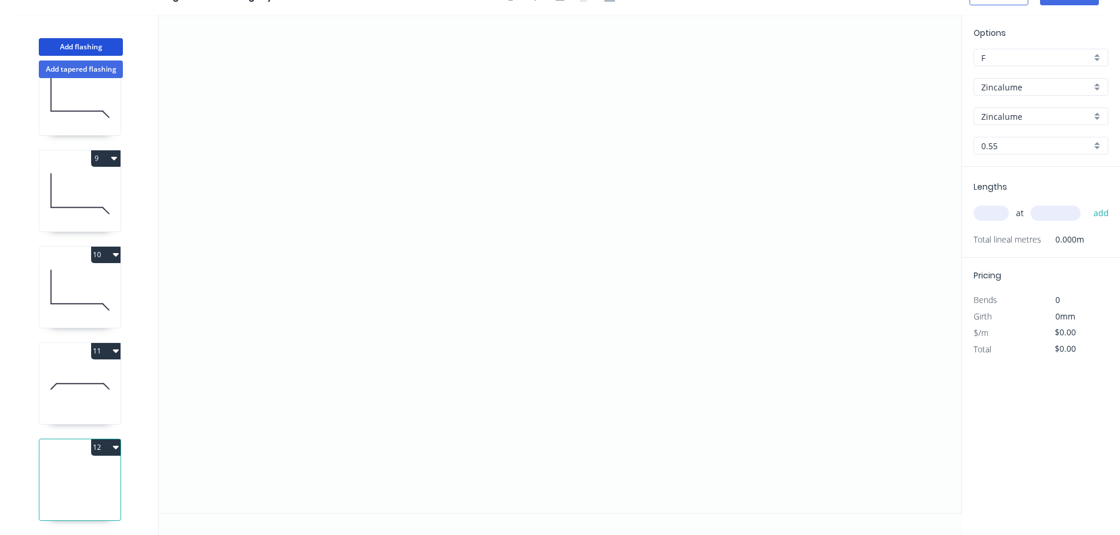
scroll to position [726, 0]
click at [103, 440] on button "12" at bounding box center [105, 448] width 29 height 16
click at [71, 492] on div "Delete" at bounding box center [64, 500] width 91 height 17
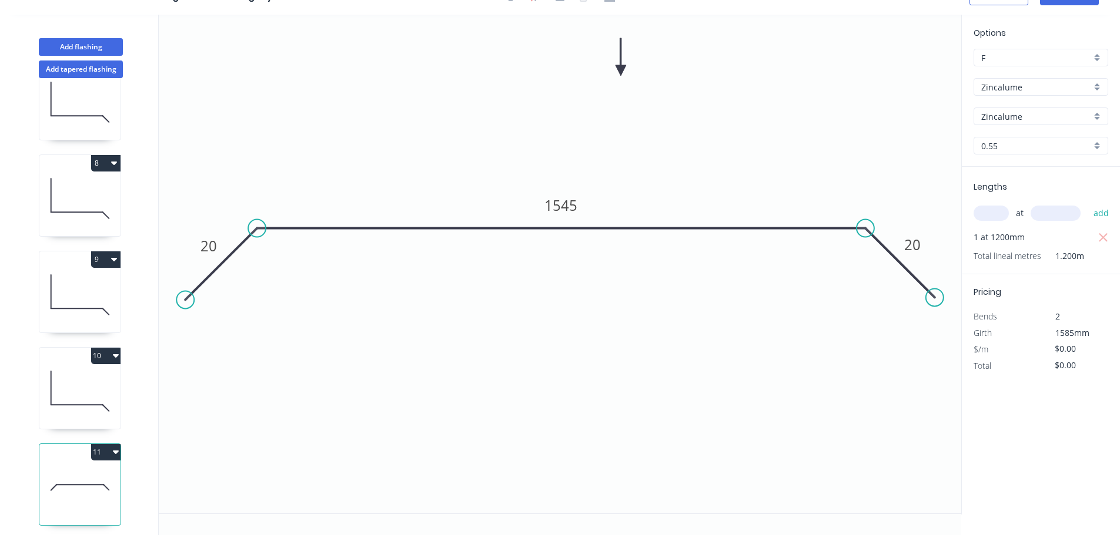
scroll to position [629, 0]
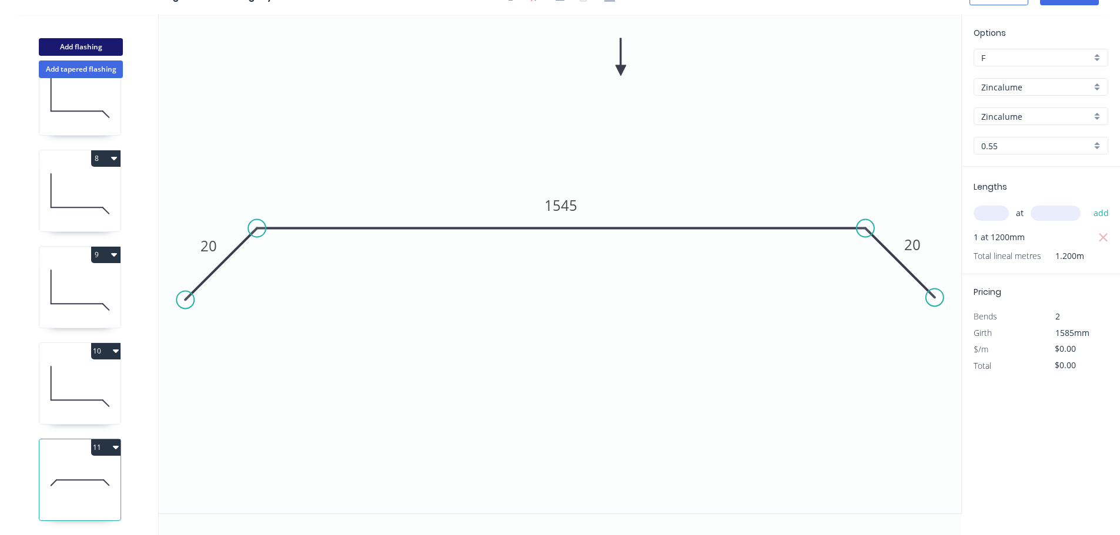
click at [108, 41] on button "Add flashing" at bounding box center [81, 47] width 84 height 18
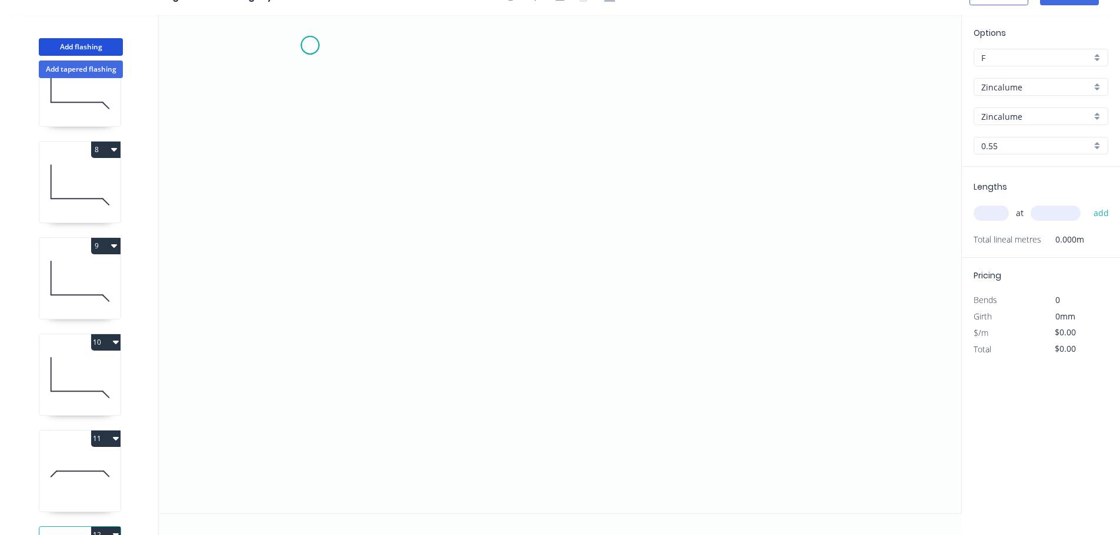
click at [310, 45] on icon "0" at bounding box center [560, 264] width 802 height 499
click at [395, 100] on icon "0" at bounding box center [560, 264] width 802 height 499
click at [408, 401] on icon "0 ?" at bounding box center [560, 264] width 802 height 499
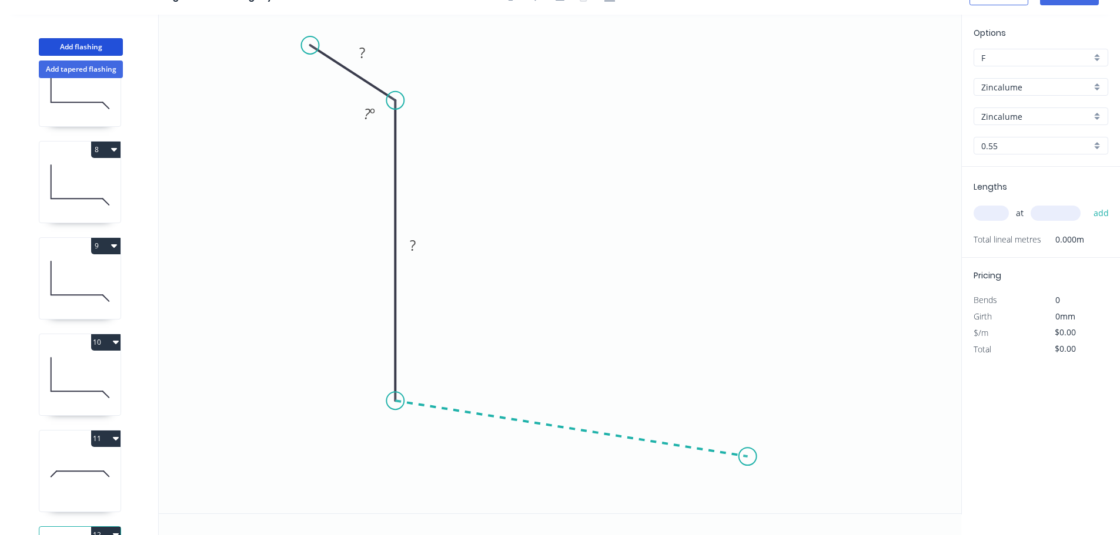
click at [750, 457] on icon "0 ? ? ? º" at bounding box center [560, 264] width 802 height 499
drag, startPoint x: 812, startPoint y: 505, endPoint x: 966, endPoint y: 514, distance: 154.2
click at [811, 505] on icon "0 ? ? ? ? º ? º" at bounding box center [560, 264] width 802 height 499
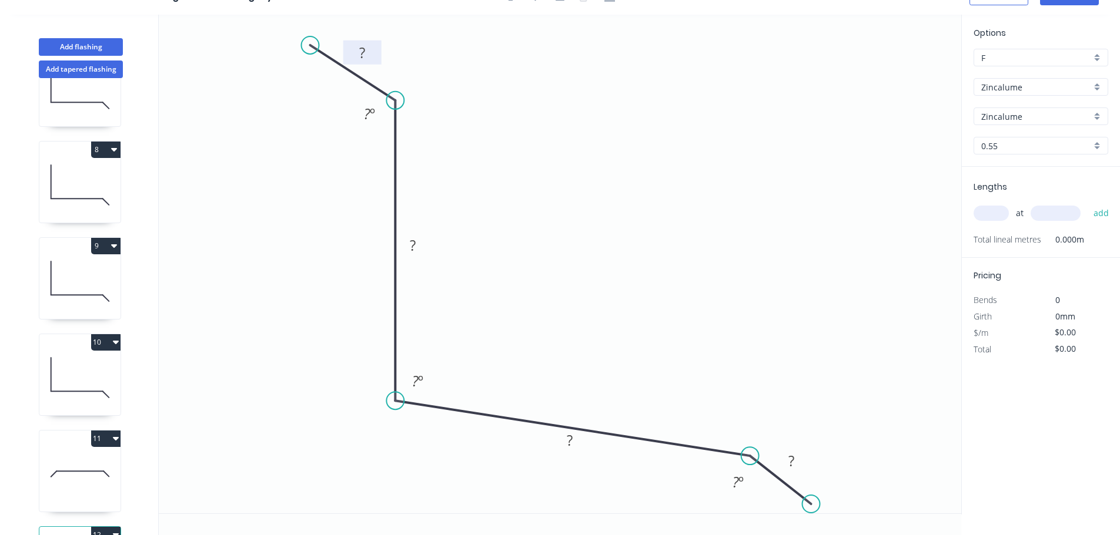
click at [366, 58] on rect at bounding box center [362, 53] width 24 height 16
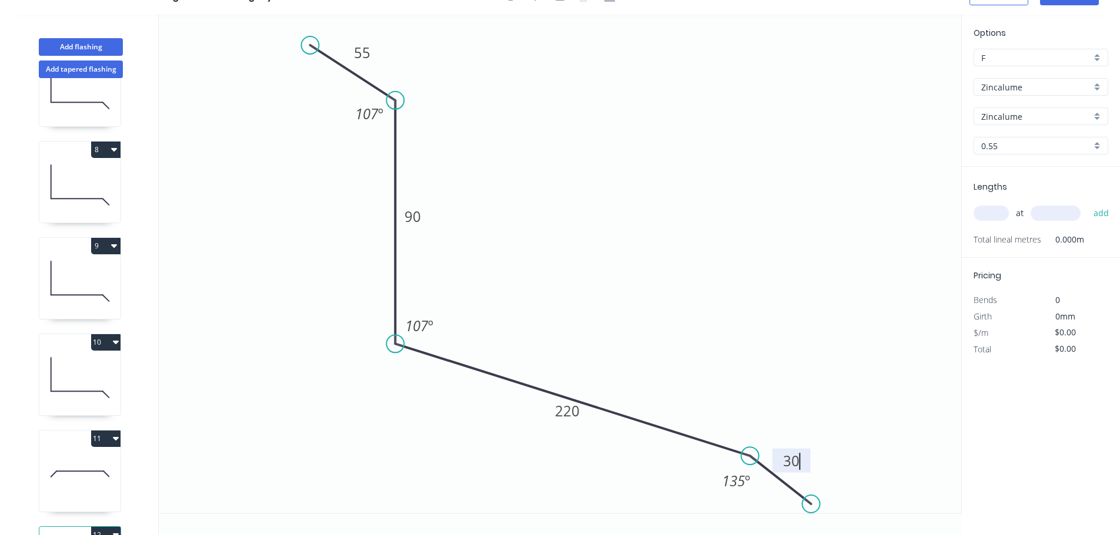
drag, startPoint x: 397, startPoint y: 405, endPoint x: 396, endPoint y: 344, distance: 60.5
click at [396, 344] on circle at bounding box center [395, 344] width 18 height 18
click at [749, 452] on circle at bounding box center [749, 452] width 18 height 18
drag, startPoint x: 806, startPoint y: 500, endPoint x: 805, endPoint y: 510, distance: 10.0
click at [805, 510] on circle at bounding box center [805, 508] width 18 height 18
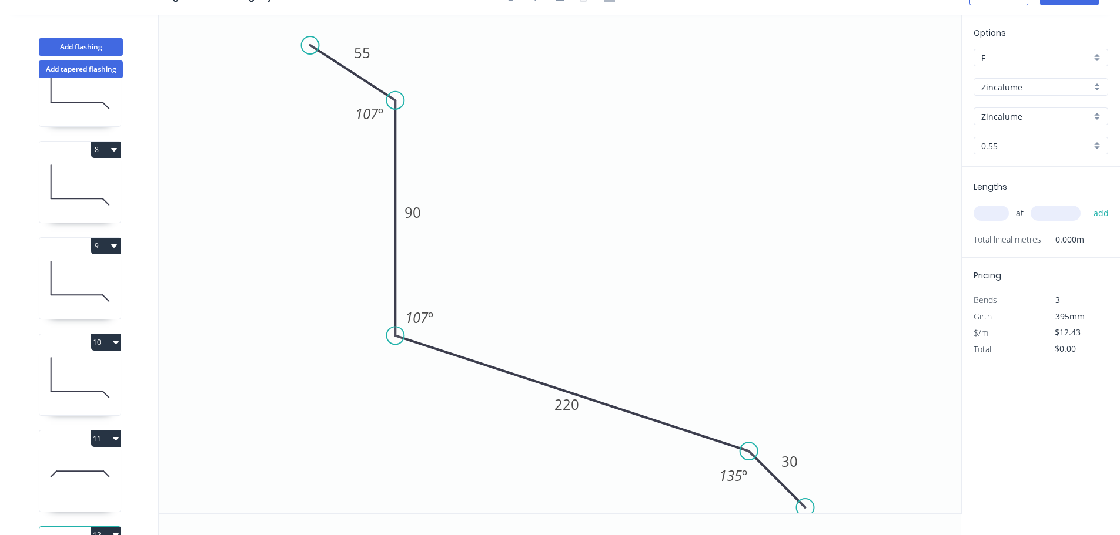
drag, startPoint x: 394, startPoint y: 346, endPoint x: 393, endPoint y: 333, distance: 13.0
click at [393, 334] on circle at bounding box center [395, 336] width 18 height 18
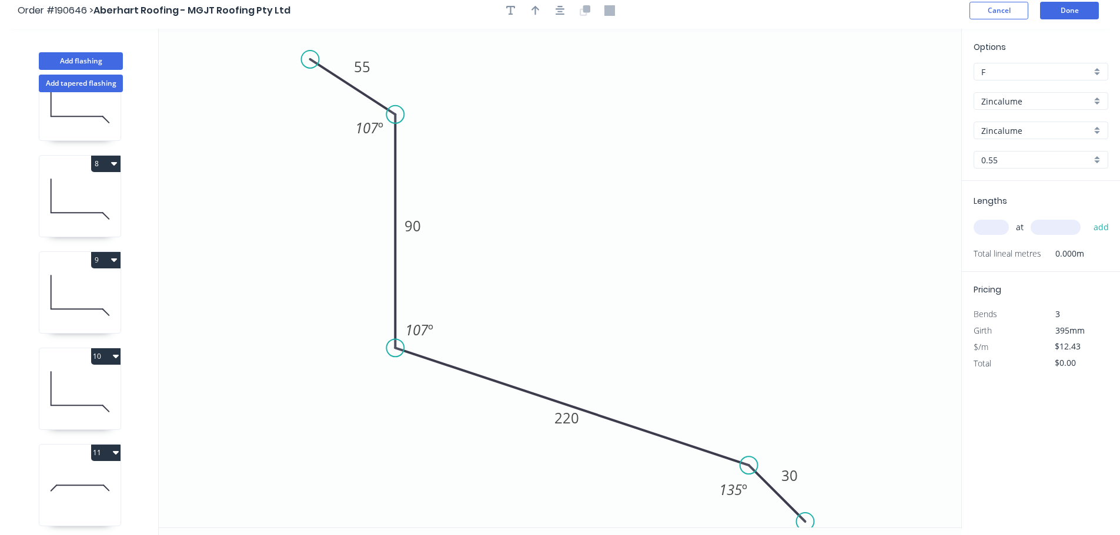
scroll to position [0, 0]
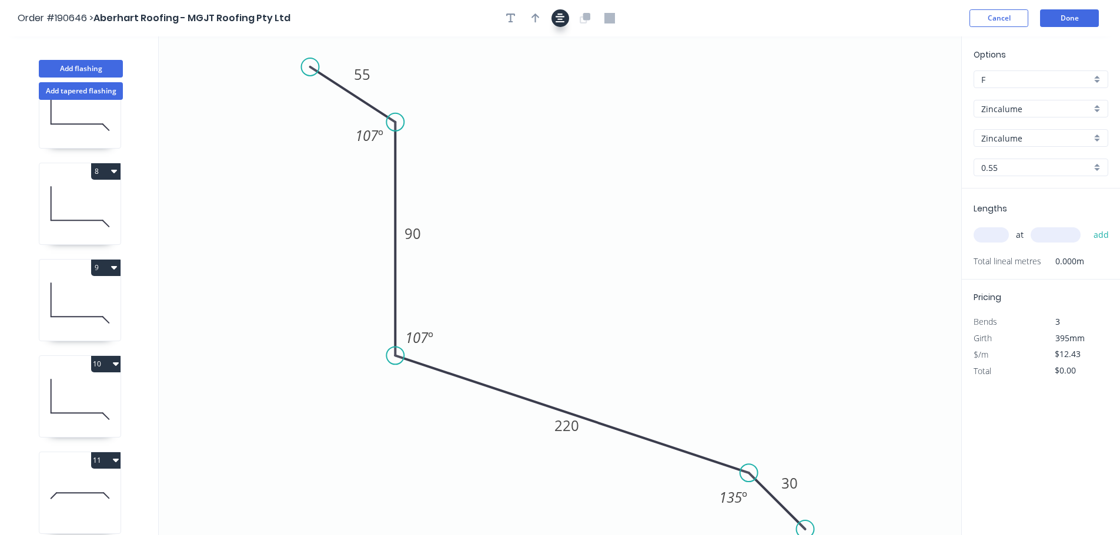
click at [561, 21] on icon "button" at bounding box center [559, 18] width 9 height 11
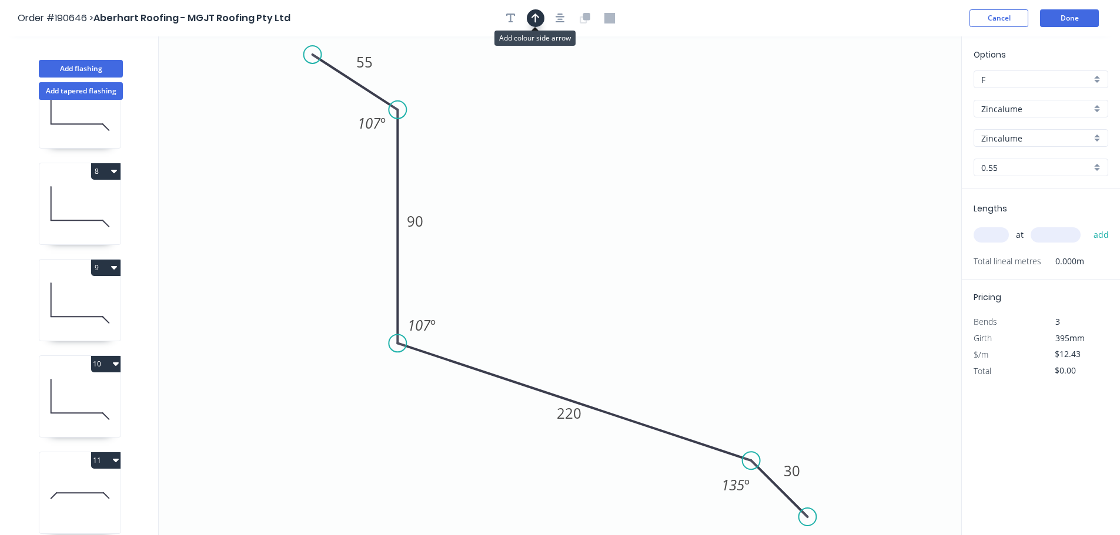
click at [535, 20] on icon "button" at bounding box center [535, 18] width 8 height 9
click at [899, 95] on icon "0 55 90 220 30 107 º 107 º 135 º" at bounding box center [560, 285] width 802 height 499
drag, startPoint x: 900, startPoint y: 93, endPoint x: 848, endPoint y: 91, distance: 51.8
click at [848, 91] on icon at bounding box center [857, 82] width 34 height 34
click at [992, 232] on input "text" at bounding box center [990, 234] width 35 height 15
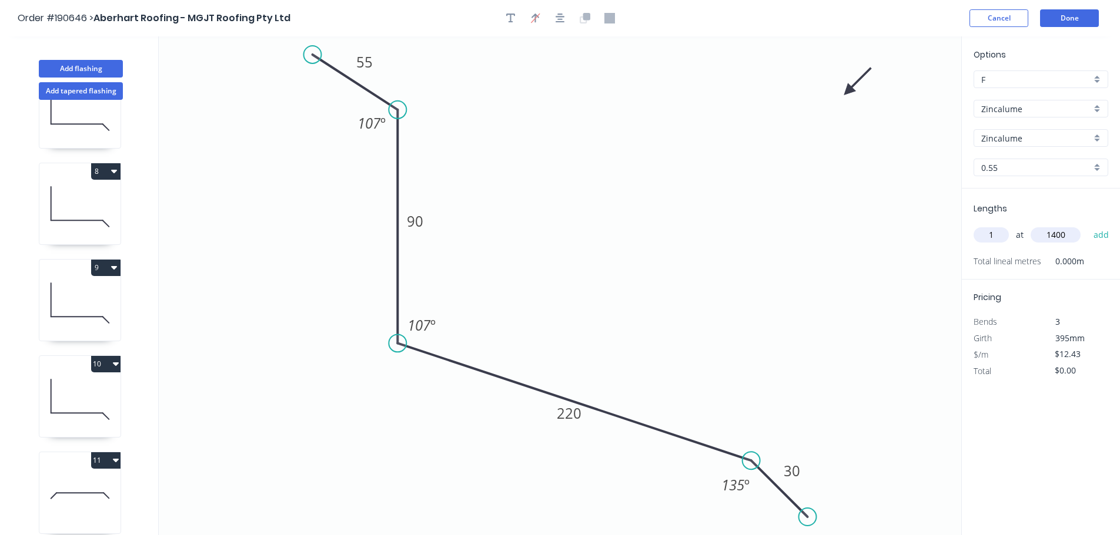
click at [1087, 225] on button "add" at bounding box center [1101, 235] width 28 height 20
click at [77, 63] on button "Add flashing" at bounding box center [81, 69] width 84 height 18
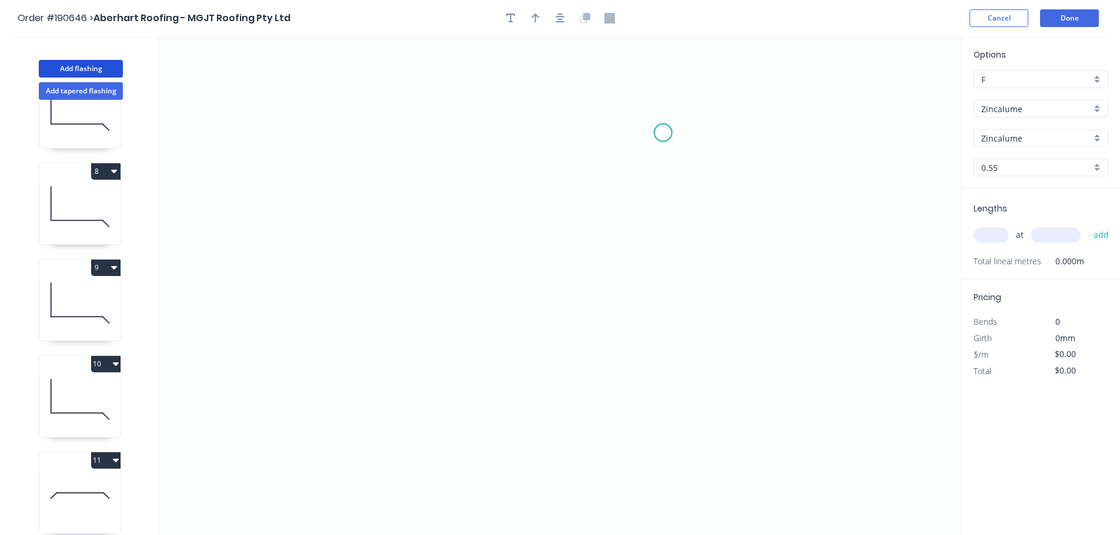
click at [656, 133] on icon "0" at bounding box center [560, 285] width 802 height 499
click at [564, 71] on icon "0" at bounding box center [560, 285] width 802 height 499
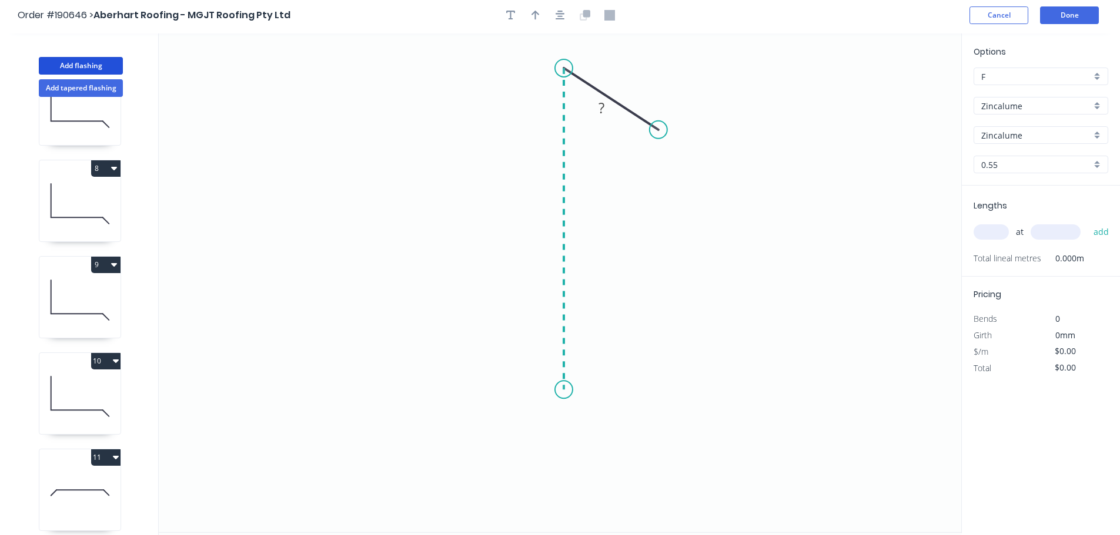
scroll to position [22, 0]
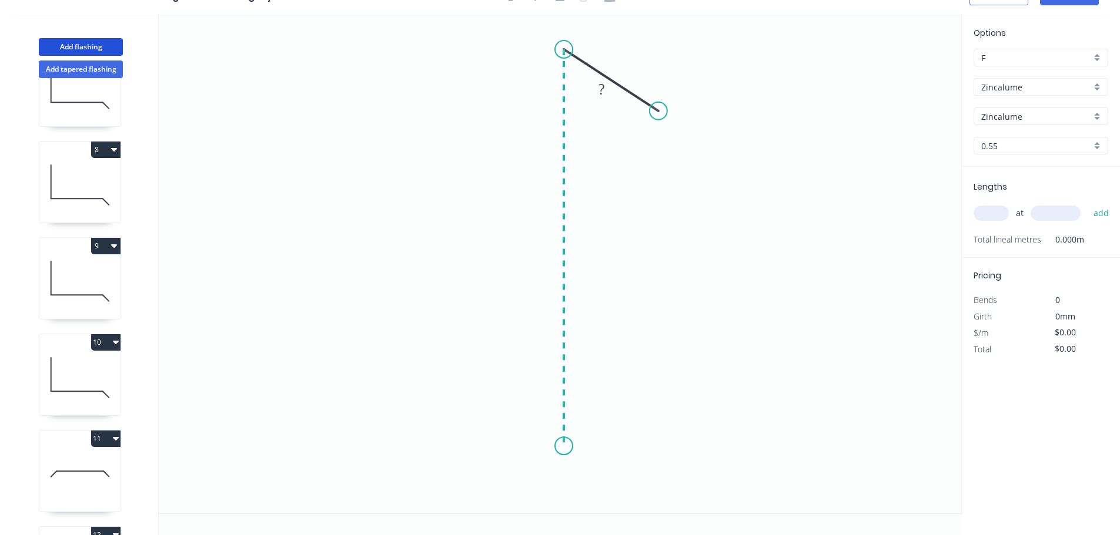
click at [562, 447] on icon "0 ?" at bounding box center [560, 264] width 802 height 499
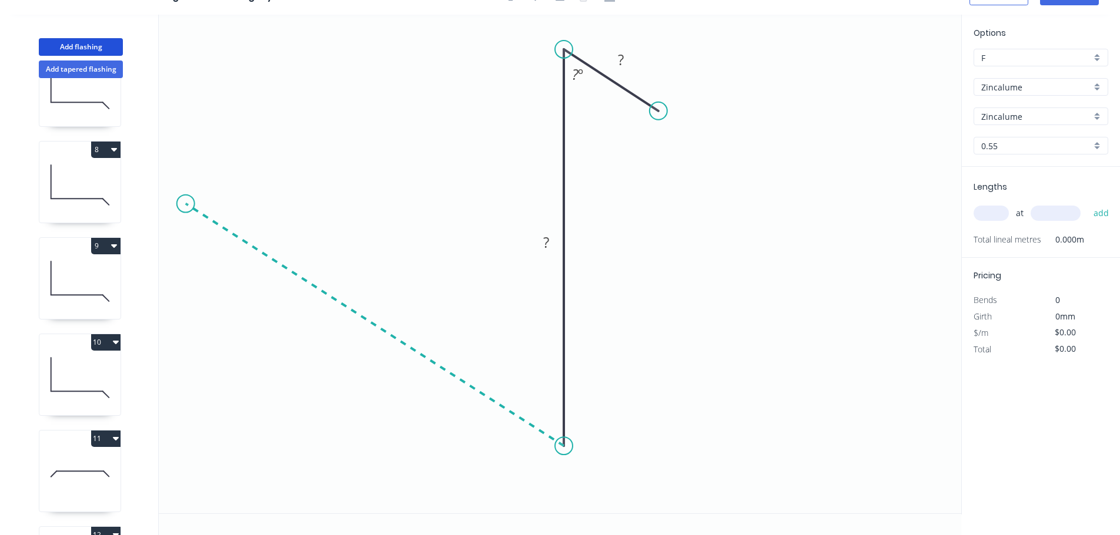
click at [183, 203] on icon "0 ? ? ? º" at bounding box center [560, 264] width 802 height 499
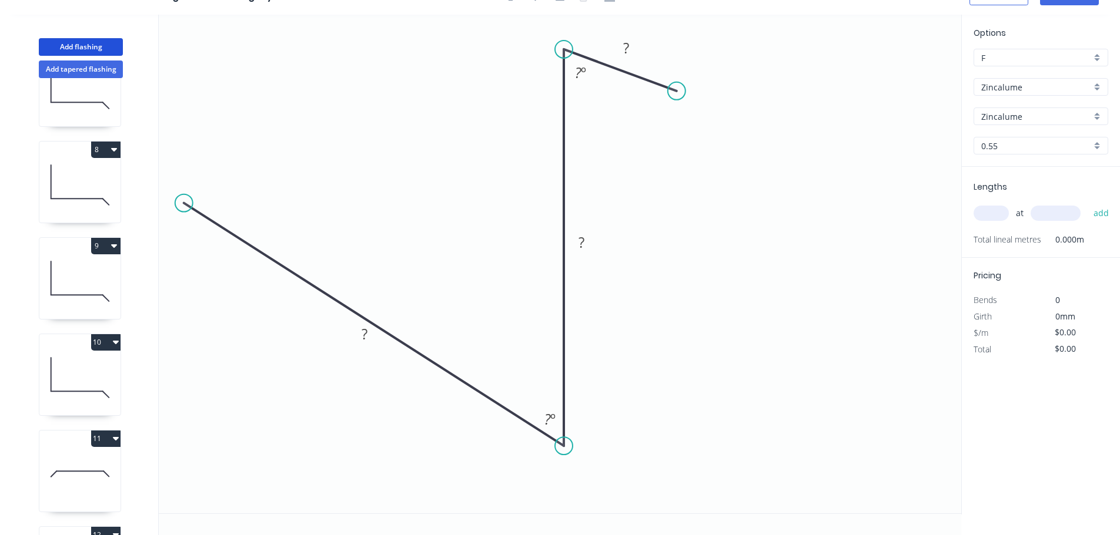
drag, startPoint x: 661, startPoint y: 108, endPoint x: 676, endPoint y: 91, distance: 23.3
click at [676, 91] on circle at bounding box center [677, 91] width 18 height 18
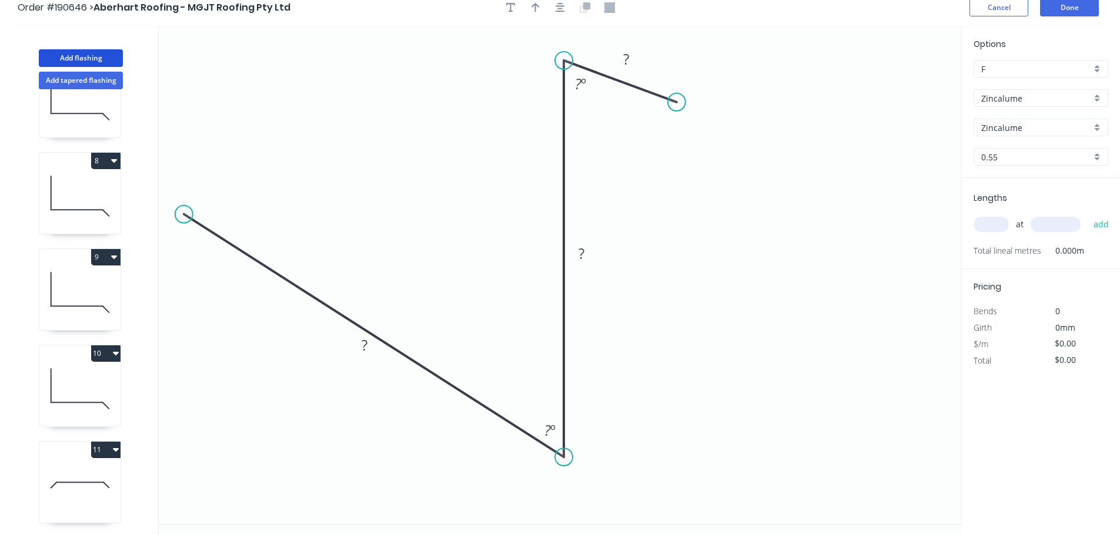
scroll to position [0, 0]
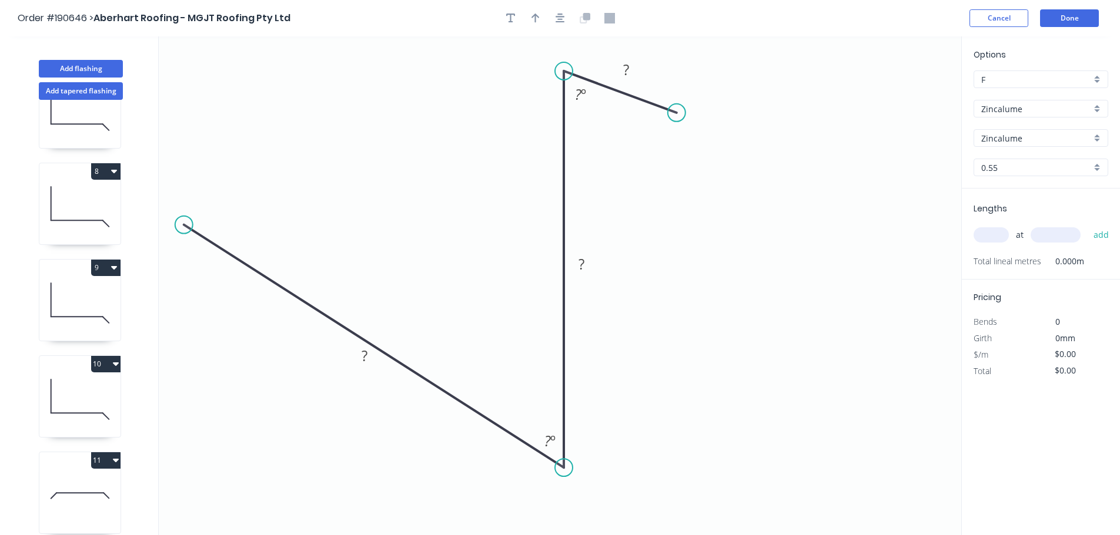
drag, startPoint x: 555, startPoint y: 18, endPoint x: 581, endPoint y: 43, distance: 36.2
click at [556, 18] on icon "button" at bounding box center [559, 18] width 9 height 11
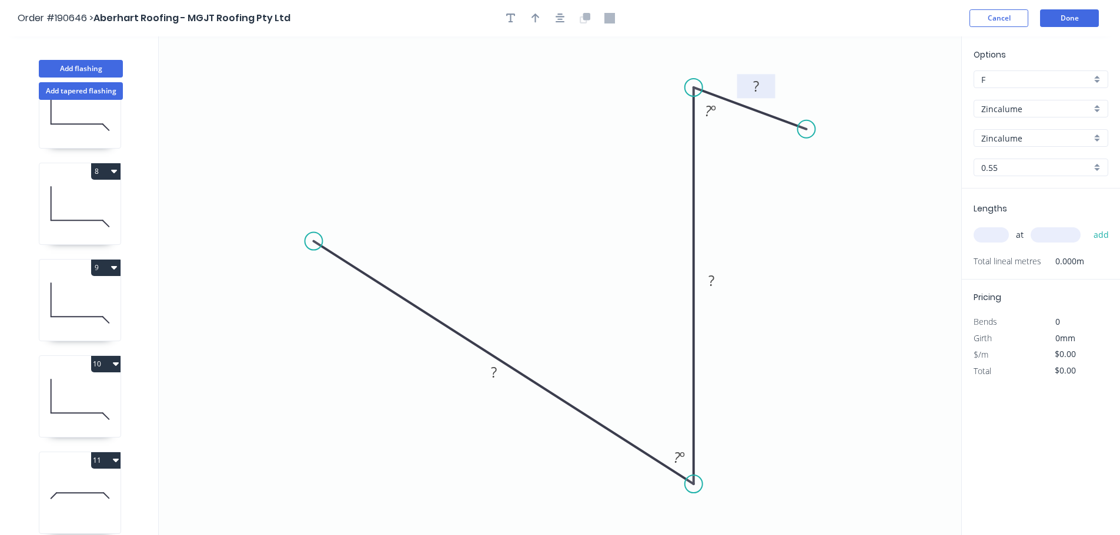
click at [751, 82] on rect at bounding box center [756, 87] width 24 height 16
drag, startPoint x: 804, startPoint y: 135, endPoint x: 815, endPoint y: 126, distance: 14.2
click at [815, 126] on circle at bounding box center [815, 126] width 18 height 18
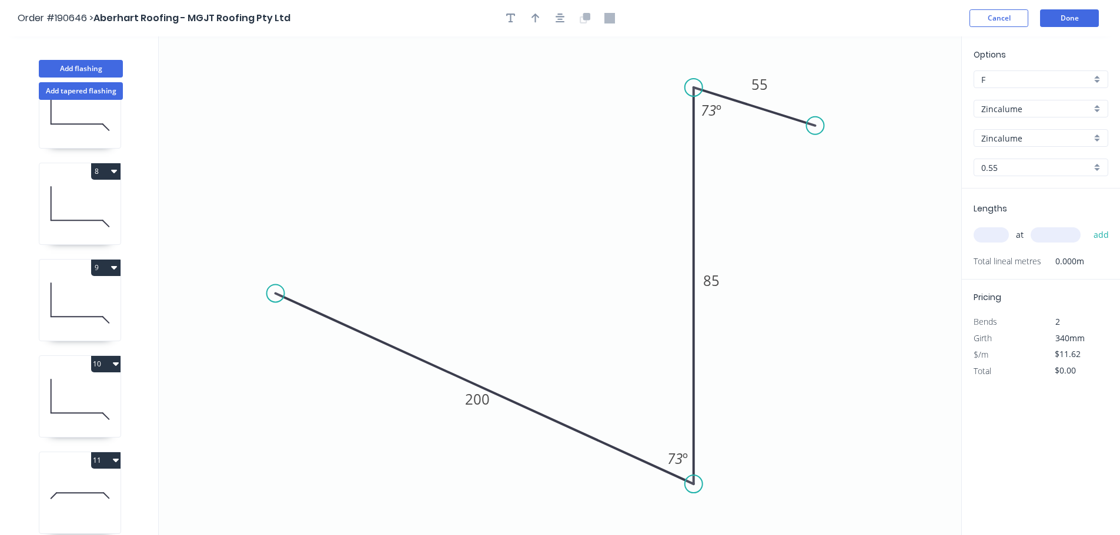
drag, startPoint x: 310, startPoint y: 234, endPoint x: 275, endPoint y: 294, distance: 68.7
click at [275, 294] on circle at bounding box center [276, 294] width 18 height 18
click at [991, 243] on input "text" at bounding box center [990, 234] width 35 height 15
click at [1087, 225] on button "add" at bounding box center [1101, 235] width 28 height 20
click at [569, 21] on div at bounding box center [559, 18] width 123 height 18
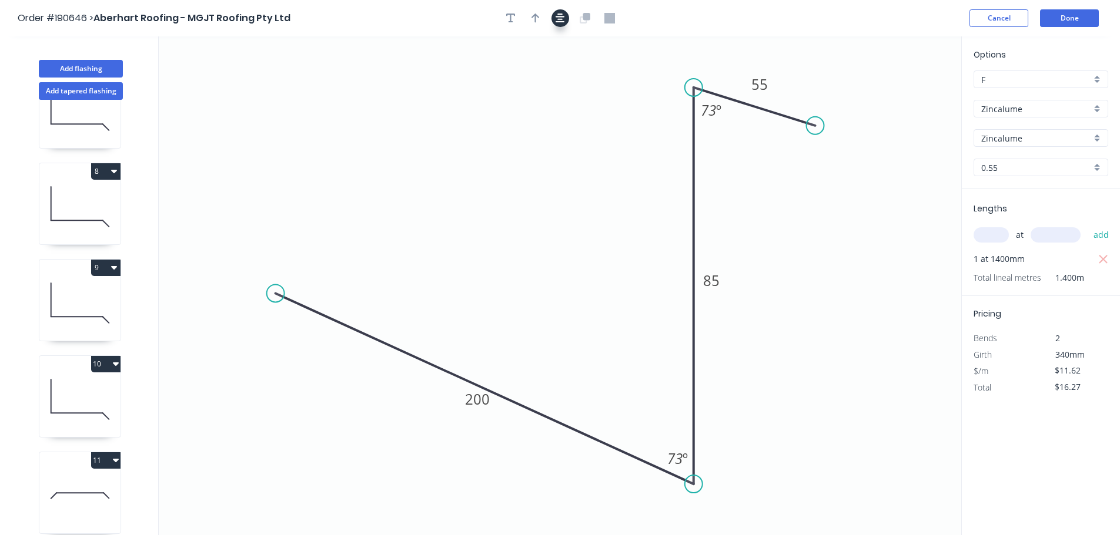
click at [562, 19] on icon "button" at bounding box center [559, 18] width 9 height 11
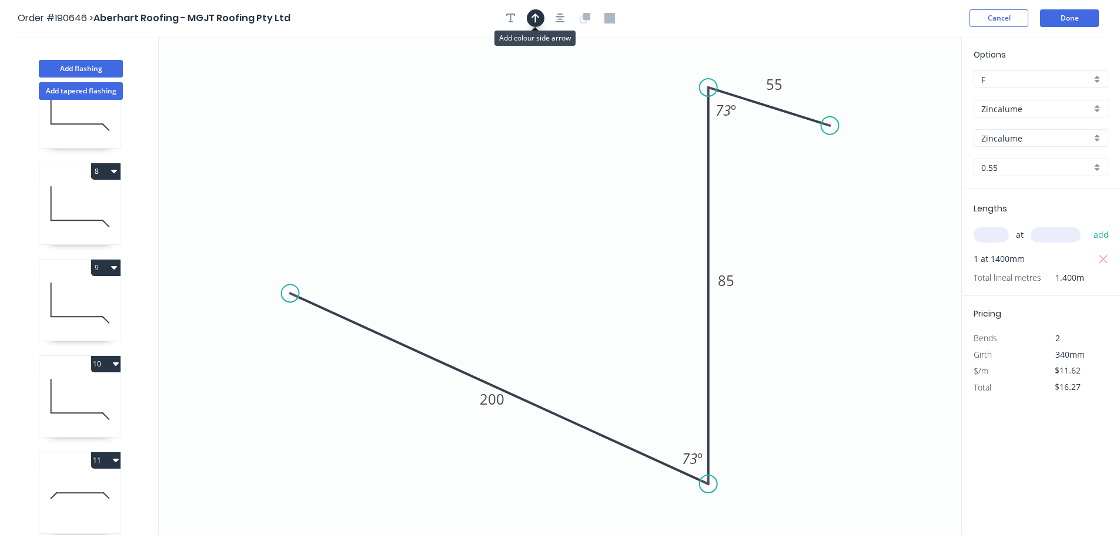
click at [537, 22] on icon "button" at bounding box center [535, 18] width 8 height 11
drag, startPoint x: 595, startPoint y: 125, endPoint x: 451, endPoint y: 148, distance: 145.8
click at [478, 146] on icon at bounding box center [483, 127] width 11 height 38
drag, startPoint x: 451, startPoint y: 148, endPoint x: 490, endPoint y: 116, distance: 49.3
click at [490, 116] on icon at bounding box center [480, 107] width 34 height 34
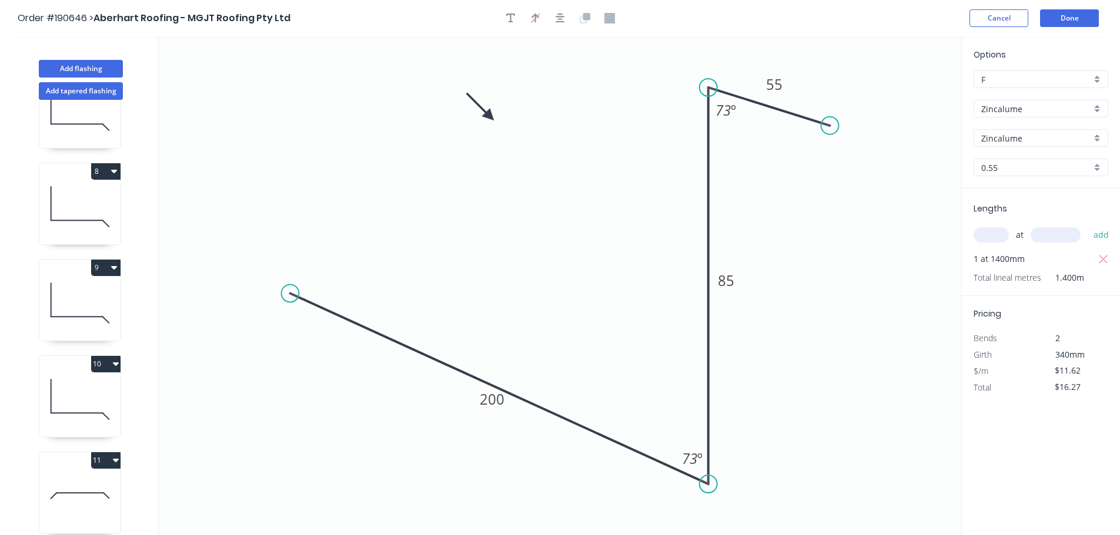
click at [490, 116] on icon at bounding box center [480, 107] width 34 height 34
drag, startPoint x: 490, startPoint y: 116, endPoint x: 498, endPoint y: 120, distance: 9.5
click at [505, 102] on icon at bounding box center [505, 90] width 11 height 38
click at [108, 71] on button "Add flashing" at bounding box center [81, 69] width 84 height 18
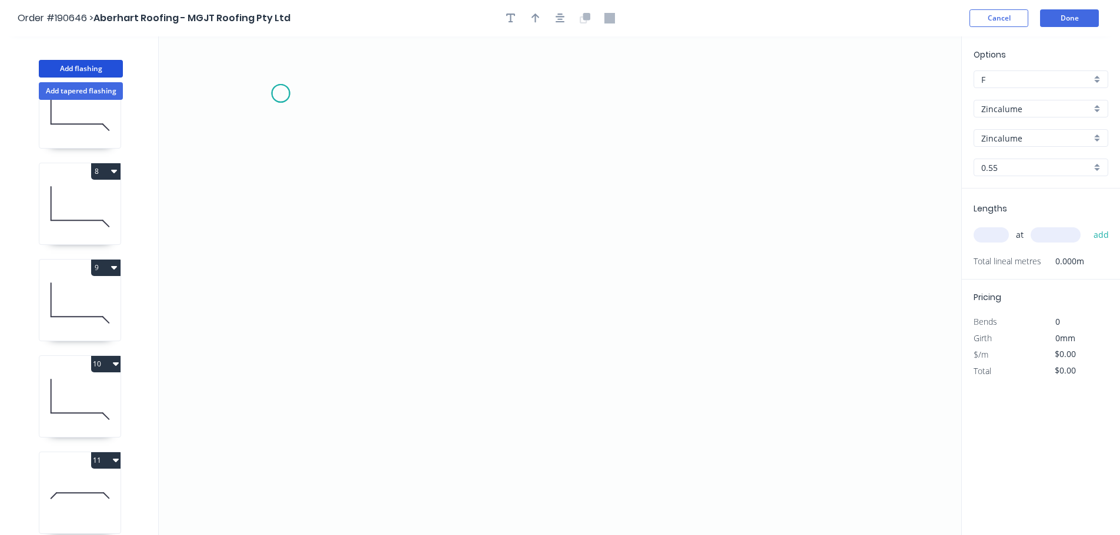
click at [280, 93] on icon "0" at bounding box center [560, 285] width 802 height 499
click at [444, 93] on icon "0" at bounding box center [560, 285] width 802 height 499
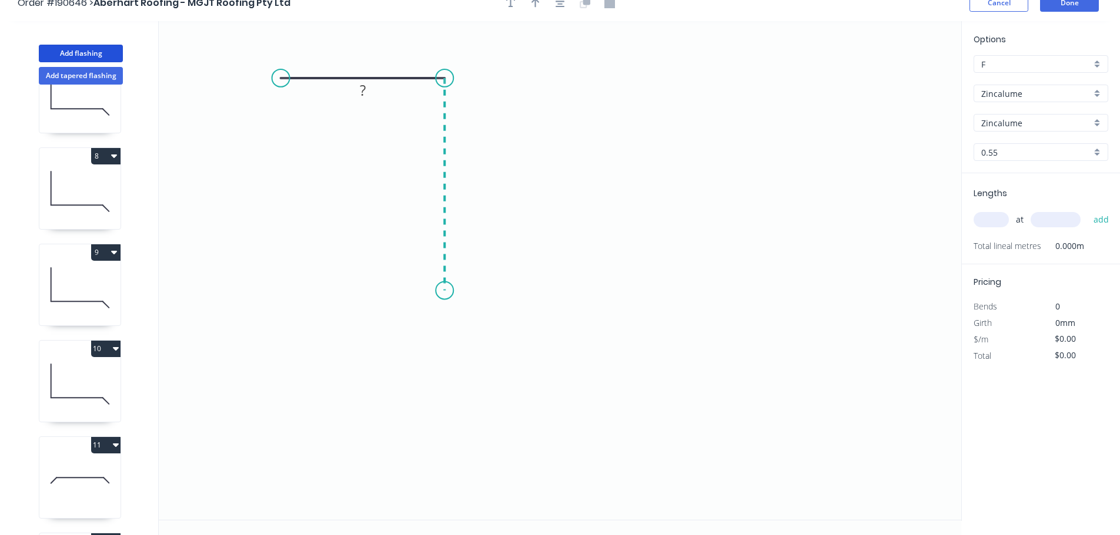
scroll to position [22, 0]
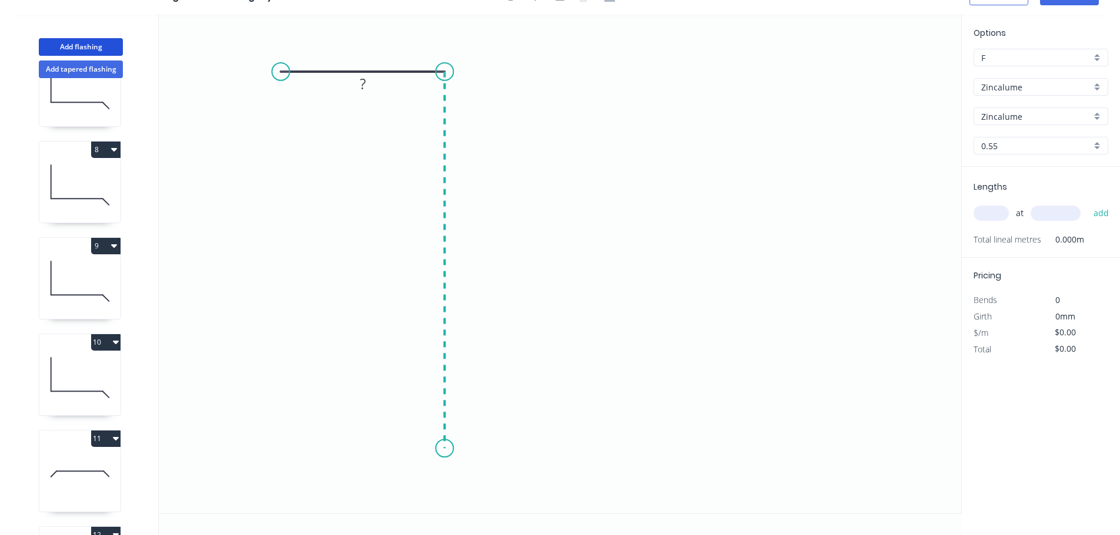
click at [449, 449] on icon "0 ?" at bounding box center [560, 264] width 802 height 499
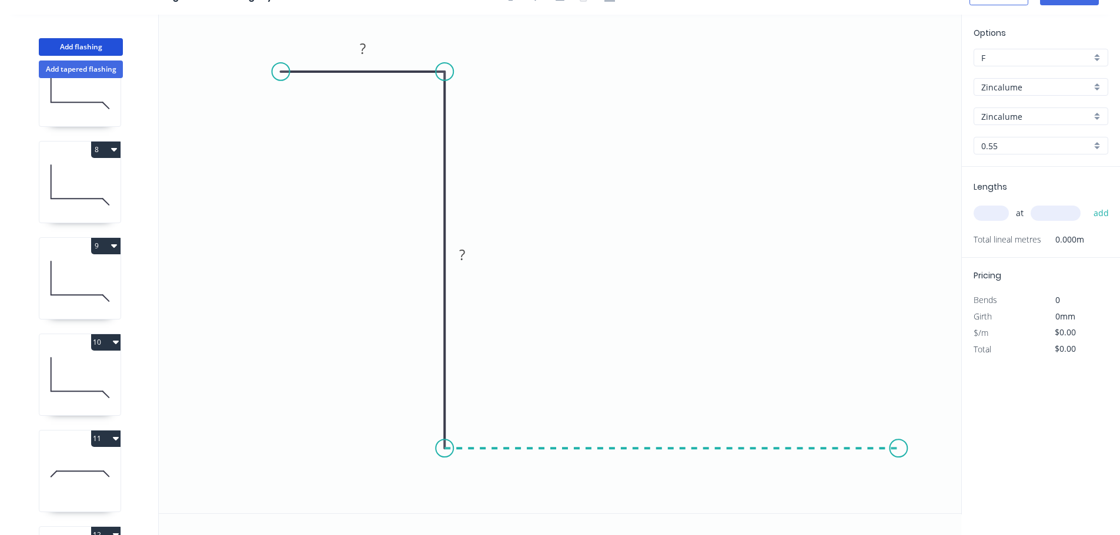
click at [899, 434] on icon "0 ? ?" at bounding box center [560, 264] width 802 height 499
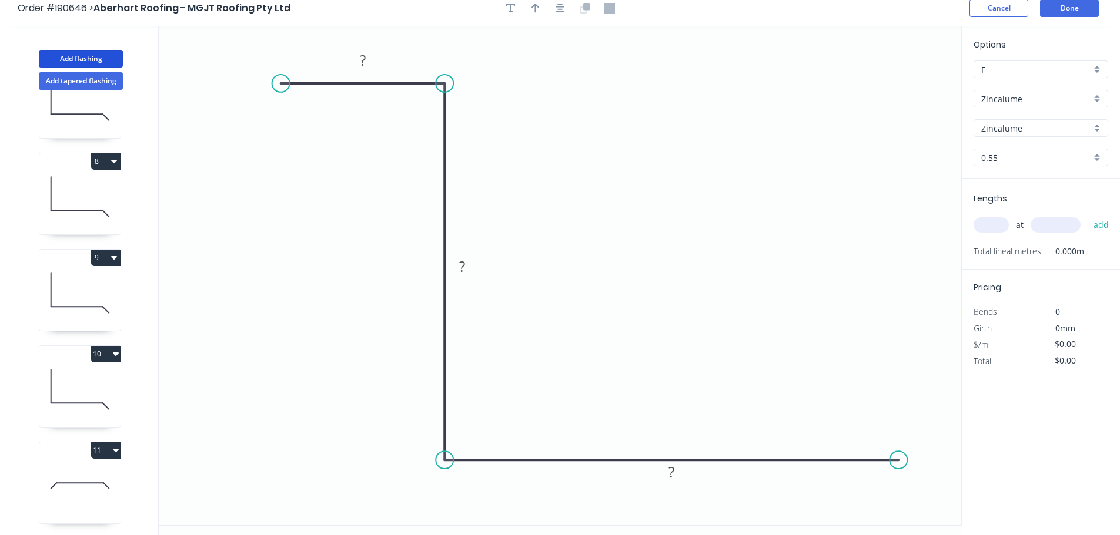
scroll to position [0, 0]
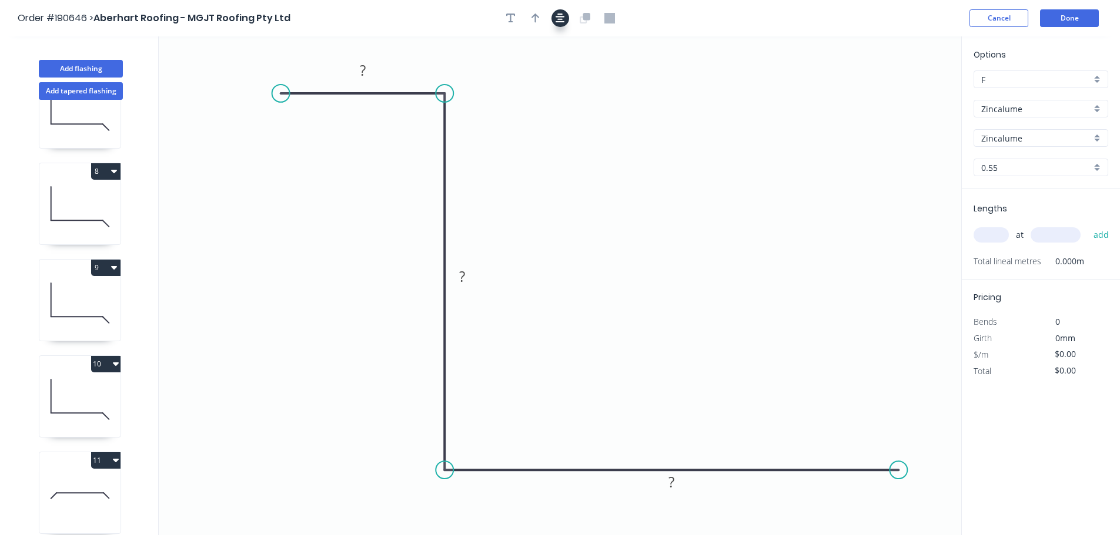
click at [557, 25] on button "button" at bounding box center [560, 18] width 18 height 18
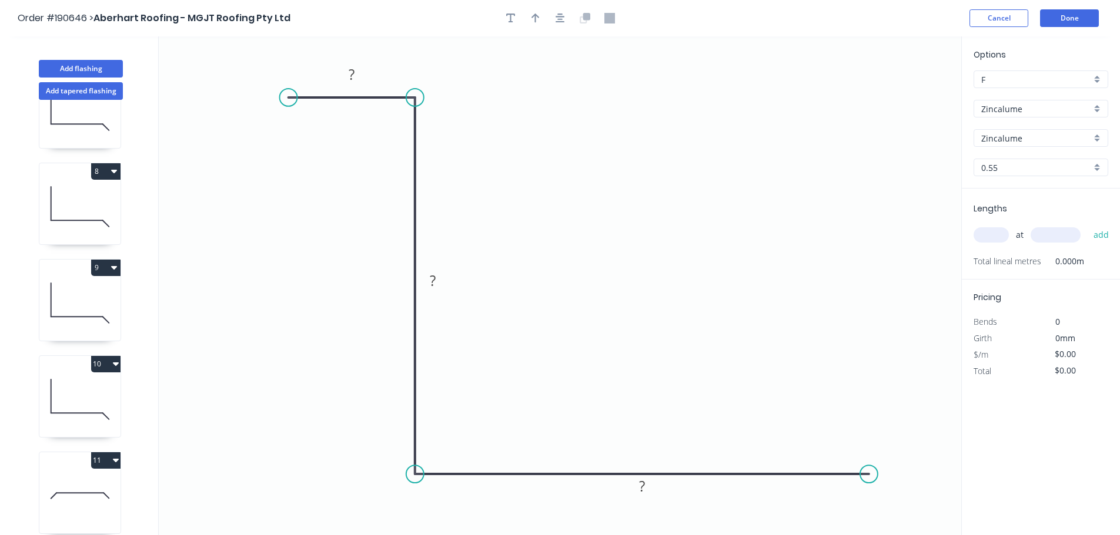
drag, startPoint x: 248, startPoint y: 99, endPoint x: 300, endPoint y: 100, distance: 52.3
click at [289, 98] on circle at bounding box center [289, 98] width 18 height 18
click at [863, 472] on circle at bounding box center [869, 474] width 18 height 18
click at [865, 477] on circle at bounding box center [863, 474] width 18 height 18
click at [934, 531] on icon "0 ? ? ?" at bounding box center [560, 285] width 802 height 499
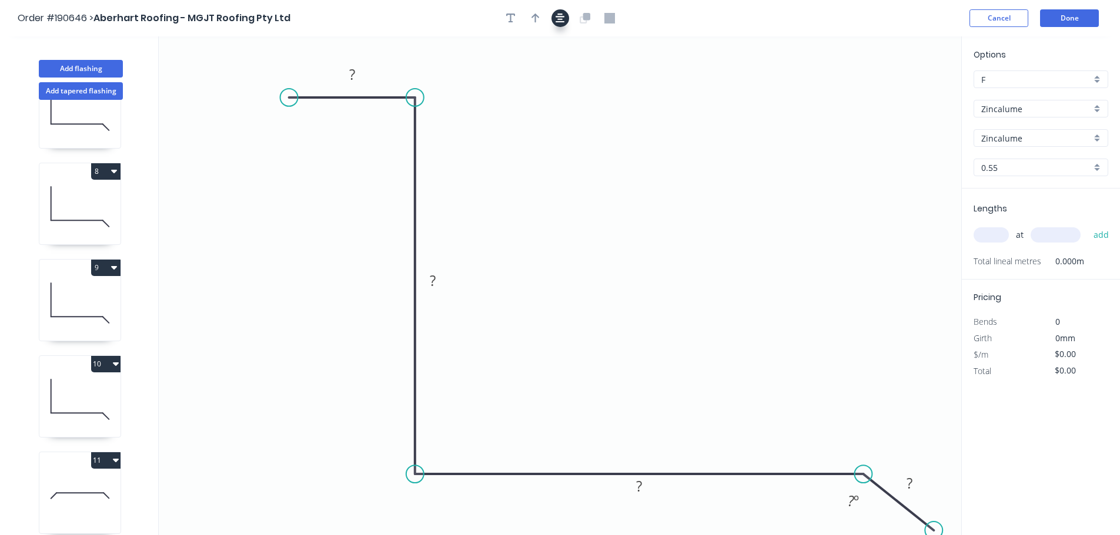
click at [564, 21] on icon "button" at bounding box center [559, 18] width 9 height 11
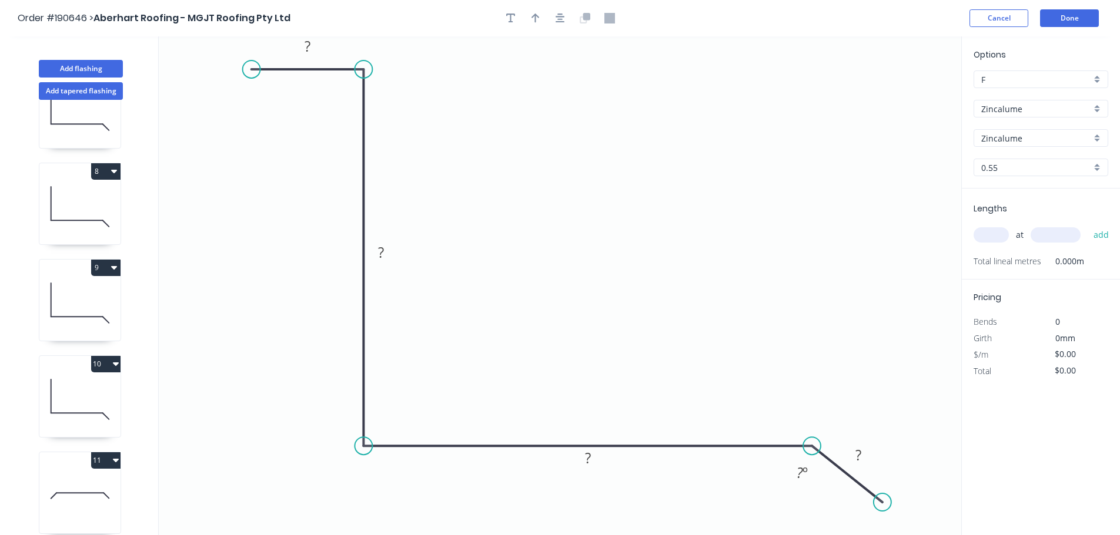
drag, startPoint x: 234, startPoint y: 71, endPoint x: 251, endPoint y: 72, distance: 16.5
click at [251, 72] on circle at bounding box center [252, 70] width 18 height 18
click at [310, 46] on tspan "?" at bounding box center [307, 45] width 6 height 19
drag, startPoint x: 883, startPoint y: 507, endPoint x: 887, endPoint y: 515, distance: 9.7
click at [887, 515] on circle at bounding box center [886, 521] width 18 height 18
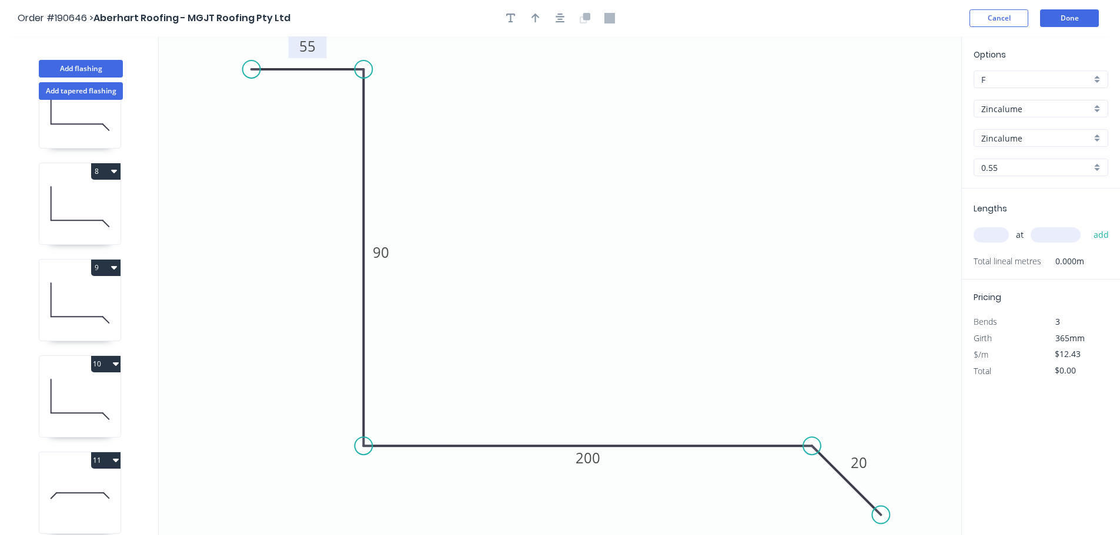
drag, startPoint x: 887, startPoint y: 515, endPoint x: 733, endPoint y: 415, distance: 183.9
click at [881, 510] on circle at bounding box center [881, 516] width 18 height 18
drag, startPoint x: 366, startPoint y: 68, endPoint x: 363, endPoint y: 132, distance: 64.1
click at [363, 132] on circle at bounding box center [363, 132] width 18 height 18
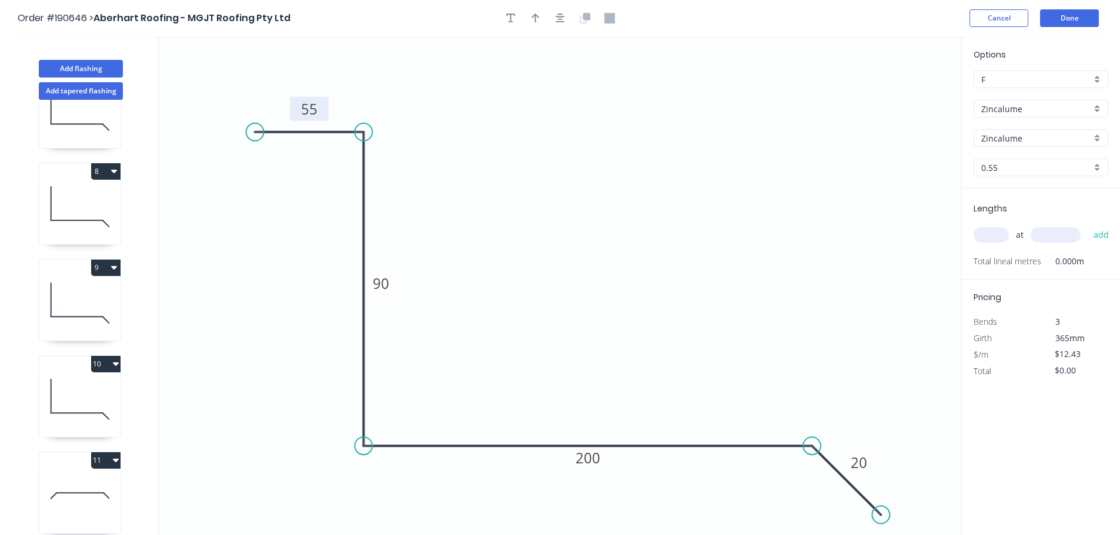
drag, startPoint x: 252, startPoint y: 116, endPoint x: 269, endPoint y: 137, distance: 27.5
click at [253, 138] on circle at bounding box center [255, 132] width 18 height 18
click at [240, 135] on circle at bounding box center [246, 132] width 18 height 18
drag, startPoint x: 809, startPoint y: 447, endPoint x: 850, endPoint y: 457, distance: 42.3
click at [850, 457] on icon "0 55 90 200 20 ? º" at bounding box center [560, 285] width 802 height 499
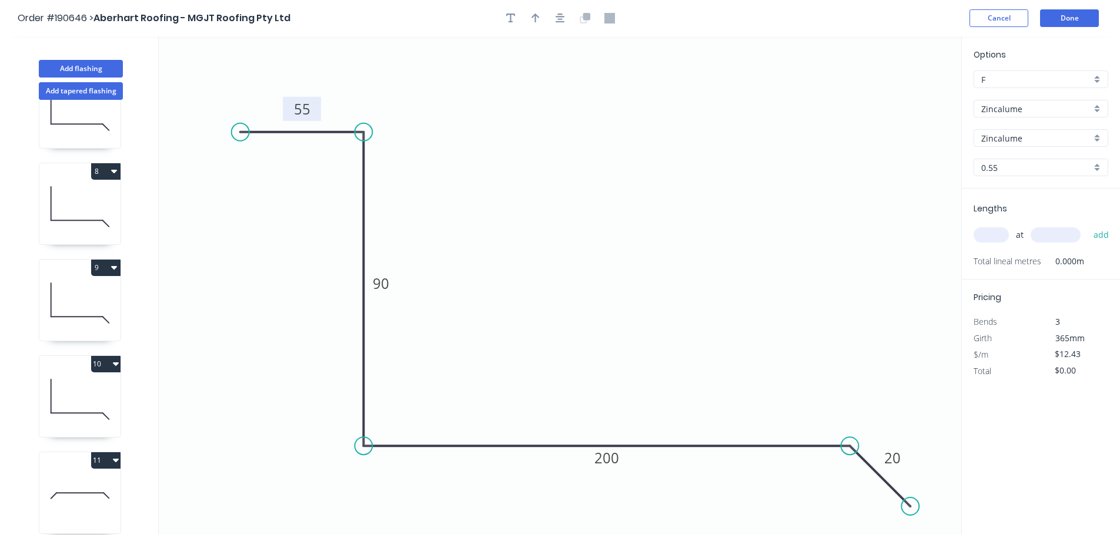
drag, startPoint x: 882, startPoint y: 513, endPoint x: 910, endPoint y: 512, distance: 28.2
click at [910, 512] on circle at bounding box center [910, 507] width 18 height 18
click at [998, 239] on input "text" at bounding box center [990, 234] width 35 height 15
click at [1087, 225] on button "add" at bounding box center [1101, 235] width 28 height 20
click at [99, 67] on button "Add flashing" at bounding box center [81, 69] width 84 height 18
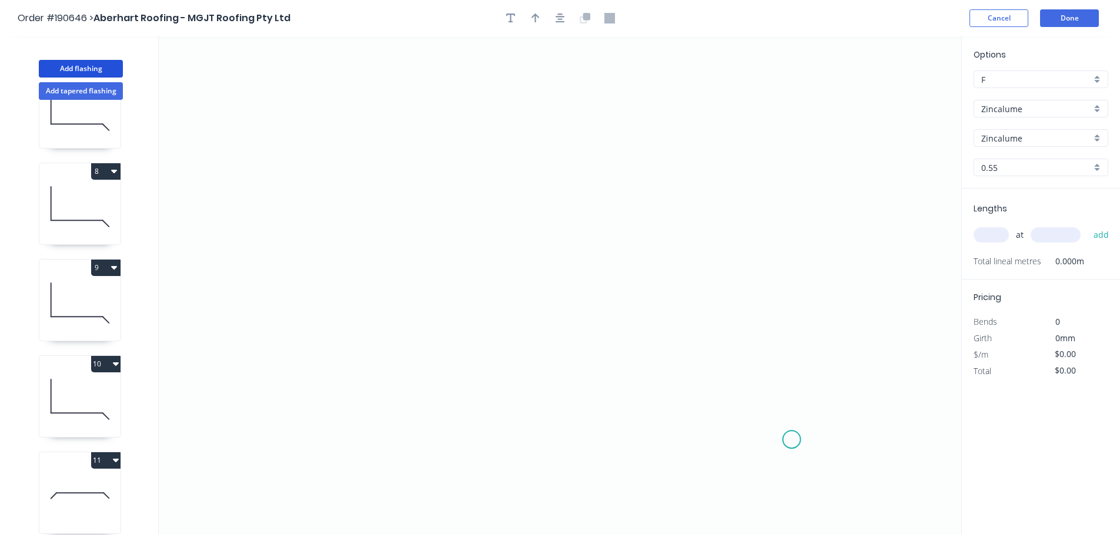
click at [792, 440] on icon "0" at bounding box center [560, 285] width 802 height 499
click at [326, 65] on icon "0" at bounding box center [560, 285] width 802 height 499
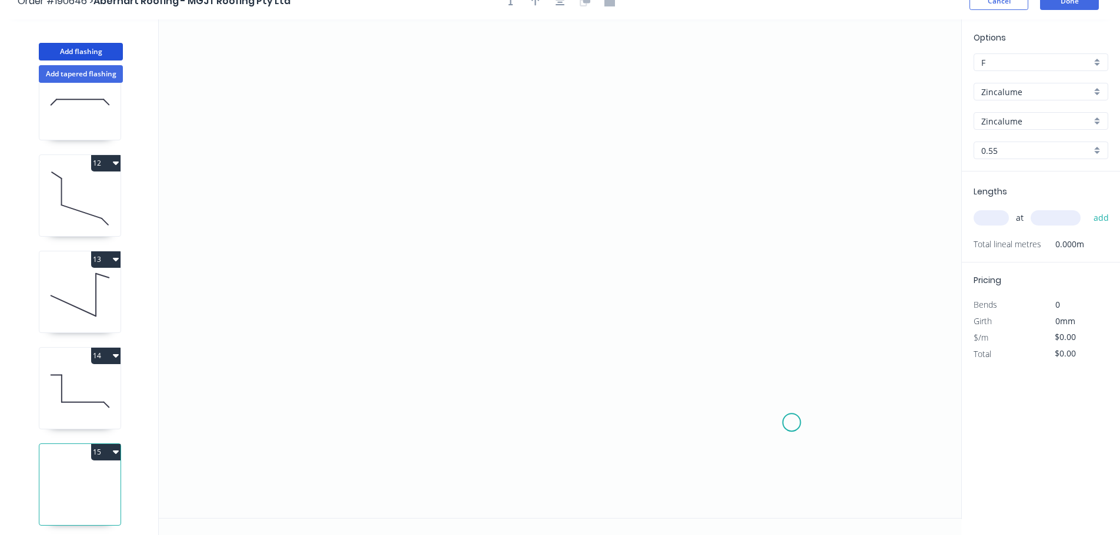
scroll to position [22, 0]
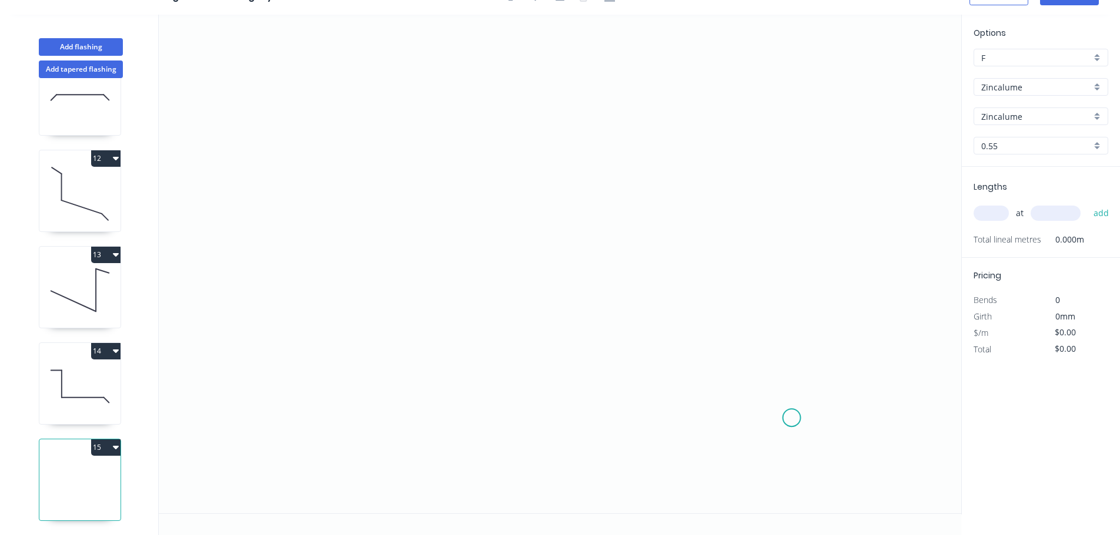
click at [90, 398] on icon at bounding box center [79, 386] width 81 height 75
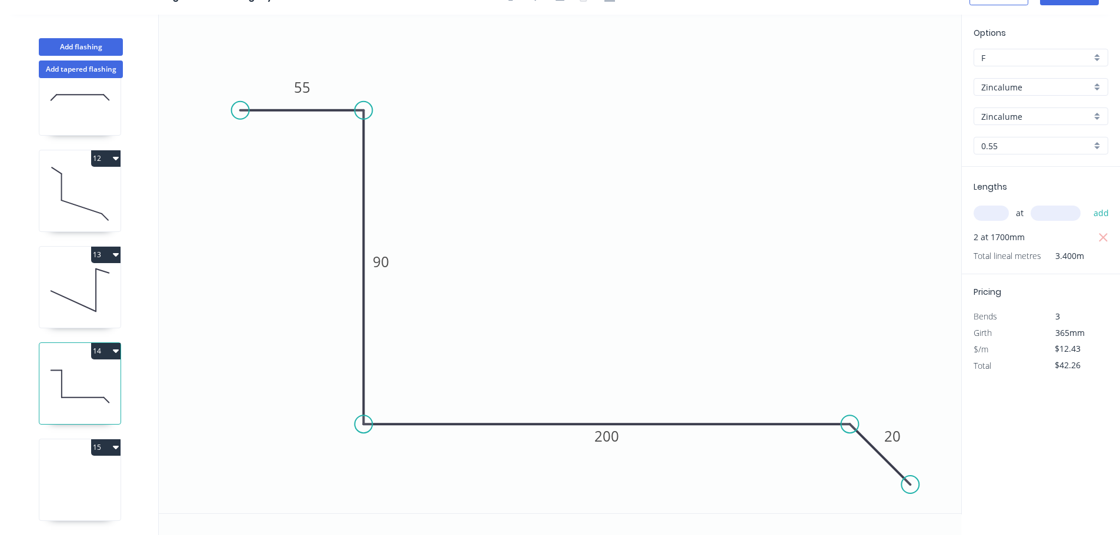
click at [91, 452] on icon at bounding box center [79, 482] width 81 height 75
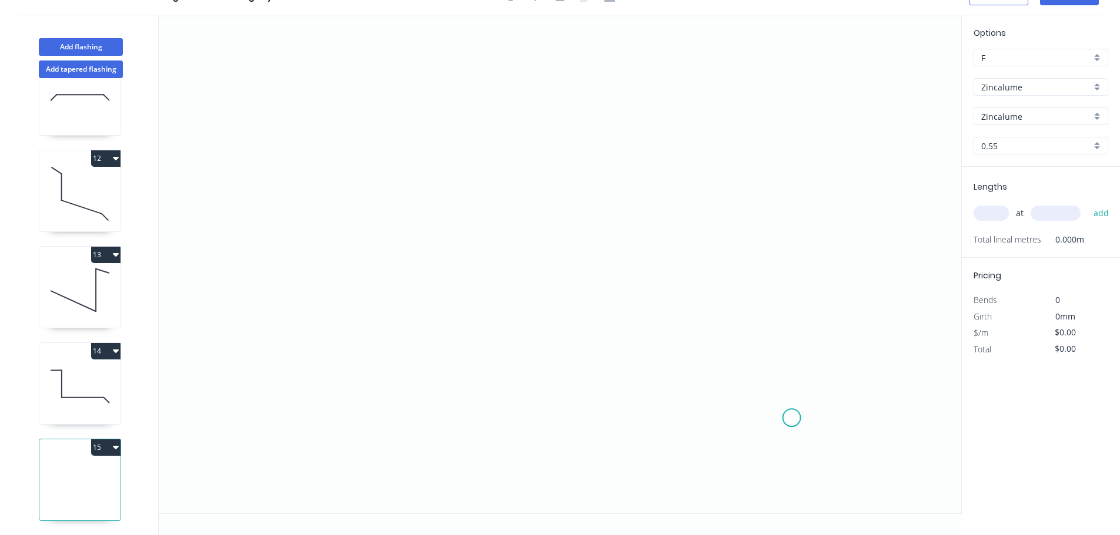
click at [300, 54] on icon "0" at bounding box center [560, 264] width 802 height 499
click at [813, 432] on div "Delete point" at bounding box center [851, 430] width 118 height 24
click at [327, 43] on icon "0" at bounding box center [560, 264] width 802 height 499
click at [333, 317] on icon "0" at bounding box center [560, 264] width 802 height 499
click at [337, 284] on icon "0 ?" at bounding box center [560, 264] width 802 height 499
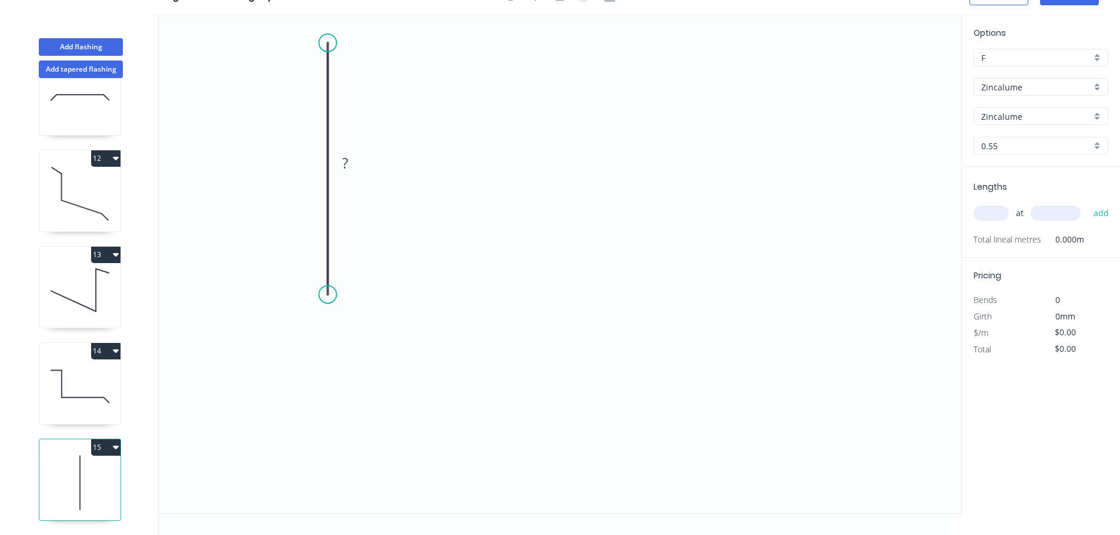
drag, startPoint x: 332, startPoint y: 283, endPoint x: 329, endPoint y: 295, distance: 12.8
click at [329, 295] on circle at bounding box center [328, 295] width 18 height 18
click at [323, 296] on circle at bounding box center [328, 295] width 18 height 18
click at [809, 424] on icon "0 ?" at bounding box center [560, 264] width 802 height 499
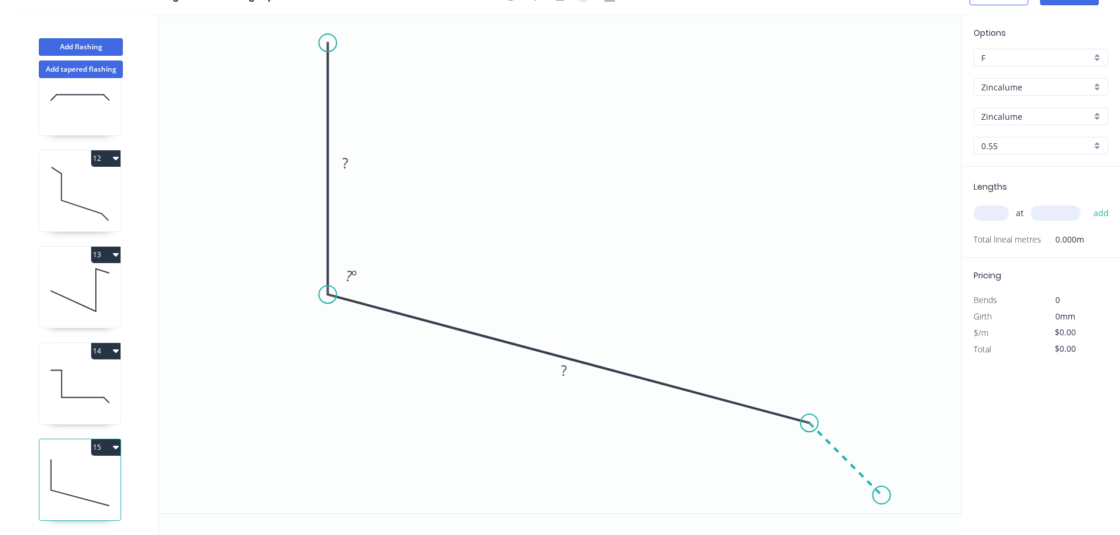
drag, startPoint x: 882, startPoint y: 499, endPoint x: 895, endPoint y: 500, distance: 13.6
click at [883, 500] on icon "0 ? ? ? º" at bounding box center [560, 264] width 802 height 499
drag, startPoint x: 885, startPoint y: 497, endPoint x: 860, endPoint y: 510, distance: 27.9
click at [860, 510] on circle at bounding box center [860, 509] width 18 height 18
drag, startPoint x: 334, startPoint y: 46, endPoint x: 331, endPoint y: 29, distance: 16.7
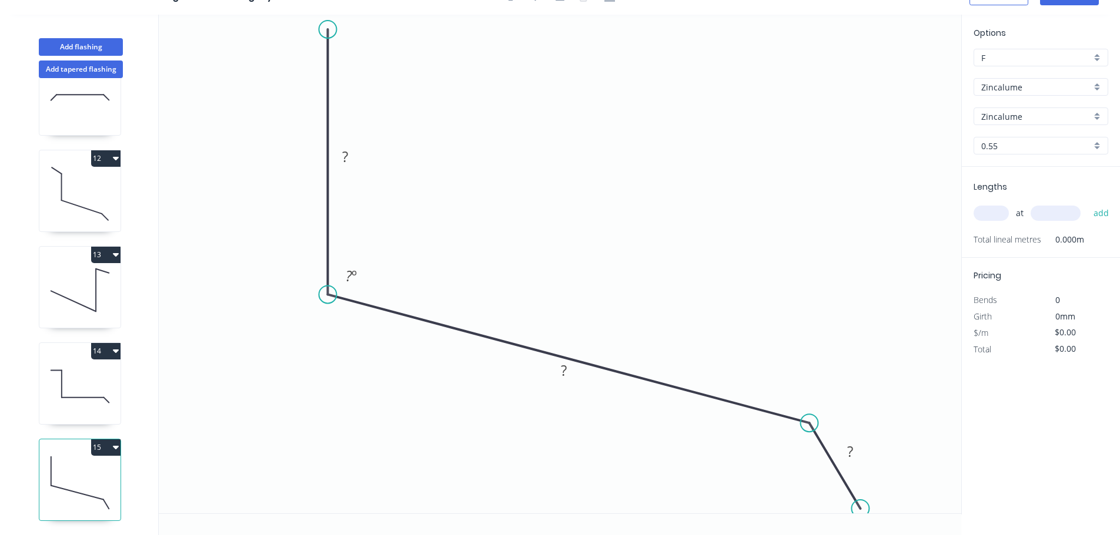
click at [331, 29] on circle at bounding box center [328, 30] width 18 height 18
click at [350, 150] on rect at bounding box center [345, 157] width 24 height 16
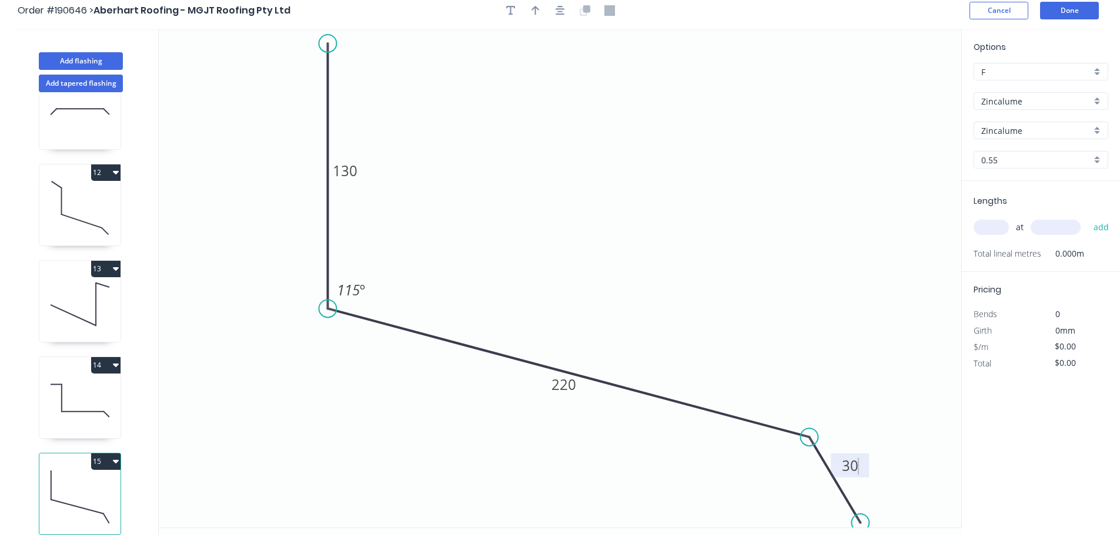
scroll to position [0, 0]
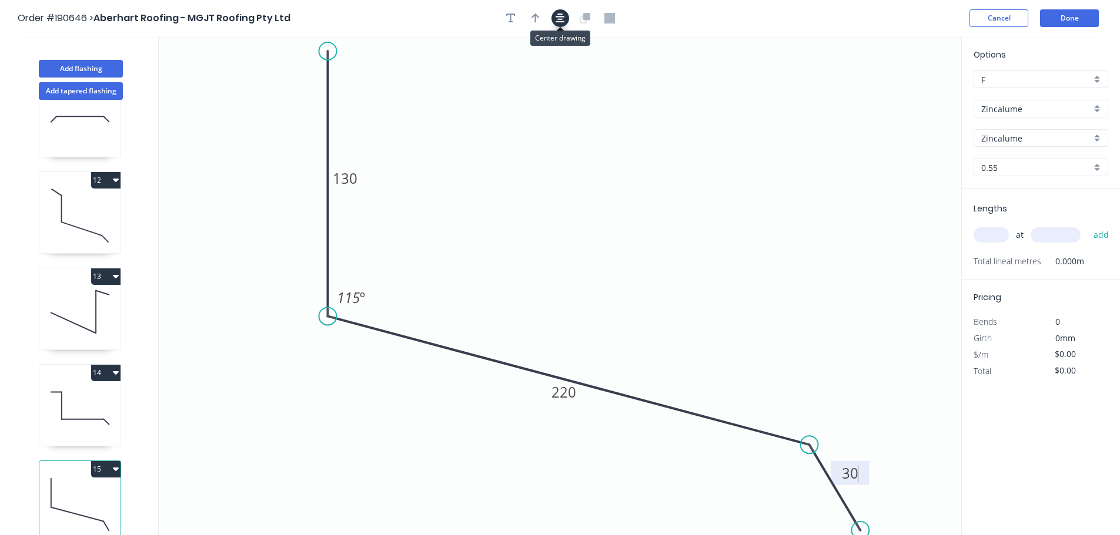
click at [563, 22] on icon "button" at bounding box center [559, 18] width 9 height 9
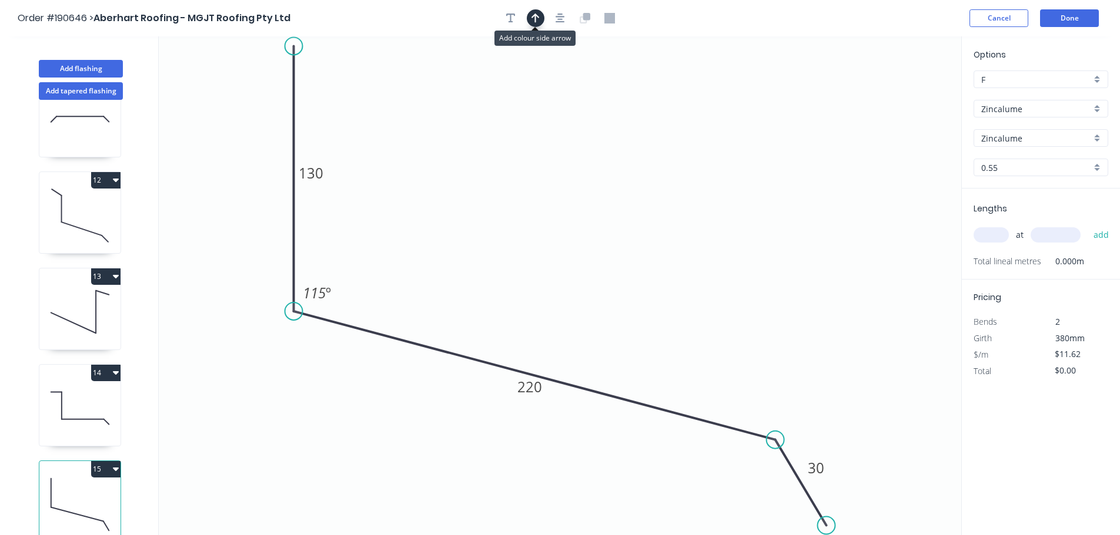
click at [536, 19] on icon "button" at bounding box center [535, 18] width 8 height 11
click at [904, 91] on icon at bounding box center [901, 82] width 11 height 38
drag, startPoint x: 904, startPoint y: 91, endPoint x: 819, endPoint y: 95, distance: 85.3
click at [819, 95] on icon at bounding box center [830, 86] width 34 height 34
click at [994, 236] on input "text" at bounding box center [990, 234] width 35 height 15
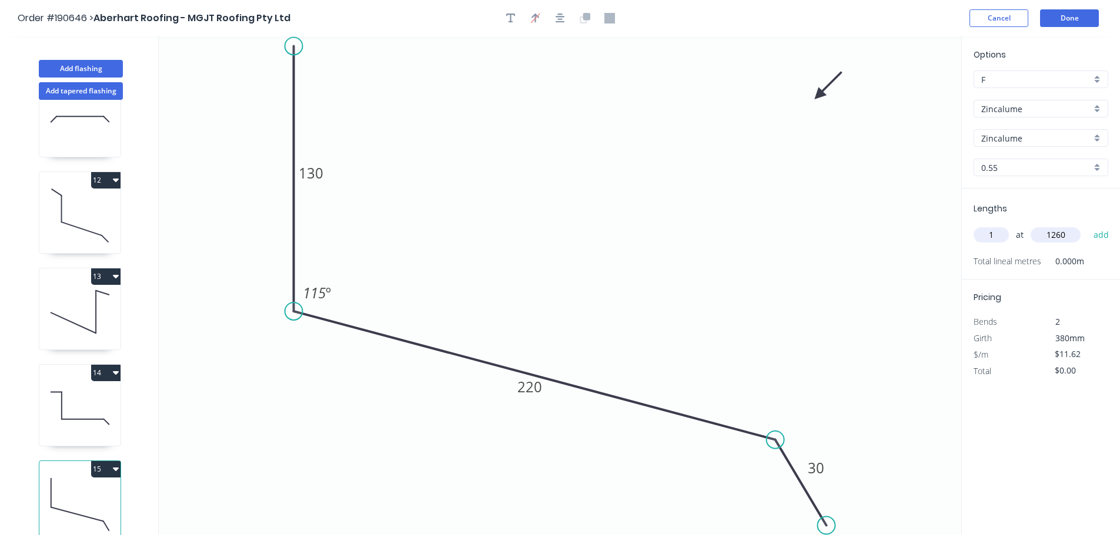
click at [1087, 225] on button "add" at bounding box center [1101, 235] width 28 height 20
click at [115, 71] on button "Add flashing" at bounding box center [81, 69] width 84 height 18
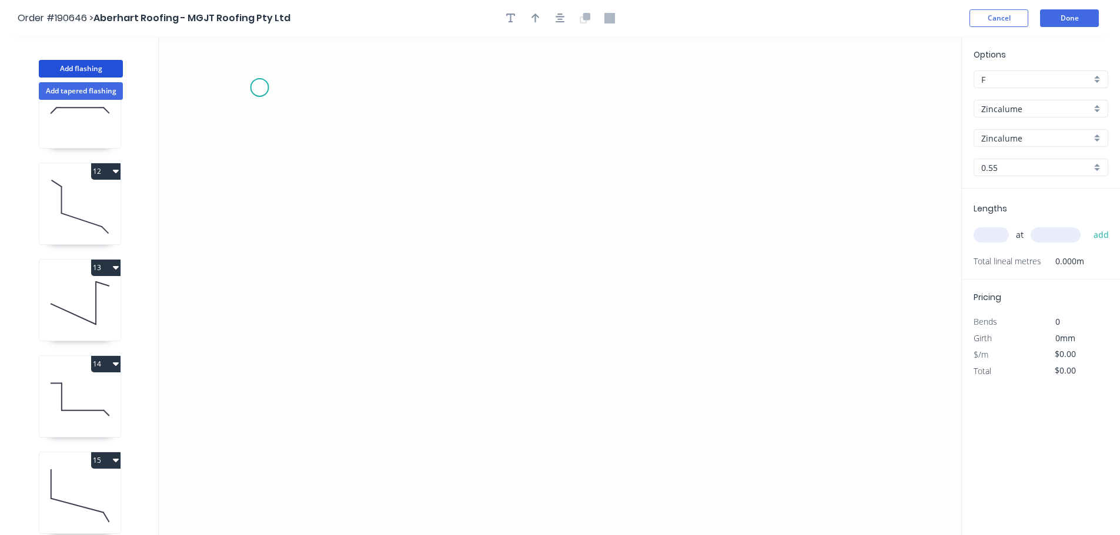
click at [259, 86] on icon "0" at bounding box center [560, 285] width 802 height 499
click at [267, 448] on icon "0" at bounding box center [560, 285] width 802 height 499
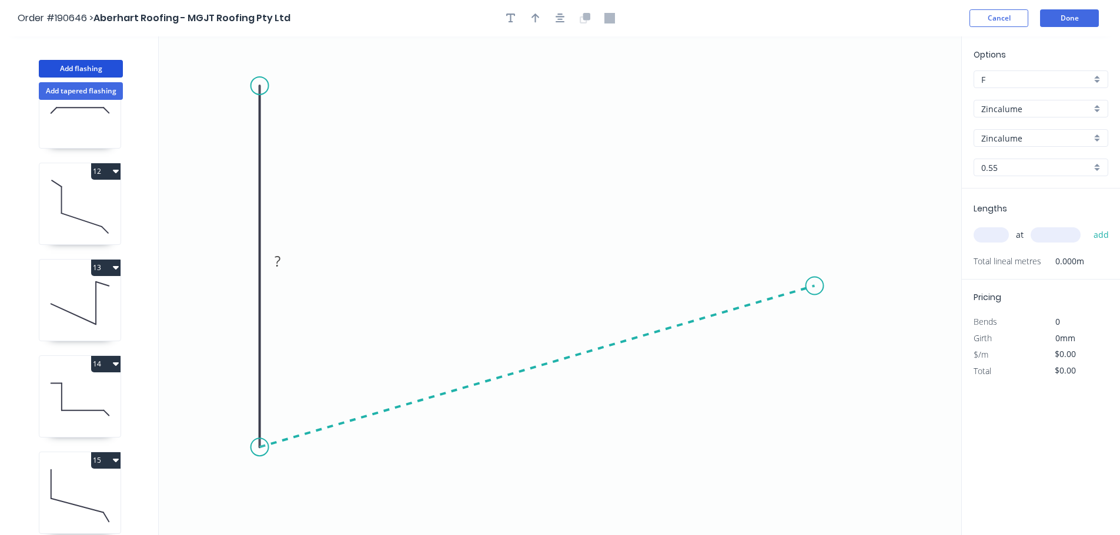
click at [815, 286] on icon "0 ?" at bounding box center [560, 285] width 802 height 499
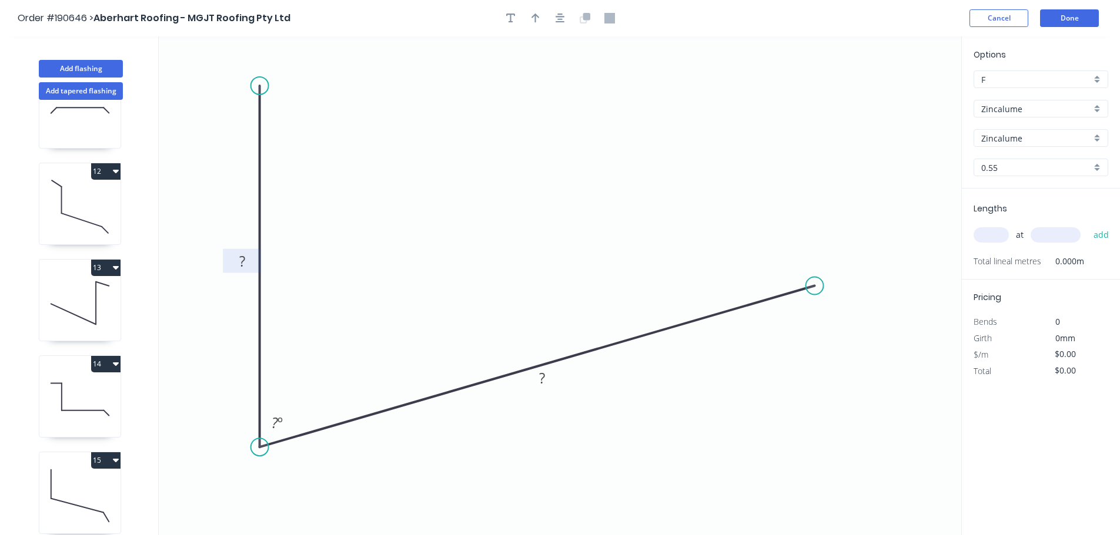
click at [237, 268] on rect at bounding box center [242, 262] width 24 height 16
click at [552, 21] on button "button" at bounding box center [560, 18] width 18 height 18
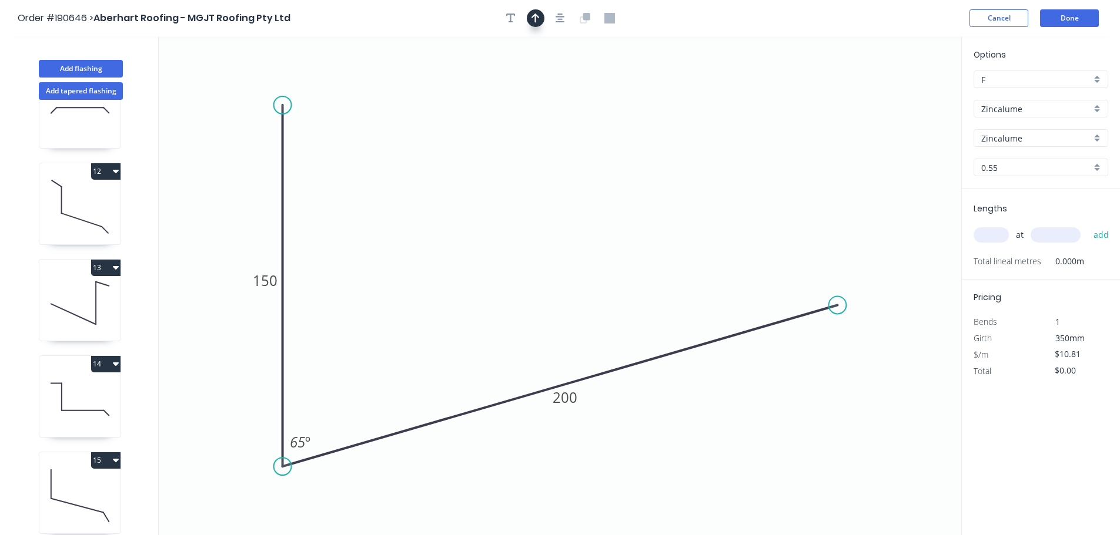
drag, startPoint x: 550, startPoint y: 22, endPoint x: 530, endPoint y: 23, distance: 20.0
click at [546, 22] on div at bounding box center [559, 18] width 123 height 18
click at [532, 21] on icon "button" at bounding box center [535, 18] width 8 height 11
click at [898, 89] on icon "0 150 200 65 º" at bounding box center [560, 285] width 802 height 499
drag, startPoint x: 903, startPoint y: 95, endPoint x: 630, endPoint y: 103, distance: 273.4
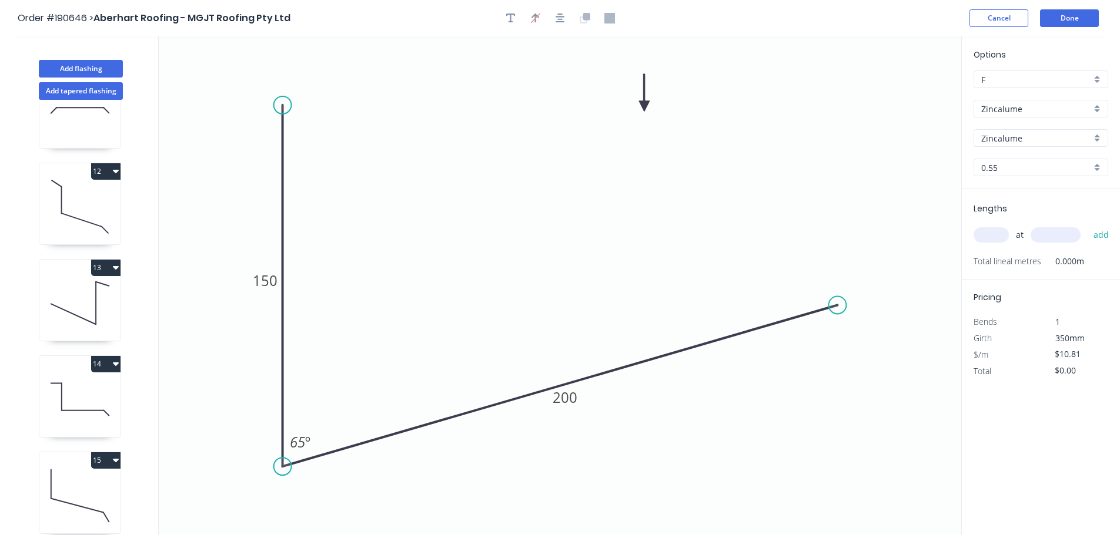
click at [639, 105] on icon at bounding box center [644, 93] width 11 height 38
click at [1001, 233] on input "text" at bounding box center [990, 234] width 35 height 15
click at [1087, 225] on button "add" at bounding box center [1101, 235] width 28 height 20
click at [88, 69] on button "Add flashing" at bounding box center [81, 69] width 84 height 18
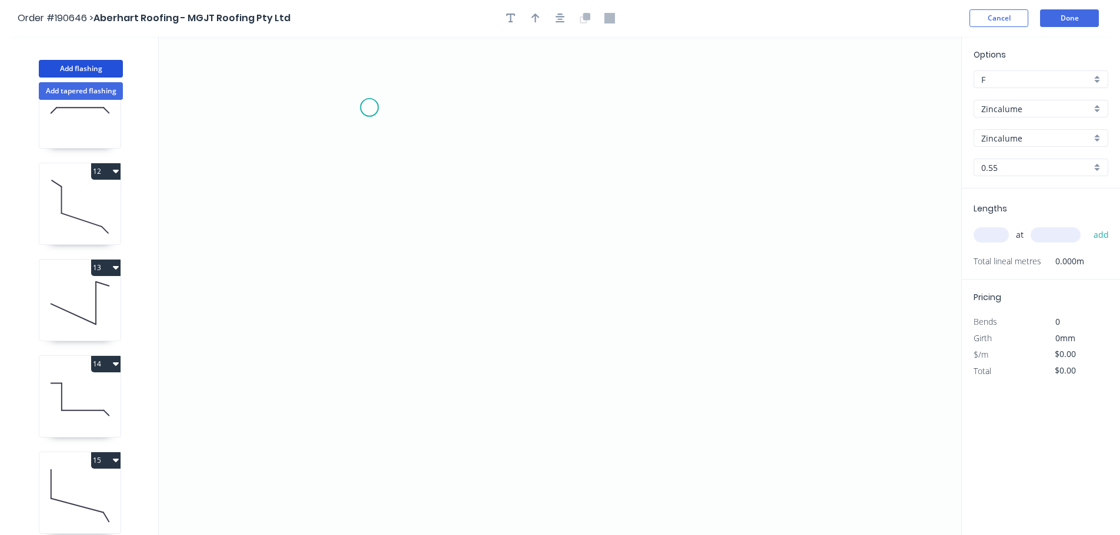
click at [365, 104] on icon "0" at bounding box center [560, 285] width 802 height 499
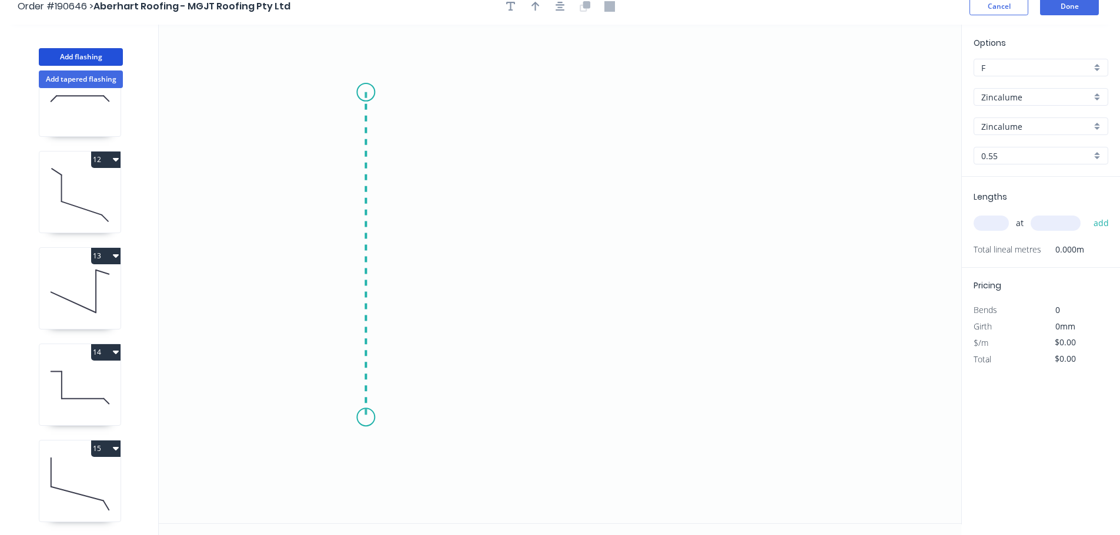
scroll to position [22, 0]
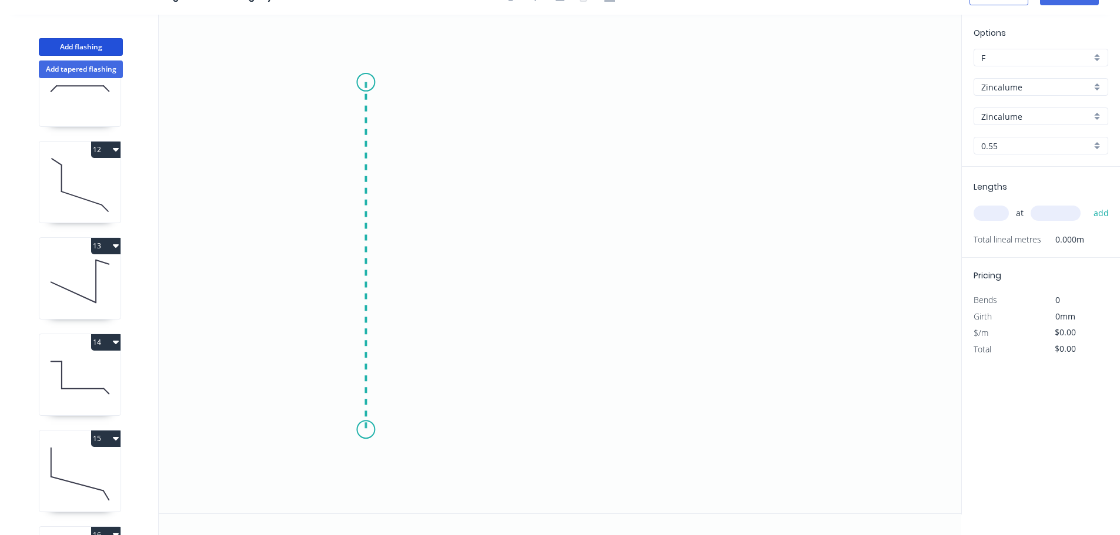
click at [376, 430] on icon "0" at bounding box center [560, 264] width 802 height 499
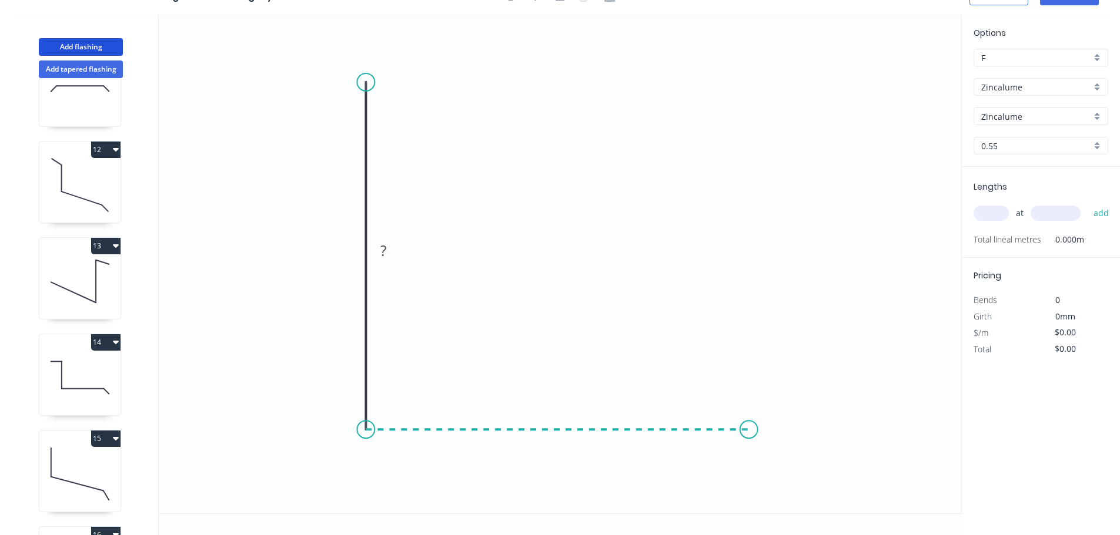
click at [749, 429] on icon "0 ?" at bounding box center [560, 264] width 802 height 499
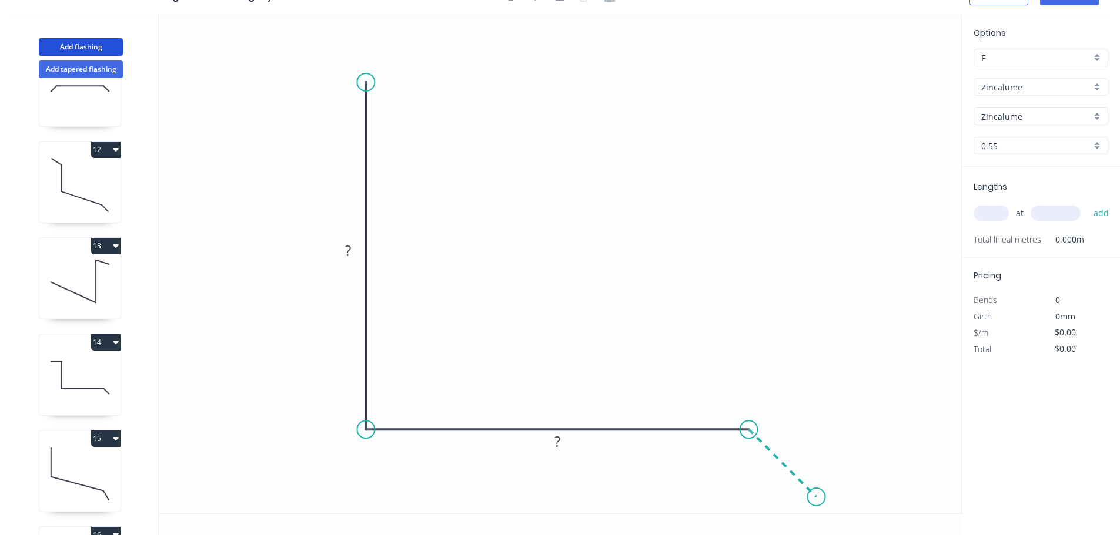
drag, startPoint x: 816, startPoint y: 490, endPoint x: 837, endPoint y: 491, distance: 21.2
click at [816, 490] on icon "0 ? ?" at bounding box center [560, 264] width 802 height 499
drag, startPoint x: 369, startPoint y: 76, endPoint x: 365, endPoint y: 34, distance: 42.5
click at [365, 34] on circle at bounding box center [366, 34] width 18 height 18
click at [356, 230] on rect at bounding box center [348, 227] width 24 height 16
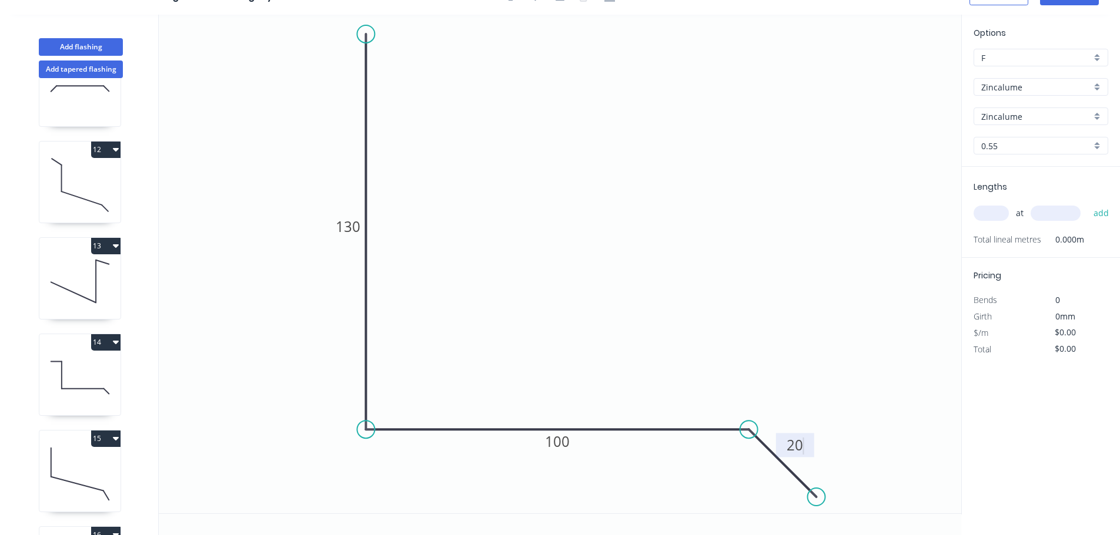
scroll to position [0, 0]
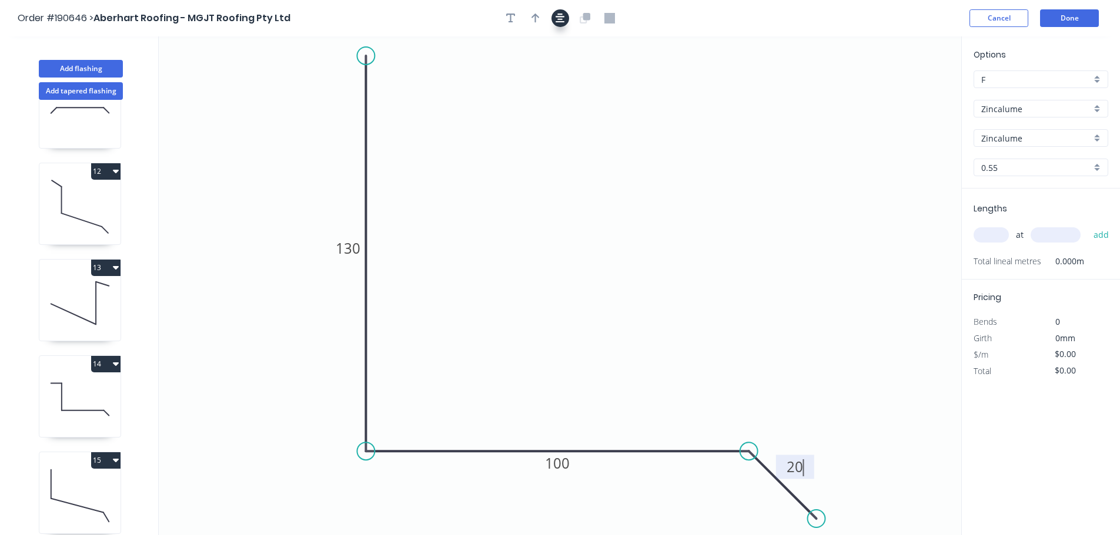
click at [555, 24] on button "button" at bounding box center [560, 18] width 18 height 18
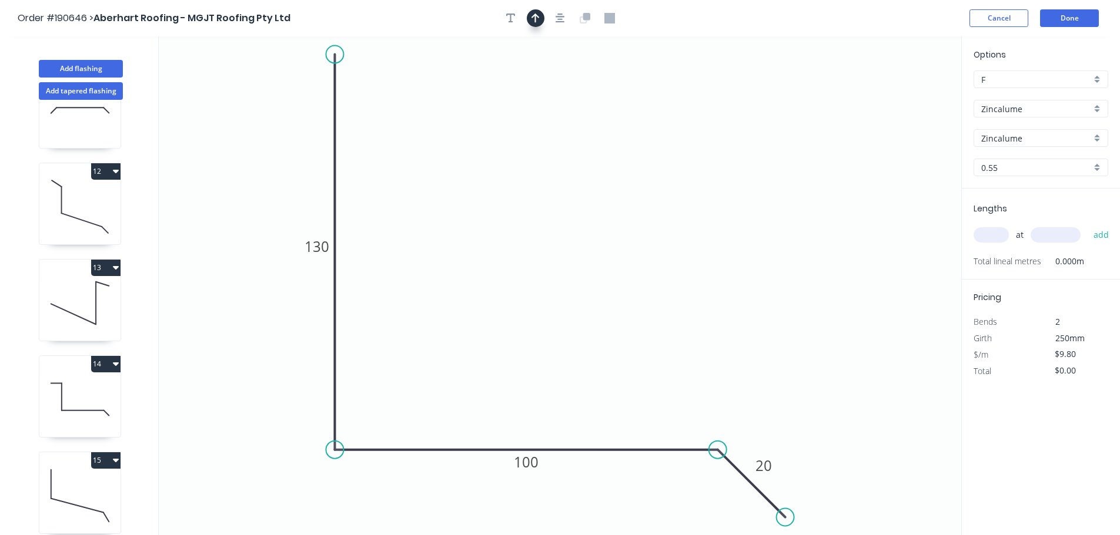
click at [536, 19] on icon "button" at bounding box center [535, 18] width 8 height 11
drag, startPoint x: 901, startPoint y: 94, endPoint x: 599, endPoint y: 96, distance: 301.5
click at [599, 96] on icon at bounding box center [599, 83] width 11 height 38
click at [992, 233] on input "text" at bounding box center [990, 234] width 35 height 15
click at [1087, 225] on button "add" at bounding box center [1101, 235] width 28 height 20
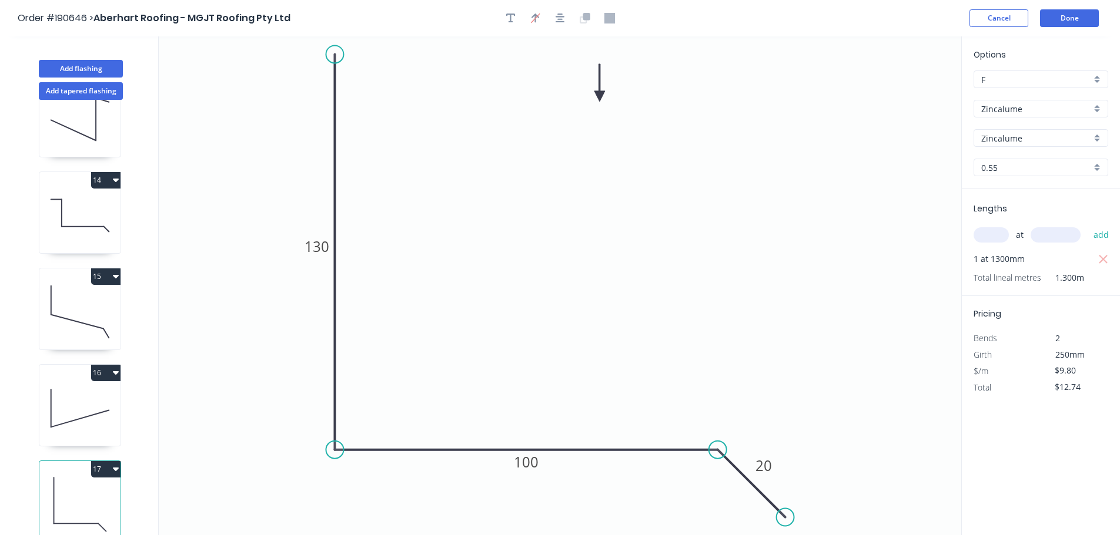
scroll to position [1208, 0]
click at [115, 464] on icon "button" at bounding box center [116, 468] width 6 height 9
click at [85, 490] on div "Duplicate" at bounding box center [64, 498] width 91 height 17
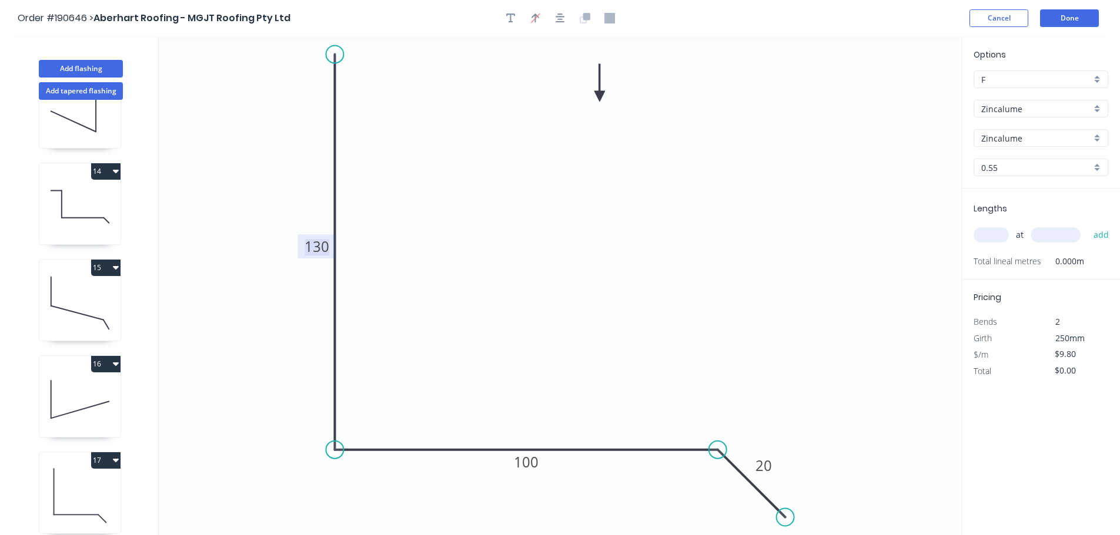
click at [319, 250] on tspan "130" at bounding box center [316, 246] width 25 height 19
click at [997, 236] on input "text" at bounding box center [990, 234] width 35 height 15
click at [1087, 225] on button "add" at bounding box center [1101, 235] width 28 height 20
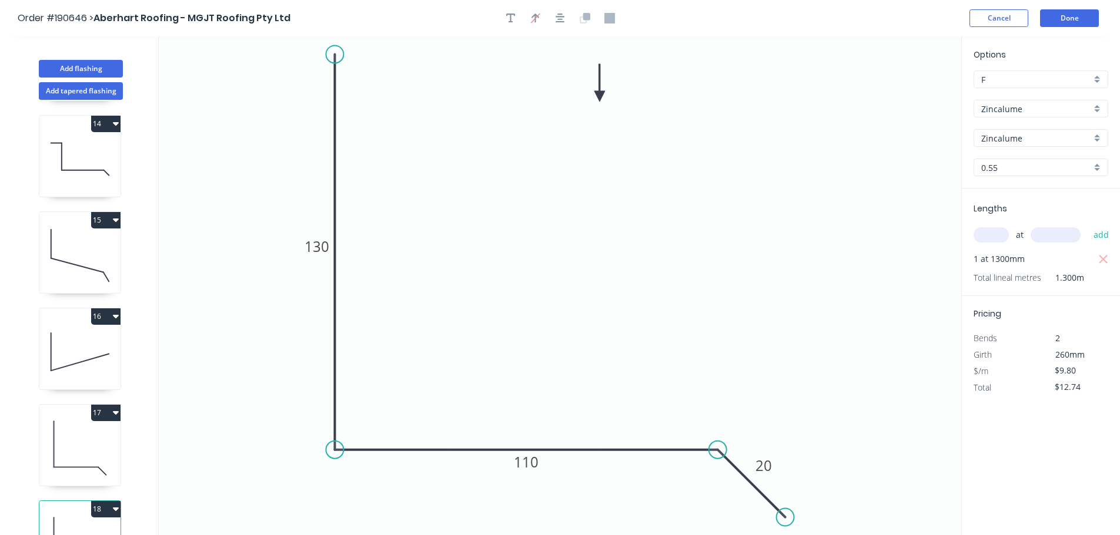
scroll to position [1304, 0]
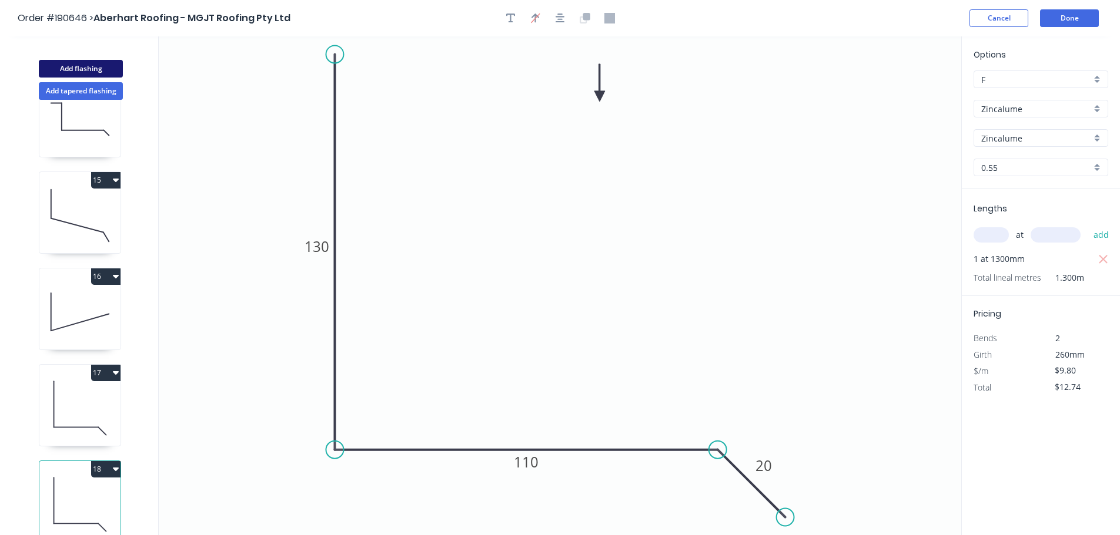
click at [79, 65] on button "Add flashing" at bounding box center [81, 69] width 84 height 18
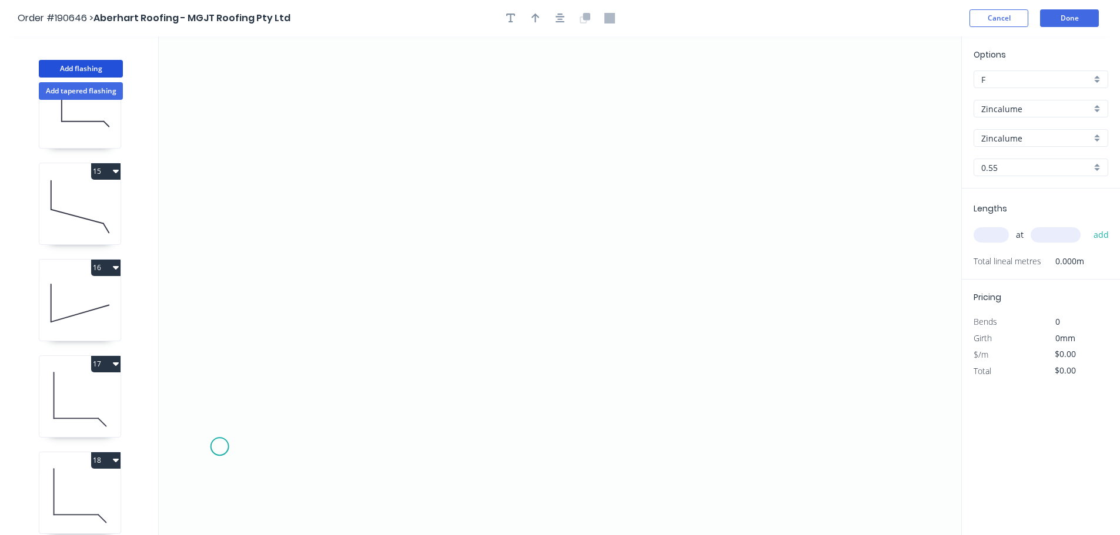
click at [218, 447] on icon "0" at bounding box center [560, 285] width 802 height 499
drag, startPoint x: 296, startPoint y: 373, endPoint x: 404, endPoint y: 386, distance: 109.6
click at [296, 373] on icon "0" at bounding box center [560, 285] width 802 height 499
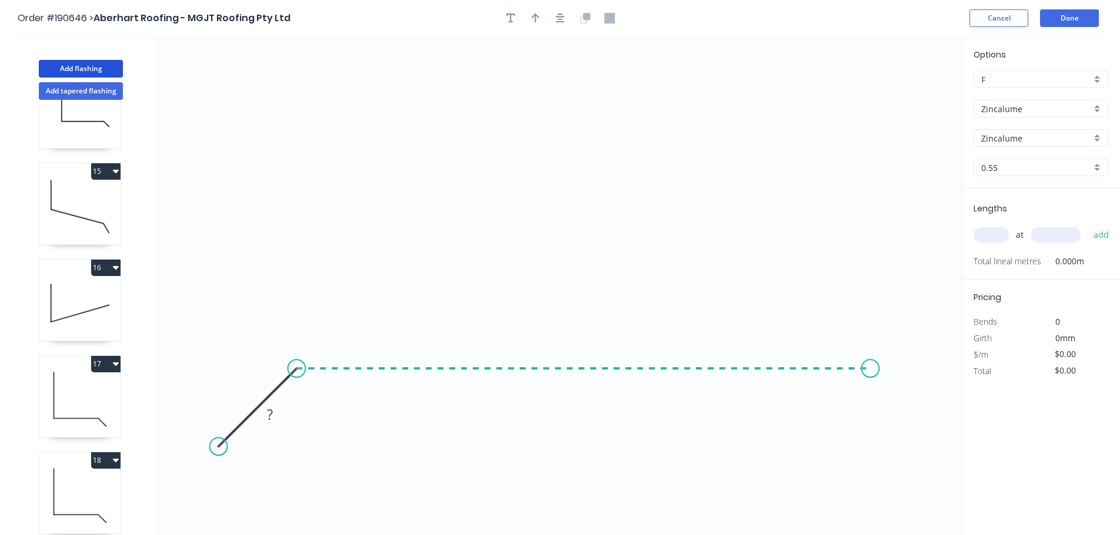
click at [883, 404] on icon "0 ?" at bounding box center [560, 285] width 802 height 499
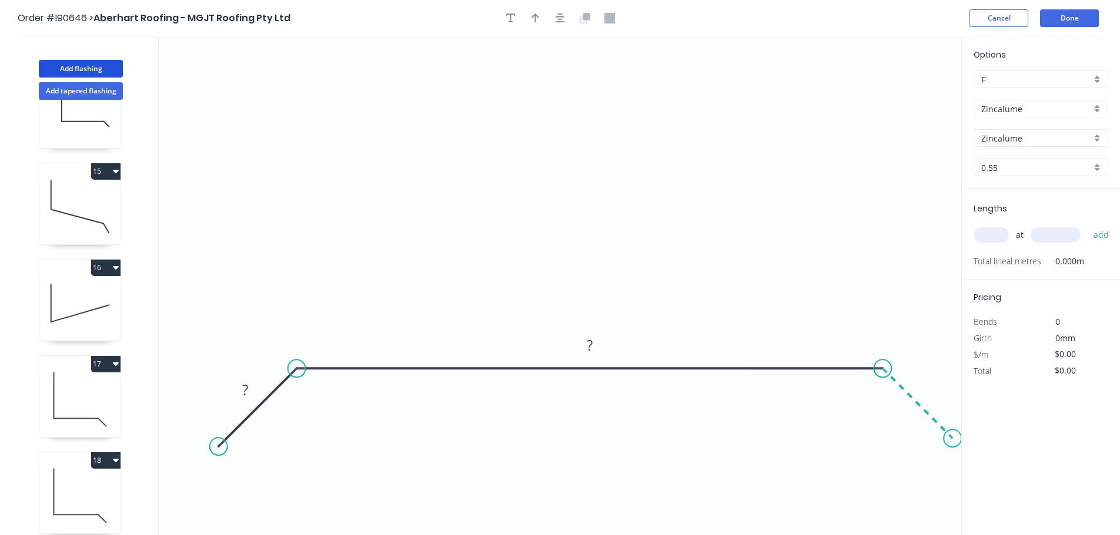
click at [953, 446] on icon "0 ? ?" at bounding box center [560, 285] width 802 height 499
drag, startPoint x: 212, startPoint y: 453, endPoint x: 217, endPoint y: 448, distance: 7.5
click at [217, 448] on circle at bounding box center [218, 447] width 18 height 18
drag, startPoint x: 220, startPoint y: 447, endPoint x: 228, endPoint y: 442, distance: 9.0
click at [228, 442] on circle at bounding box center [229, 437] width 18 height 18
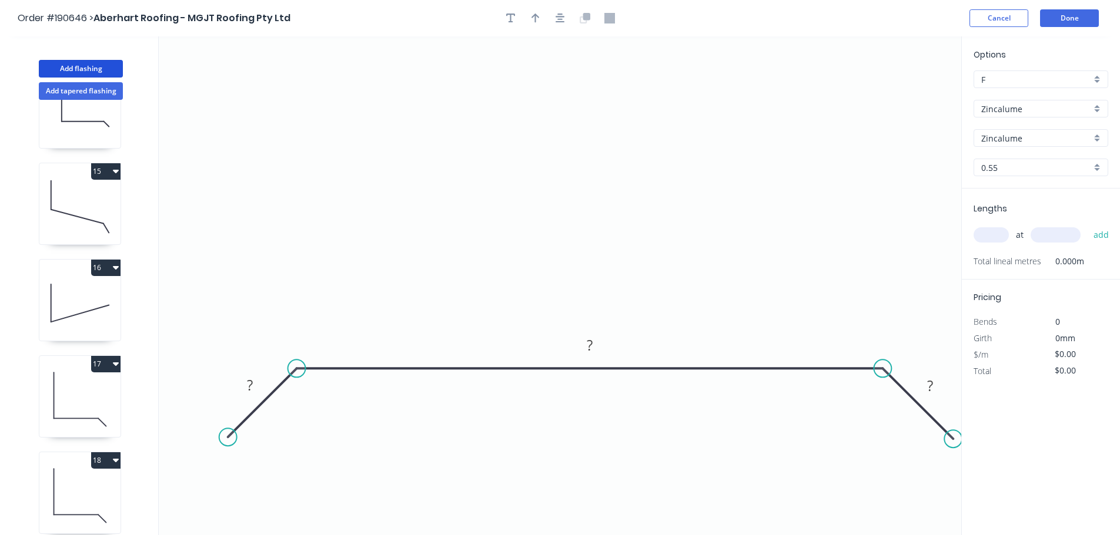
click at [227, 442] on circle at bounding box center [228, 437] width 18 height 18
click at [257, 381] on rect at bounding box center [250, 386] width 24 height 16
click at [562, 20] on icon "button" at bounding box center [559, 18] width 9 height 11
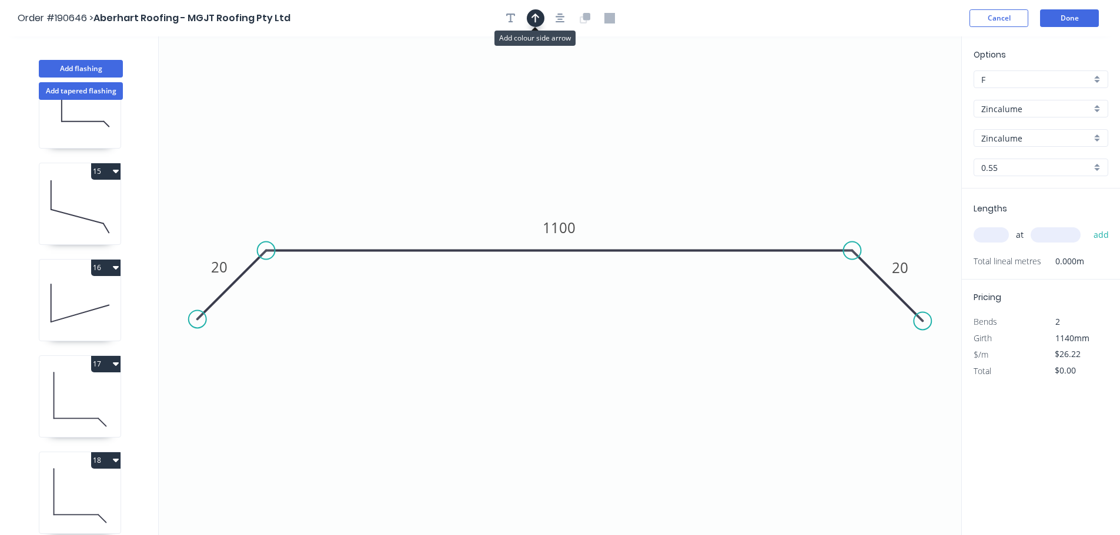
click at [531, 21] on icon "button" at bounding box center [535, 18] width 8 height 11
drag, startPoint x: 903, startPoint y: 91, endPoint x: 745, endPoint y: 108, distance: 159.0
click at [708, 88] on icon at bounding box center [708, 75] width 11 height 38
click at [1002, 238] on input "text" at bounding box center [990, 234] width 35 height 15
click at [1087, 225] on button "add" at bounding box center [1101, 235] width 28 height 20
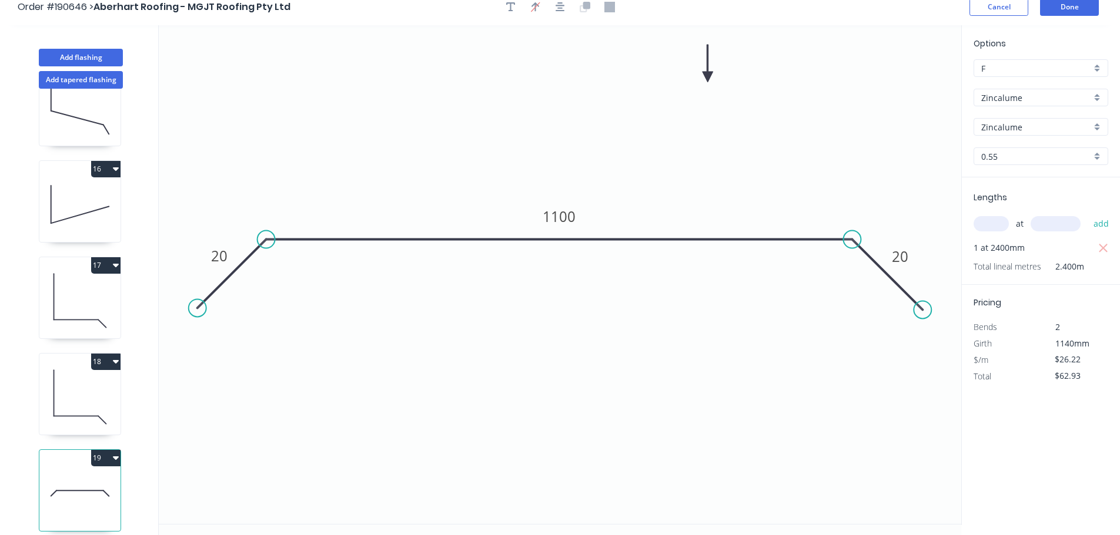
scroll to position [22, 0]
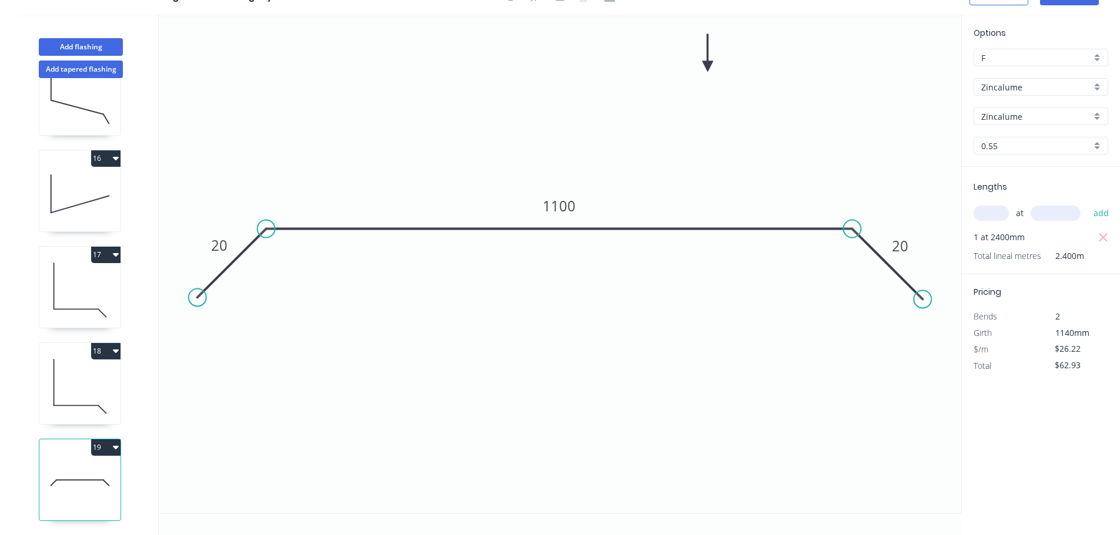
click at [103, 343] on button "18" at bounding box center [105, 351] width 29 height 16
click at [79, 373] on div "Duplicate" at bounding box center [64, 380] width 91 height 17
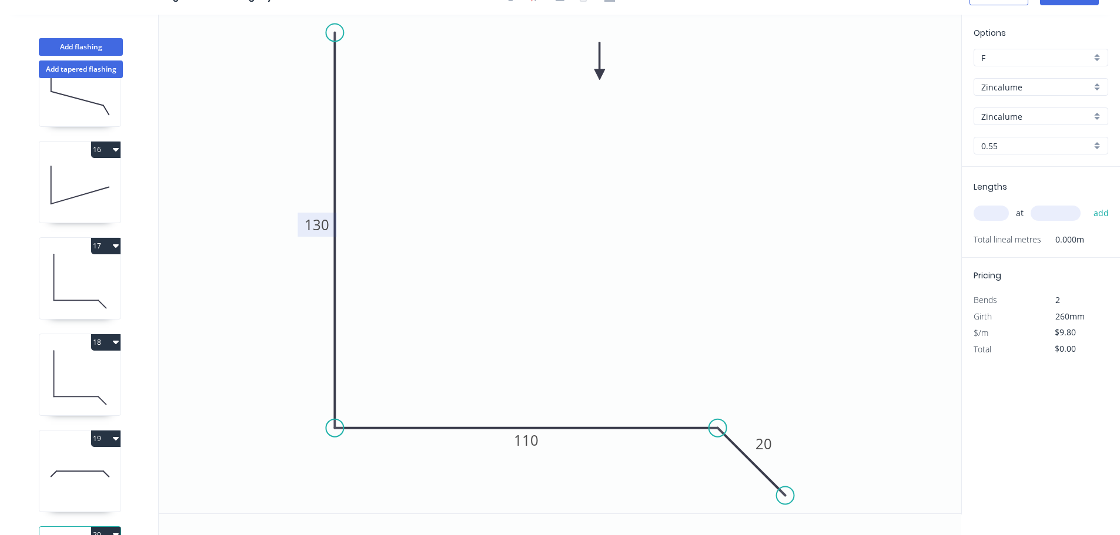
click at [329, 222] on tspan "130" at bounding box center [316, 224] width 25 height 19
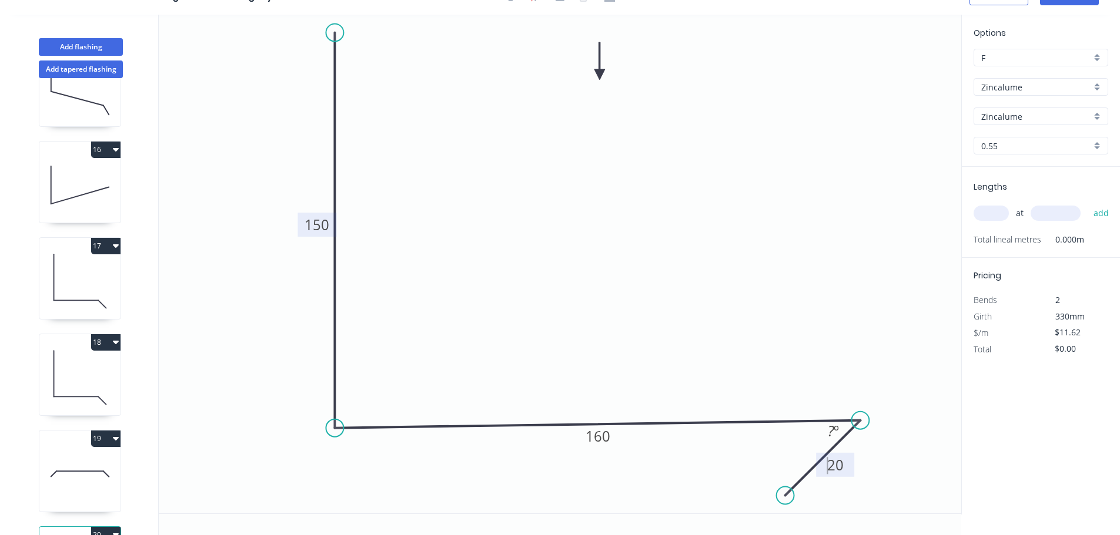
drag, startPoint x: 716, startPoint y: 427, endPoint x: 860, endPoint y: 428, distance: 144.6
click at [860, 428] on circle at bounding box center [860, 421] width 18 height 18
drag, startPoint x: 793, startPoint y: 497, endPoint x: 908, endPoint y: 474, distance: 116.9
click at [916, 484] on circle at bounding box center [914, 475] width 18 height 18
drag, startPoint x: 860, startPoint y: 420, endPoint x: 863, endPoint y: 430, distance: 10.4
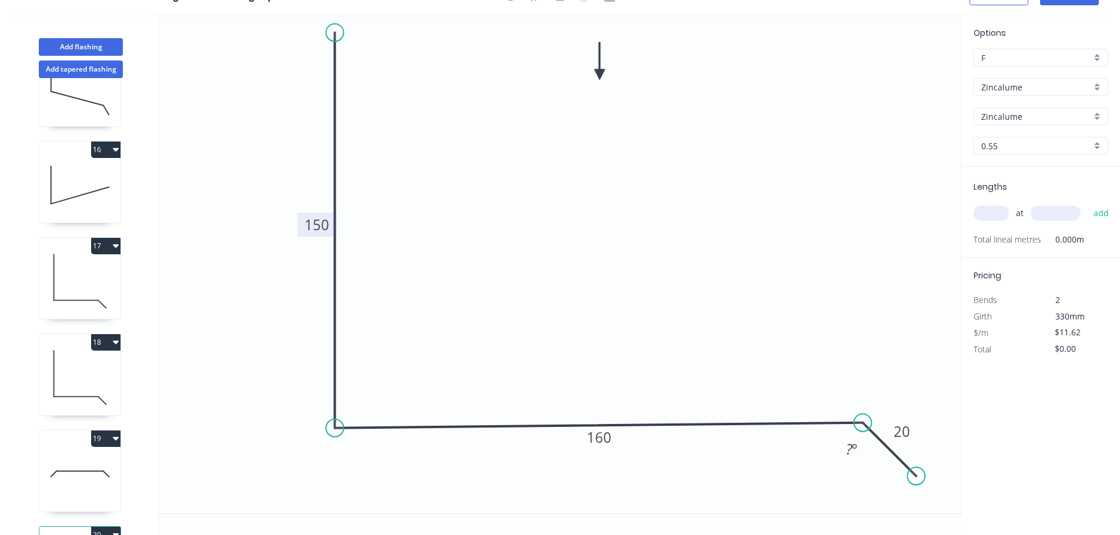
click at [863, 430] on circle at bounding box center [862, 423] width 18 height 18
drag, startPoint x: 924, startPoint y: 477, endPoint x: 886, endPoint y: 456, distance: 43.9
click at [922, 483] on circle at bounding box center [922, 483] width 18 height 18
drag, startPoint x: 867, startPoint y: 431, endPoint x: 873, endPoint y: 445, distance: 15.3
click at [873, 445] on icon "0 150 160 20 ? º" at bounding box center [560, 264] width 802 height 499
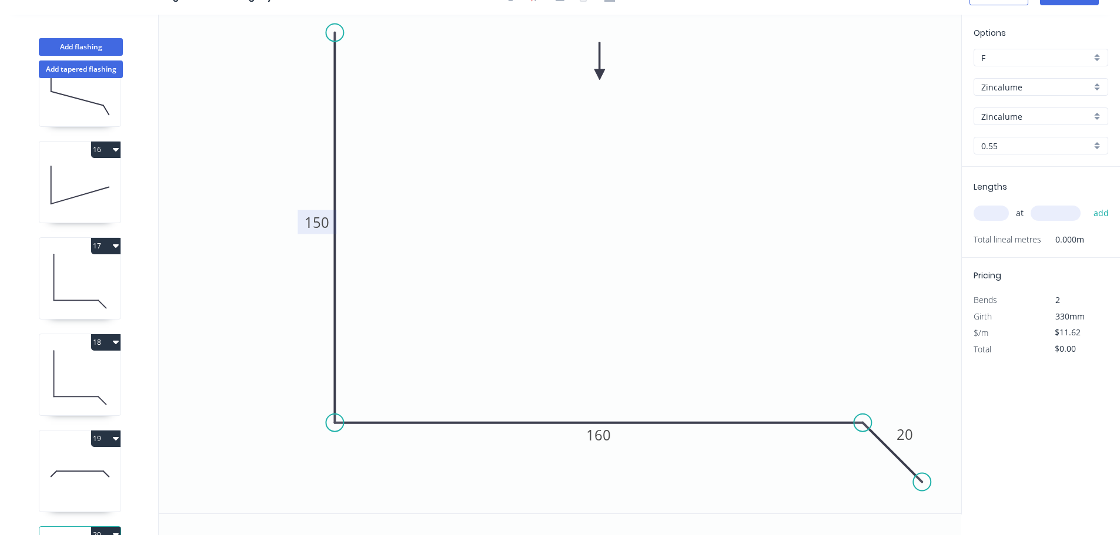
click at [336, 423] on circle at bounding box center [335, 423] width 18 height 18
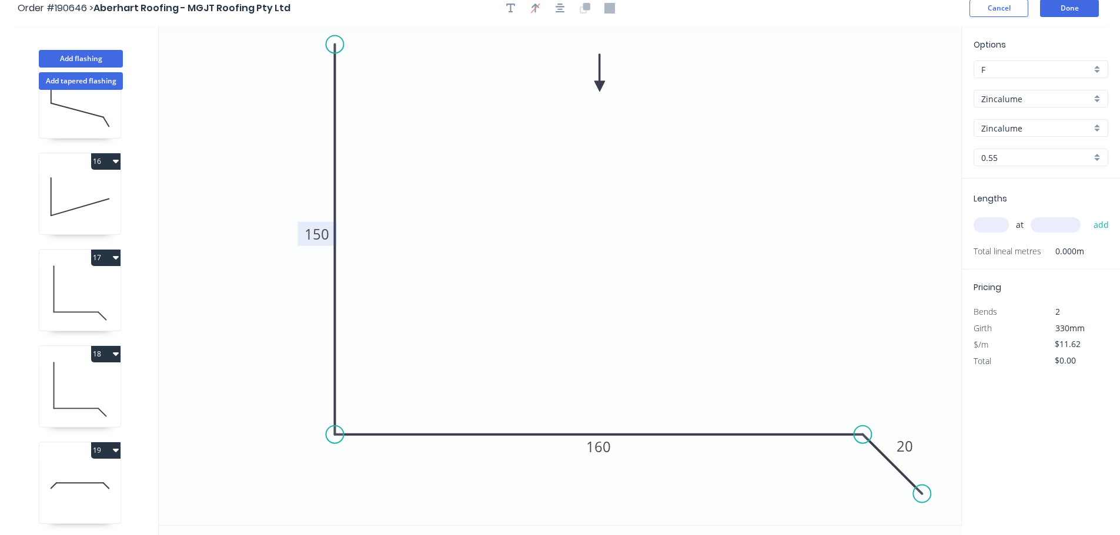
scroll to position [0, 0]
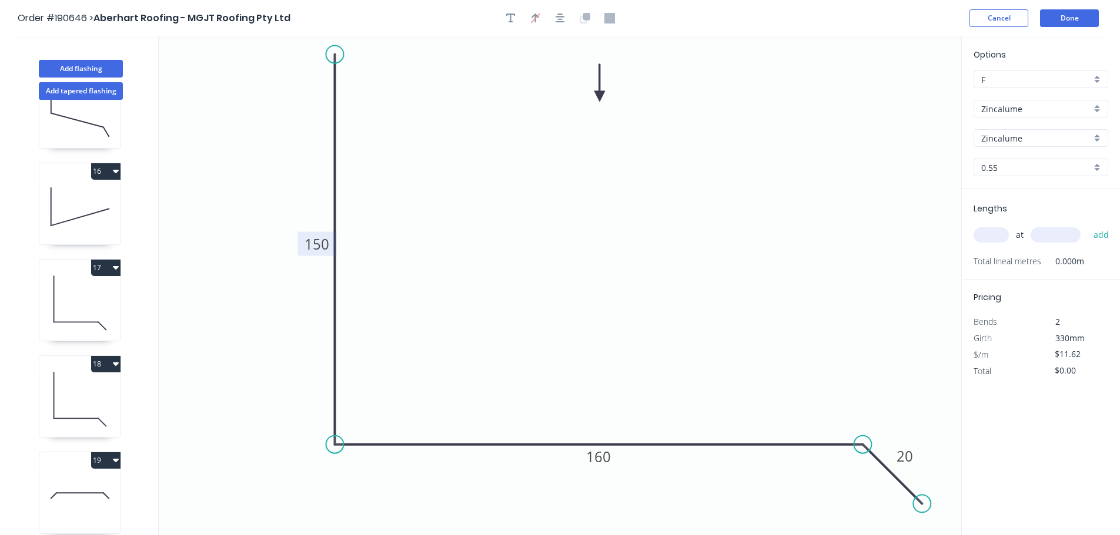
click at [989, 240] on input "text" at bounding box center [990, 234] width 35 height 15
click at [1087, 225] on button "add" at bounding box center [1101, 235] width 28 height 20
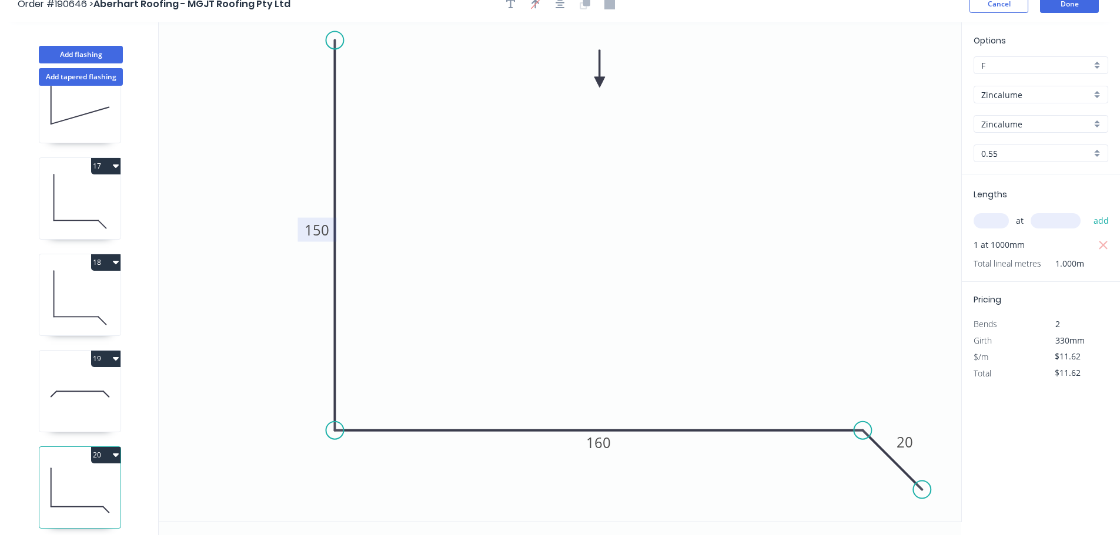
scroll to position [22, 0]
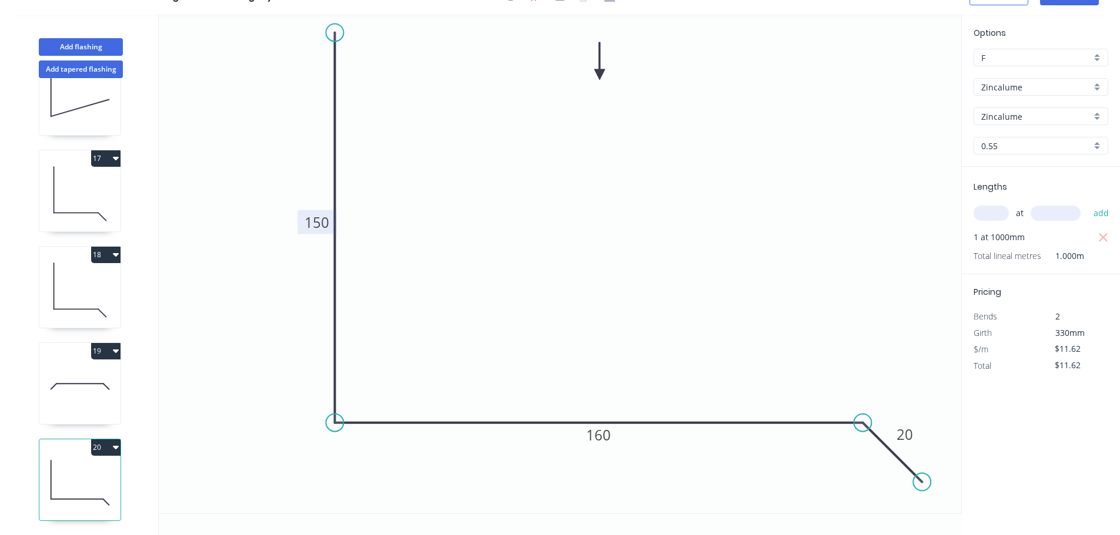
click at [108, 444] on button "20" at bounding box center [105, 448] width 29 height 16
click at [86, 468] on div "Duplicate" at bounding box center [64, 476] width 91 height 17
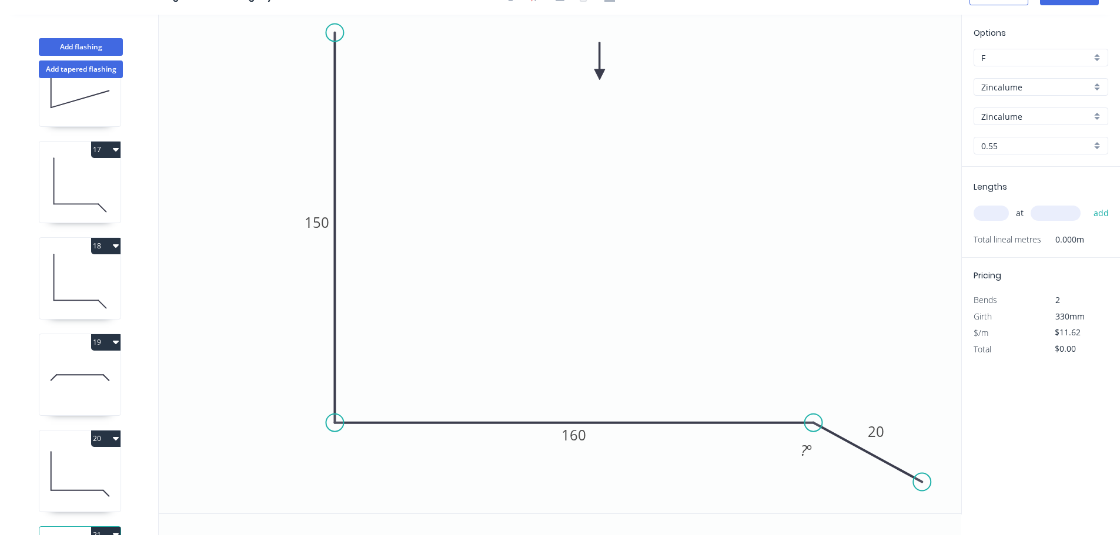
drag, startPoint x: 827, startPoint y: 427, endPoint x: 806, endPoint y: 435, distance: 22.5
click at [805, 434] on icon "0 150 160 20 ? º" at bounding box center [560, 264] width 802 height 499
drag, startPoint x: 883, startPoint y: 493, endPoint x: 871, endPoint y: 494, distance: 11.8
click at [871, 494] on circle at bounding box center [871, 490] width 18 height 18
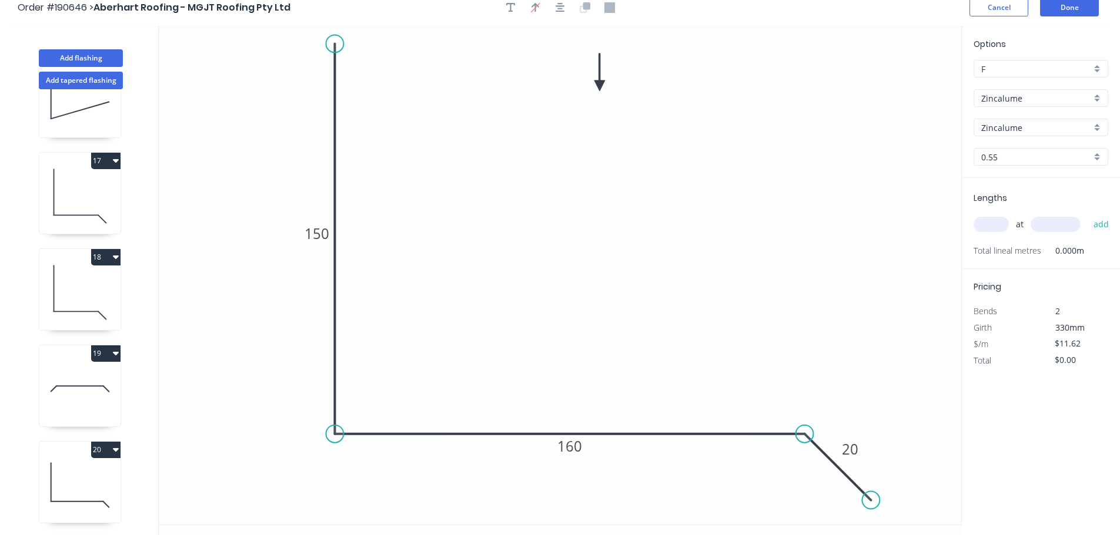
scroll to position [0, 0]
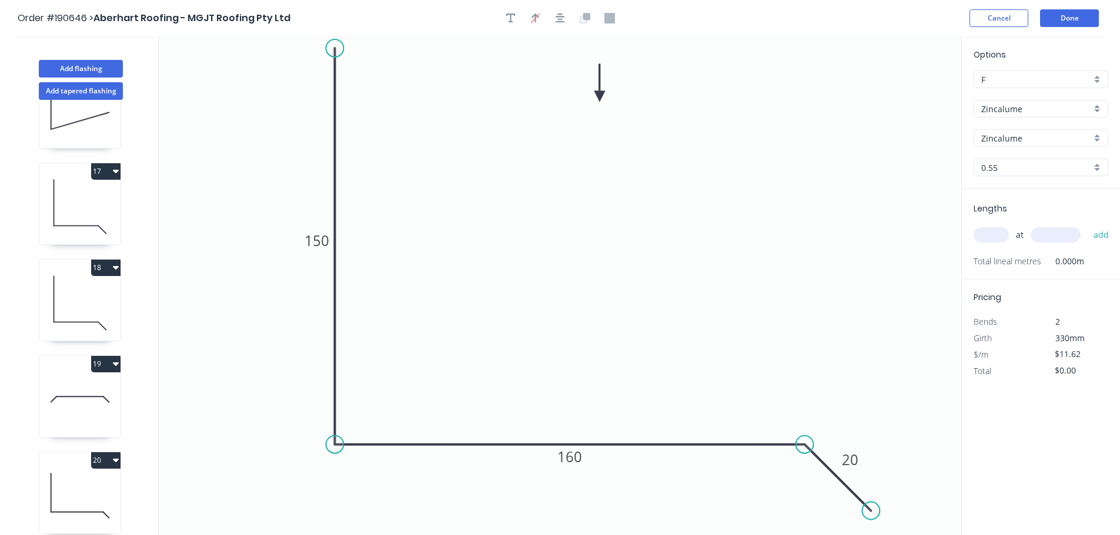
click at [343, 48] on circle at bounding box center [335, 48] width 18 height 18
click at [311, 249] on tspan "150" at bounding box center [316, 240] width 25 height 19
click at [999, 236] on input "text" at bounding box center [990, 234] width 35 height 15
click at [1087, 225] on button "add" at bounding box center [1101, 235] width 28 height 20
click at [1071, 19] on button "Done" at bounding box center [1069, 18] width 59 height 18
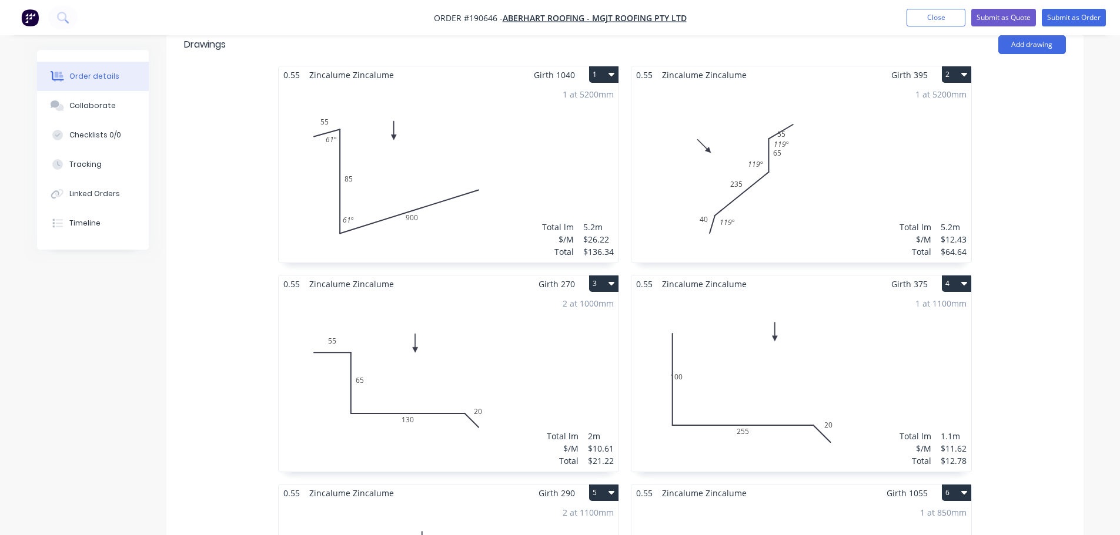
scroll to position [353, 0]
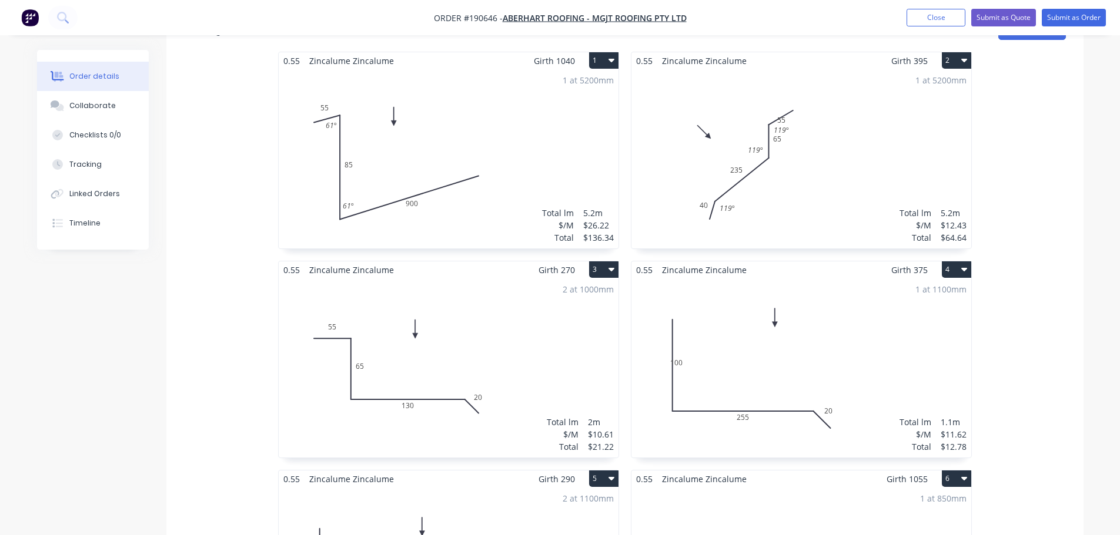
click at [849, 111] on div "1 at 5200mm Total lm $/M Total 5.2m $12.43 $64.64" at bounding box center [801, 158] width 340 height 179
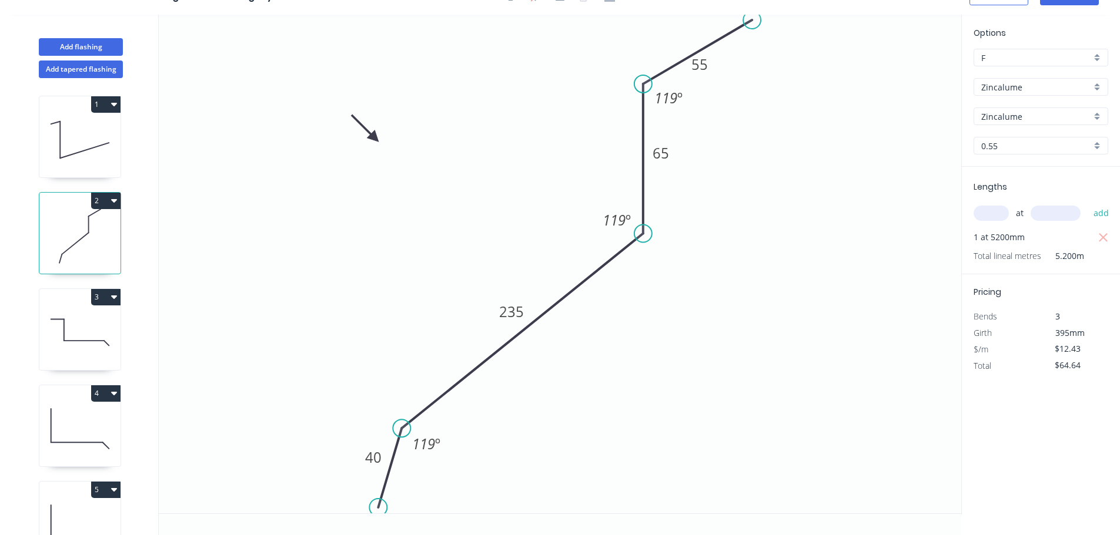
scroll to position [22, 0]
drag, startPoint x: 711, startPoint y: 65, endPoint x: 682, endPoint y: 42, distance: 36.8
click at [682, 42] on rect at bounding box center [667, 38] width 38 height 24
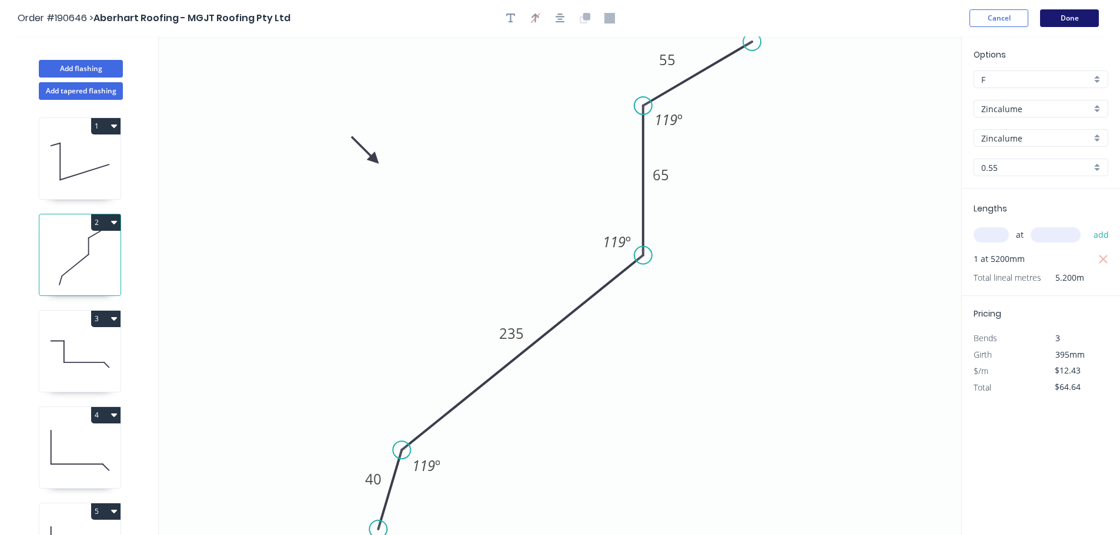
click at [1056, 18] on button "Done" at bounding box center [1069, 18] width 59 height 18
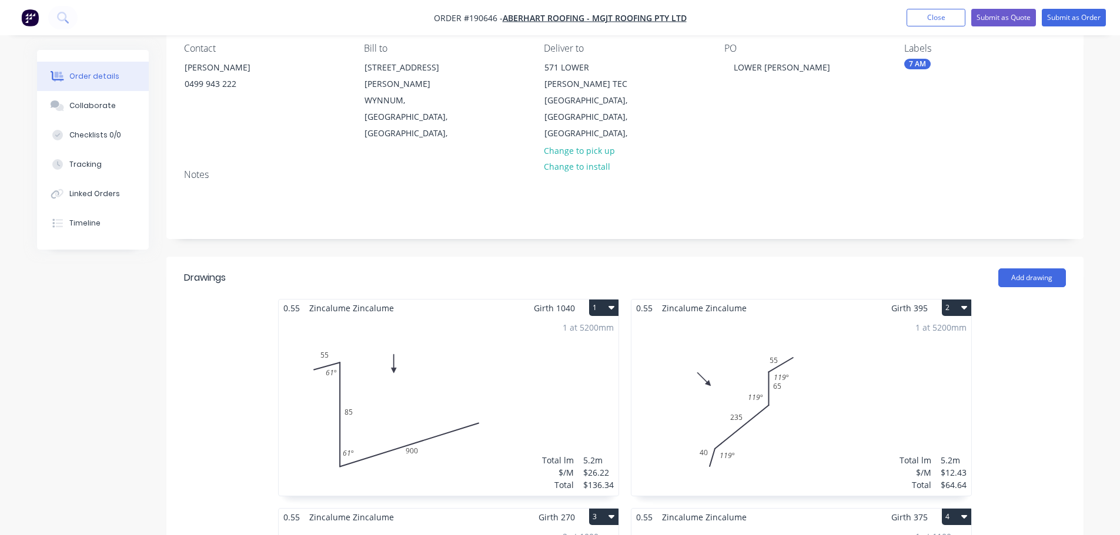
scroll to position [235, 0]
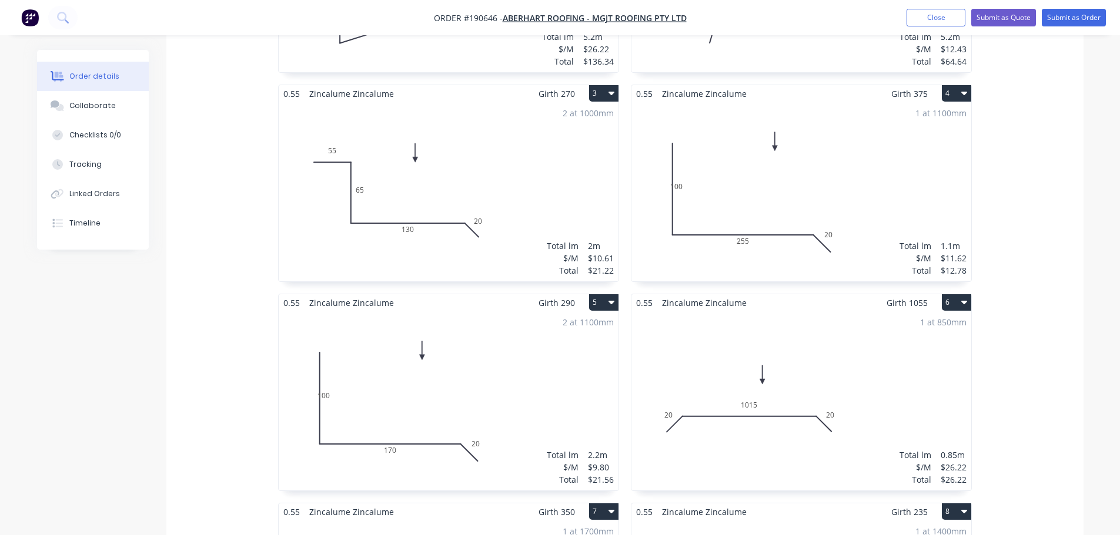
click at [806, 204] on div "1 at 1100mm Total lm $/M Total 1.1m $11.62 $12.78" at bounding box center [801, 191] width 340 height 179
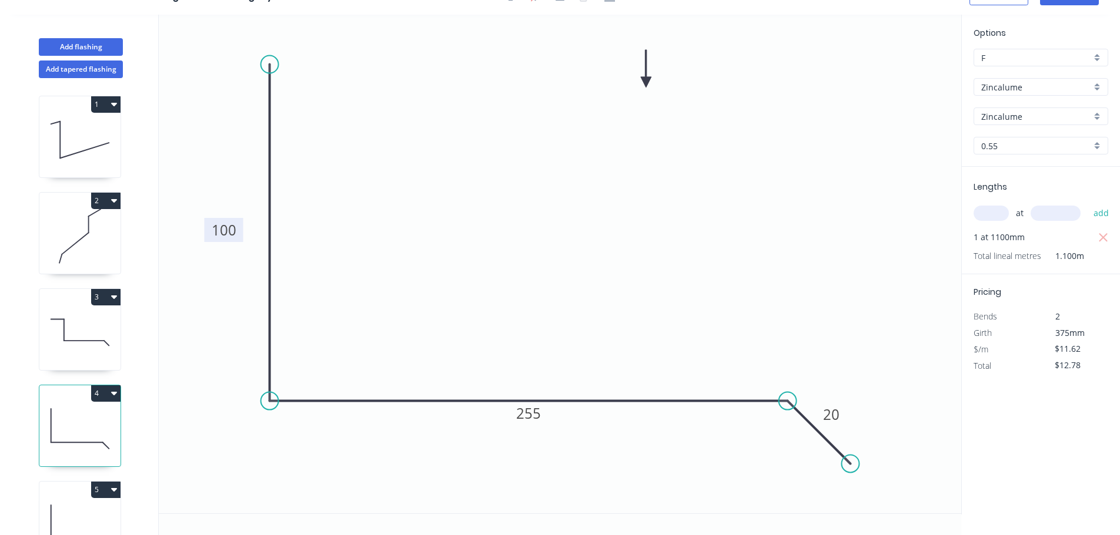
drag, startPoint x: 304, startPoint y: 228, endPoint x: 241, endPoint y: 231, distance: 63.5
click at [241, 231] on rect at bounding box center [223, 230] width 39 height 24
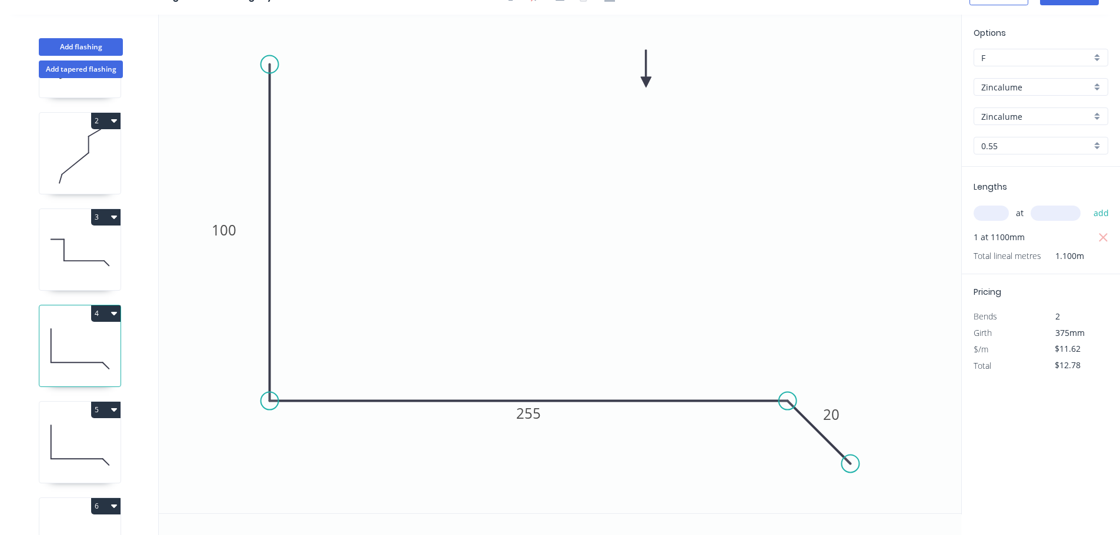
scroll to position [176, 0]
click at [73, 360] on icon at bounding box center [79, 348] width 81 height 75
drag, startPoint x: 284, startPoint y: 234, endPoint x: 253, endPoint y: 237, distance: 31.8
click at [253, 237] on rect at bounding box center [235, 233] width 39 height 24
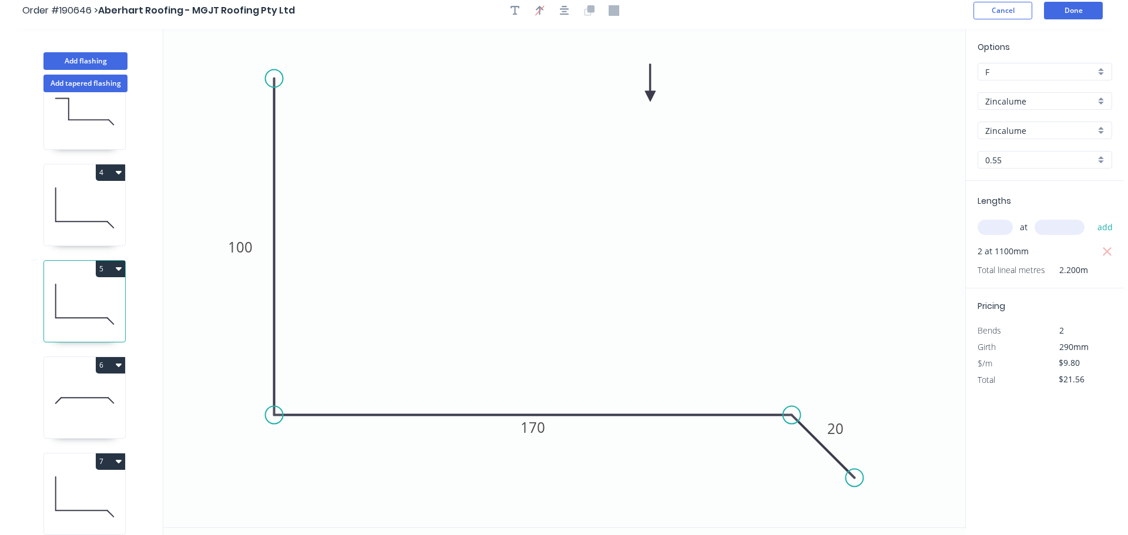
scroll to position [0, 0]
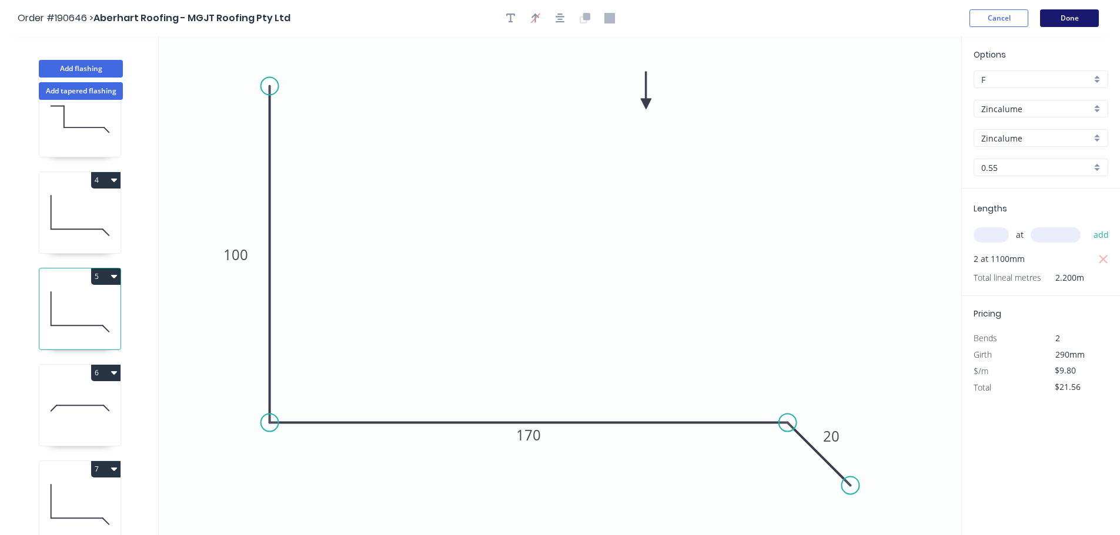
click at [1080, 16] on button "Done" at bounding box center [1069, 18] width 59 height 18
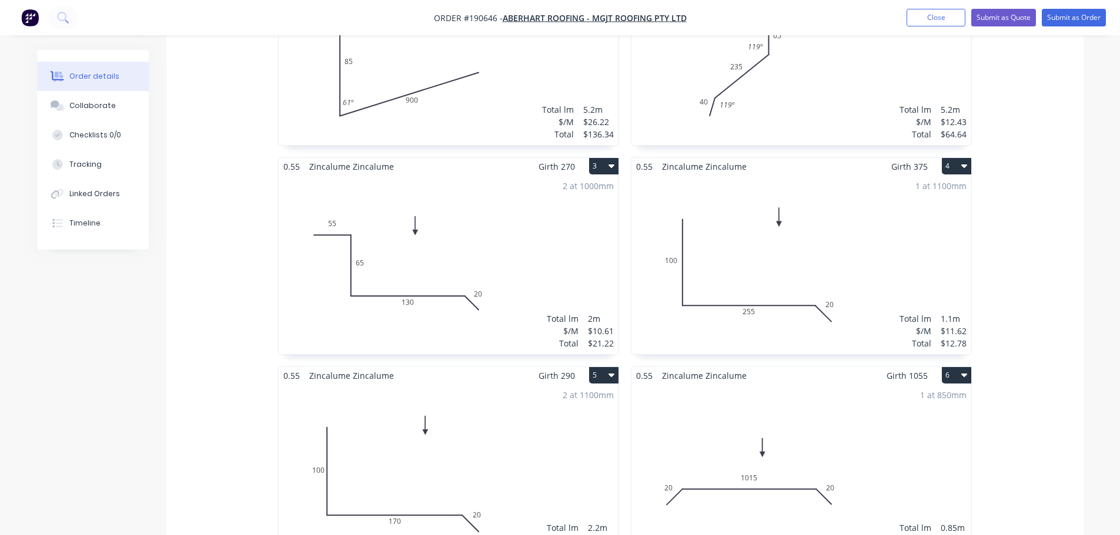
scroll to position [588, 0]
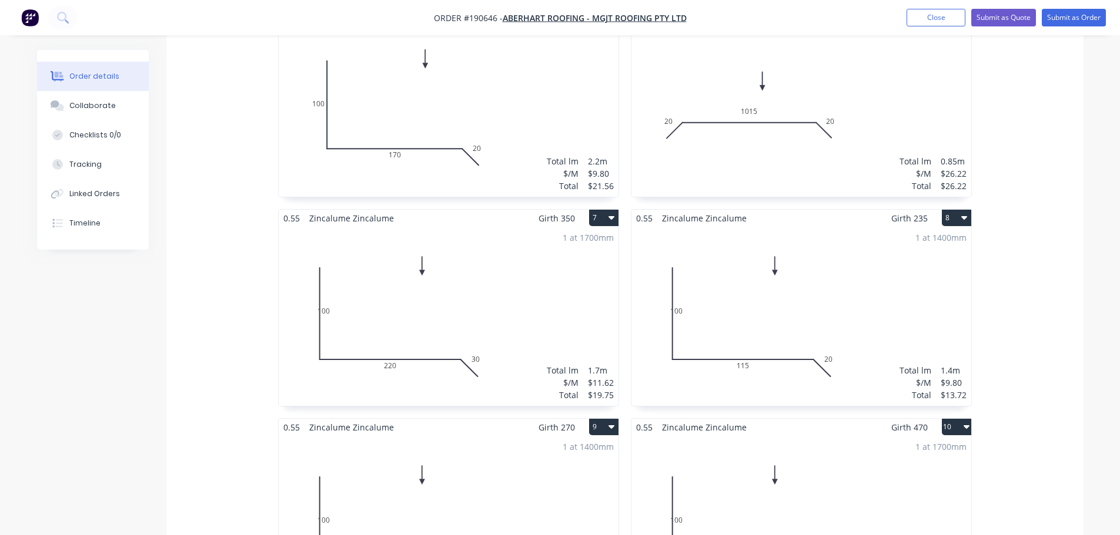
click at [498, 304] on div "1 at 1700mm Total lm $/M Total 1.7m $11.62 $19.75" at bounding box center [449, 316] width 340 height 179
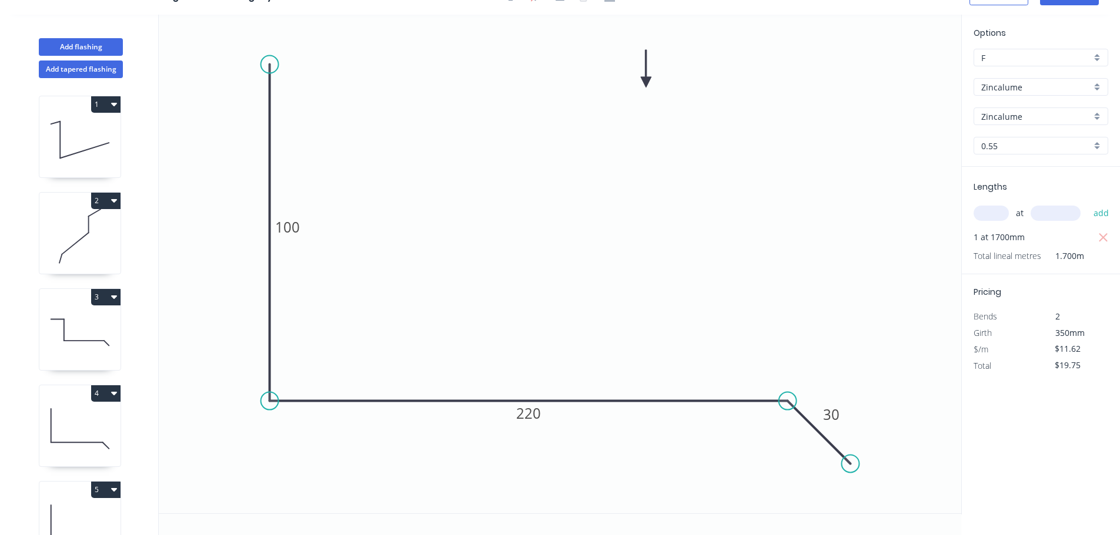
scroll to position [22, 0]
click at [273, 75] on div "Delete point" at bounding box center [323, 83] width 118 height 24
click at [270, 409] on circle at bounding box center [270, 402] width 18 height 18
click at [294, 46] on icon "0 220 30" at bounding box center [560, 264] width 802 height 499
click at [249, 219] on tspan "?" at bounding box center [252, 217] width 6 height 19
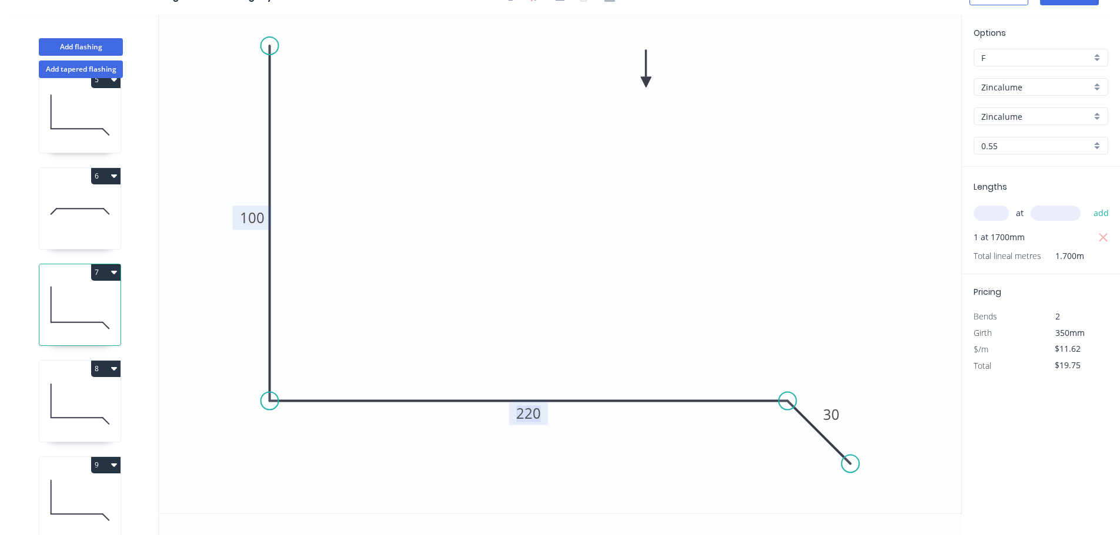
scroll to position [411, 0]
drag, startPoint x: 67, startPoint y: 394, endPoint x: 95, endPoint y: 374, distance: 34.2
click at [67, 395] on icon at bounding box center [79, 403] width 81 height 75
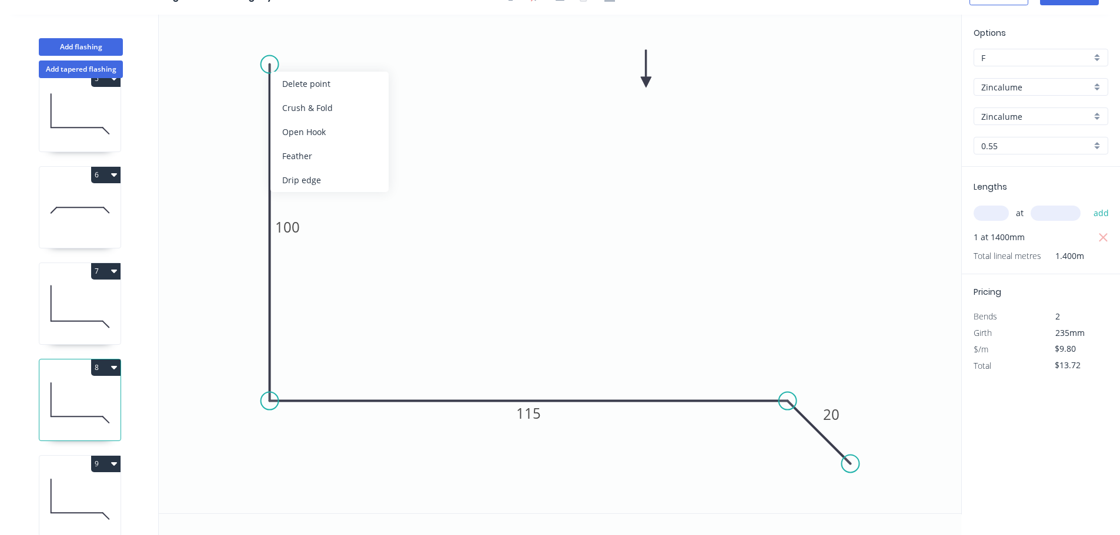
click at [300, 85] on div "Delete point" at bounding box center [329, 84] width 118 height 24
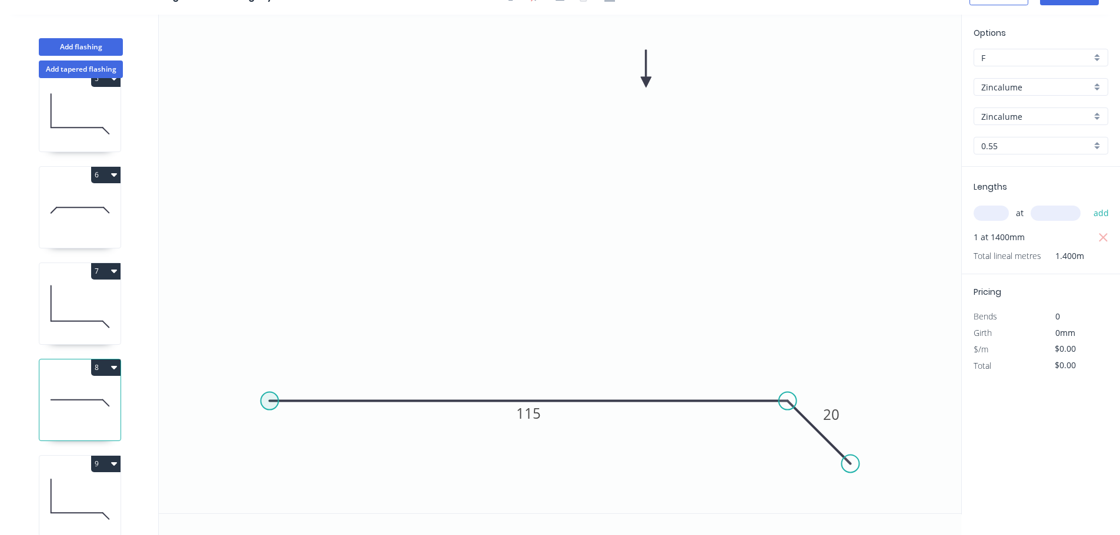
drag, startPoint x: 264, startPoint y: 402, endPoint x: 280, endPoint y: 103, distance: 299.6
click at [264, 401] on circle at bounding box center [270, 402] width 18 height 18
drag, startPoint x: 269, startPoint y: 400, endPoint x: 269, endPoint y: 376, distance: 24.1
click at [269, 399] on circle at bounding box center [270, 402] width 18 height 18
click at [273, 402] on circle at bounding box center [270, 402] width 18 height 18
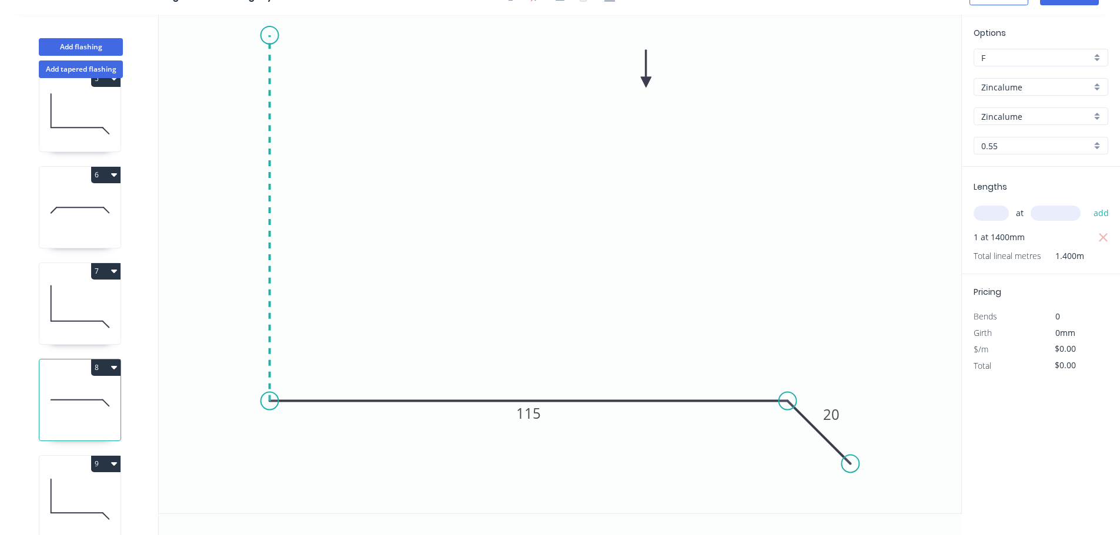
click at [274, 35] on icon "0 115 20" at bounding box center [560, 264] width 802 height 499
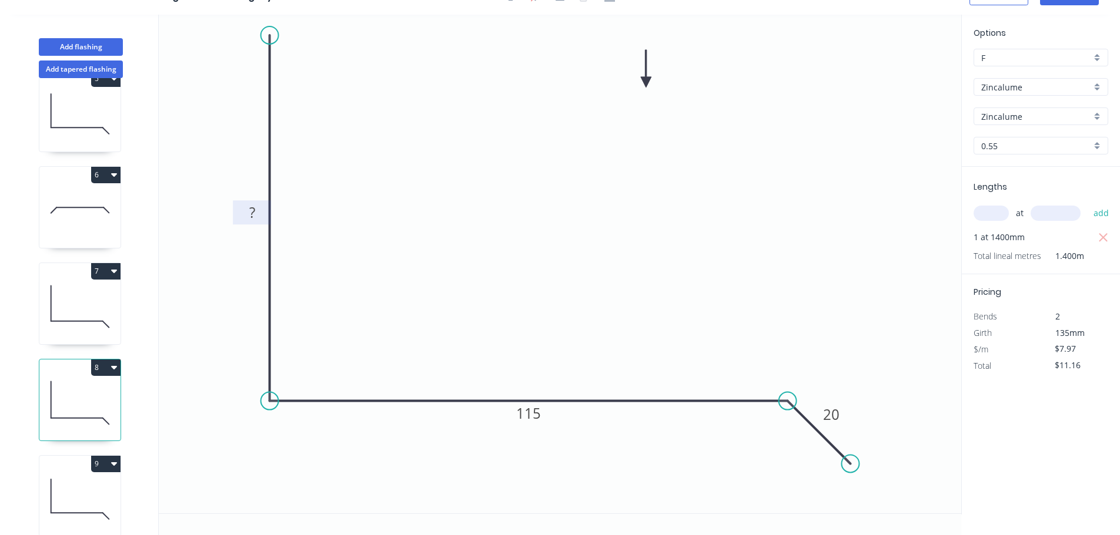
click at [238, 218] on rect at bounding box center [252, 212] width 38 height 24
click at [251, 218] on tspan "?" at bounding box center [252, 212] width 6 height 19
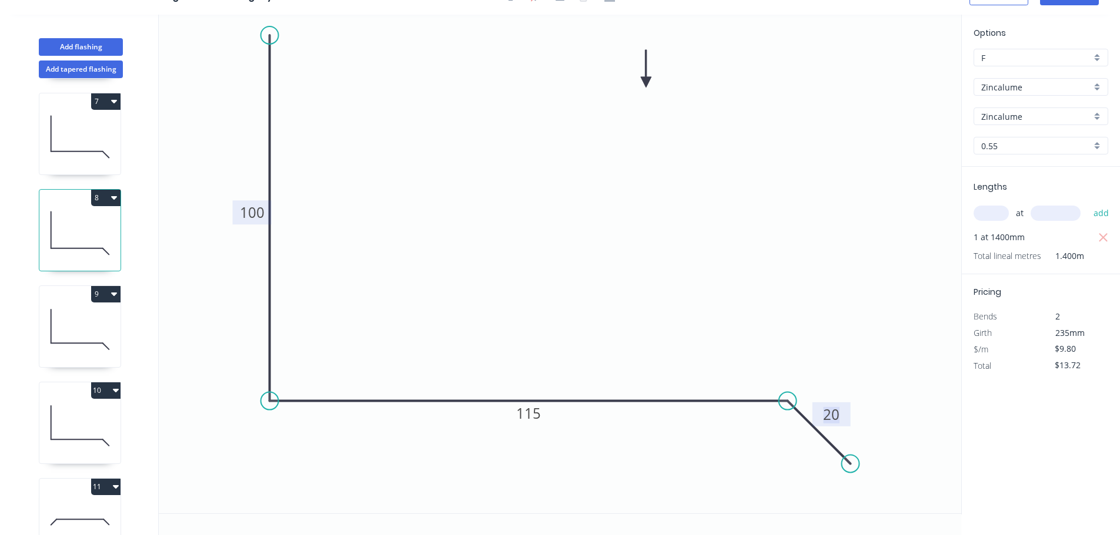
scroll to position [588, 0]
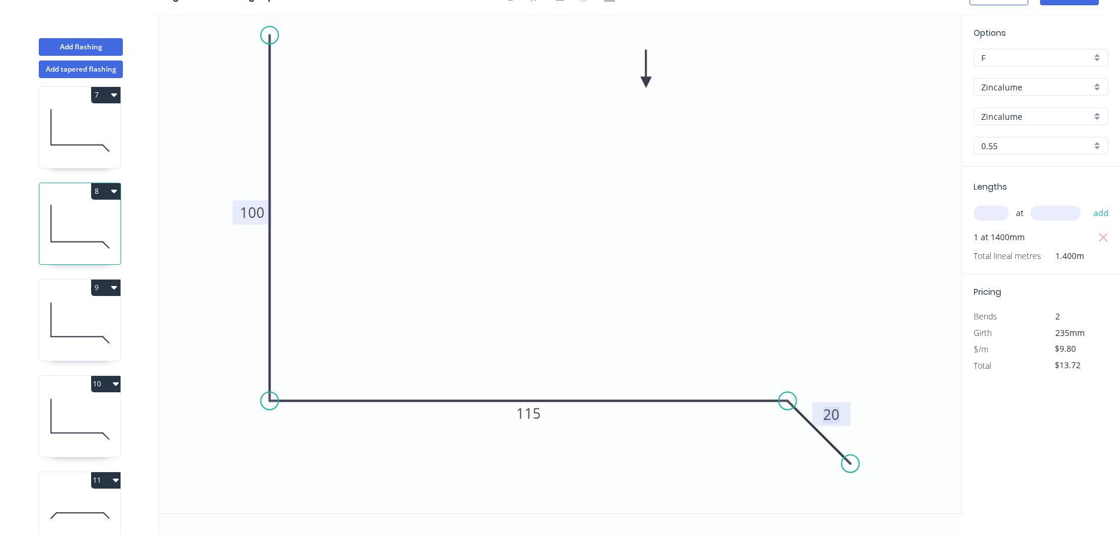
click at [79, 322] on icon at bounding box center [79, 323] width 81 height 75
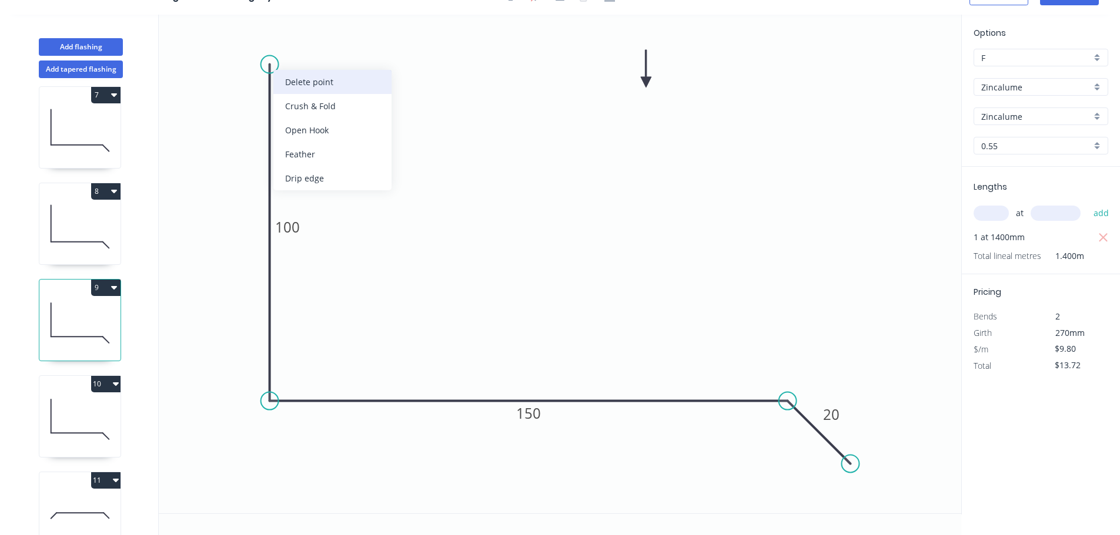
click at [299, 81] on div "Delete point" at bounding box center [332, 82] width 118 height 24
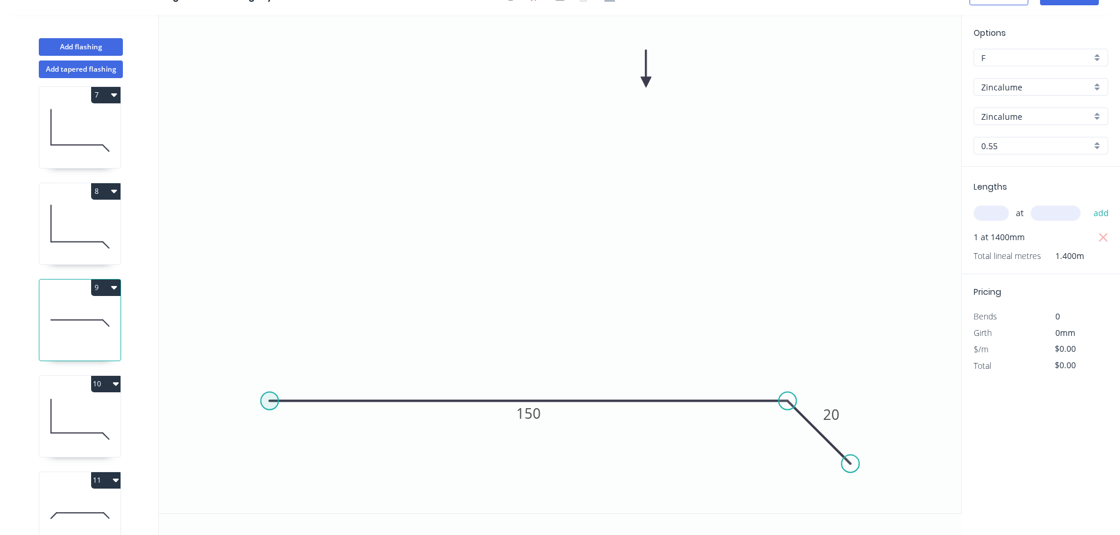
click at [266, 403] on circle at bounding box center [270, 402] width 18 height 18
click at [275, 23] on icon "0 150 20" at bounding box center [560, 264] width 802 height 499
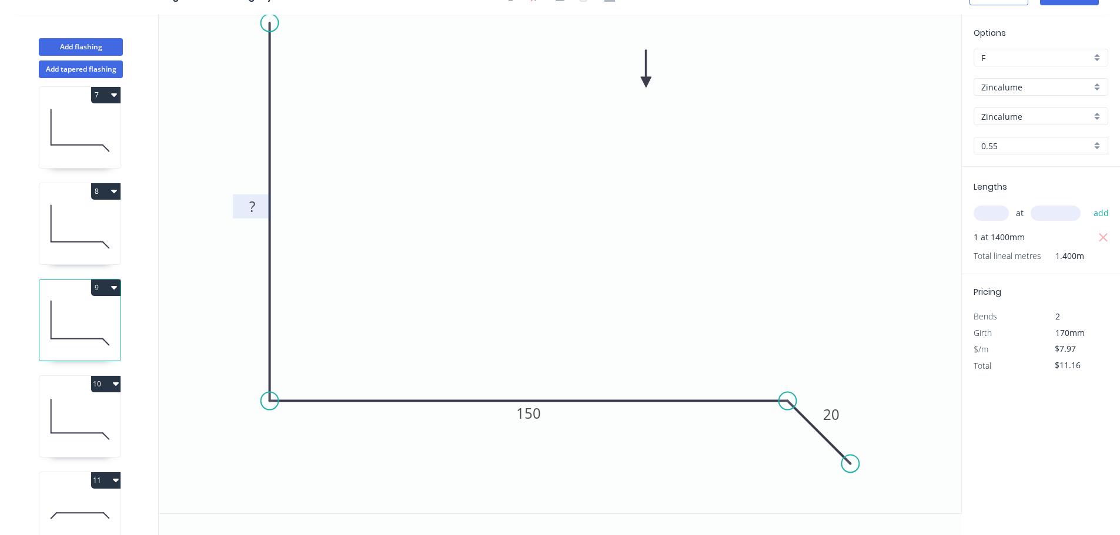
click at [247, 206] on rect at bounding box center [252, 207] width 24 height 16
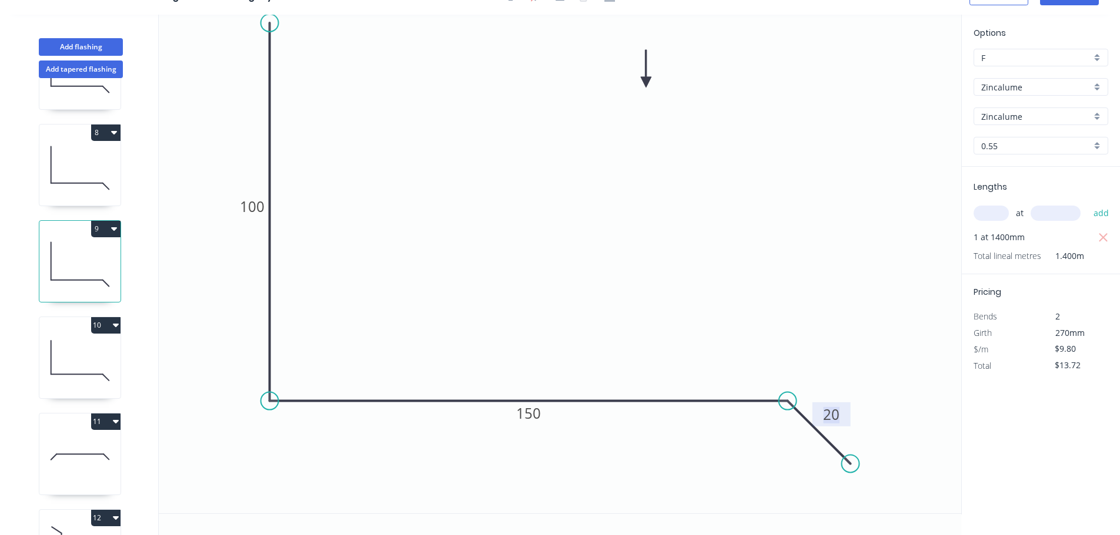
click at [83, 366] on icon at bounding box center [79, 360] width 81 height 75
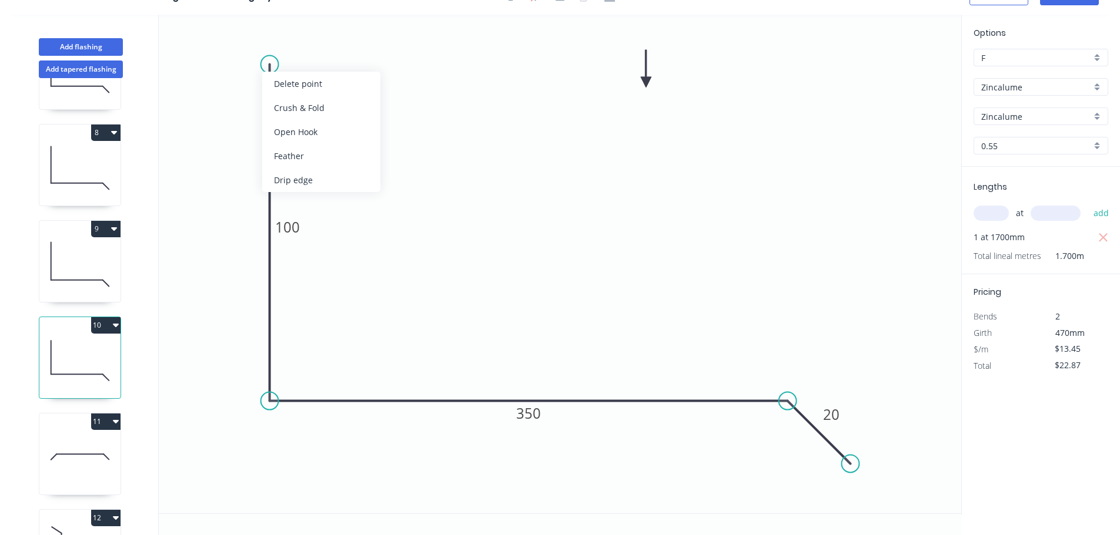
drag, startPoint x: 273, startPoint y: 81, endPoint x: 279, endPoint y: 93, distance: 14.5
click at [273, 81] on div "Delete point" at bounding box center [321, 84] width 118 height 24
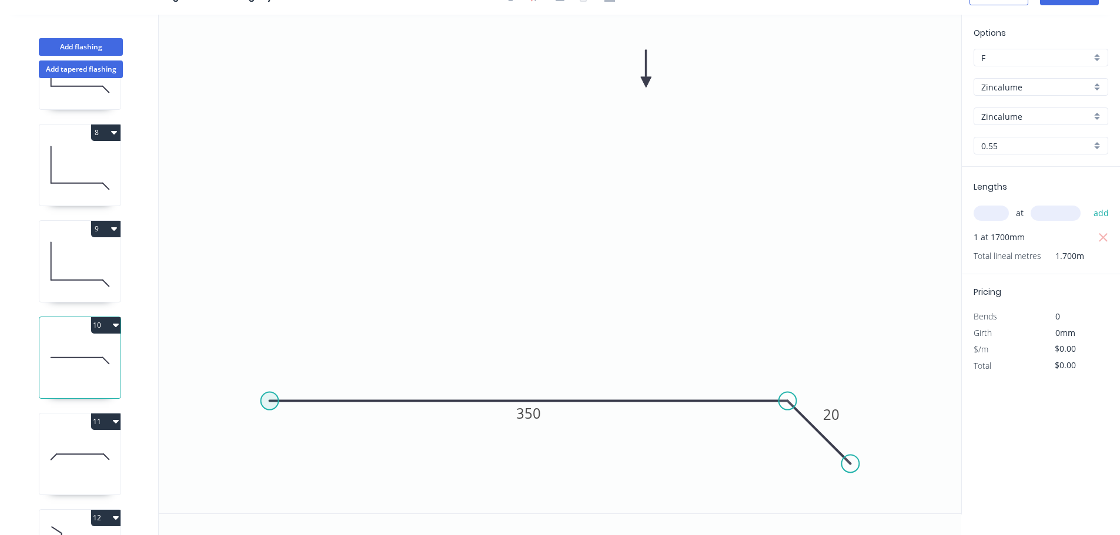
click at [266, 401] on circle at bounding box center [270, 402] width 18 height 18
click at [259, 51] on icon "0 350 20" at bounding box center [560, 264] width 802 height 499
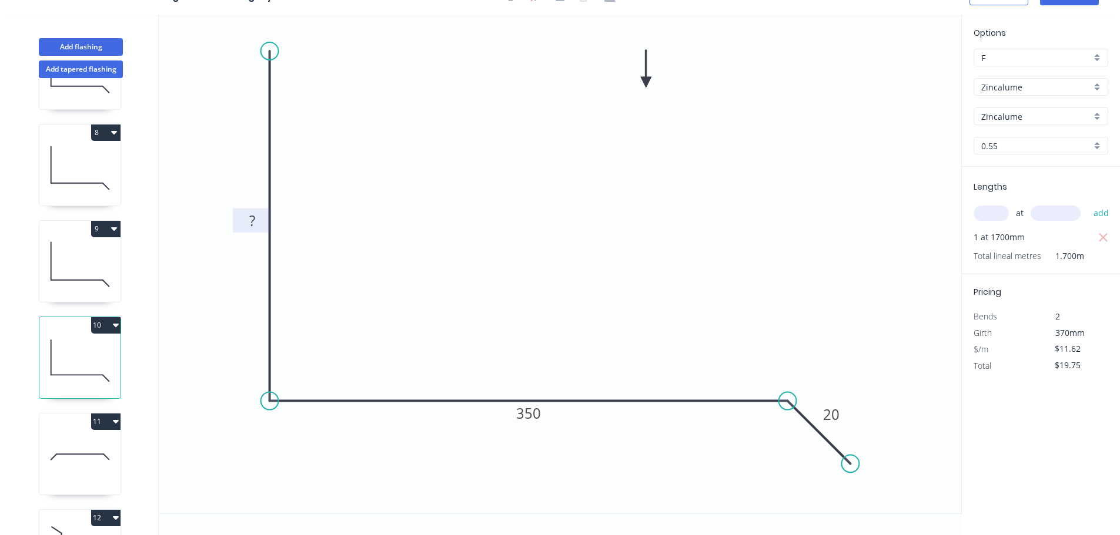
click at [259, 212] on rect at bounding box center [252, 221] width 38 height 24
click at [259, 219] on rect at bounding box center [252, 221] width 24 height 16
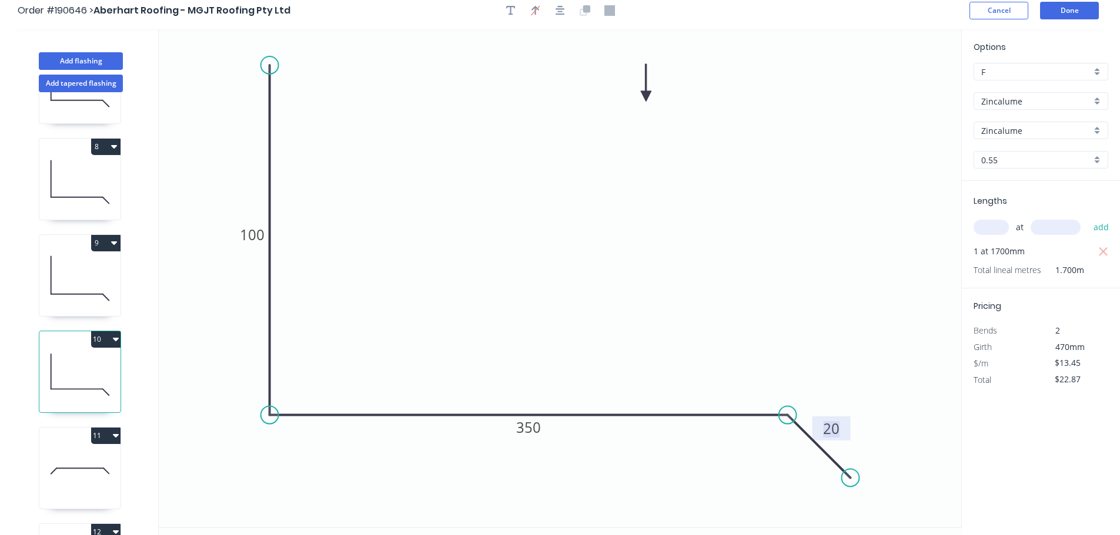
scroll to position [0, 0]
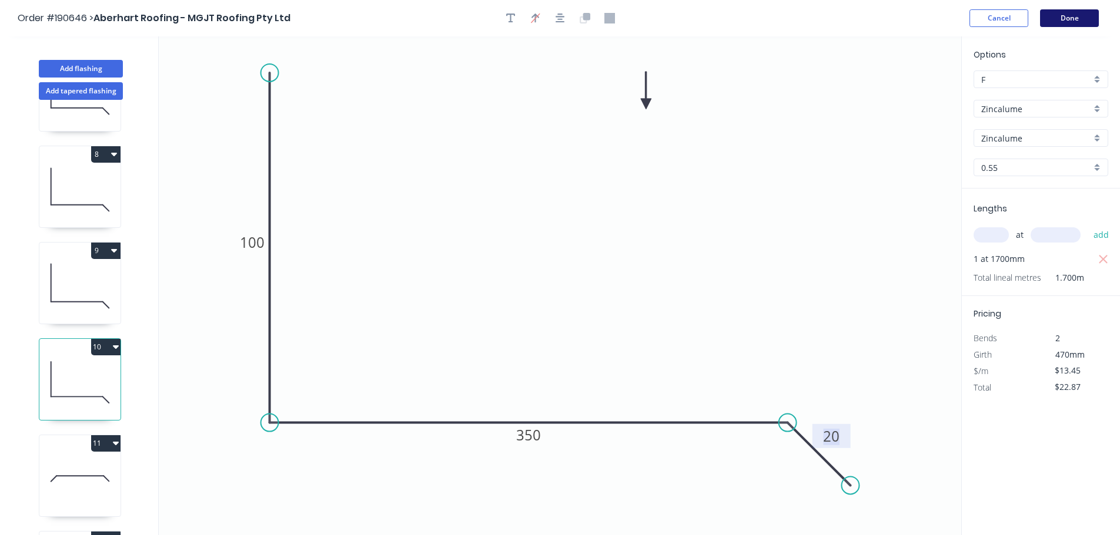
click at [1087, 19] on button "Done" at bounding box center [1069, 18] width 59 height 18
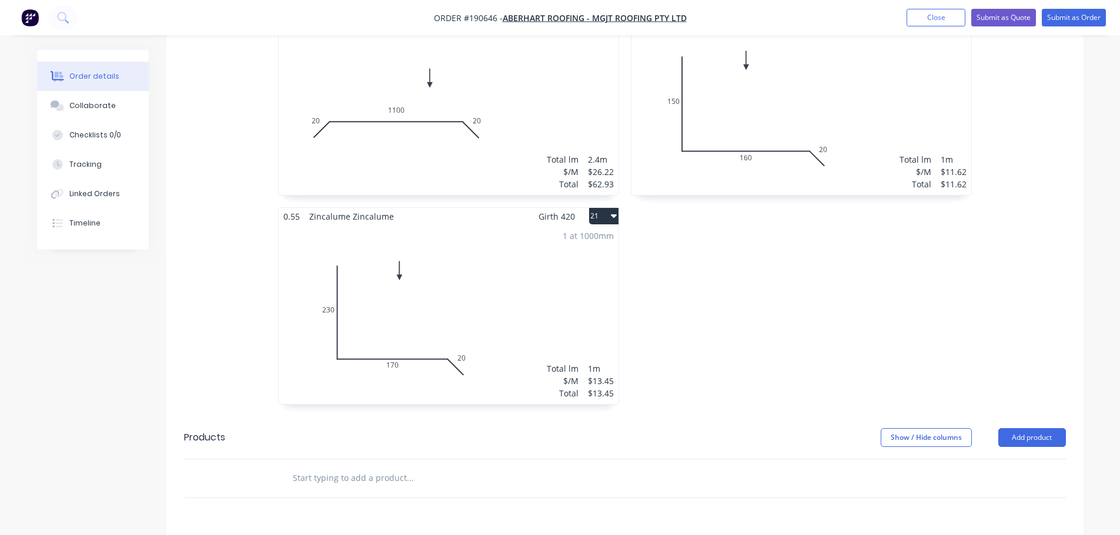
scroll to position [2292, 0]
click at [1081, 15] on button "Submit as Order" at bounding box center [1073, 18] width 64 height 18
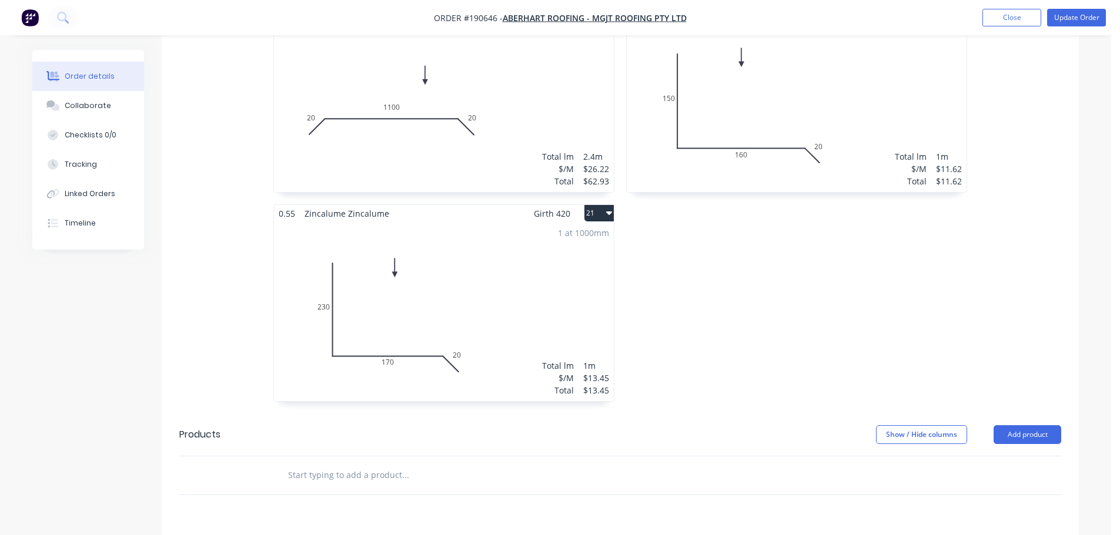
scroll to position [0, 0]
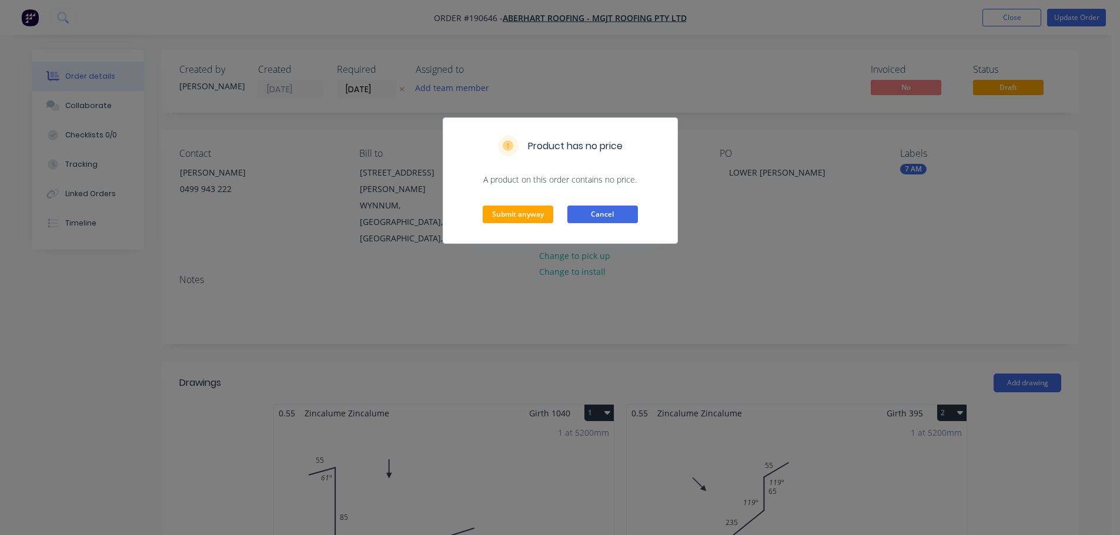
click at [587, 212] on button "Cancel" at bounding box center [602, 215] width 71 height 18
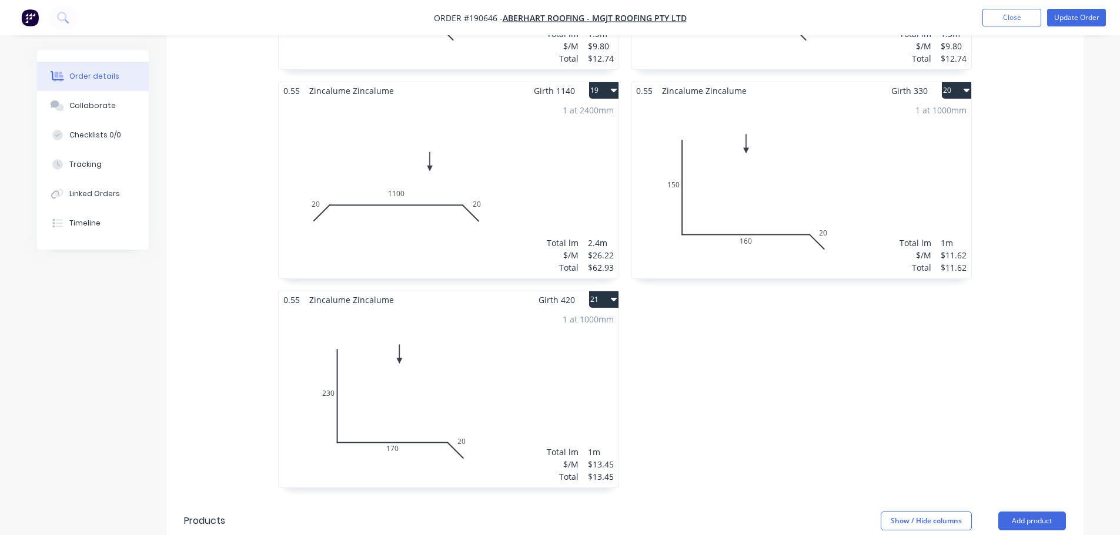
scroll to position [2233, 0]
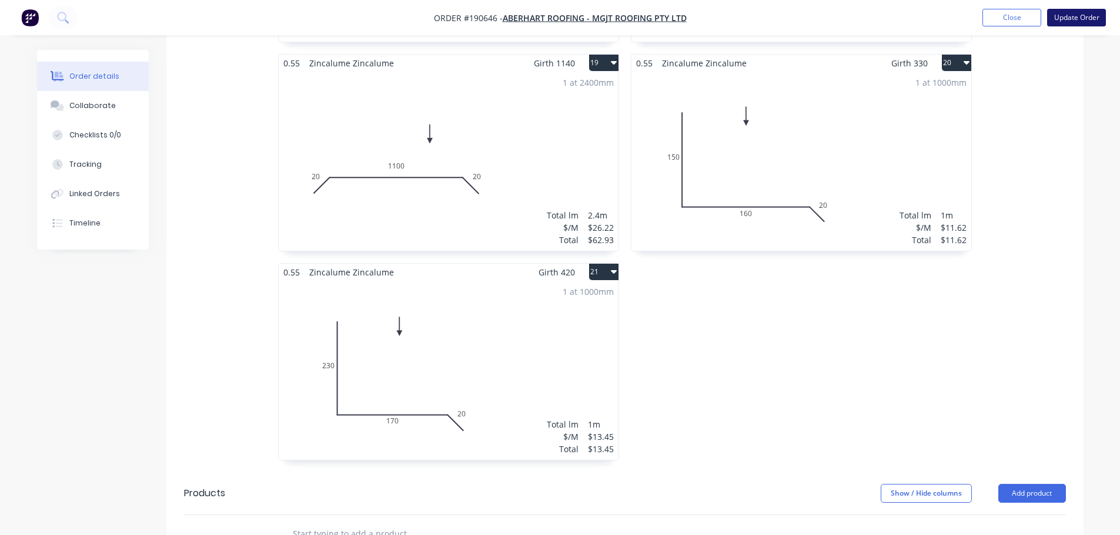
click at [1078, 21] on button "Update Order" at bounding box center [1076, 18] width 59 height 18
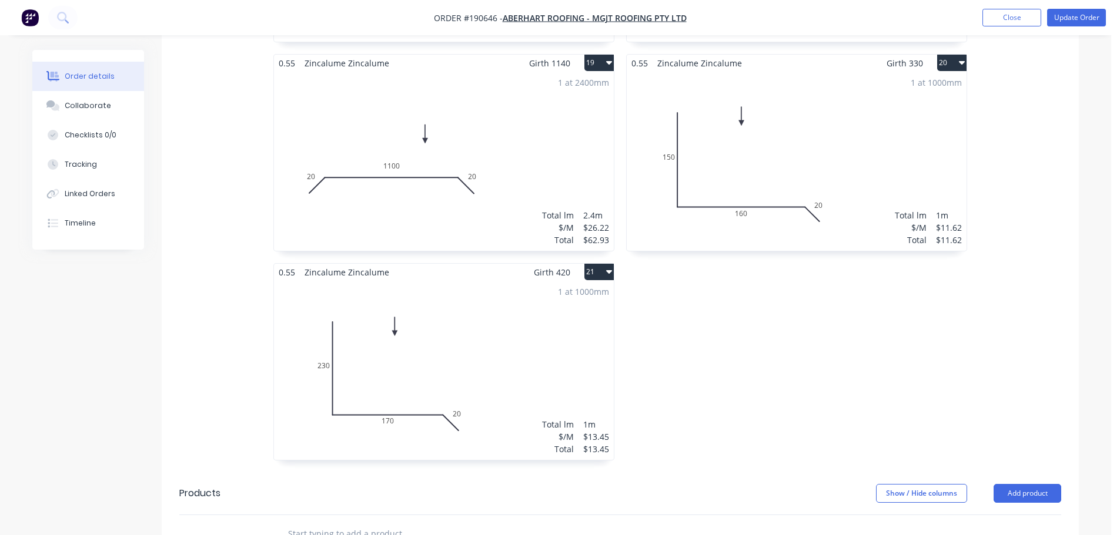
scroll to position [0, 0]
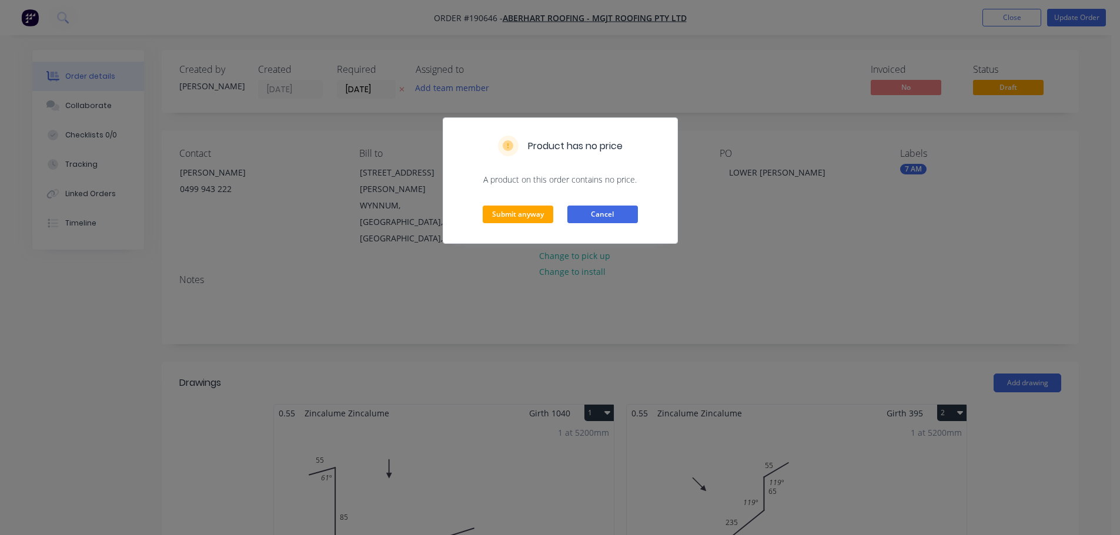
click at [614, 222] on button "Cancel" at bounding box center [602, 215] width 71 height 18
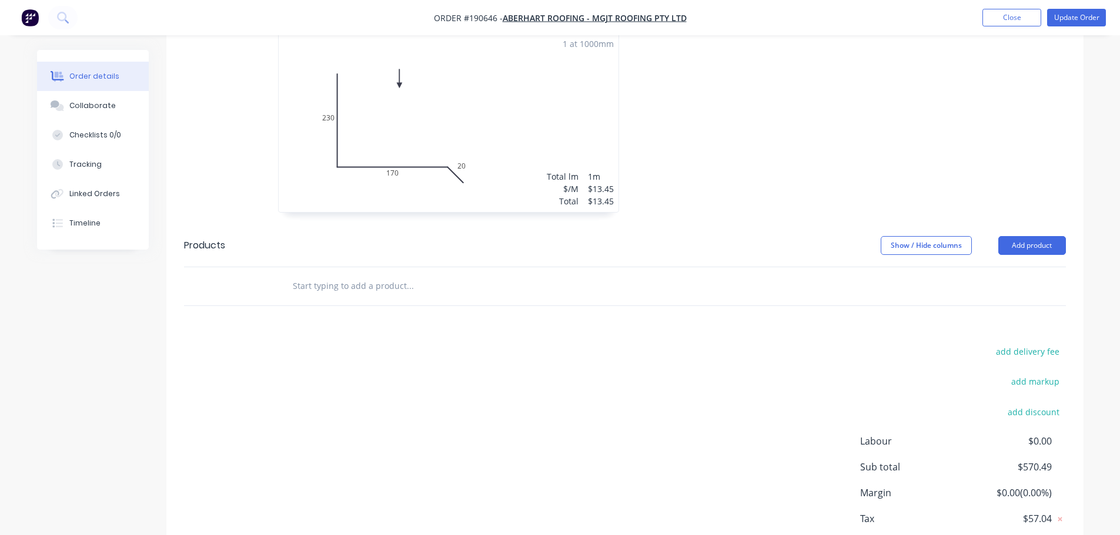
scroll to position [2460, 0]
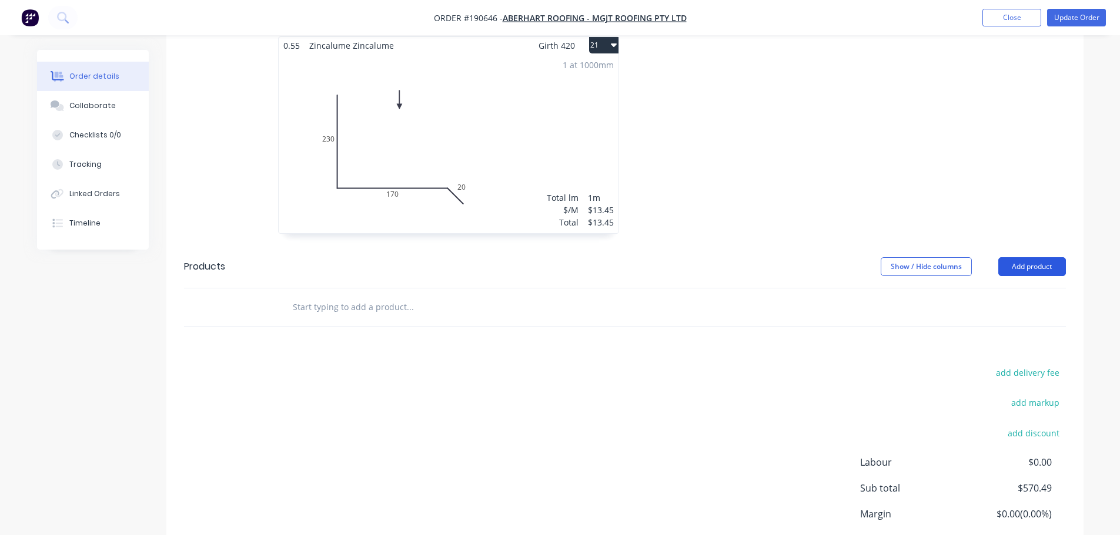
click at [1038, 257] on button "Add product" at bounding box center [1032, 266] width 68 height 19
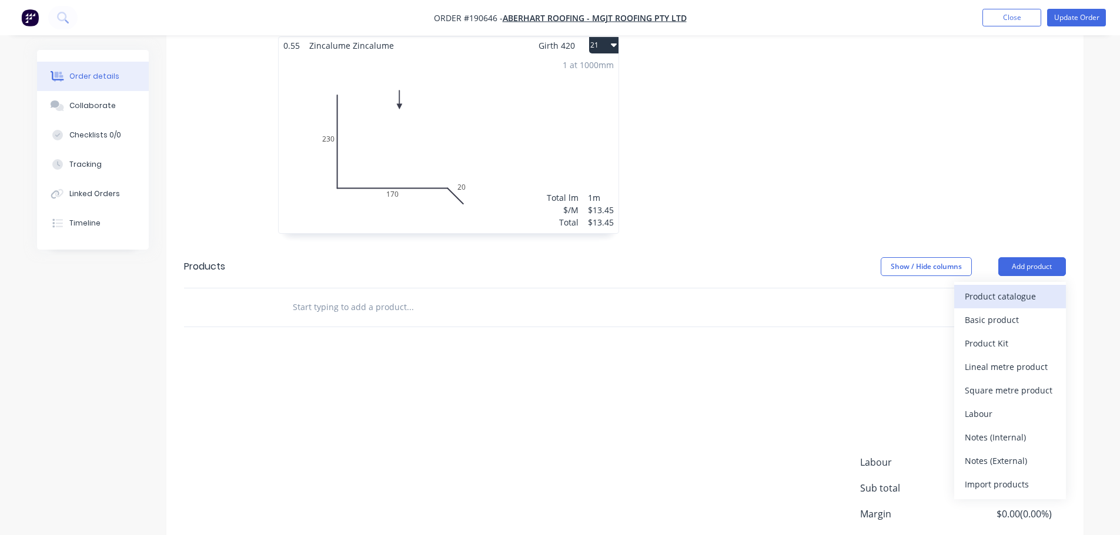
click at [1020, 288] on div "Product catalogue" at bounding box center [1009, 296] width 91 height 17
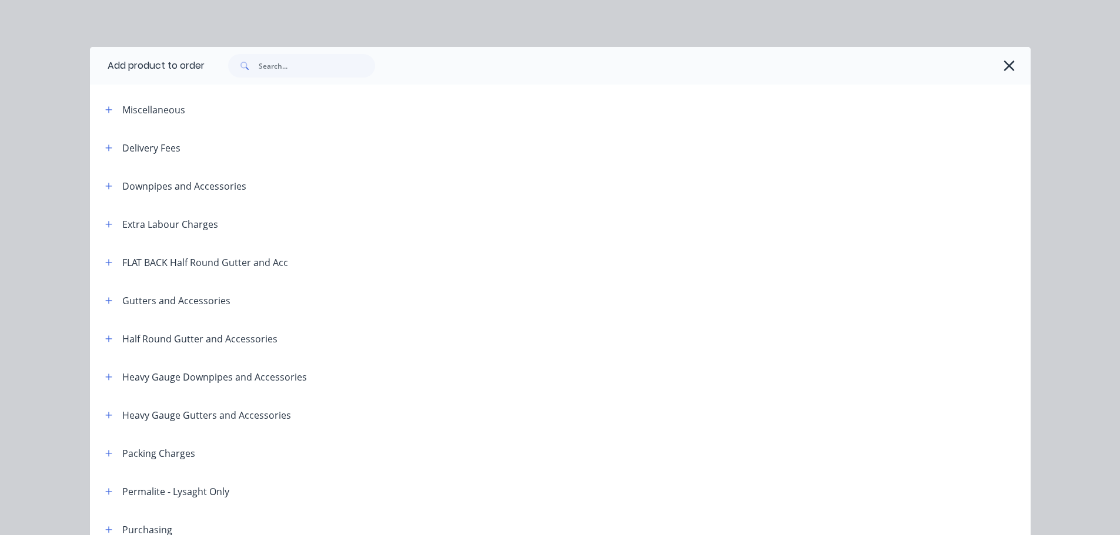
click at [96, 153] on div "Delivery Fees" at bounding box center [138, 147] width 85 height 15
click at [105, 148] on icon "button" at bounding box center [108, 148] width 7 height 8
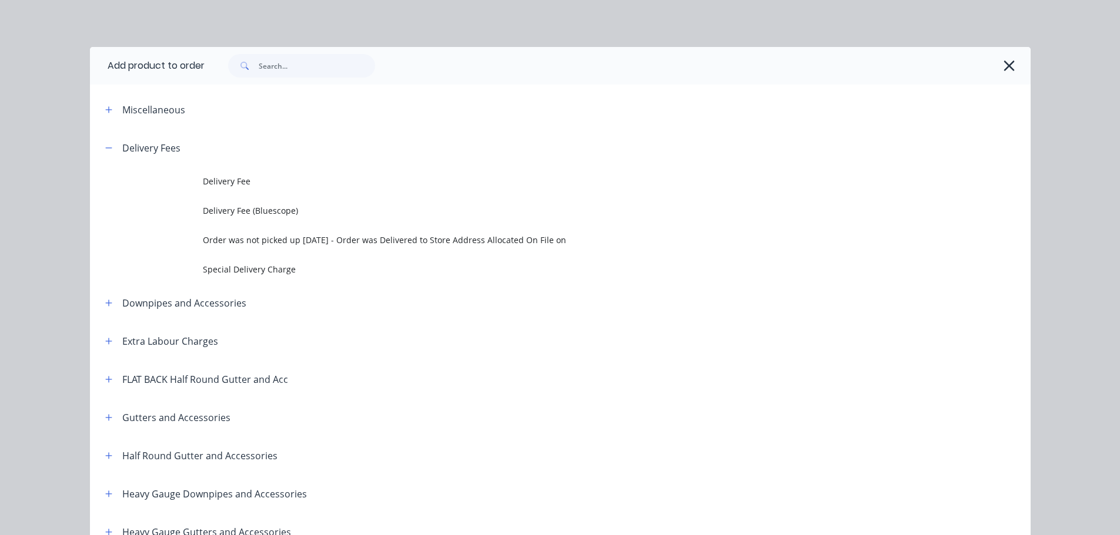
click at [208, 179] on span "Delivery Fee" at bounding box center [534, 181] width 662 height 12
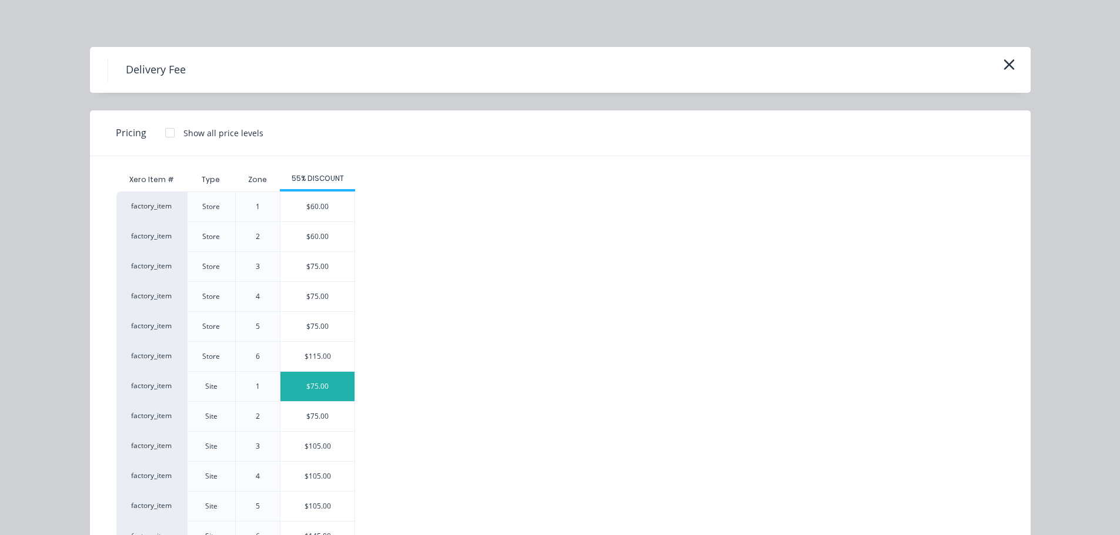
click at [327, 392] on div "$75.00" at bounding box center [317, 386] width 74 height 29
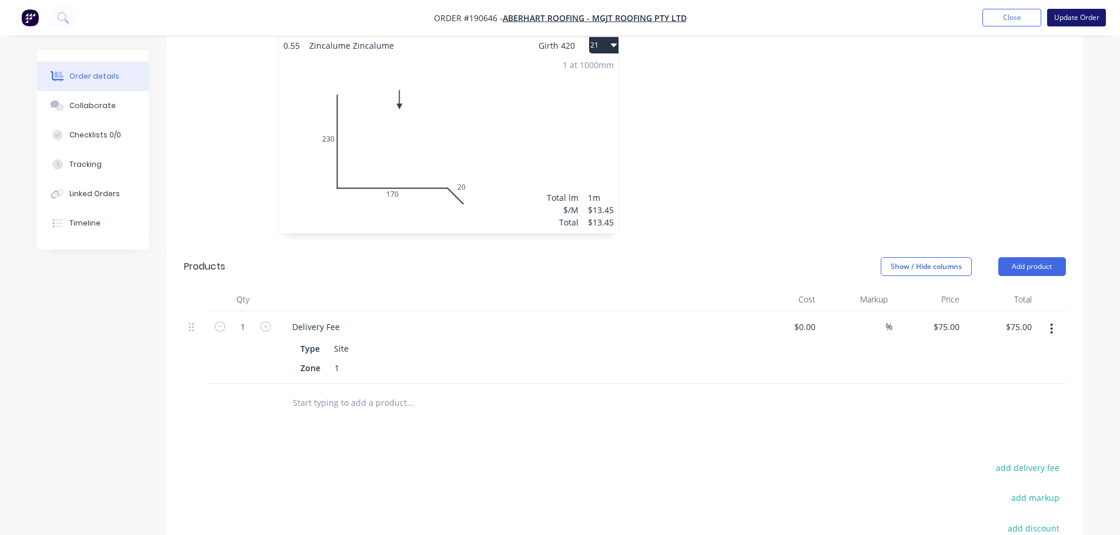
click at [1090, 21] on button "Update Order" at bounding box center [1076, 18] width 59 height 18
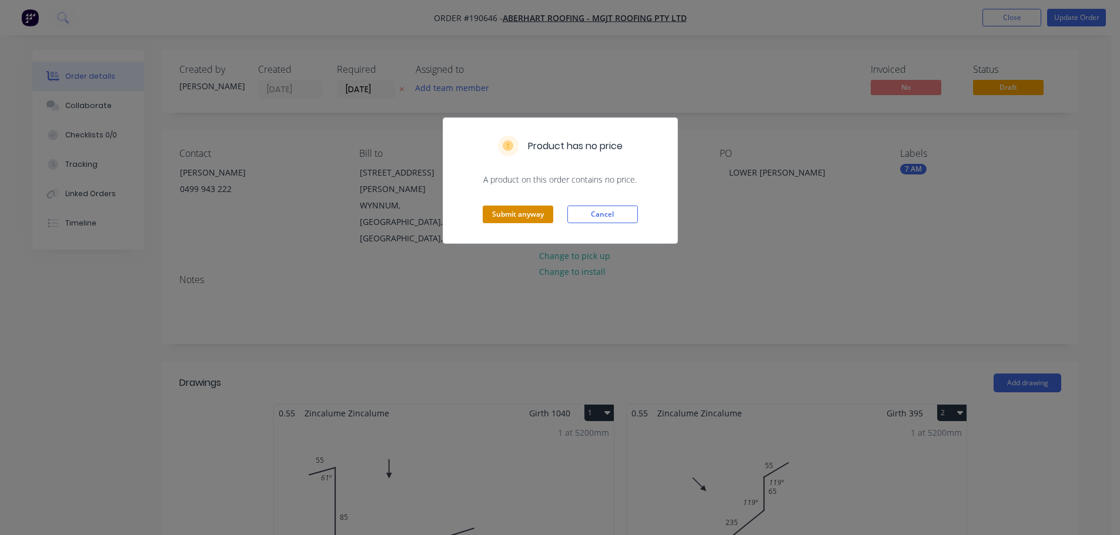
click at [522, 217] on button "Submit anyway" at bounding box center [518, 215] width 71 height 18
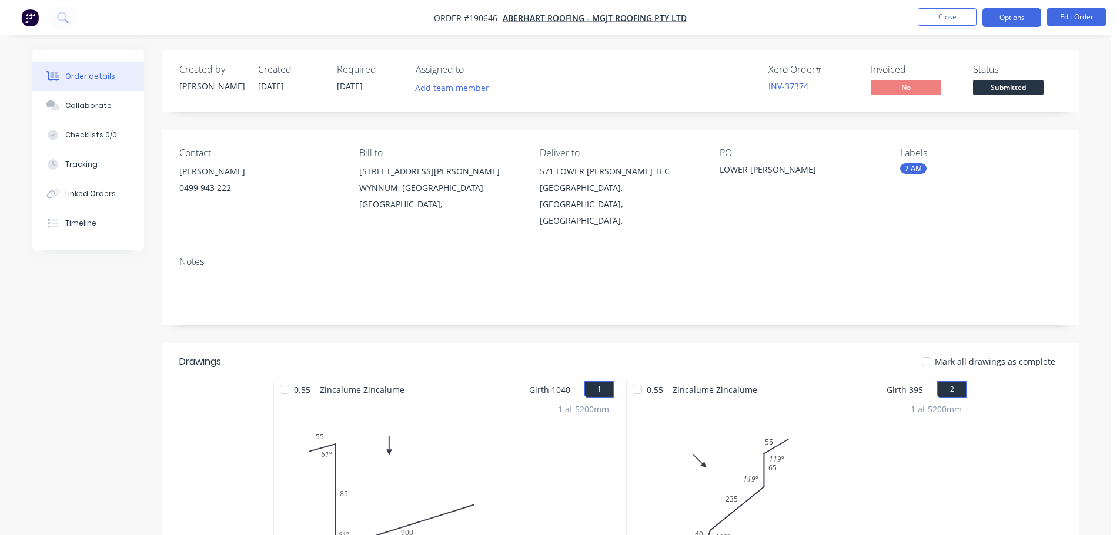
click at [1023, 19] on button "Options" at bounding box center [1011, 17] width 59 height 19
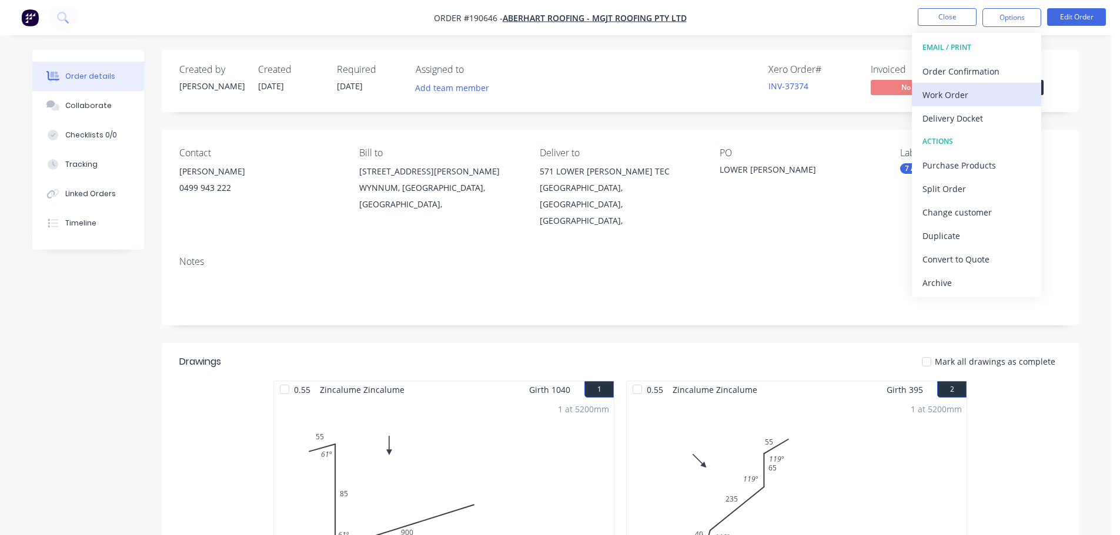
click at [1002, 94] on div "Work Order" at bounding box center [976, 94] width 108 height 17
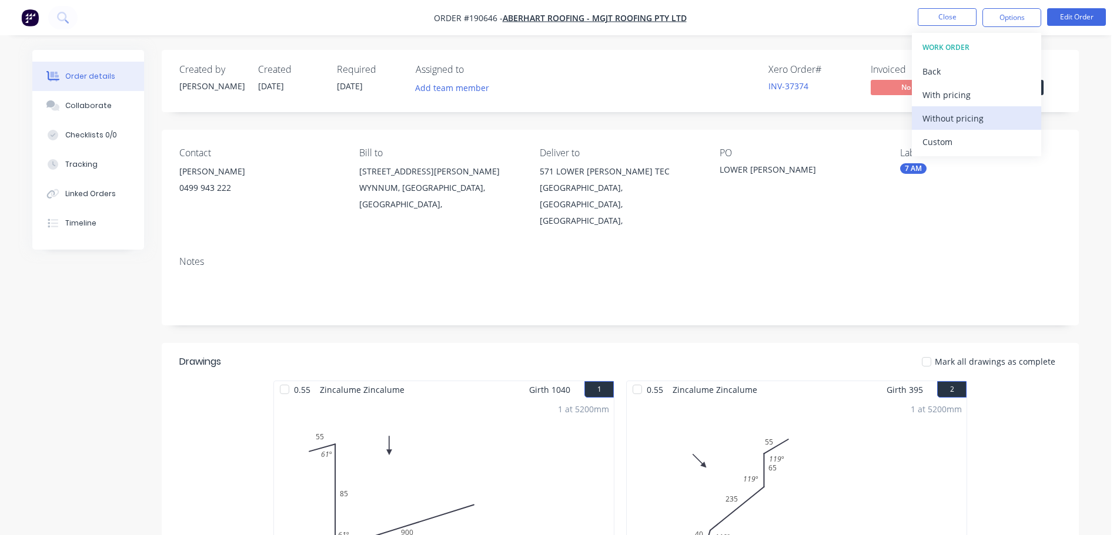
click at [990, 120] on div "Without pricing" at bounding box center [976, 118] width 108 height 17
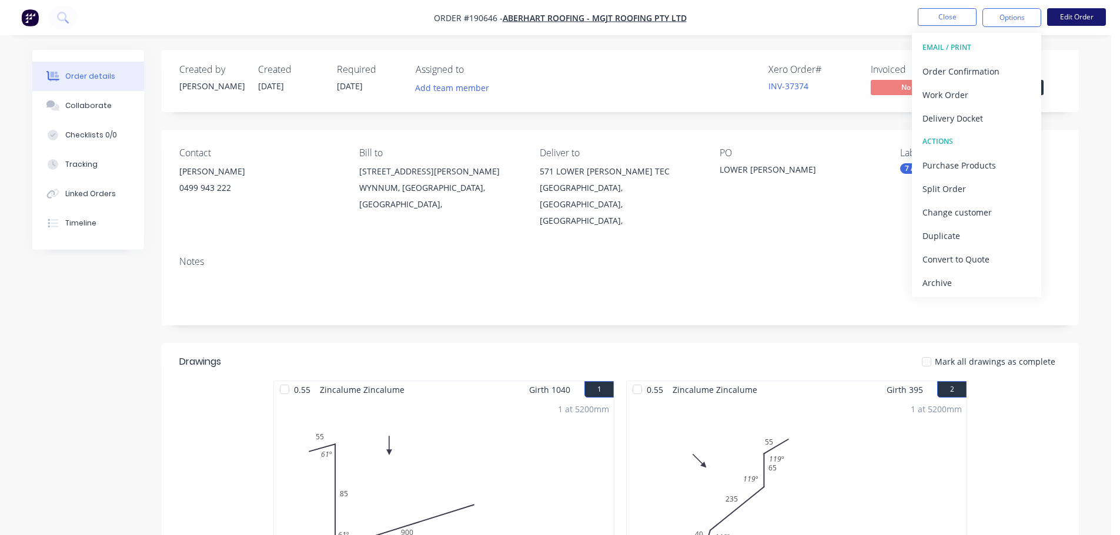
click at [1079, 19] on button "Edit Order" at bounding box center [1076, 17] width 59 height 18
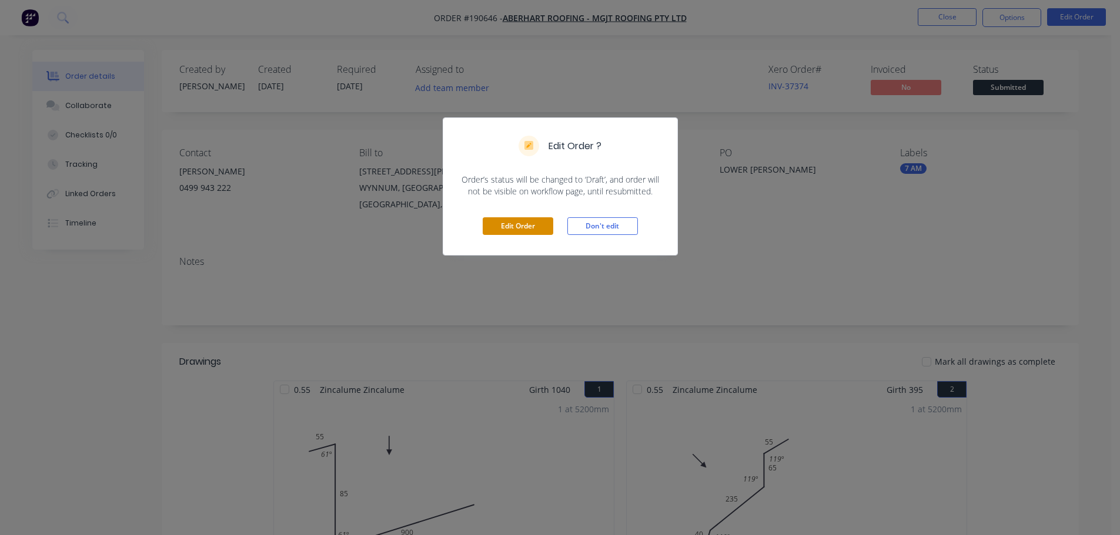
click at [512, 227] on button "Edit Order" at bounding box center [518, 226] width 71 height 18
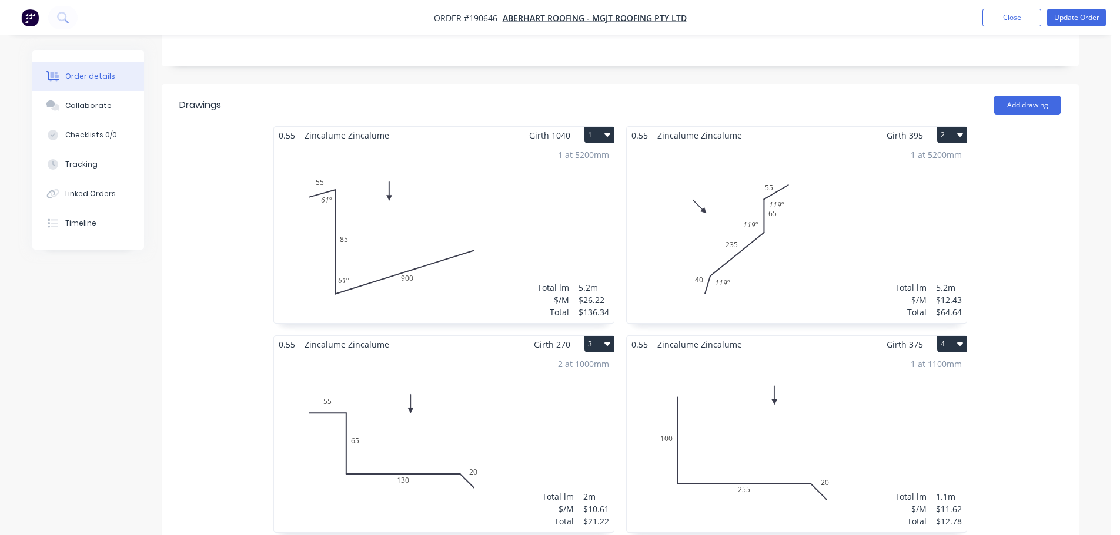
scroll to position [470, 0]
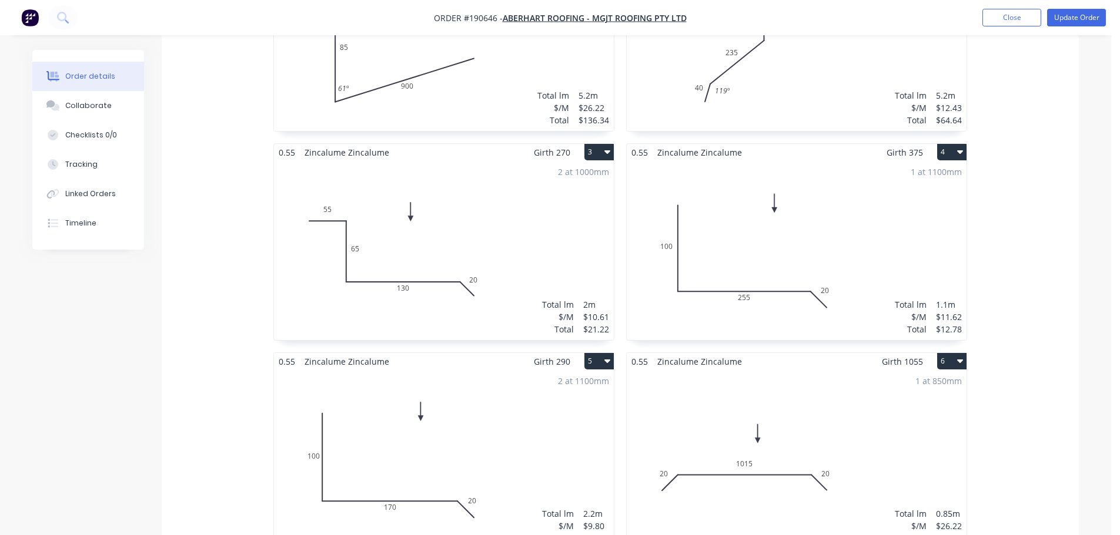
click at [877, 223] on div "1 at 1100mm Total lm $/M Total 1.1m $11.62 $12.78" at bounding box center [796, 250] width 340 height 179
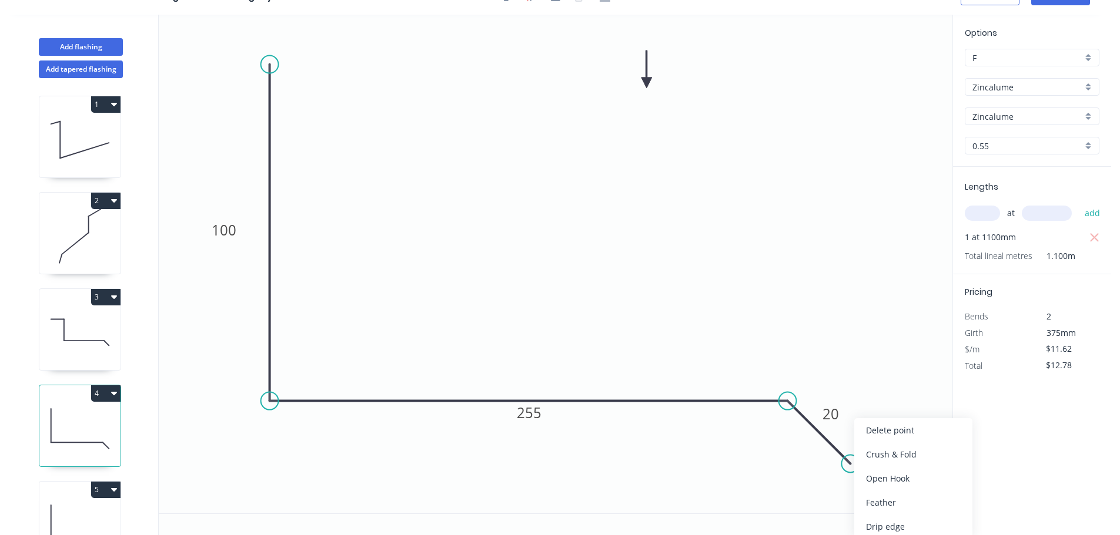
click at [892, 417] on icon "0 100 255 20" at bounding box center [555, 264] width 793 height 499
click at [877, 429] on div "Delete point" at bounding box center [908, 430] width 118 height 24
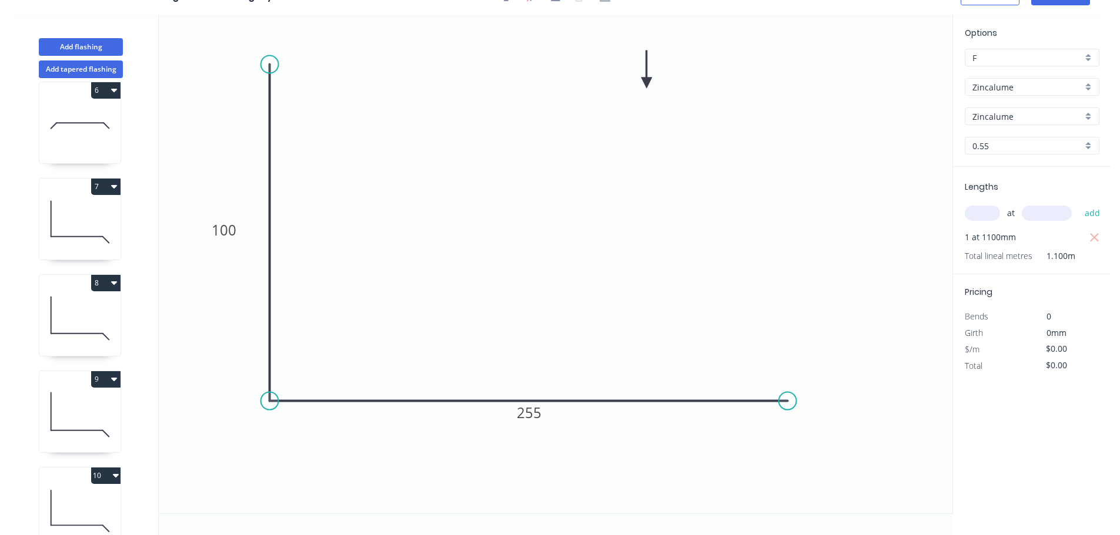
scroll to position [588, 0]
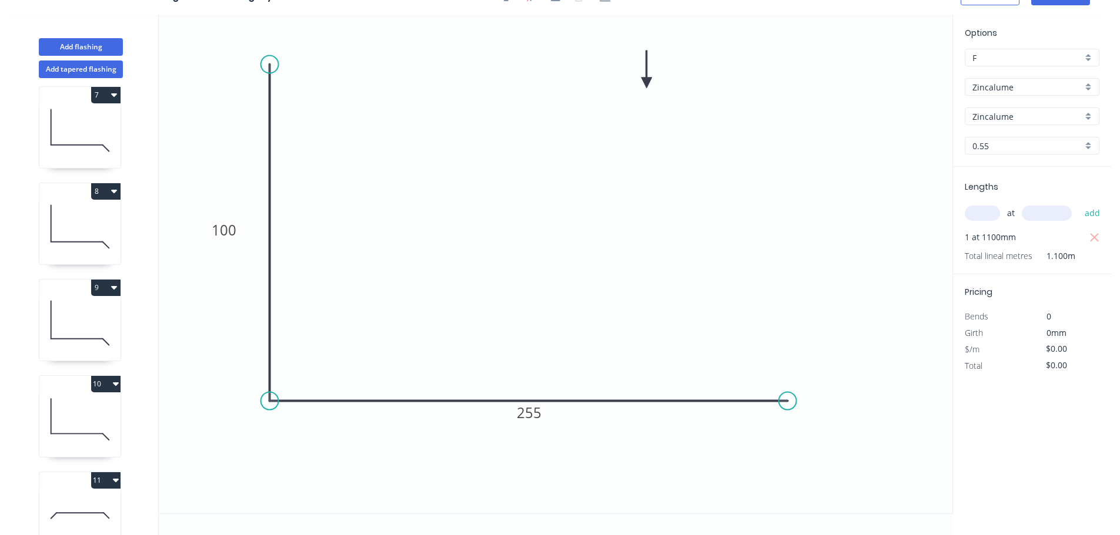
click at [81, 414] on icon at bounding box center [79, 419] width 81 height 75
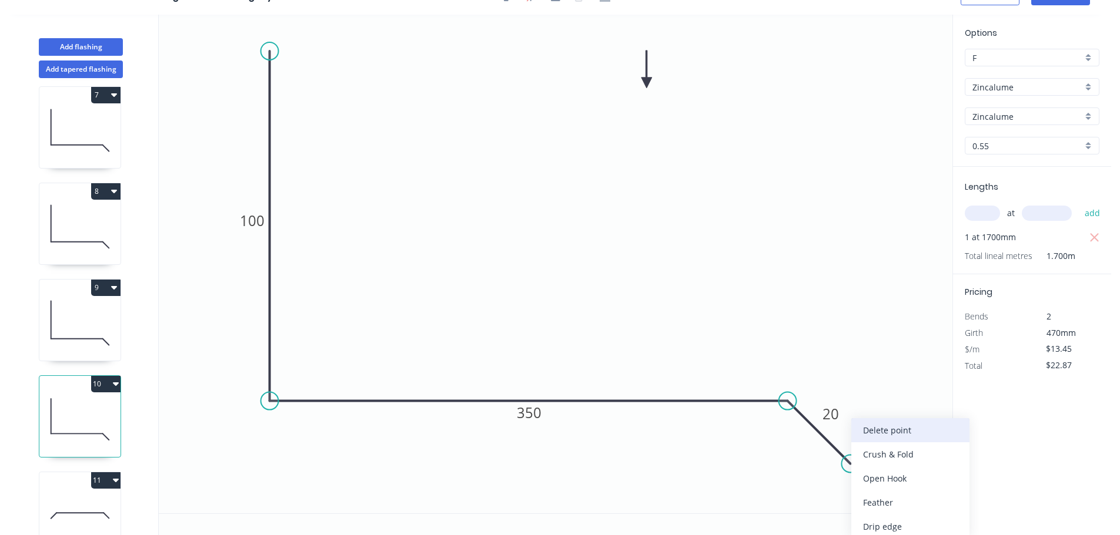
click at [885, 431] on div "Delete point" at bounding box center [910, 430] width 118 height 24
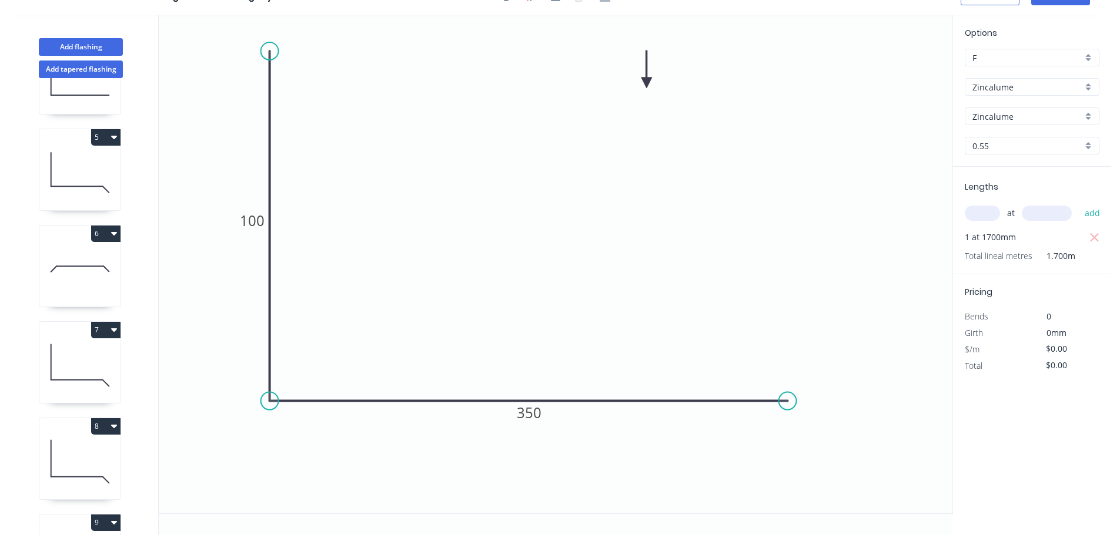
scroll to position [294, 0]
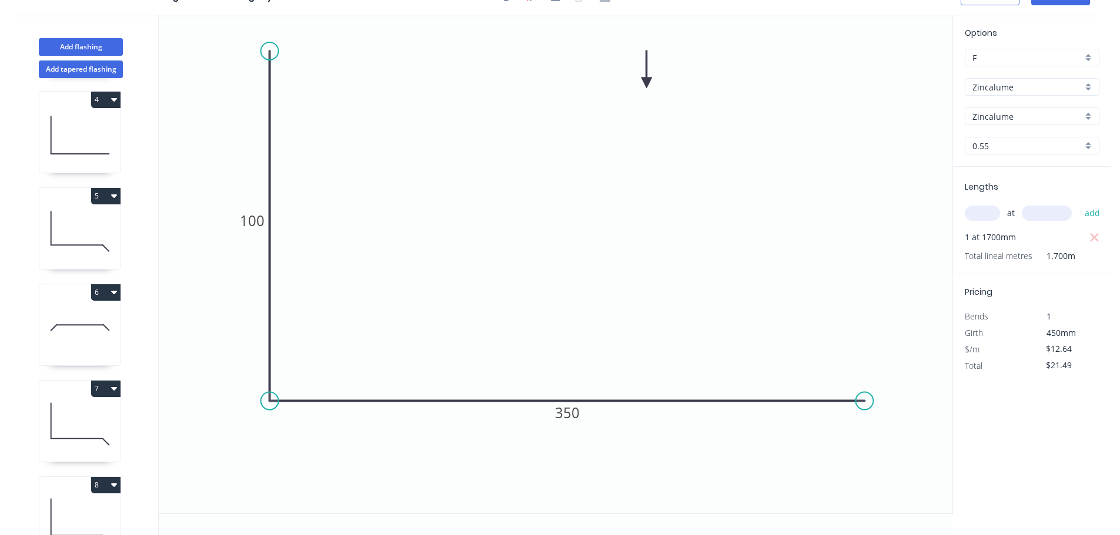
drag, startPoint x: 782, startPoint y: 404, endPoint x: 868, endPoint y: 406, distance: 85.8
click at [868, 406] on circle at bounding box center [864, 402] width 18 height 18
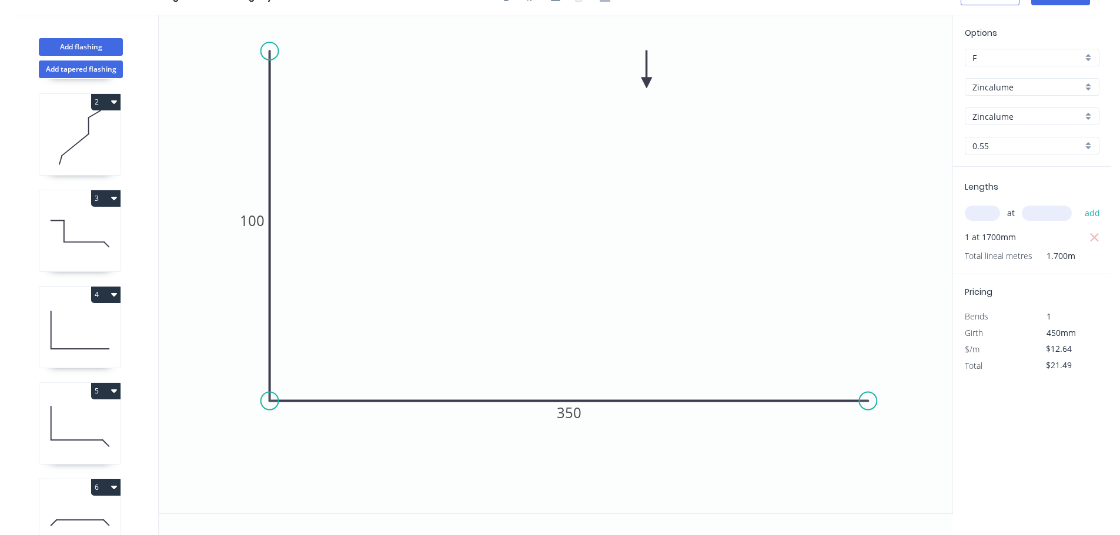
scroll to position [59, 0]
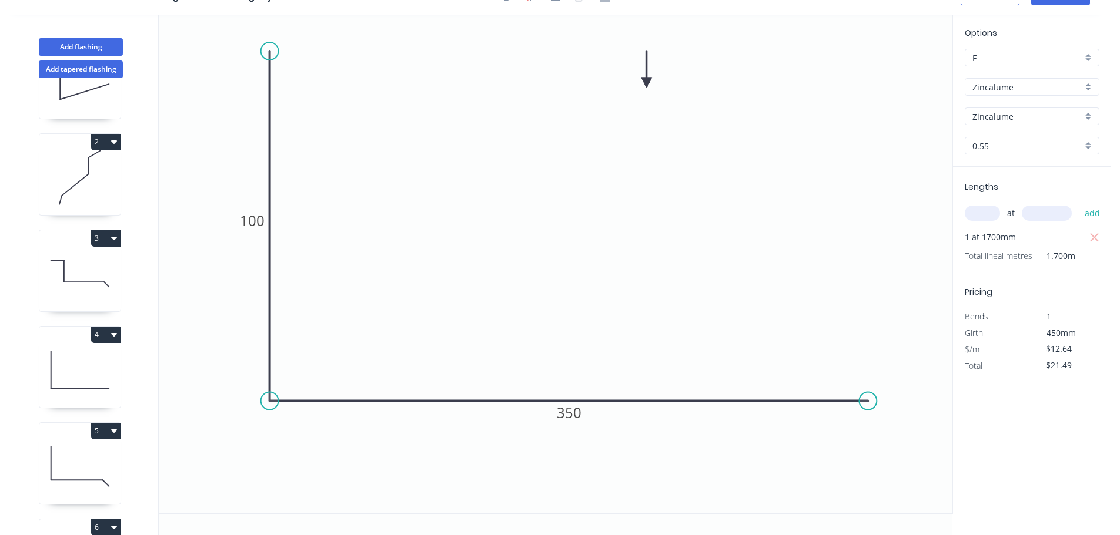
click at [83, 358] on icon at bounding box center [79, 370] width 81 height 75
drag, startPoint x: 790, startPoint y: 400, endPoint x: 866, endPoint y: 408, distance: 75.6
click at [866, 408] on circle at bounding box center [865, 402] width 18 height 18
click at [866, 406] on circle at bounding box center [865, 402] width 18 height 18
click at [869, 489] on icon "0 100 255" at bounding box center [555, 264] width 793 height 499
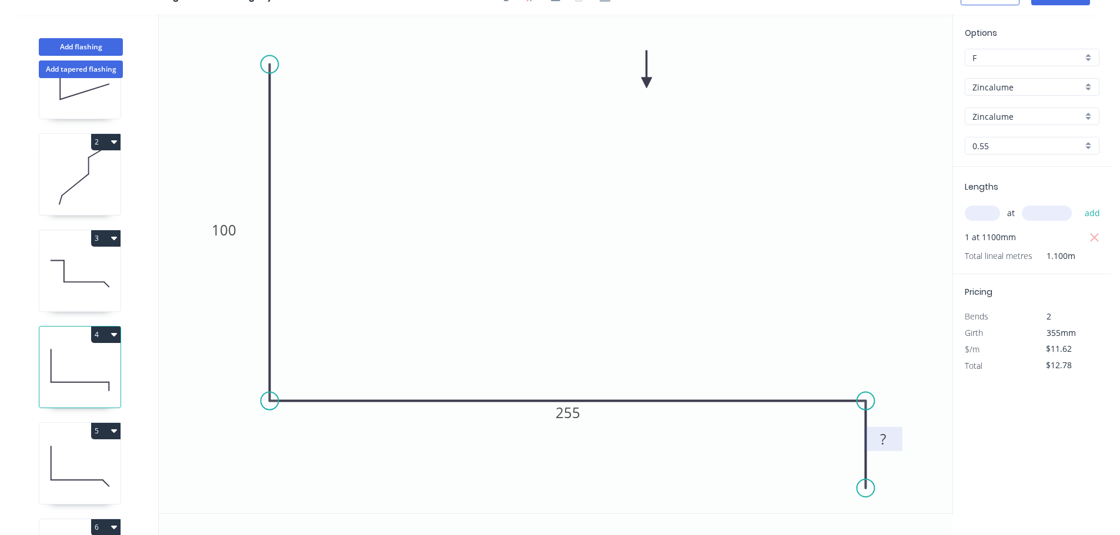
click at [882, 444] on tspan "?" at bounding box center [883, 439] width 6 height 19
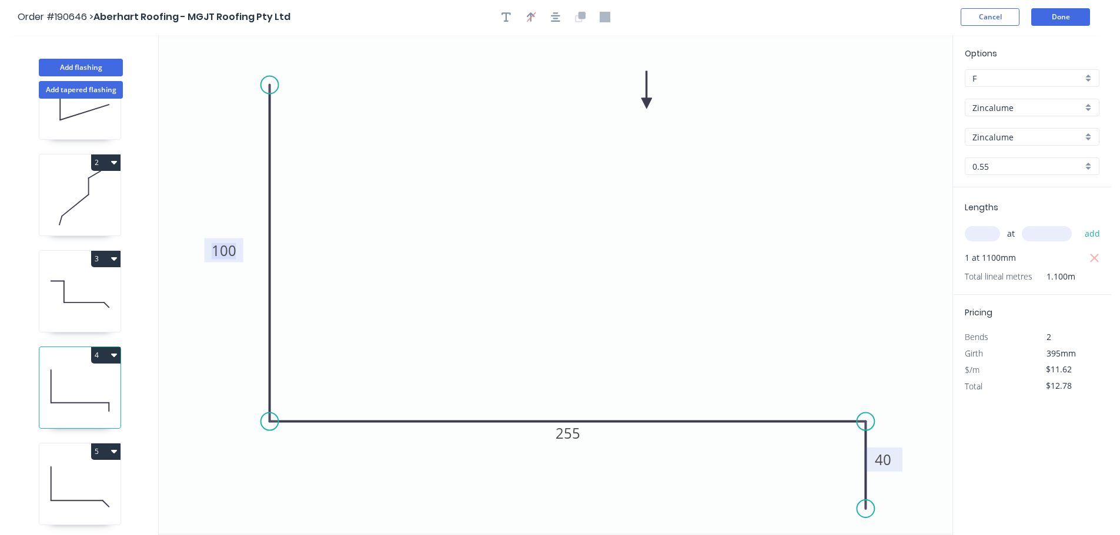
scroll to position [0, 0]
click at [1066, 21] on button "Done" at bounding box center [1060, 18] width 59 height 18
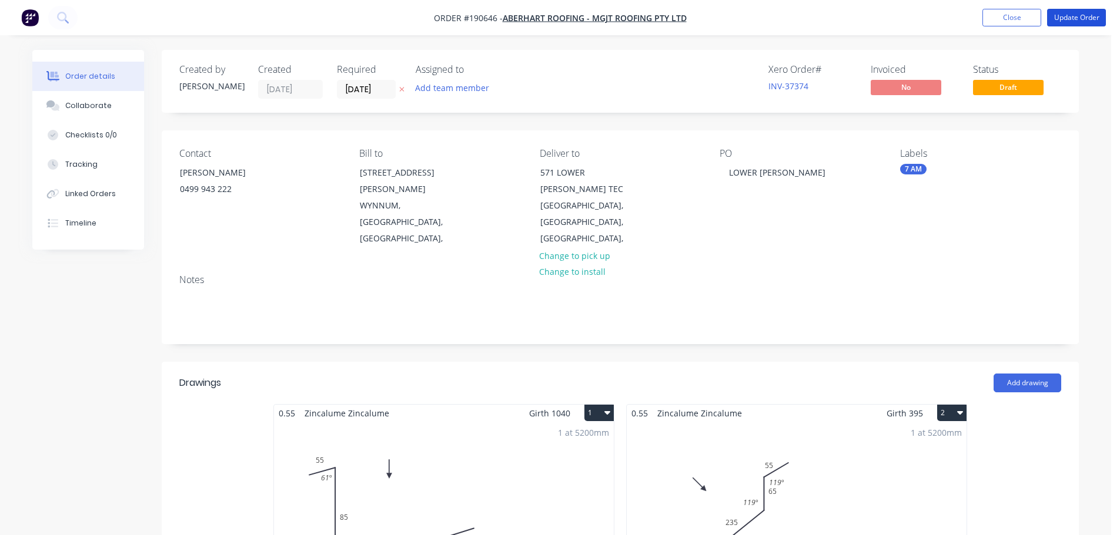
click at [1065, 21] on button "Update Order" at bounding box center [1076, 18] width 59 height 18
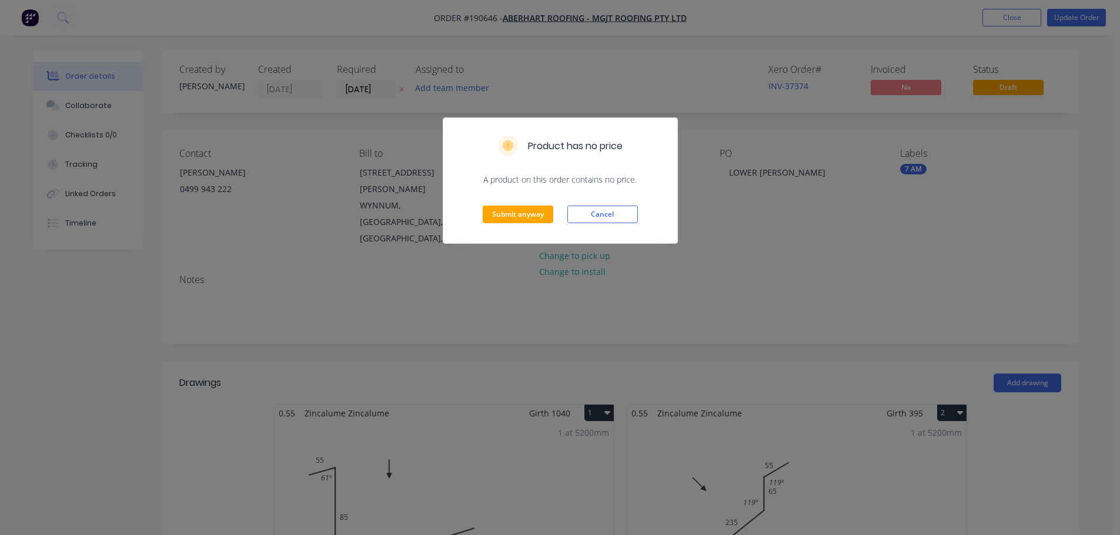
click at [481, 219] on div "Submit anyway Cancel" at bounding box center [560, 215] width 234 height 58
click at [510, 219] on button "Submit anyway" at bounding box center [518, 215] width 71 height 18
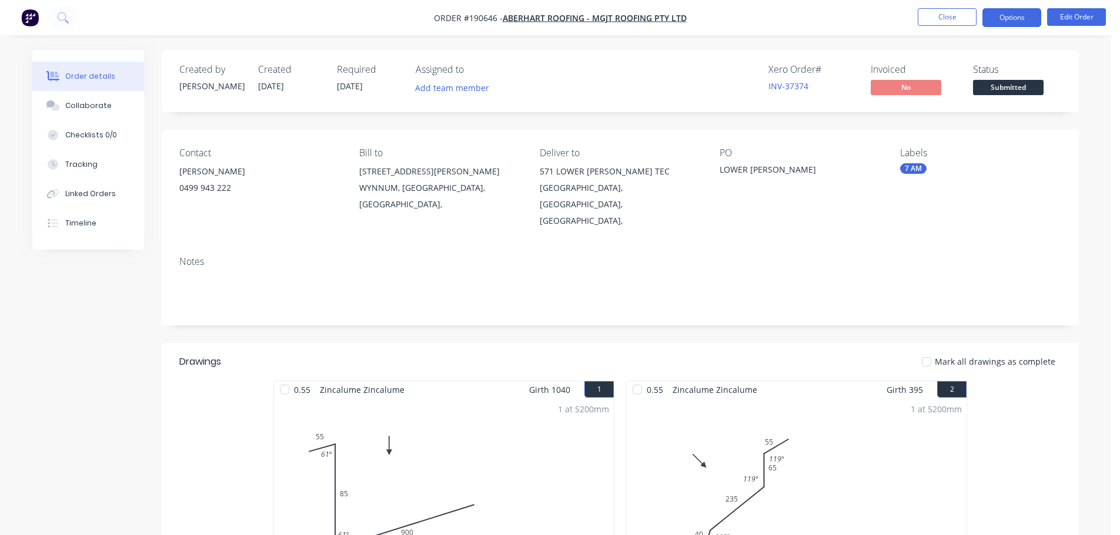
click at [1011, 21] on button "Options" at bounding box center [1011, 17] width 59 height 19
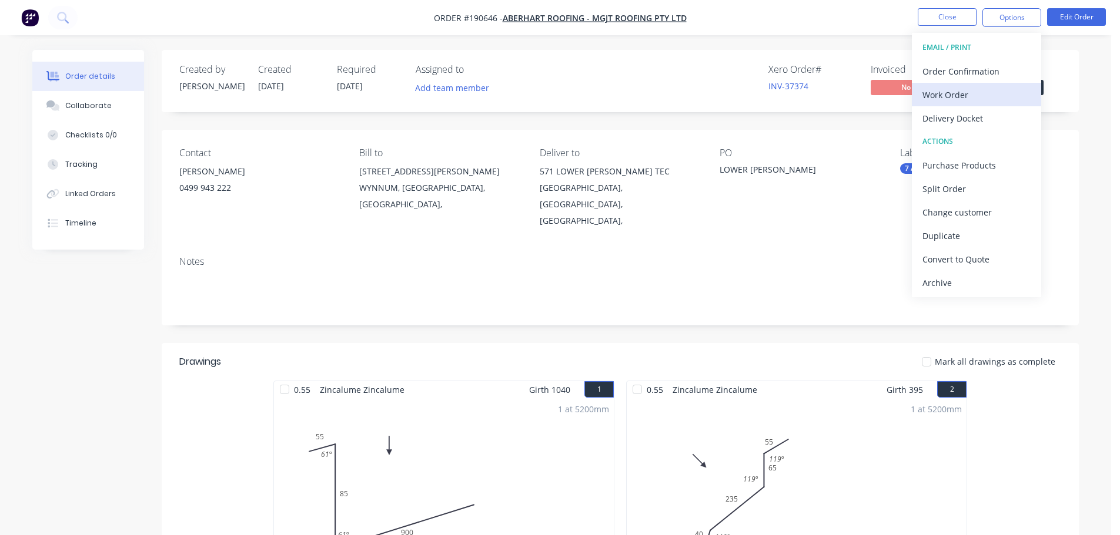
click at [973, 96] on div "Work Order" at bounding box center [976, 94] width 108 height 17
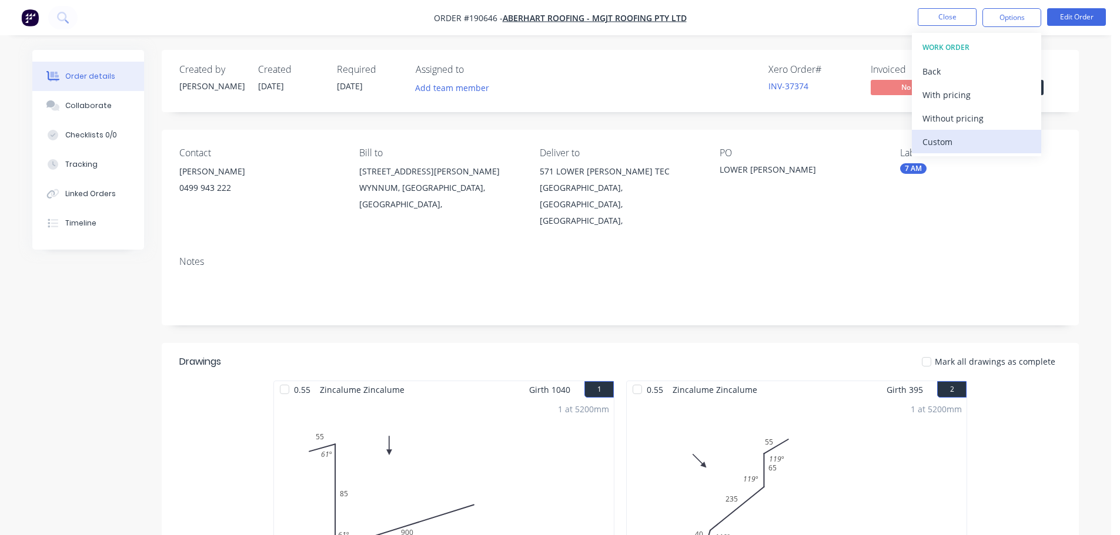
click at [991, 131] on button "Custom" at bounding box center [976, 142] width 129 height 24
click at [945, 66] on div "Back" at bounding box center [976, 71] width 108 height 17
click at [979, 122] on div "Without pricing" at bounding box center [976, 118] width 108 height 17
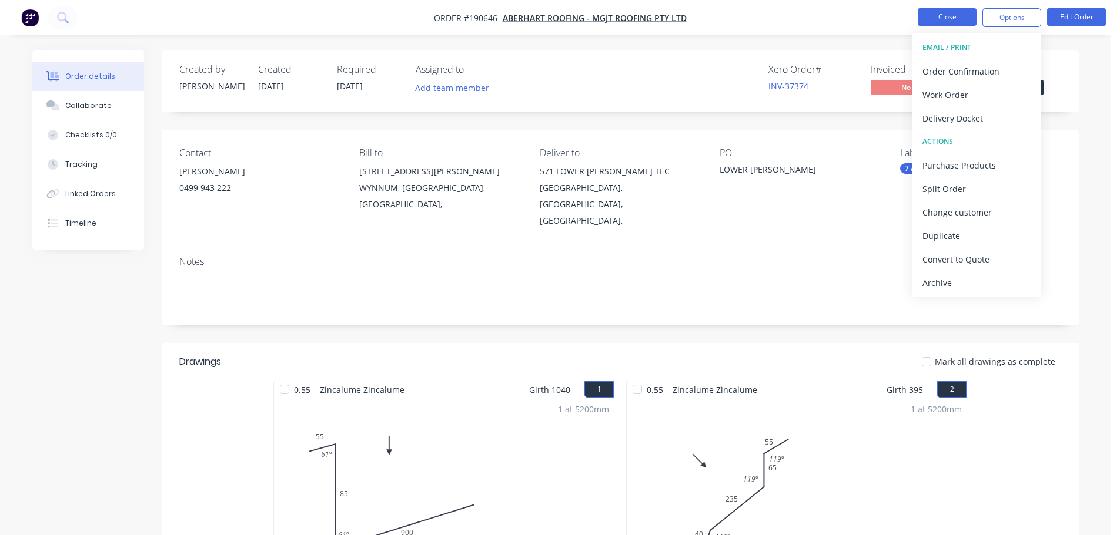
click at [939, 18] on button "Close" at bounding box center [946, 17] width 59 height 18
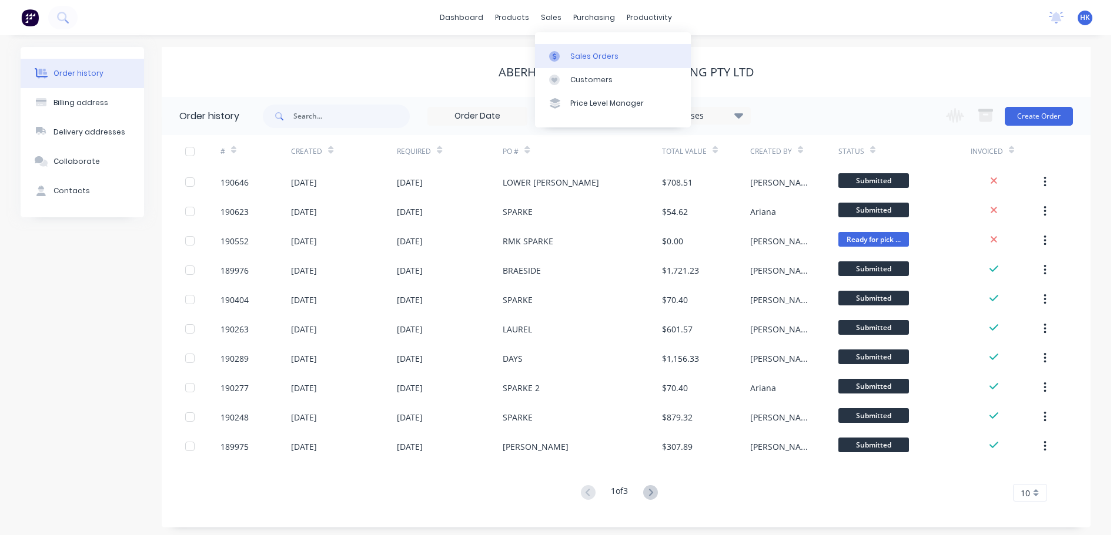
click at [575, 59] on div "Sales Orders" at bounding box center [594, 56] width 48 height 11
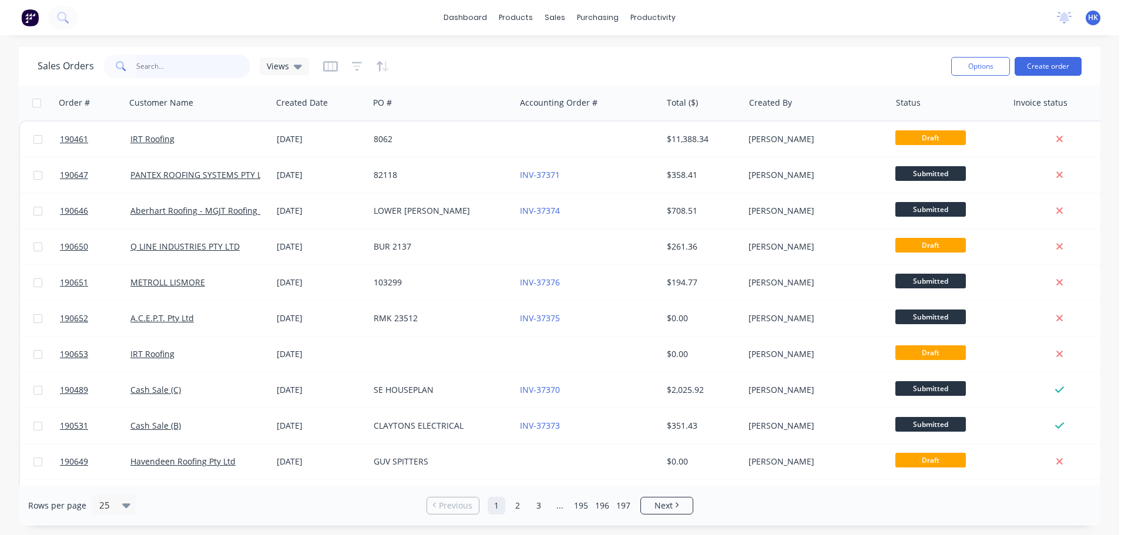
click at [222, 62] on input "text" at bounding box center [193, 67] width 115 height 24
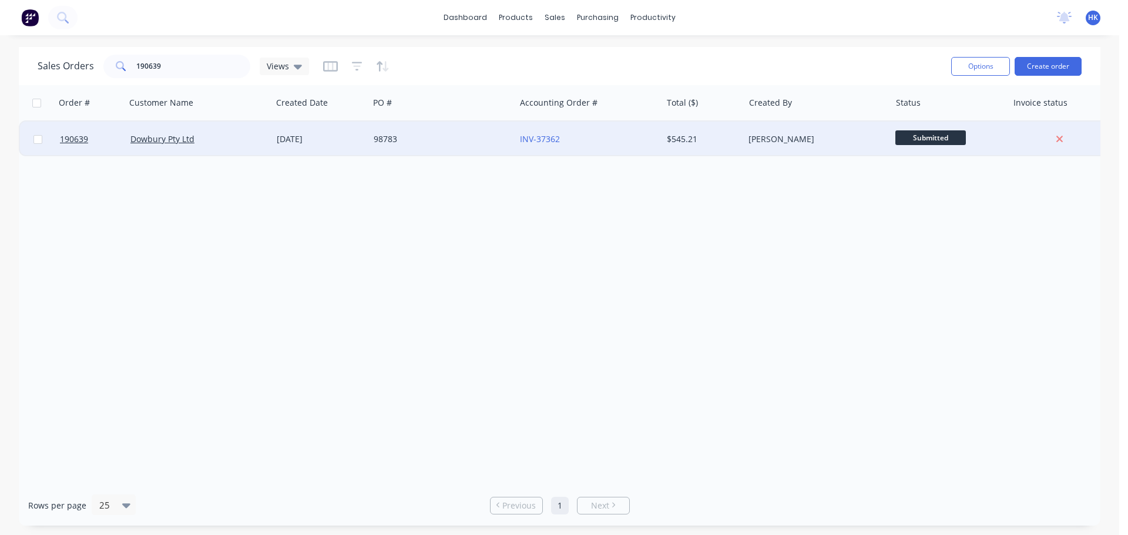
click at [225, 138] on div "Dowbury Pty Ltd" at bounding box center [195, 139] width 130 height 12
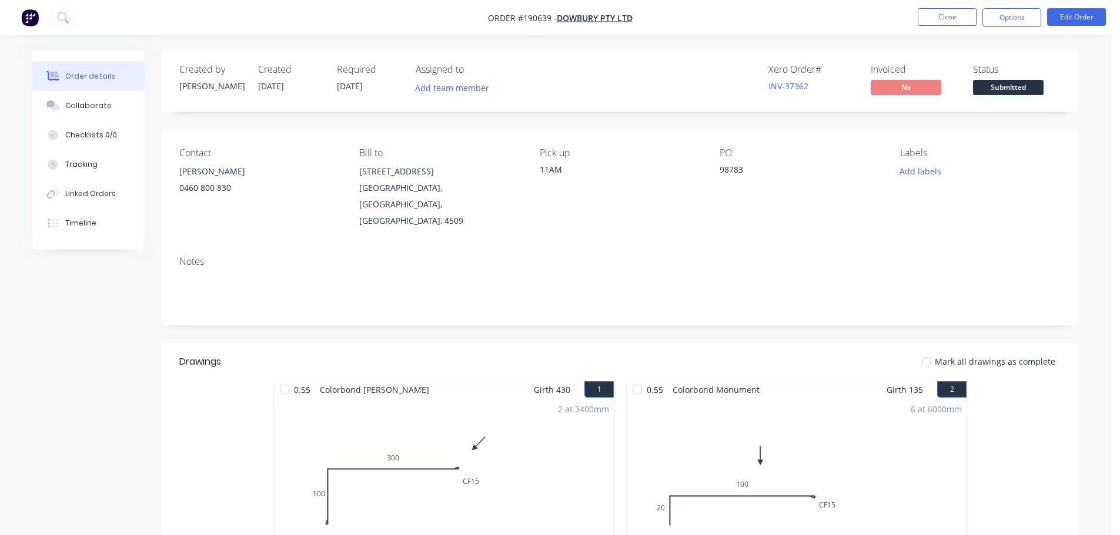
click at [1046, 92] on div "Status Submitted" at bounding box center [1017, 81] width 88 height 34
click at [1037, 87] on span "Submitted" at bounding box center [1008, 87] width 71 height 15
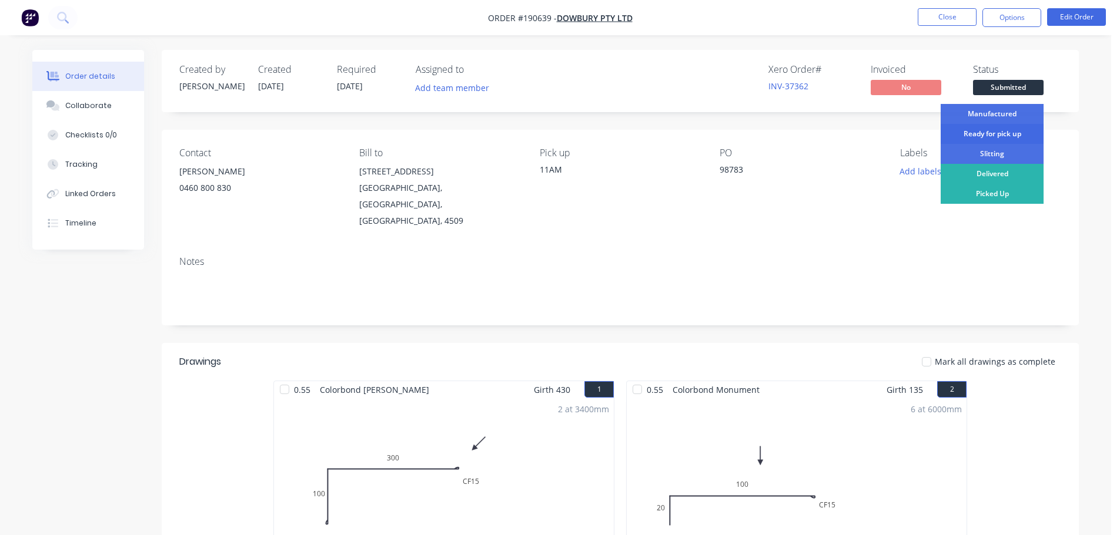
click at [1027, 126] on div "Ready for pick up" at bounding box center [991, 134] width 103 height 20
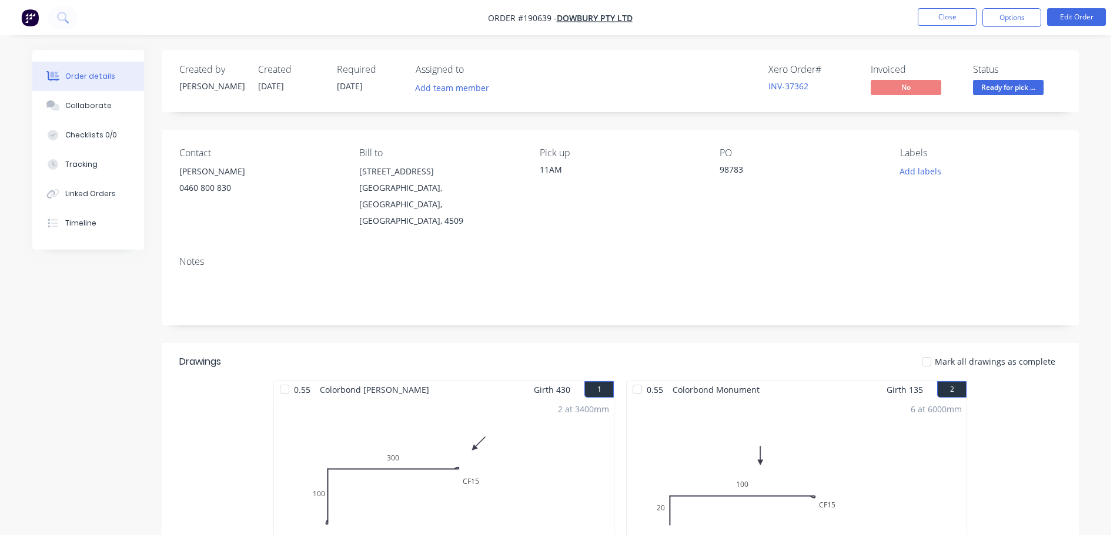
click at [969, 33] on nav "Order #190639 - Dowbury Pty Ltd Close Options Edit Order" at bounding box center [560, 17] width 1120 height 35
click at [965, 27] on nav "Order #190639 - Dowbury Pty Ltd Close Options Edit Order" at bounding box center [560, 17] width 1120 height 35
click at [918, 20] on button "Close" at bounding box center [946, 17] width 59 height 18
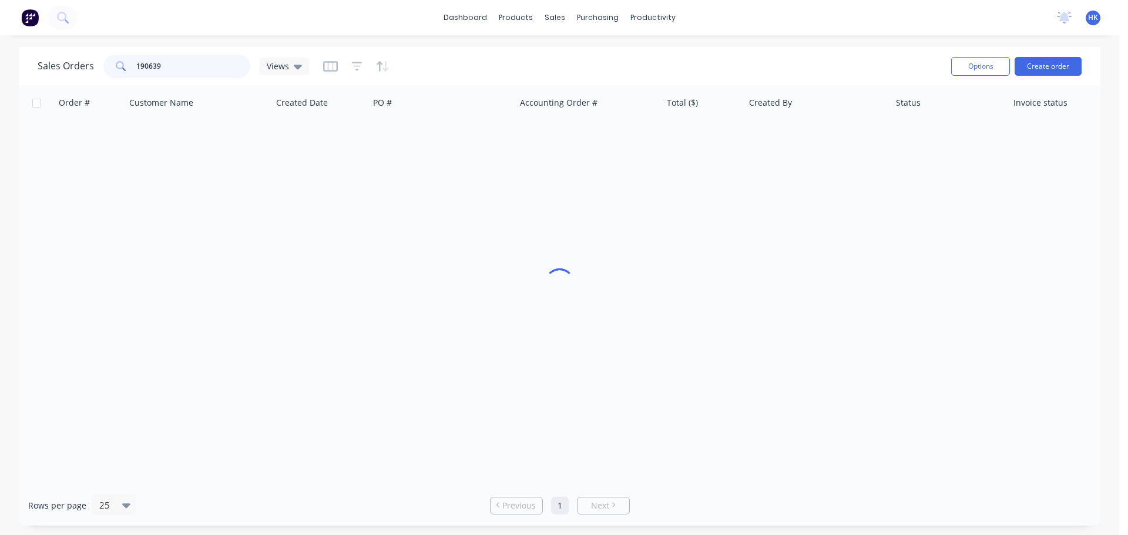
drag, startPoint x: 190, startPoint y: 65, endPoint x: 113, endPoint y: 74, distance: 76.9
click at [119, 75] on div "190639" at bounding box center [176, 67] width 147 height 24
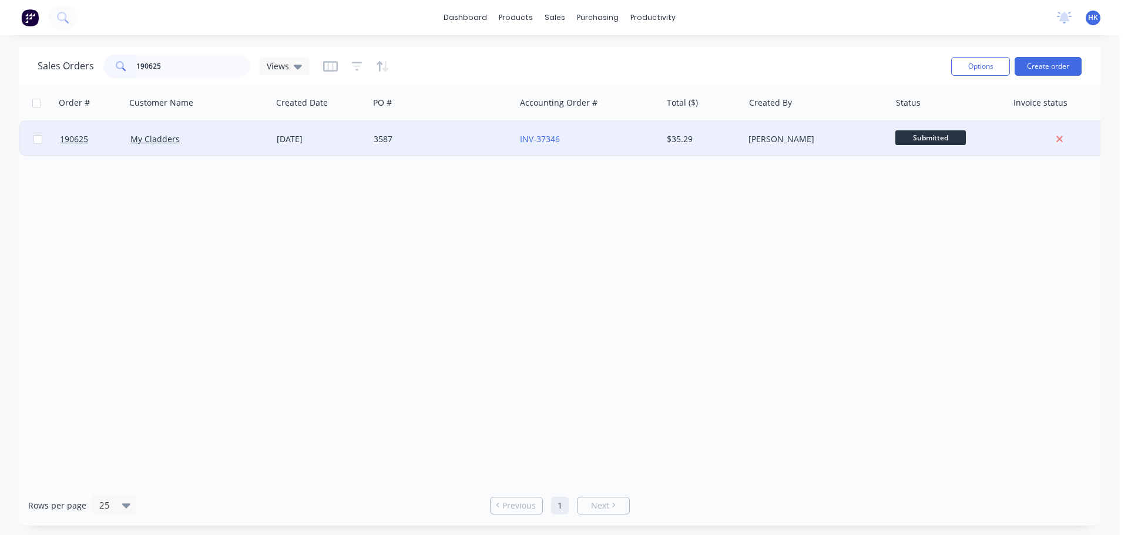
click at [440, 135] on div "3587" at bounding box center [439, 139] width 130 height 12
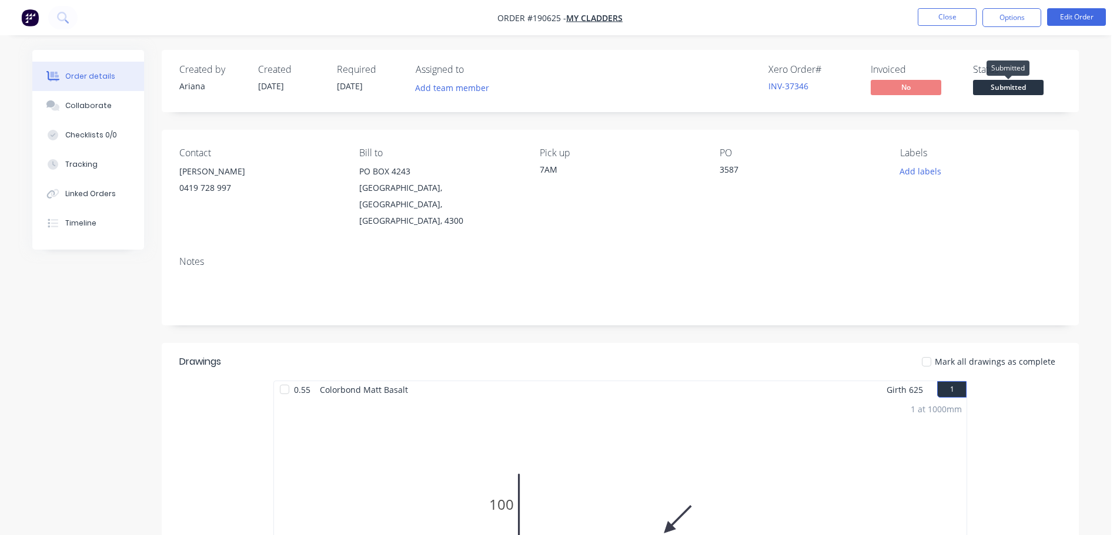
click at [991, 81] on span "Submitted" at bounding box center [1008, 87] width 71 height 15
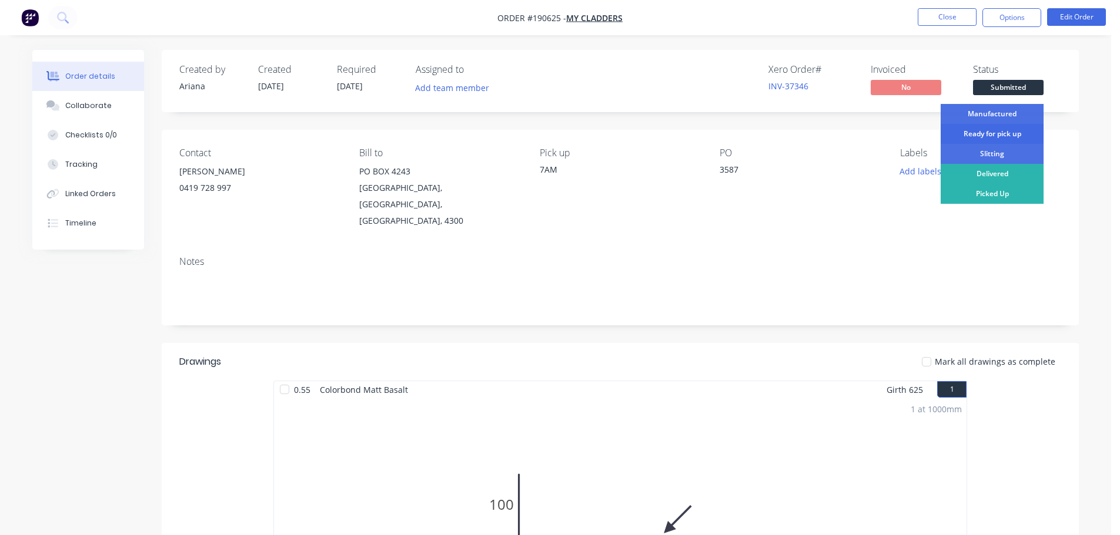
click at [1007, 132] on div "Ready for pick up" at bounding box center [991, 134] width 103 height 20
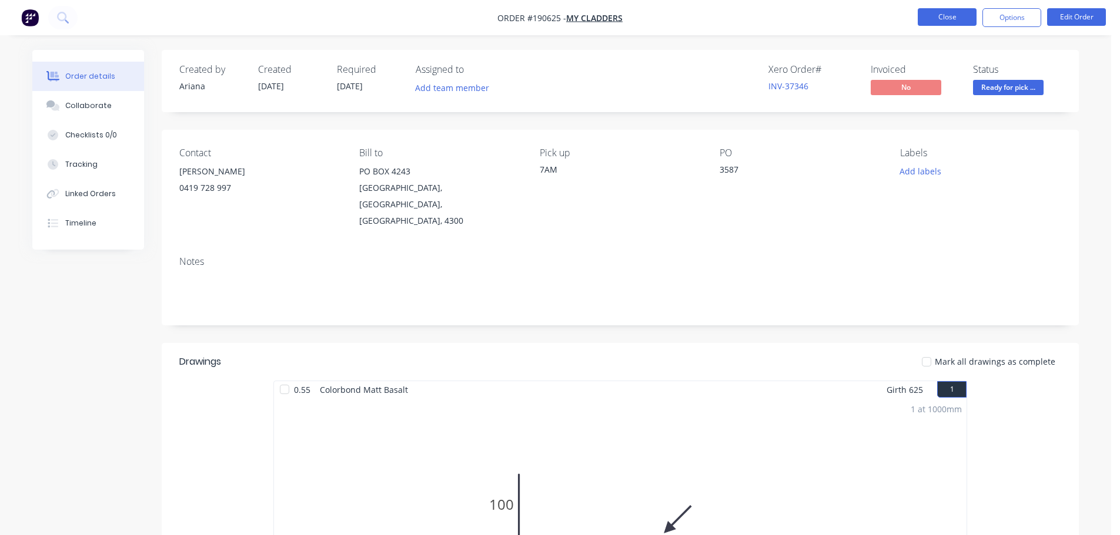
click at [943, 19] on button "Close" at bounding box center [946, 17] width 59 height 18
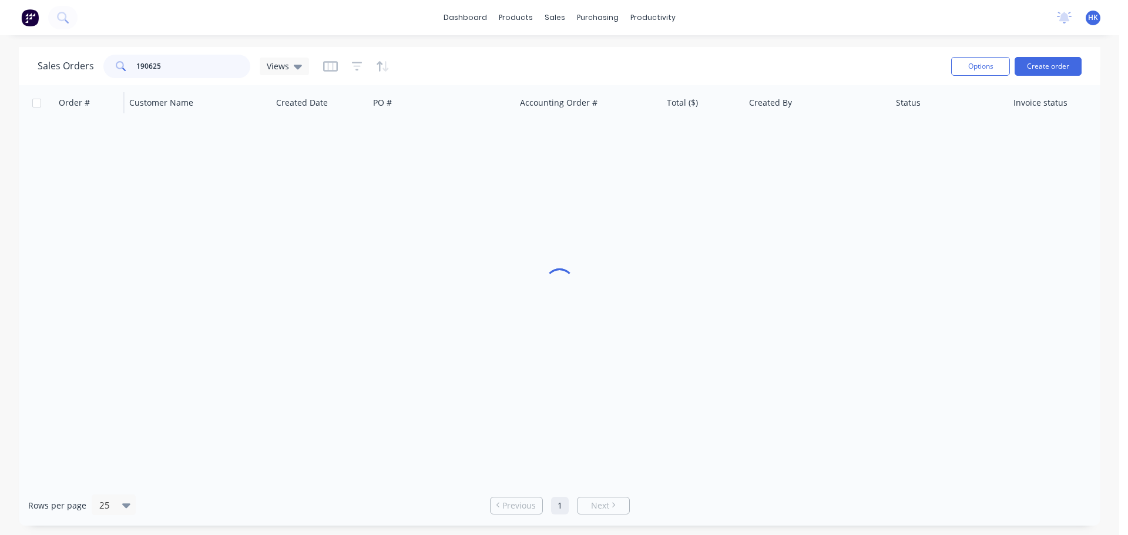
drag, startPoint x: 199, startPoint y: 70, endPoint x: 69, endPoint y: 89, distance: 130.7
click at [71, 89] on div "Sales Orders 190625 Views Options Create order Order # Customer Name Created Da…" at bounding box center [560, 286] width 1082 height 479
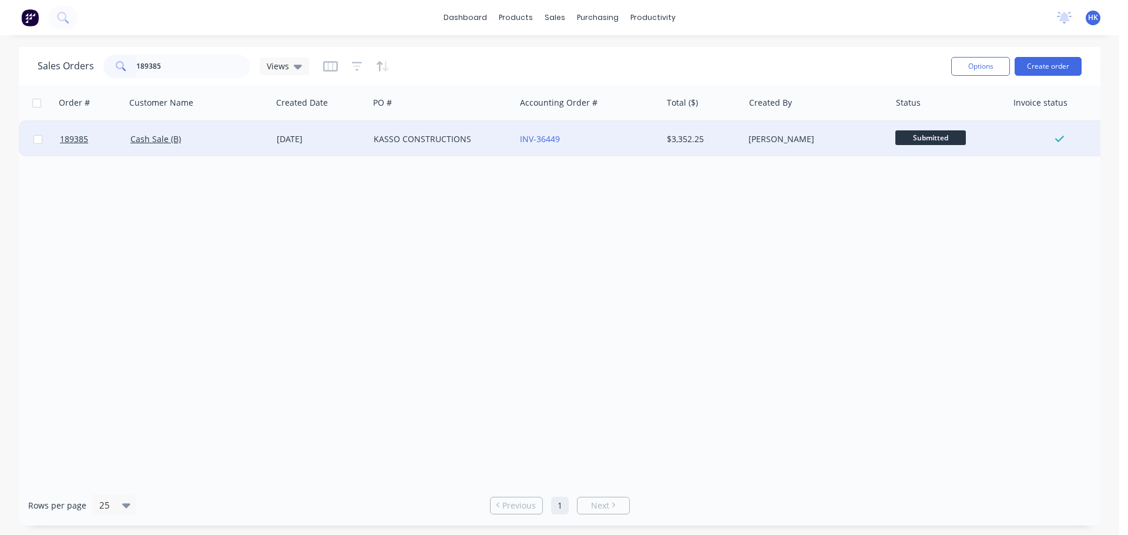
click at [394, 150] on div "KASSO CONSTRUCTIONS" at bounding box center [442, 139] width 146 height 35
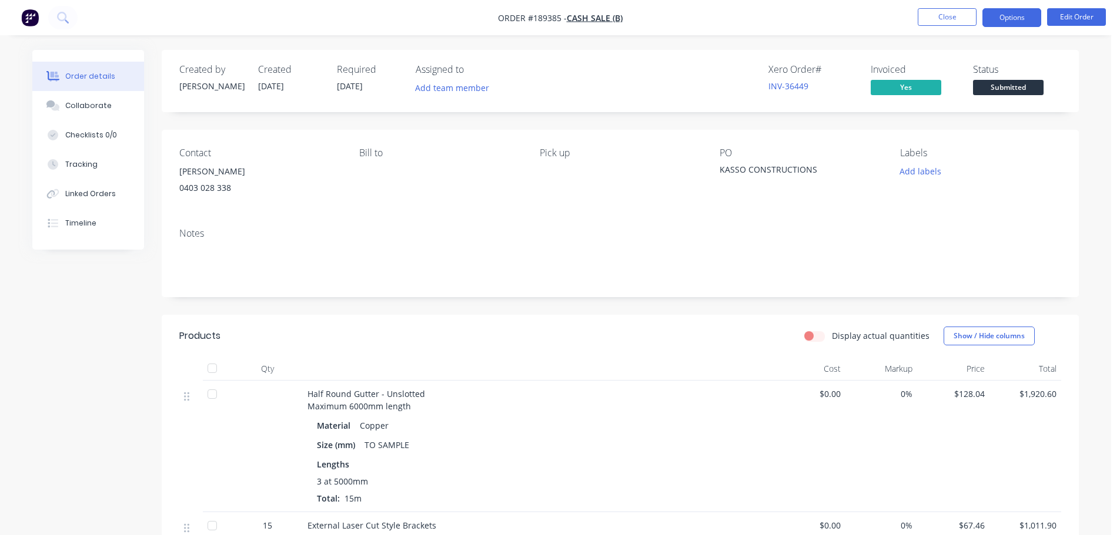
click at [1016, 23] on button "Options" at bounding box center [1011, 17] width 59 height 19
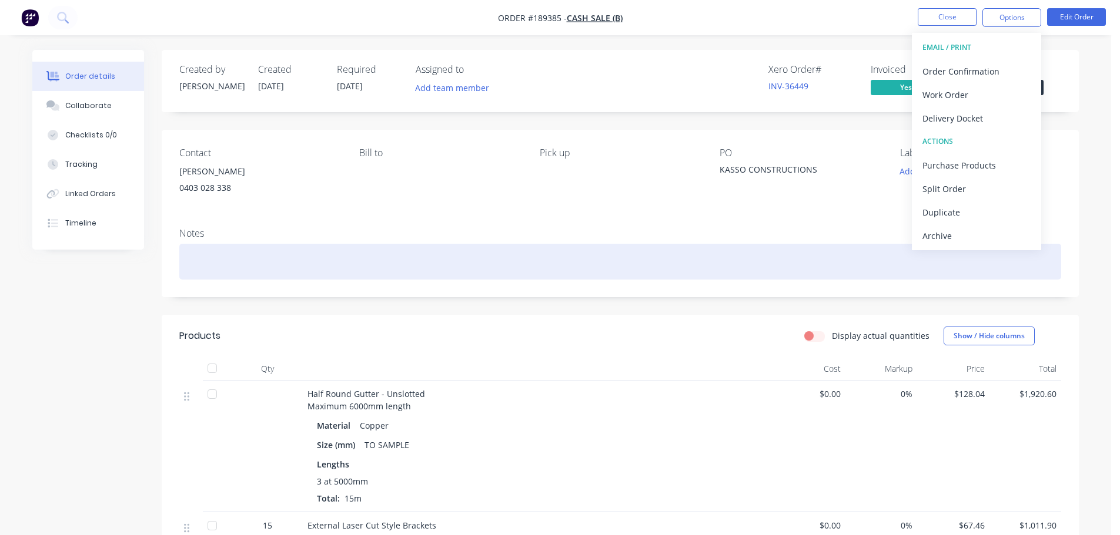
click at [591, 264] on div at bounding box center [620, 262] width 882 height 36
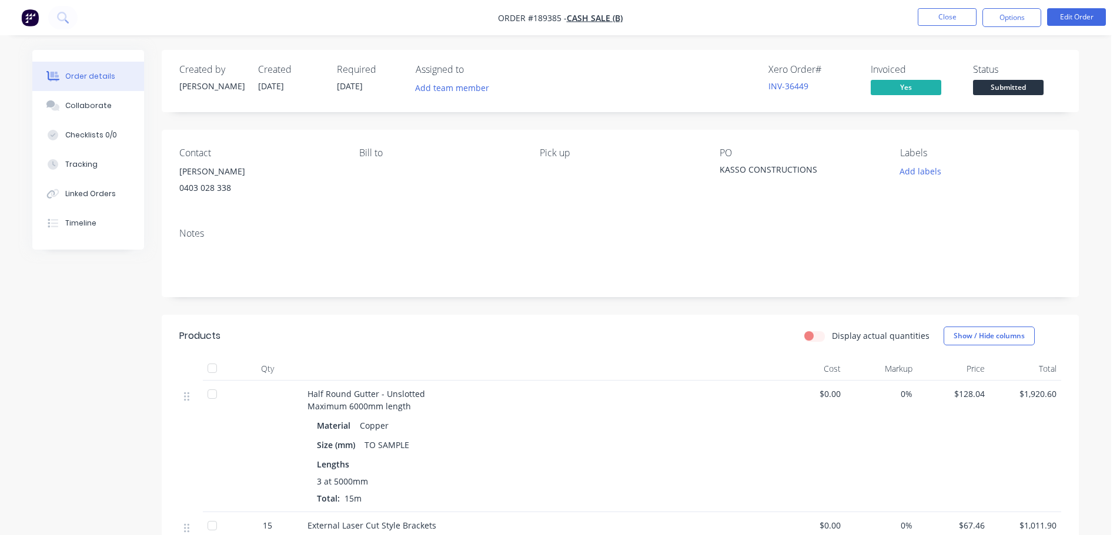
click at [1004, 86] on span "Submitted" at bounding box center [1008, 87] width 71 height 15
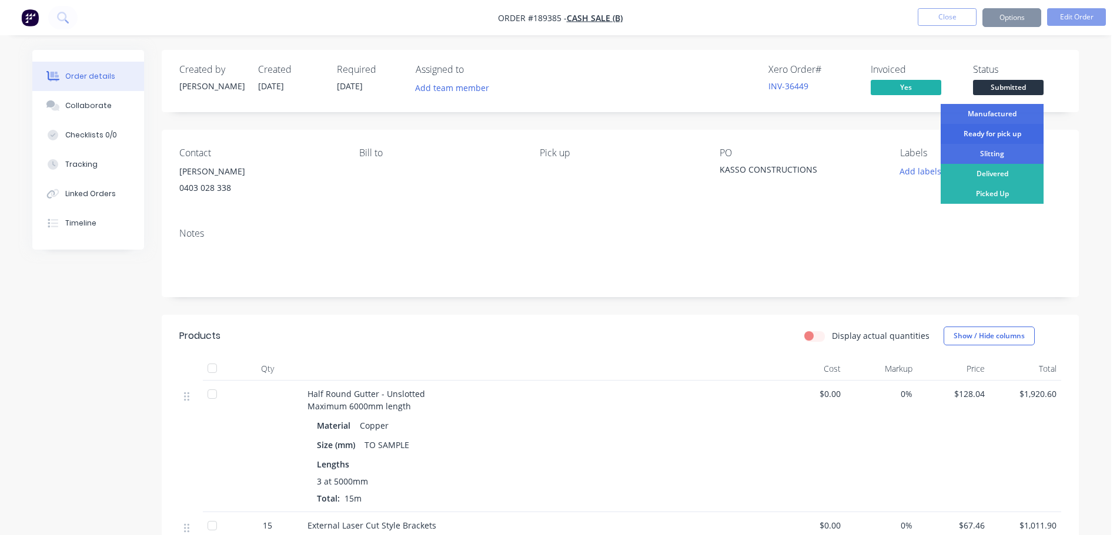
click at [1006, 138] on div "Ready for pick up" at bounding box center [991, 134] width 103 height 20
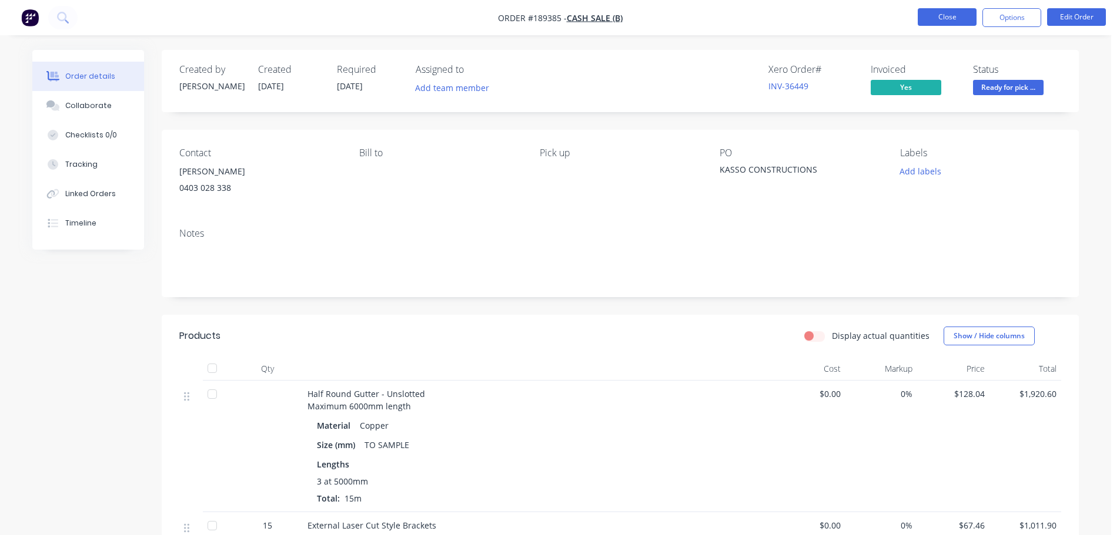
click at [944, 20] on button "Close" at bounding box center [946, 17] width 59 height 18
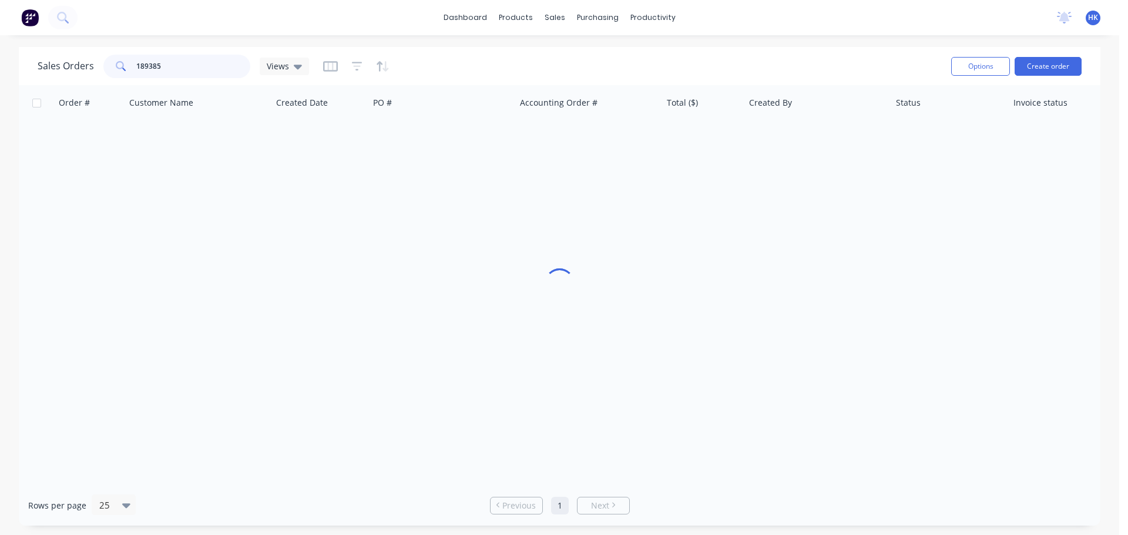
drag, startPoint x: 180, startPoint y: 66, endPoint x: 103, endPoint y: 84, distance: 79.1
click at [103, 84] on div "Sales Orders 189385 Views Options Create order" at bounding box center [560, 66] width 1082 height 38
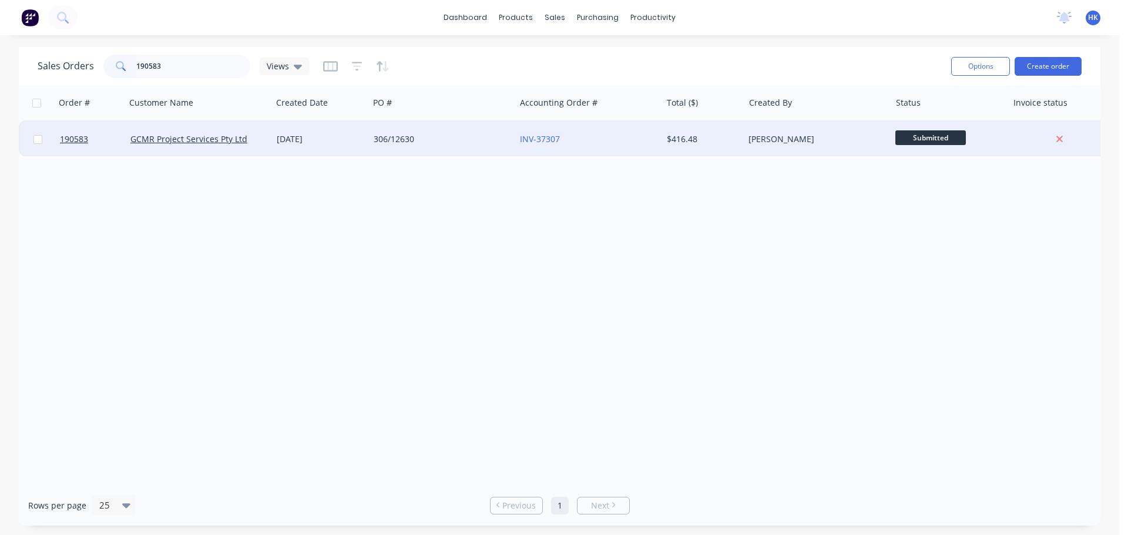
click at [430, 148] on div "306/12630" at bounding box center [442, 139] width 146 height 35
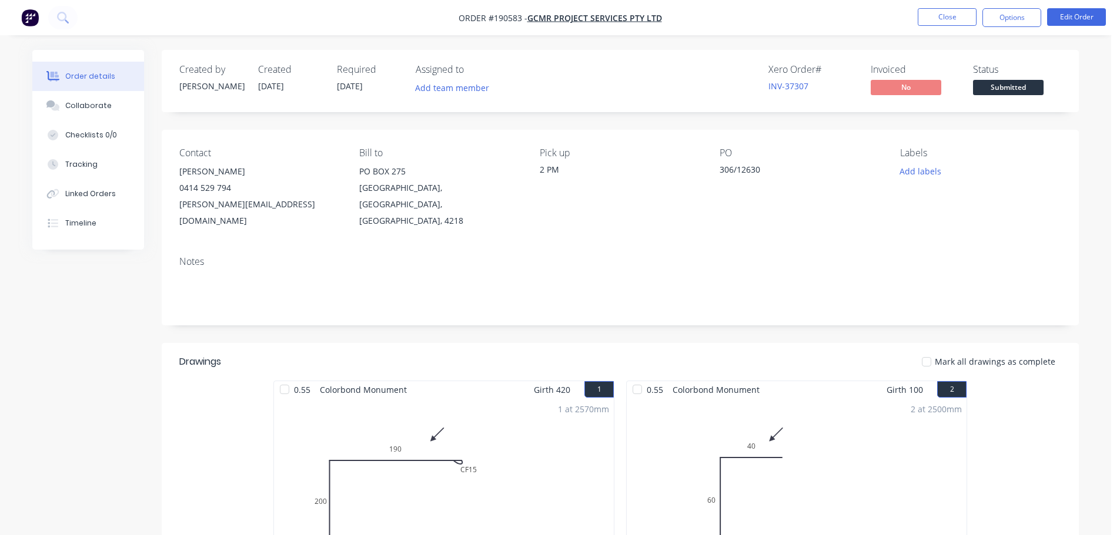
click at [1011, 92] on span "Submitted" at bounding box center [1008, 87] width 71 height 15
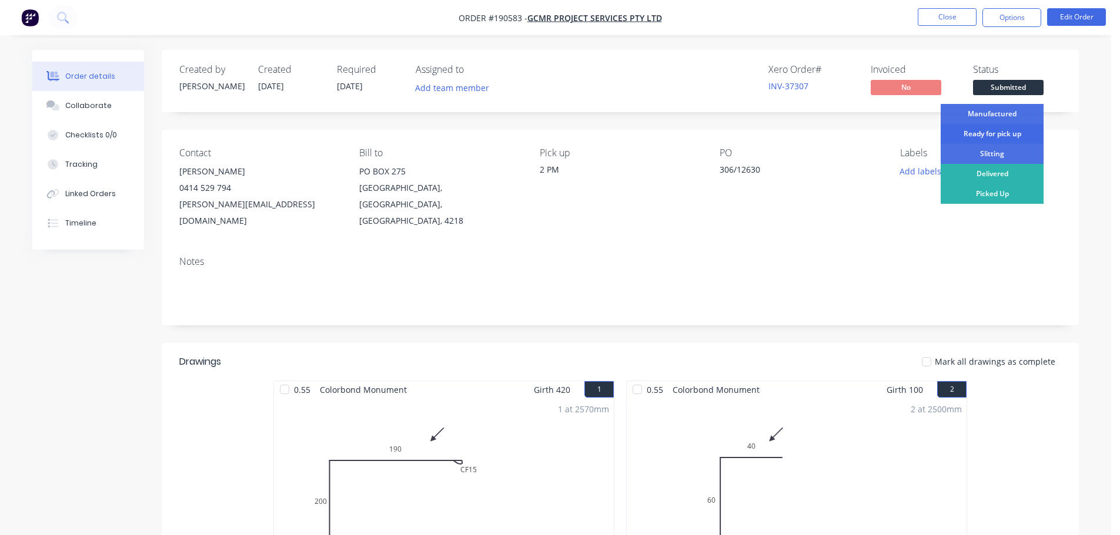
click at [1000, 137] on div "Ready for pick up" at bounding box center [991, 134] width 103 height 20
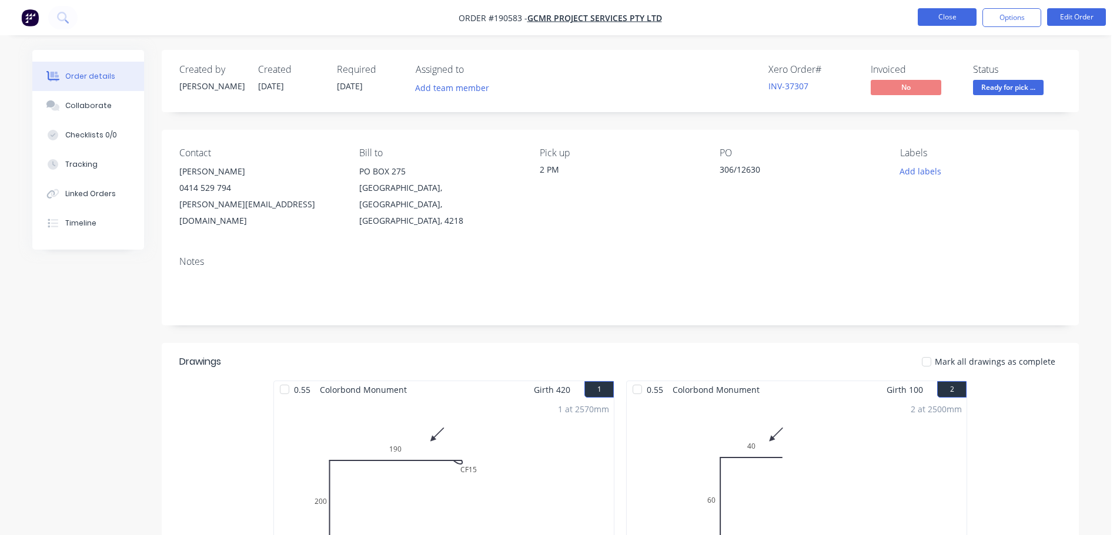
click at [951, 13] on button "Close" at bounding box center [946, 17] width 59 height 18
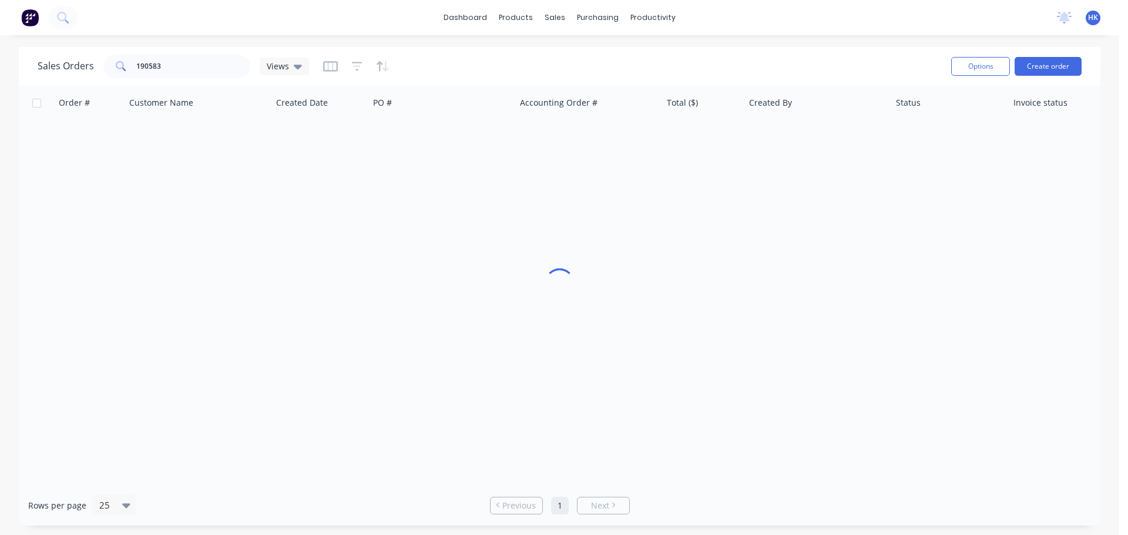
drag, startPoint x: 206, startPoint y: 79, endPoint x: 116, endPoint y: 77, distance: 89.9
click at [122, 78] on div "Sales Orders 190583 Views" at bounding box center [490, 66] width 904 height 29
click at [189, 63] on input "190583" at bounding box center [193, 67] width 115 height 24
click at [188, 63] on input "190583" at bounding box center [193, 67] width 115 height 24
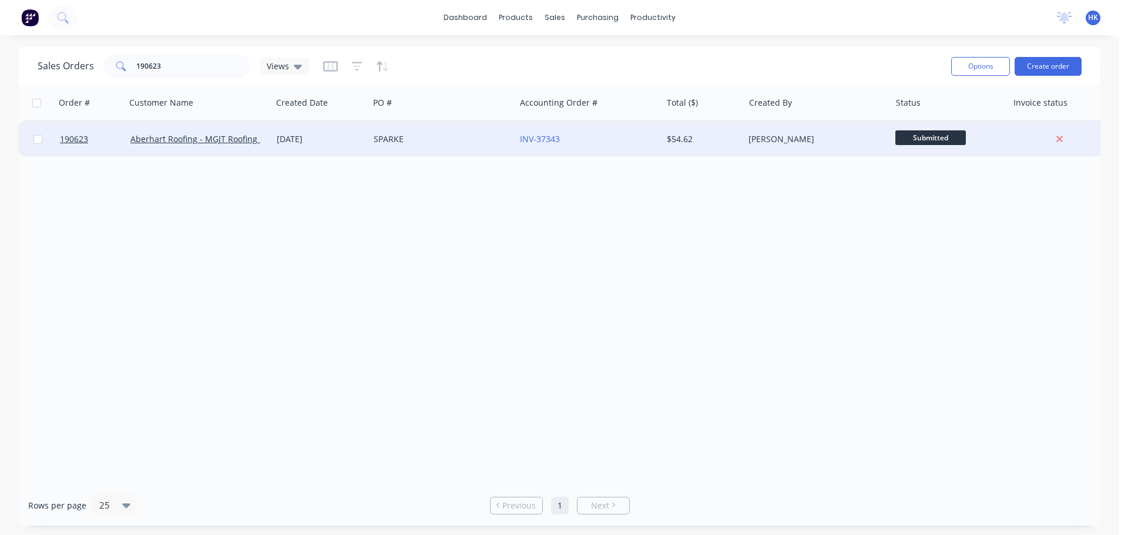
click at [454, 135] on div "SPARKE" at bounding box center [439, 139] width 130 height 12
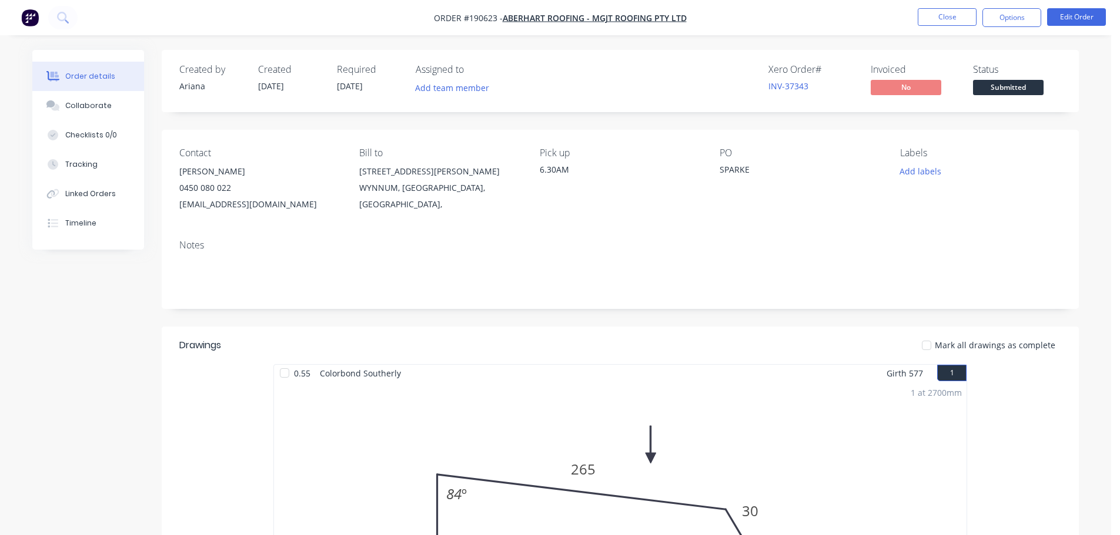
click at [1003, 91] on span "Submitted" at bounding box center [1008, 87] width 71 height 15
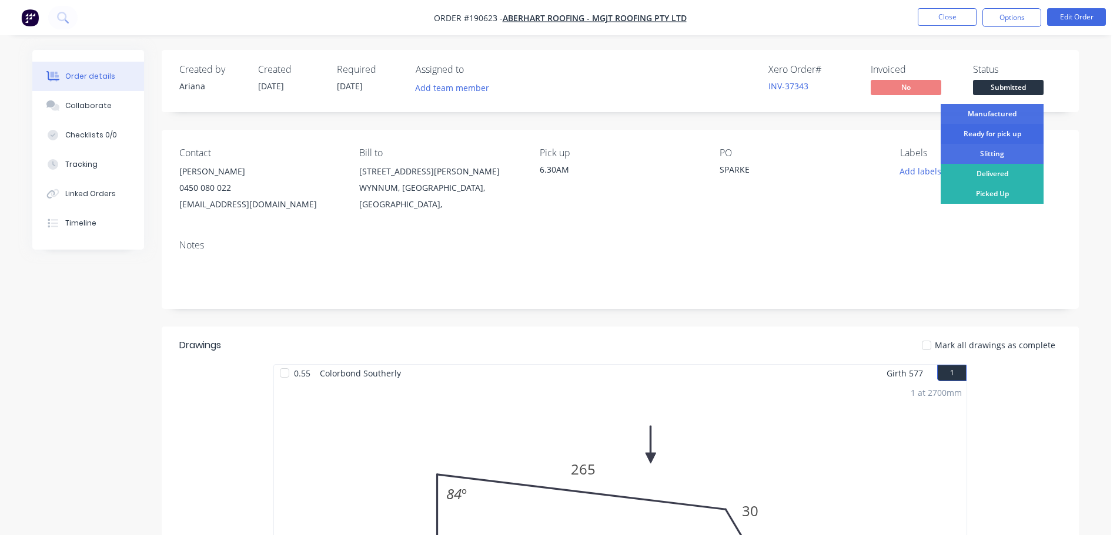
click at [1000, 129] on div "Ready for pick up" at bounding box center [991, 134] width 103 height 20
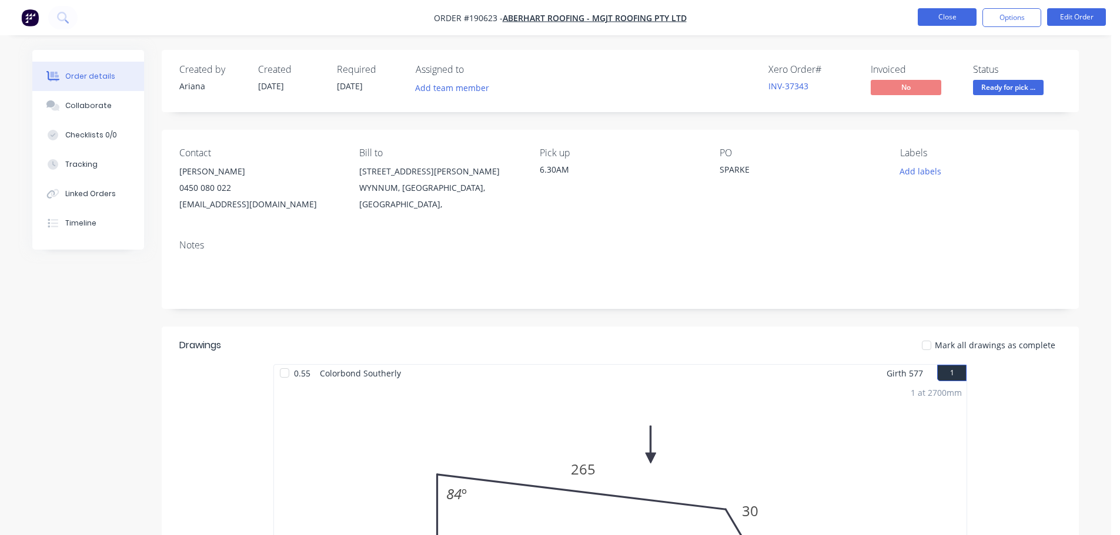
click at [947, 9] on button "Close" at bounding box center [946, 17] width 59 height 18
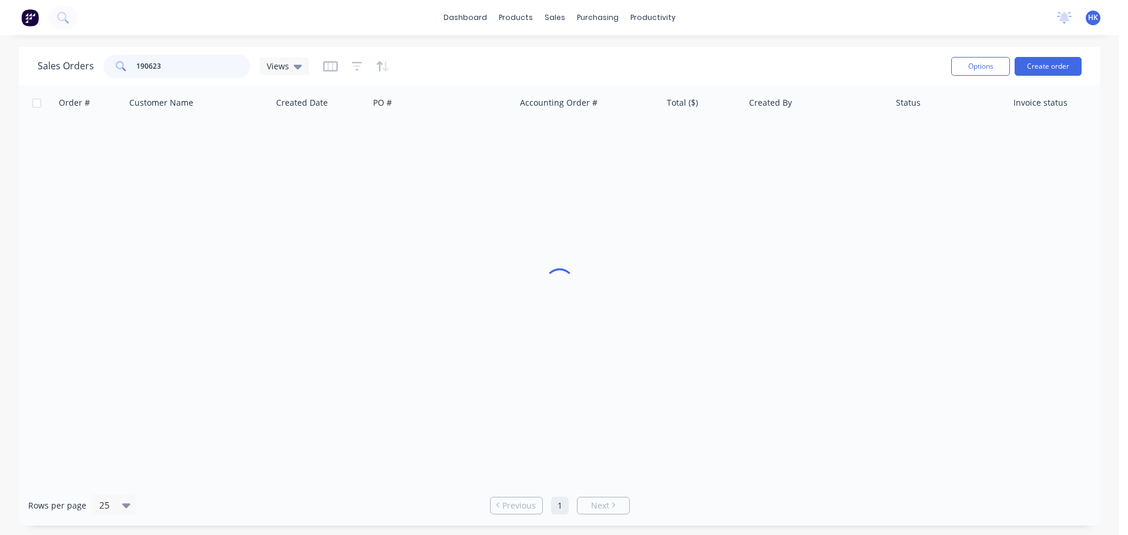
drag, startPoint x: 125, startPoint y: 75, endPoint x: 91, endPoint y: 79, distance: 34.9
click at [91, 79] on div "Sales Orders 190623 Views" at bounding box center [490, 66] width 904 height 29
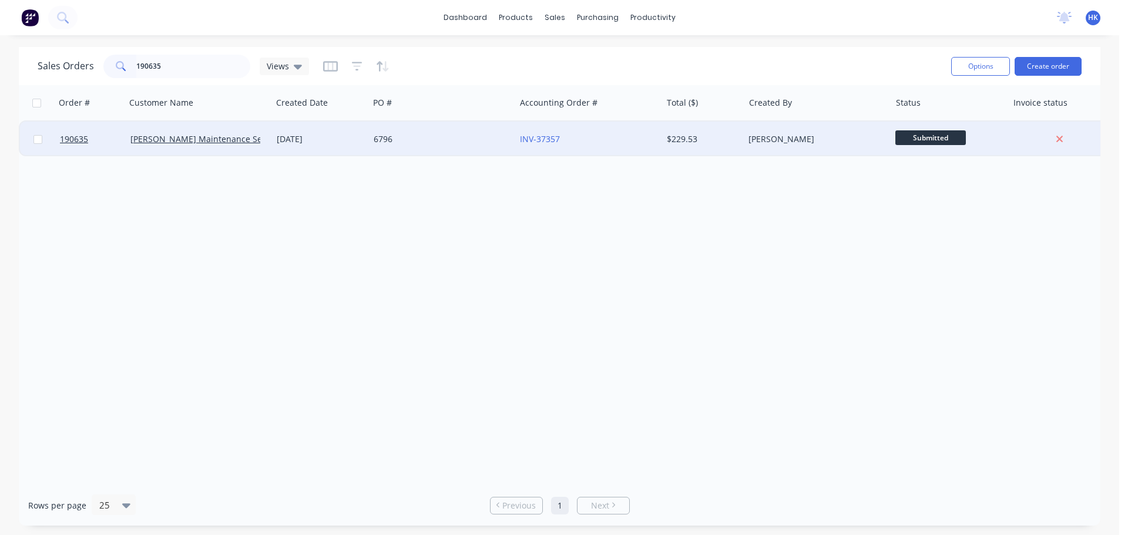
click at [437, 148] on div "6796" at bounding box center [442, 139] width 146 height 35
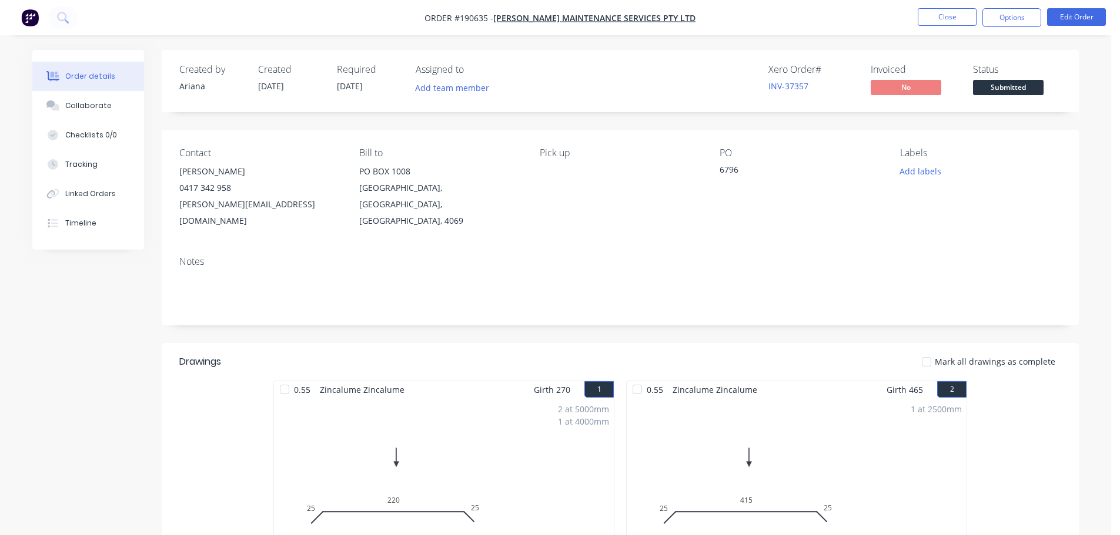
click at [1039, 88] on span "Submitted" at bounding box center [1008, 87] width 71 height 15
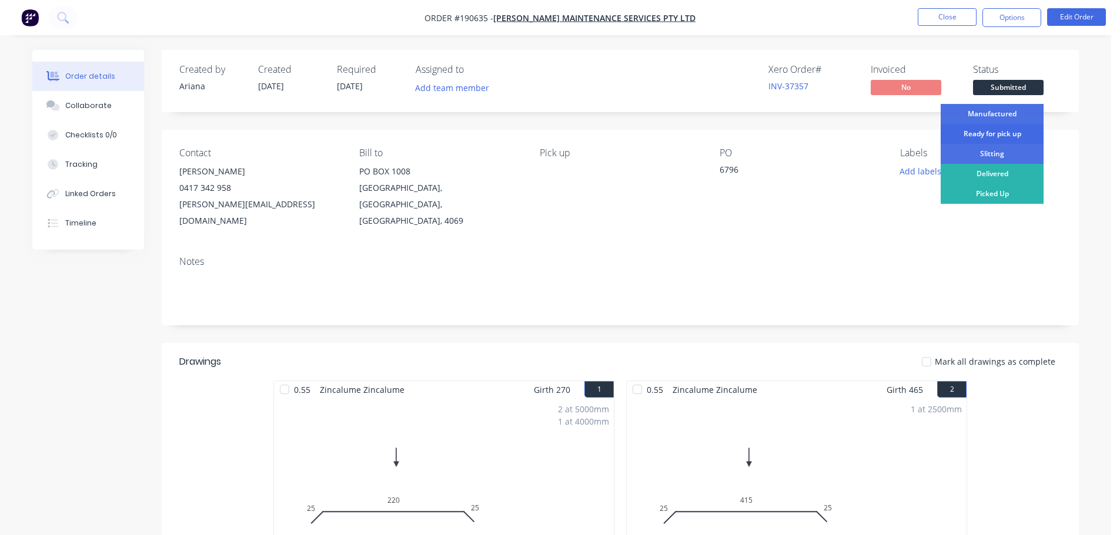
click at [1010, 135] on div "Ready for pick up" at bounding box center [991, 134] width 103 height 20
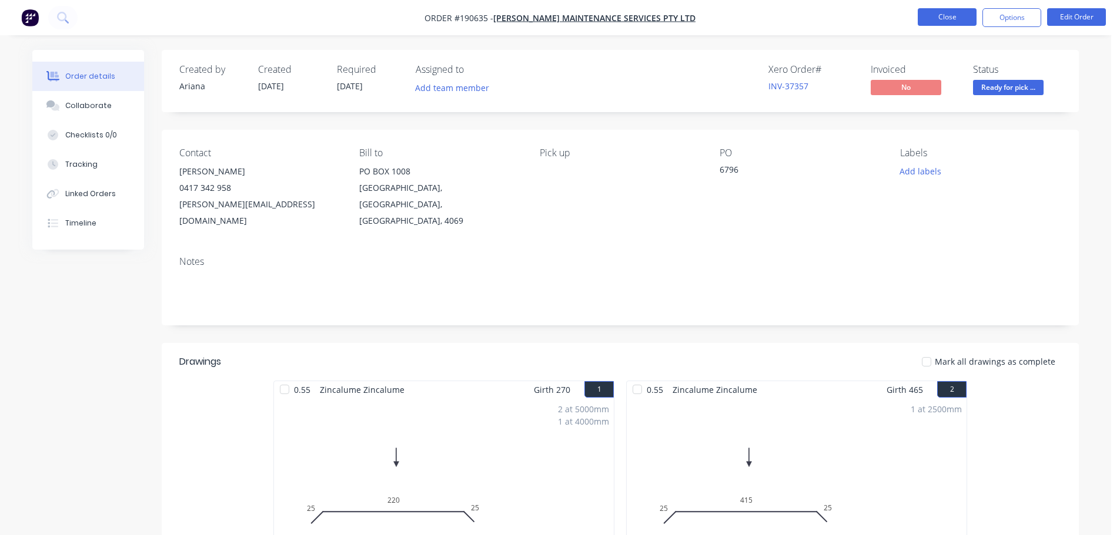
click at [957, 21] on button "Close" at bounding box center [946, 17] width 59 height 18
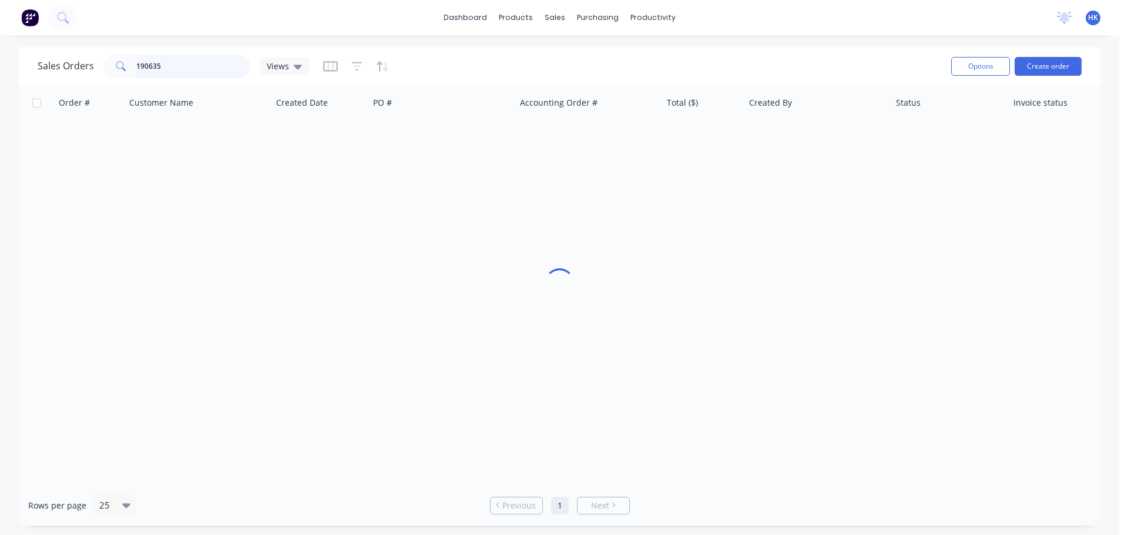
click at [108, 74] on div "190635" at bounding box center [176, 67] width 147 height 24
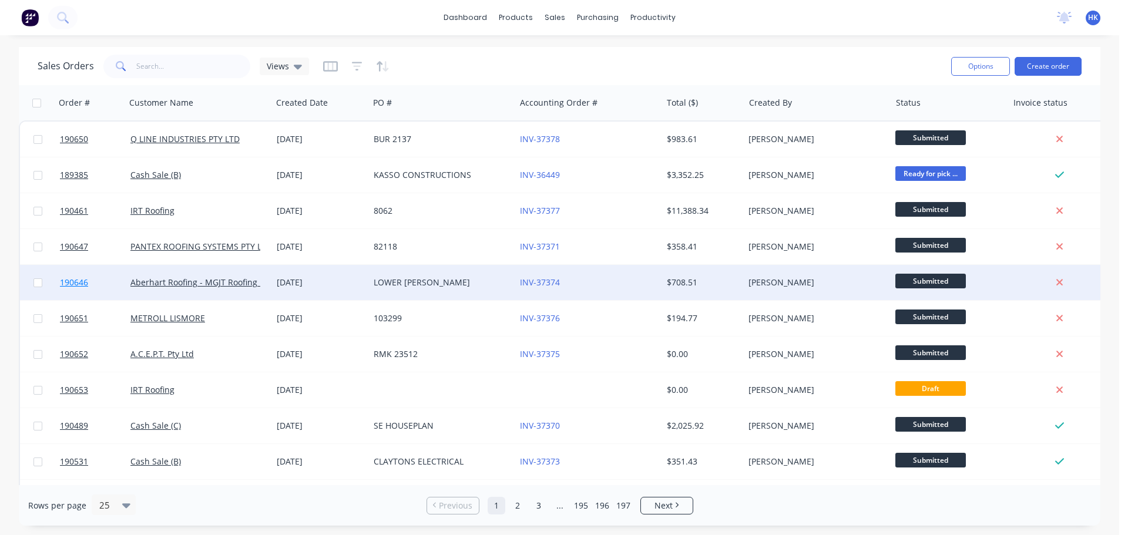
click at [84, 269] on link "190646" at bounding box center [95, 282] width 71 height 35
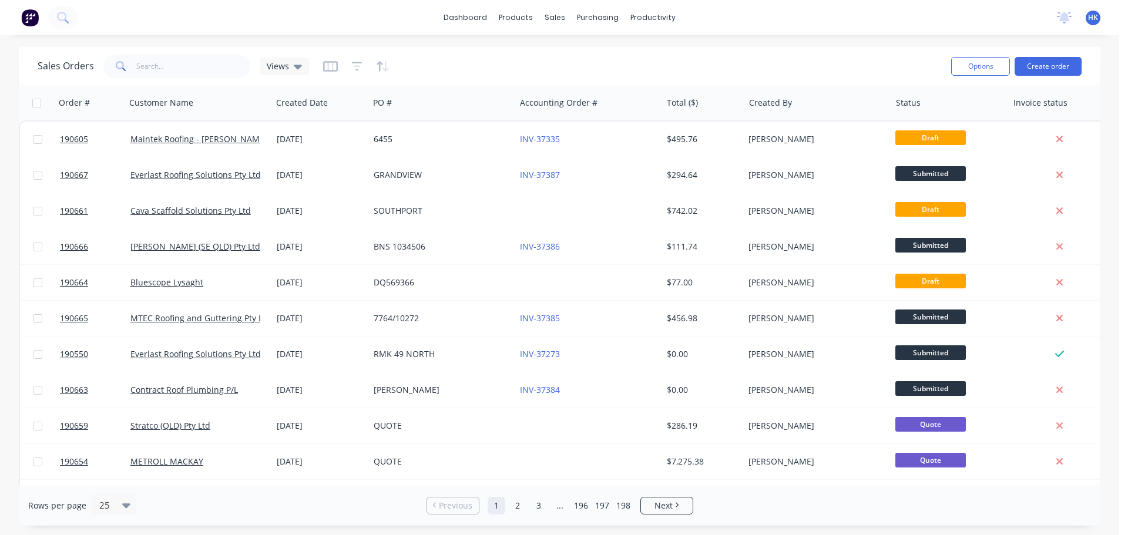
click at [723, 37] on div "dashboard products sales purchasing productivity dashboard products Product Cat…" at bounding box center [560, 267] width 1120 height 535
click at [190, 68] on input "text" at bounding box center [193, 67] width 115 height 24
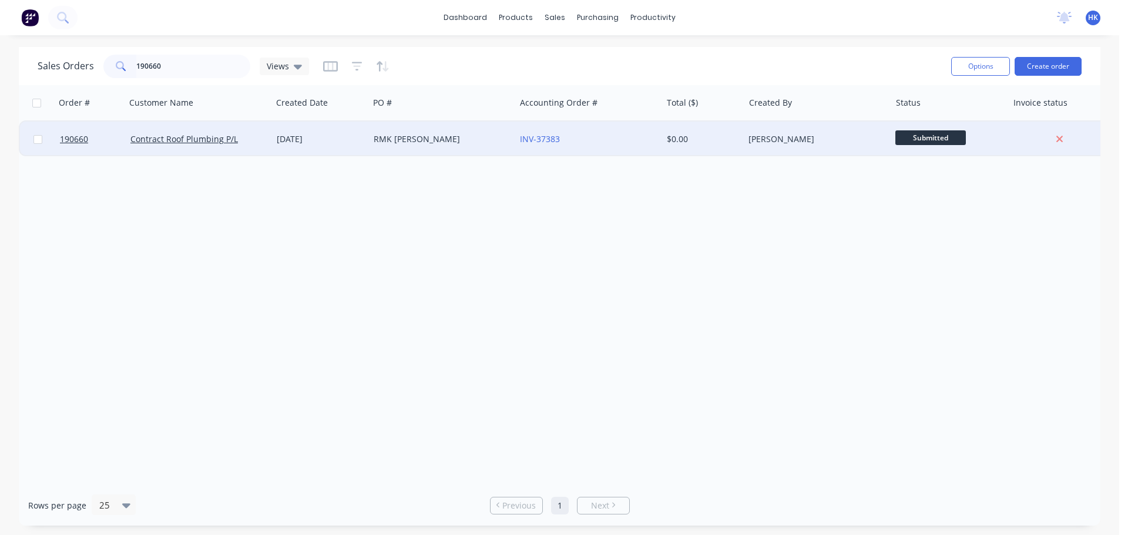
click at [332, 146] on div "[DATE]" at bounding box center [320, 139] width 97 height 35
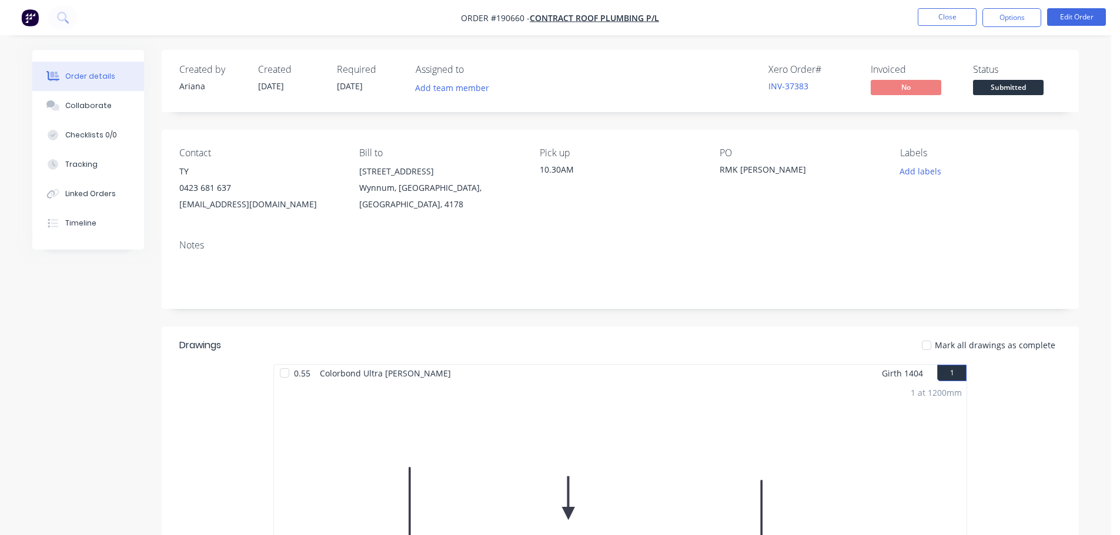
click at [1000, 91] on span "Submitted" at bounding box center [1008, 87] width 71 height 15
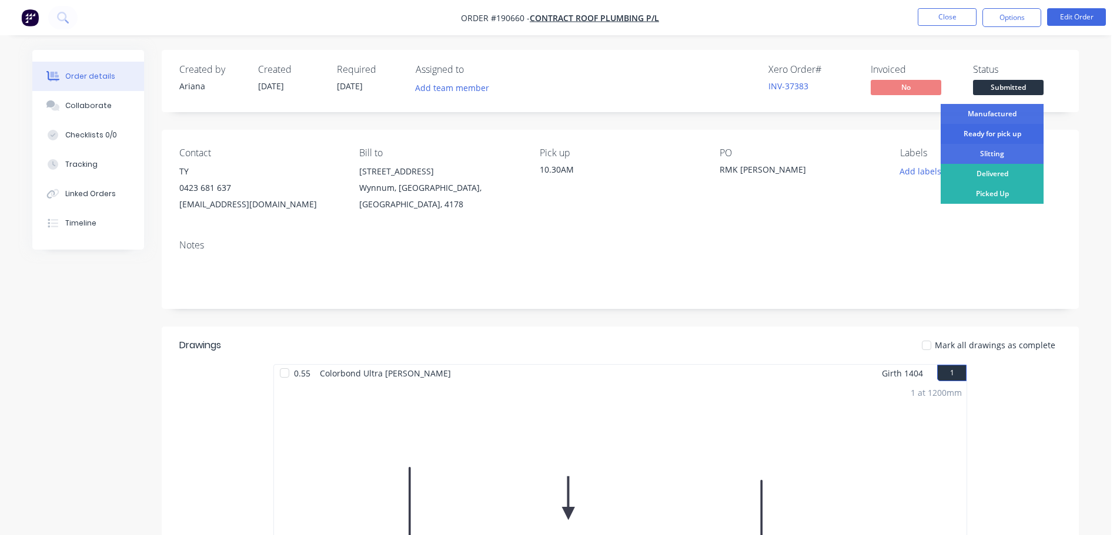
click at [1001, 128] on div "Ready for pick up" at bounding box center [991, 134] width 103 height 20
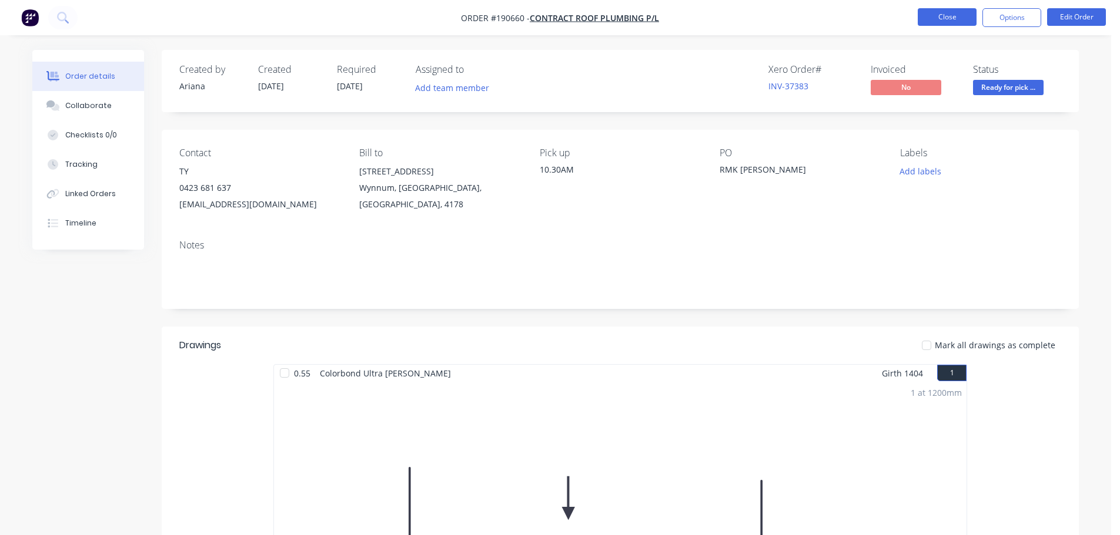
click at [941, 13] on button "Close" at bounding box center [946, 17] width 59 height 18
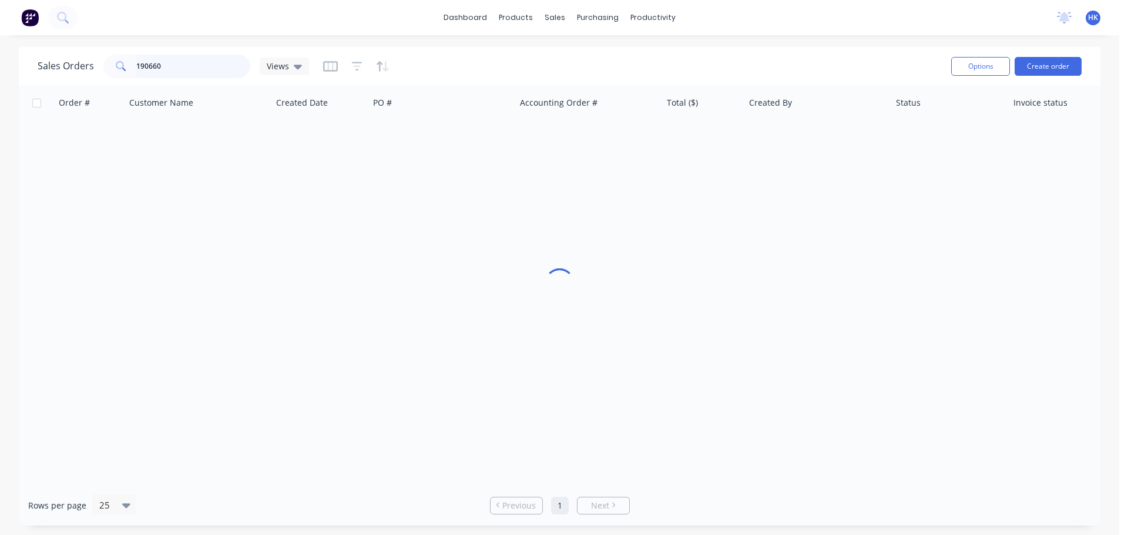
drag, startPoint x: 187, startPoint y: 61, endPoint x: 110, endPoint y: 70, distance: 77.6
click at [110, 70] on div "190660" at bounding box center [176, 67] width 147 height 24
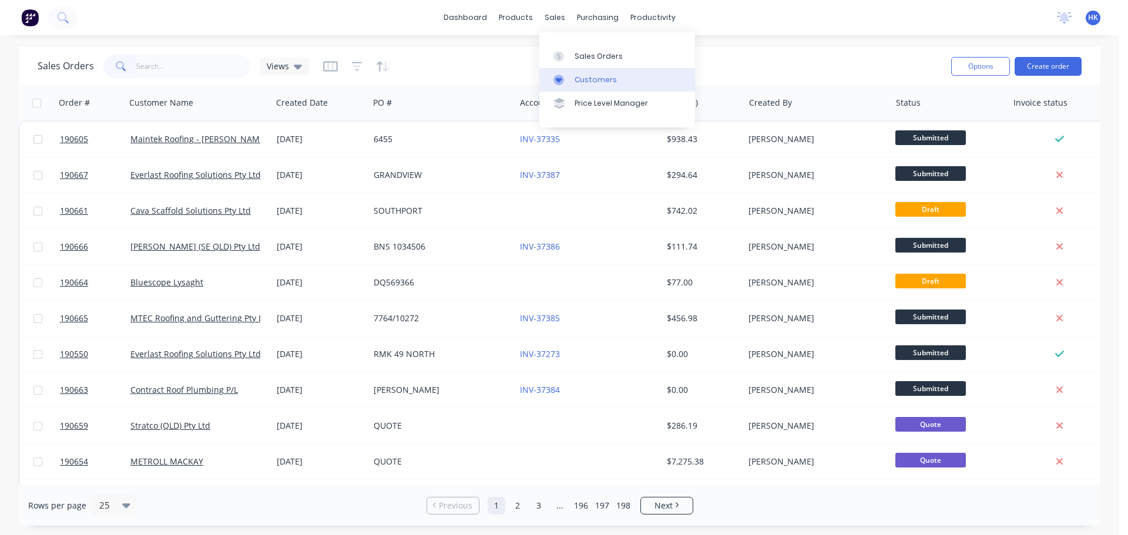
click at [578, 74] on link "Customers" at bounding box center [618, 80] width 156 height 24
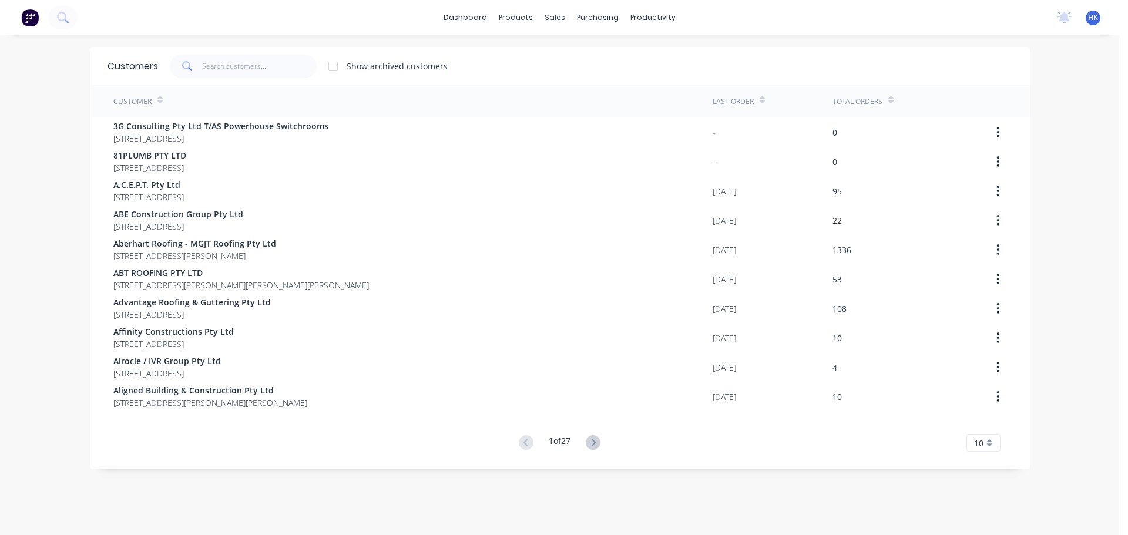
click at [192, 65] on span at bounding box center [186, 67] width 33 height 24
click at [206, 69] on input "text" at bounding box center [259, 67] width 115 height 24
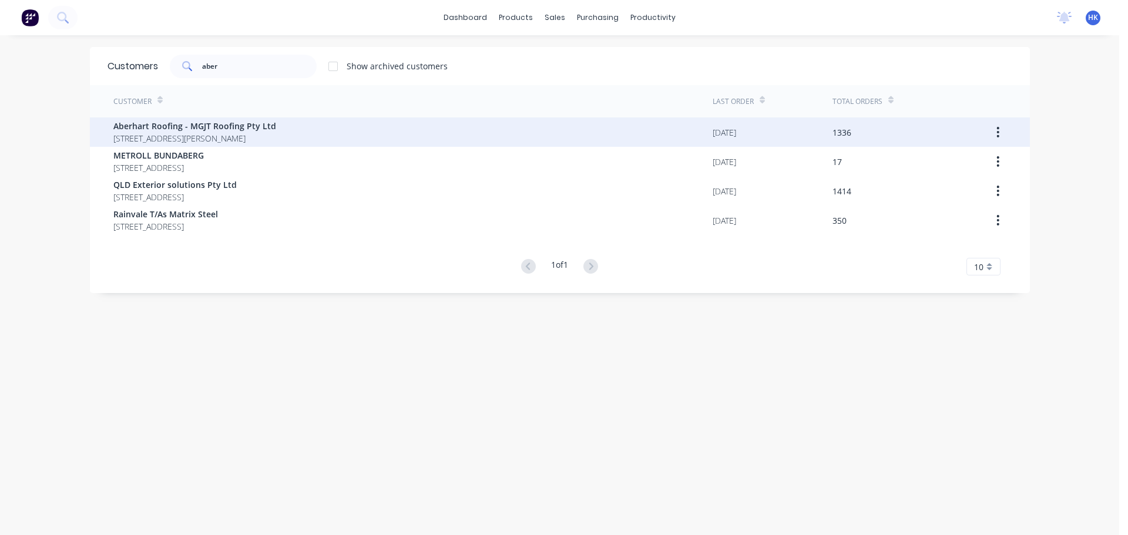
click at [247, 119] on div "Aberhart Roofing - MGJT Roofing Pty Ltd [STREET_ADDRESS][PERSON_NAME]" at bounding box center [412, 132] width 599 height 29
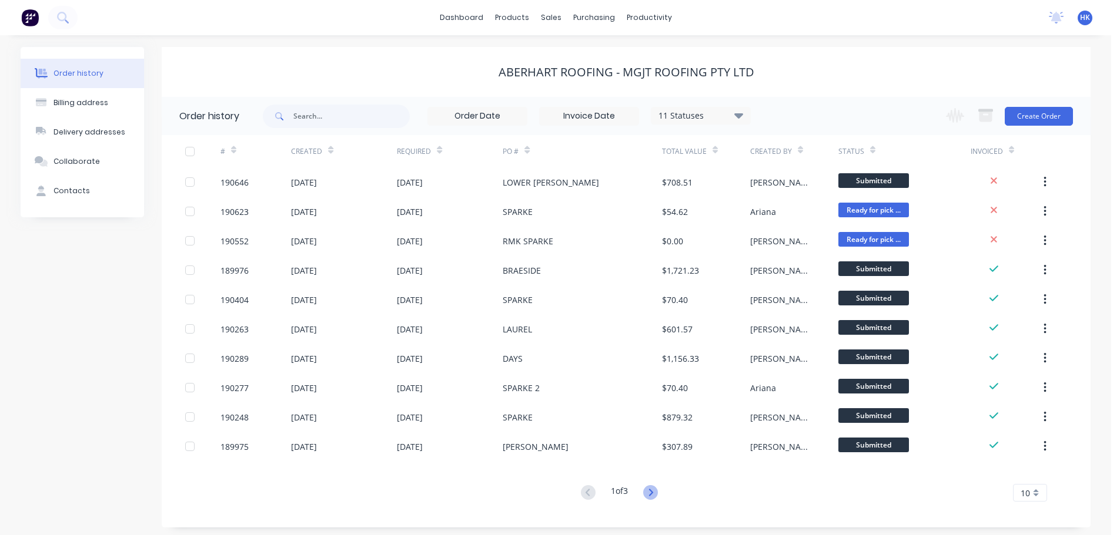
click at [651, 500] on icon at bounding box center [650, 492] width 15 height 15
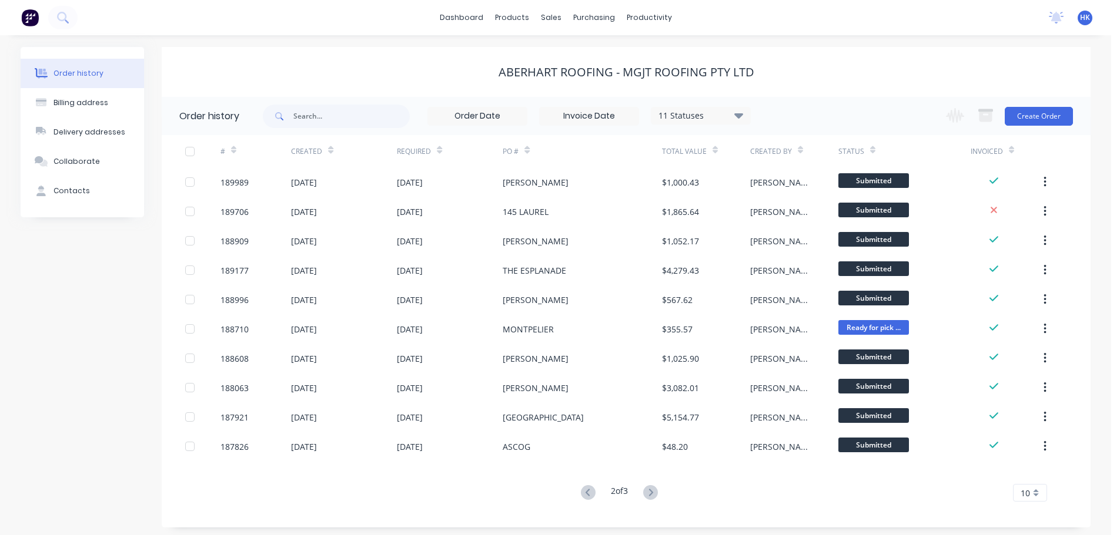
click at [661, 494] on button at bounding box center [650, 493] width 22 height 17
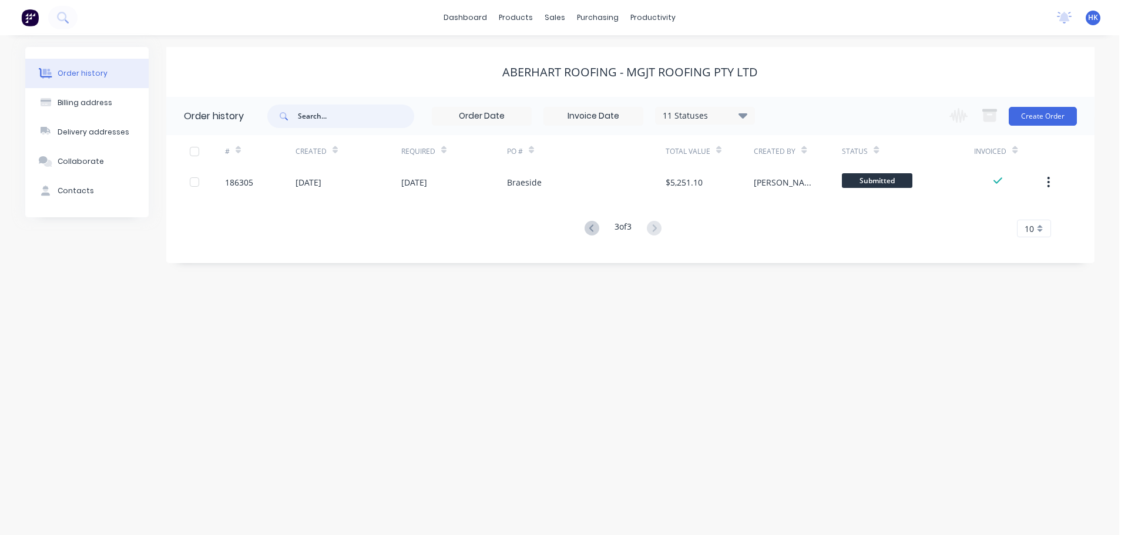
click at [353, 119] on input "text" at bounding box center [356, 117] width 116 height 24
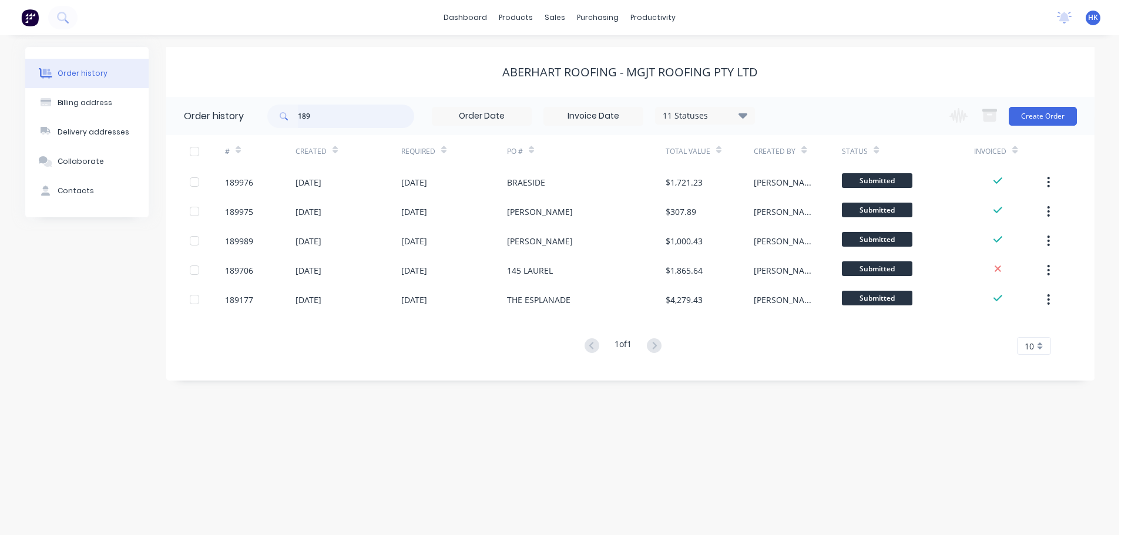
click at [343, 119] on input "189" at bounding box center [356, 117] width 116 height 24
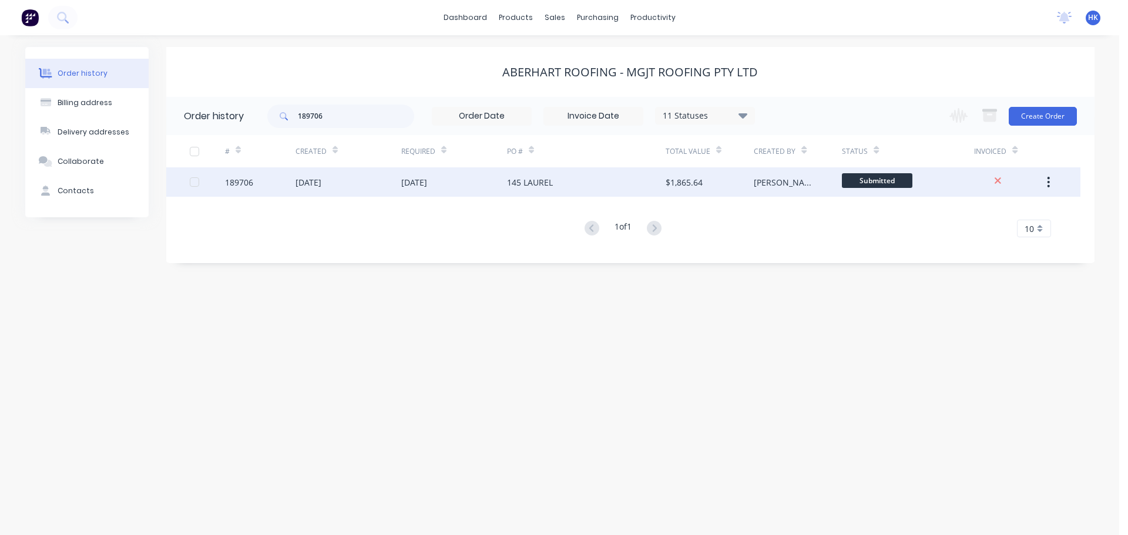
click at [427, 181] on div "[DATE]" at bounding box center [414, 182] width 26 height 12
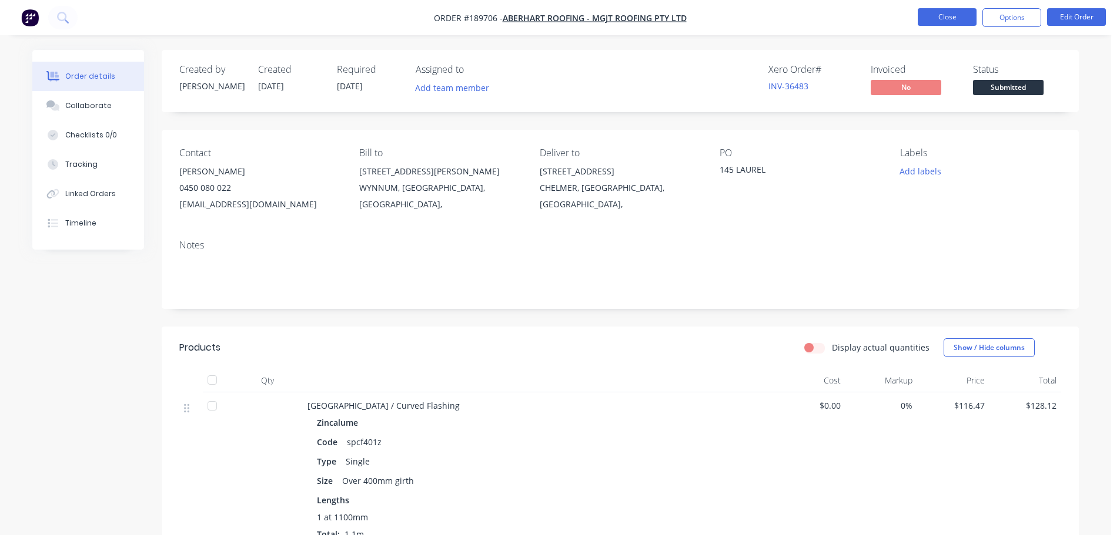
click at [933, 11] on button "Close" at bounding box center [946, 17] width 59 height 18
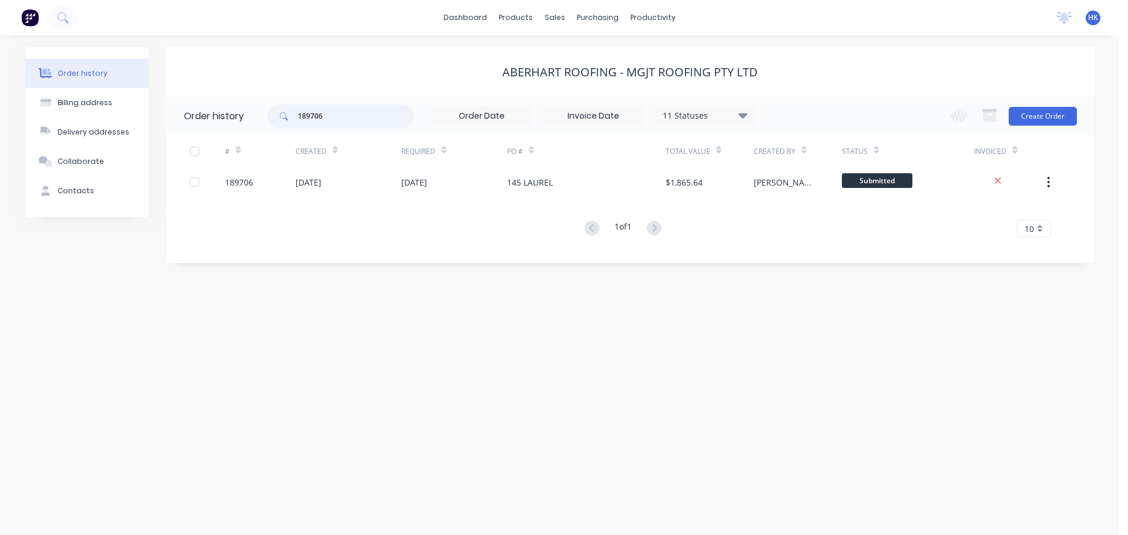
drag, startPoint x: 364, startPoint y: 115, endPoint x: 225, endPoint y: 129, distance: 140.0
click at [225, 129] on header "Order history 189706 11 Statuses Invoice Status Invoiced Not Invoiced Partial O…" at bounding box center [630, 116] width 929 height 38
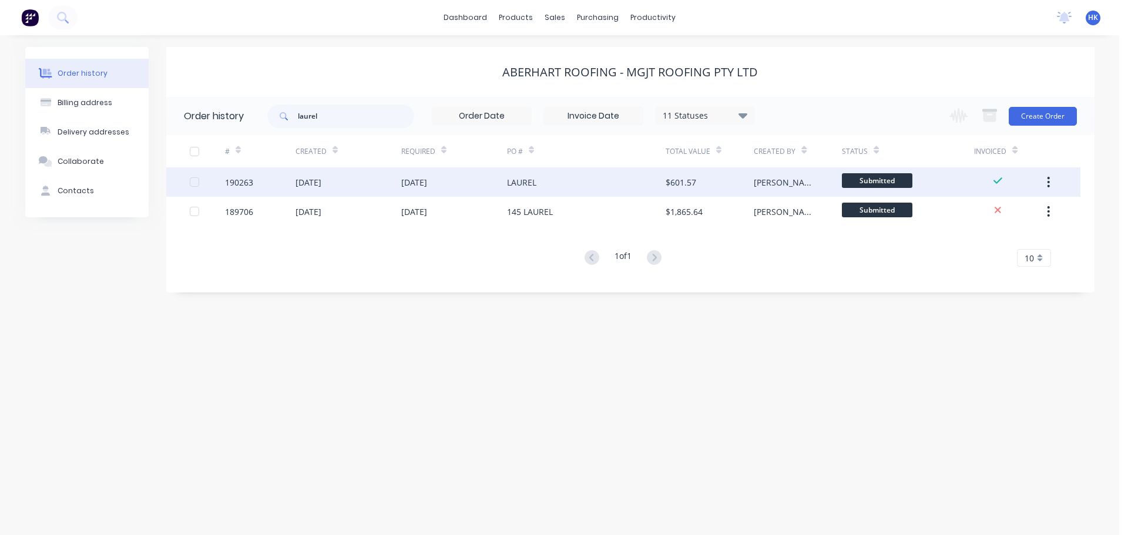
click at [474, 192] on div "[DATE]" at bounding box center [454, 181] width 106 height 29
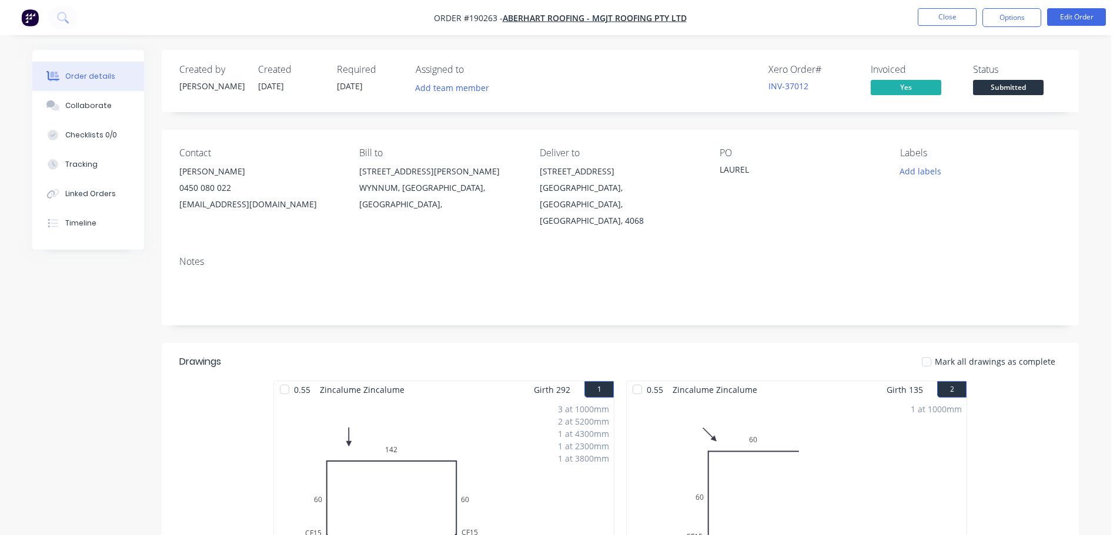
click at [949, 15] on button "Close" at bounding box center [946, 17] width 59 height 18
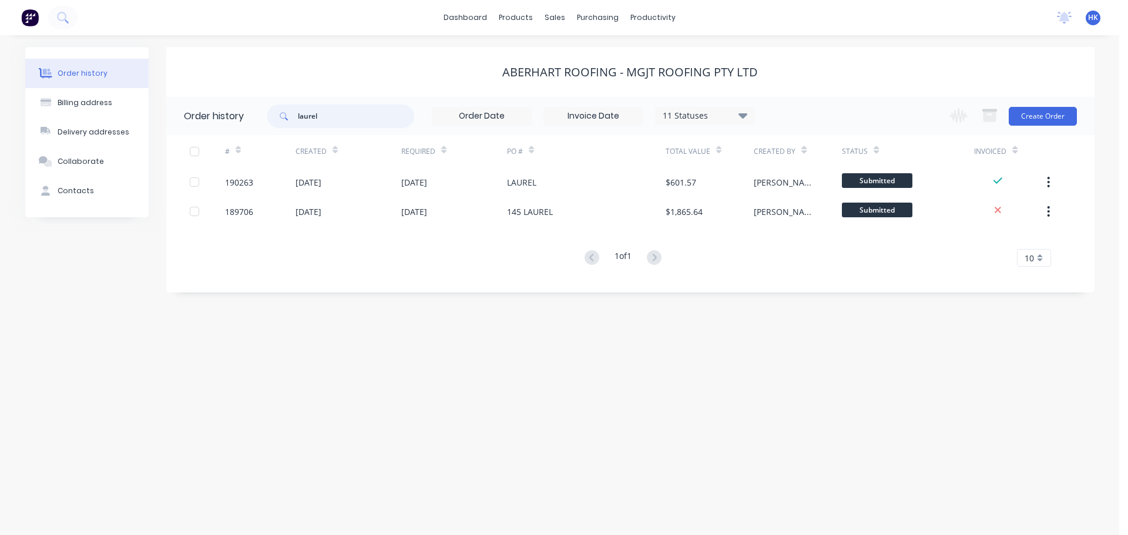
drag, startPoint x: 365, startPoint y: 118, endPoint x: 214, endPoint y: 135, distance: 151.9
click at [214, 135] on header "Order history laurel 11 Statuses Invoice Status Invoiced Not Invoiced Partial O…" at bounding box center [630, 116] width 929 height 38
click at [578, 52] on div "Sales Orders" at bounding box center [599, 56] width 48 height 11
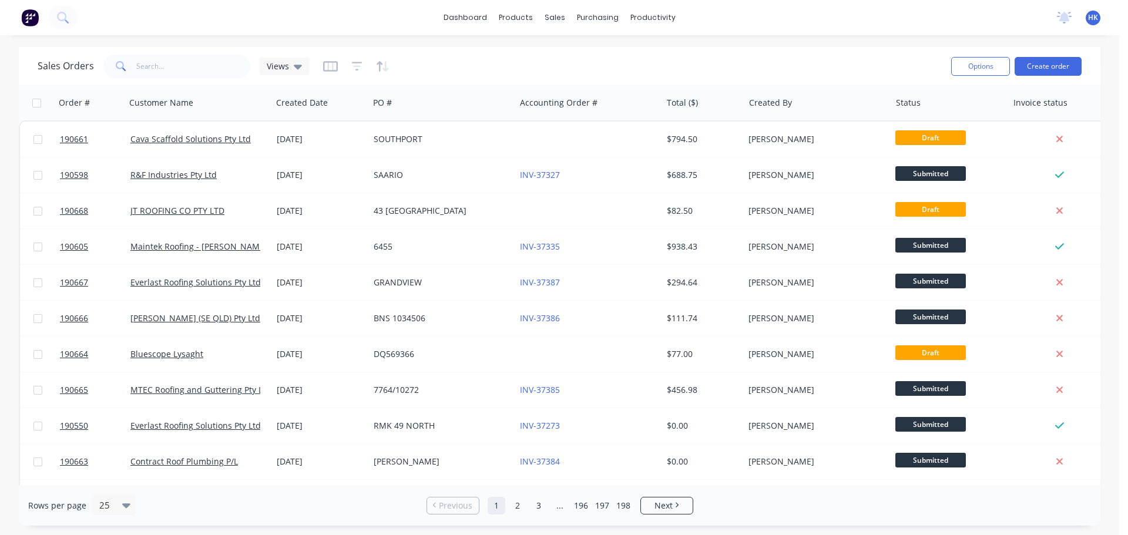
drag, startPoint x: 708, startPoint y: 46, endPoint x: 555, endPoint y: 63, distance: 153.8
click at [708, 46] on div "dashboard products sales purchasing productivity dashboard products Product Cat…" at bounding box center [560, 267] width 1120 height 535
click at [587, 69] on link "Customers" at bounding box center [618, 80] width 156 height 24
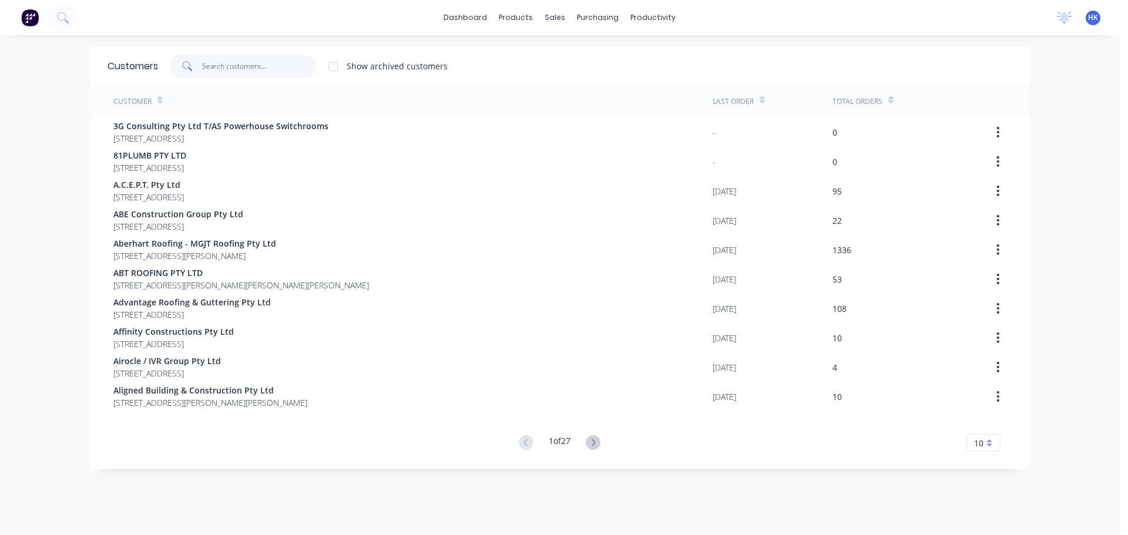
click at [267, 70] on input "text" at bounding box center [259, 67] width 115 height 24
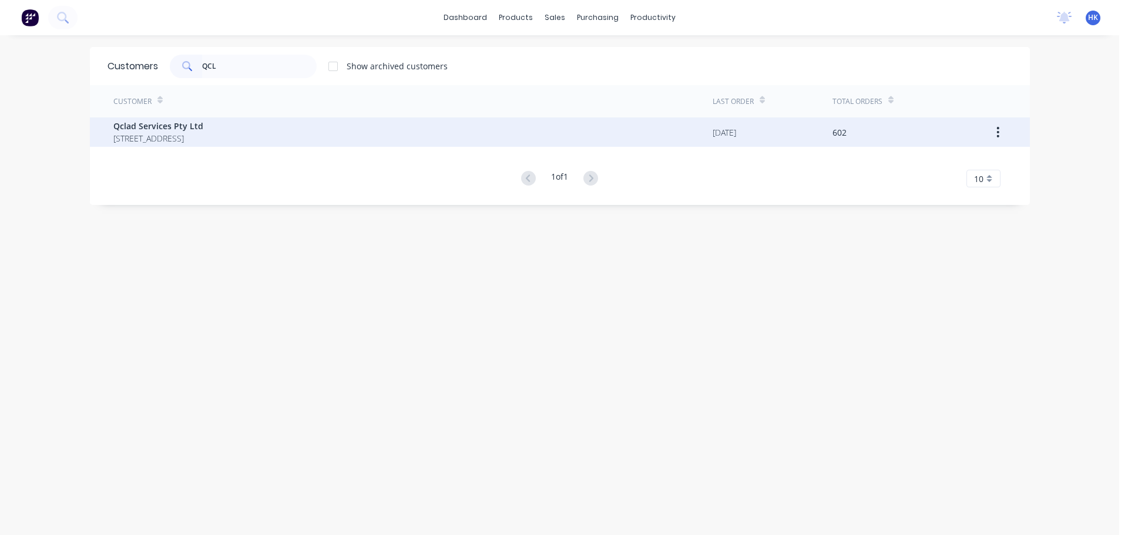
click at [203, 123] on span "Qclad Services Pty Ltd" at bounding box center [158, 126] width 90 height 12
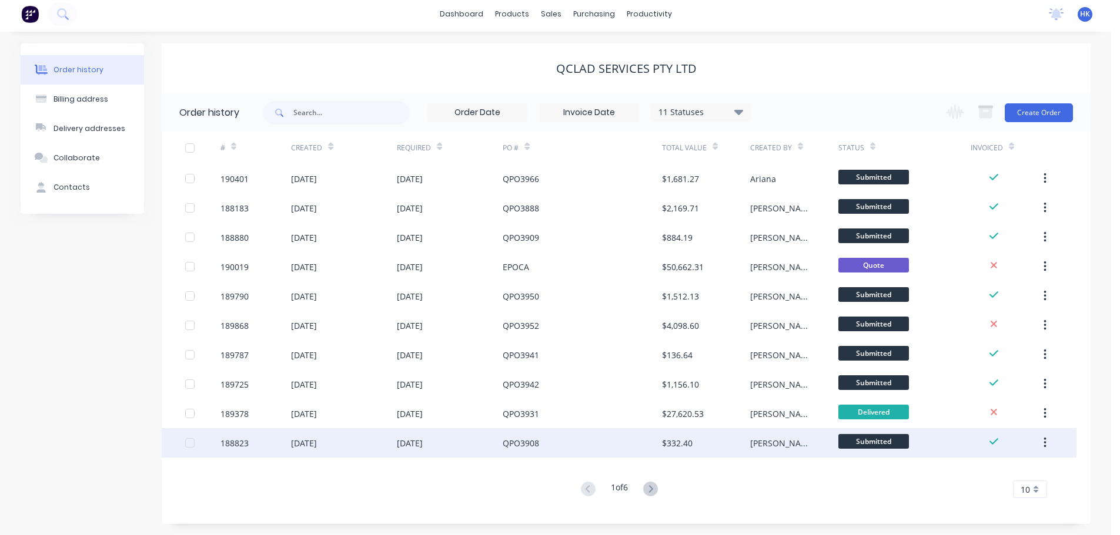
scroll to position [4, 0]
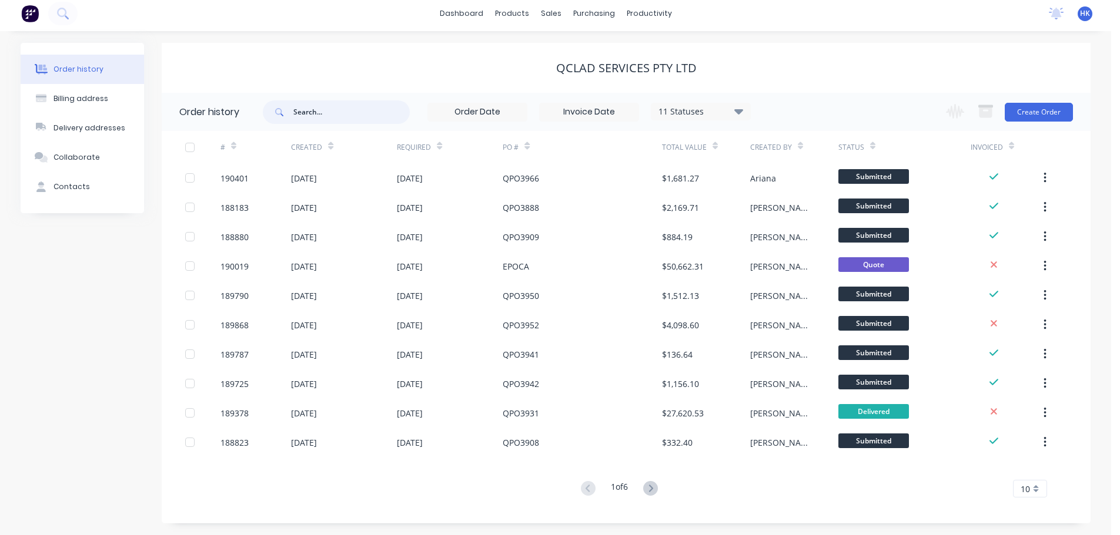
click at [341, 120] on input "text" at bounding box center [351, 112] width 116 height 24
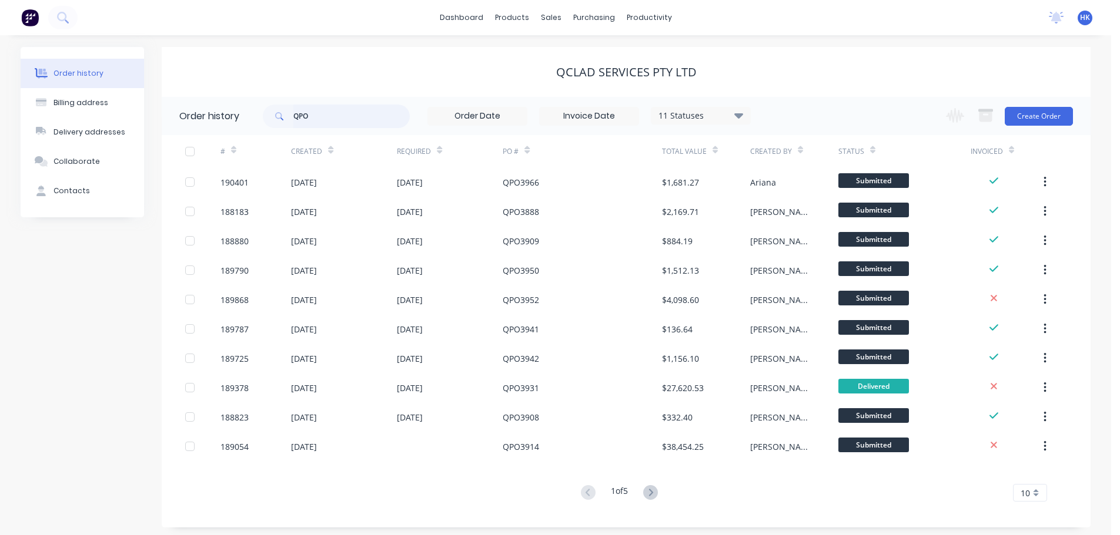
click at [334, 119] on input "QPO" at bounding box center [351, 117] width 116 height 24
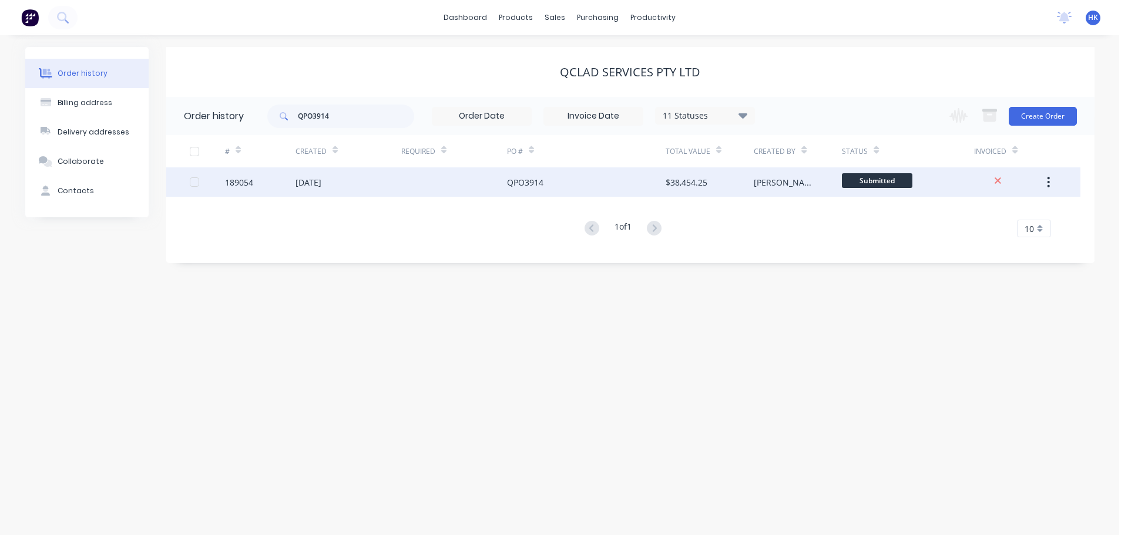
click at [480, 194] on div at bounding box center [454, 181] width 106 height 29
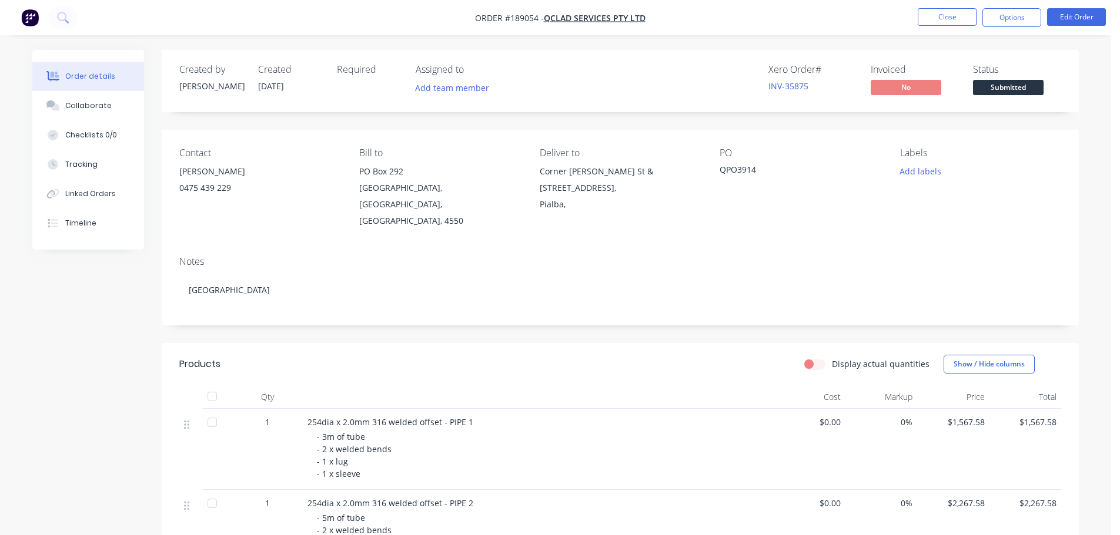
drag, startPoint x: 940, startPoint y: 26, endPoint x: 933, endPoint y: 26, distance: 7.1
click at [941, 26] on li "Close" at bounding box center [946, 17] width 59 height 19
click at [942, 21] on button "Close" at bounding box center [946, 17] width 59 height 18
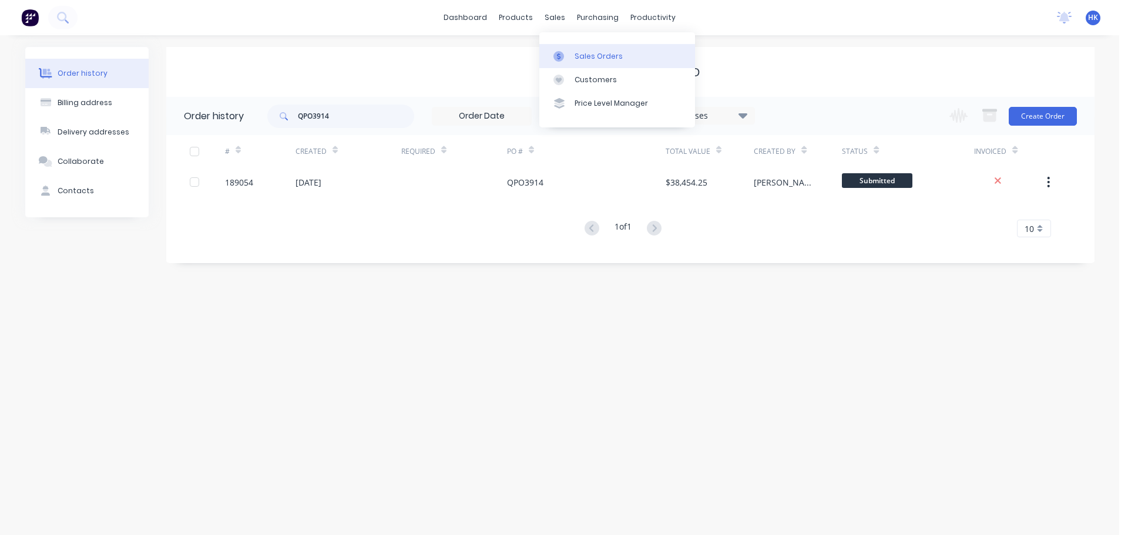
click at [582, 65] on link "Sales Orders" at bounding box center [618, 56] width 156 height 24
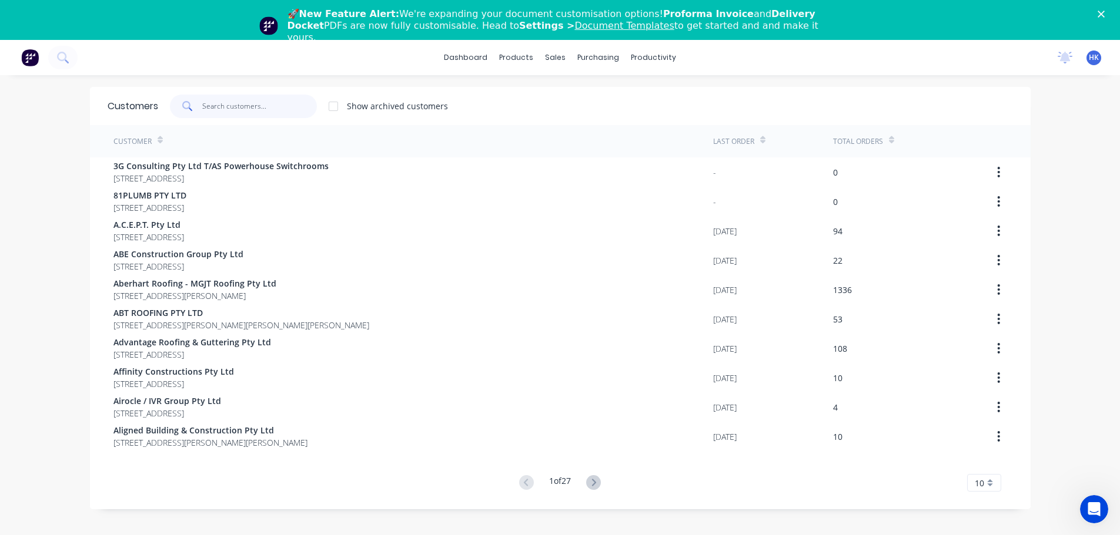
click at [247, 112] on input "text" at bounding box center [259, 107] width 115 height 24
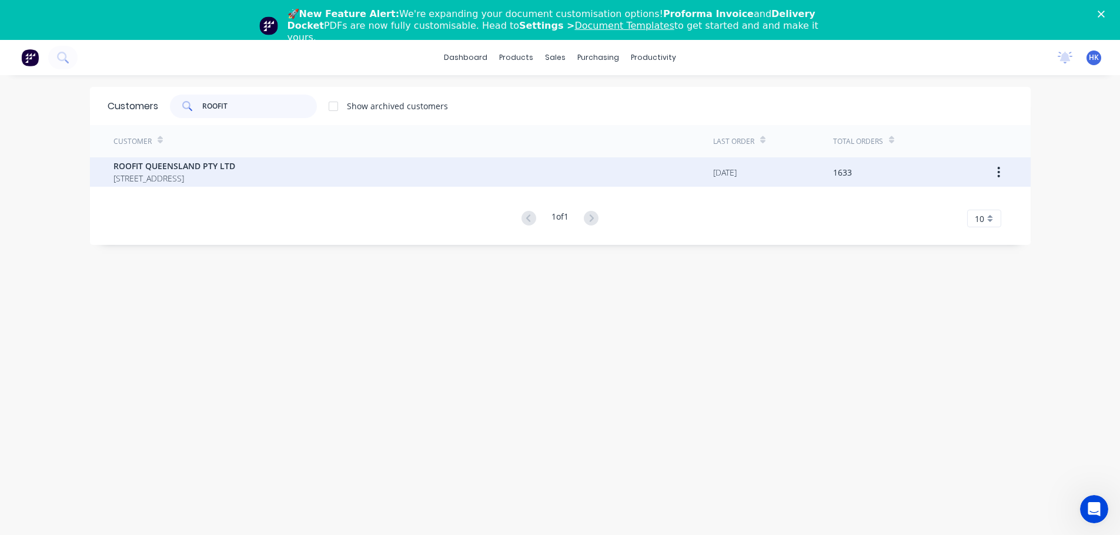
type input "ROOFIT"
click at [205, 163] on span "ROOFIT QUEENSLAND PTY LTD" at bounding box center [174, 166] width 122 height 12
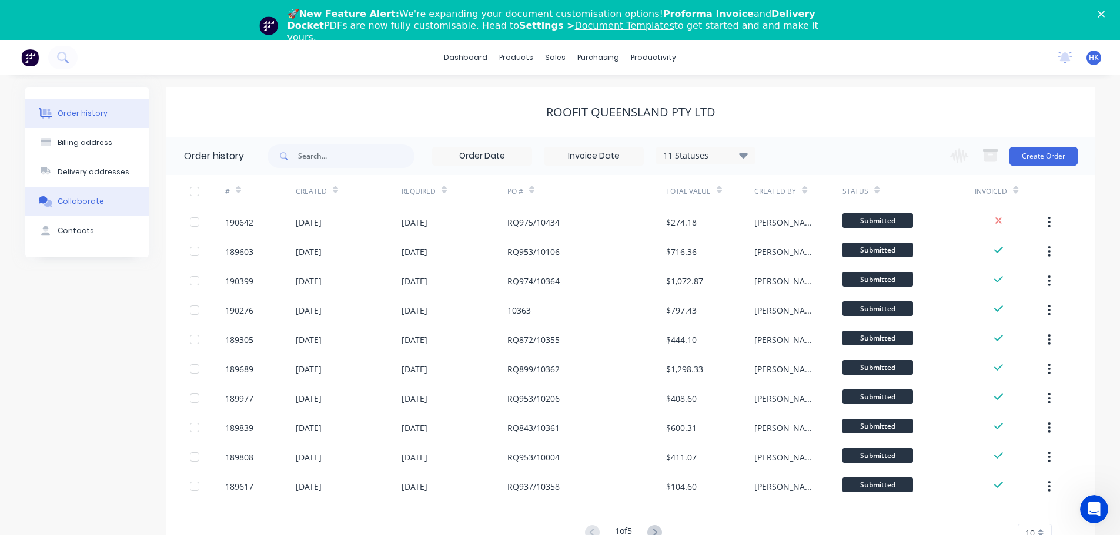
click at [85, 205] on div "Collaborate" at bounding box center [81, 201] width 46 height 11
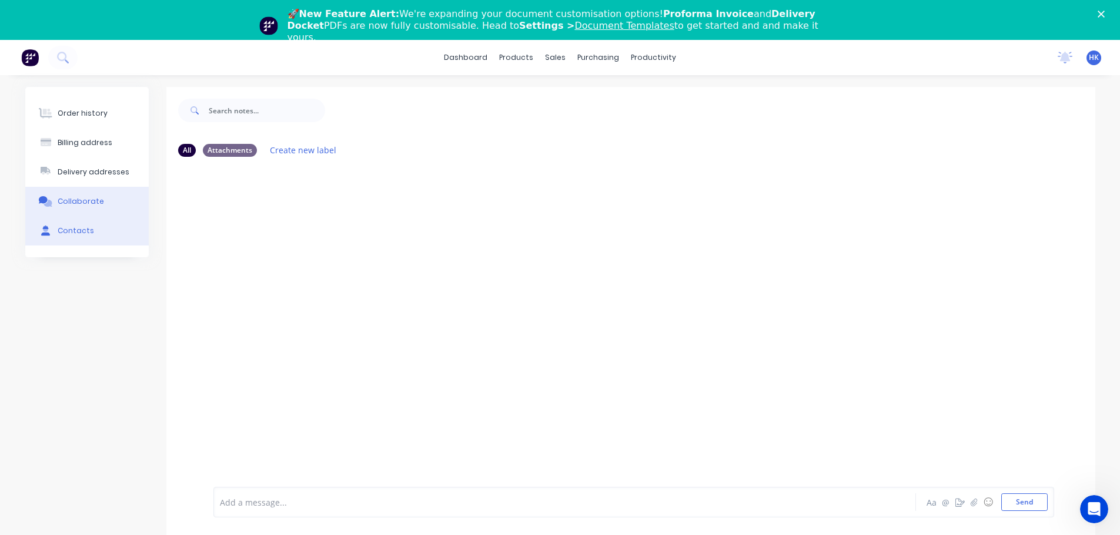
click at [89, 238] on button "Contacts" at bounding box center [86, 230] width 123 height 29
select select "AU"
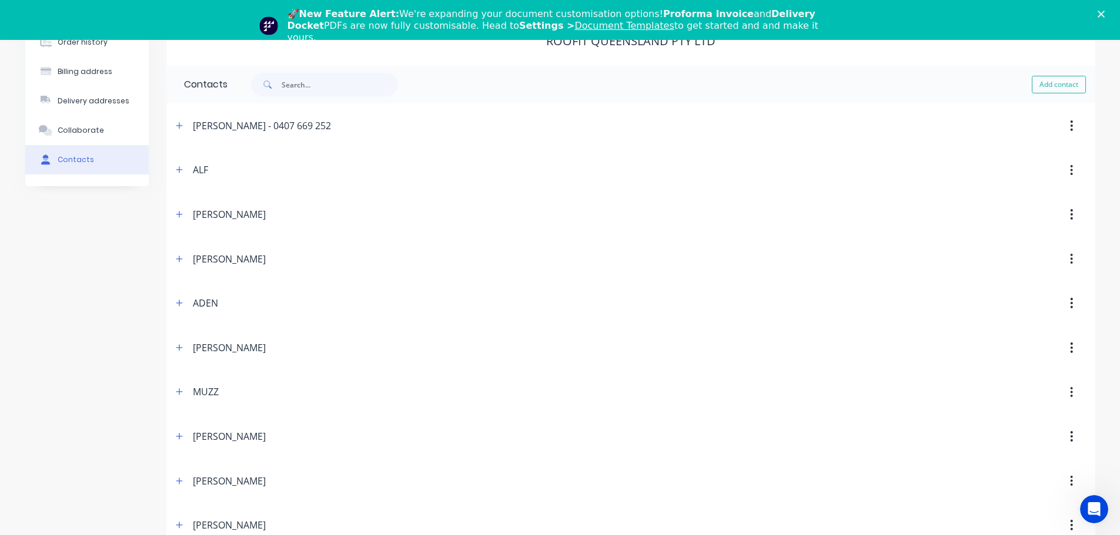
scroll to position [118, 0]
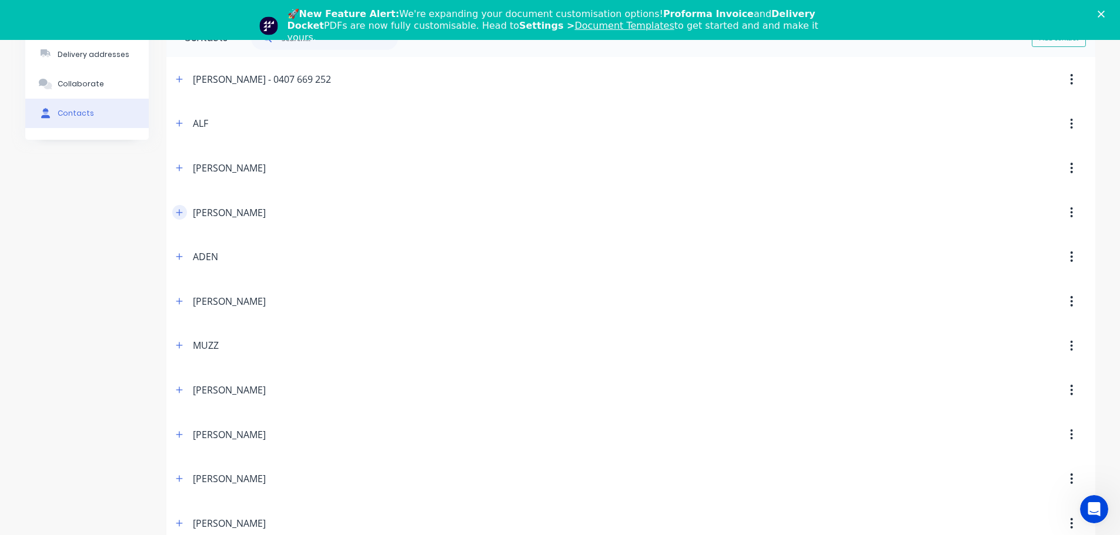
click at [176, 215] on icon "button" at bounding box center [179, 213] width 7 height 8
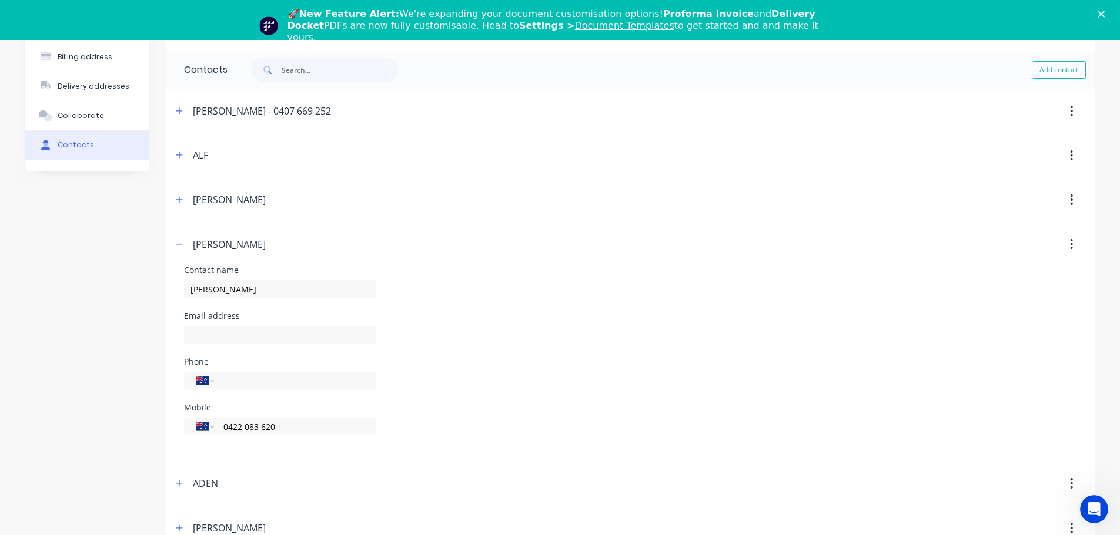
scroll to position [0, 0]
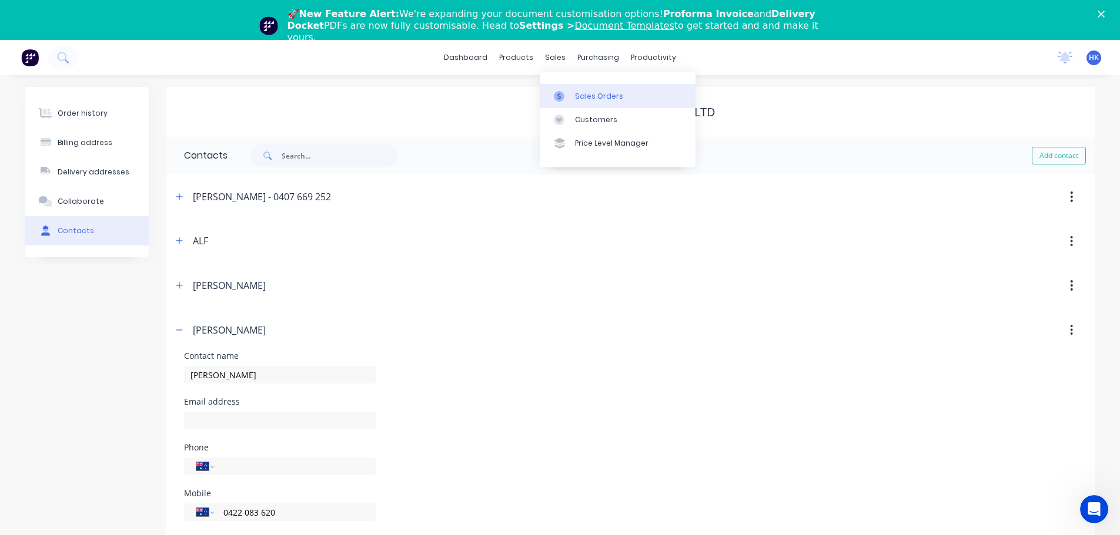
click at [588, 95] on div "Sales Orders" at bounding box center [599, 96] width 48 height 11
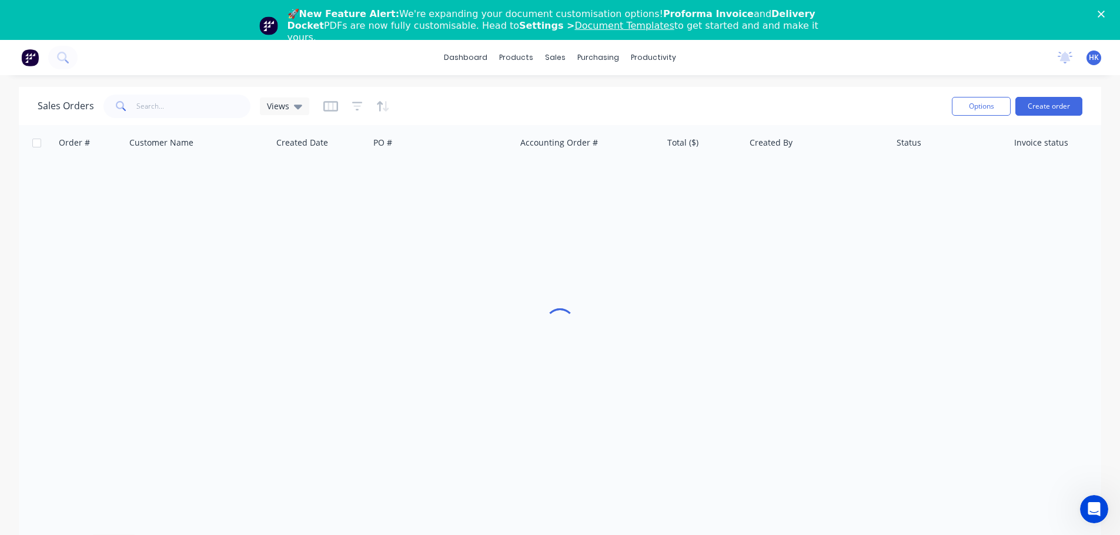
click at [1104, 14] on icon "Close" at bounding box center [1100, 14] width 7 height 7
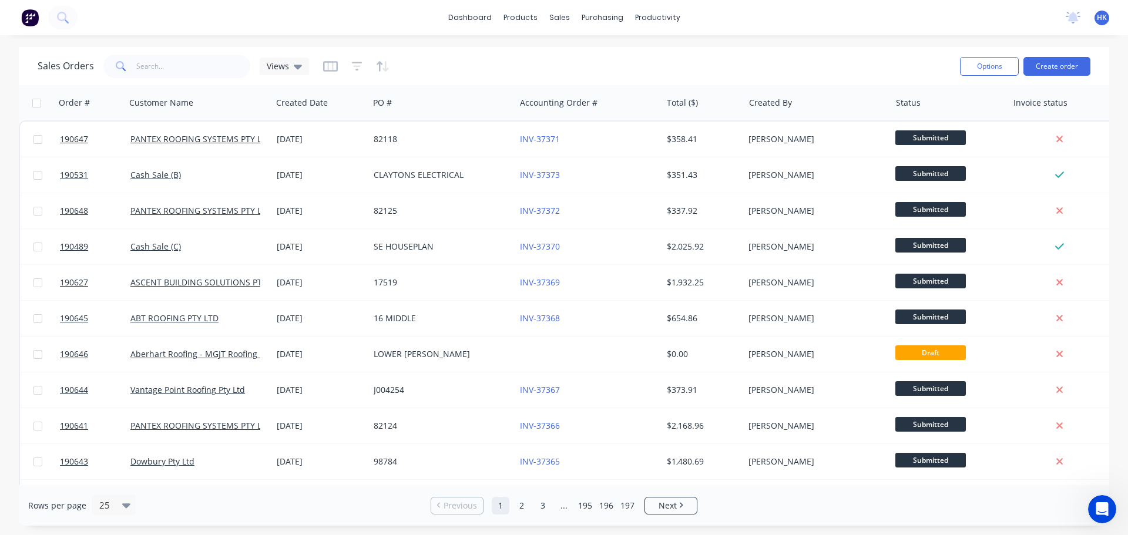
click at [165, 85] on div "Sales Orders Views Options Create order" at bounding box center [564, 66] width 1091 height 38
click at [179, 62] on input "text" at bounding box center [193, 67] width 115 height 24
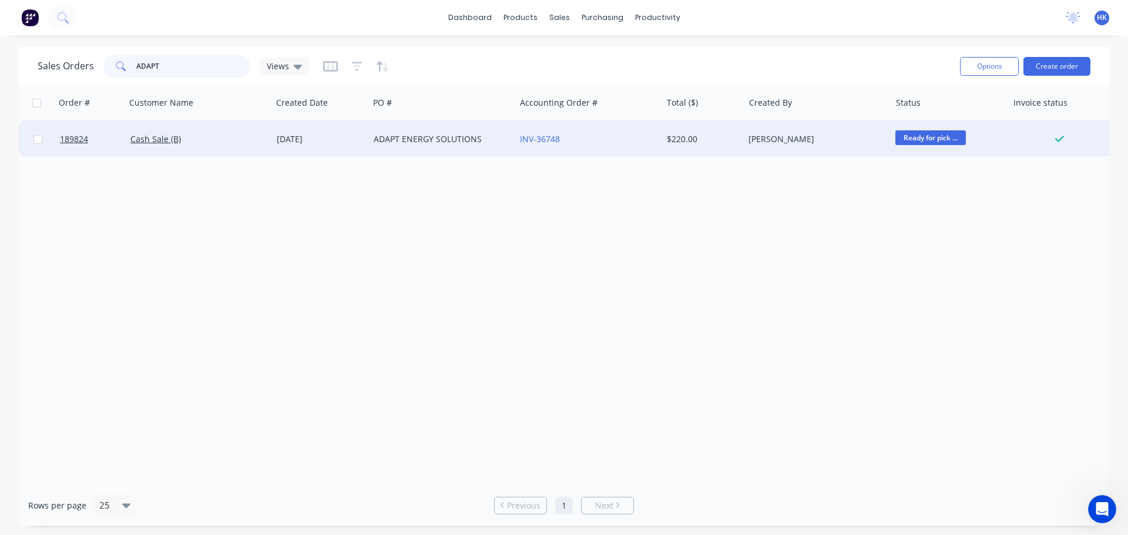
type input "ADAPT"
click at [449, 150] on div "ADAPT ENERGY SOLUTIONS" at bounding box center [442, 139] width 146 height 35
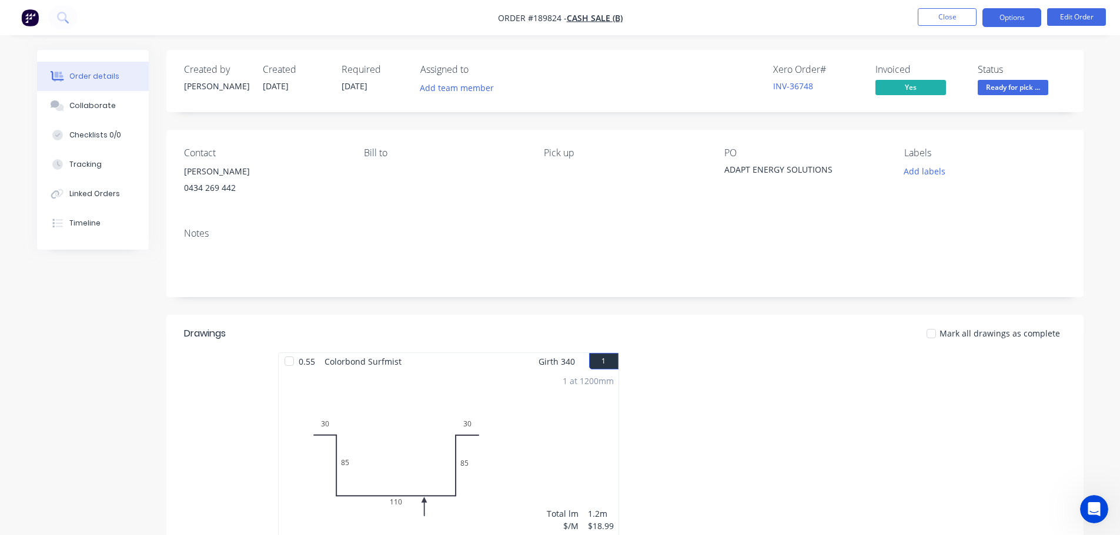
click at [1012, 22] on button "Options" at bounding box center [1011, 17] width 59 height 19
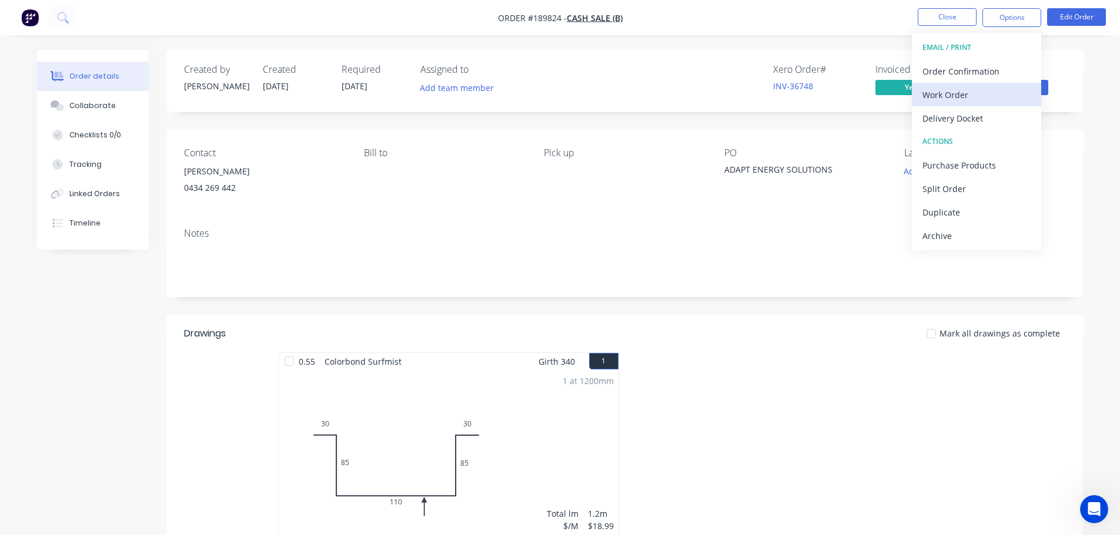
click at [998, 87] on div "Work Order" at bounding box center [976, 94] width 108 height 17
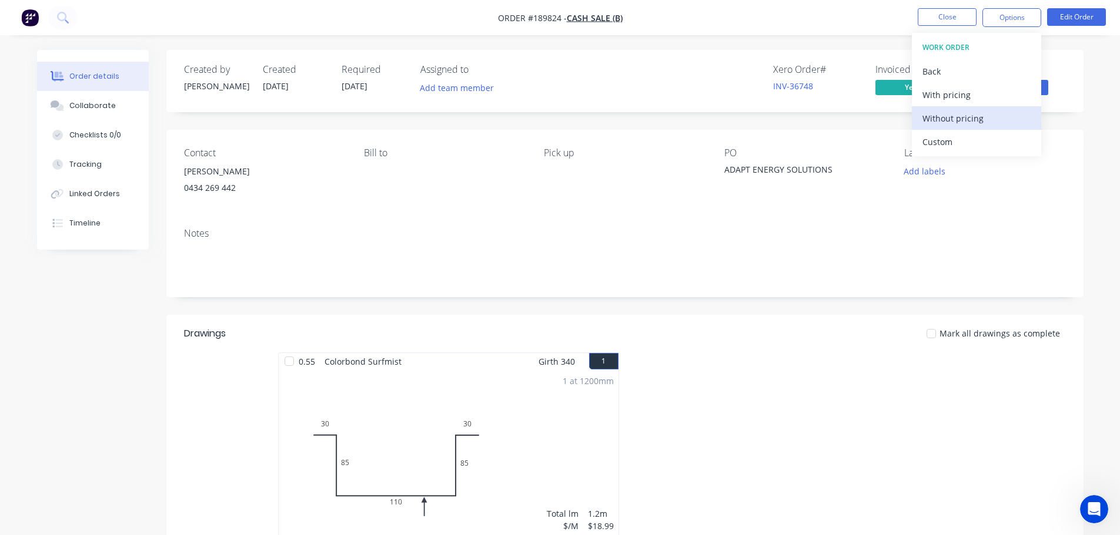
click at [1005, 118] on div "Without pricing" at bounding box center [976, 118] width 108 height 17
click at [767, 301] on div "Created by Michael Created 18/08/25 Required 19/08/25 Assigned to Add team memb…" at bounding box center [624, 493] width 917 height 886
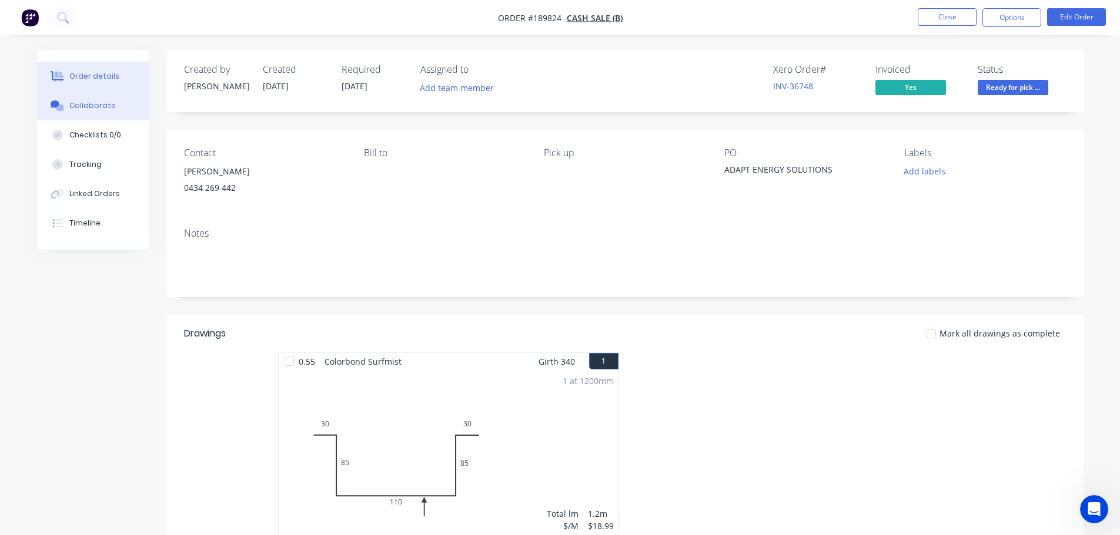
click at [86, 111] on button "Collaborate" at bounding box center [93, 105] width 112 height 29
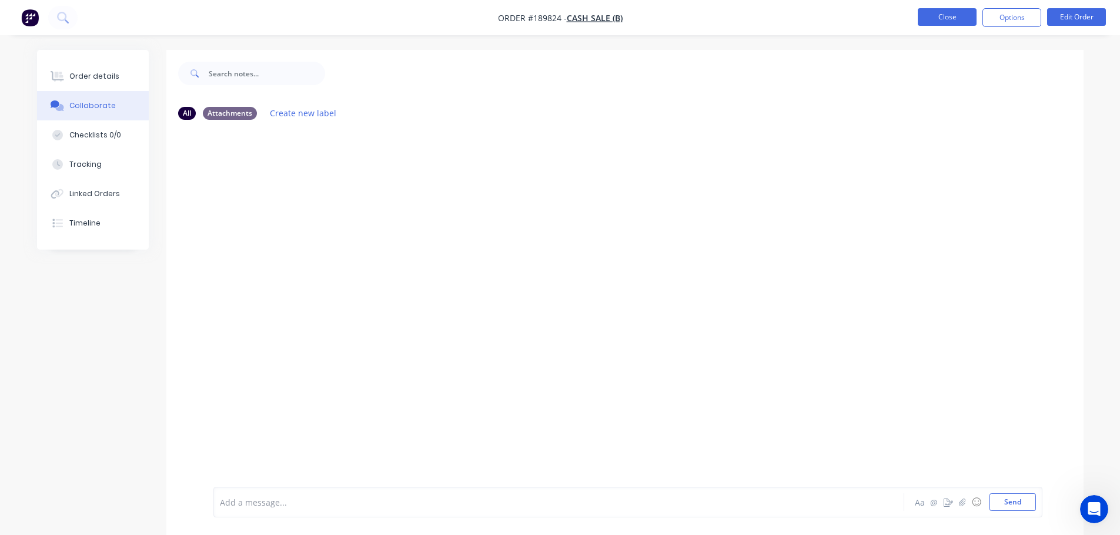
click at [956, 11] on button "Close" at bounding box center [946, 17] width 59 height 18
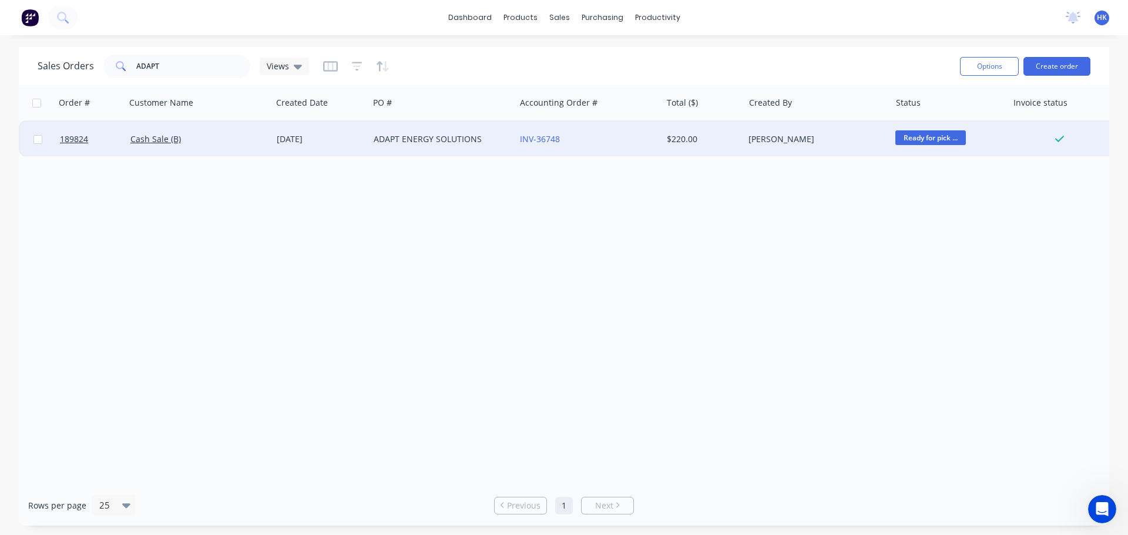
click at [428, 130] on div "ADAPT ENERGY SOLUTIONS" at bounding box center [442, 139] width 146 height 35
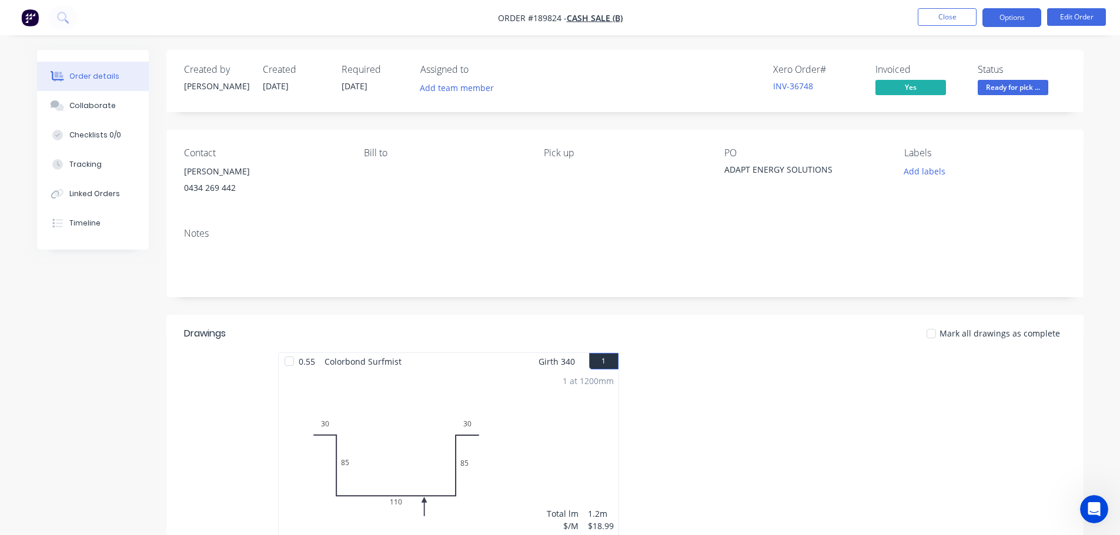
click at [1016, 9] on button "Options" at bounding box center [1011, 17] width 59 height 19
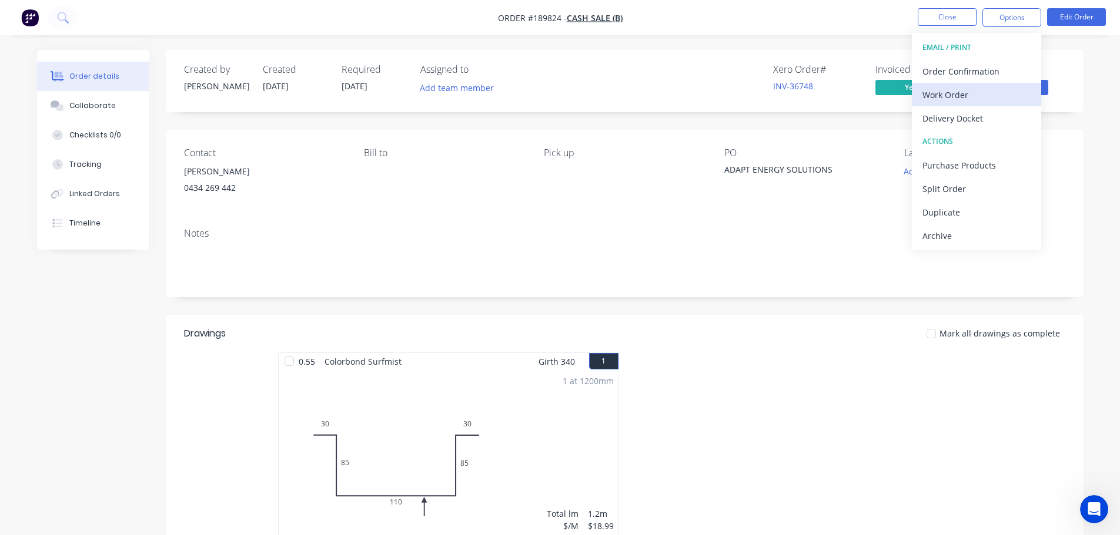
click at [1017, 101] on div "Work Order" at bounding box center [976, 94] width 108 height 17
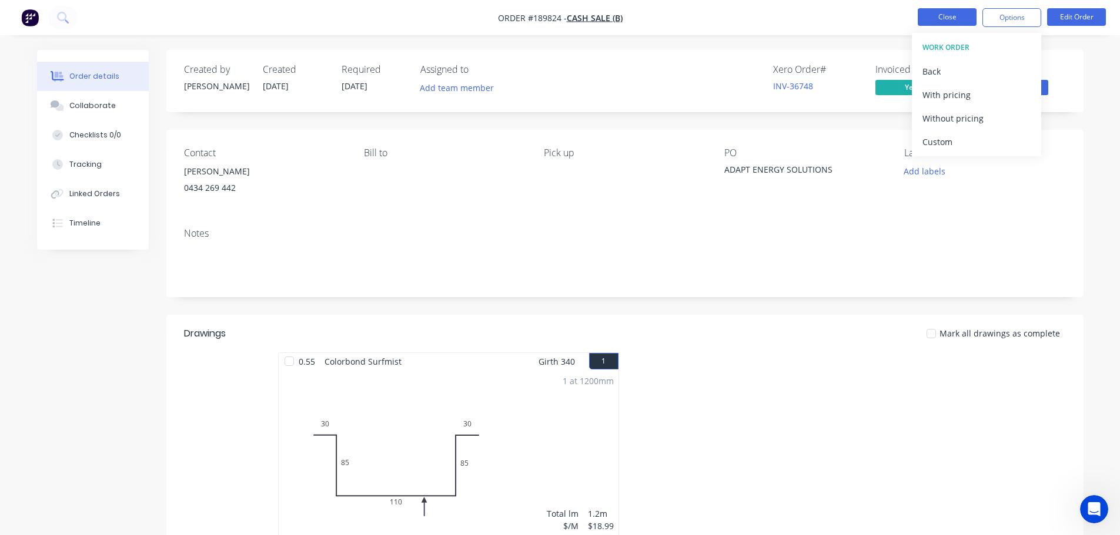
click at [933, 21] on button "Close" at bounding box center [946, 17] width 59 height 18
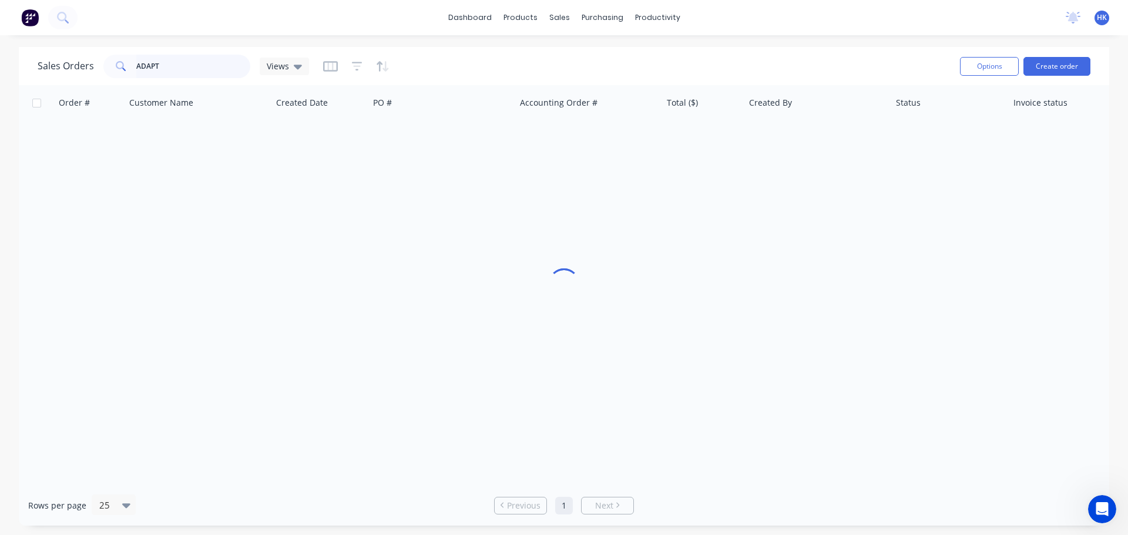
click at [114, 76] on div "ADAPT" at bounding box center [176, 67] width 147 height 24
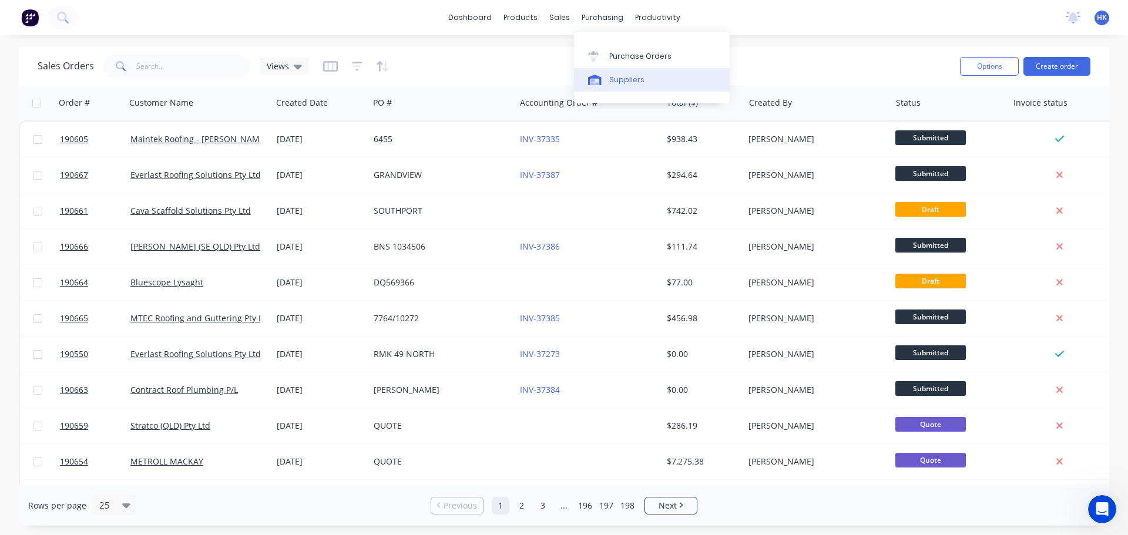
click at [639, 71] on link "Suppliers" at bounding box center [652, 80] width 156 height 24
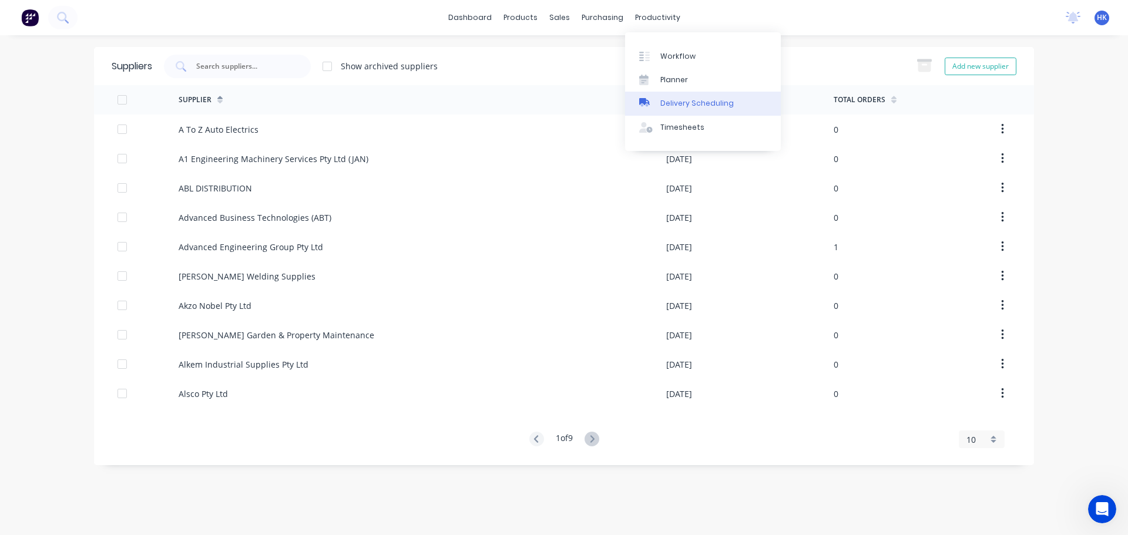
click at [679, 103] on div "Delivery Scheduling" at bounding box center [697, 103] width 73 height 11
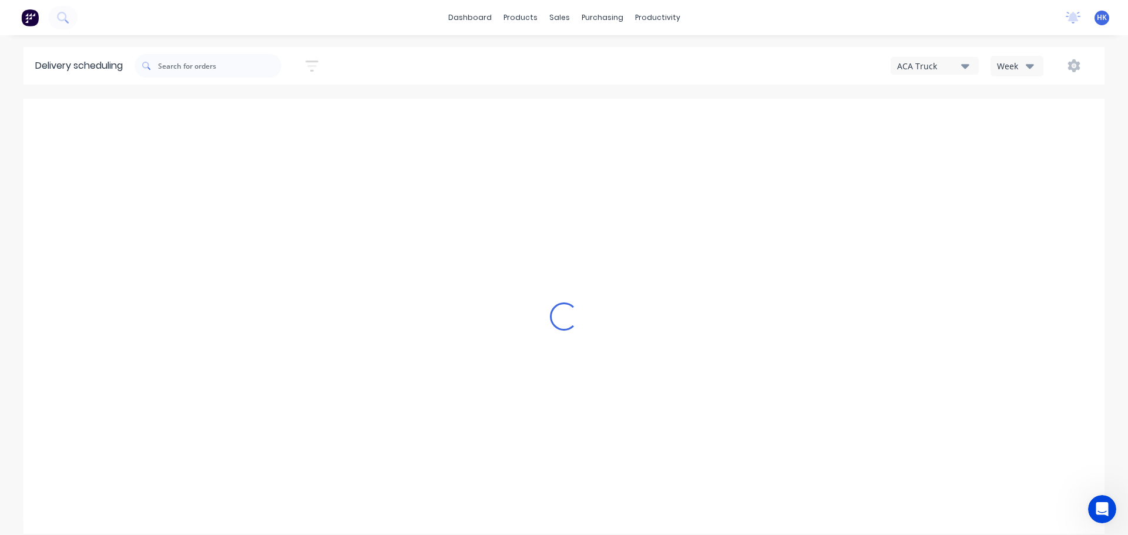
click at [1011, 74] on button "Week" at bounding box center [1017, 66] width 53 height 21
click at [1017, 113] on div "Vehicle" at bounding box center [1049, 121] width 116 height 24
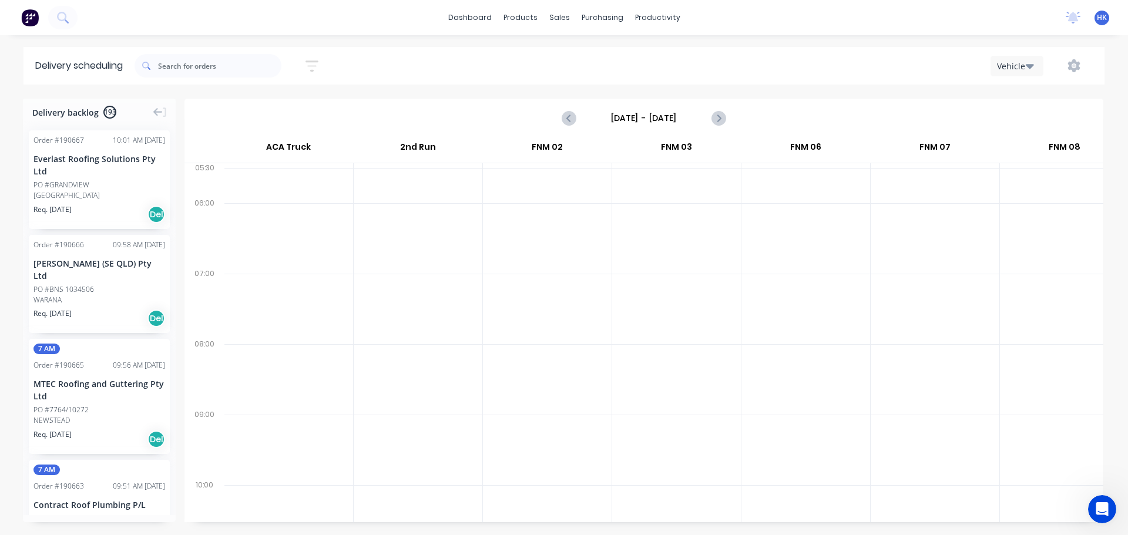
click at [661, 113] on input "Sunday - 24/08/25" at bounding box center [644, 118] width 116 height 18
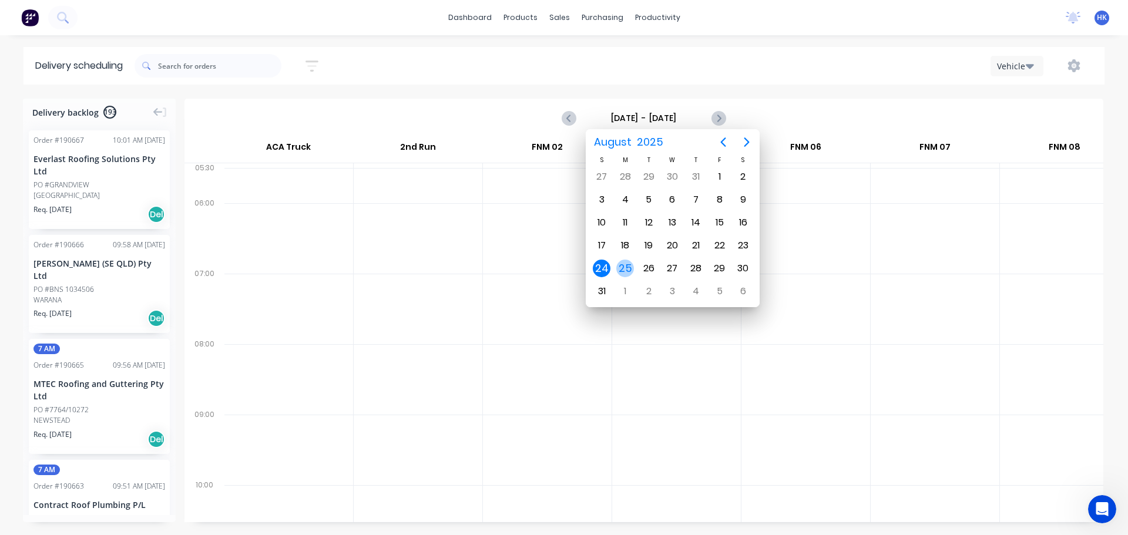
click at [631, 268] on div "25" at bounding box center [626, 269] width 18 height 18
type input "Monday - 25/08/25"
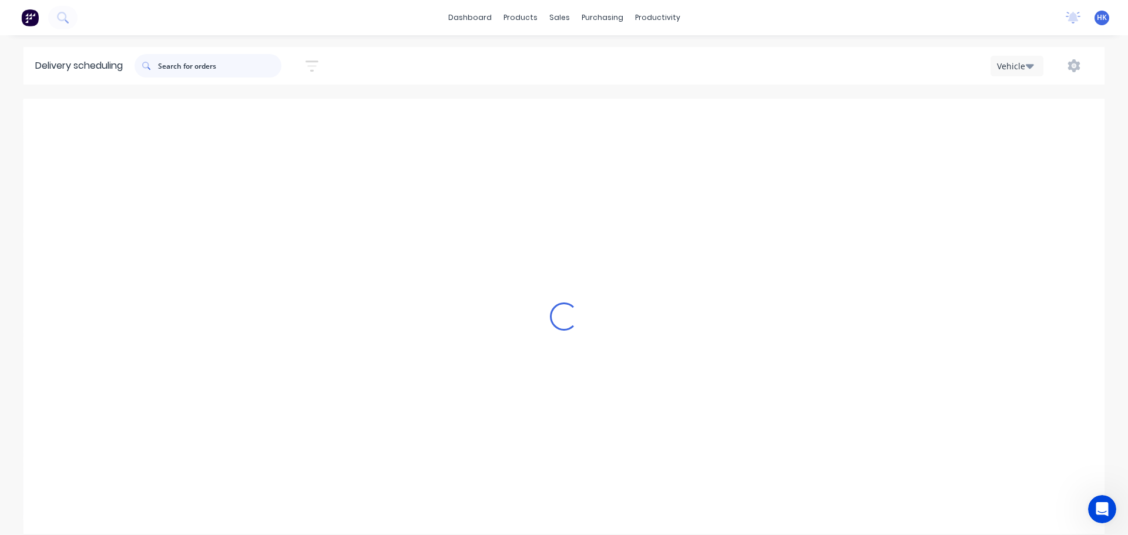
click at [184, 68] on input "text" at bounding box center [219, 66] width 123 height 24
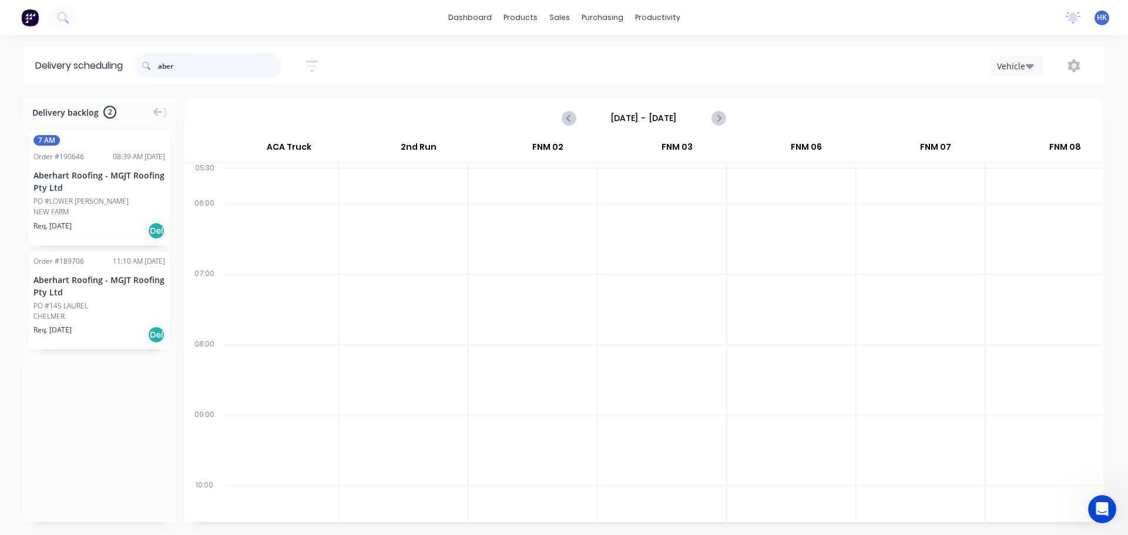
scroll to position [0, 0]
type input "aber"
click at [100, 317] on div "CHELMER" at bounding box center [99, 316] width 132 height 11
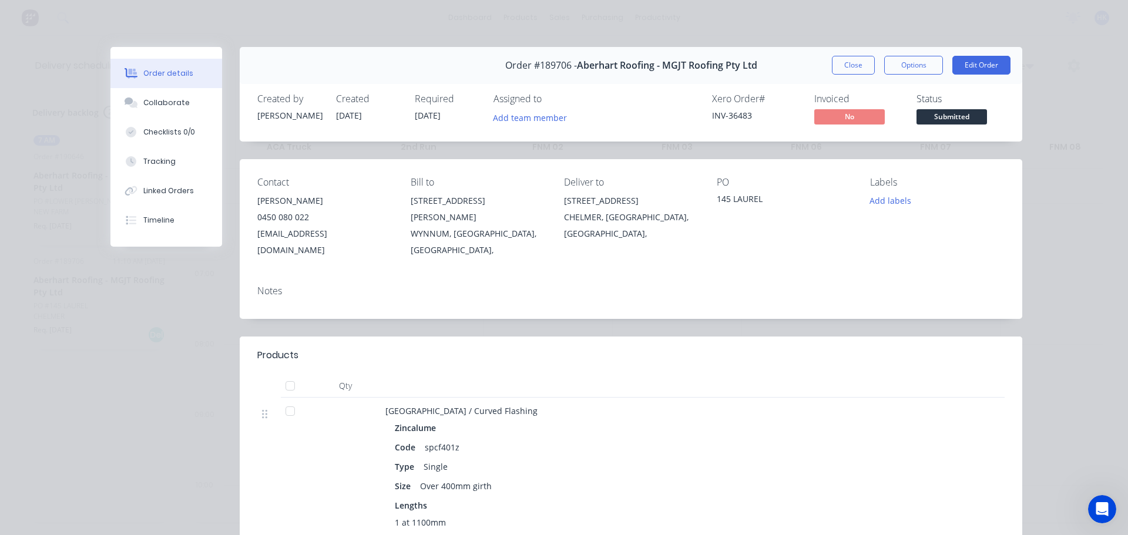
click at [151, 387] on div "Order #189706 - Aberhart Roofing - MGJT Roofing Pty Ltd Close Options Edit Orde…" at bounding box center [566, 534] width 912 height 974
click at [859, 63] on button "Close" at bounding box center [853, 65] width 43 height 19
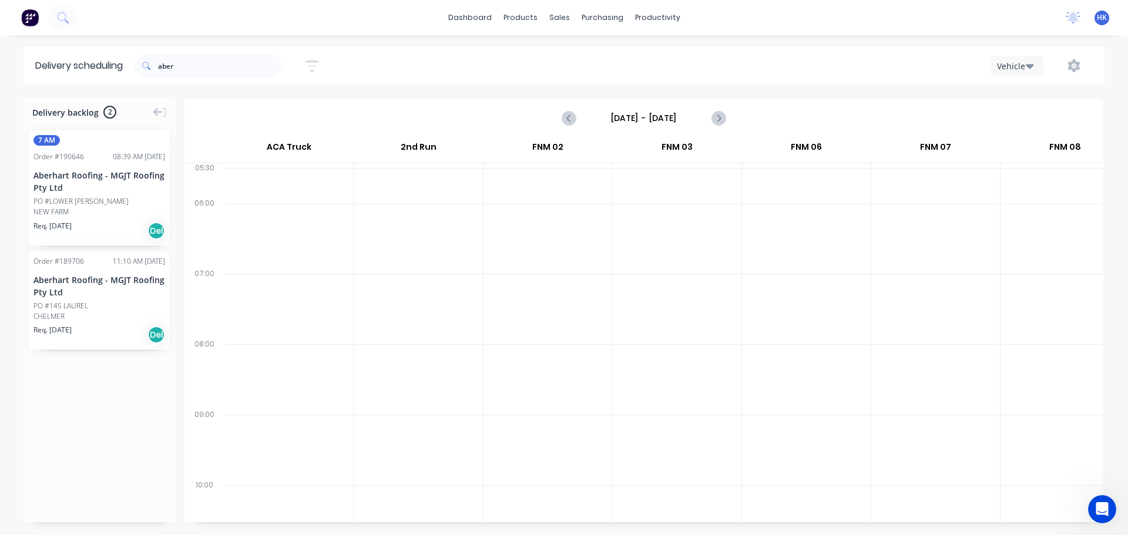
drag, startPoint x: 196, startPoint y: 79, endPoint x: 137, endPoint y: 82, distance: 58.8
click at [137, 82] on header "Delivery scheduling aber Sort by Most recent Created date Required date Order n…" at bounding box center [564, 66] width 1081 height 38
click at [181, 68] on input "aber" at bounding box center [219, 66] width 123 height 24
click at [187, 66] on input "aber" at bounding box center [219, 66] width 123 height 24
click at [183, 69] on input "aber" at bounding box center [219, 66] width 123 height 24
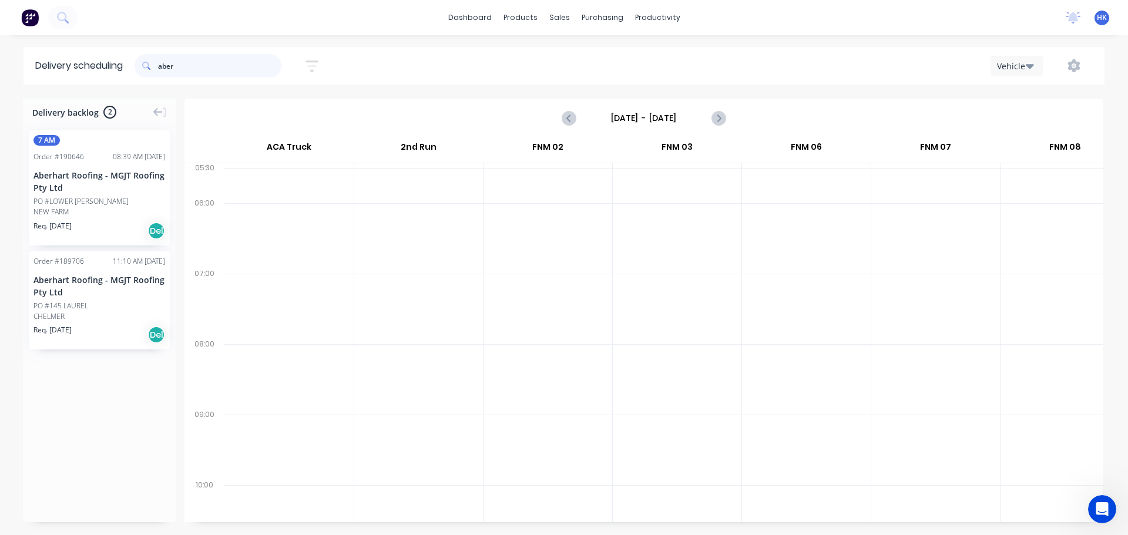
drag, startPoint x: 183, startPoint y: 69, endPoint x: 161, endPoint y: 65, distance: 22.6
click at [161, 65] on div "aber" at bounding box center [208, 66] width 147 height 24
click at [166, 58] on input "aber" at bounding box center [219, 66] width 123 height 24
click at [176, 61] on input "aber" at bounding box center [219, 66] width 123 height 24
type input "a"
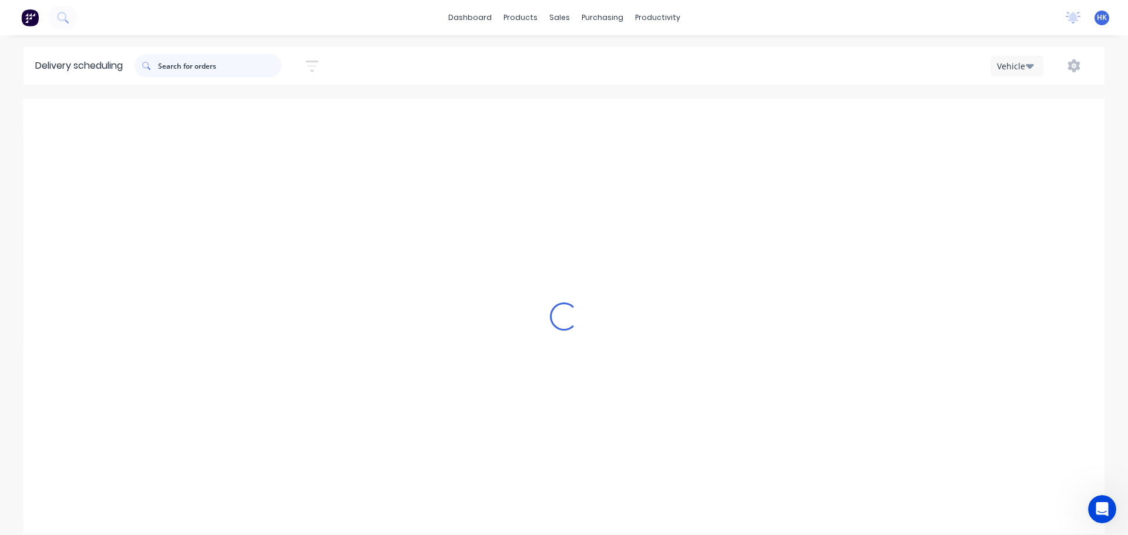
scroll to position [0, 1]
